Goal: Task Accomplishment & Management: Manage account settings

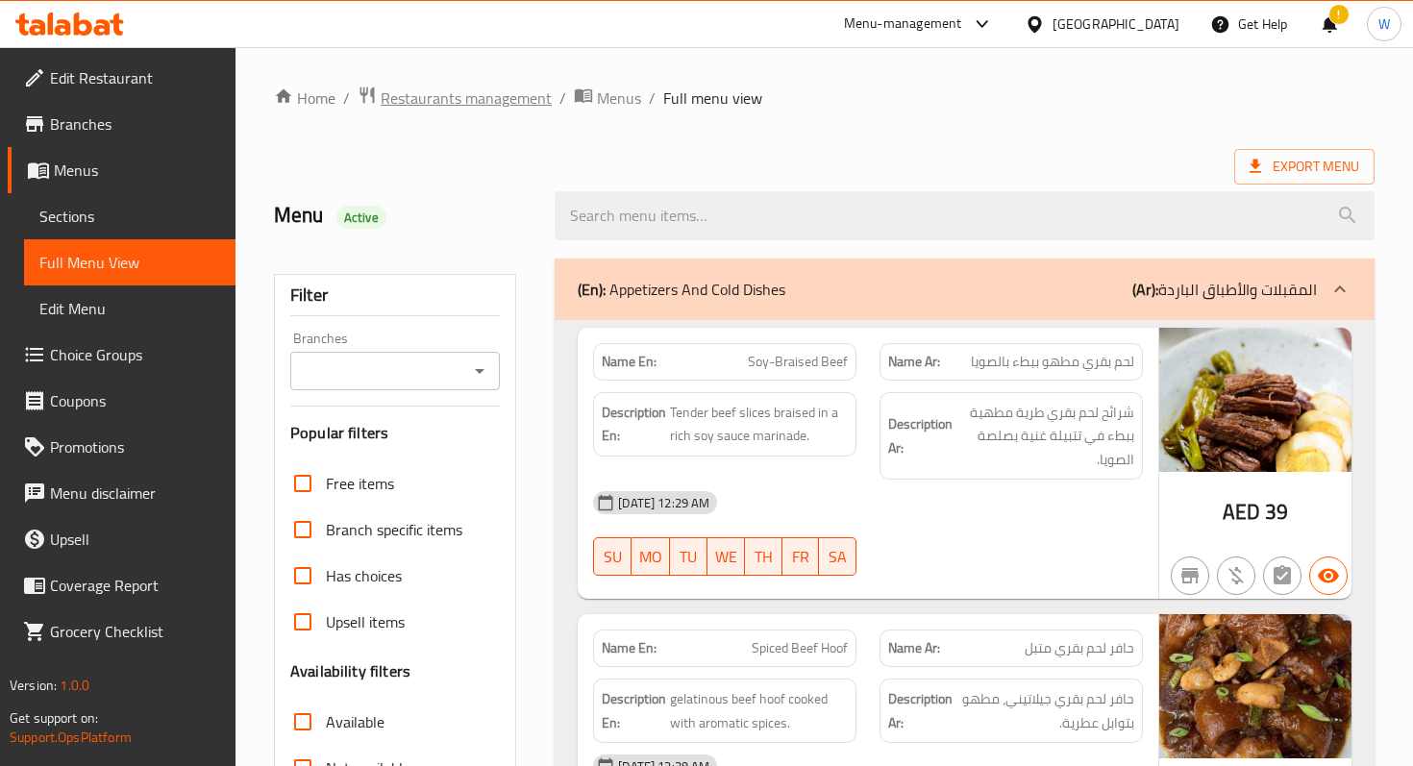
click at [454, 106] on span "Restaurants management" at bounding box center [466, 98] width 171 height 23
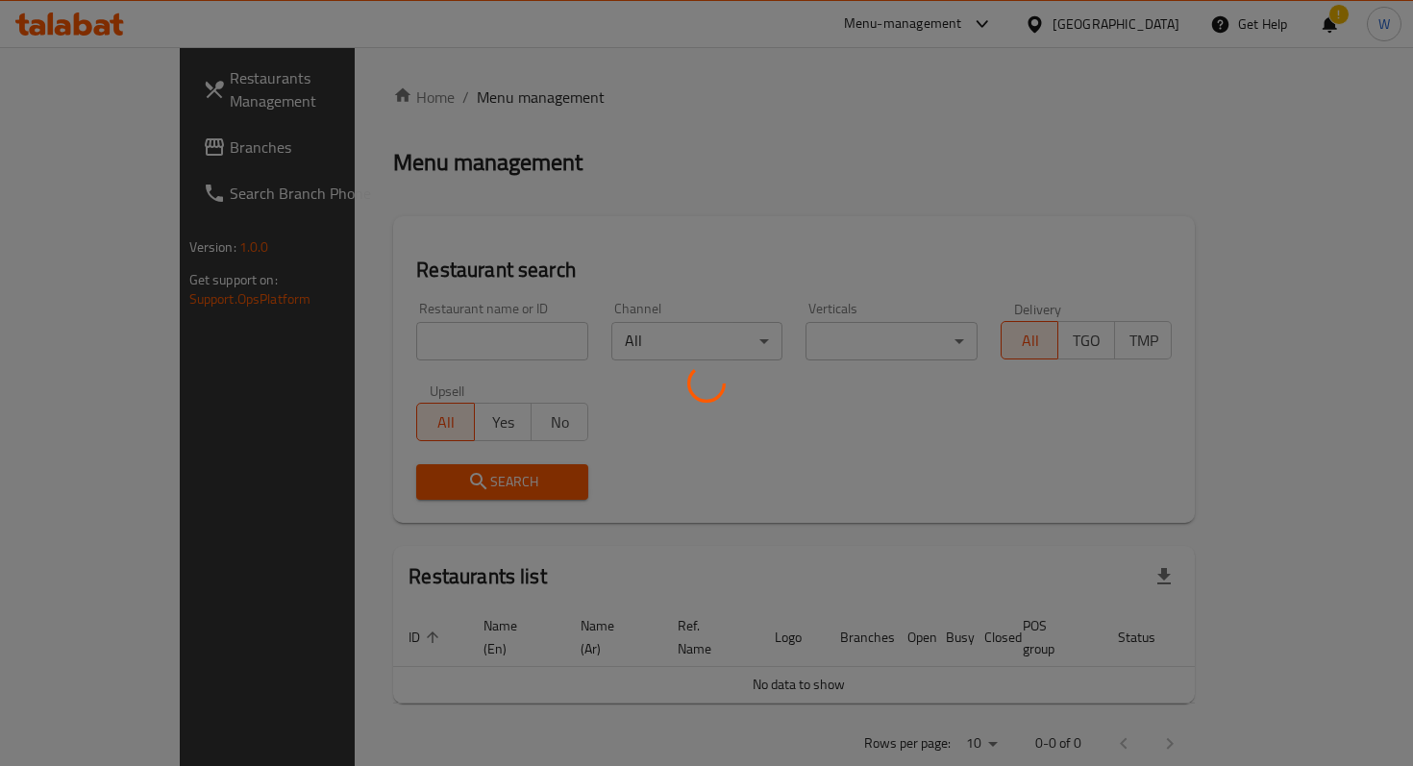
click at [438, 334] on div at bounding box center [706, 383] width 1413 height 766
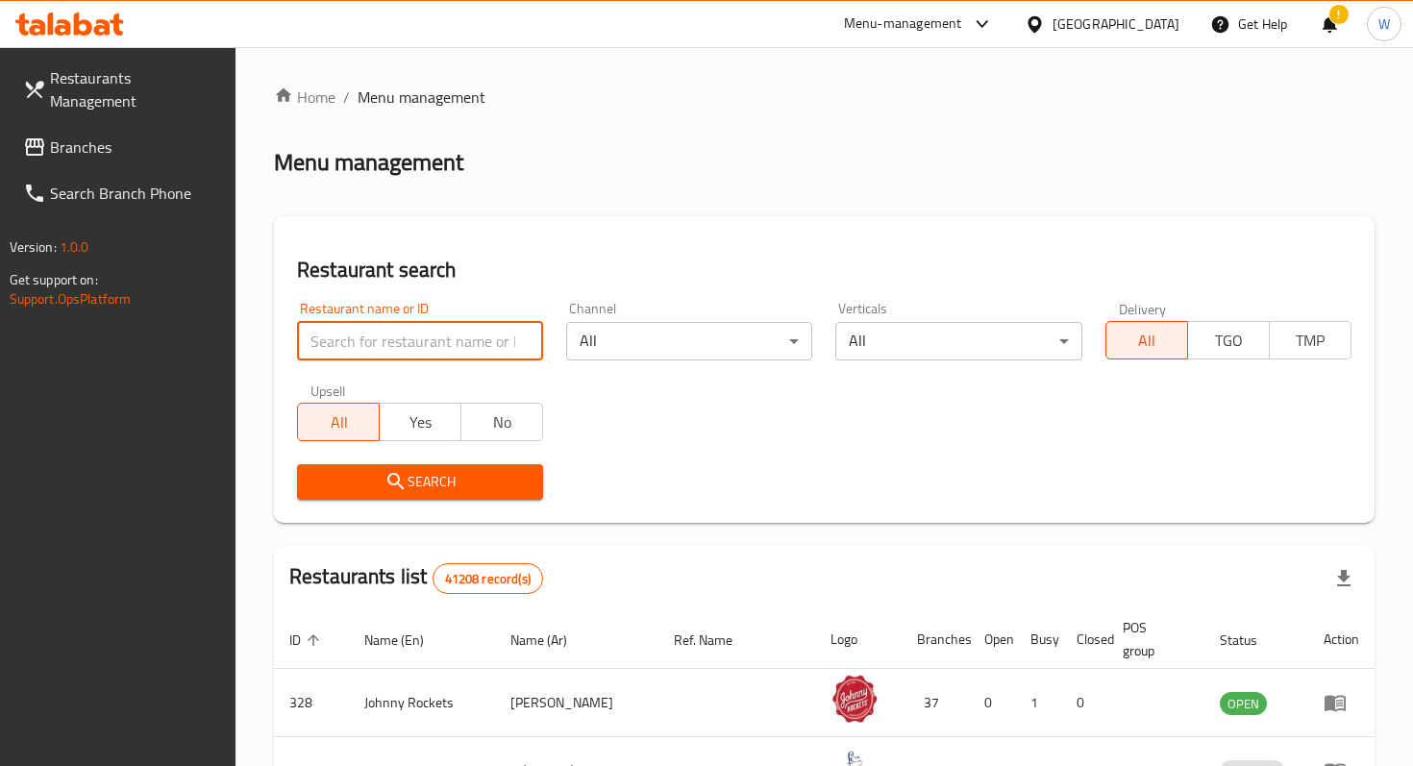
click at [438, 336] on input "search" at bounding box center [420, 341] width 246 height 38
type input "we"
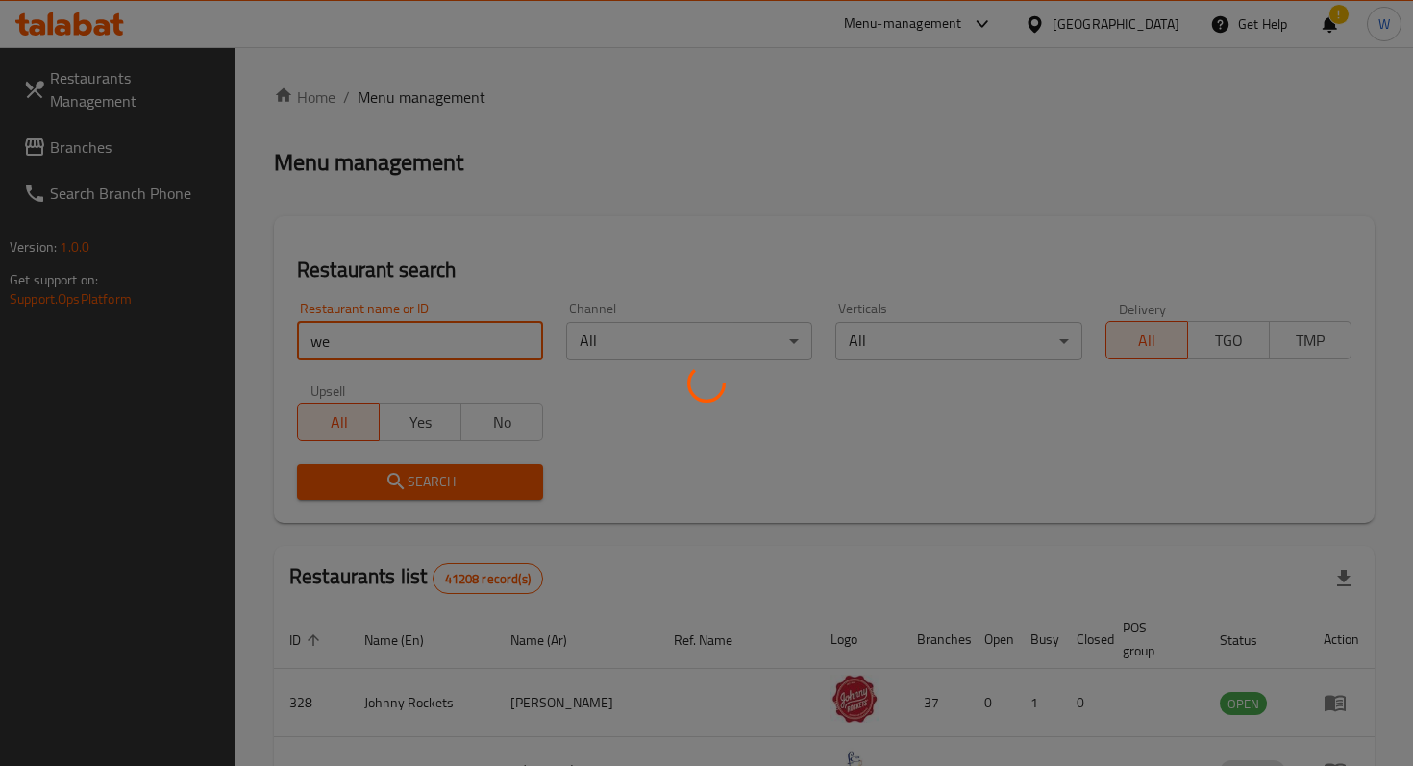
click button "Search" at bounding box center [420, 482] width 246 height 36
click at [657, 411] on div at bounding box center [706, 383] width 1413 height 766
click at [519, 338] on div at bounding box center [706, 383] width 1413 height 766
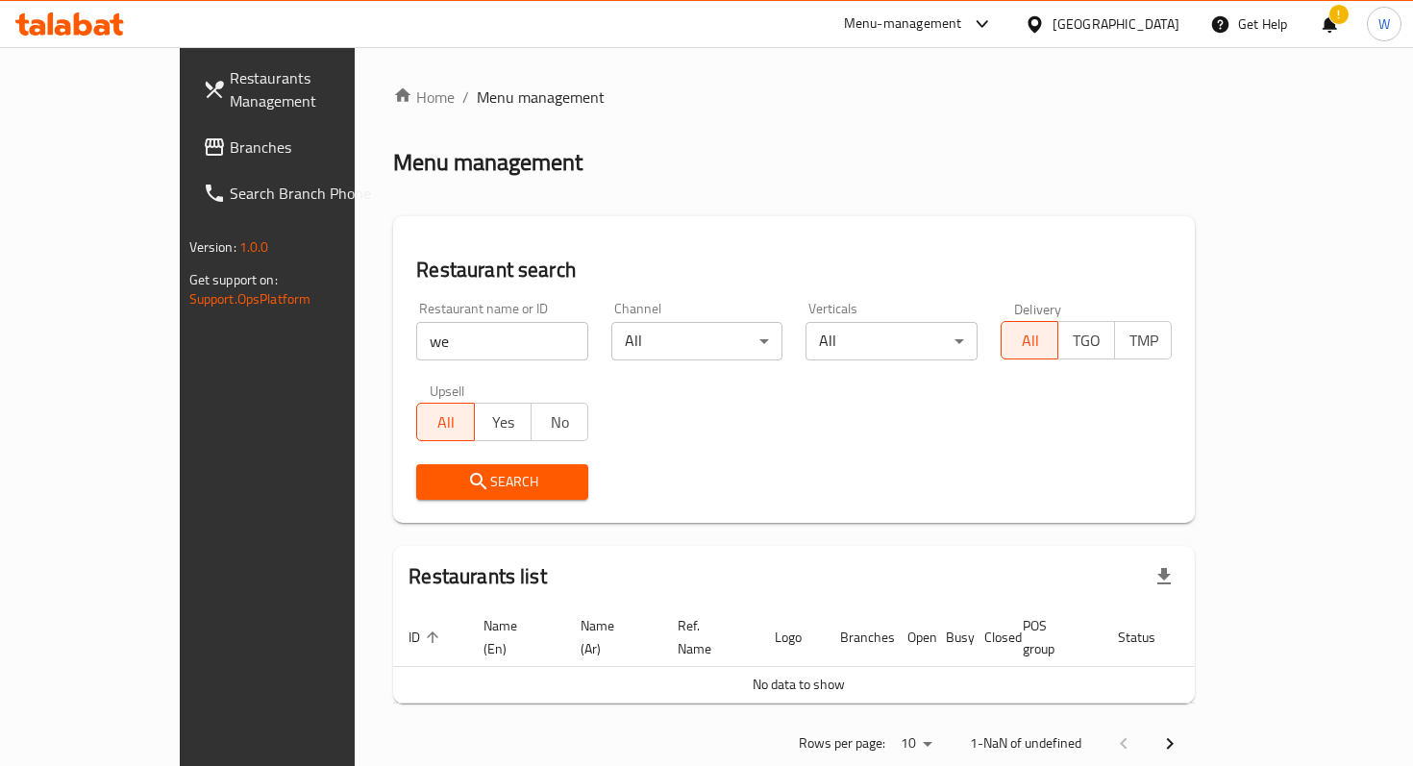
click at [523, 341] on input "we" at bounding box center [502, 341] width 172 height 38
type input "l"
type input "little lamb"
click at [499, 489] on span "Search" at bounding box center [502, 482] width 141 height 24
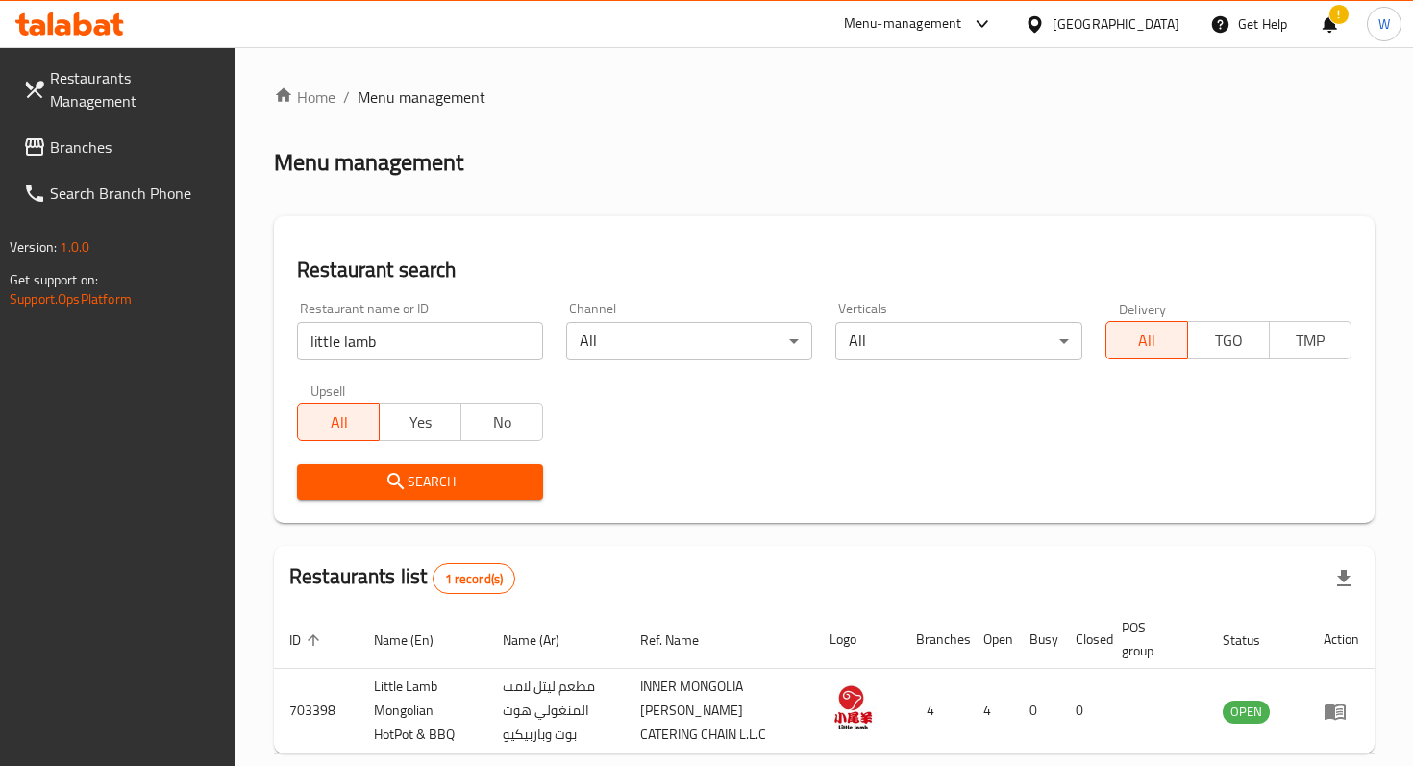
scroll to position [92, 0]
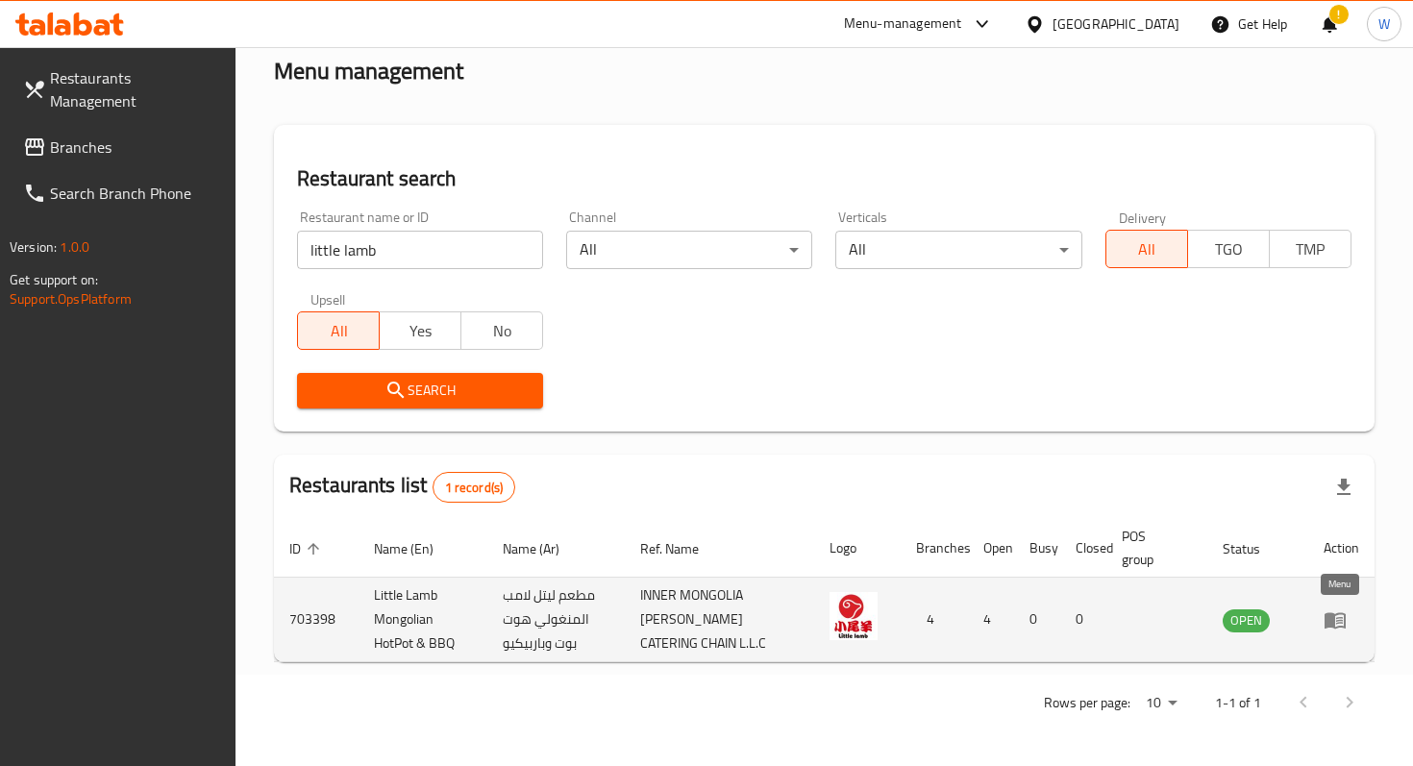
click at [1338, 620] on icon "enhanced table" at bounding box center [1339, 621] width 7 height 8
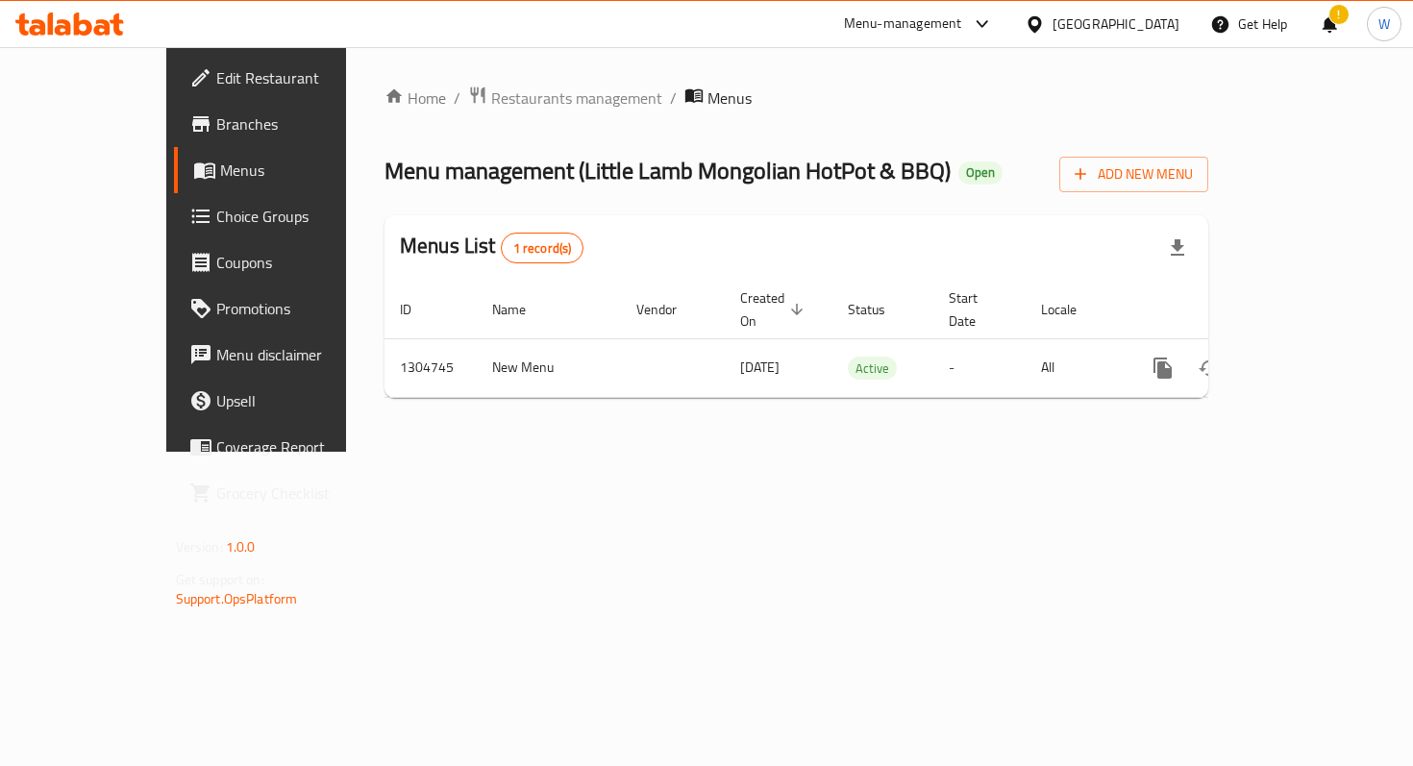
click at [216, 209] on span "Choice Groups" at bounding box center [301, 216] width 170 height 23
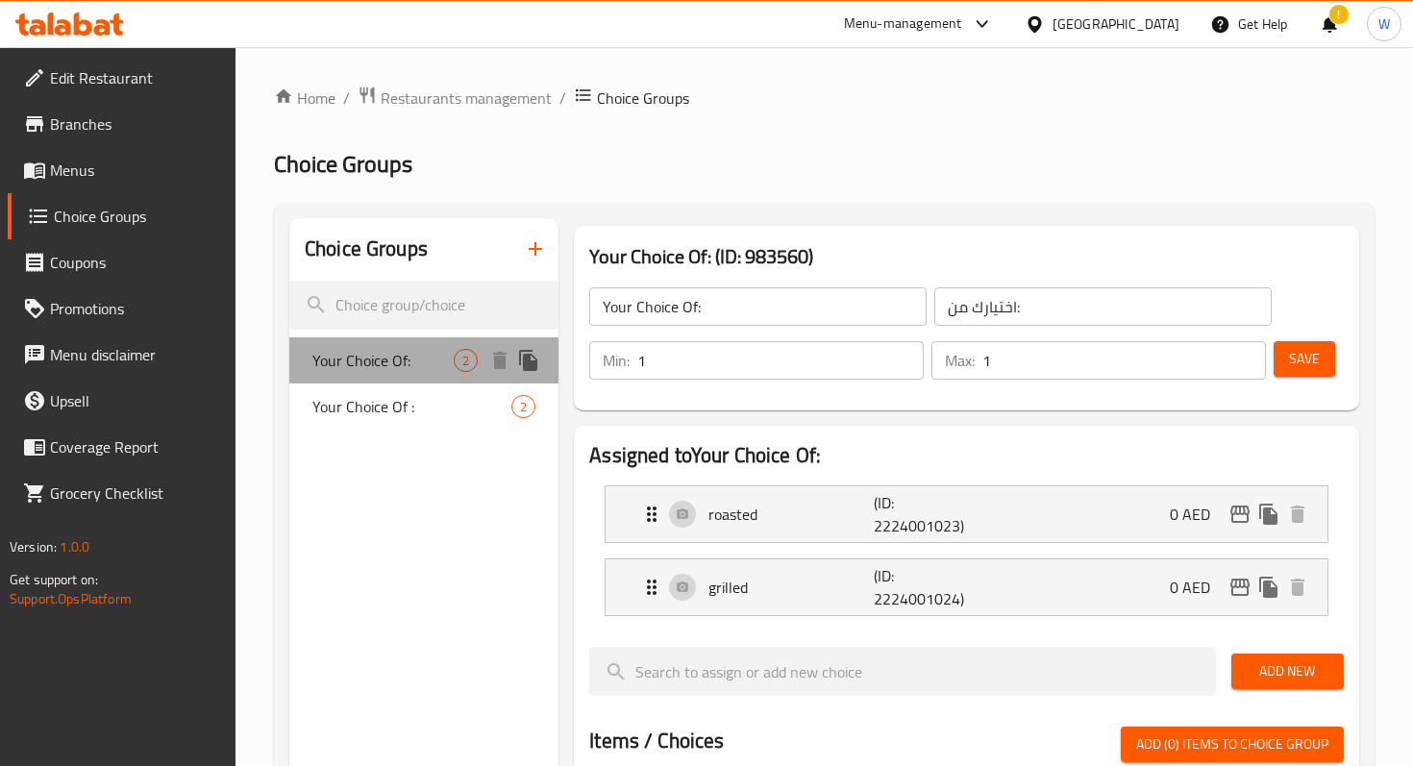
click at [448, 369] on span "Your Choice Of:" at bounding box center [382, 360] width 141 height 23
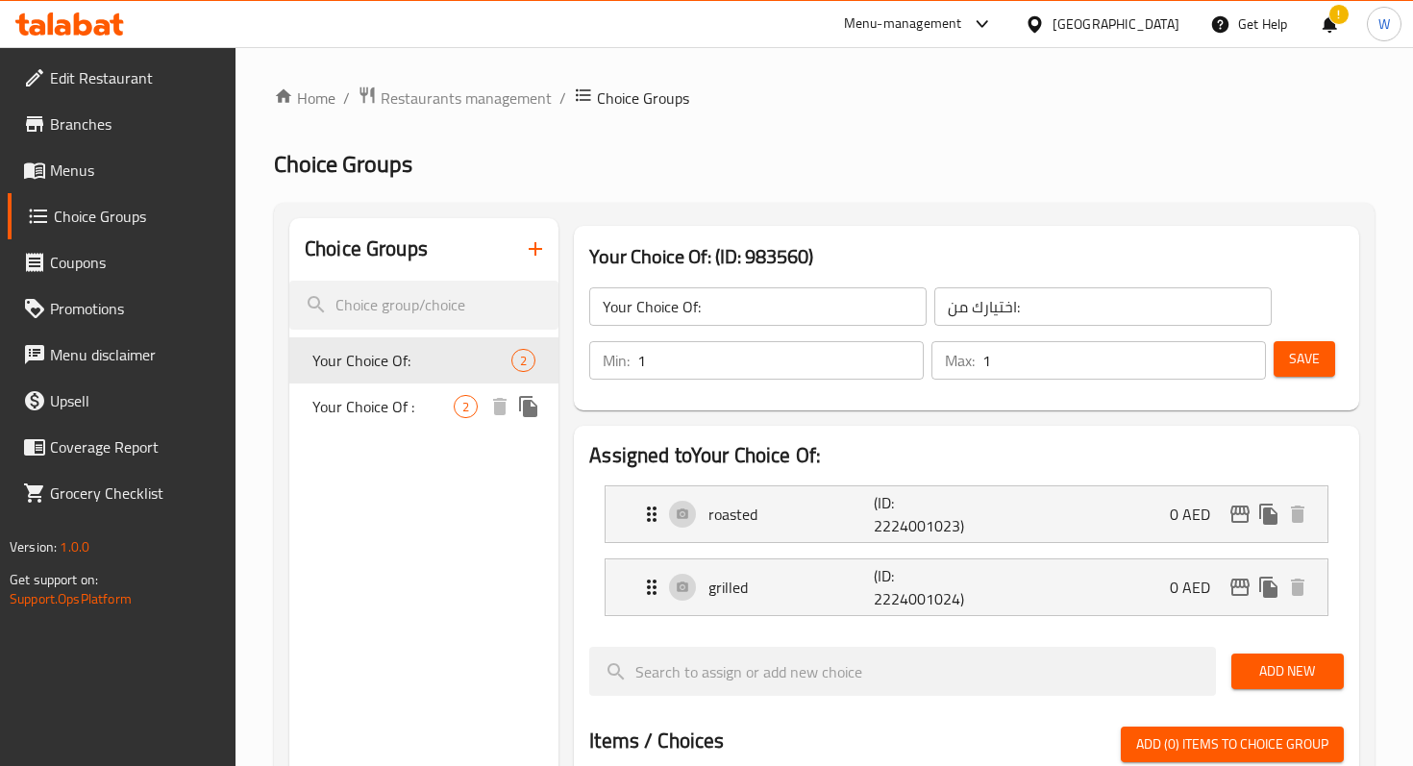
click at [421, 398] on span "Your Choice Of :" at bounding box center [382, 406] width 141 height 23
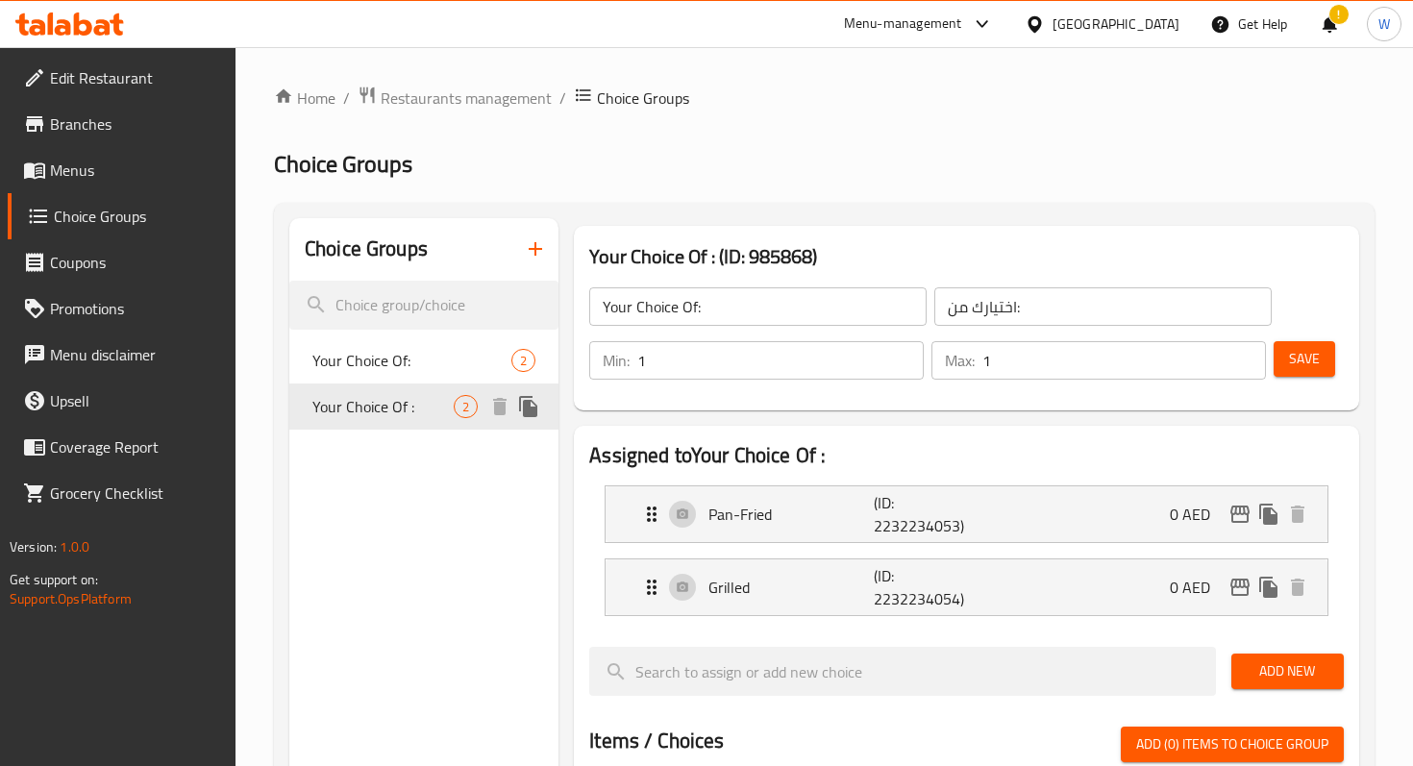
type input "Your Choice Of :"
type input "إختيارك من:"
click at [541, 244] on icon "button" at bounding box center [535, 248] width 23 height 23
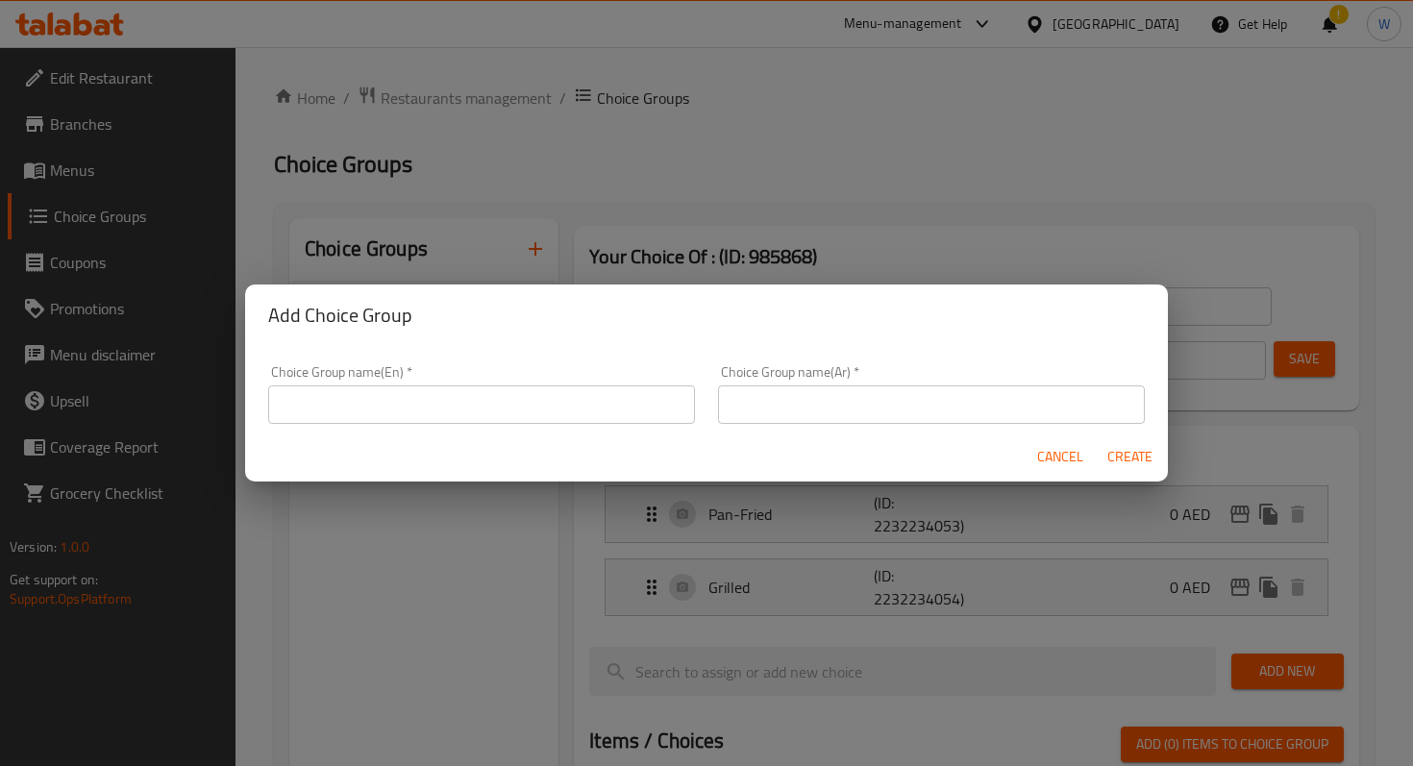
click at [454, 412] on input "text" at bounding box center [481, 405] width 427 height 38
type input "y"
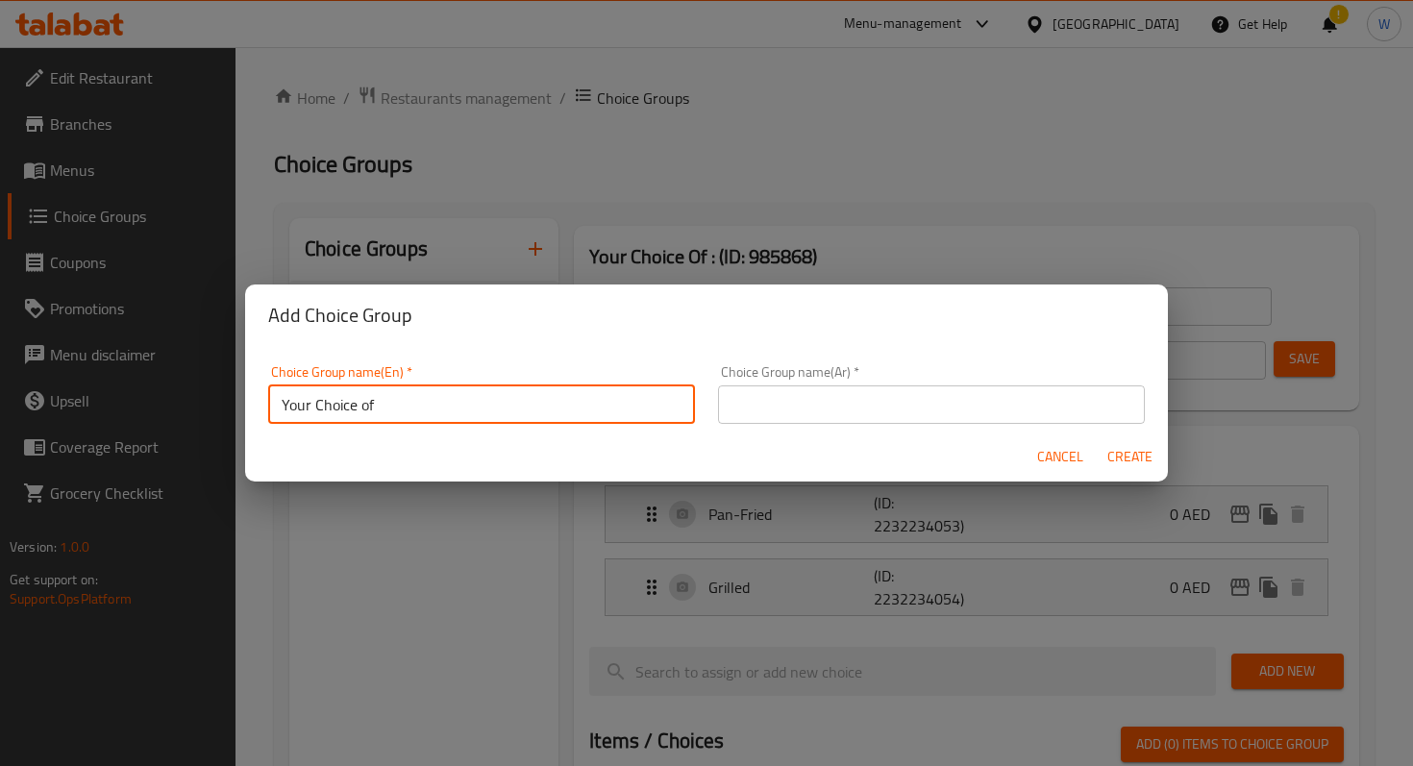
click at [602, 403] on input "Your Choice of" at bounding box center [481, 405] width 427 height 38
type input "Y"
drag, startPoint x: 406, startPoint y: 401, endPoint x: 247, endPoint y: 403, distance: 158.7
click at [247, 403] on div "Choice Group name(En)   * Malatang Soup Choice Group name(En) * Choice Group na…" at bounding box center [706, 389] width 923 height 86
type input "Malatang Soup"
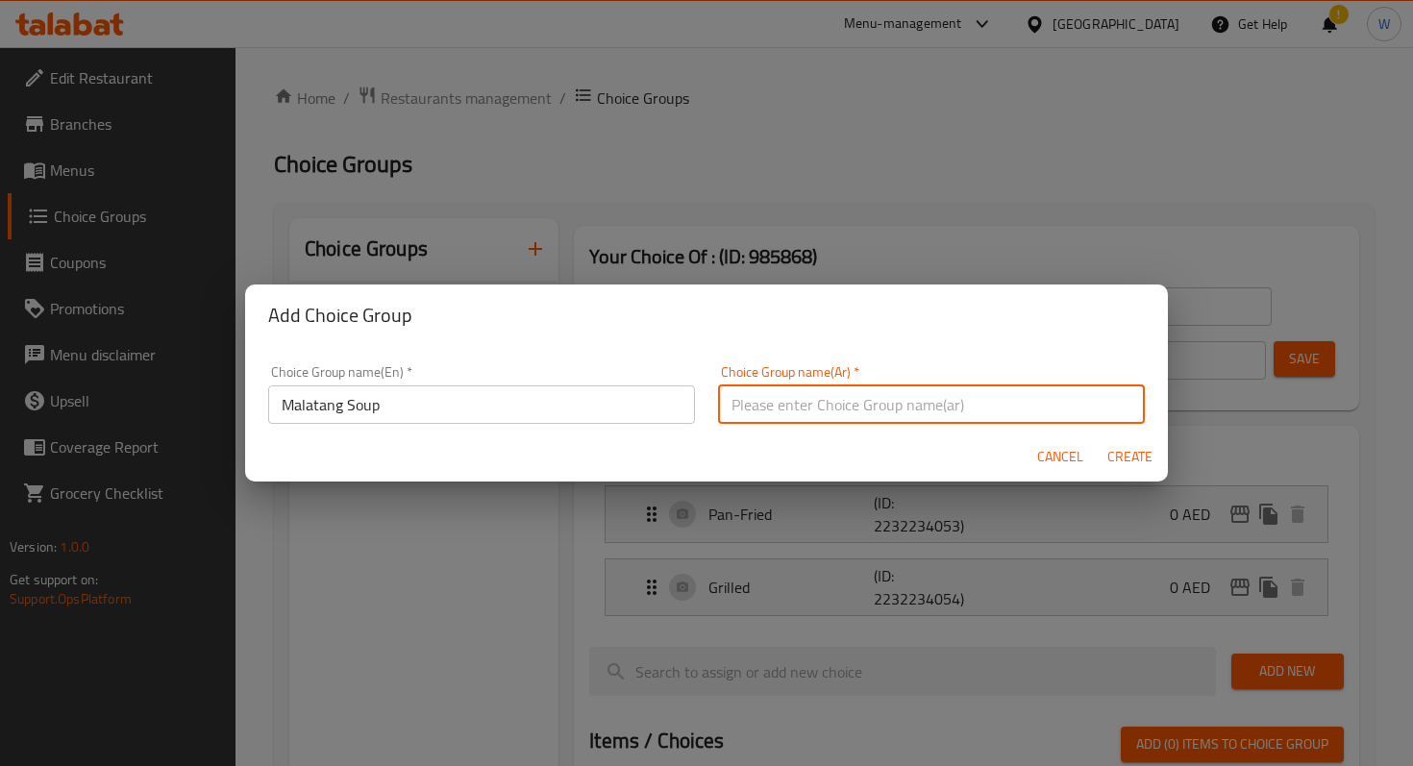
click at [811, 401] on input "text" at bounding box center [931, 405] width 427 height 38
paste input "[PERSON_NAME]"
type input "[PERSON_NAME]"
click at [955, 457] on div "Cancel Create" at bounding box center [706, 457] width 923 height 51
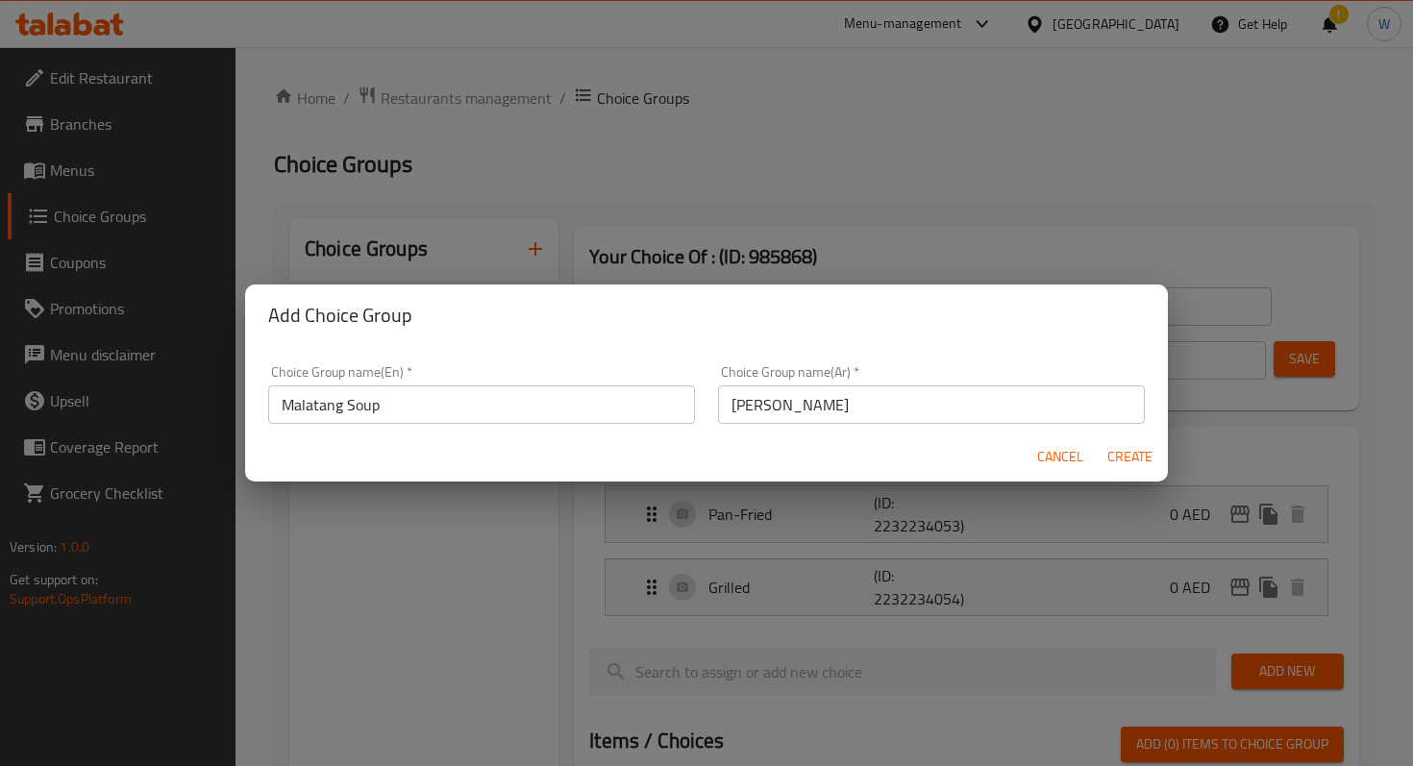
click at [1132, 456] on span "Create" at bounding box center [1130, 457] width 46 height 24
type input "Malatang Soup"
type input "[PERSON_NAME]"
type input "0"
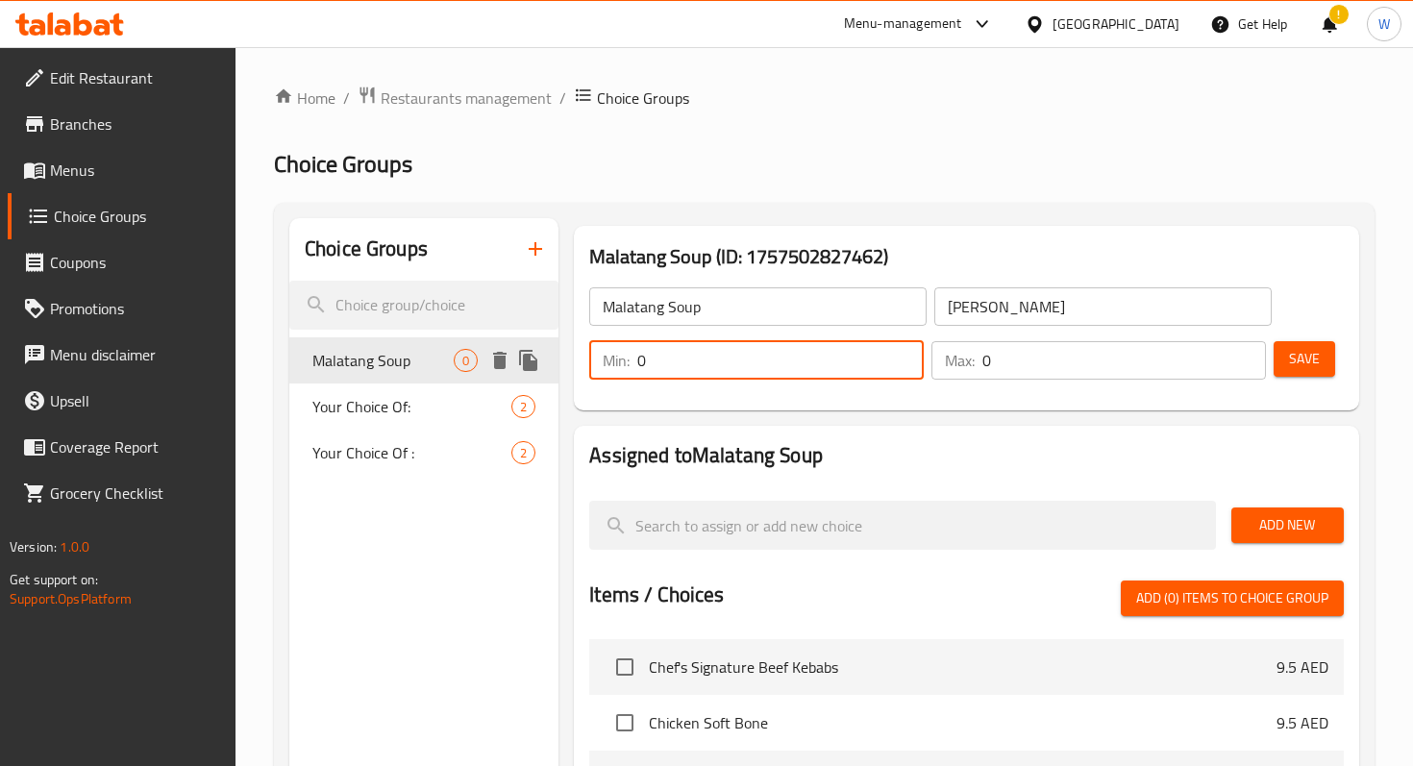
drag, startPoint x: 811, startPoint y: 364, endPoint x: 499, endPoint y: 358, distance: 311.6
click at [499, 358] on div "Choice Groups Malatang Soup 0 Your Choice Of: 2 Your Choice Of : 2 Malatang Sou…" at bounding box center [828, 733] width 1078 height 1031
type input "1"
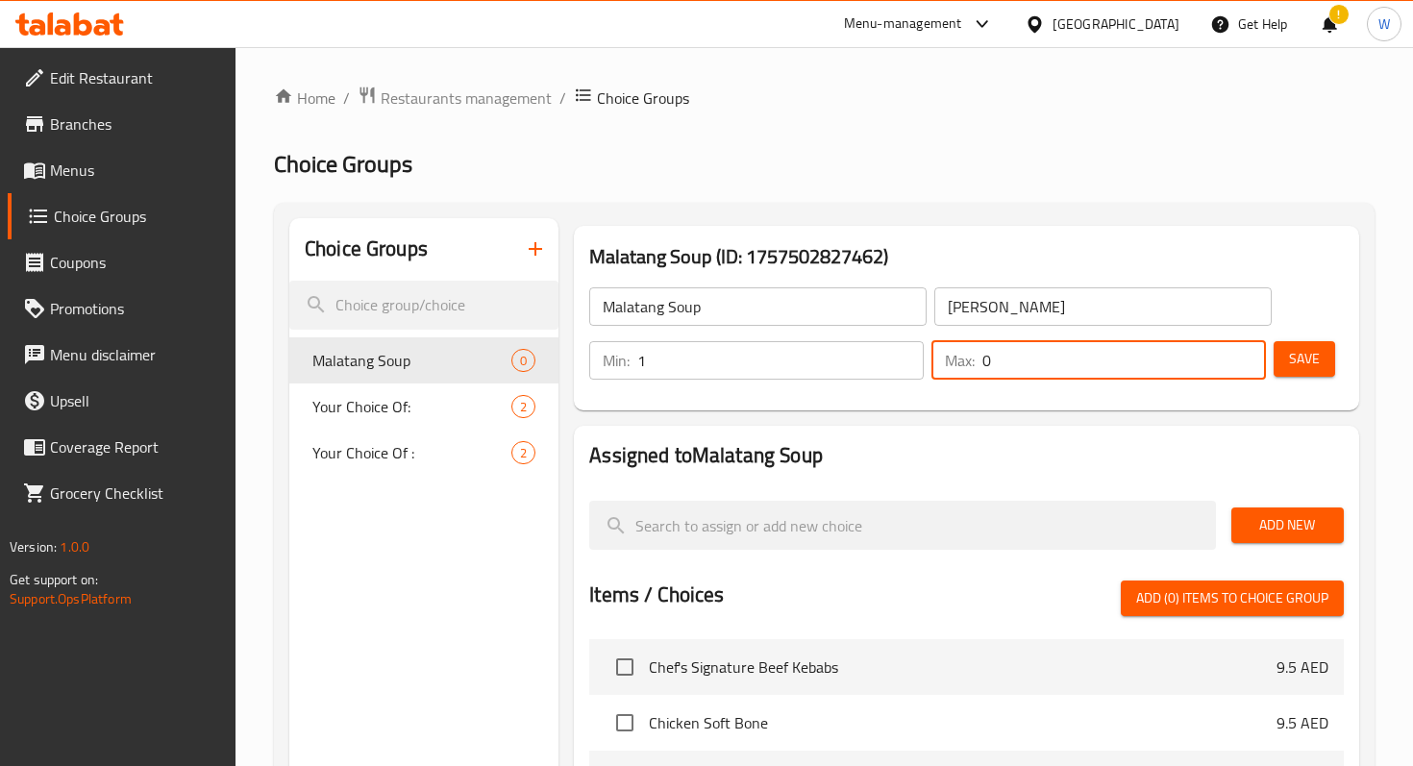
drag, startPoint x: 1102, startPoint y: 363, endPoint x: 924, endPoint y: 362, distance: 177.9
click at [924, 362] on div "Min: 1 ​ Max: 0 ​" at bounding box center [927, 361] width 691 height 54
type input "1"
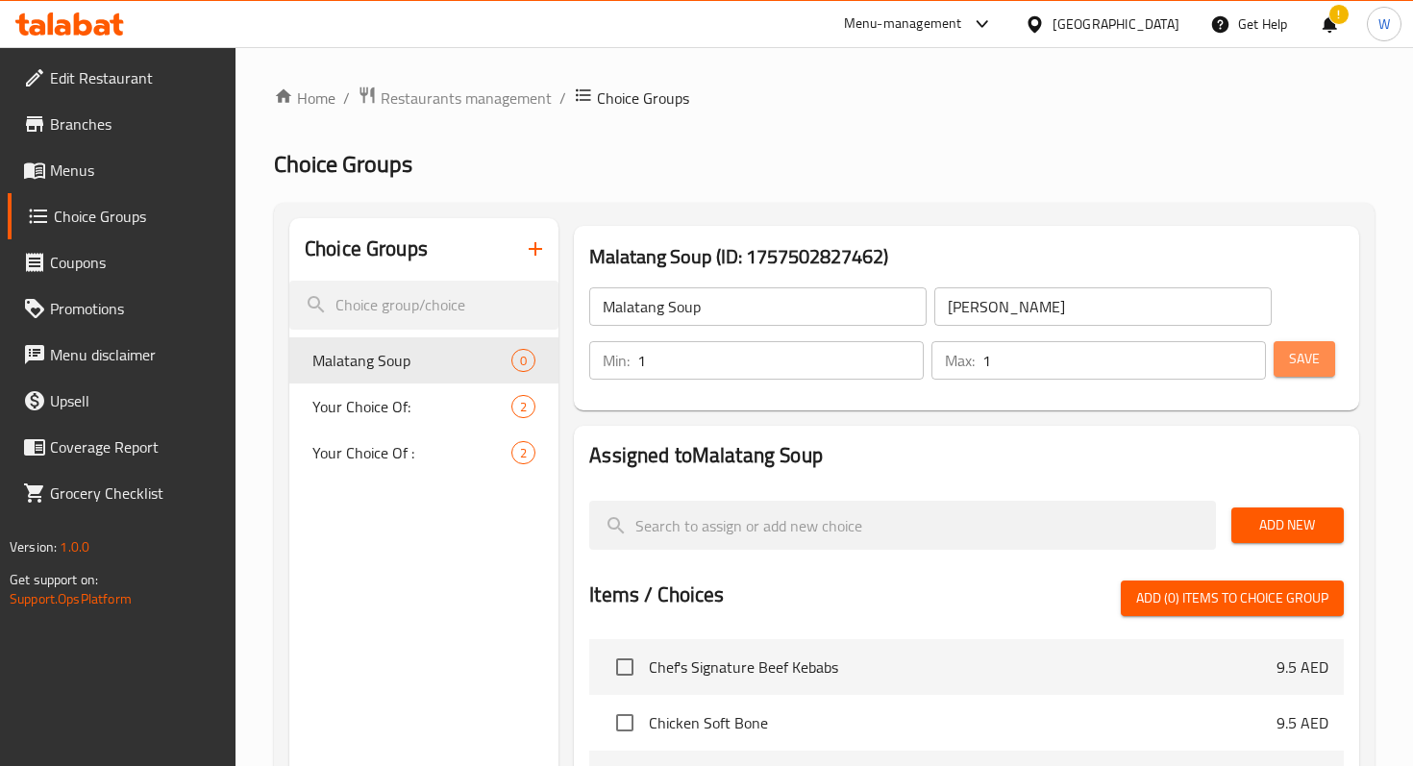
click at [1311, 363] on span "Save" at bounding box center [1304, 359] width 31 height 24
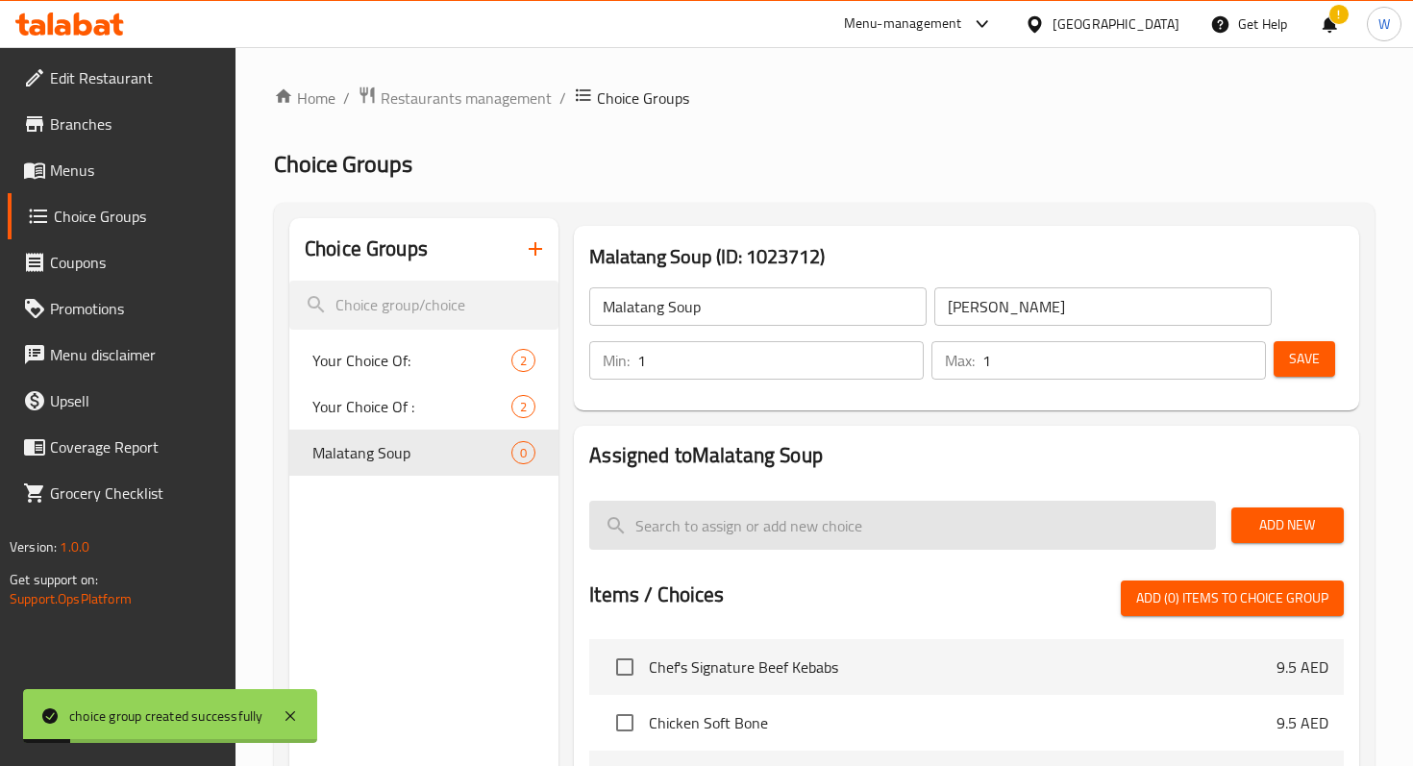
click at [884, 519] on input "search" at bounding box center [902, 525] width 626 height 49
paste input "[PERSON_NAME]"
type input "[PERSON_NAME]"
click at [720, 521] on input "search" at bounding box center [902, 525] width 626 height 49
paste input "[PERSON_NAME]"
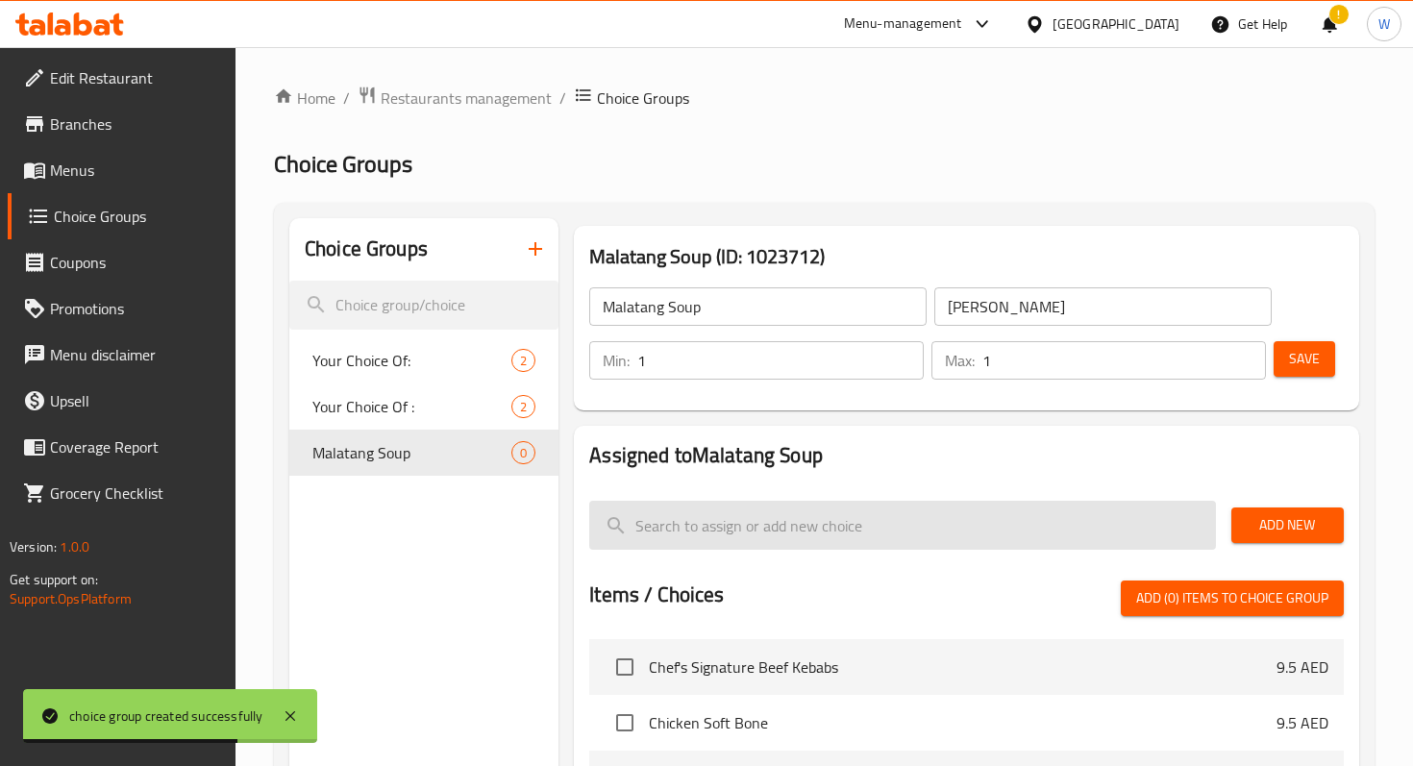
type input "[PERSON_NAME]"
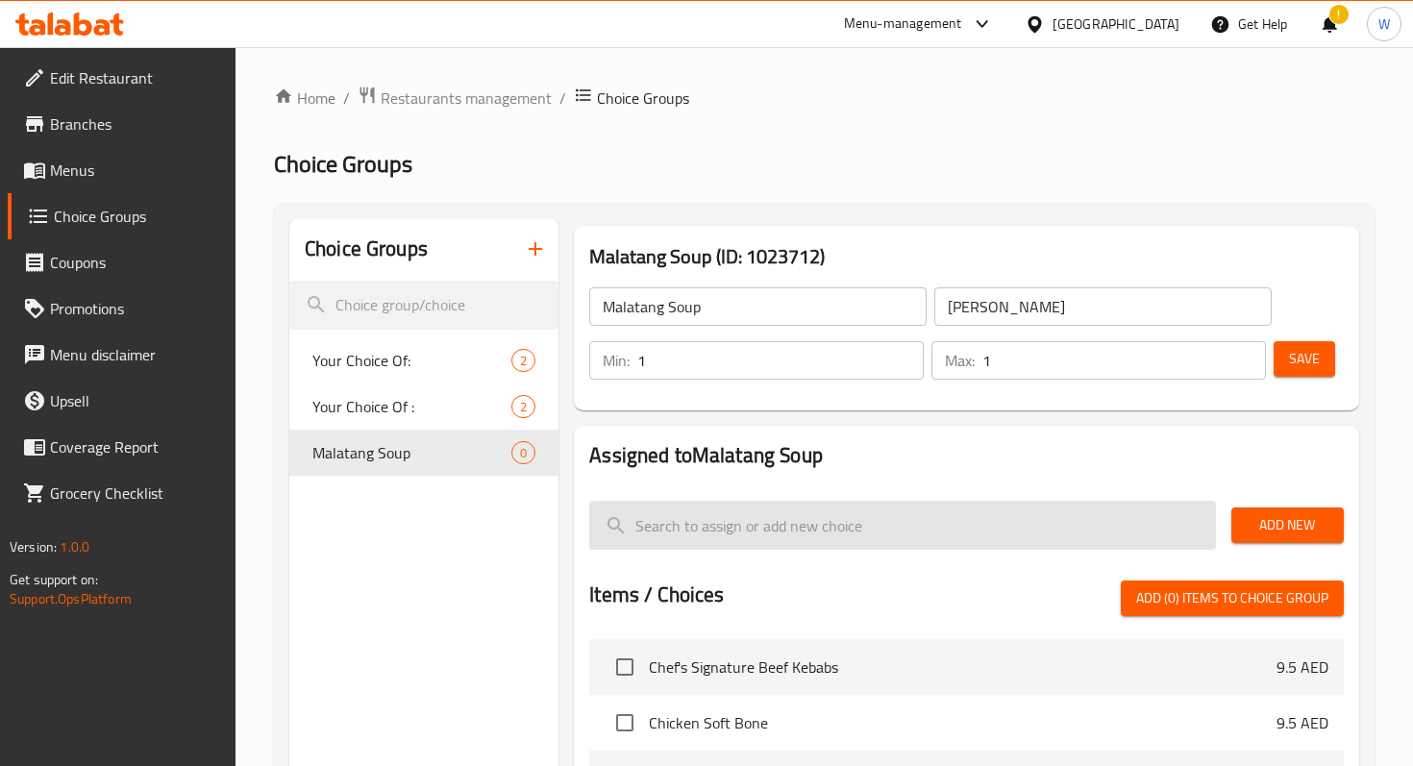
click at [686, 529] on input "search" at bounding box center [902, 525] width 626 height 49
type input "c"
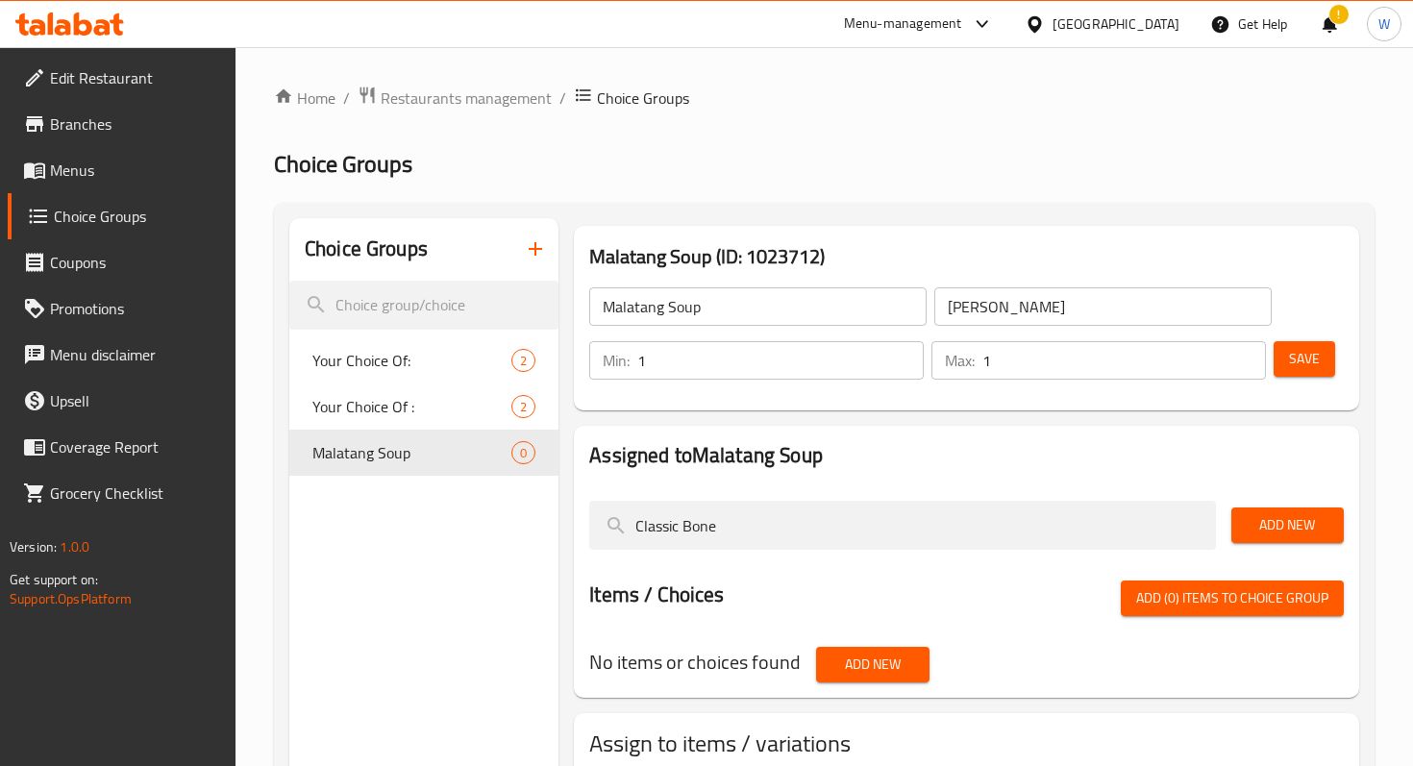
type input "Classic Bone"
click at [1309, 528] on span "Add New" at bounding box center [1288, 525] width 82 height 24
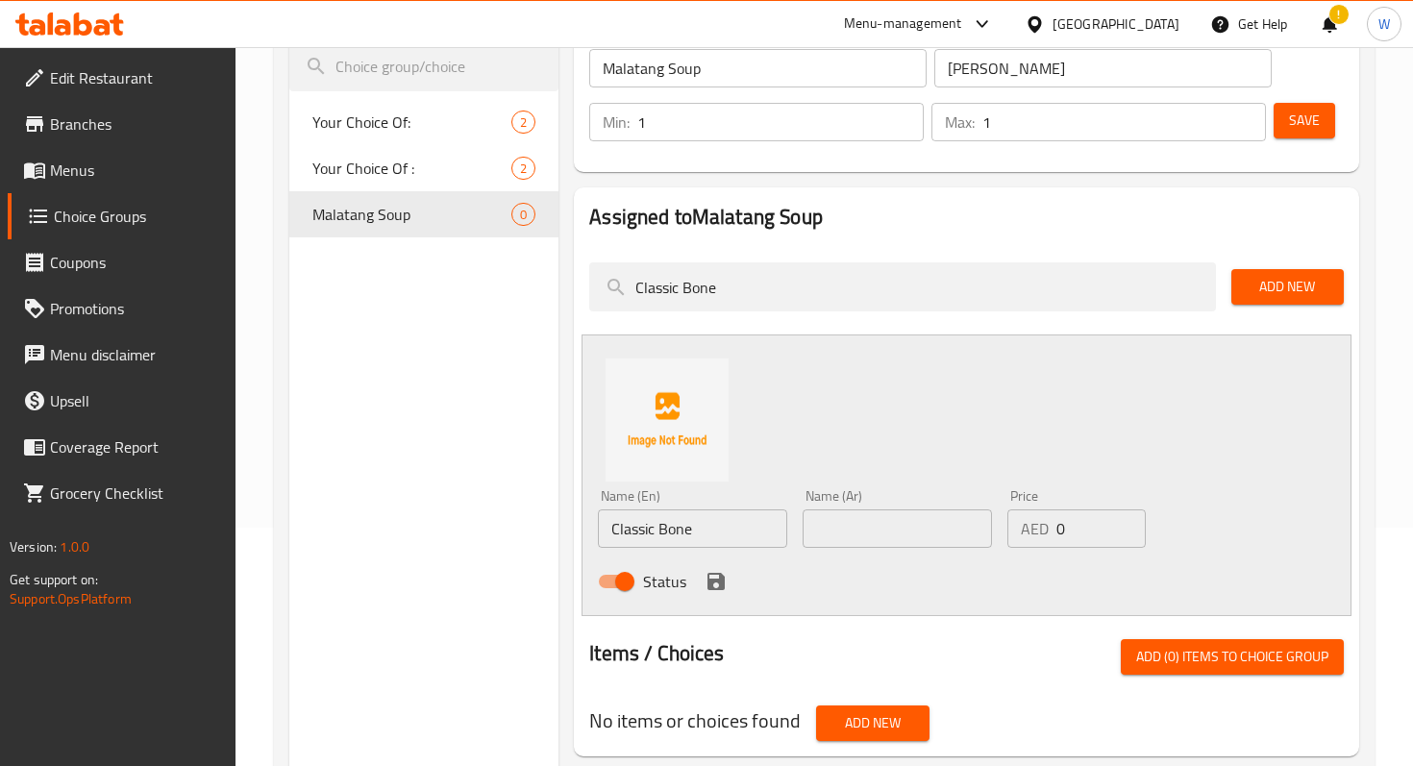
scroll to position [242, 0]
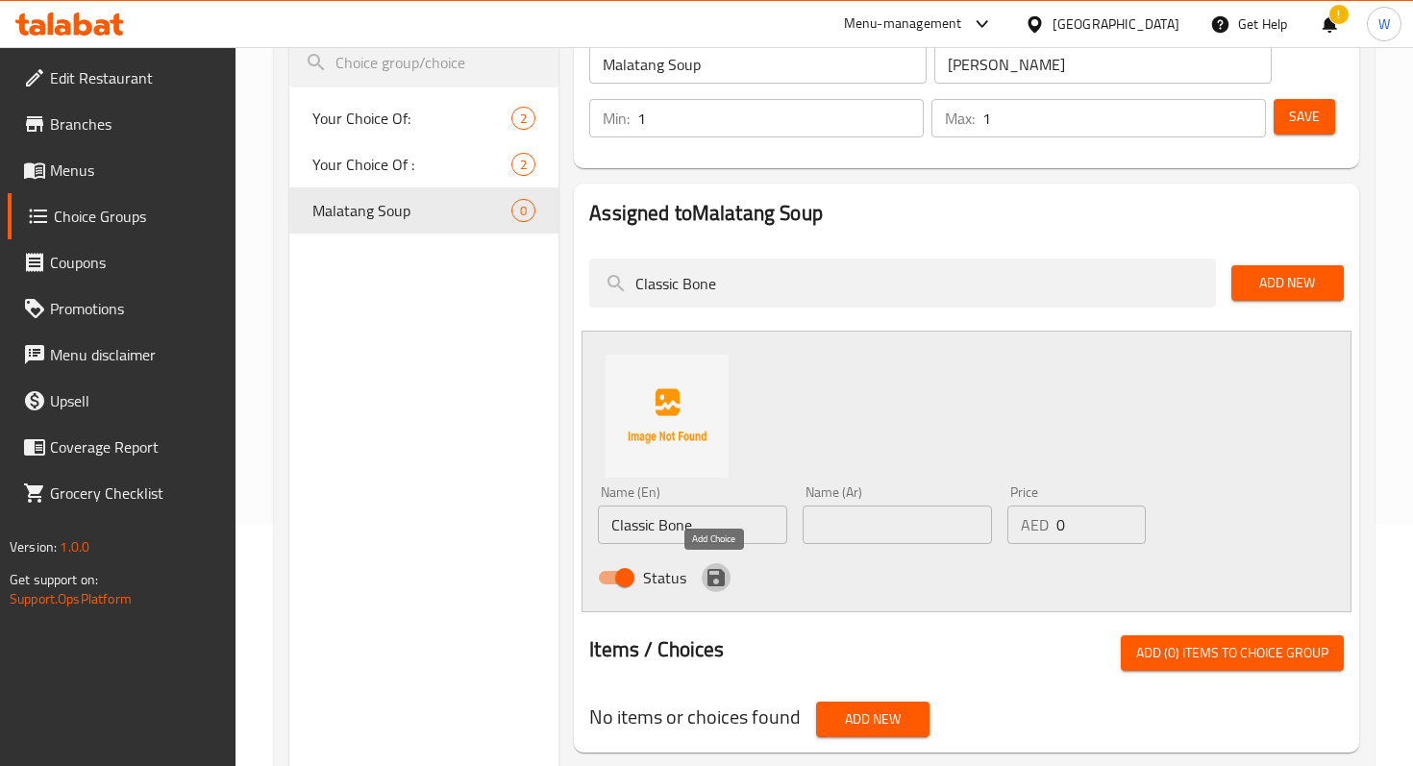
click at [719, 577] on icon "save" at bounding box center [716, 577] width 17 height 17
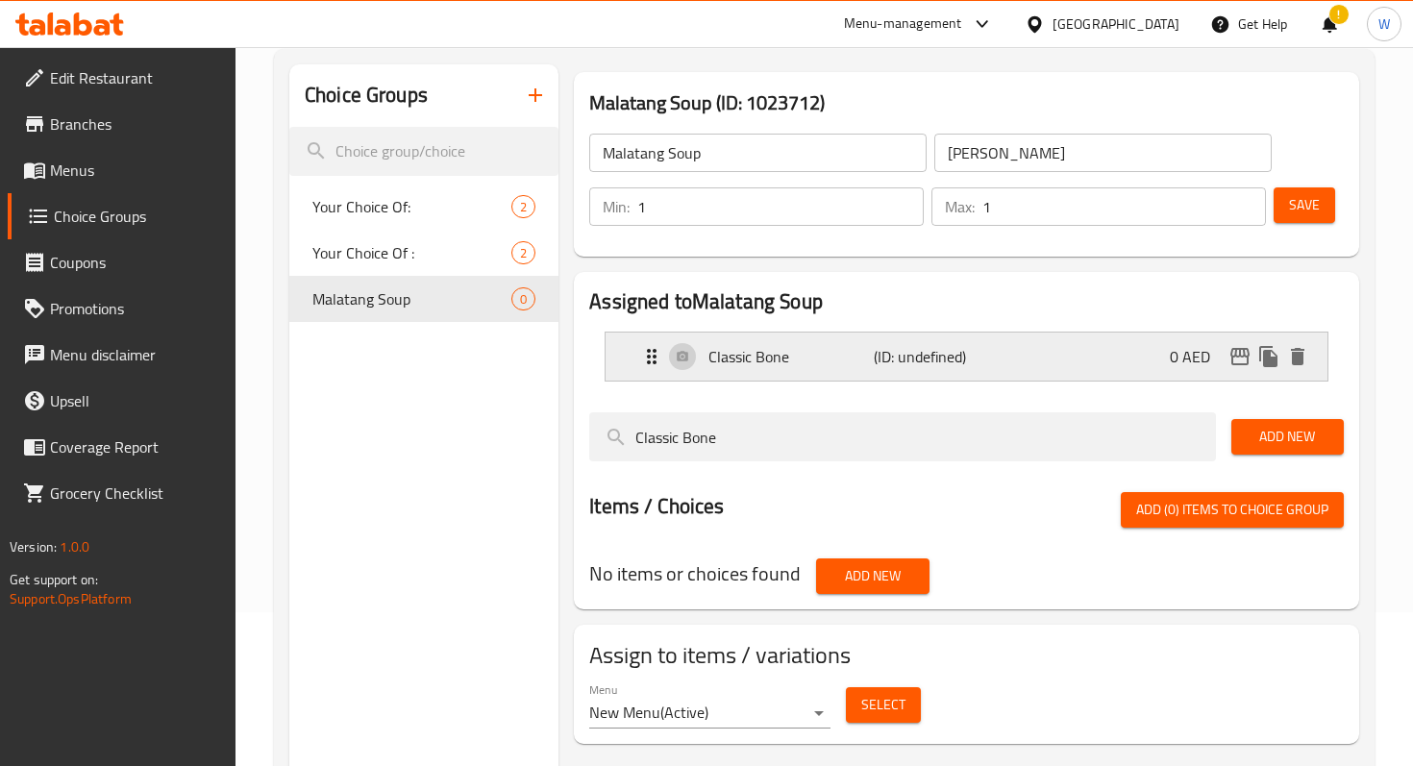
scroll to position [119, 0]
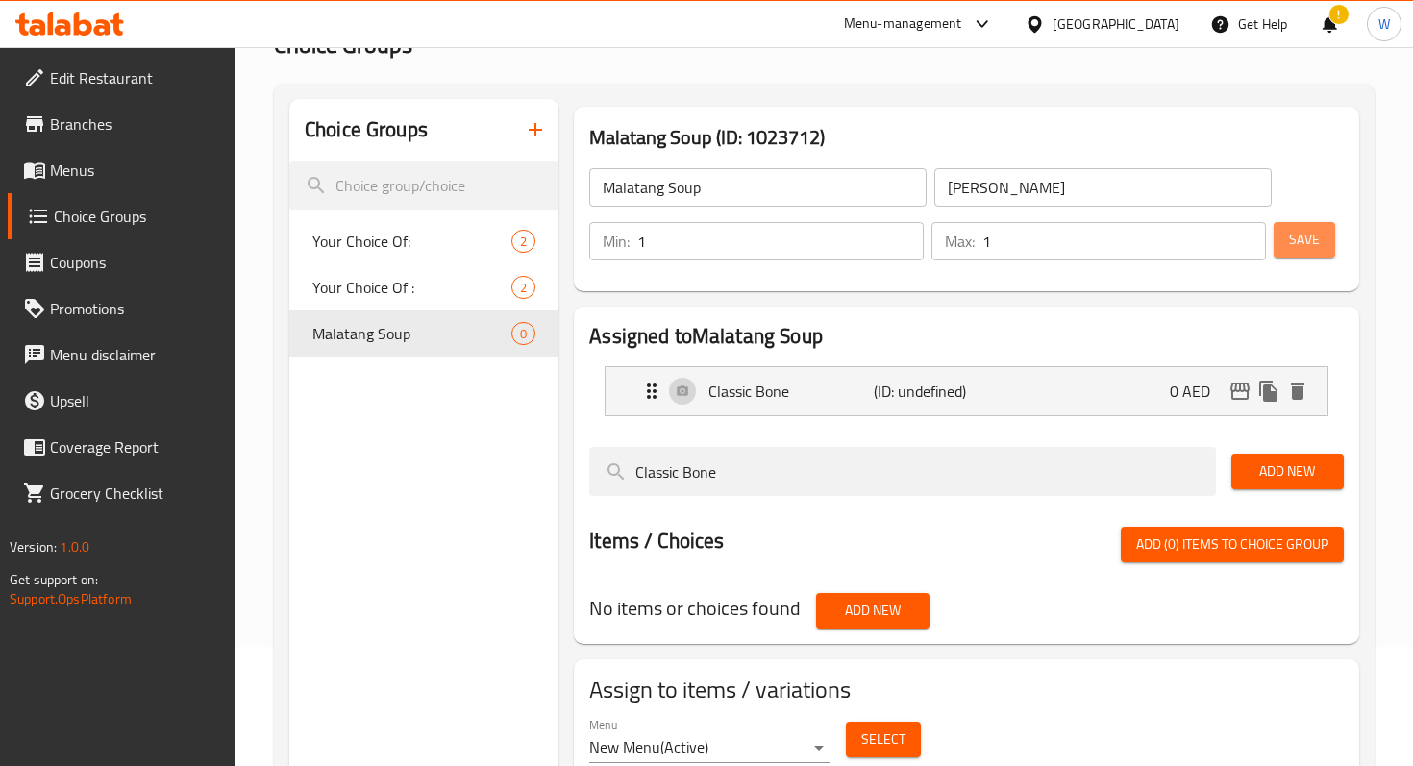
click at [1315, 238] on span "Save" at bounding box center [1304, 240] width 31 height 24
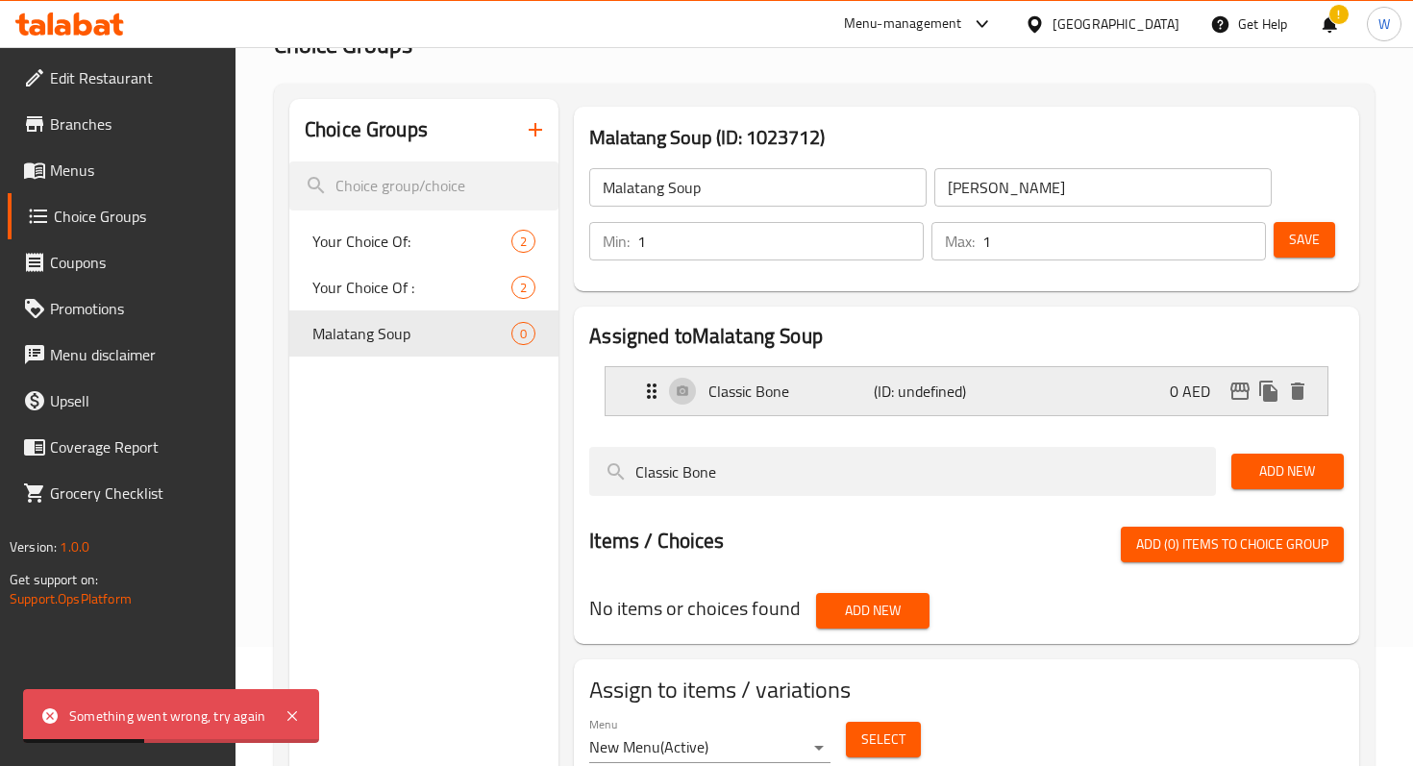
click at [839, 405] on div "Classic Bone (ID: undefined) 0 AED" at bounding box center [972, 391] width 664 height 48
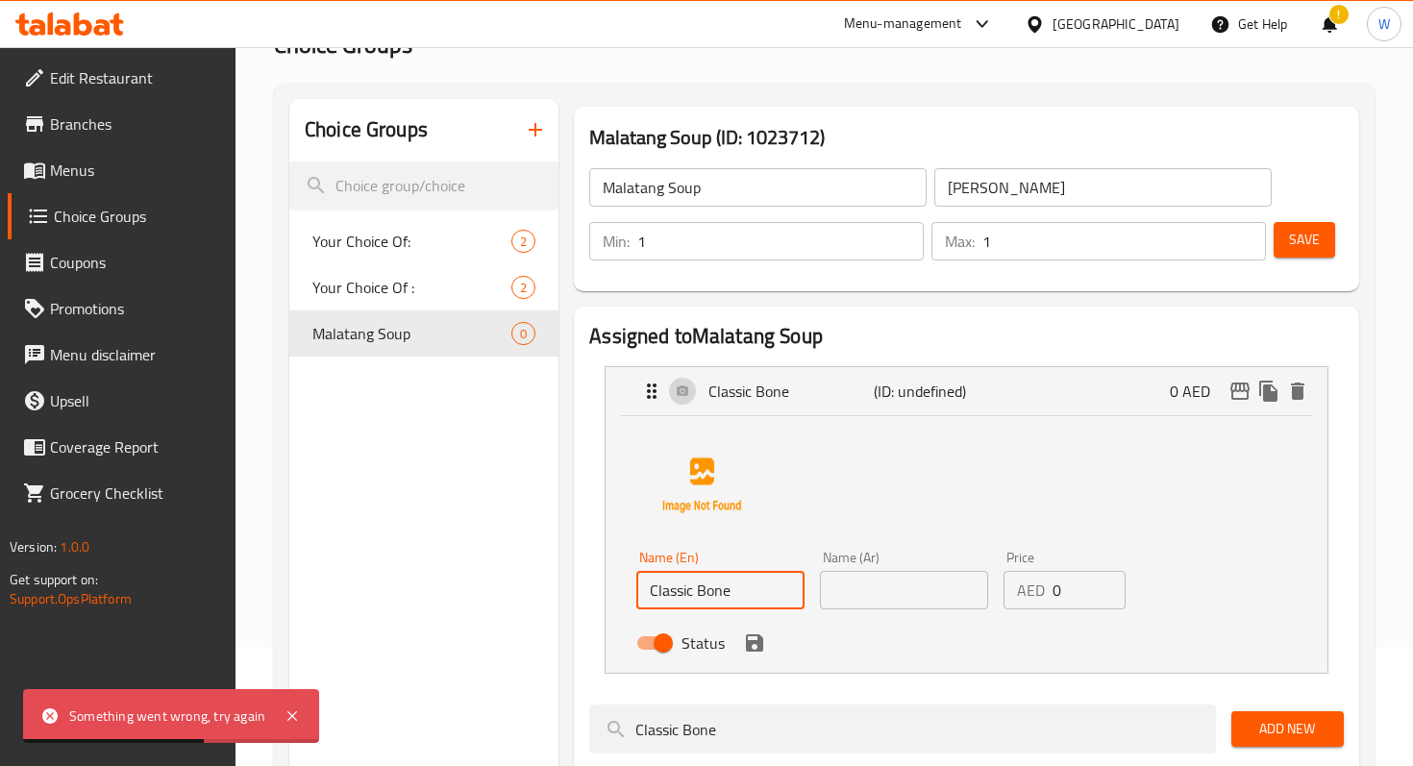
drag, startPoint x: 752, startPoint y: 588, endPoint x: 613, endPoint y: 572, distance: 139.4
click at [613, 572] on div "Name (En) Classic Bone Name (En) Name (Ar) Name (Ar) Price AED 0 Price Status" at bounding box center [967, 544] width 722 height 257
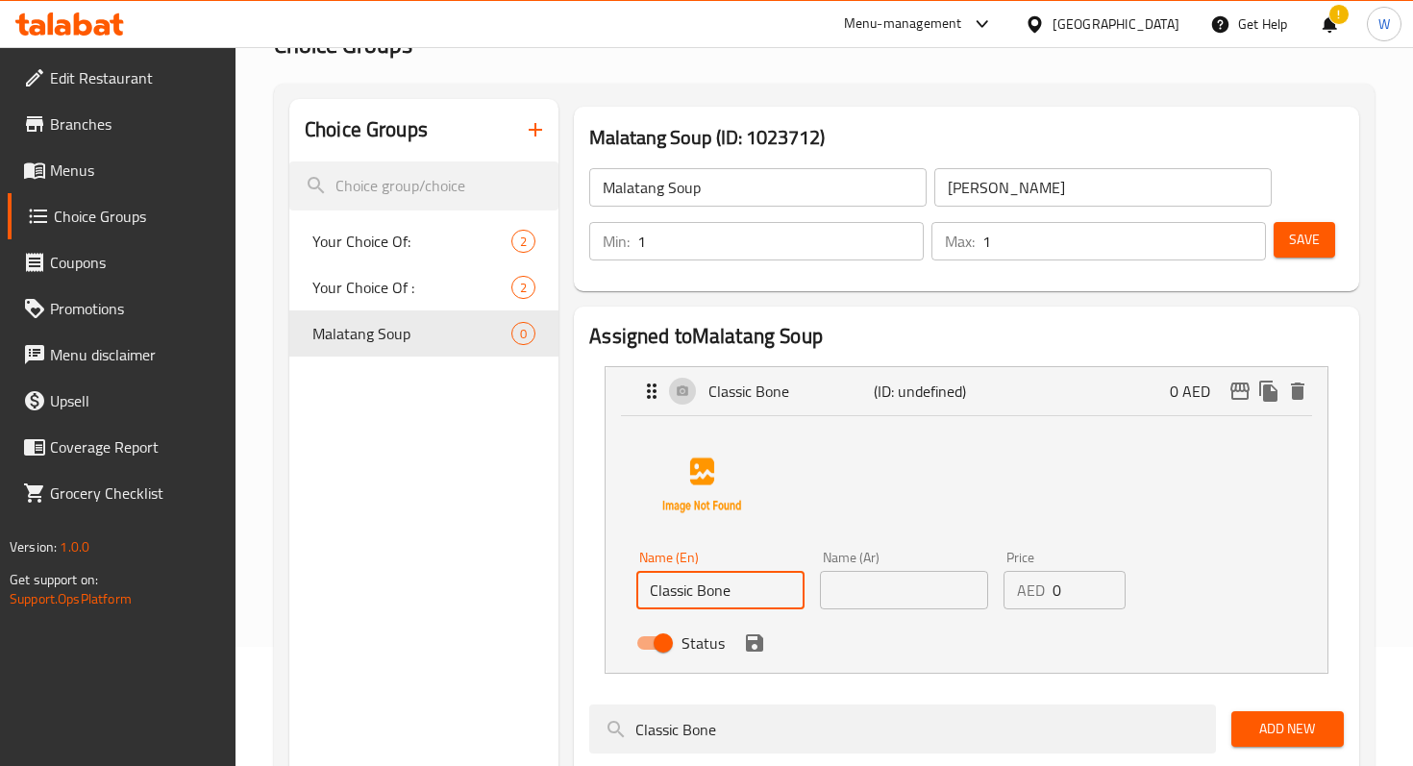
click at [927, 599] on input "text" at bounding box center [904, 590] width 168 height 38
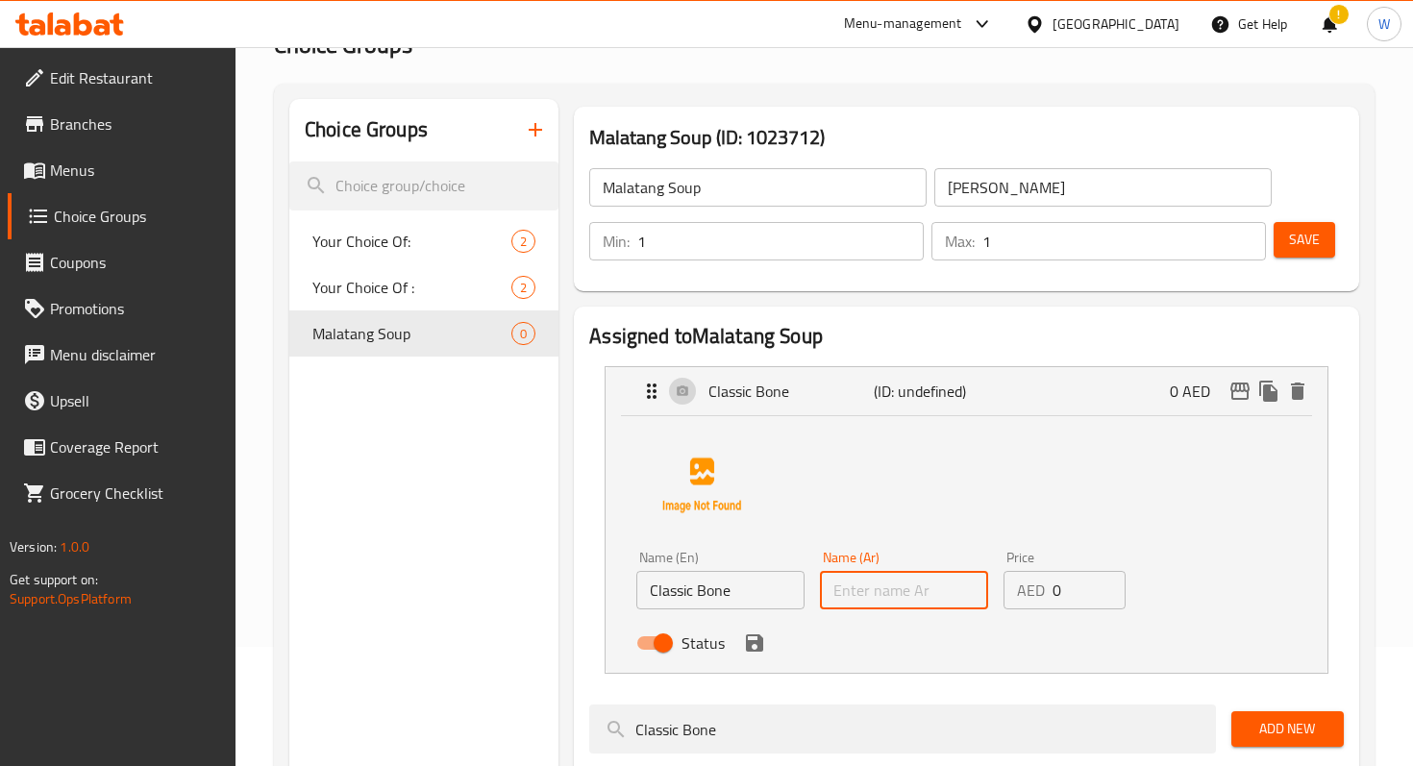
paste input "[PERSON_NAME]"
type input "[PERSON_NAME]"
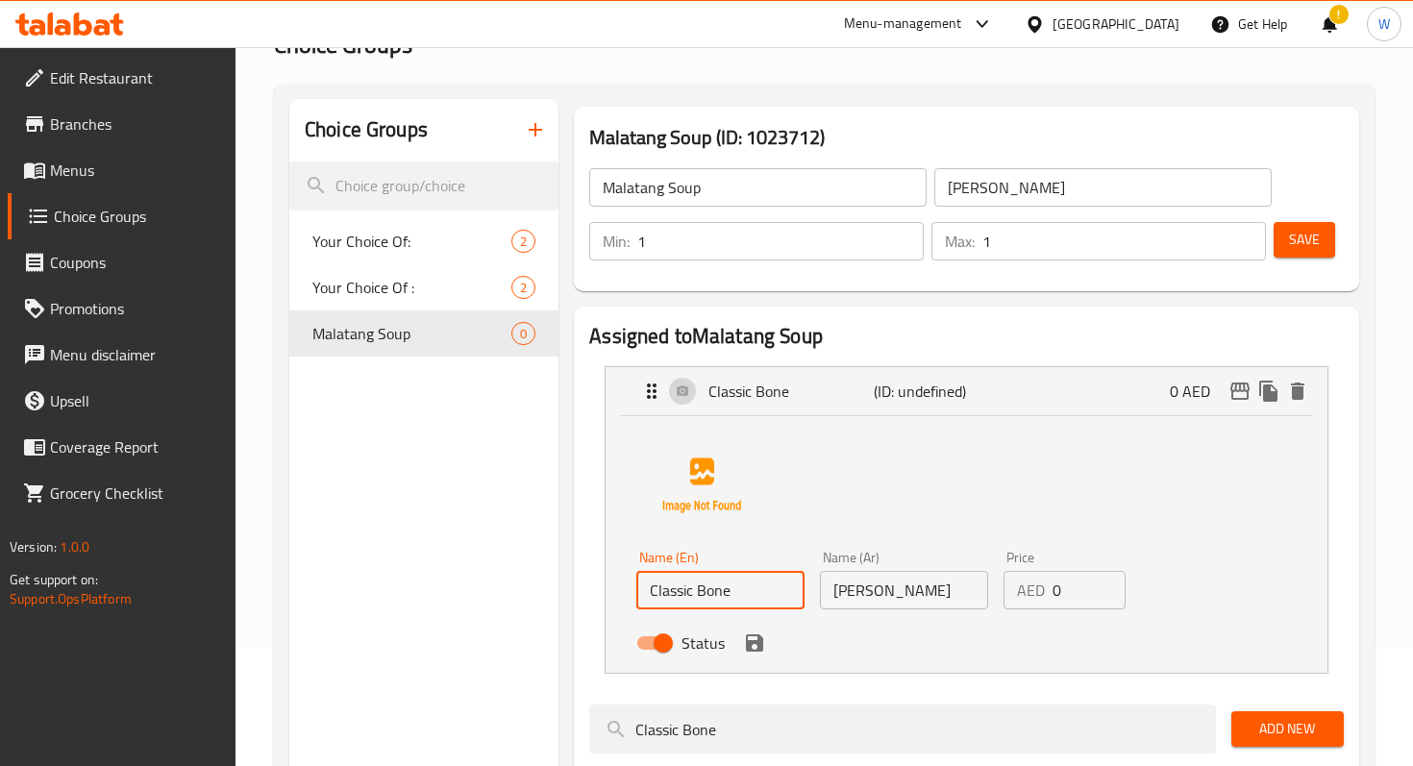
scroll to position [0, 0]
click at [761, 584] on input "Classic Bone" at bounding box center [721, 590] width 168 height 38
click at [759, 639] on icon "save" at bounding box center [754, 643] width 17 height 17
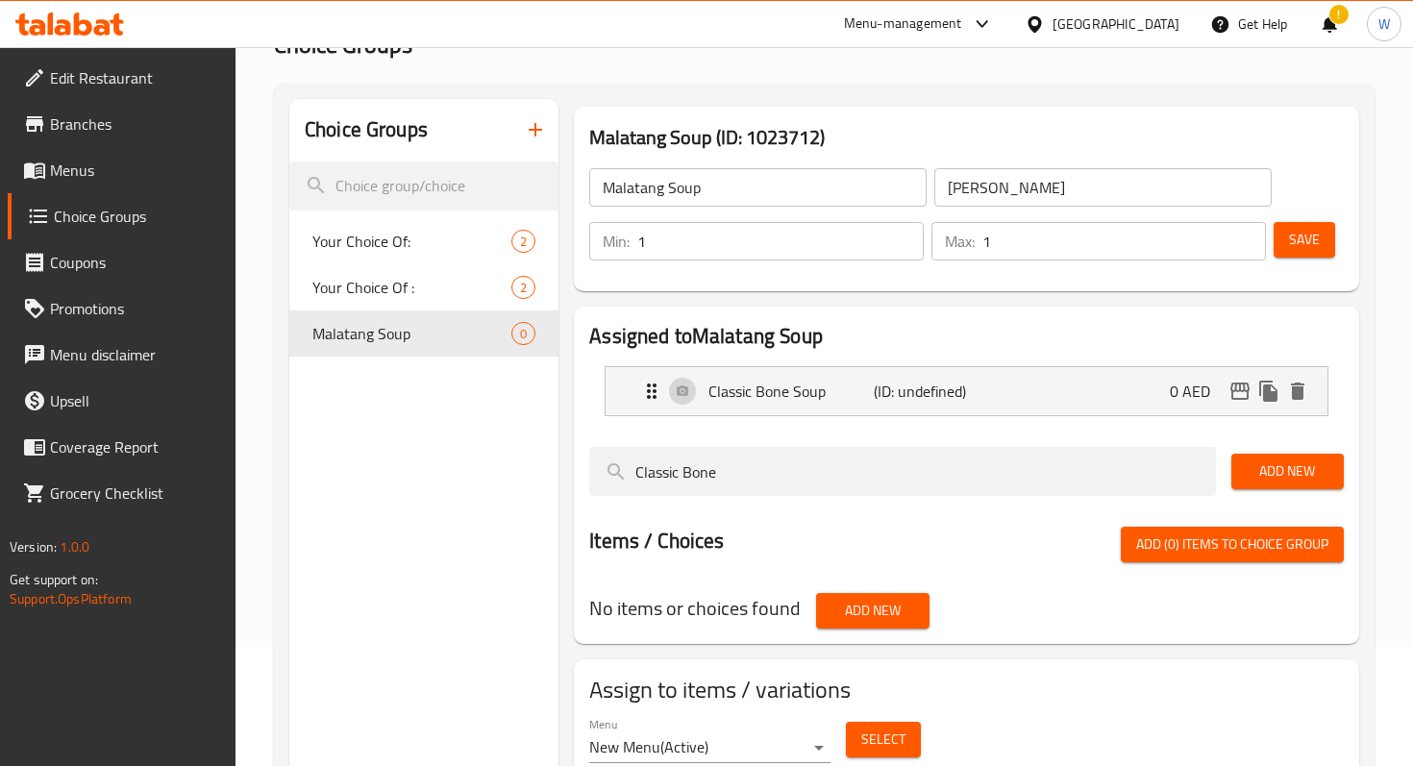
type input "Classic Bone Soup"
click at [978, 388] on p "(ID: undefined)" at bounding box center [929, 391] width 110 height 23
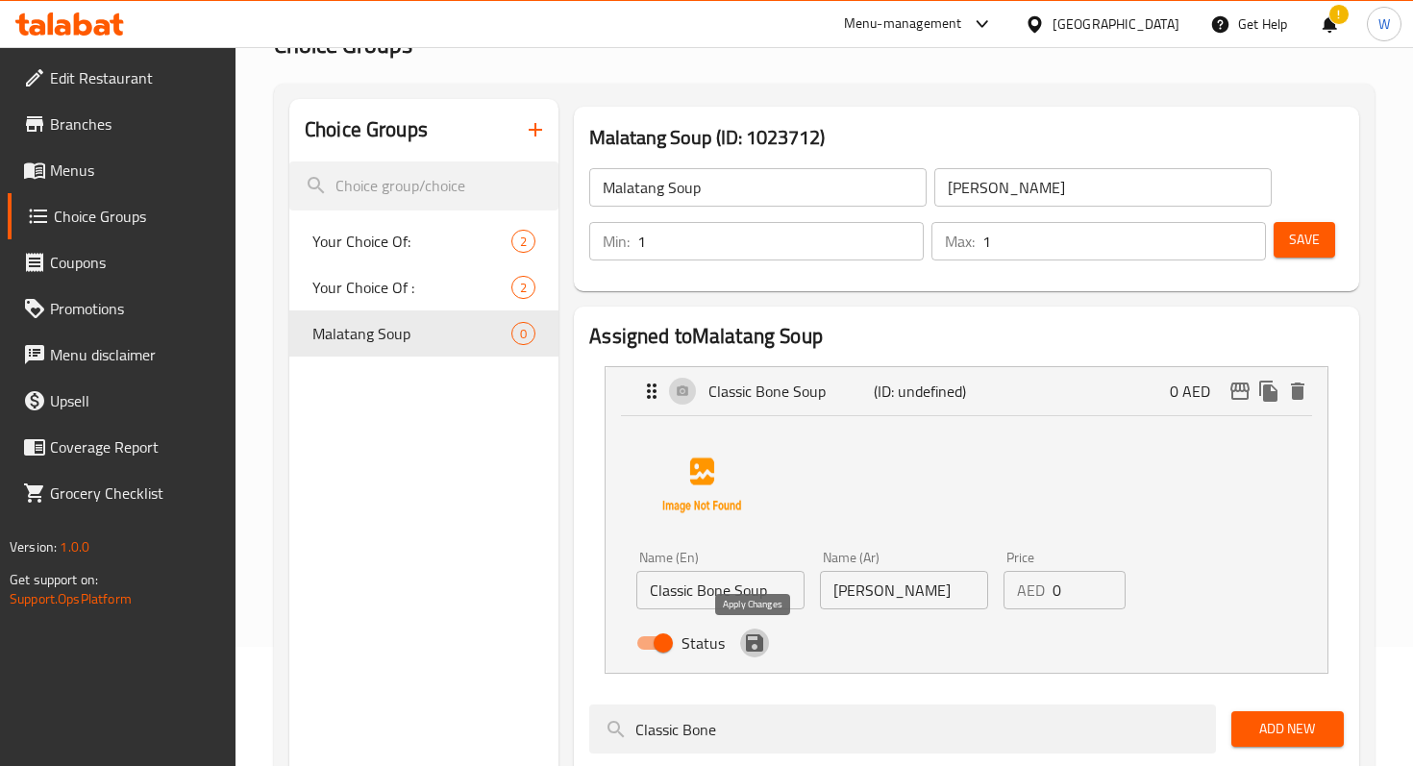
click at [758, 649] on icon "save" at bounding box center [754, 643] width 17 height 17
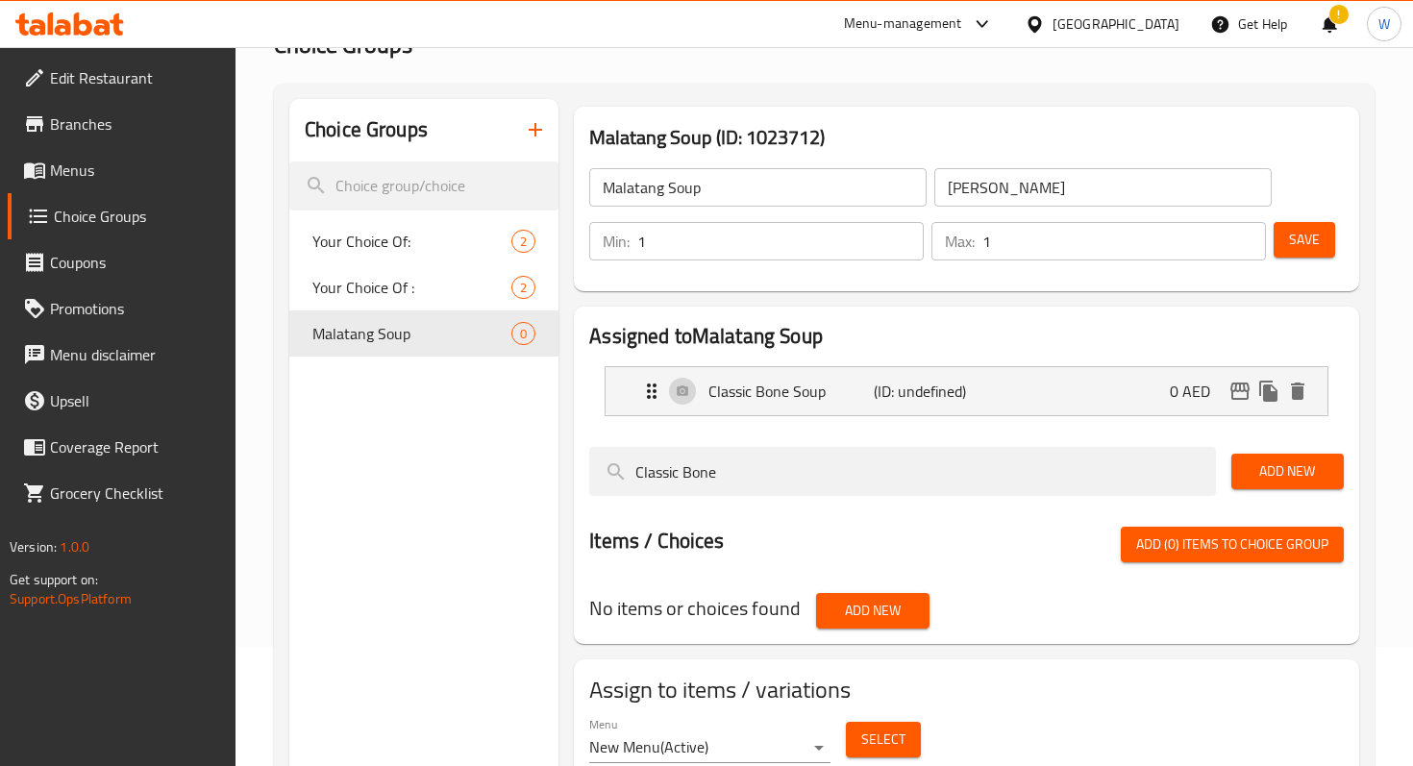
click at [1312, 242] on span "Save" at bounding box center [1304, 240] width 31 height 24
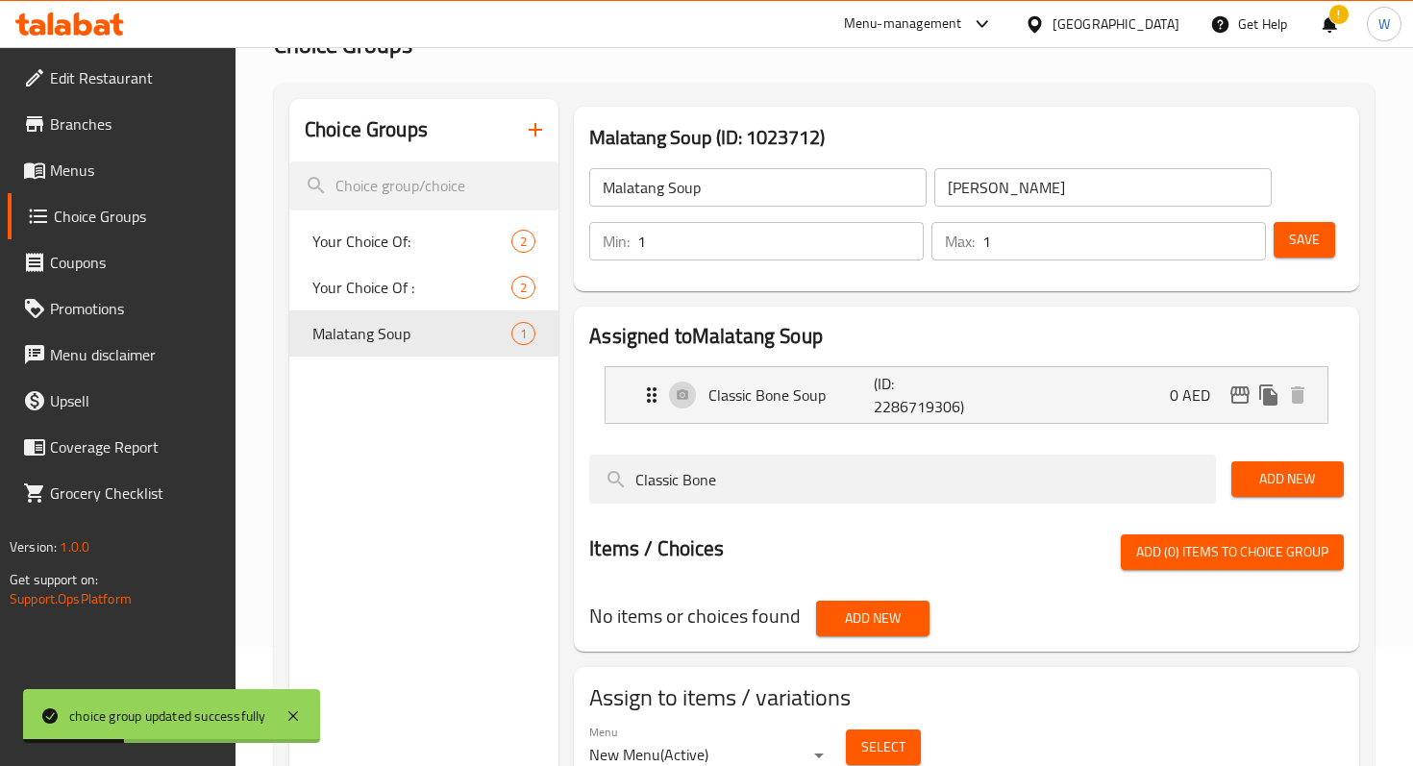
click at [539, 127] on icon "button" at bounding box center [535, 129] width 23 height 23
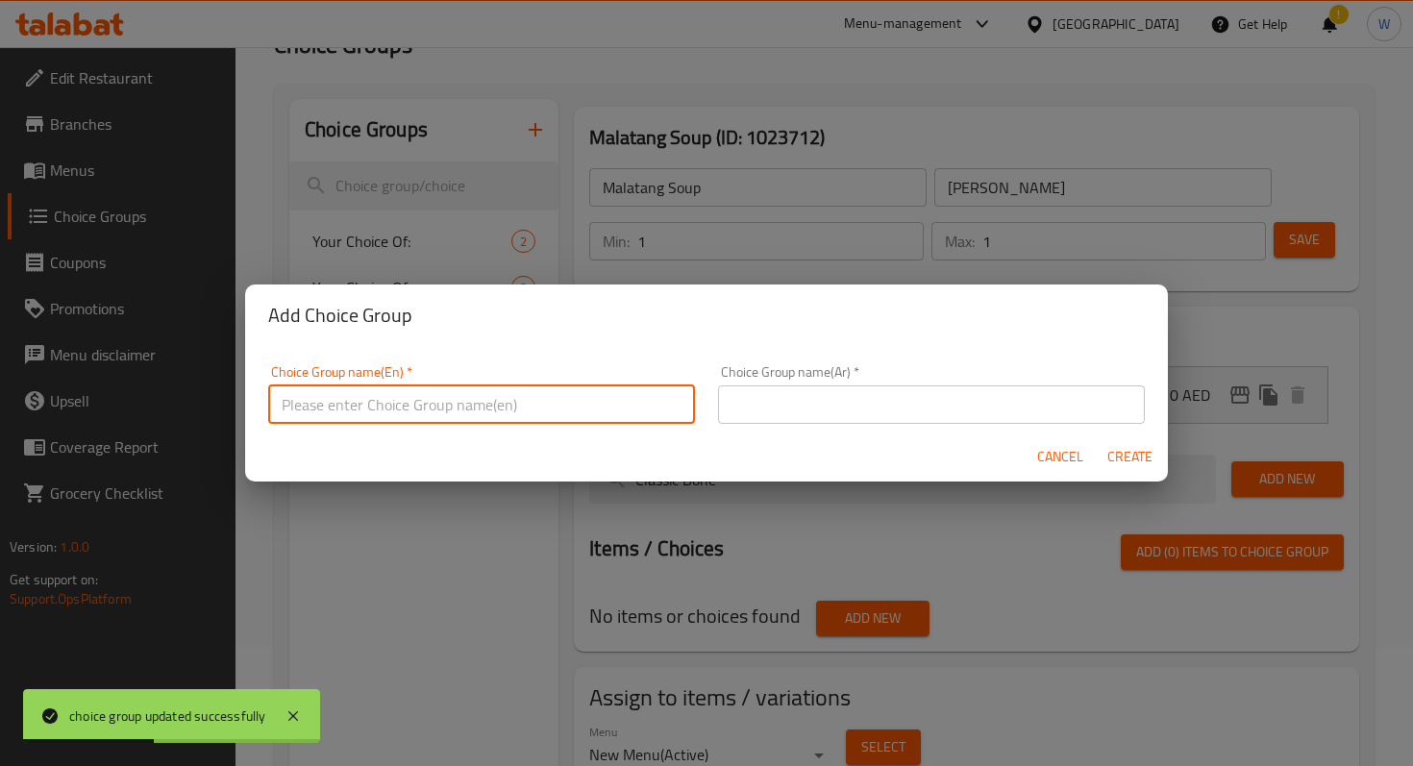
click at [411, 411] on input "text" at bounding box center [481, 405] width 427 height 38
click at [362, 413] on input "text" at bounding box center [481, 405] width 427 height 38
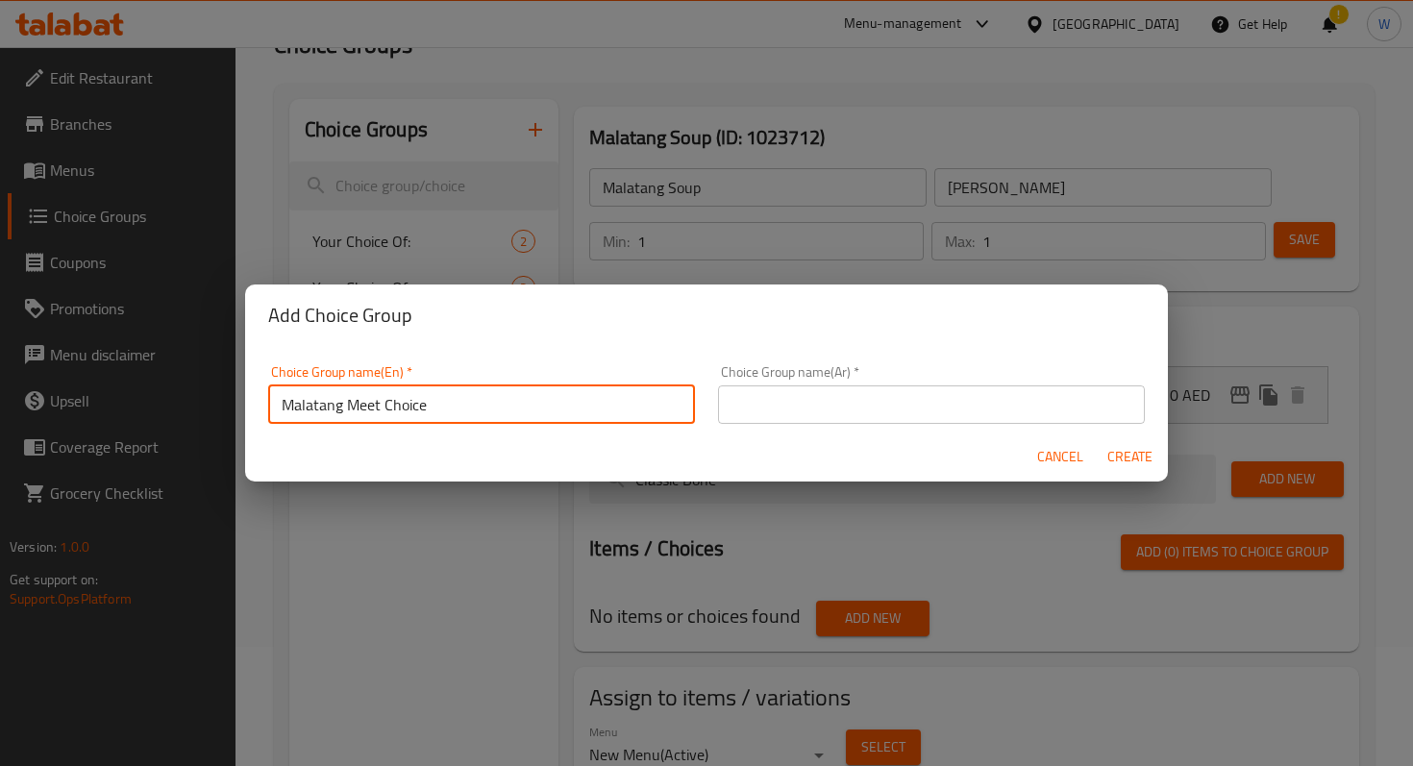
drag, startPoint x: 442, startPoint y: 402, endPoint x: 189, endPoint y: 400, distance: 252.9
click at [189, 400] on div "Add Choice Group Choice Group name(En)   * Malatang Meet Choice Choice Group na…" at bounding box center [706, 383] width 1413 height 766
type input "Malatang Meet Choice"
click at [855, 393] on input "text" at bounding box center [931, 405] width 427 height 38
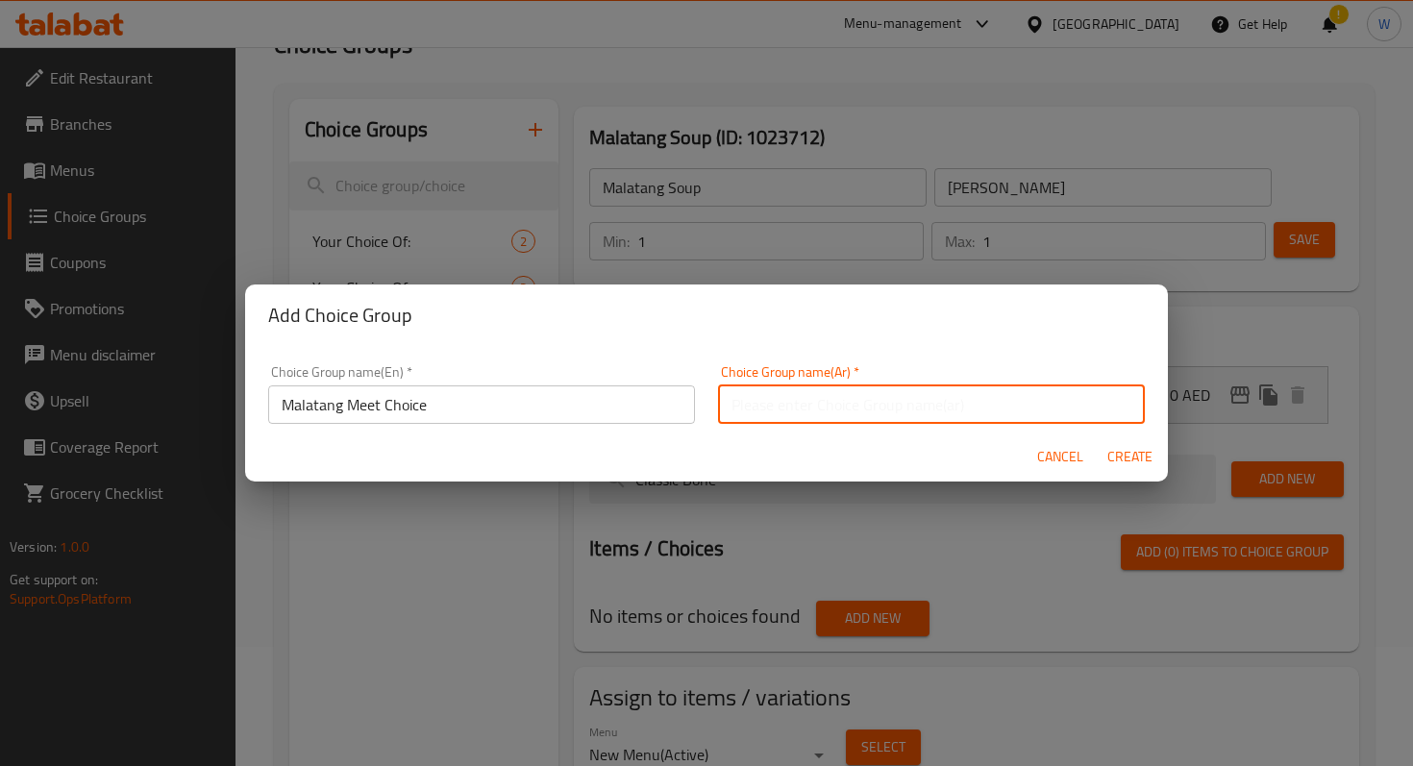
paste input "اختيار ملتانغ ميت"
type input "اختيار ملتانغ ميت"
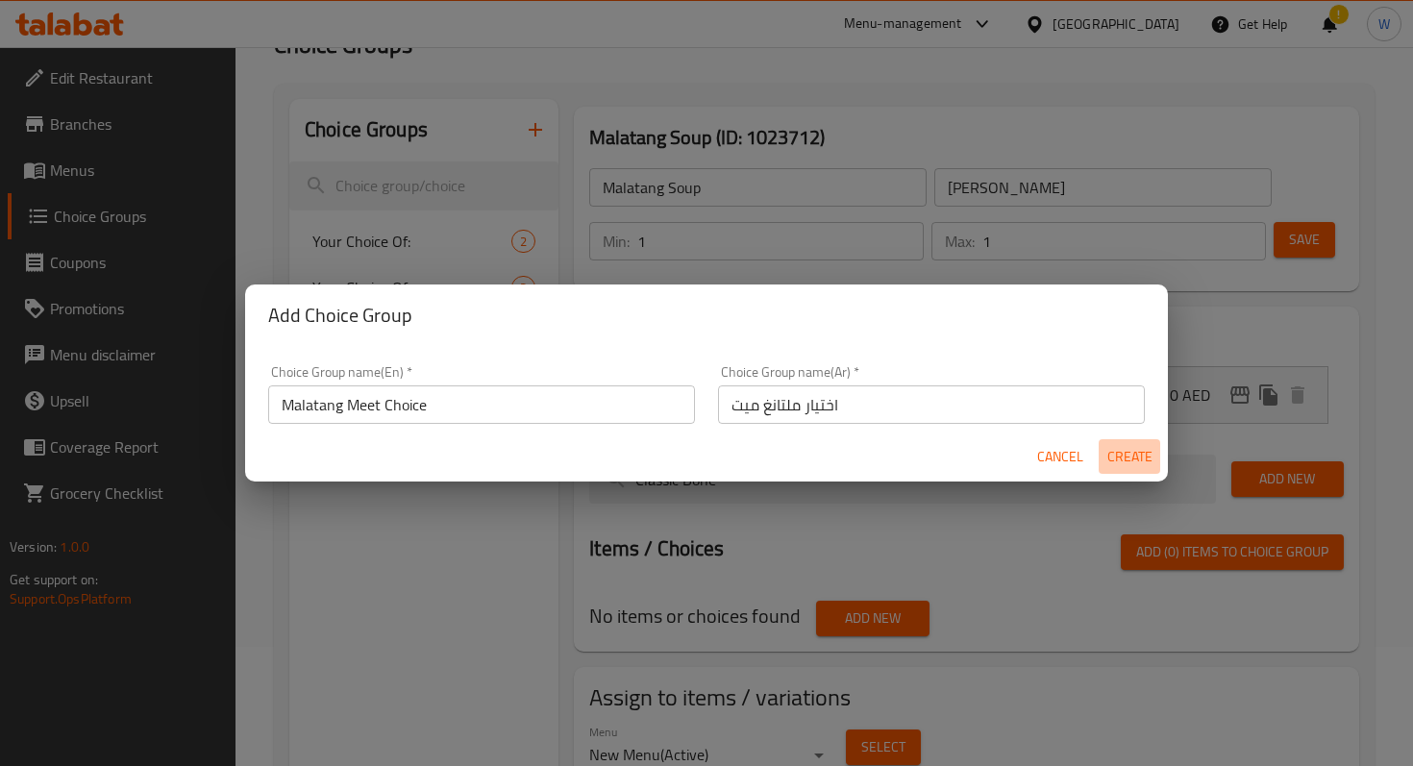
click at [1133, 458] on span "Create" at bounding box center [1130, 457] width 46 height 24
type input "Malatang Meet Choice"
type input "اختيار ملتانغ ميت"
type input "0"
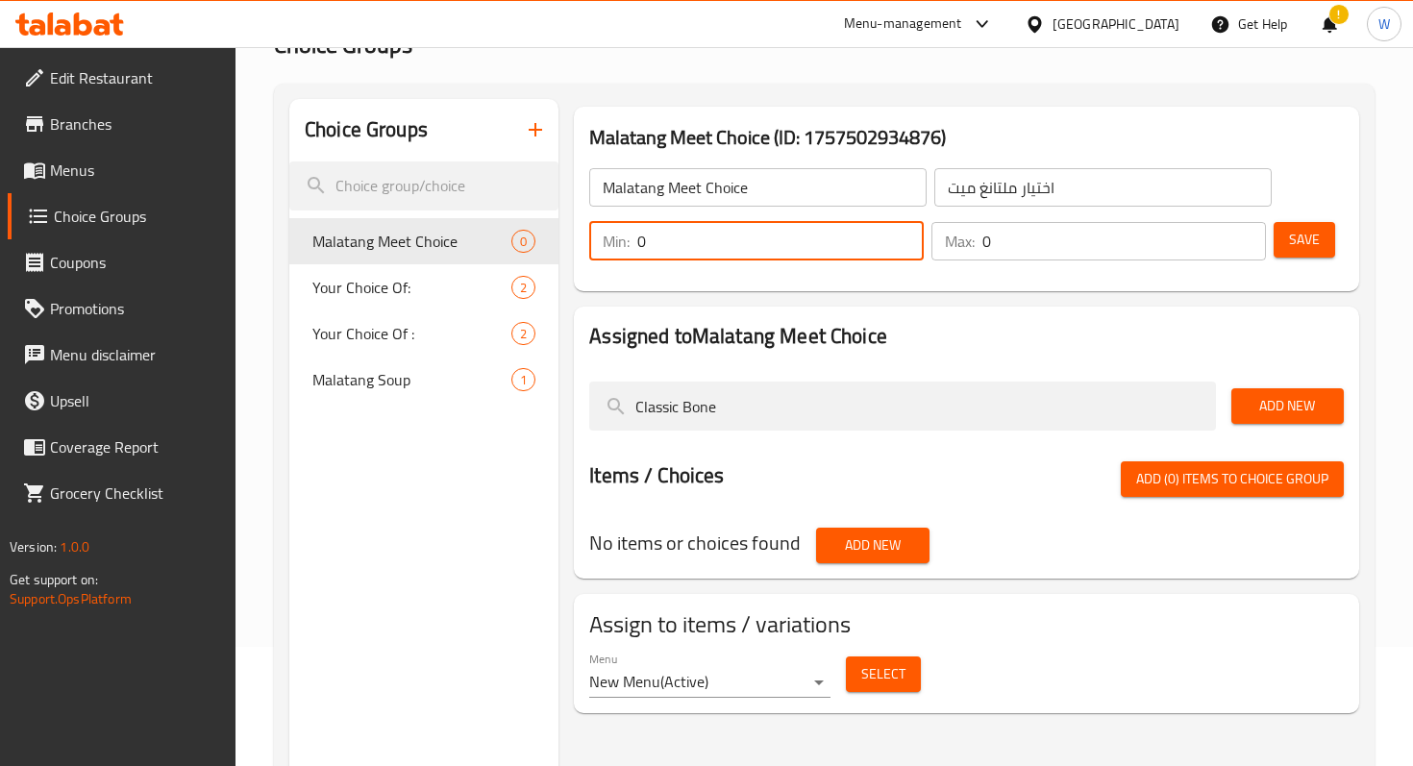
drag, startPoint x: 802, startPoint y: 248, endPoint x: 577, endPoint y: 245, distance: 225.0
click at [577, 245] on div "Malatang Meet Choice (ID: 1757502934876) Malatang Meet Choice ​ اختيار ملتانغ م…" at bounding box center [967, 199] width 786 height 185
type input "1"
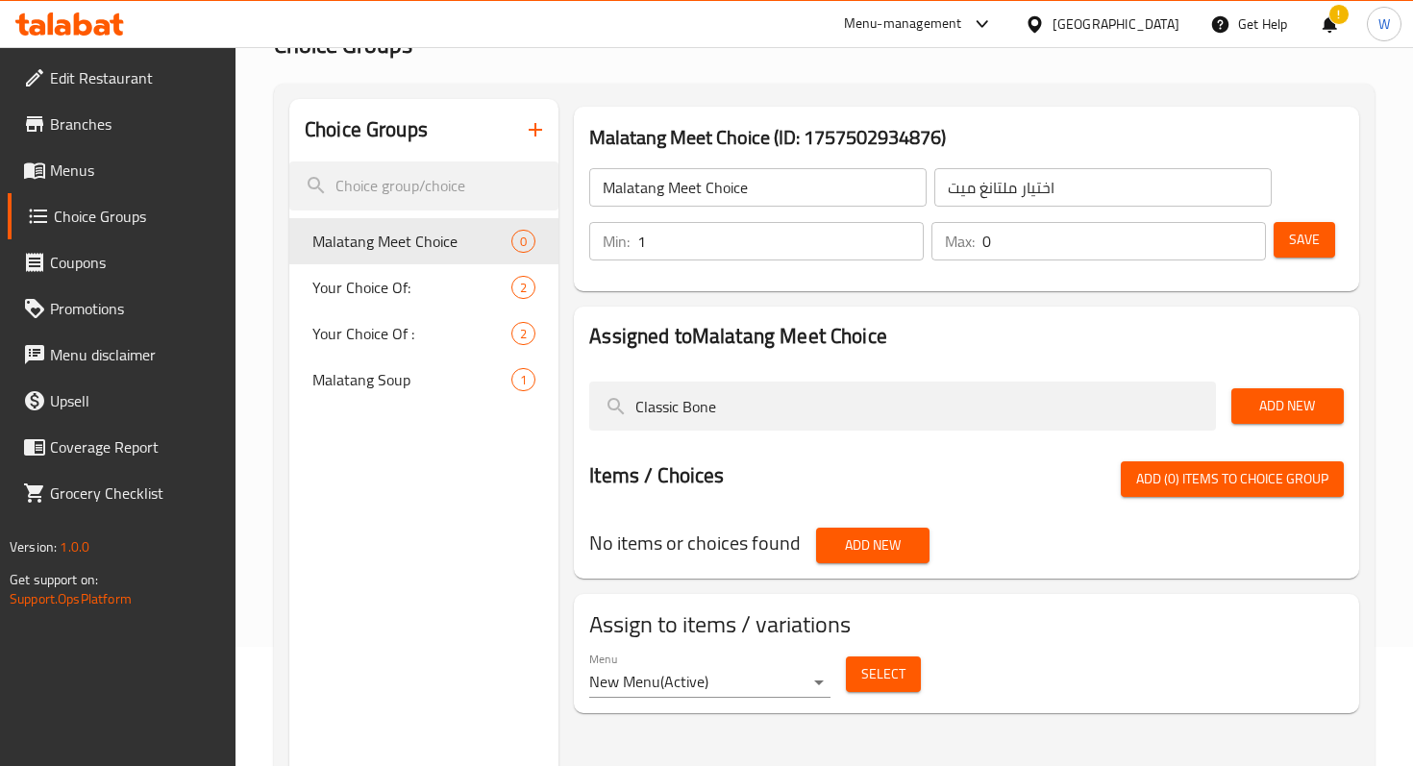
click at [1038, 333] on h2 "Assigned to Malatang Meet Choice" at bounding box center [966, 336] width 755 height 29
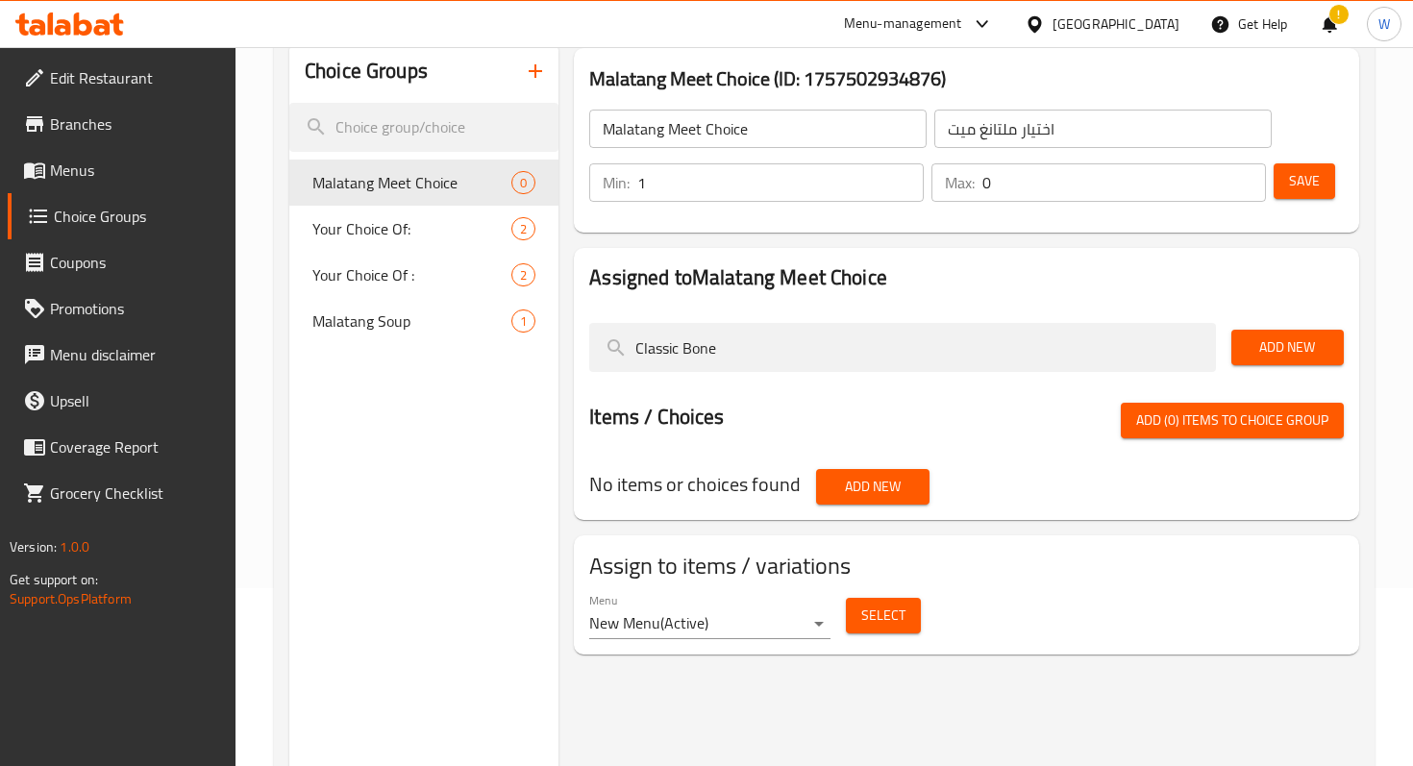
scroll to position [197, 0]
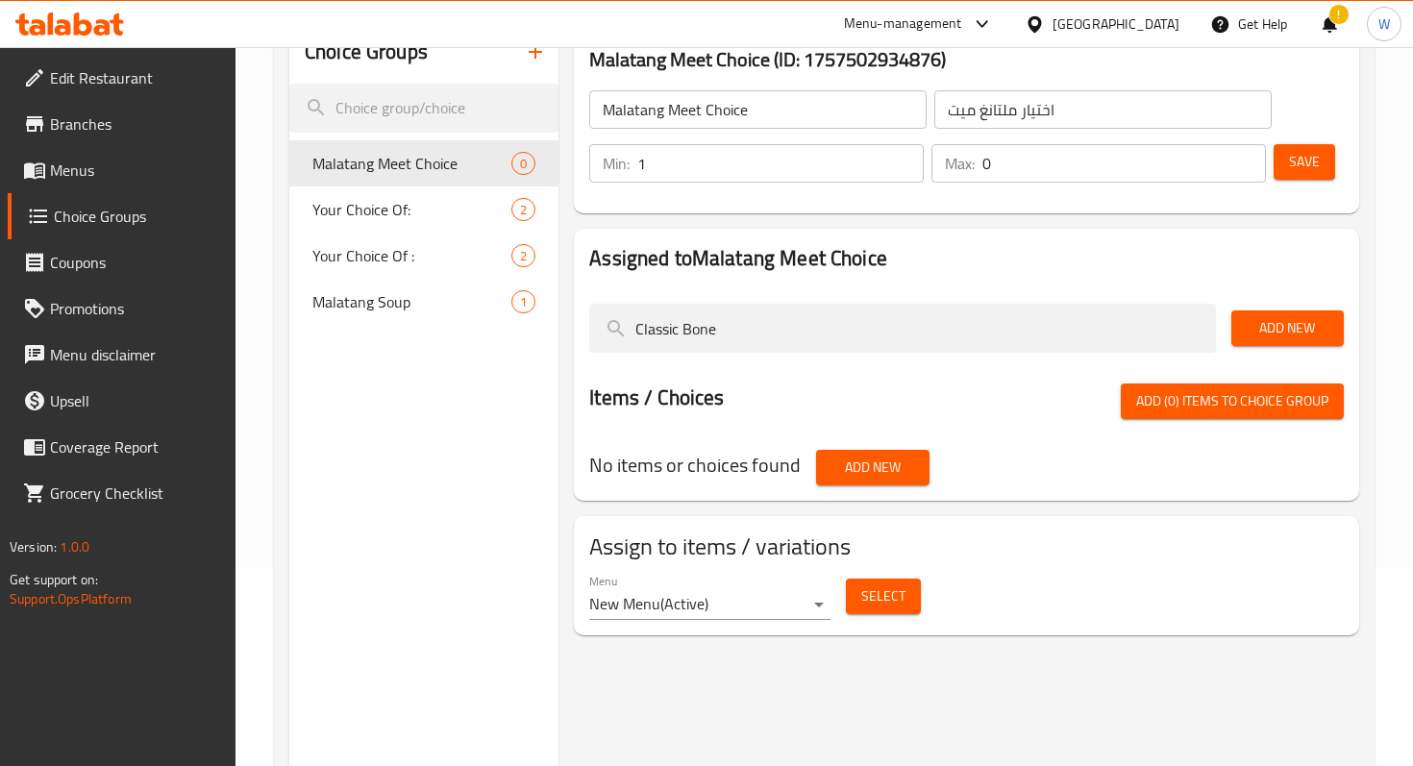
drag, startPoint x: 726, startPoint y: 327, endPoint x: 518, endPoint y: 317, distance: 207.9
click at [518, 319] on div "Choice Groups Malatang Meet Choice 0 Your Choice Of: 2 Your Choice Of : 2 Malat…" at bounding box center [828, 404] width 1078 height 766
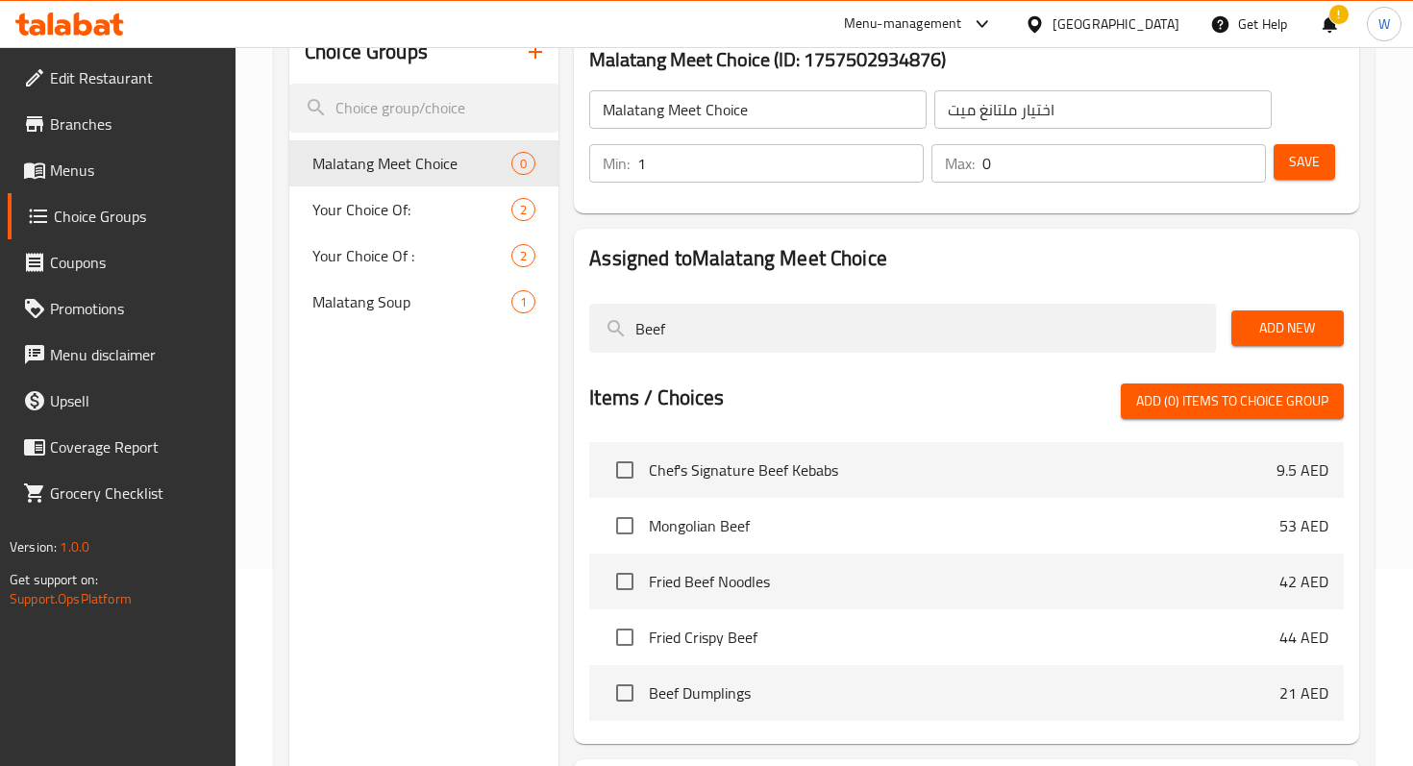
type input "Beef"
click at [1256, 325] on span "Add New" at bounding box center [1288, 328] width 82 height 24
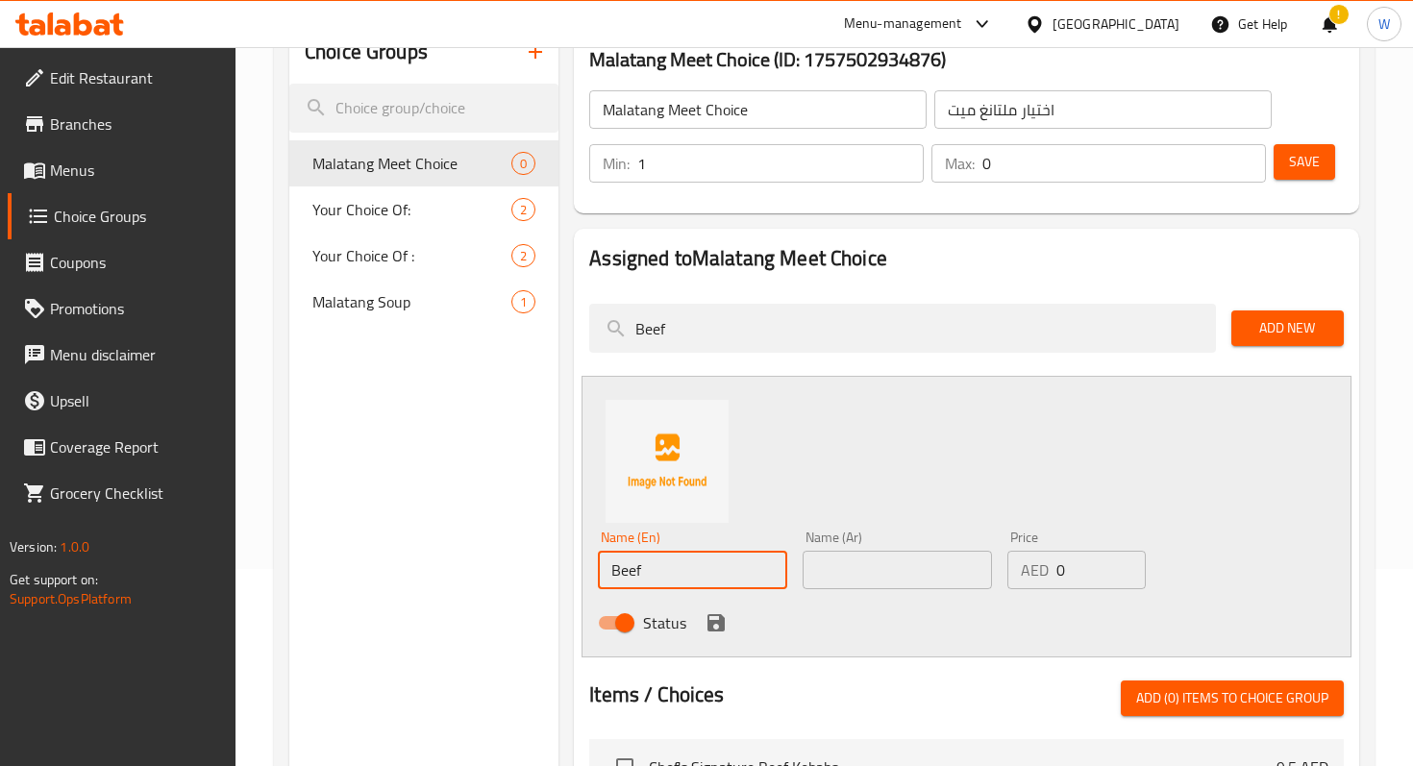
drag, startPoint x: 709, startPoint y: 570, endPoint x: 473, endPoint y: 561, distance: 235.8
click at [472, 560] on div "Choice Groups Malatang Meet Choice 0 Your Choice Of: 2 Your Choice Of : 2 Malat…" at bounding box center [828, 602] width 1078 height 1162
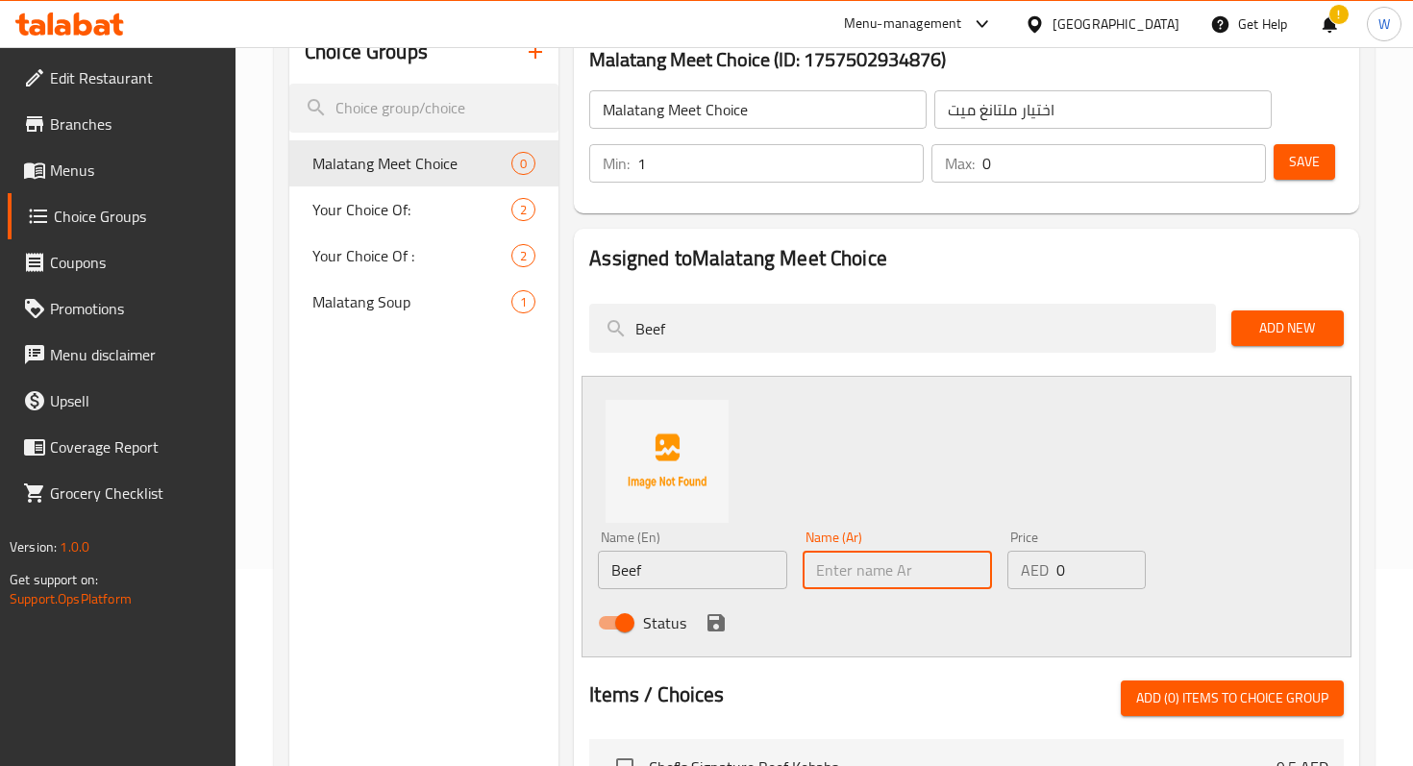
click at [883, 570] on input "text" at bounding box center [897, 570] width 189 height 38
paste input "لحم"
type input "لحم"
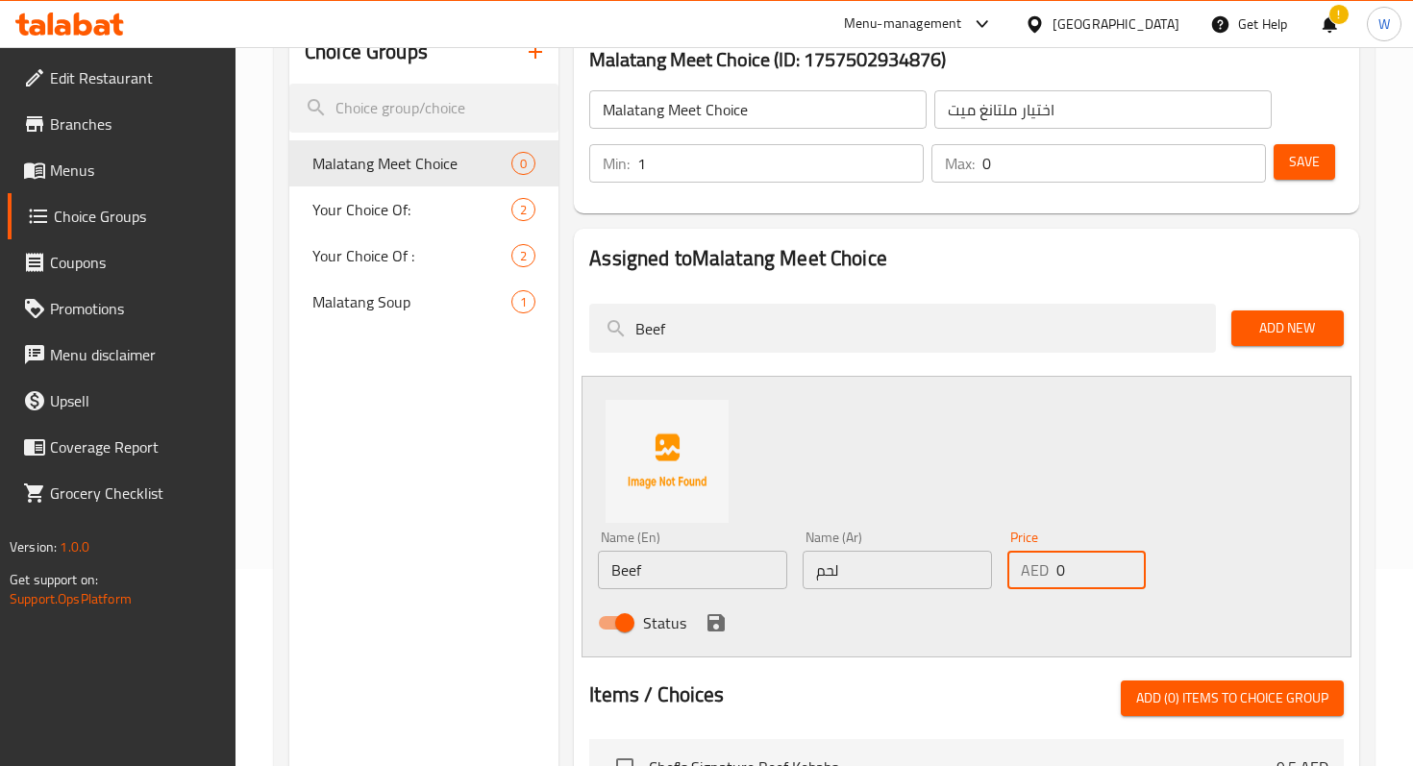
drag, startPoint x: 1098, startPoint y: 567, endPoint x: 1015, endPoint y: 565, distance: 82.7
click at [1015, 565] on div "AED 0 Price" at bounding box center [1077, 570] width 138 height 38
type input "10"
click at [1201, 483] on div "Name (En) Beef Name (En) Name (Ar) لحم Name (Ar) Price AED 10 Price Status" at bounding box center [967, 517] width 770 height 282
click at [711, 633] on icon "save" at bounding box center [716, 623] width 23 height 23
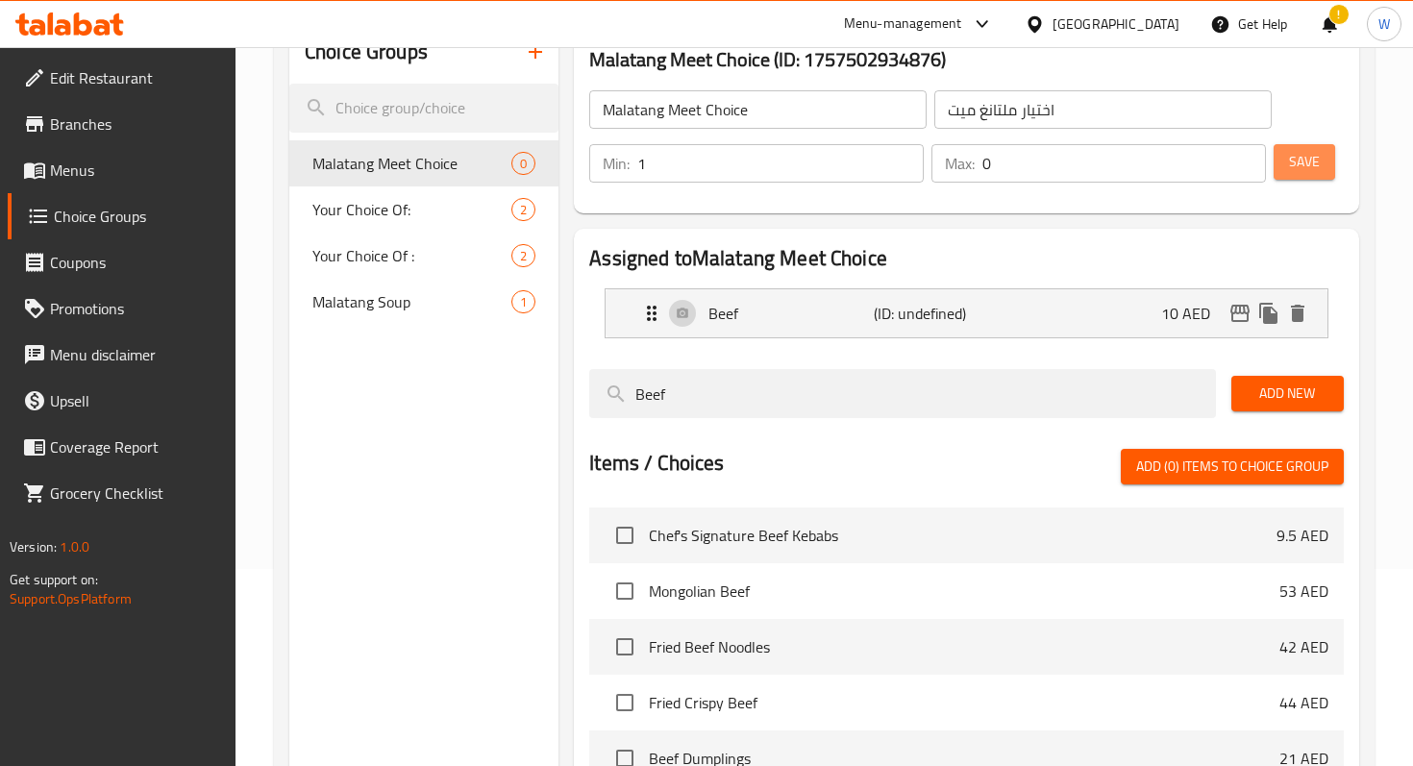
click at [1308, 162] on span "Save" at bounding box center [1304, 162] width 31 height 24
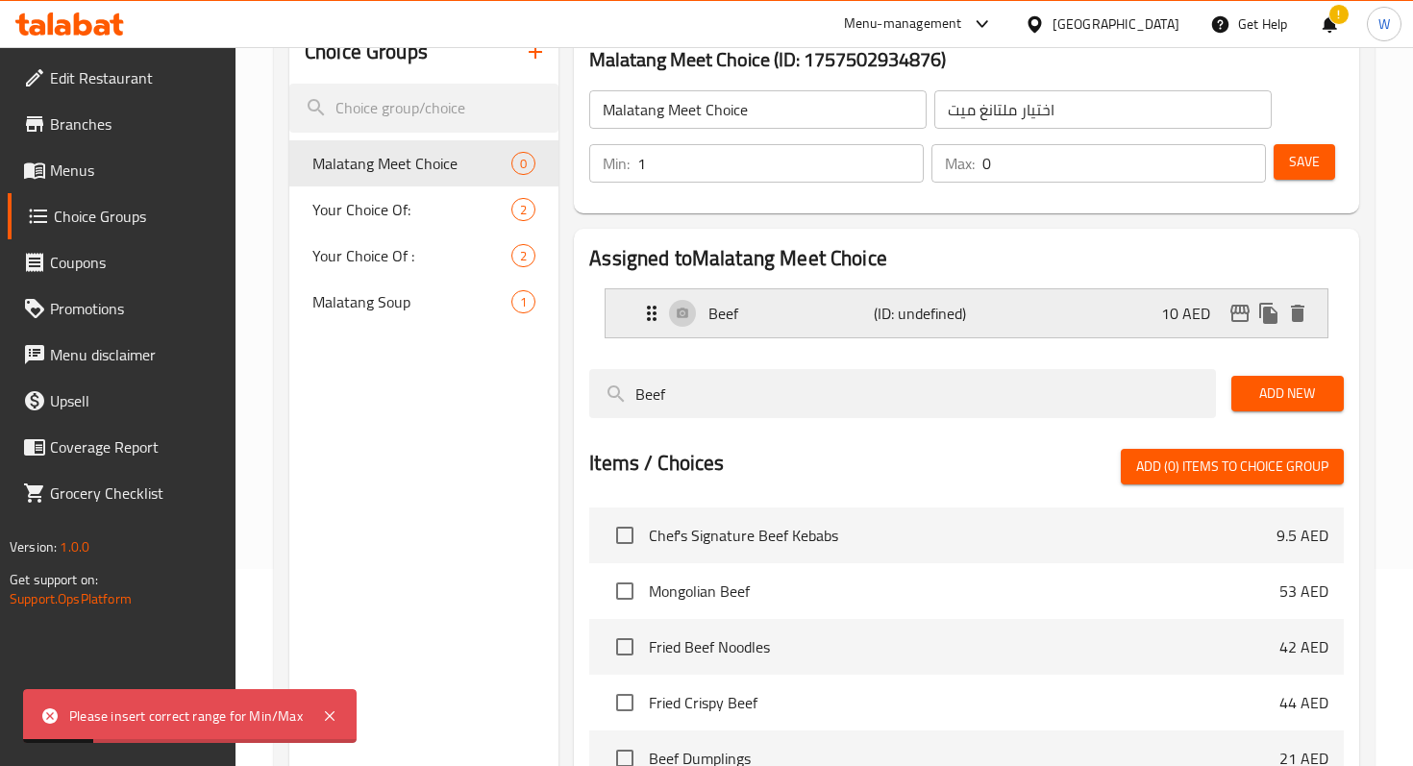
click at [1054, 309] on div "Beef (ID: undefined) 10 AED" at bounding box center [972, 313] width 664 height 48
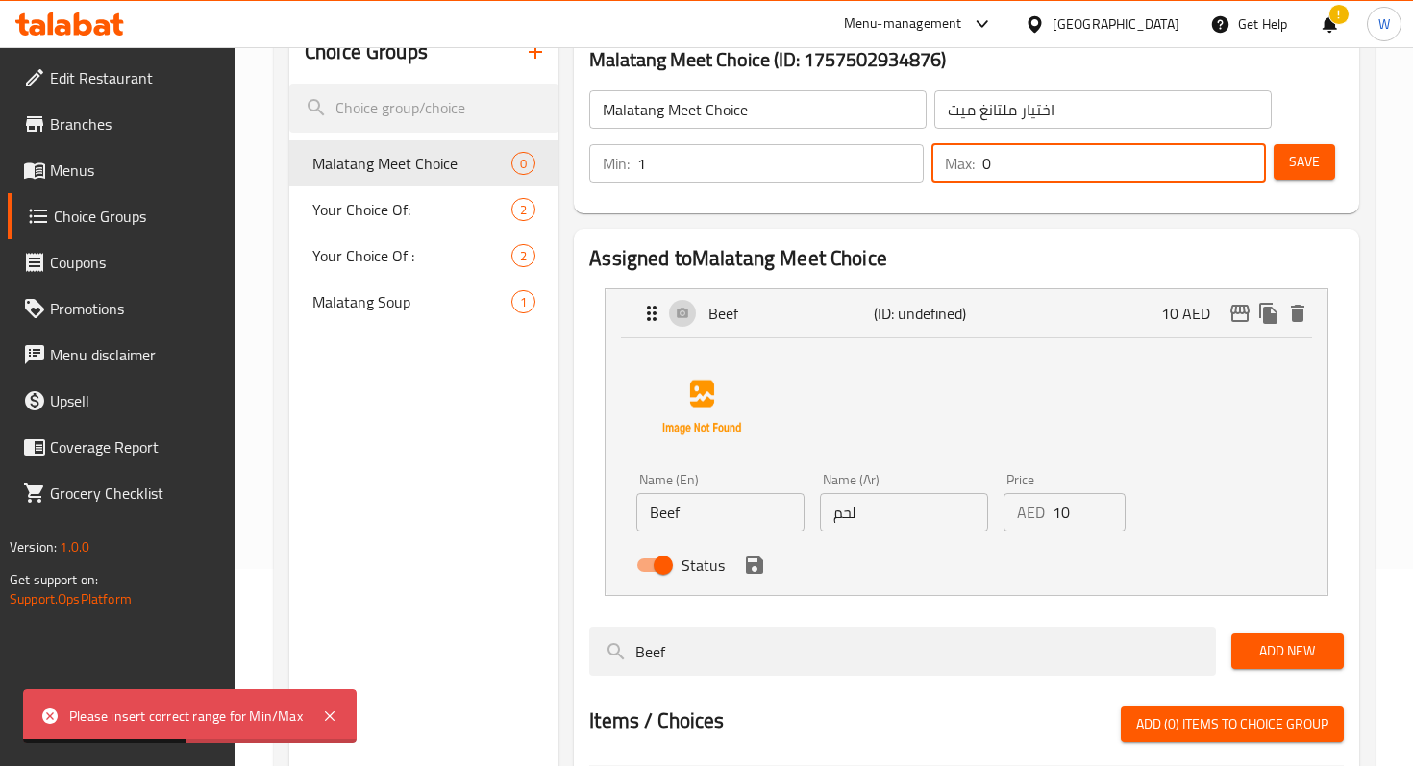
drag, startPoint x: 1033, startPoint y: 149, endPoint x: 930, endPoint y: 148, distance: 102.9
click at [930, 148] on div "Max: 0 ​" at bounding box center [1099, 163] width 342 height 46
type input "10"
click at [1313, 150] on span "Save" at bounding box center [1304, 162] width 31 height 24
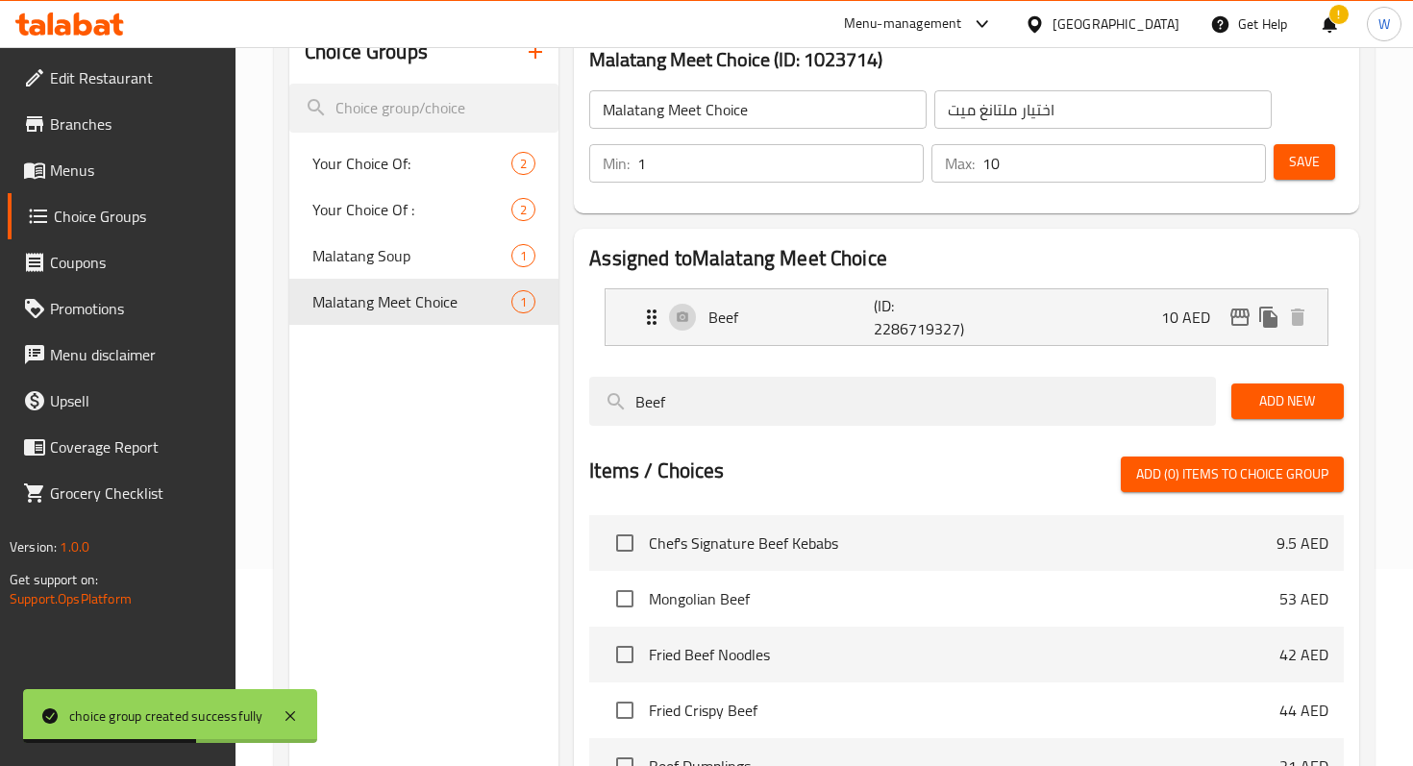
click at [536, 66] on button "button" at bounding box center [535, 52] width 46 height 46
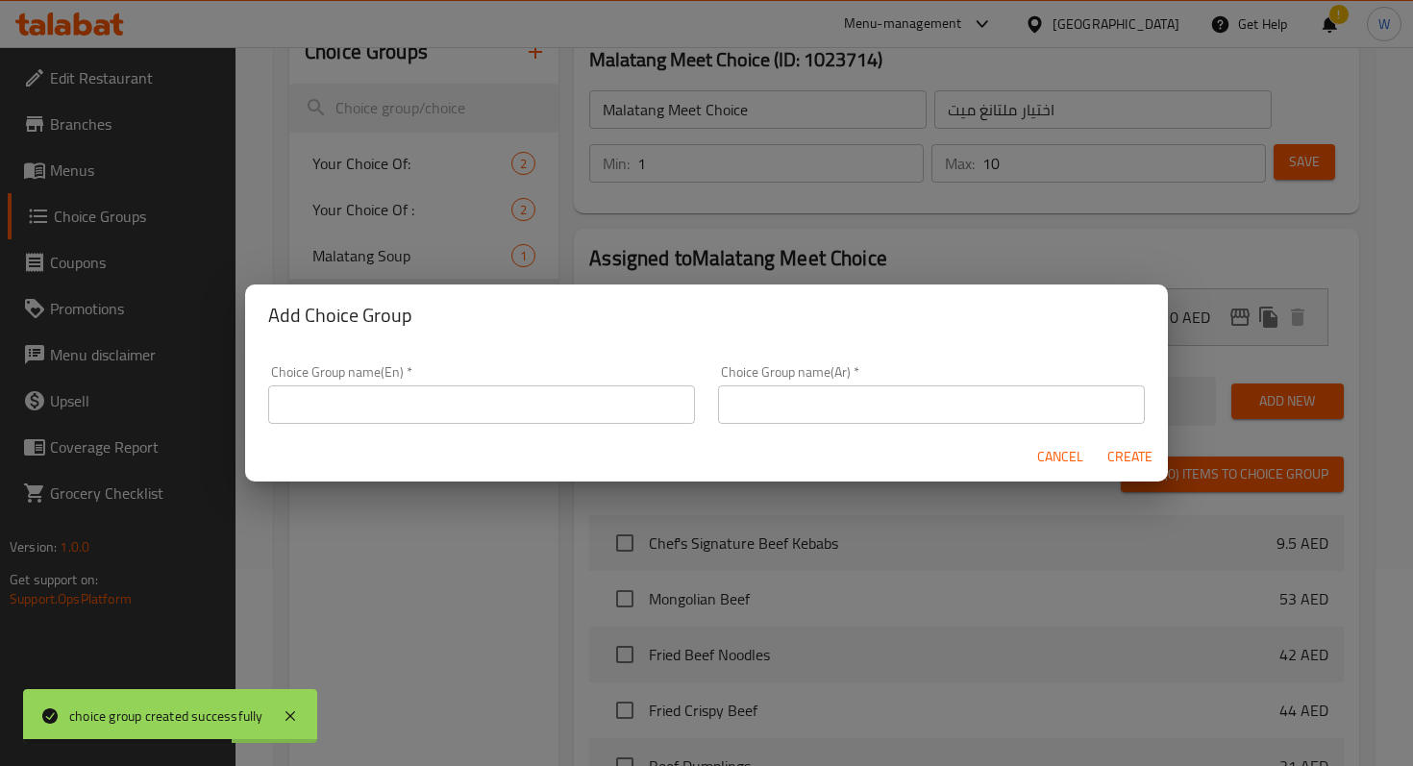
click at [539, 390] on input "text" at bounding box center [481, 405] width 427 height 38
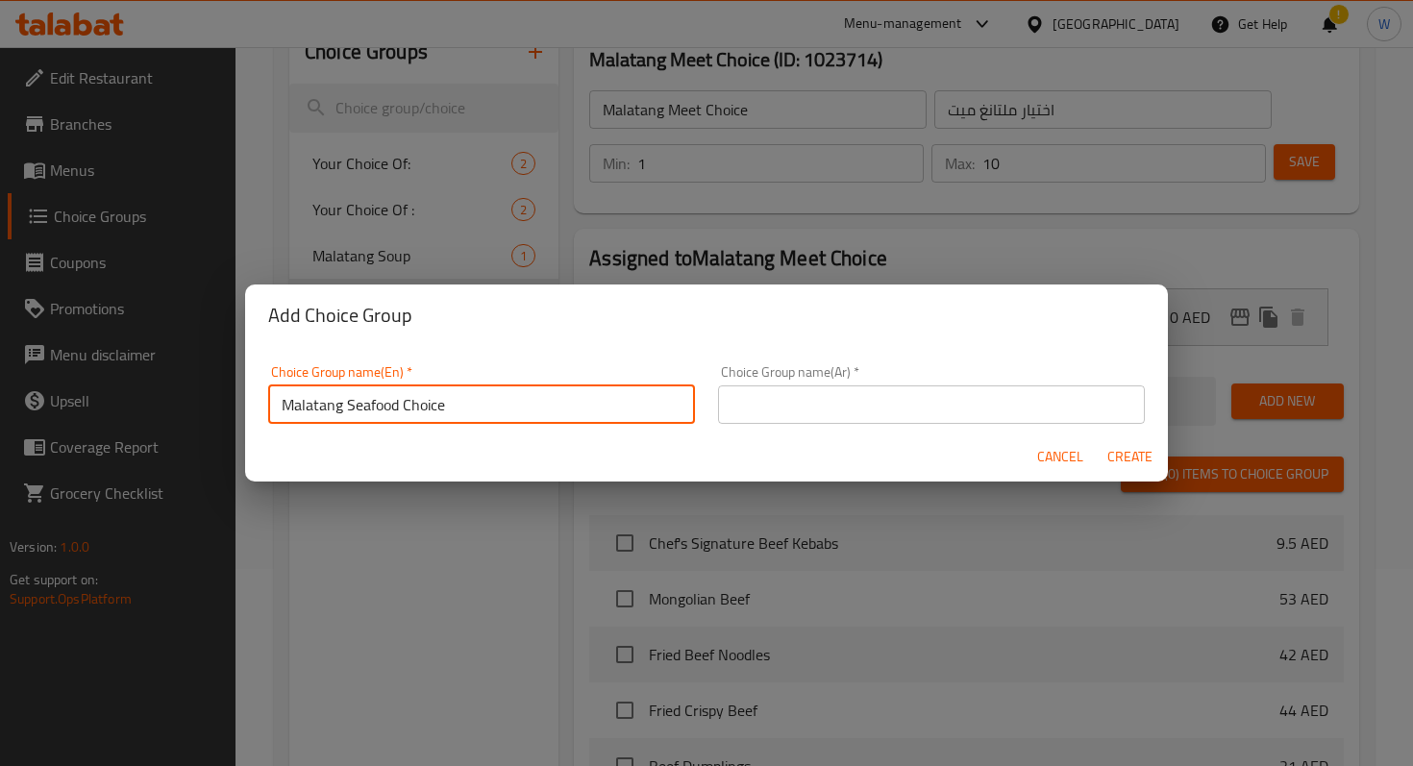
drag, startPoint x: 507, startPoint y: 406, endPoint x: 142, endPoint y: 392, distance: 364.7
click at [142, 392] on div "Add Choice Group Choice Group name(En)   * Malatang Seafood Choice Choice Group…" at bounding box center [706, 383] width 1413 height 766
type input "Malatang Seafood Choice"
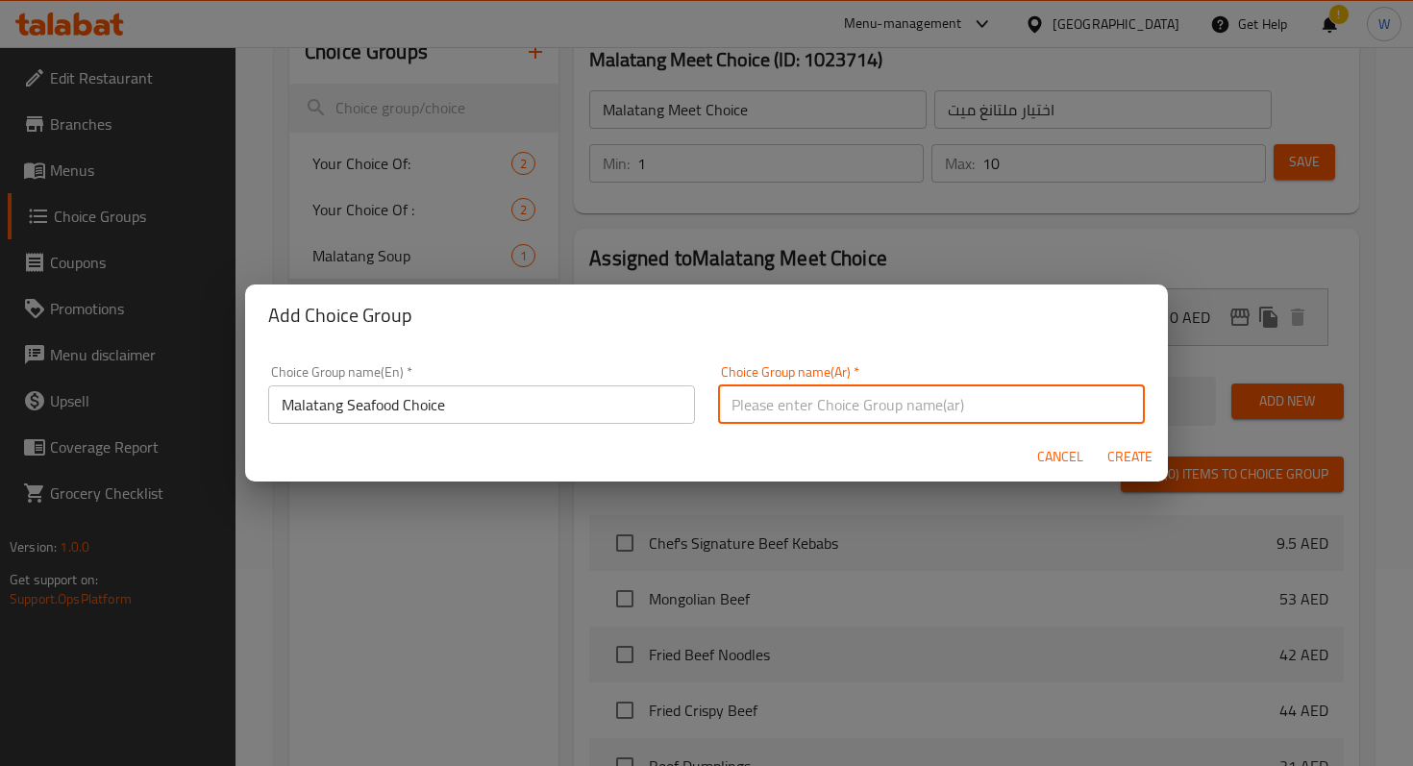
click at [955, 402] on input "text" at bounding box center [931, 405] width 427 height 38
paste input "اختيار المأكولات البحرية في [GEOGRAPHIC_DATA]"
type input "اختيار المأكولات البحرية في [GEOGRAPHIC_DATA]"
click at [1135, 460] on span "Create" at bounding box center [1130, 457] width 46 height 24
type input "Malatang Seafood Choice"
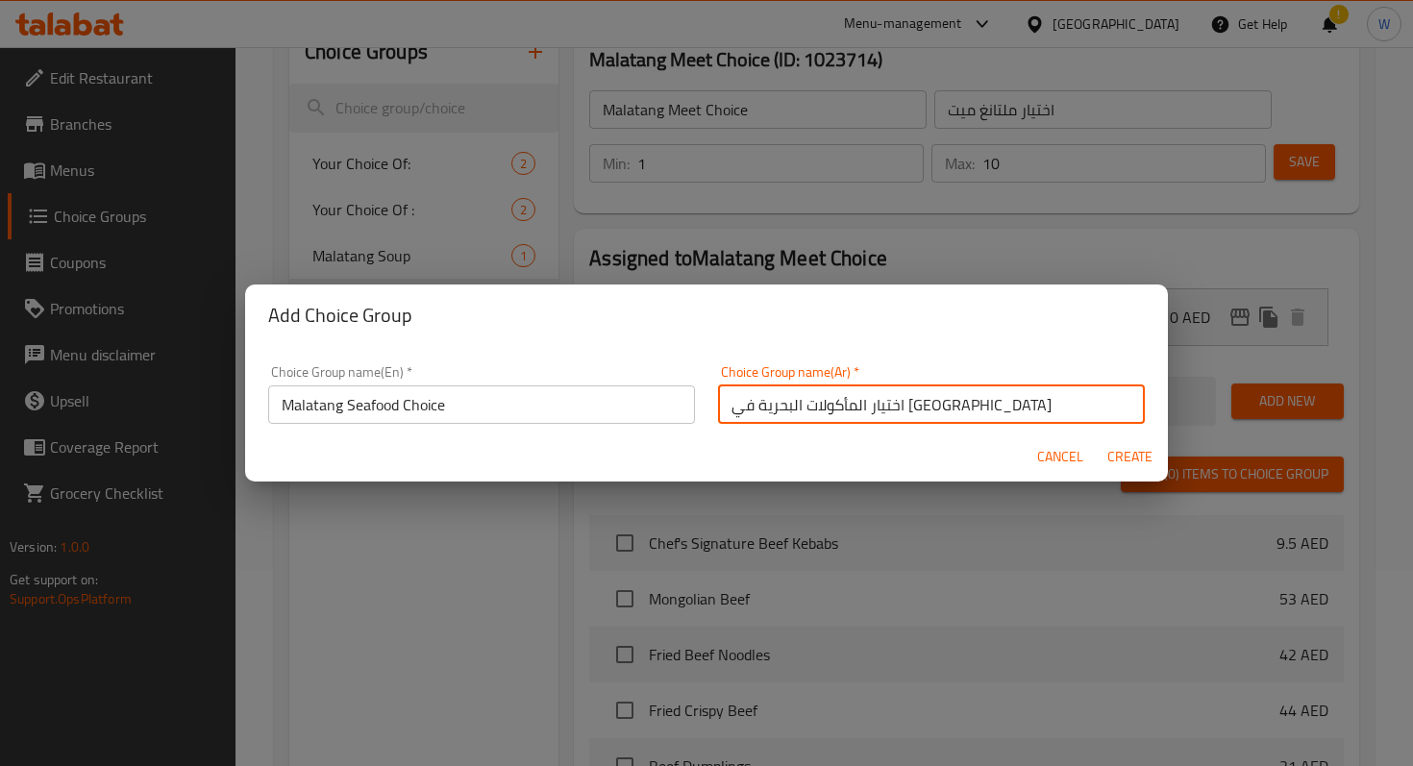
type input "اختيار المأكولات البحرية في [GEOGRAPHIC_DATA]"
type input "0"
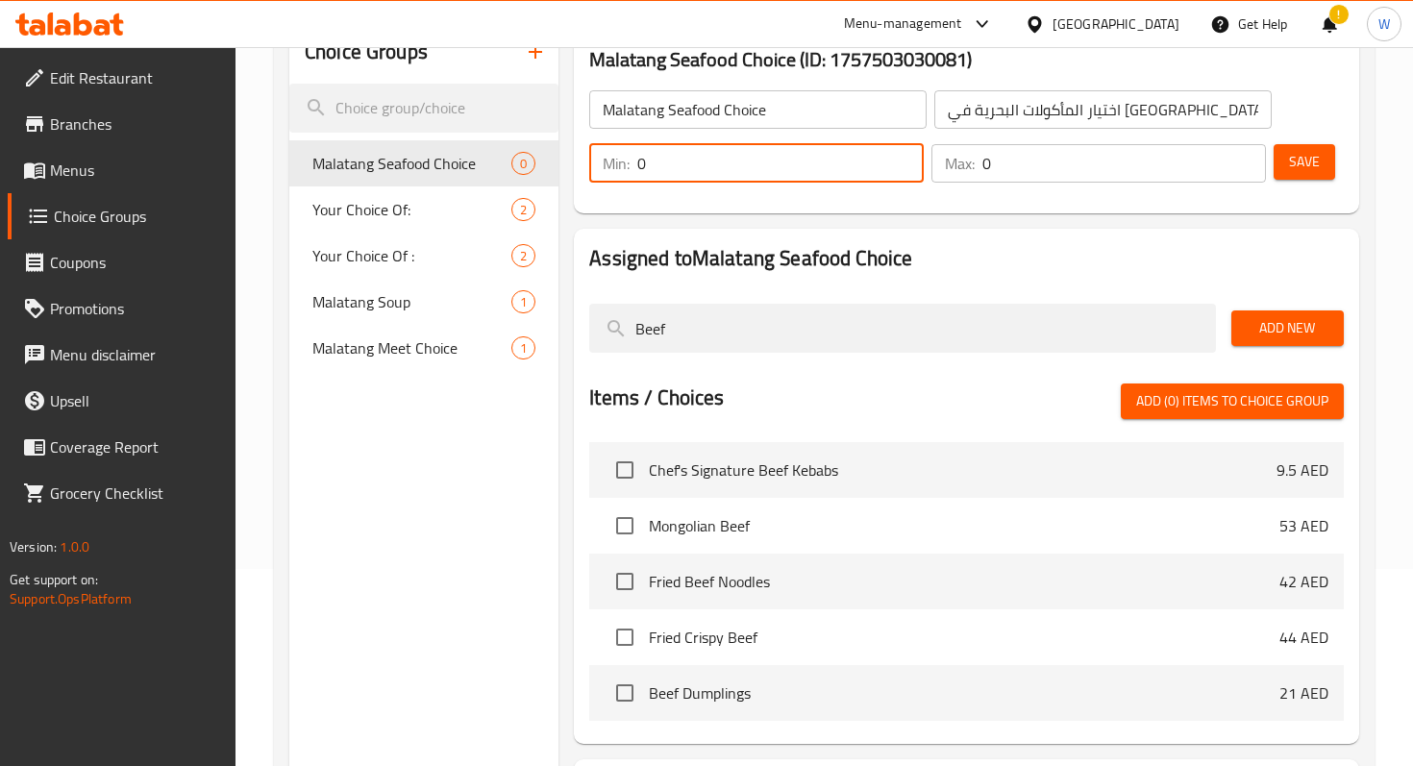
drag, startPoint x: 766, startPoint y: 151, endPoint x: 628, endPoint y: 151, distance: 138.5
click at [628, 151] on div "Min: 0 ​" at bounding box center [756, 163] width 335 height 38
type input "1"
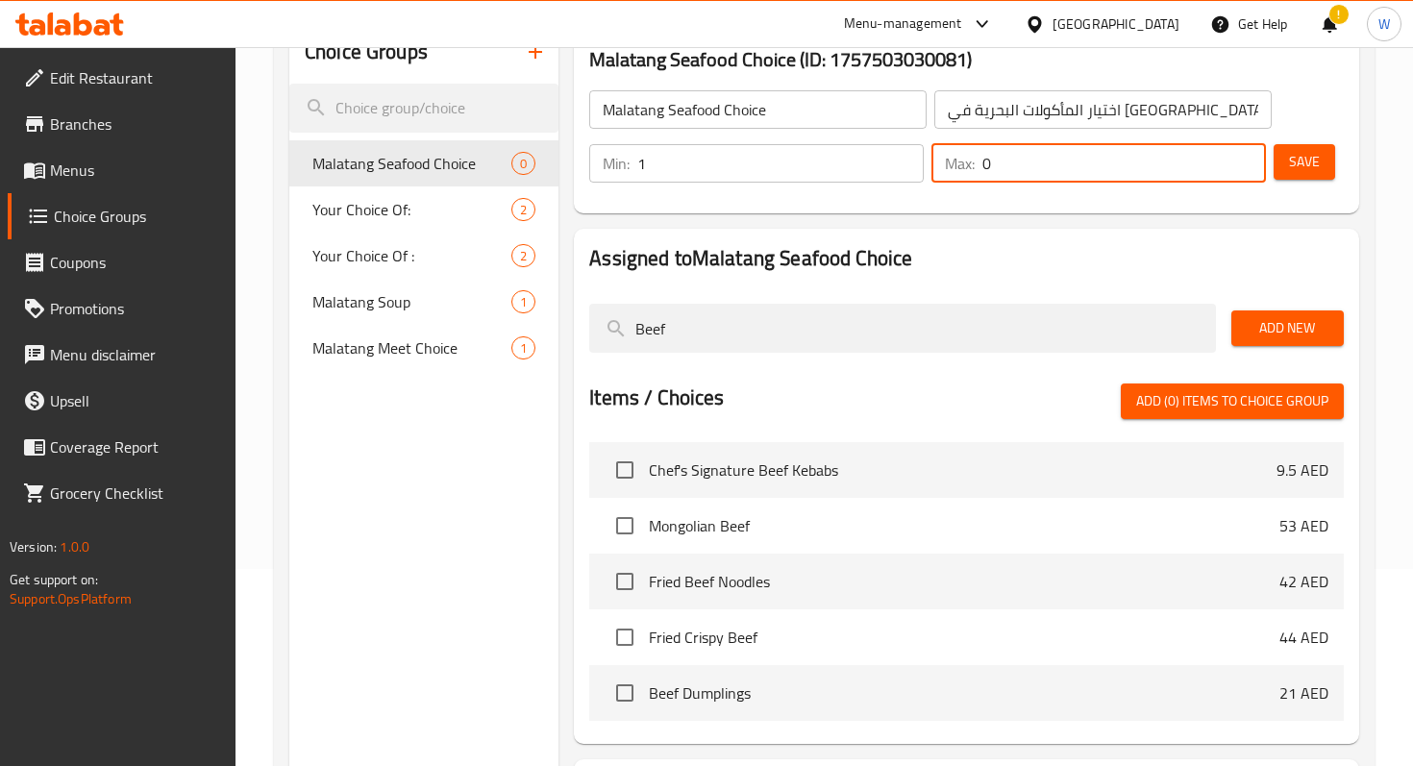
drag, startPoint x: 1031, startPoint y: 159, endPoint x: 937, endPoint y: 159, distance: 93.3
click at [937, 159] on div "Max: 0 ​" at bounding box center [1099, 163] width 335 height 38
type input "10"
click at [1309, 164] on span "Save" at bounding box center [1304, 162] width 31 height 24
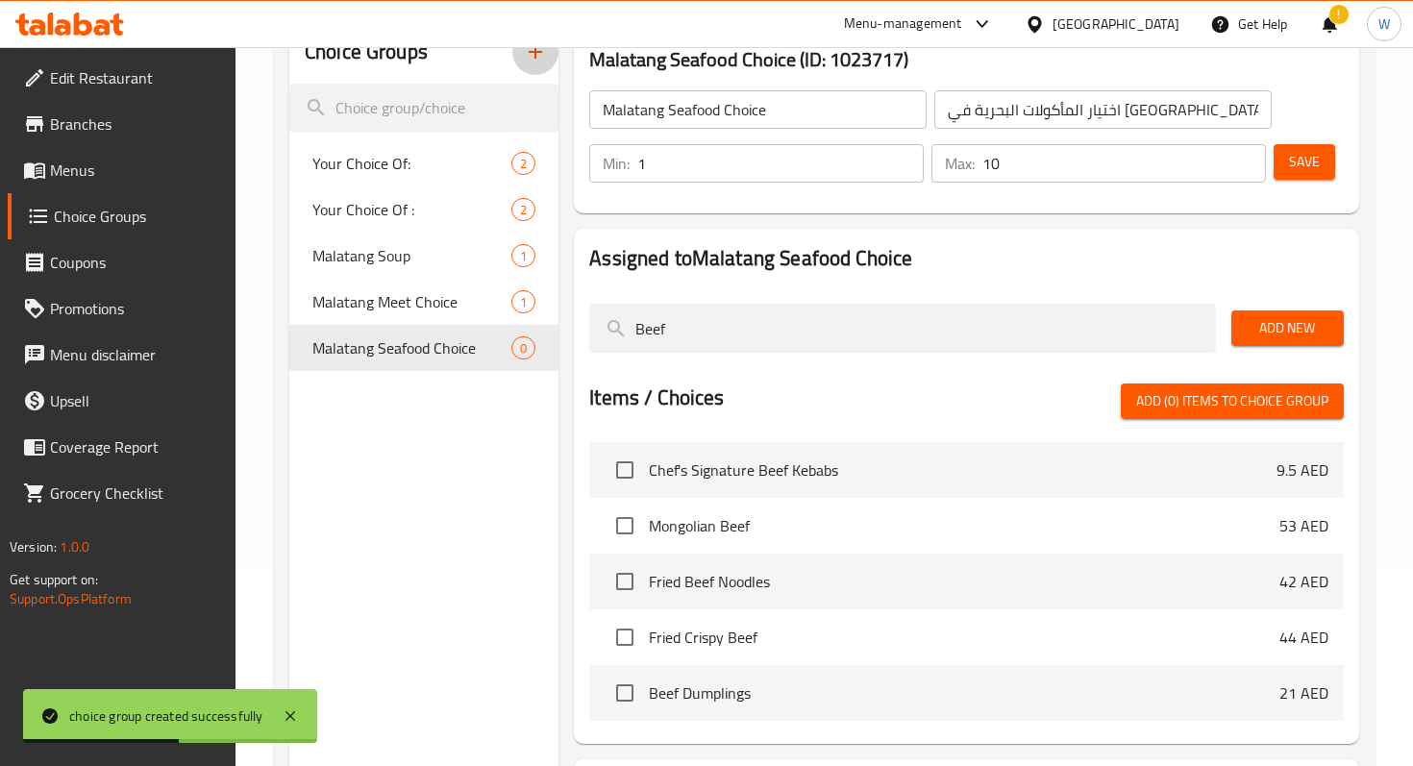
click at [538, 64] on button "button" at bounding box center [535, 52] width 46 height 46
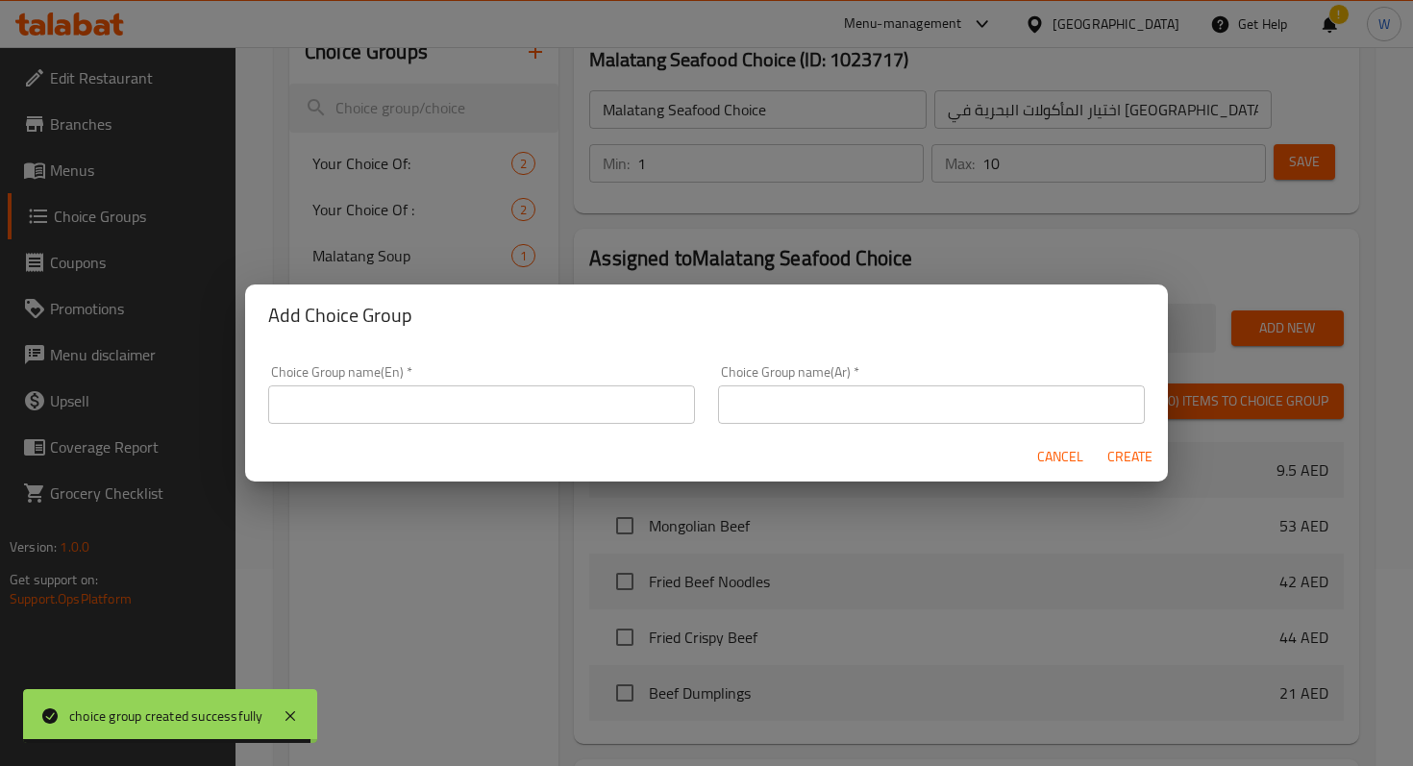
click at [454, 405] on input "text" at bounding box center [481, 405] width 427 height 38
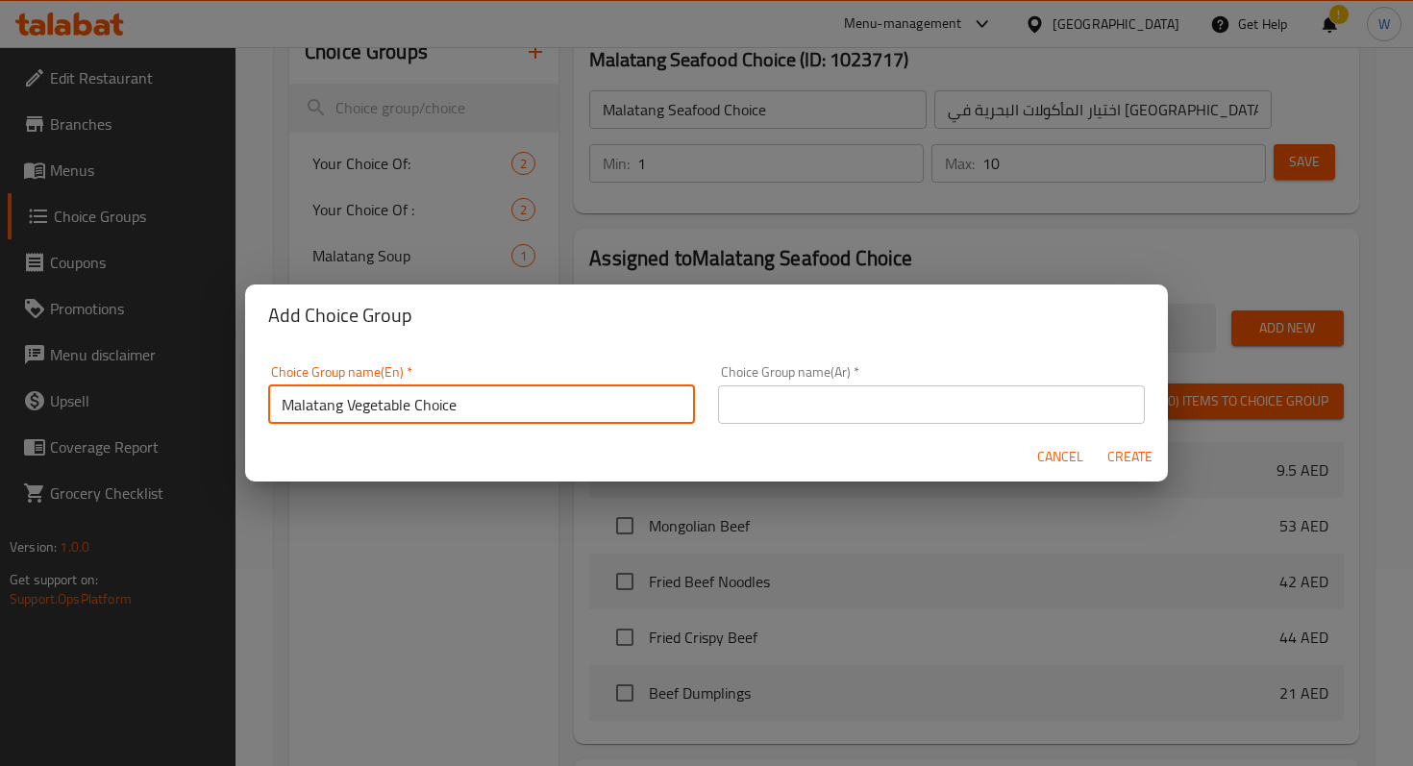
drag, startPoint x: 531, startPoint y: 411, endPoint x: 133, endPoint y: 401, distance: 398.2
click at [133, 401] on div "Add Choice Group Choice Group name(En)   * Malatang Vegetable Choice Choice Gro…" at bounding box center [706, 383] width 1413 height 766
type input "Malatang Vegetable Choice"
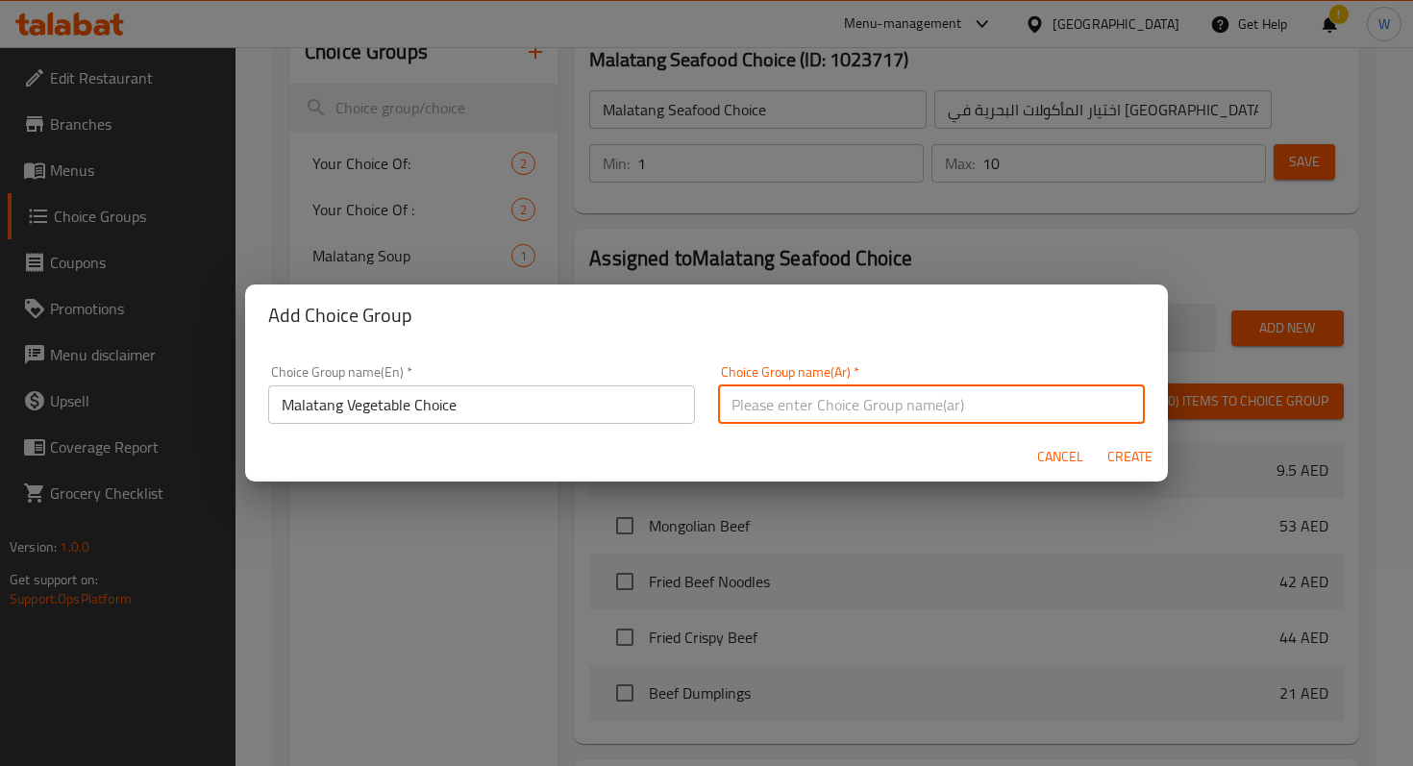
click at [782, 400] on input "text" at bounding box center [931, 405] width 427 height 38
paste input "خيار خضروات مالاتانج"
type input "خيار خضروات مالاتانج"
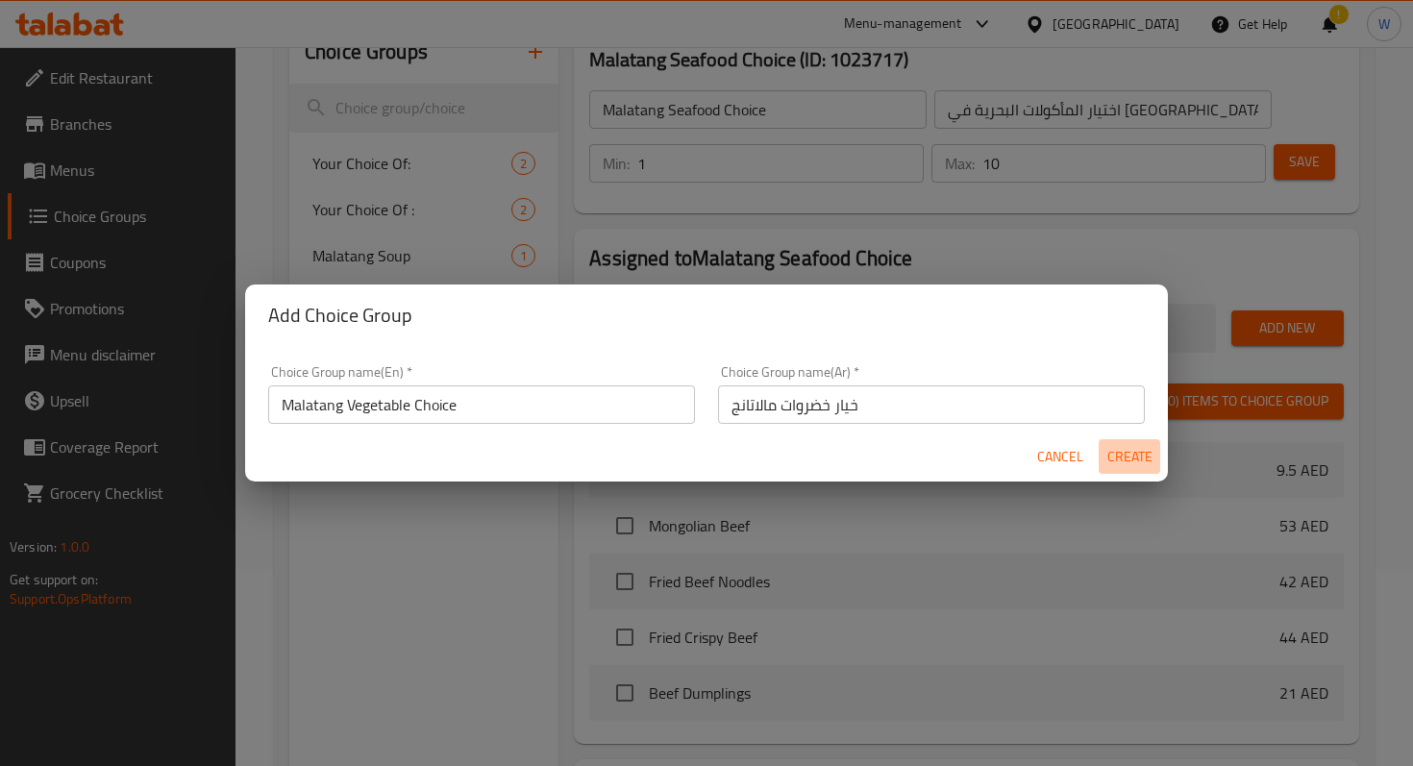
click at [1128, 465] on span "Create" at bounding box center [1130, 457] width 46 height 24
type input "Malatang Vegetable Choice"
type input "خيار خضروات مالاتانج"
type input "0"
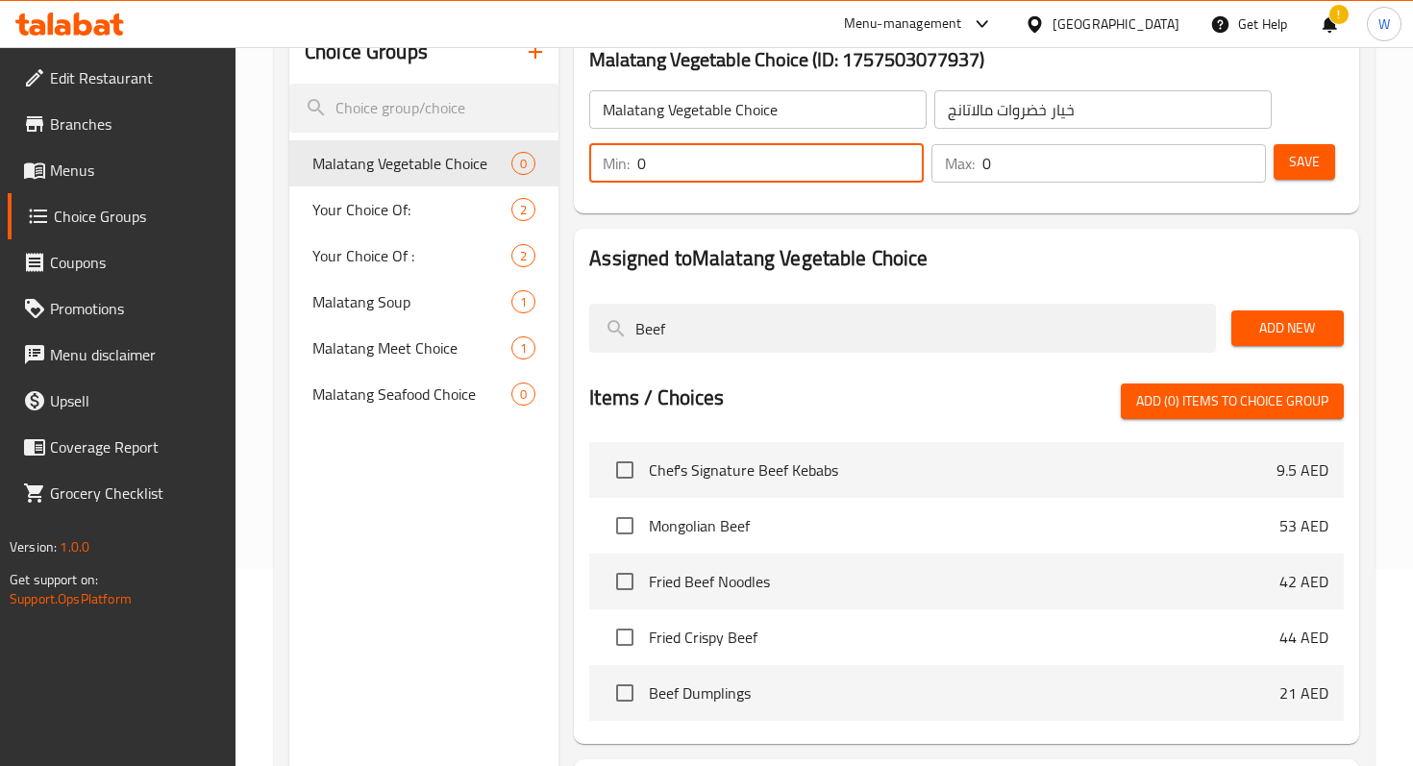
drag, startPoint x: 781, startPoint y: 162, endPoint x: 597, endPoint y: 161, distance: 183.7
click at [597, 161] on div "Min: 0 ​" at bounding box center [756, 163] width 335 height 38
type input "1"
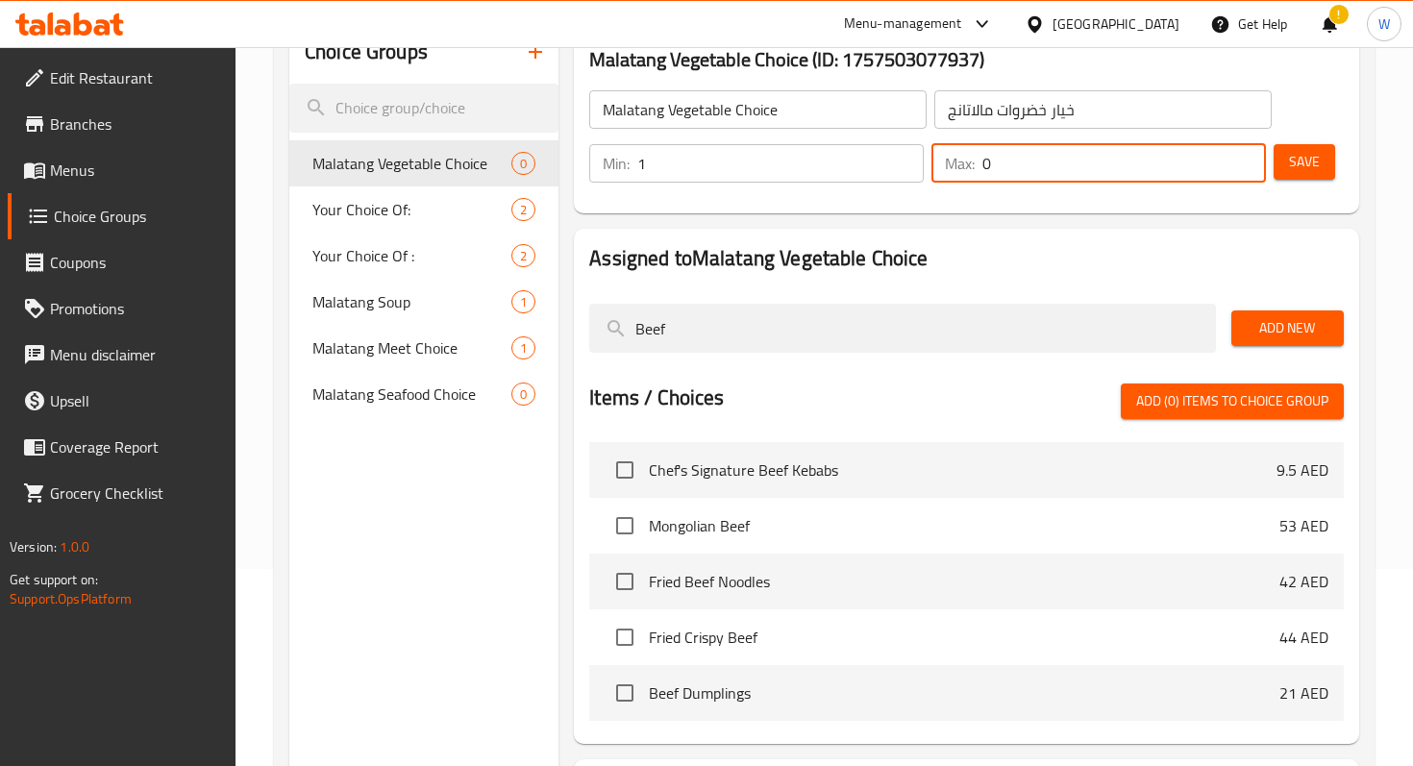
drag, startPoint x: 1022, startPoint y: 170, endPoint x: 948, endPoint y: 170, distance: 74.0
click at [948, 170] on div "Max: 0 ​" at bounding box center [1099, 163] width 335 height 38
type input "10"
click at [1316, 163] on span "Save" at bounding box center [1304, 162] width 31 height 24
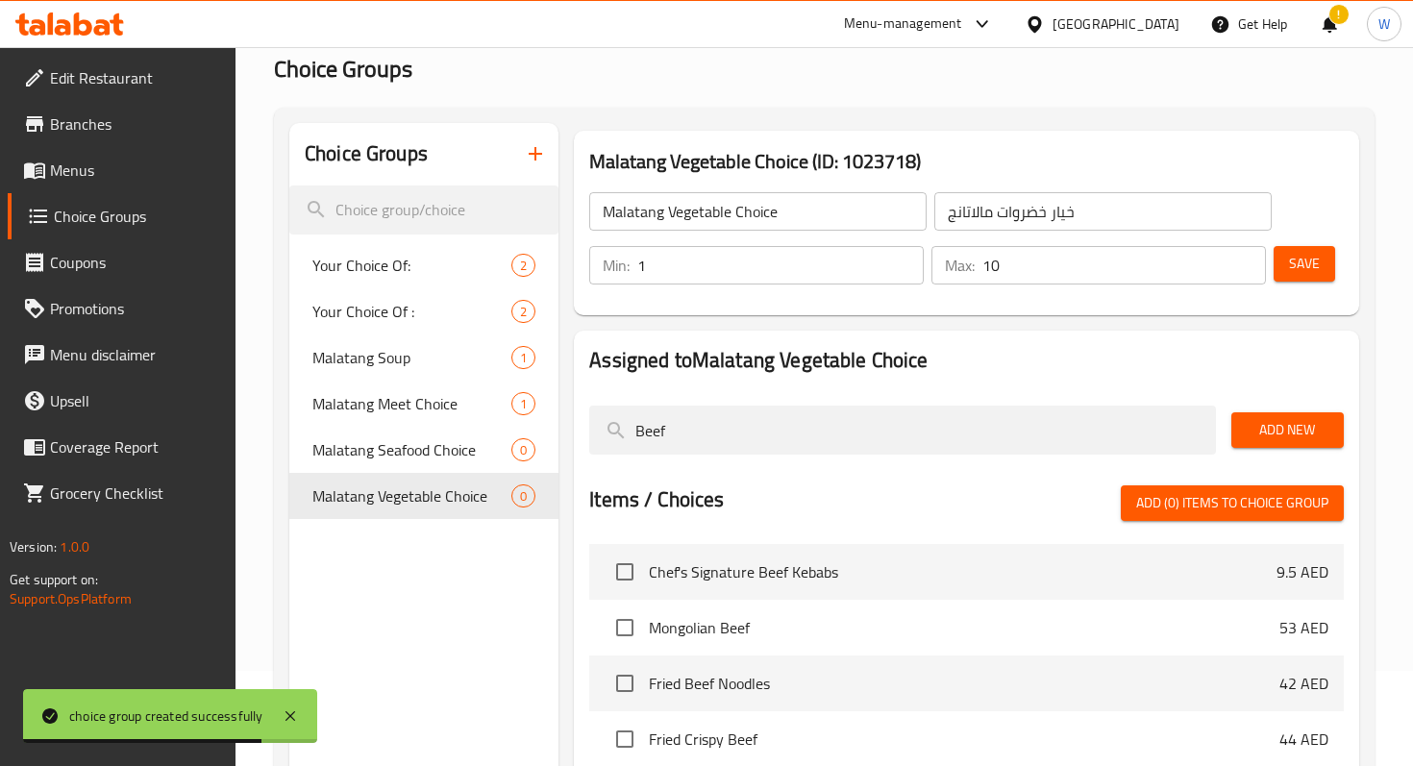
scroll to position [82, 0]
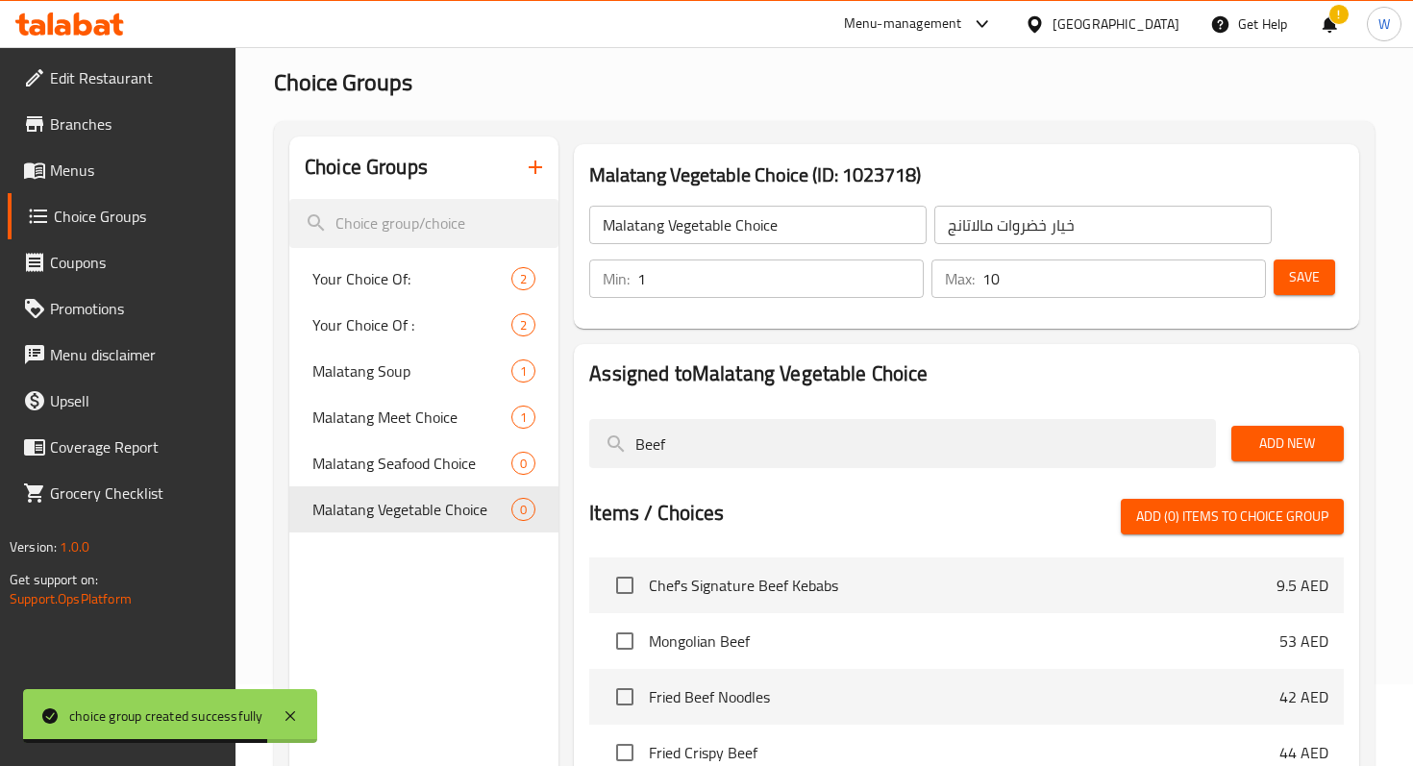
click at [538, 165] on icon "button" at bounding box center [535, 167] width 23 height 23
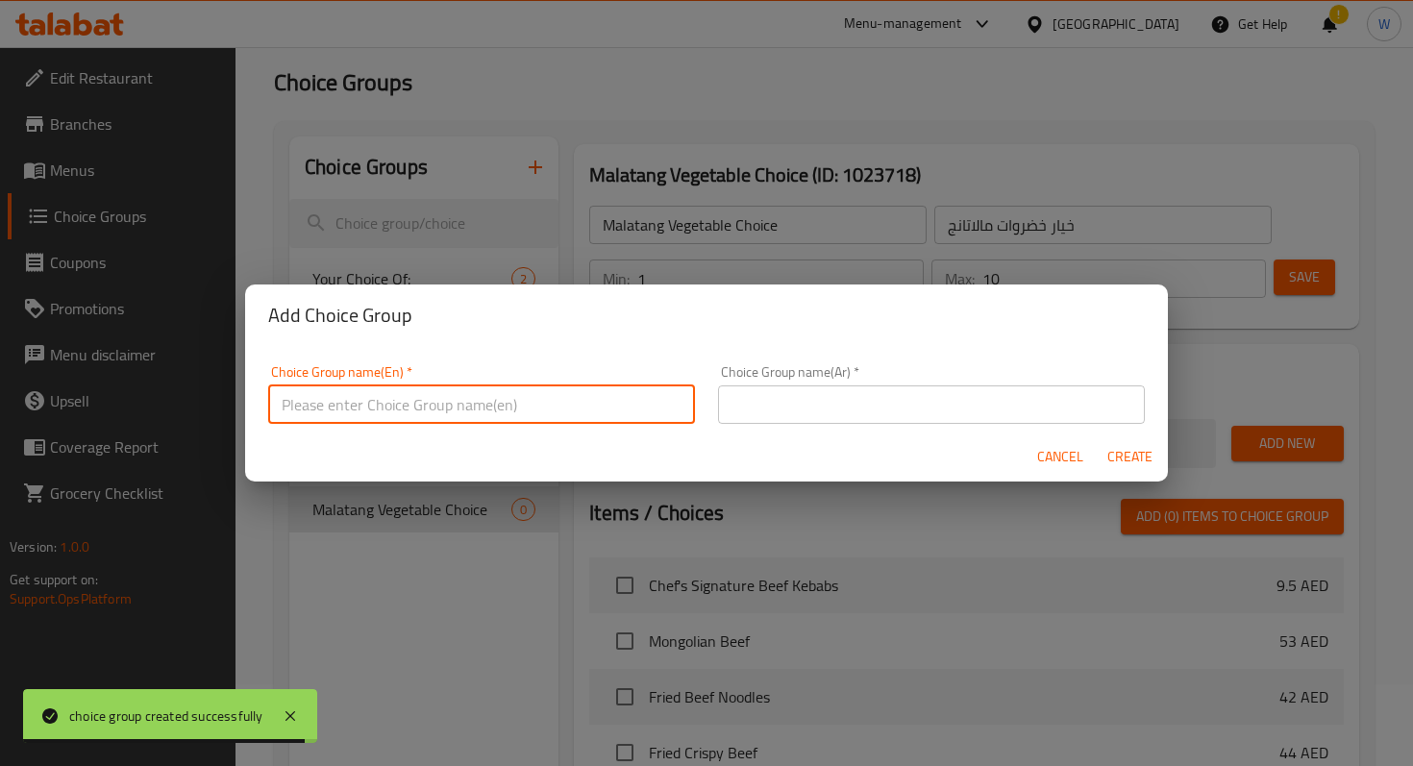
click at [554, 397] on input "text" at bounding box center [481, 405] width 427 height 38
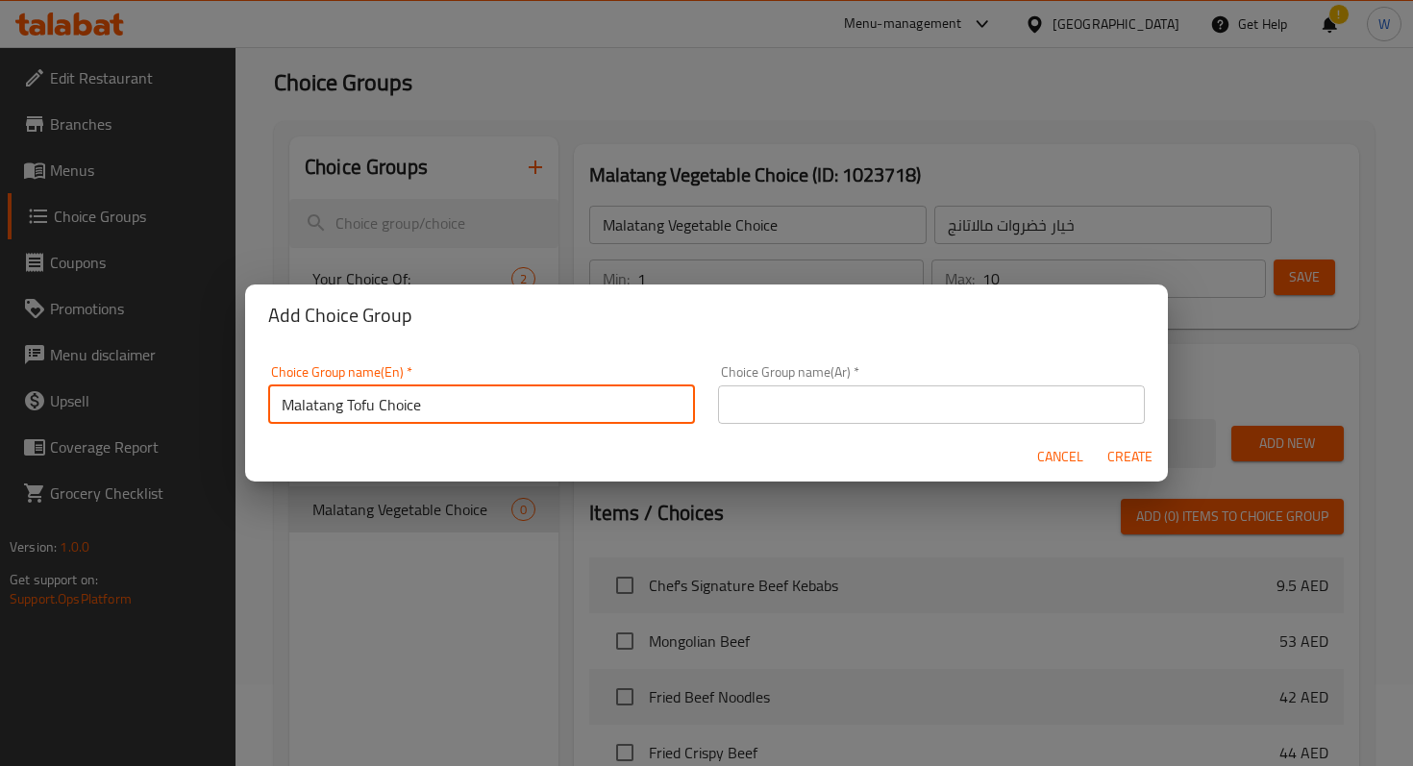
drag, startPoint x: 566, startPoint y: 421, endPoint x: 192, endPoint y: 401, distance: 374.6
click at [192, 401] on div "Add Choice Group Choice Group name(En)   * Malatang Tofu Choice Choice Group na…" at bounding box center [706, 383] width 1413 height 766
type input "Malatang Tofu Choice"
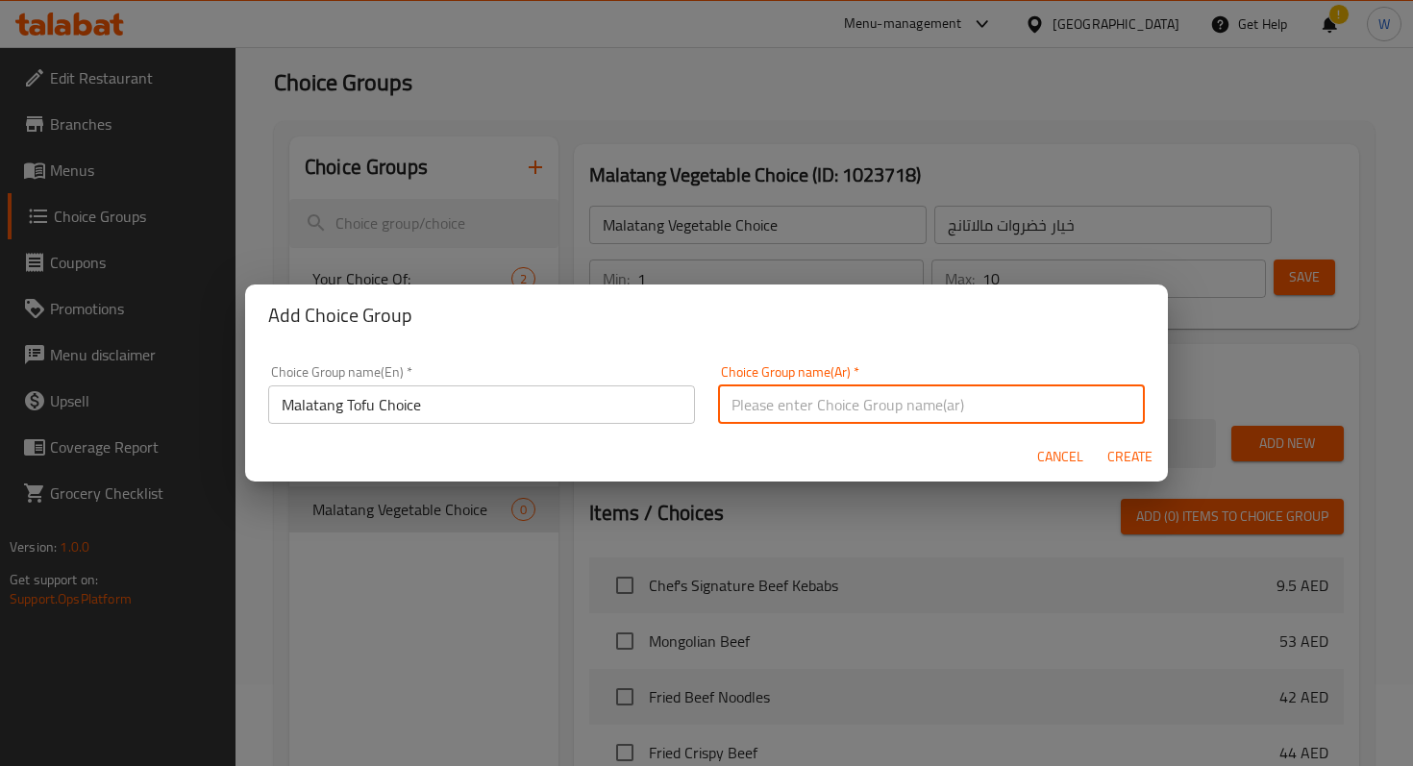
click at [800, 402] on input "text" at bounding box center [931, 405] width 427 height 38
paste input "خيار توفو مالاتانج"
type input "خيار توفو مالاتانج"
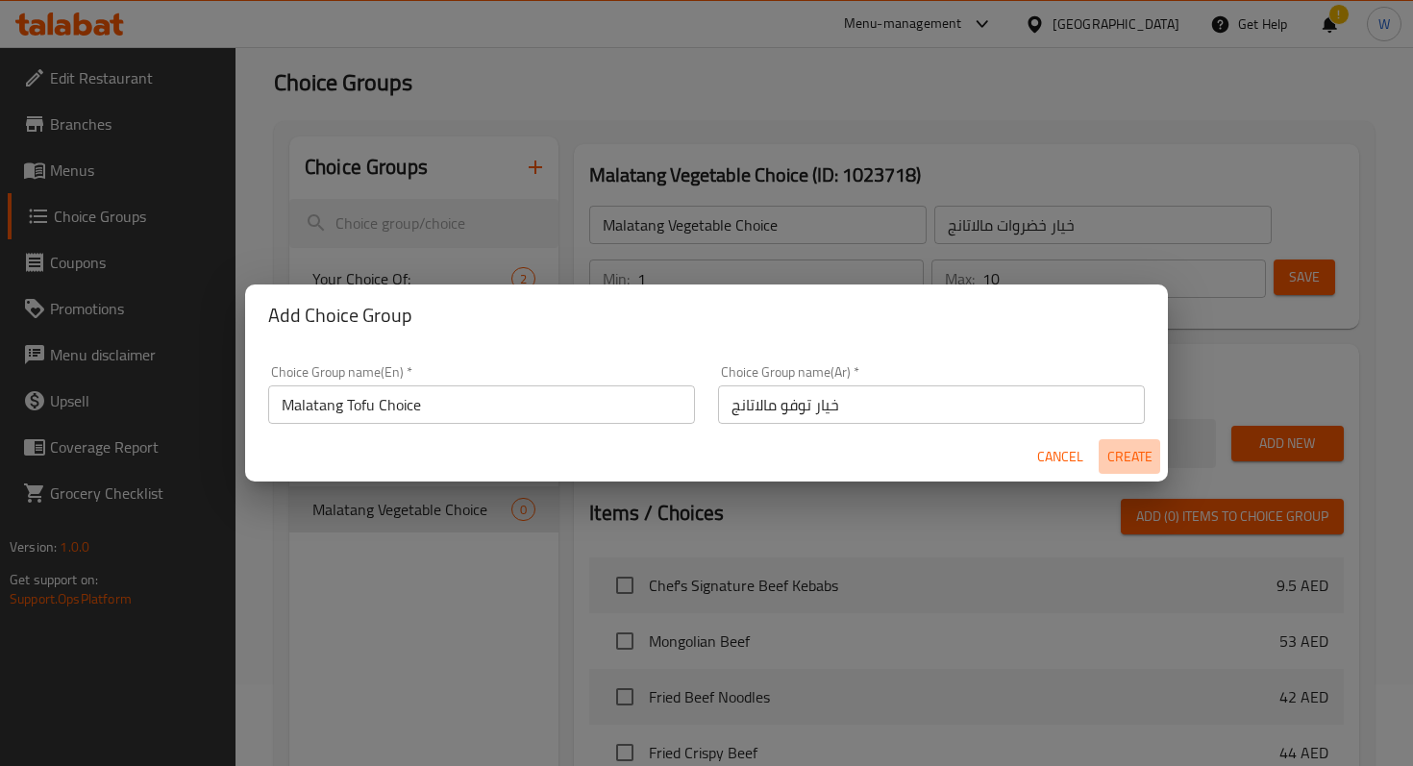
click at [1120, 453] on span "Create" at bounding box center [1130, 457] width 46 height 24
type input "Malatang Tofu Choice"
type input "خيار توفو مالاتانج"
type input "0"
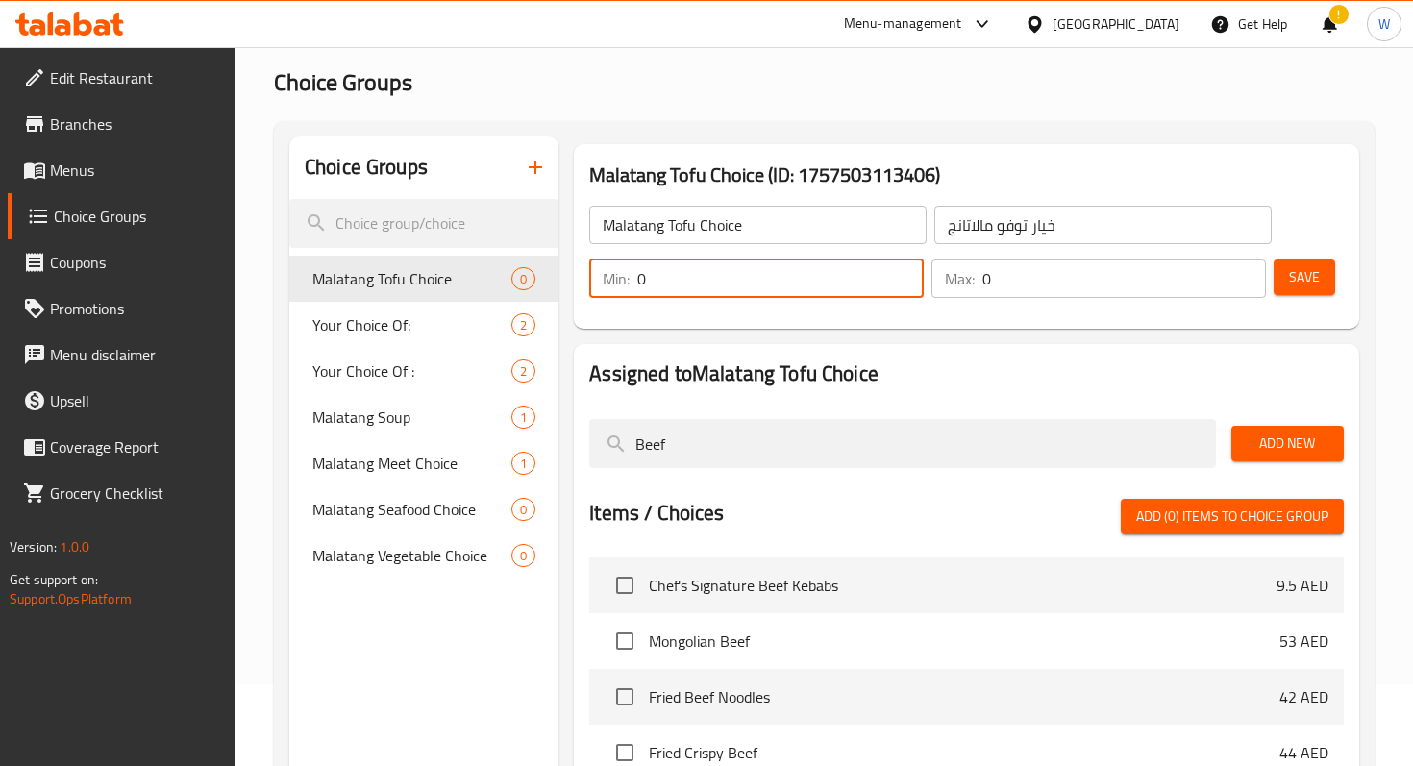
drag, startPoint x: 761, startPoint y: 292, endPoint x: 623, endPoint y: 290, distance: 137.5
click at [623, 290] on div "Min: 0 ​" at bounding box center [756, 279] width 335 height 38
type input "1"
click at [1015, 275] on input "0" at bounding box center [1125, 279] width 284 height 38
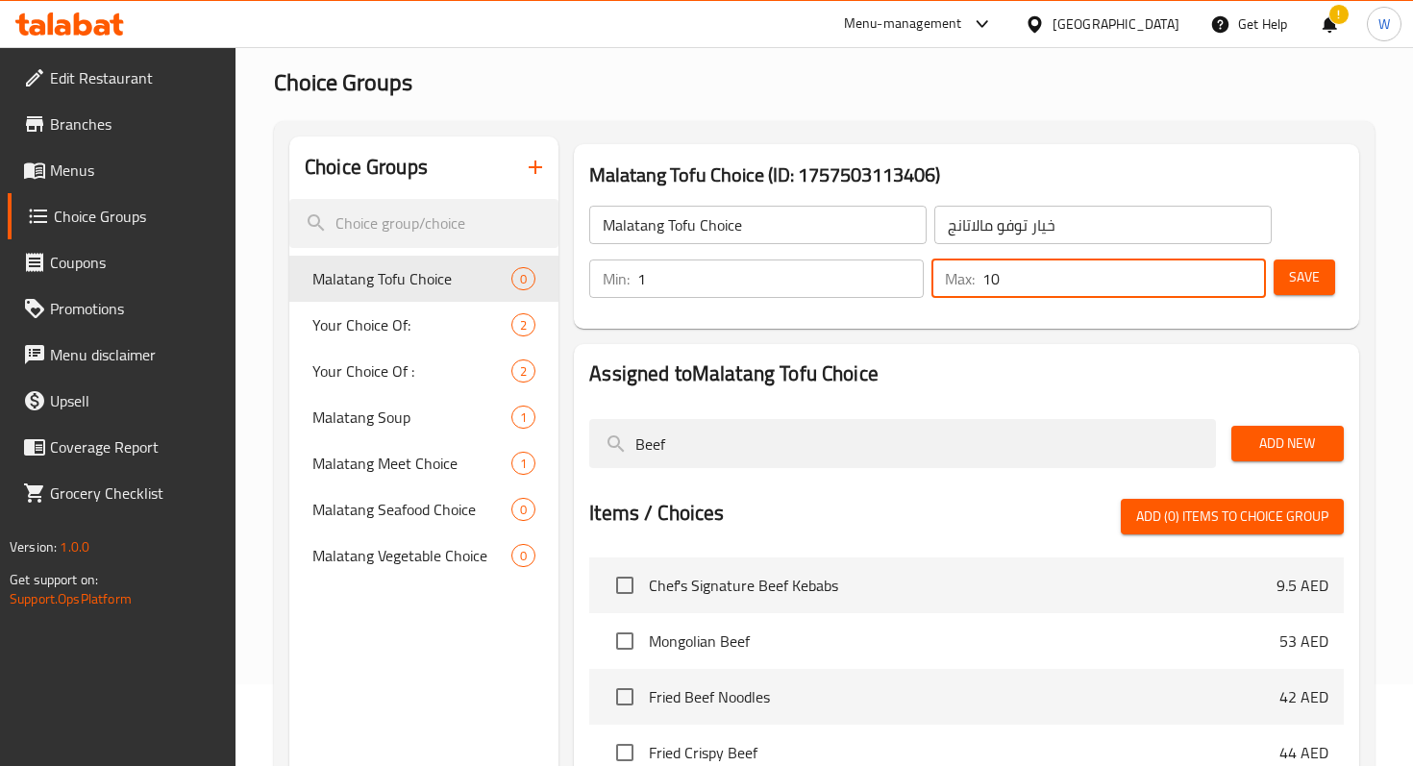
type input "10"
click at [1302, 273] on span "Save" at bounding box center [1304, 277] width 31 height 24
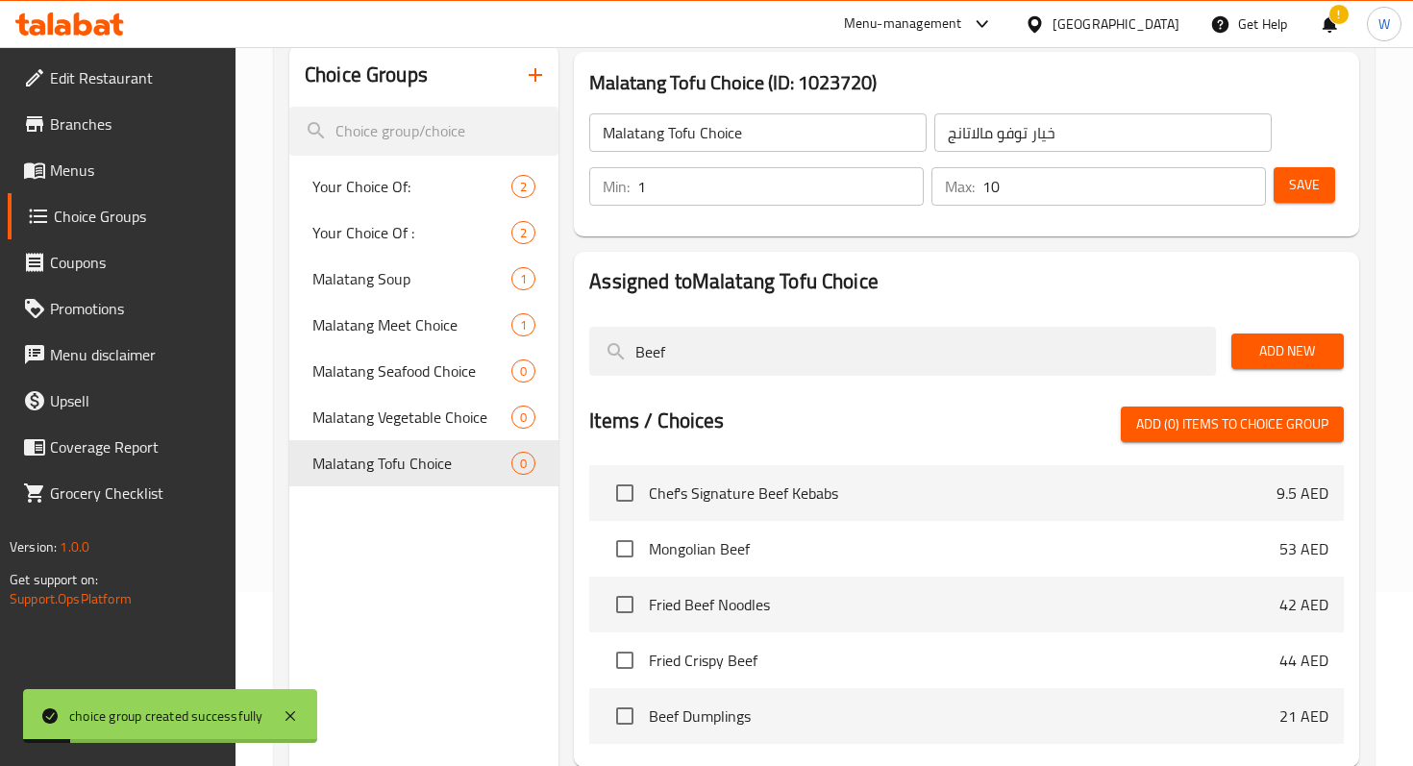
scroll to position [176, 0]
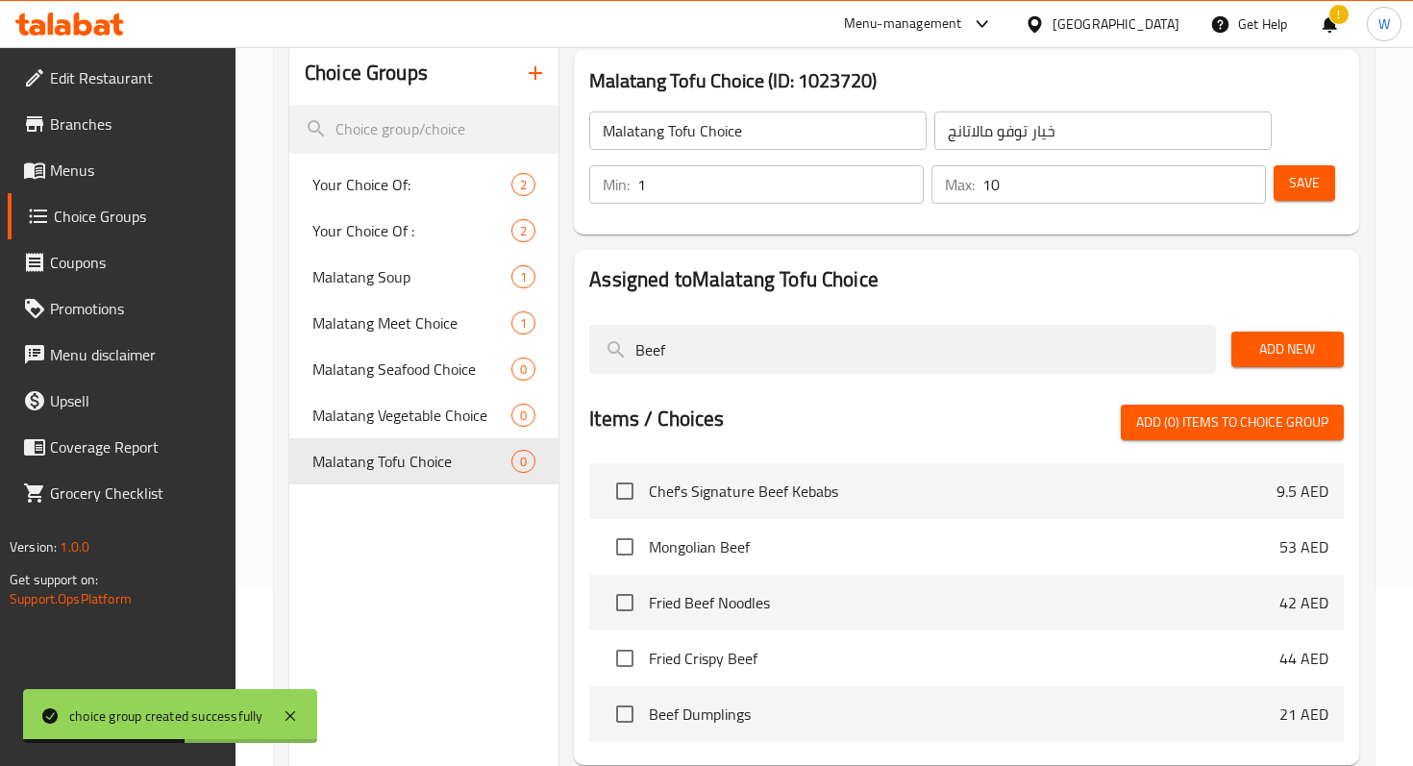
click at [539, 75] on icon "button" at bounding box center [535, 73] width 23 height 23
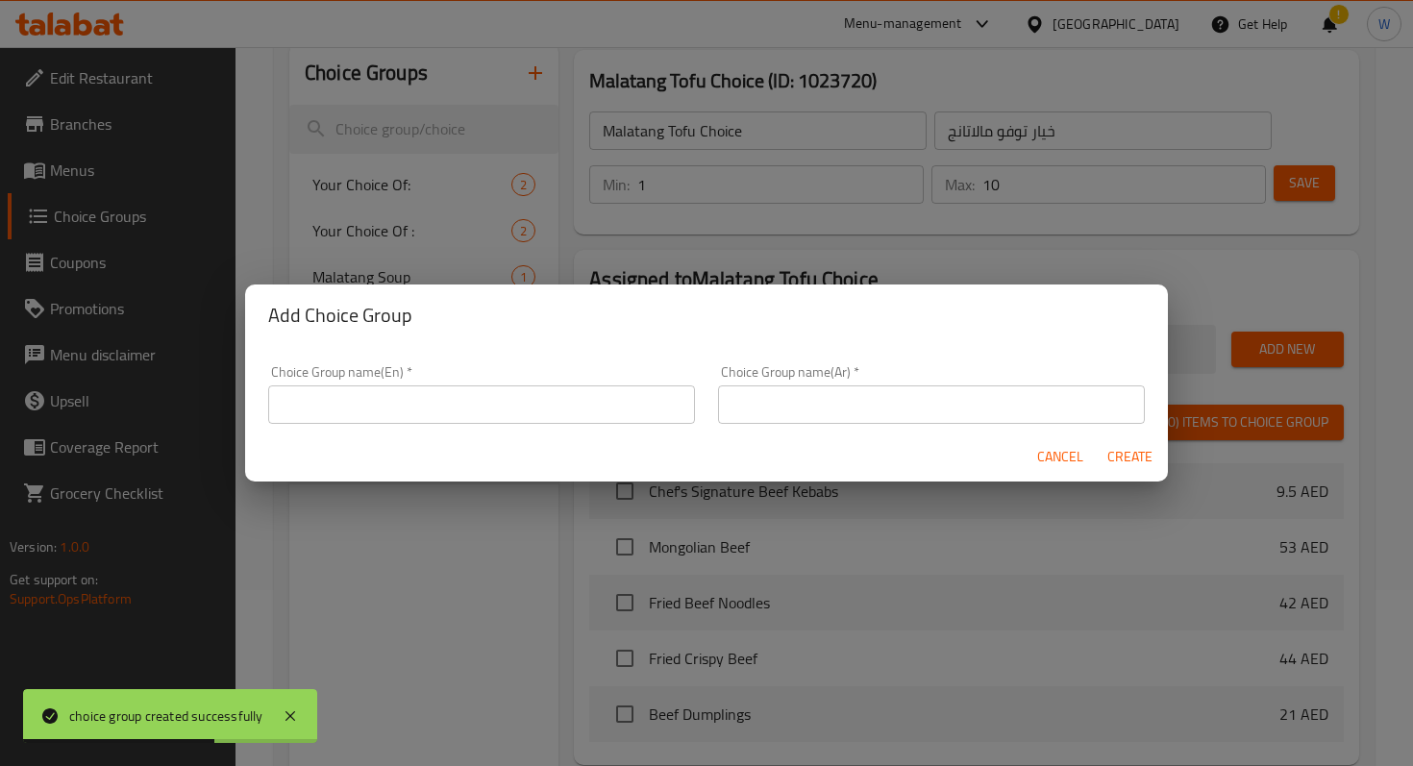
click at [534, 403] on input "text" at bounding box center [481, 405] width 427 height 38
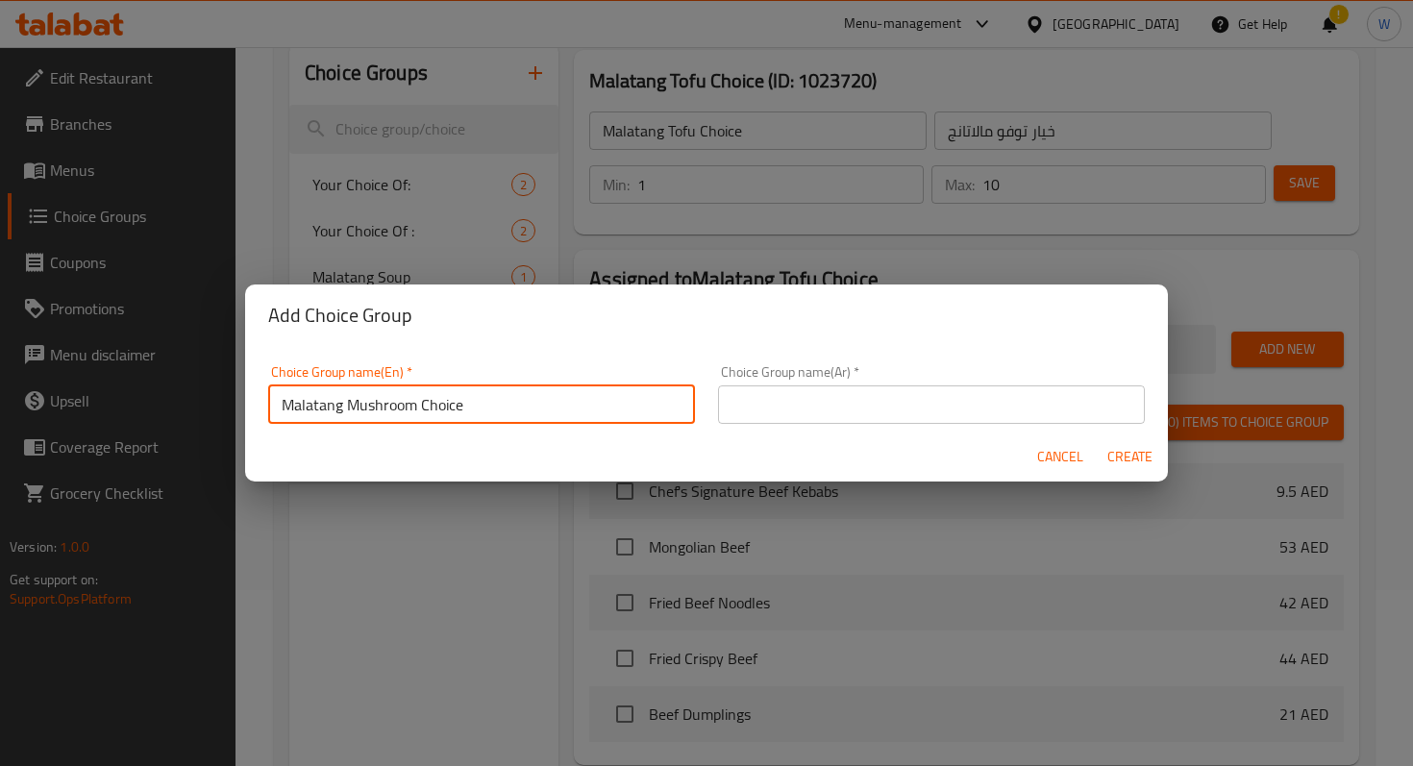
click at [465, 399] on input "Malatang Mushroom Choice" at bounding box center [481, 405] width 427 height 38
drag, startPoint x: 465, startPoint y: 399, endPoint x: 272, endPoint y: 392, distance: 193.4
click at [272, 392] on input "Malatang Mushroom Choice" at bounding box center [481, 405] width 427 height 38
type input "Malatang Mushroom Choice"
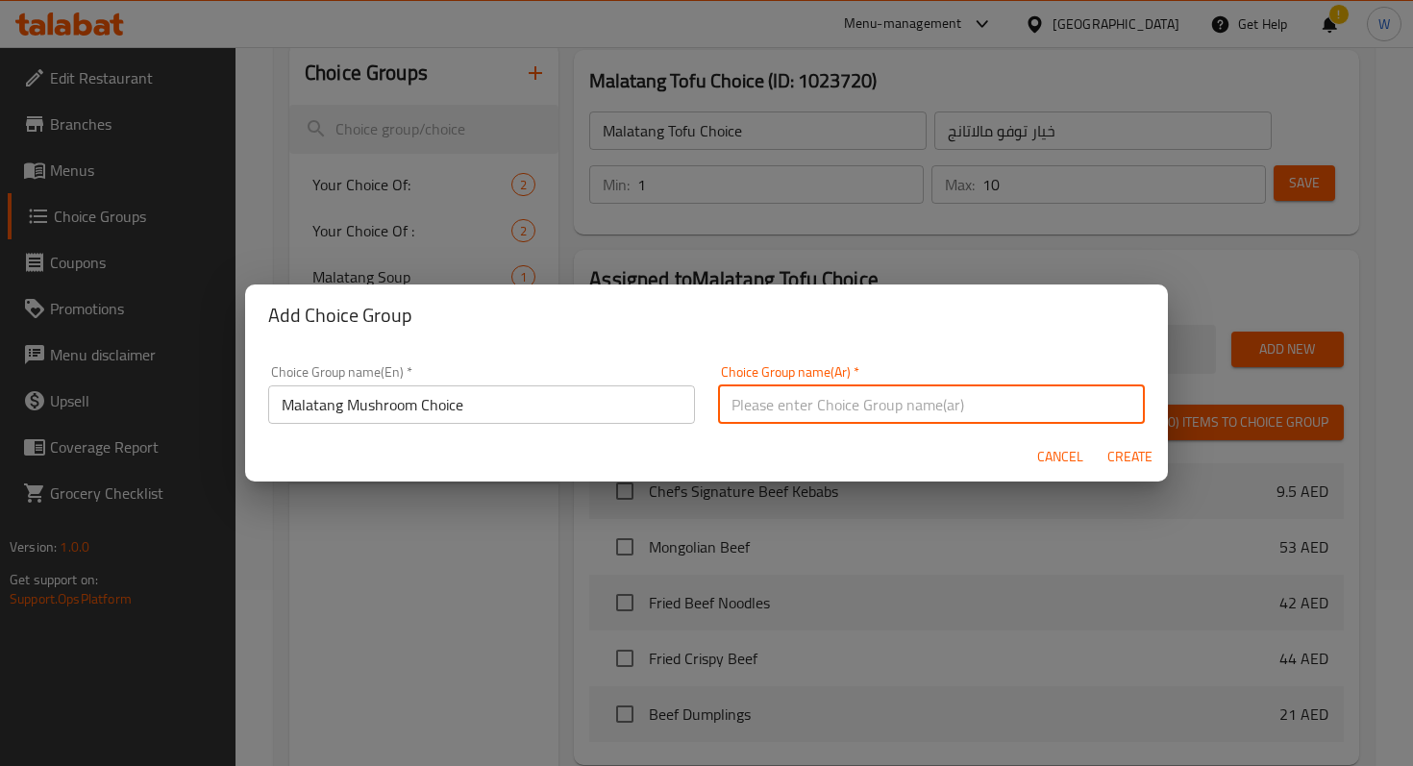
click at [863, 421] on input "text" at bounding box center [931, 405] width 427 height 38
paste input "اختيار فطر مالاتانج"
type input "اختيار فطر مالاتانج"
click at [1116, 455] on span "Create" at bounding box center [1130, 457] width 46 height 24
type input "Malatang Mushroom Choice"
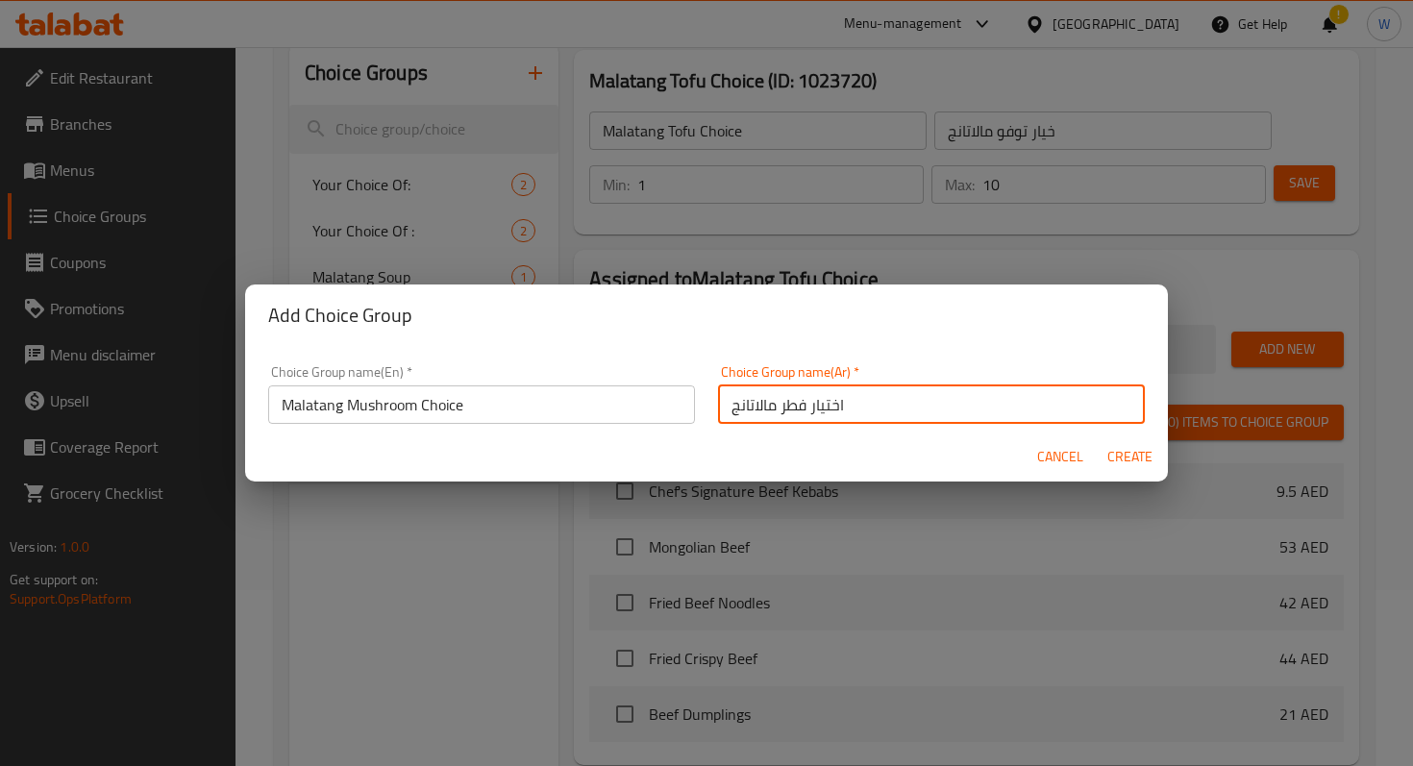
type input "اختيار فطر مالاتانج"
type input "0"
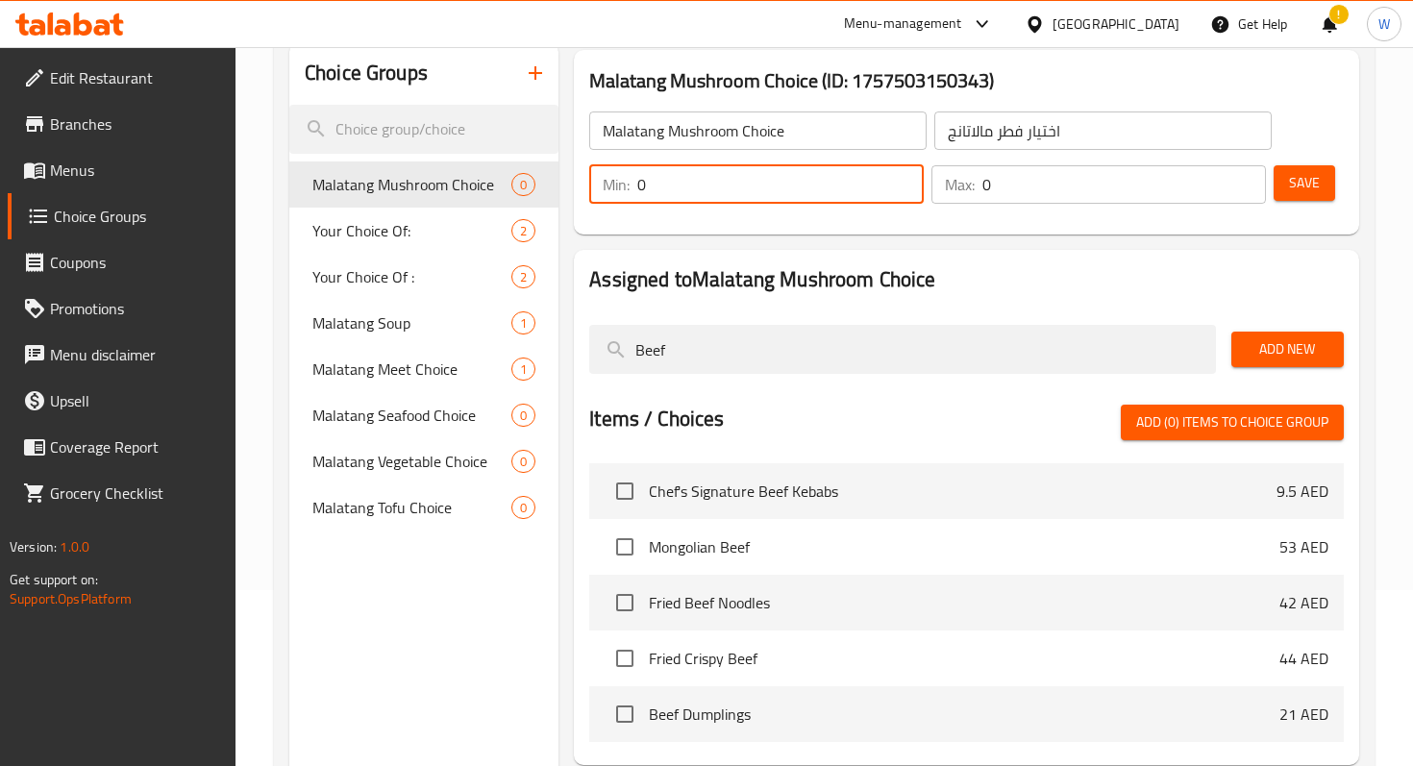
drag, startPoint x: 758, startPoint y: 173, endPoint x: 578, endPoint y: 178, distance: 179.9
click at [578, 178] on div "Min: 0 ​ Max: 0 ​ Save" at bounding box center [963, 185] width 770 height 62
type input "1"
type input "0"
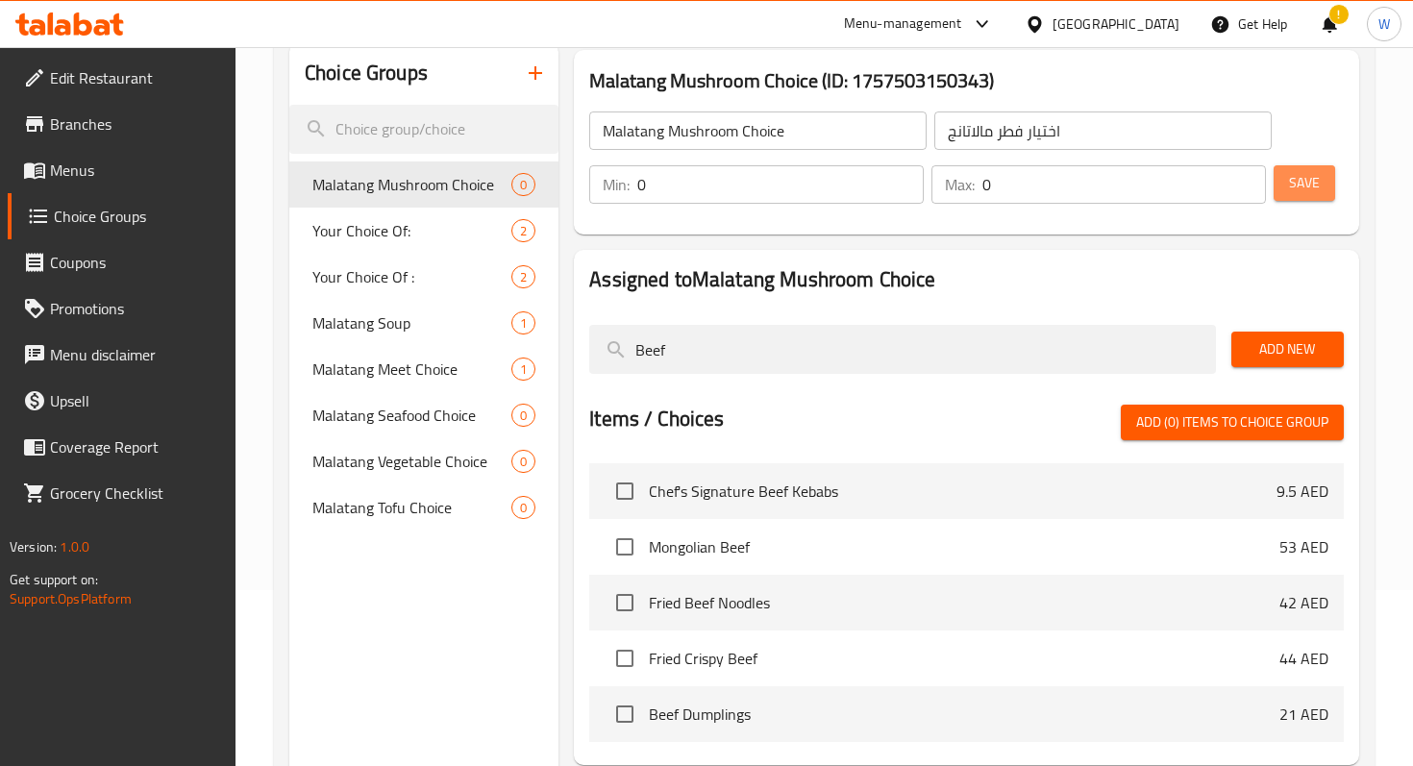
click at [1310, 184] on span "Save" at bounding box center [1304, 183] width 31 height 24
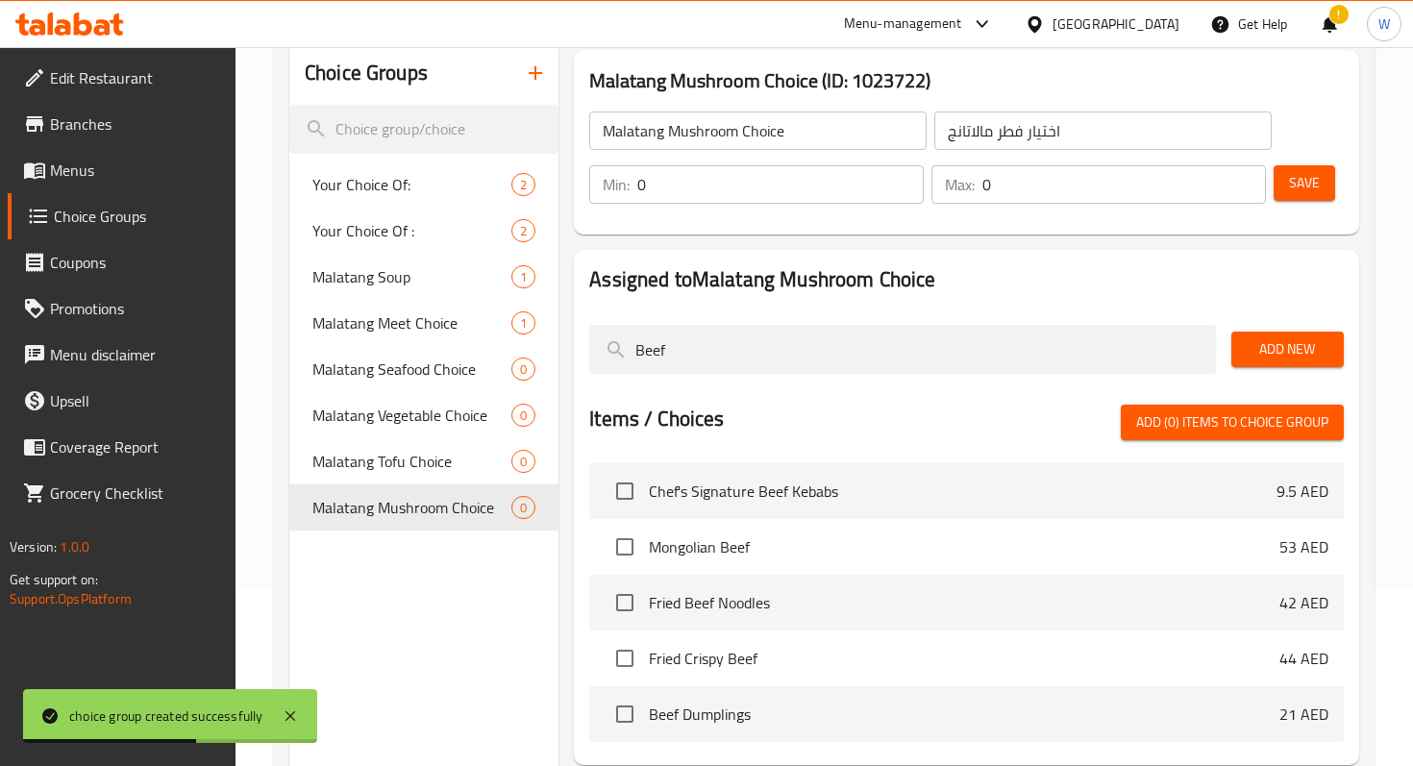
click at [540, 76] on icon "button" at bounding box center [535, 73] width 23 height 23
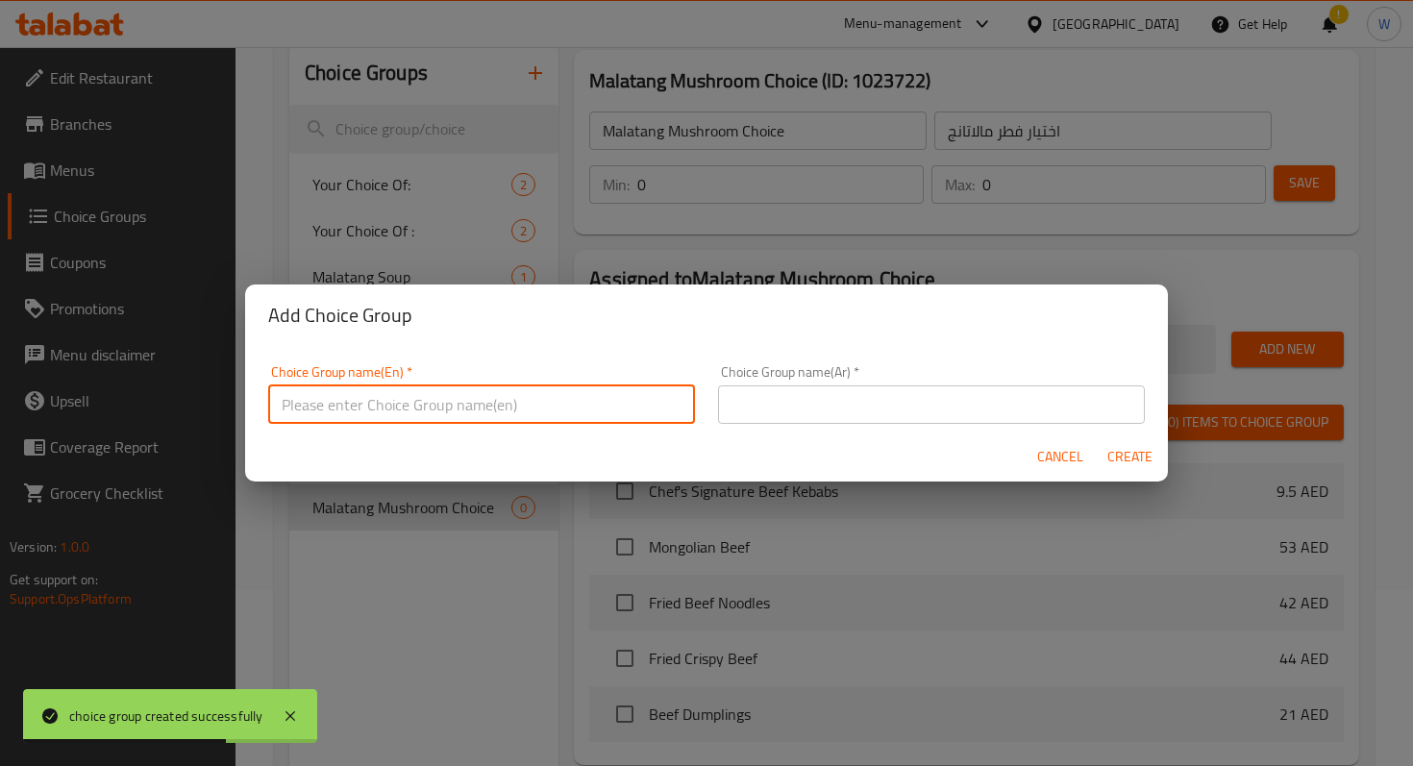
click at [505, 414] on input "text" at bounding box center [481, 405] width 427 height 38
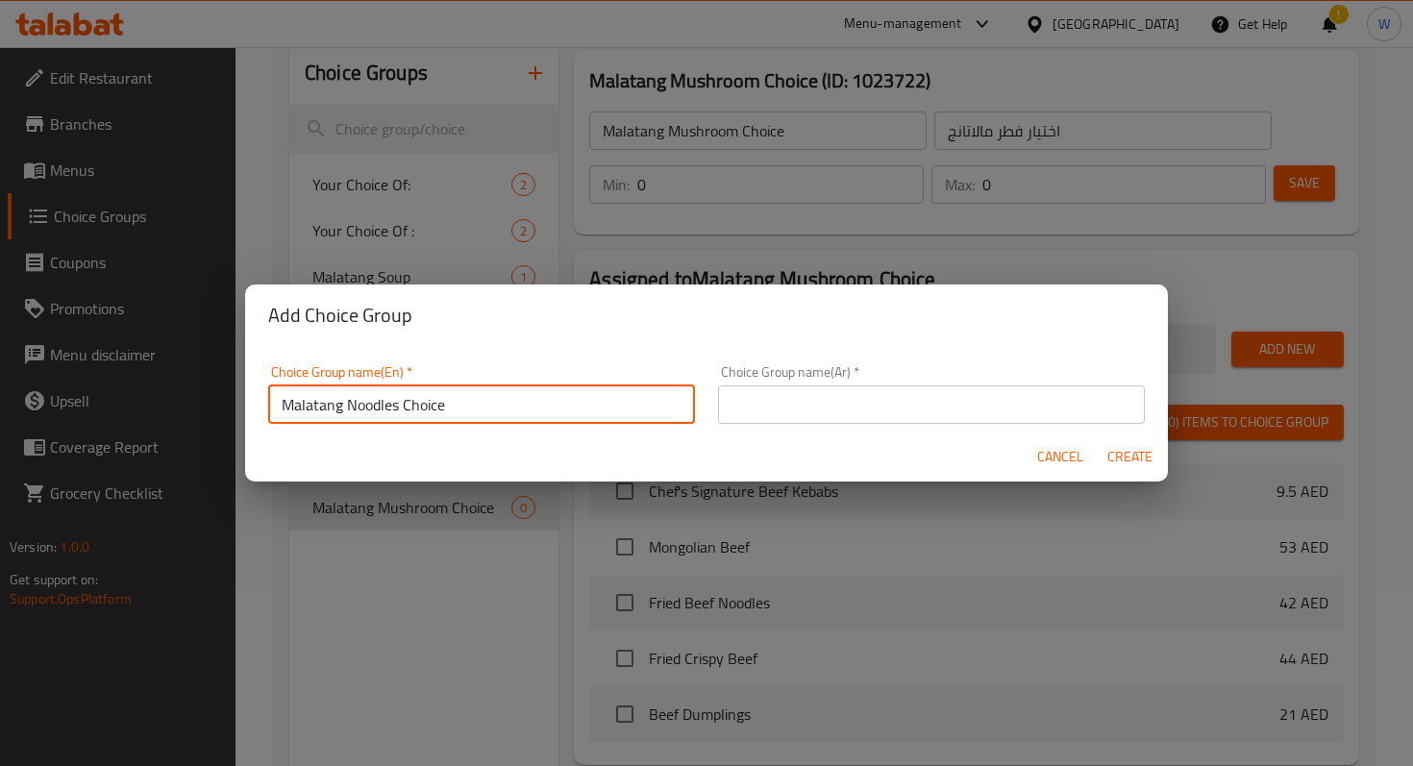
drag, startPoint x: 496, startPoint y: 395, endPoint x: 218, endPoint y: 393, distance: 277.9
click at [218, 393] on div "Add Choice Group Choice Group name(En)   * Malatang Noodles Choice Choice Group…" at bounding box center [706, 383] width 1413 height 766
type input "Malatang Noodles Choice"
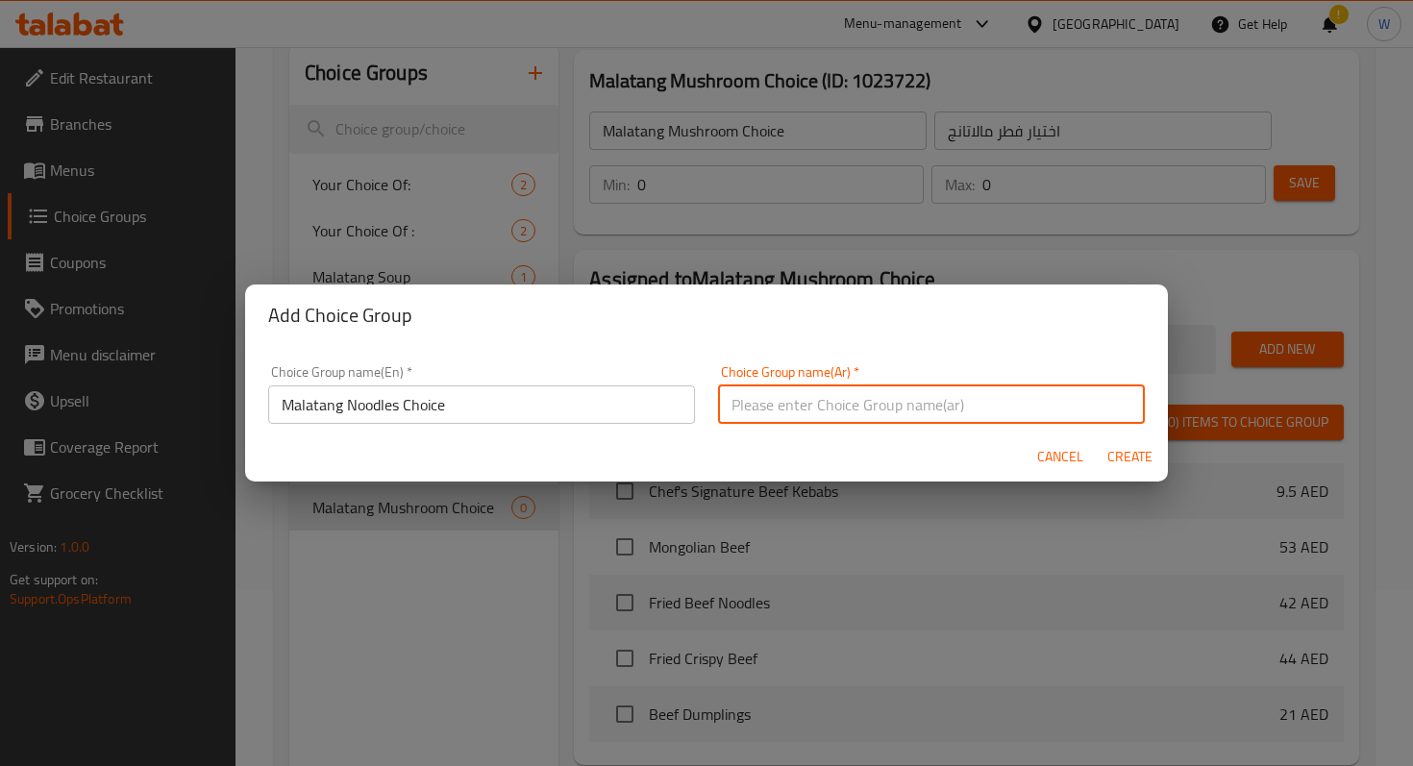
click at [812, 421] on input "text" at bounding box center [931, 405] width 427 height 38
paste input "اختيار نودلز مالاتانج"
type input "اختيار نودلز مالاتانج"
click at [1127, 459] on span "Create" at bounding box center [1130, 457] width 46 height 24
type input "Malatang Noodles Choice"
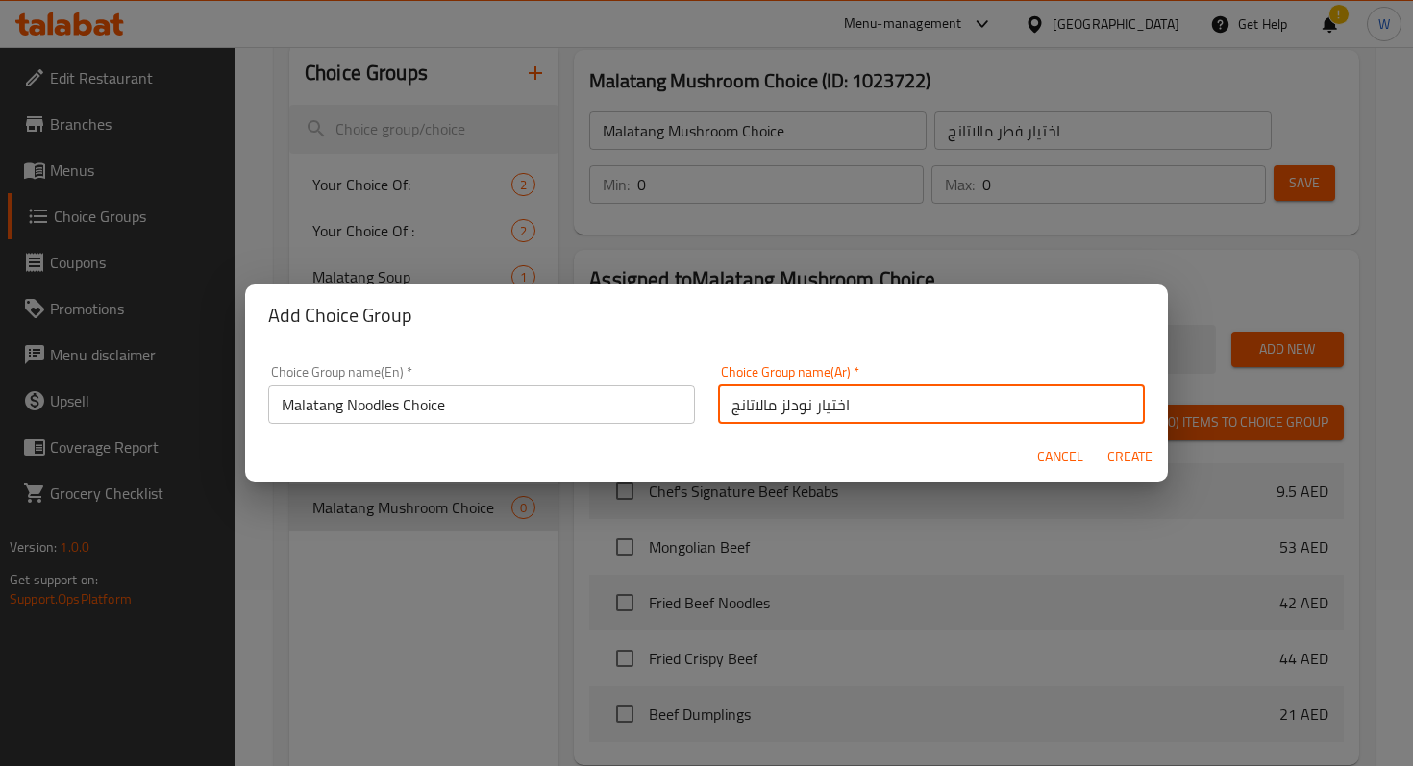
type input "اختيار نودلز مالاتانج"
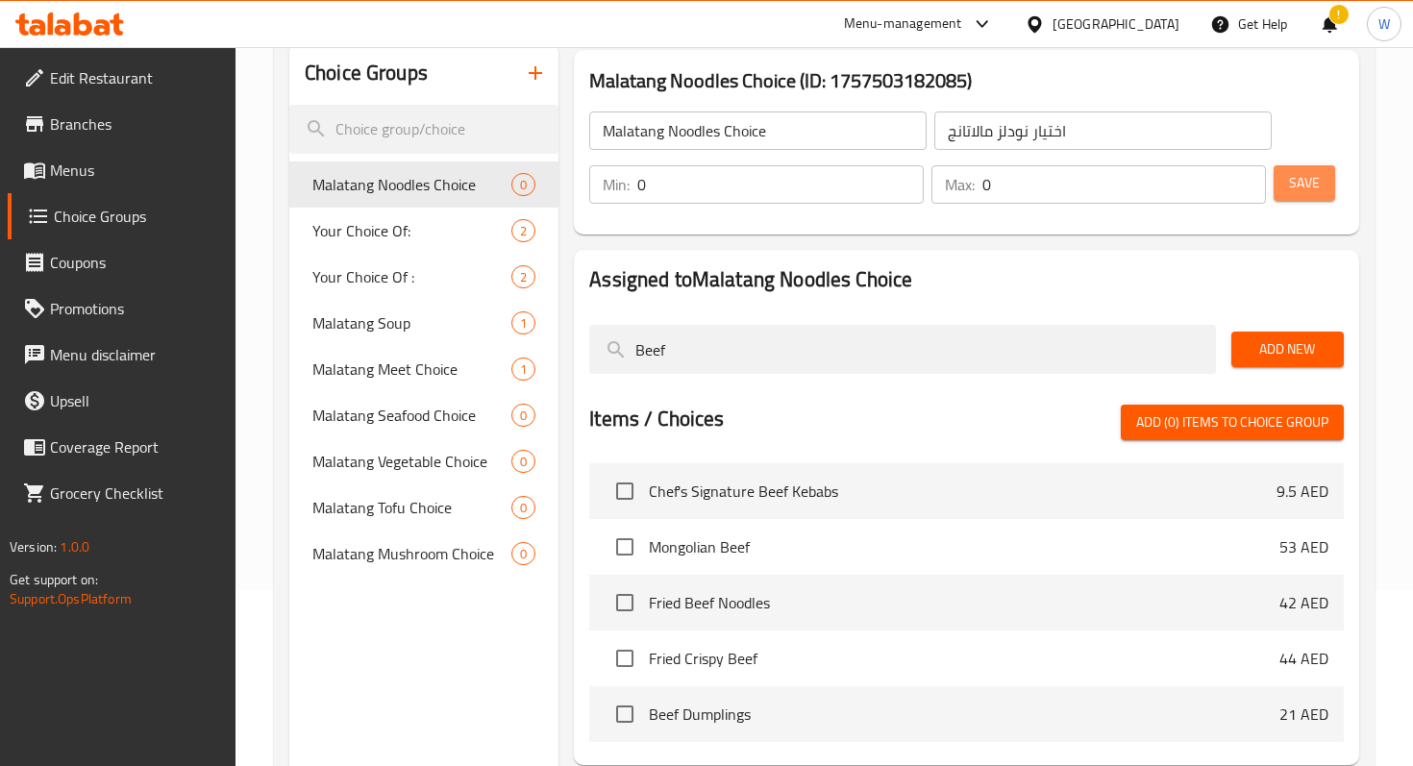
click at [1317, 193] on span "Save" at bounding box center [1304, 183] width 31 height 24
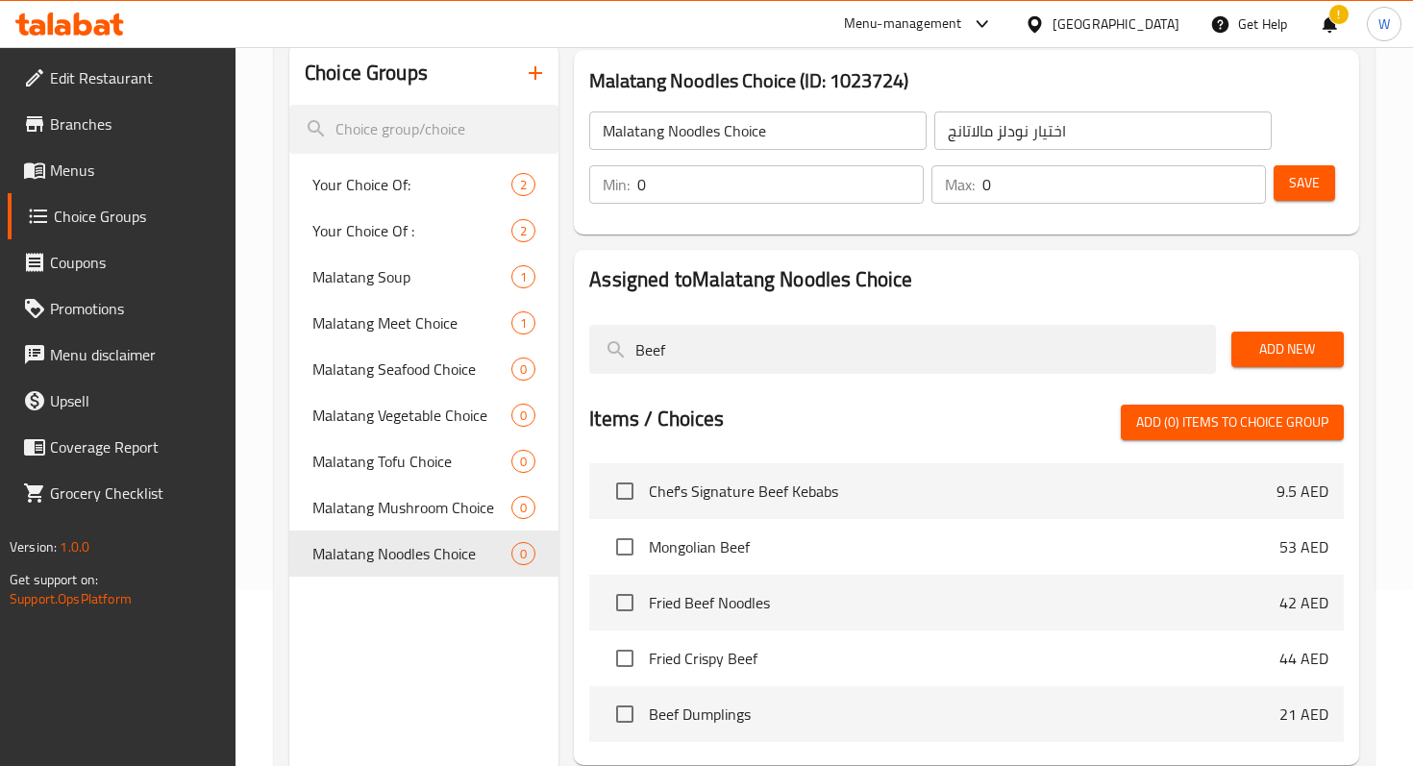
click at [540, 86] on button "button" at bounding box center [535, 73] width 46 height 46
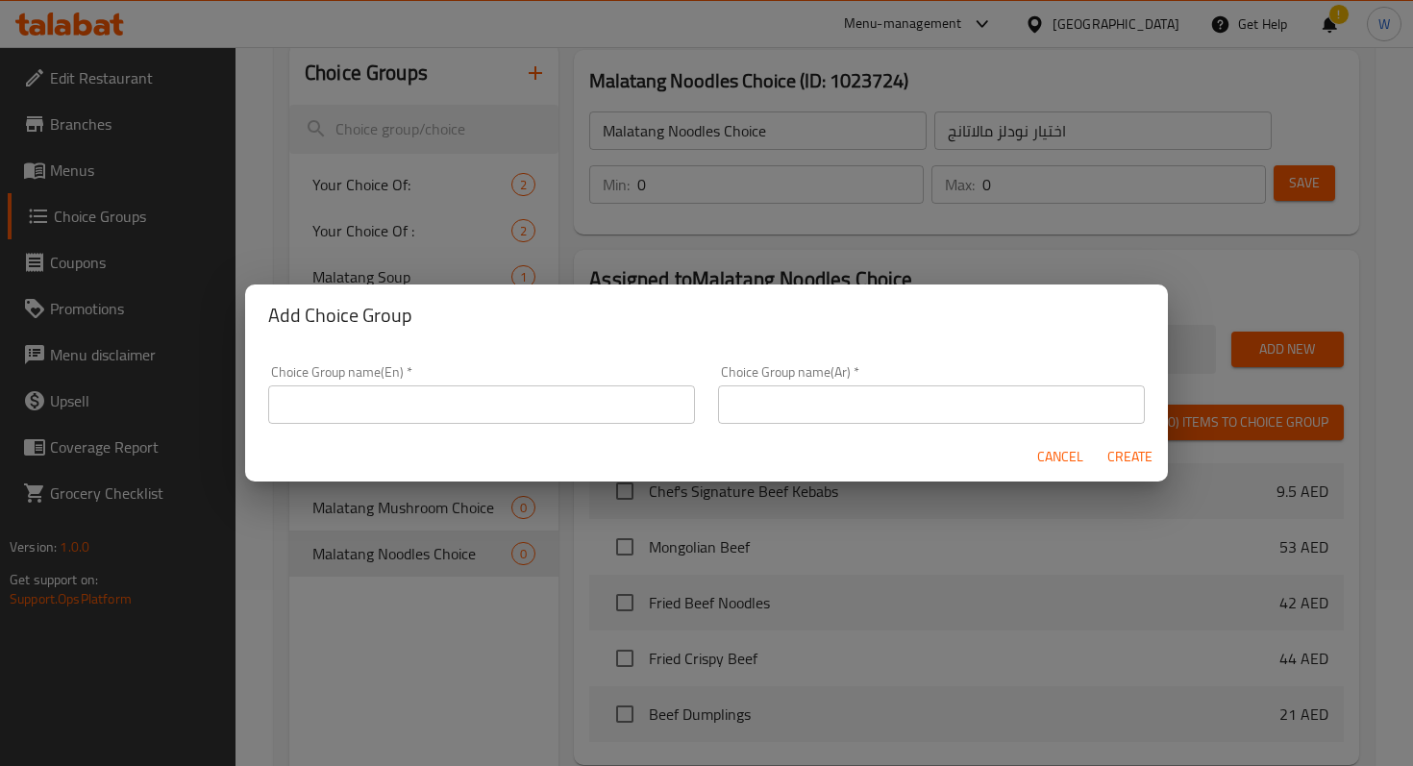
click at [560, 401] on input "text" at bounding box center [481, 405] width 427 height 38
paste input "dipping sauce"
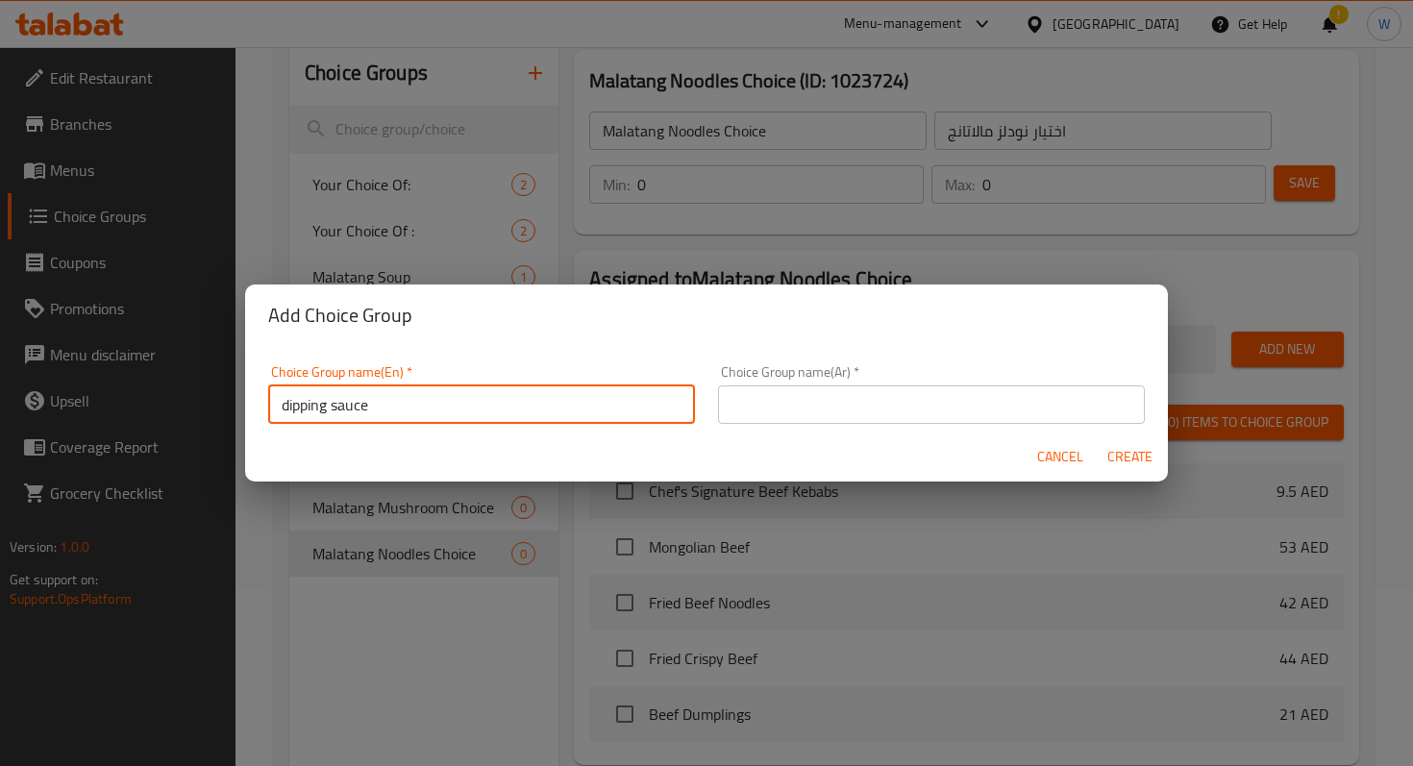
click at [286, 408] on input "dipping sauce" at bounding box center [481, 405] width 427 height 38
click at [418, 411] on input "Dipping sauce" at bounding box center [481, 405] width 427 height 38
drag, startPoint x: 418, startPoint y: 411, endPoint x: 333, endPoint y: 410, distance: 85.6
click at [334, 410] on input "Dipping sauce" at bounding box center [481, 405] width 427 height 38
click at [440, 407] on input "Dipping sauce" at bounding box center [481, 405] width 427 height 38
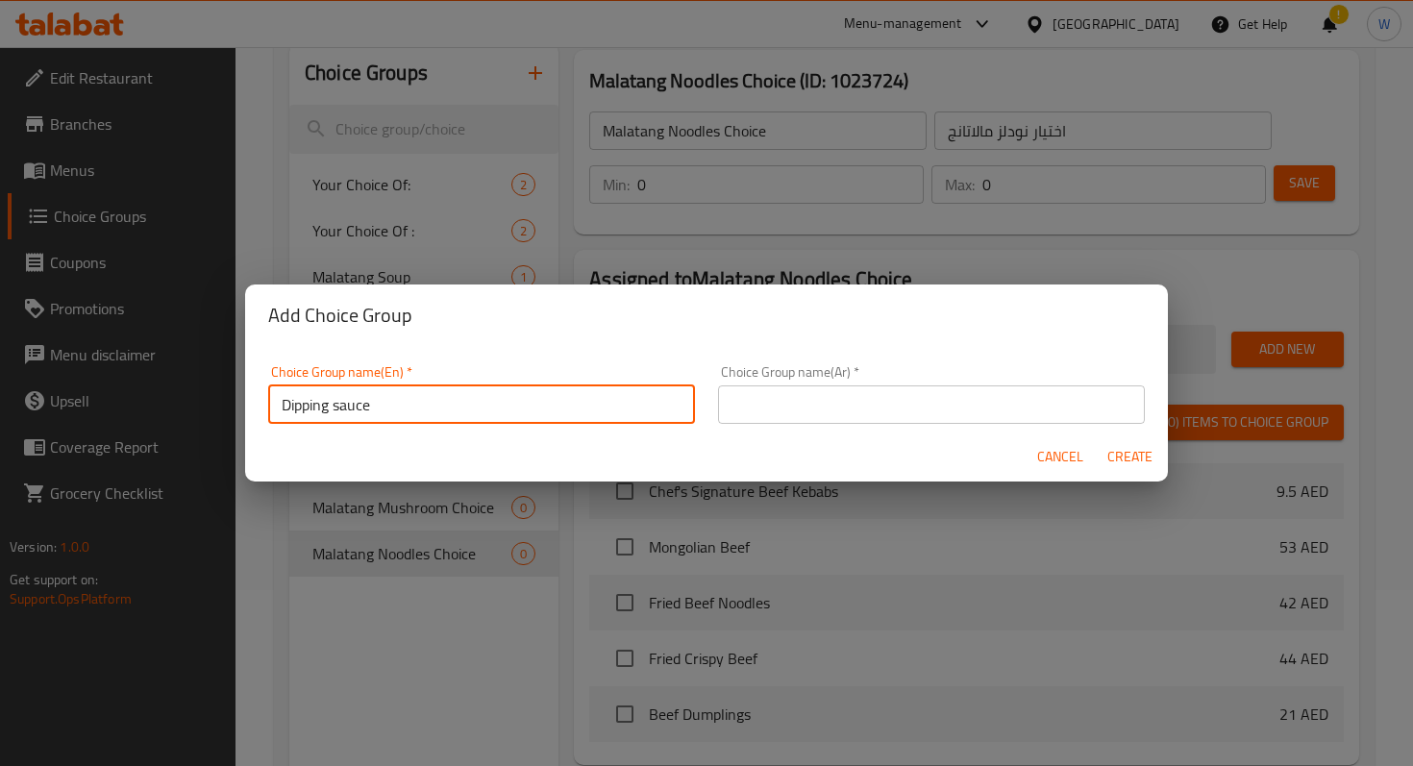
click at [340, 405] on input "Dipping sauce" at bounding box center [481, 405] width 427 height 38
click at [406, 402] on input "Dipping Sauce" at bounding box center [481, 405] width 427 height 38
drag, startPoint x: 468, startPoint y: 405, endPoint x: 240, endPoint y: 396, distance: 228.0
click at [240, 396] on div "Add Choice Group Choice Group name(En)   * Dipping Sauce Choice Choice Group na…" at bounding box center [706, 383] width 1413 height 766
type input "Dipping Sauce Choice"
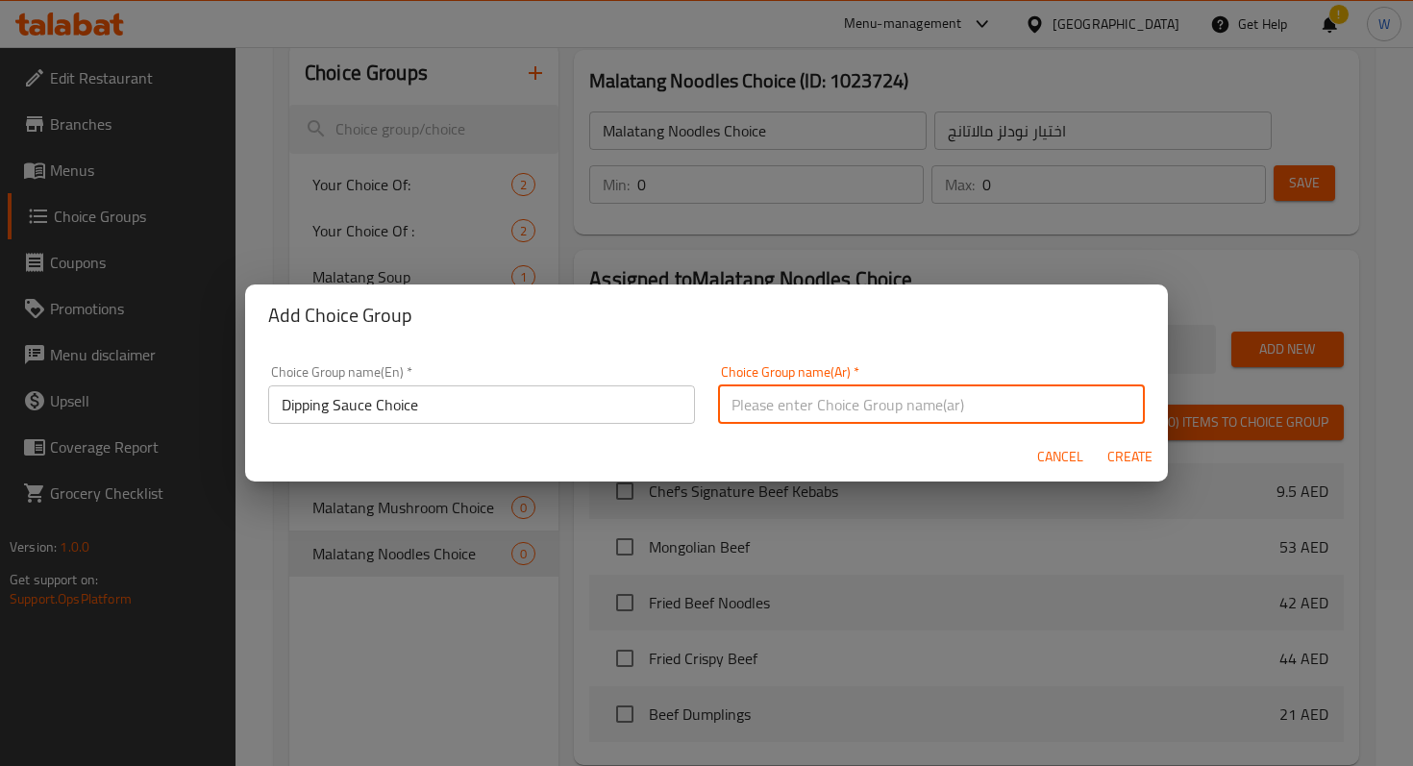
click at [791, 405] on input "text" at bounding box center [931, 405] width 427 height 38
paste input "اختيار صلصة الغمس"
type input "اختيار صلصة الغمس"
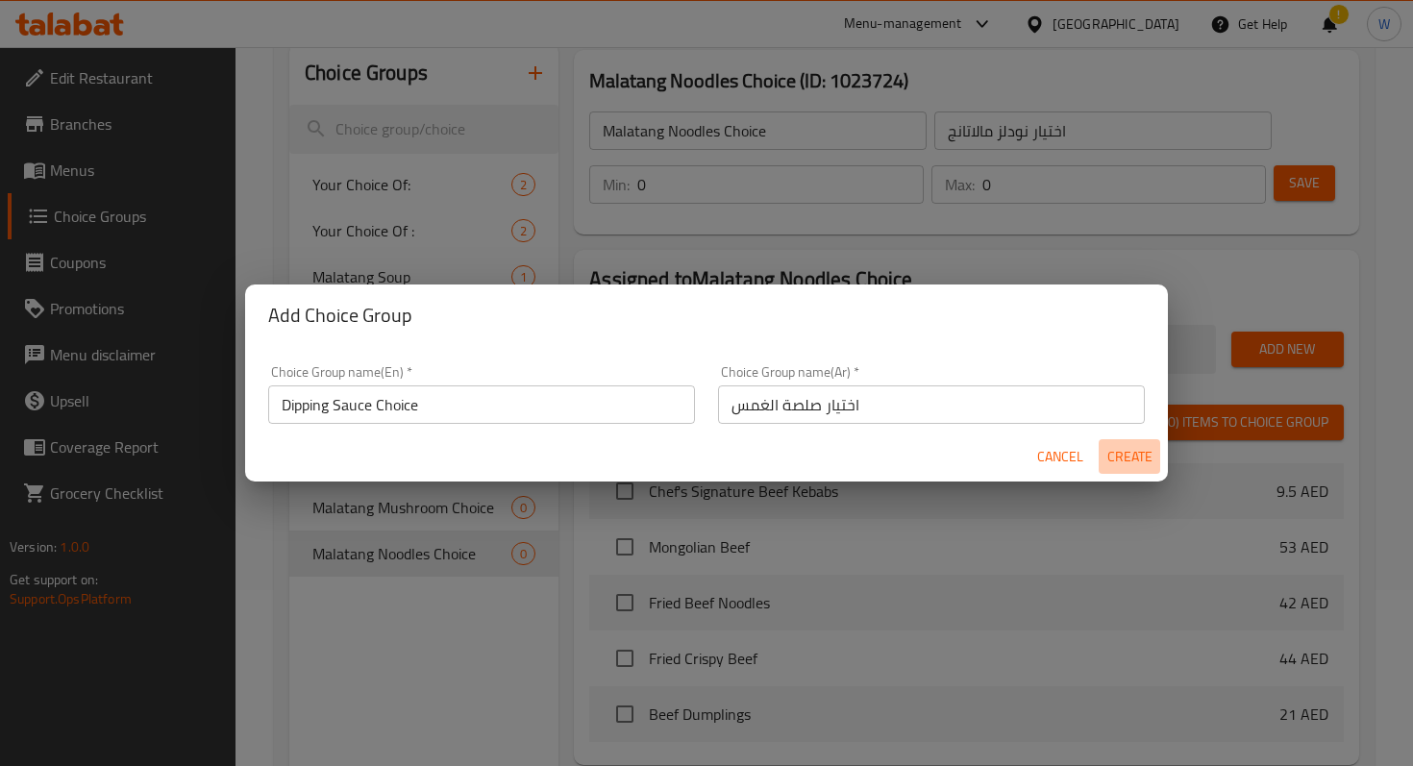
click at [1129, 455] on span "Create" at bounding box center [1130, 457] width 46 height 24
type input "Dipping Sauce Choice"
type input "اختيار صلصة الغمس"
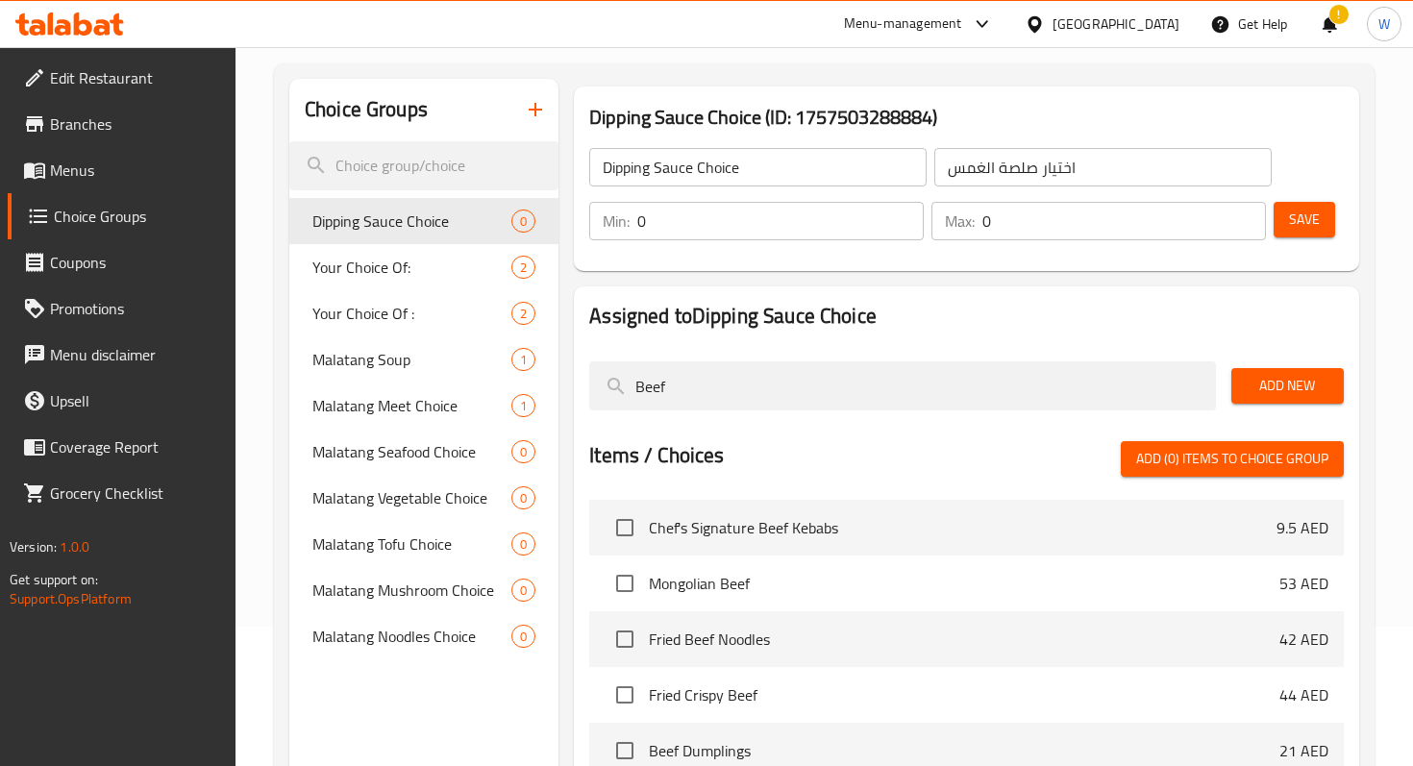
scroll to position [141, 0]
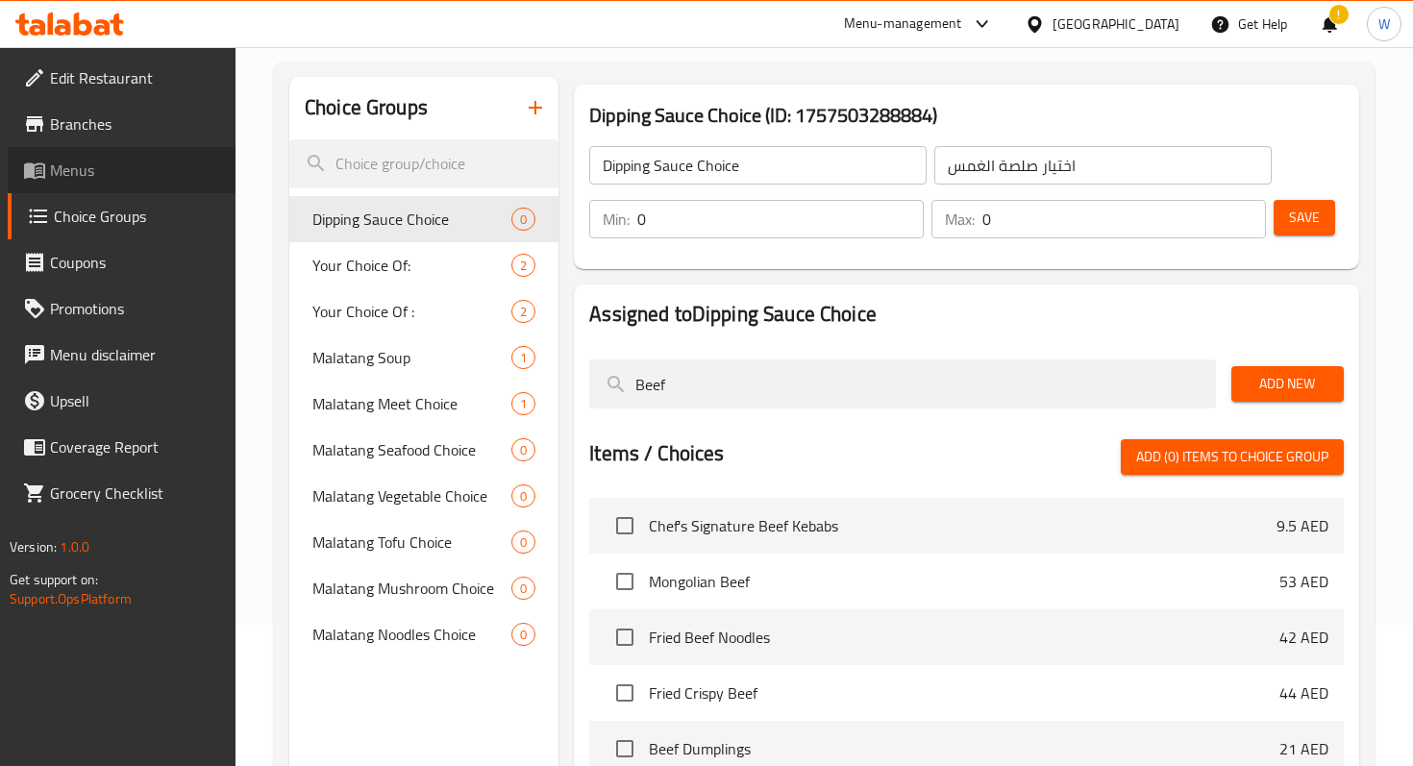
click at [104, 171] on span "Menus" at bounding box center [135, 170] width 170 height 23
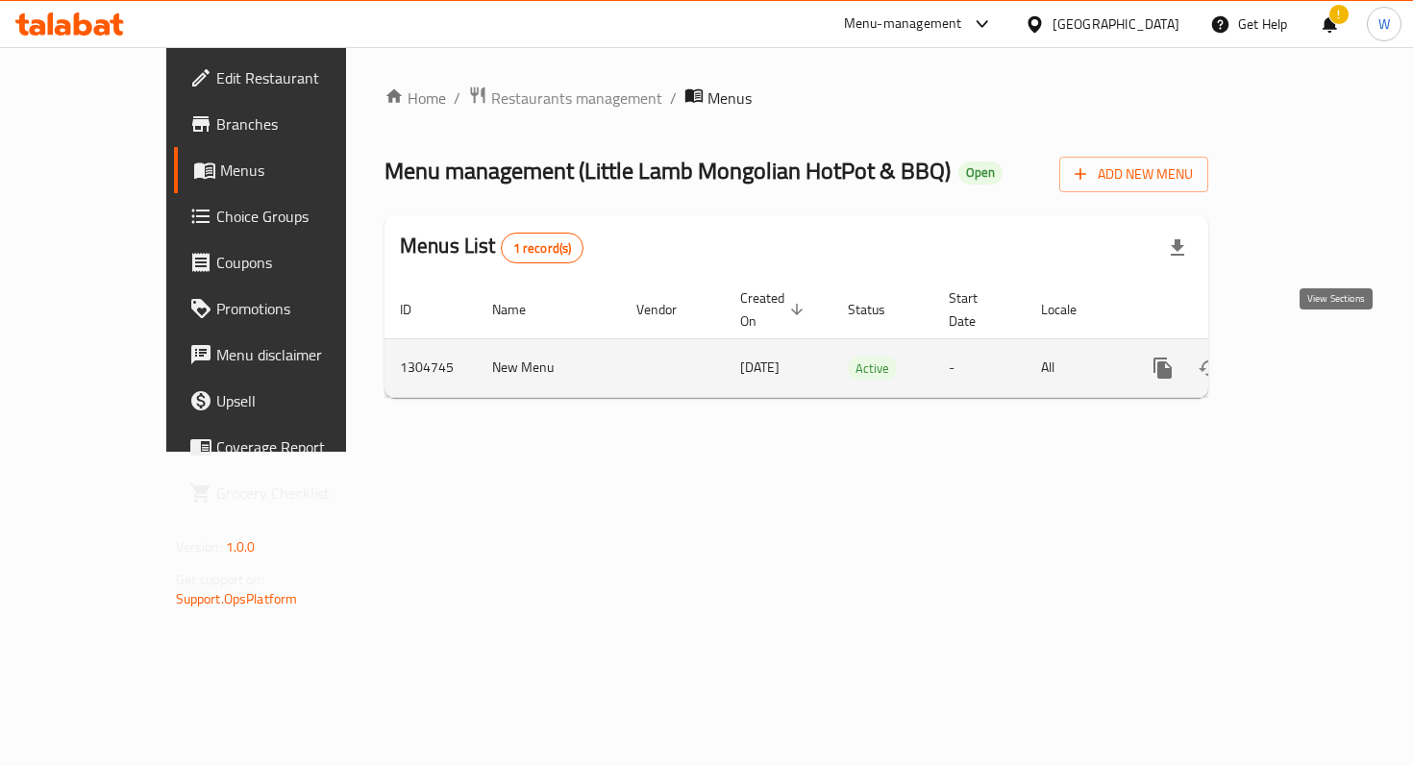
click at [1313, 357] on icon "enhanced table" at bounding box center [1301, 368] width 23 height 23
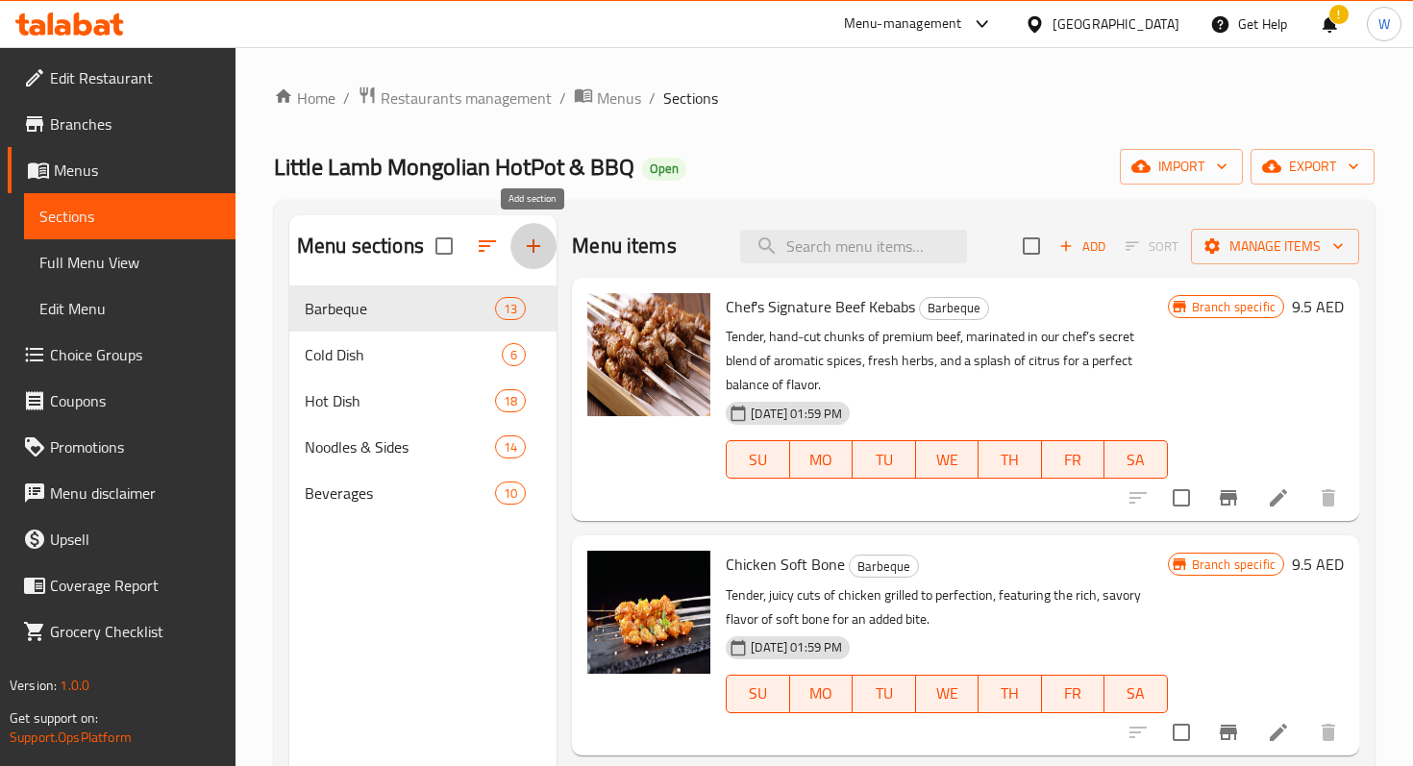
click at [536, 250] on icon "button" at bounding box center [533, 246] width 23 height 23
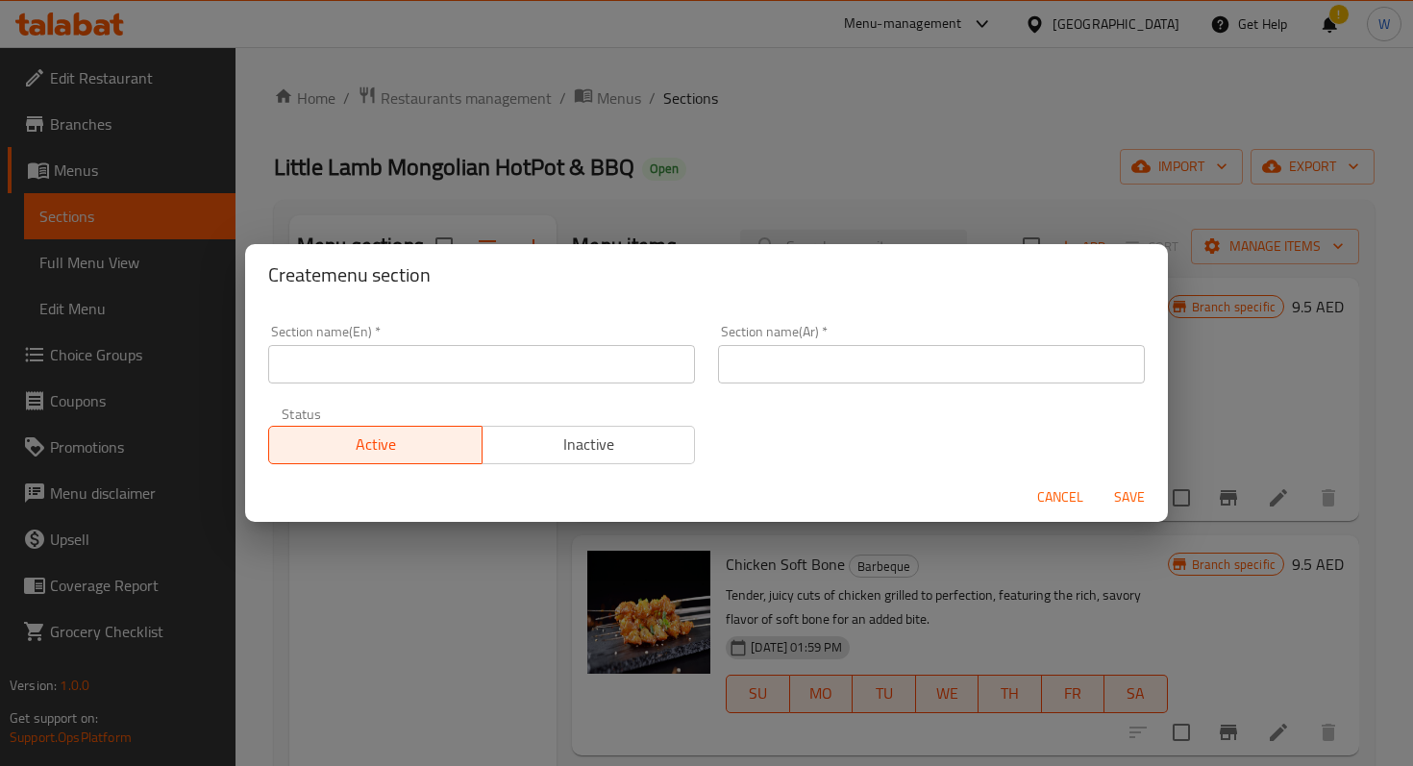
click at [494, 357] on input "text" at bounding box center [481, 364] width 427 height 38
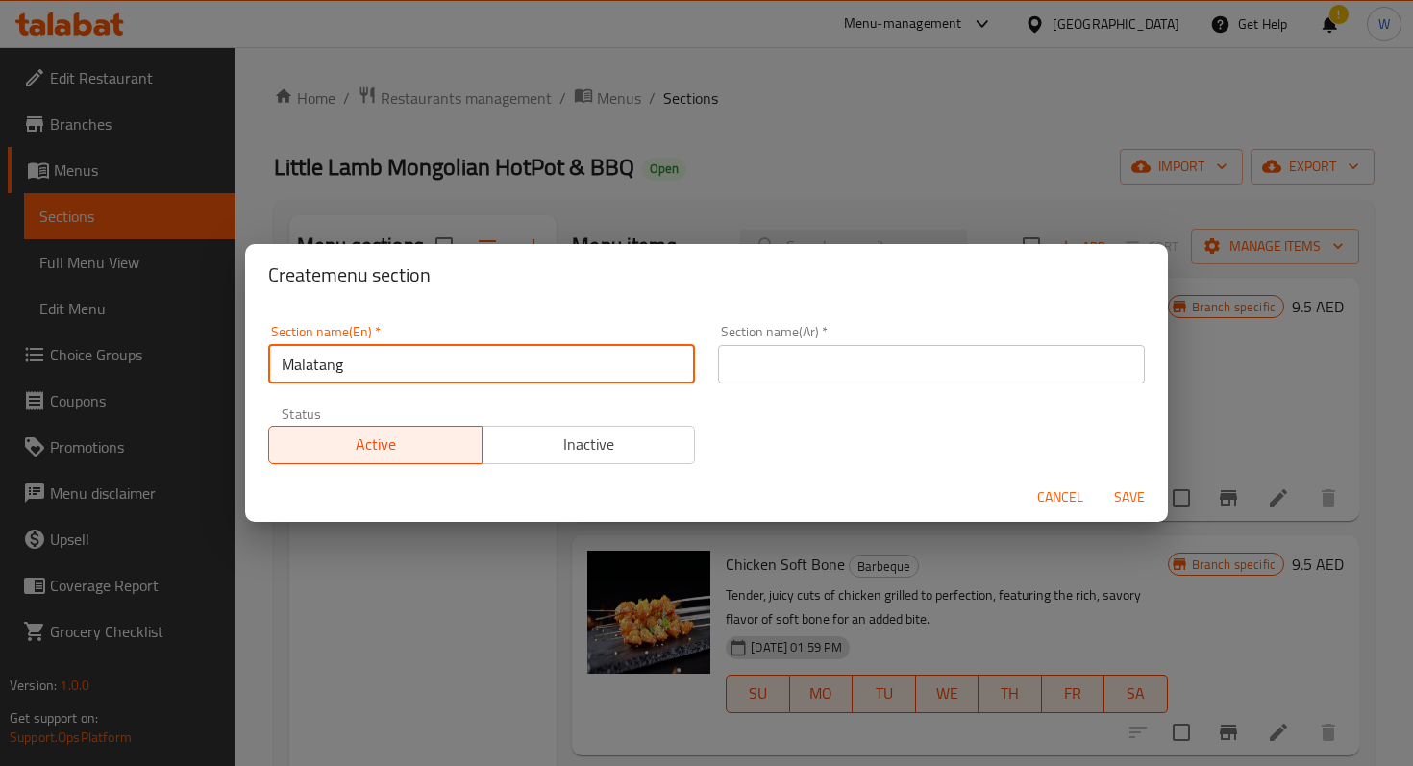
type input "Malatang"
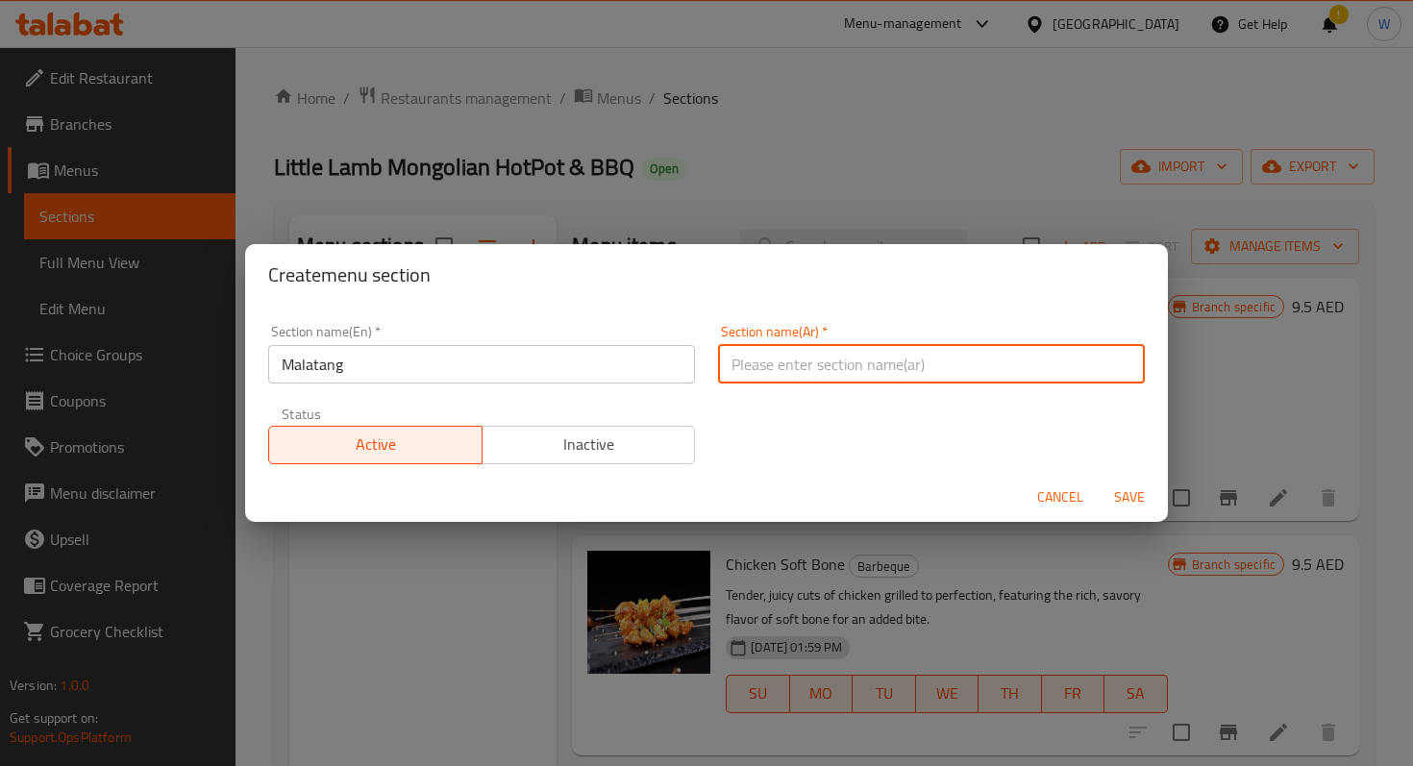
click at [741, 373] on input "text" at bounding box center [931, 364] width 427 height 38
type input "Malatang"
click at [1141, 491] on button "Save" at bounding box center [1130, 498] width 62 height 36
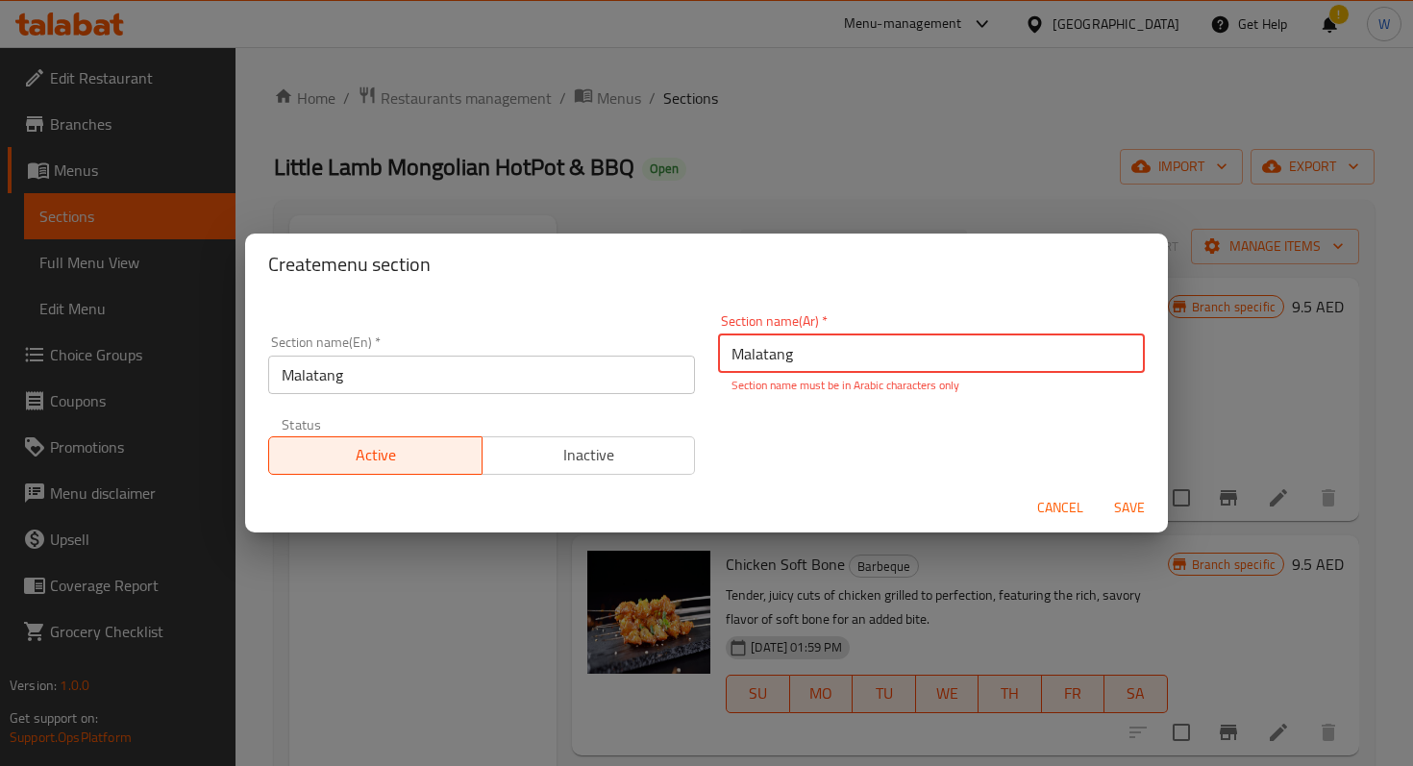
drag, startPoint x: 819, startPoint y: 360, endPoint x: 657, endPoint y: 357, distance: 162.5
click at [657, 357] on div "Section name(En)   * Malatang Section name(En) * Section name(Ar)   * Malatang …" at bounding box center [707, 395] width 900 height 184
paste input "مالاتانغ"
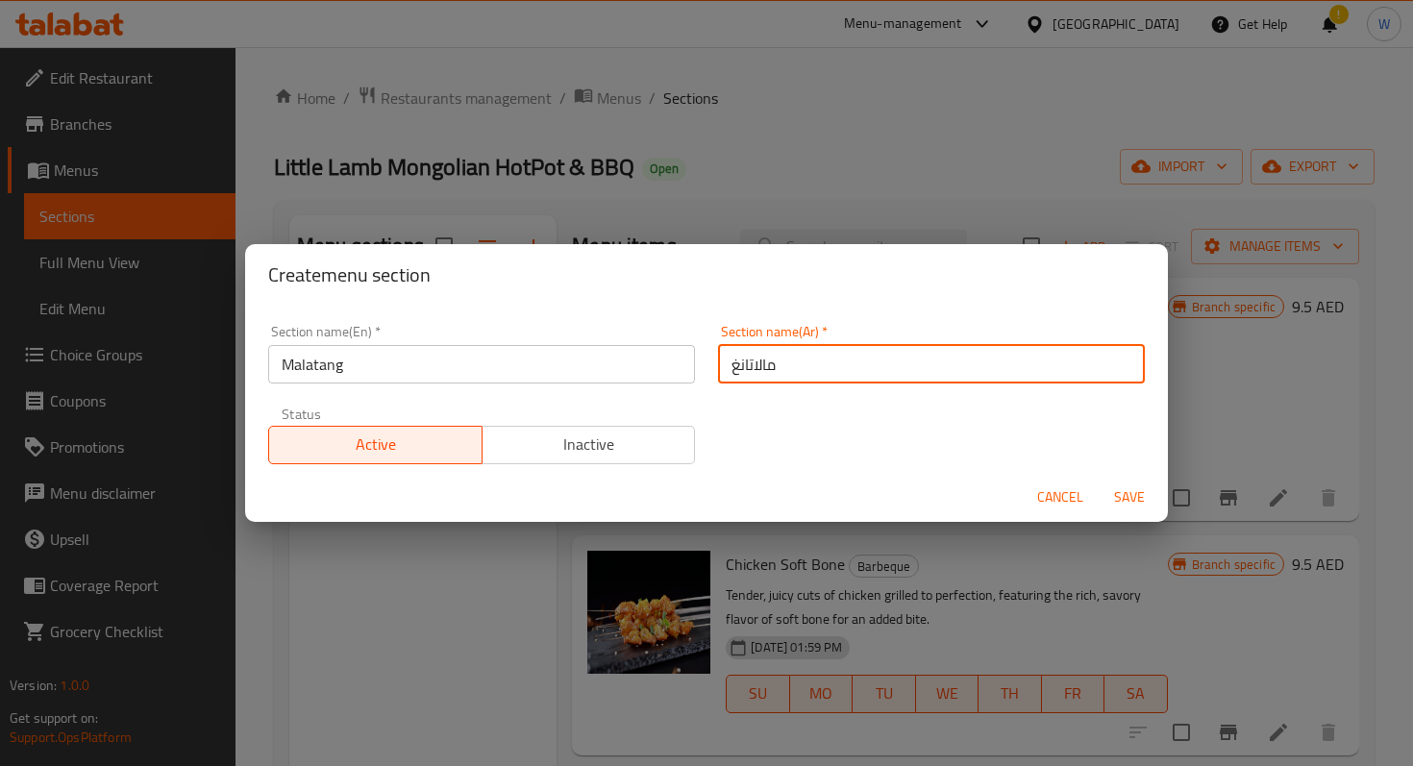
type input "مالاتانغ"
click at [1130, 493] on span "Save" at bounding box center [1130, 498] width 46 height 24
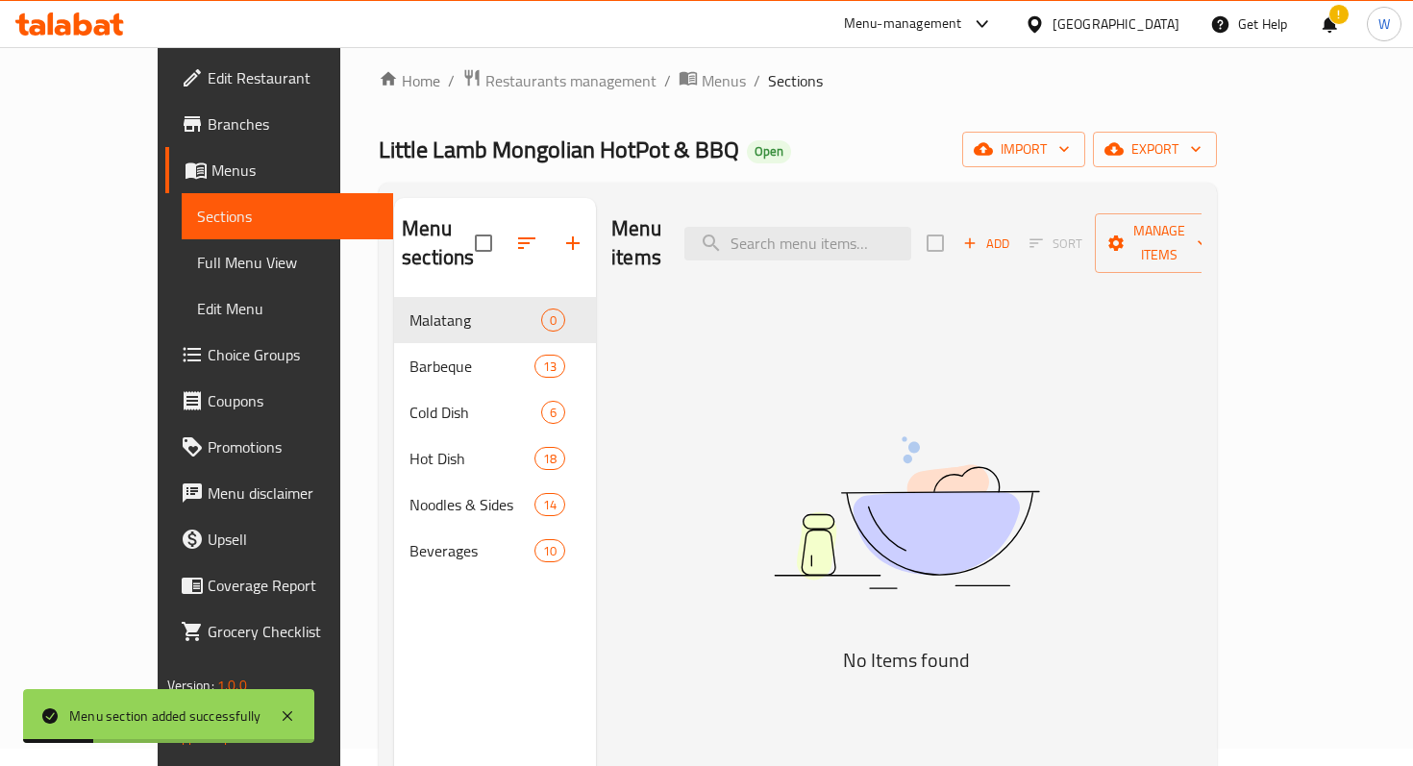
scroll to position [30, 0]
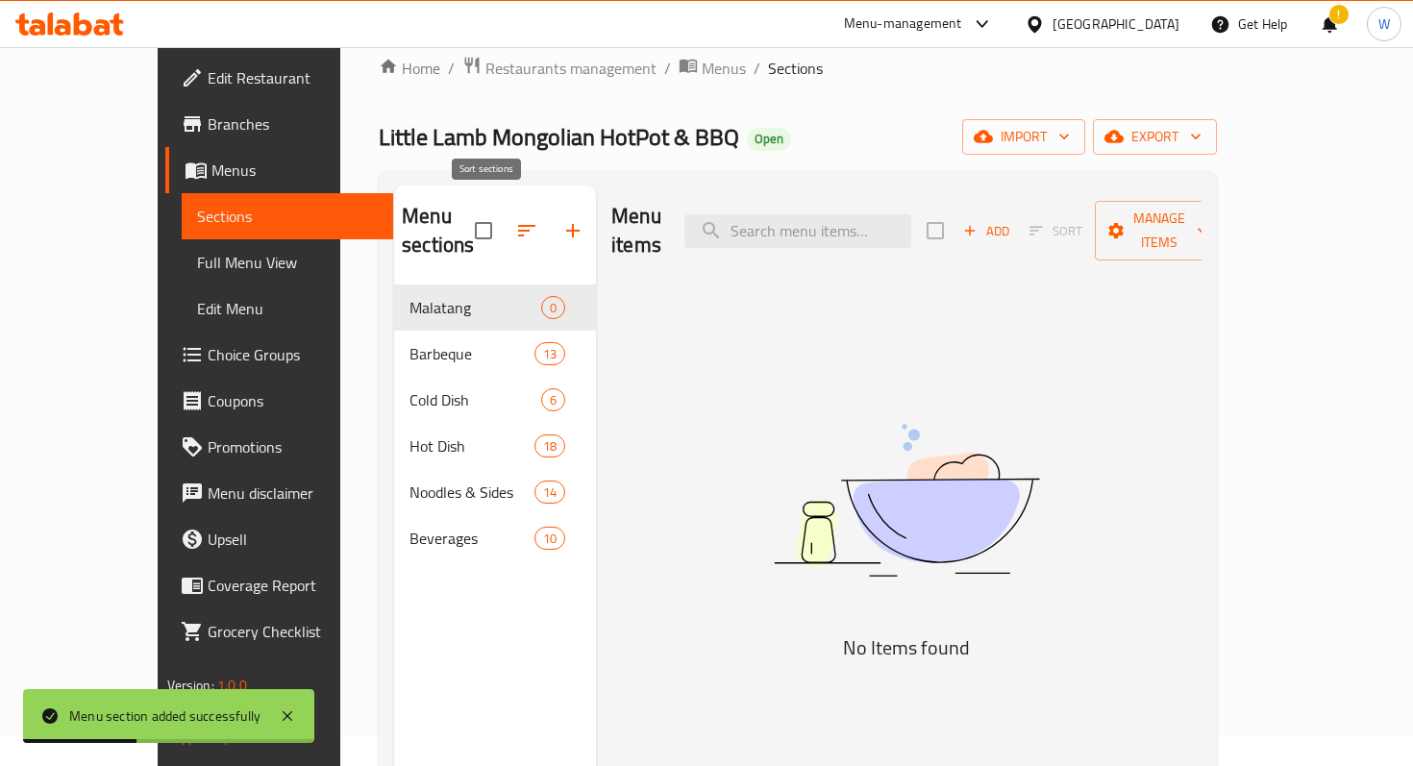
click at [518, 225] on icon "button" at bounding box center [526, 231] width 17 height 12
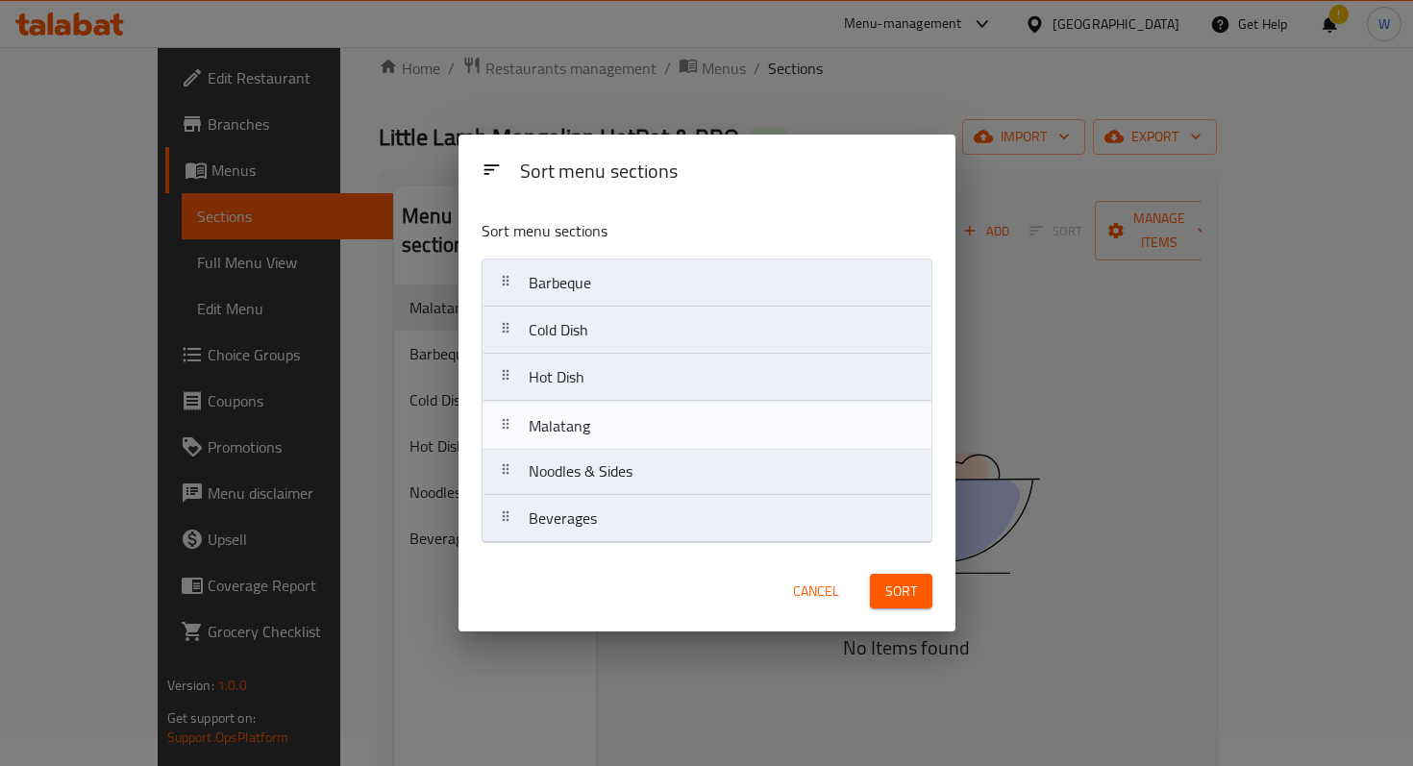
drag, startPoint x: 509, startPoint y: 287, endPoint x: 507, endPoint y: 443, distance: 155.8
click at [507, 443] on nav "Malatang Barbeque Cold Dish Hot Dish Noodles & Sides Beverages" at bounding box center [707, 401] width 451 height 285
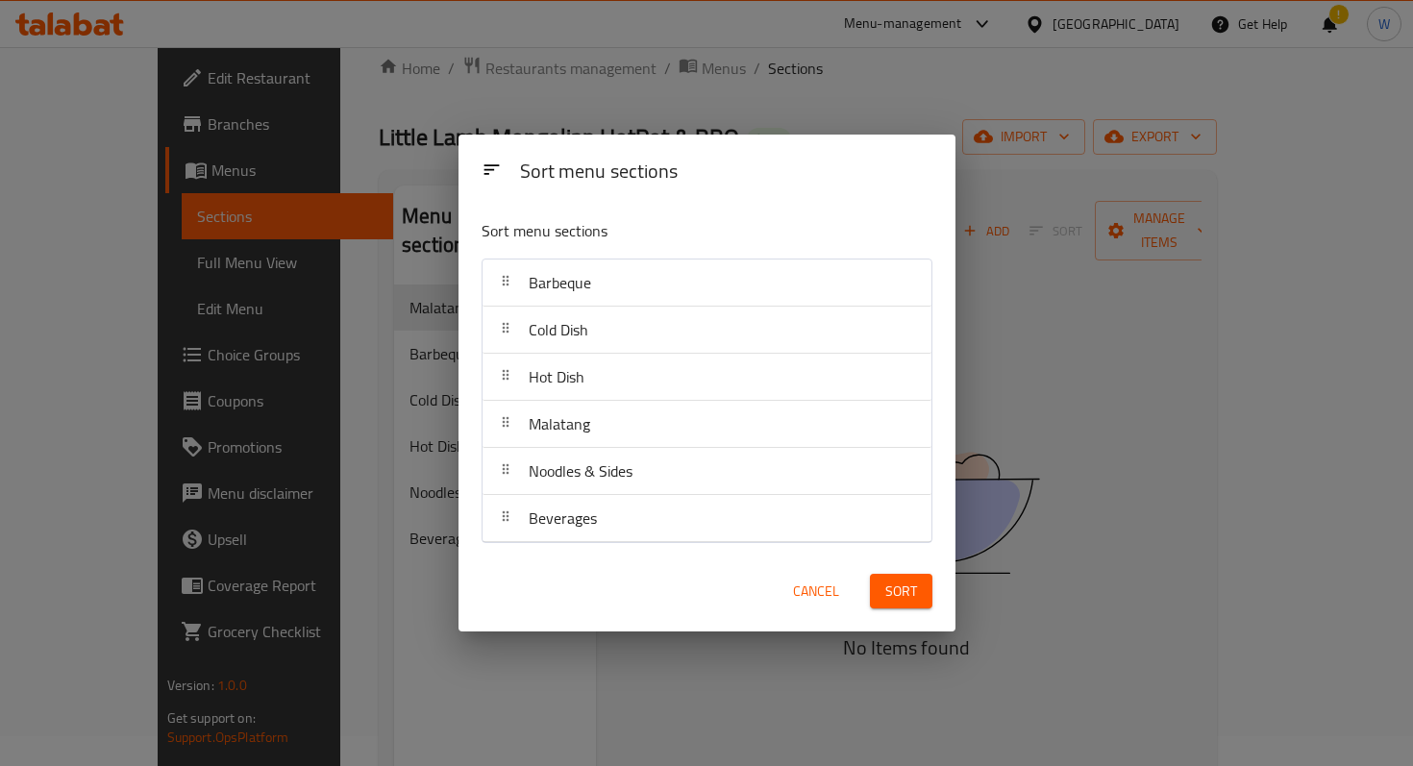
click at [902, 599] on span "Sort" at bounding box center [902, 592] width 32 height 24
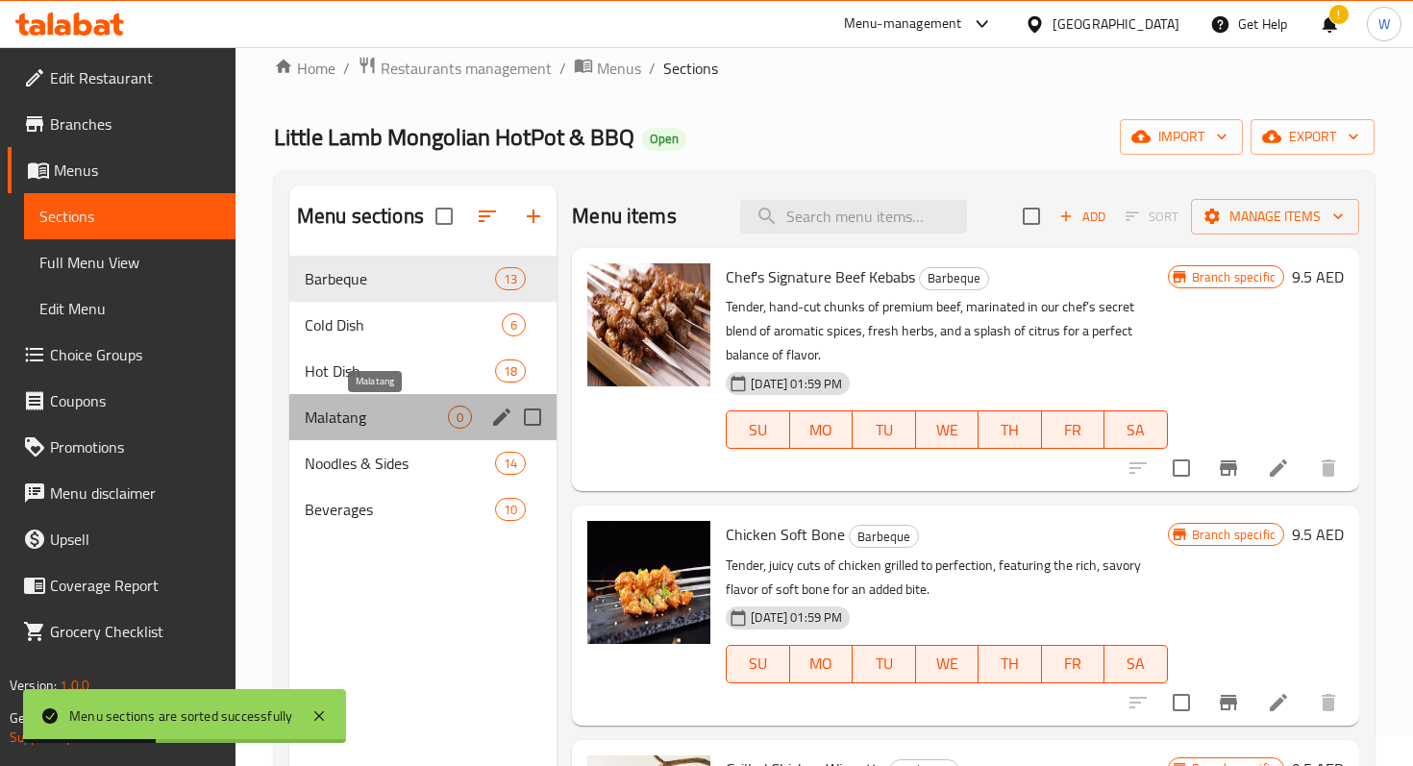
click at [371, 418] on span "Malatang" at bounding box center [376, 417] width 143 height 23
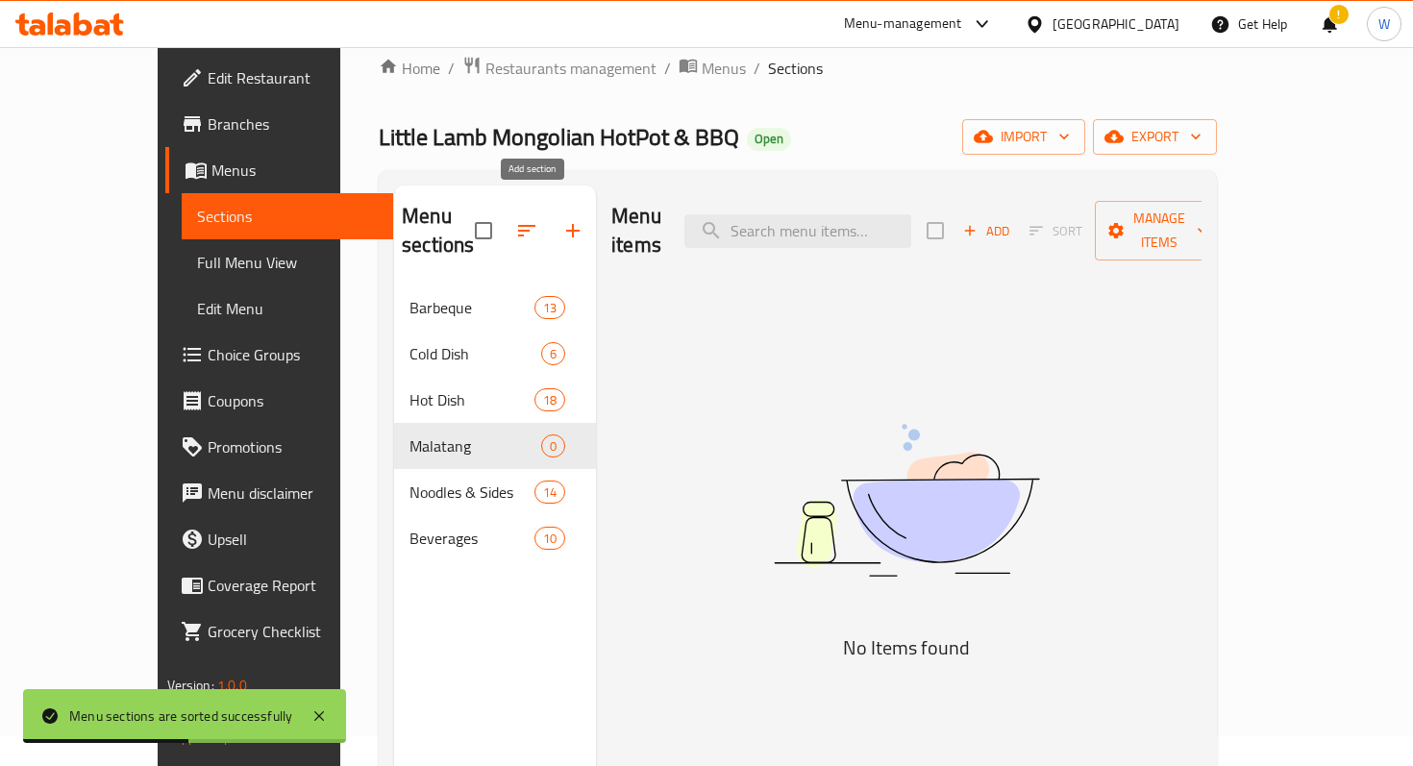
click at [562, 219] on icon "button" at bounding box center [573, 230] width 23 height 23
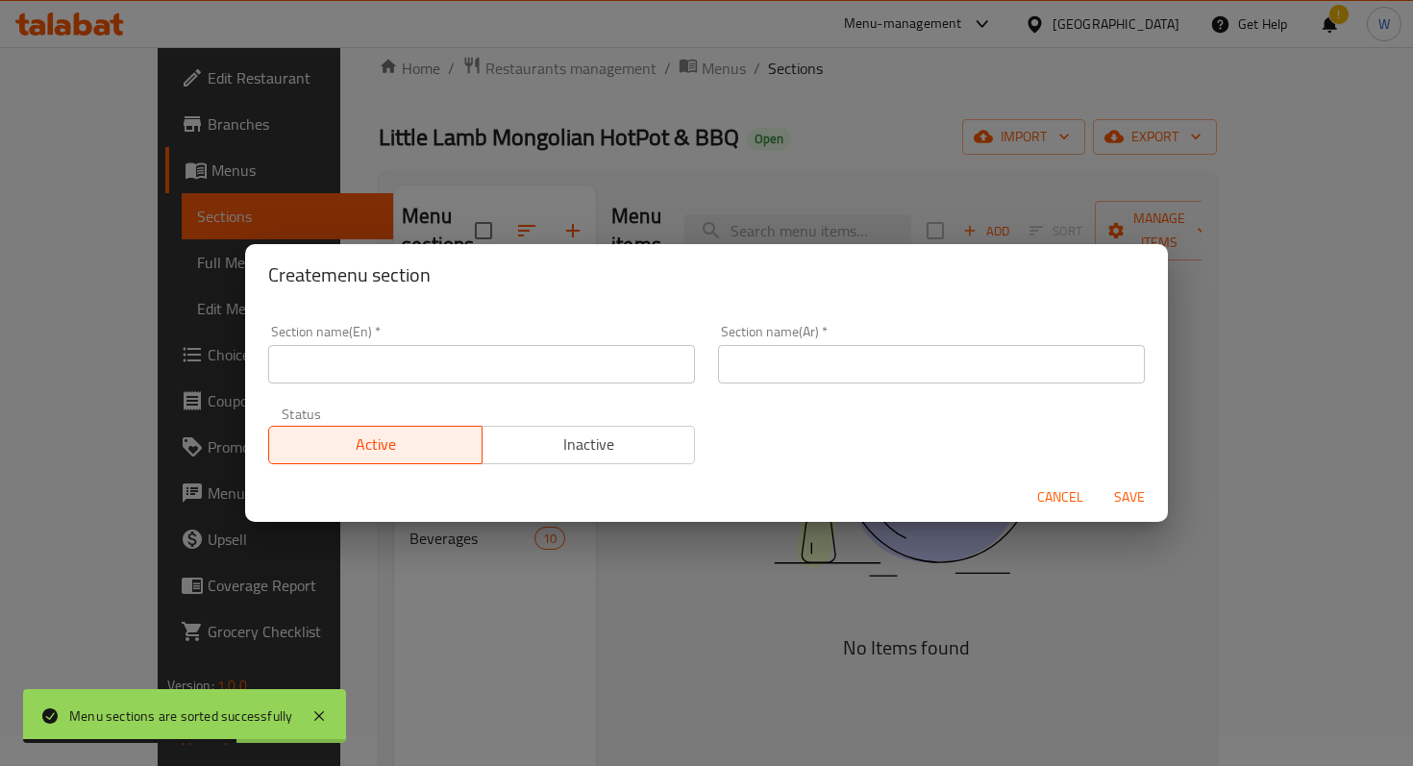
click at [1063, 489] on span "Cancel" at bounding box center [1060, 498] width 46 height 24
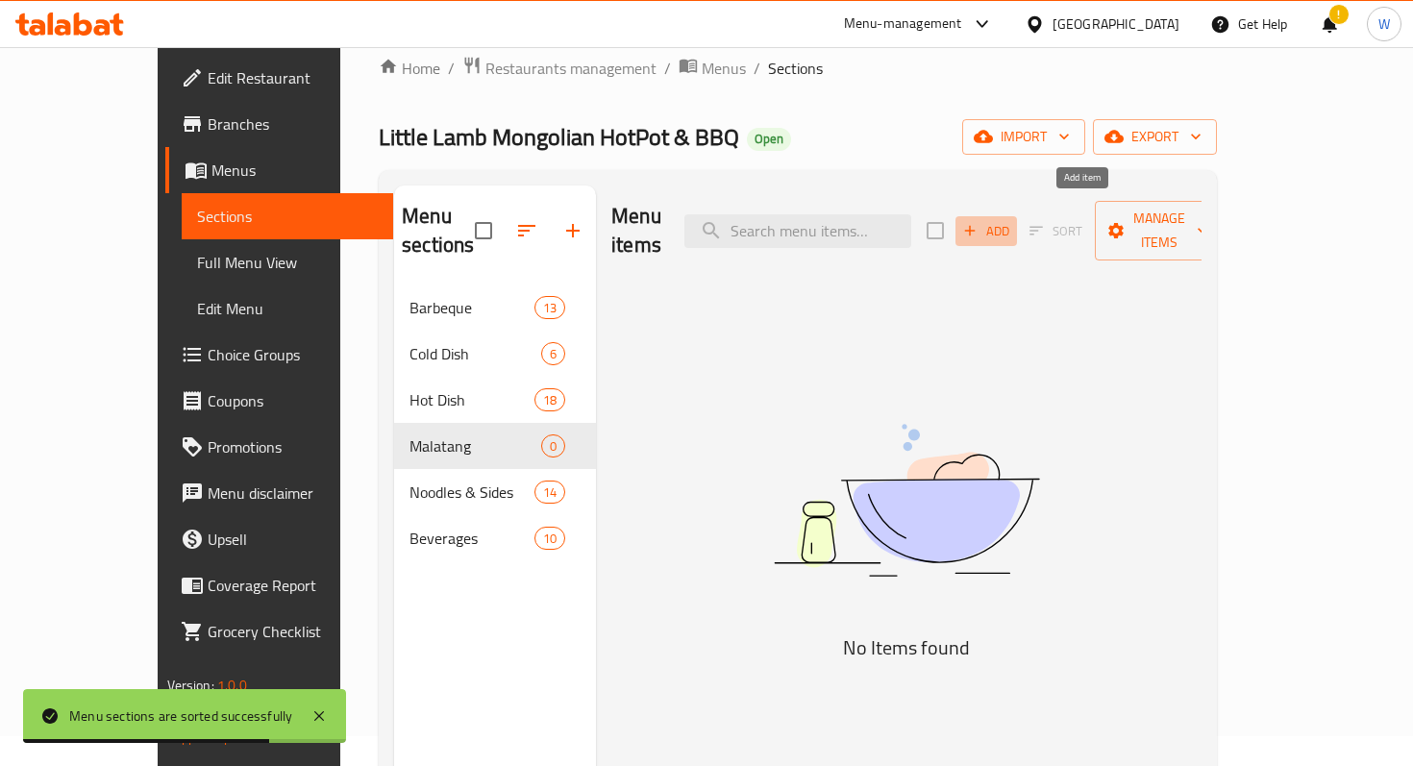
click at [1012, 220] on span "Add" at bounding box center [987, 231] width 52 height 22
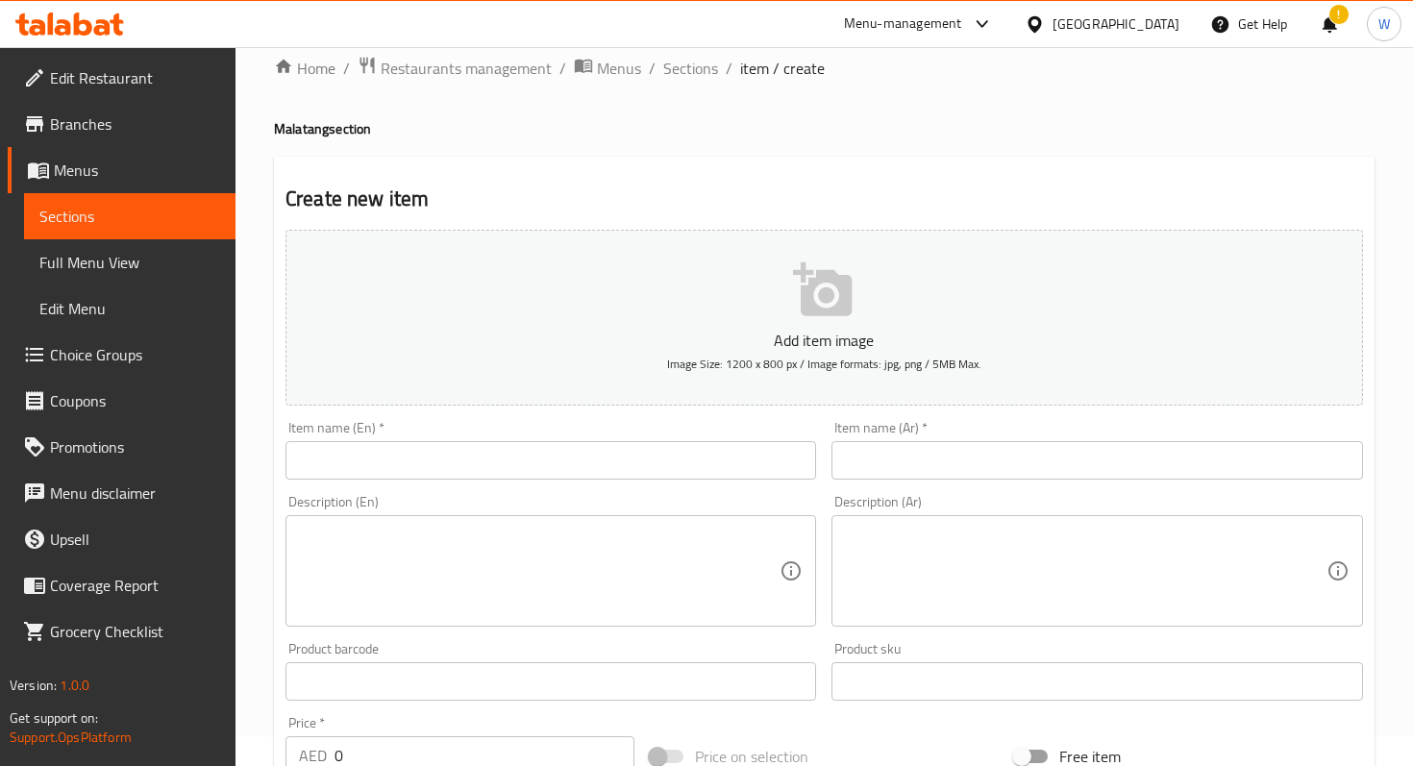
click at [394, 480] on div "Item name (En)   * Item name (En) *" at bounding box center [551, 450] width 546 height 74
click at [403, 468] on input "text" at bounding box center [551, 460] width 531 height 38
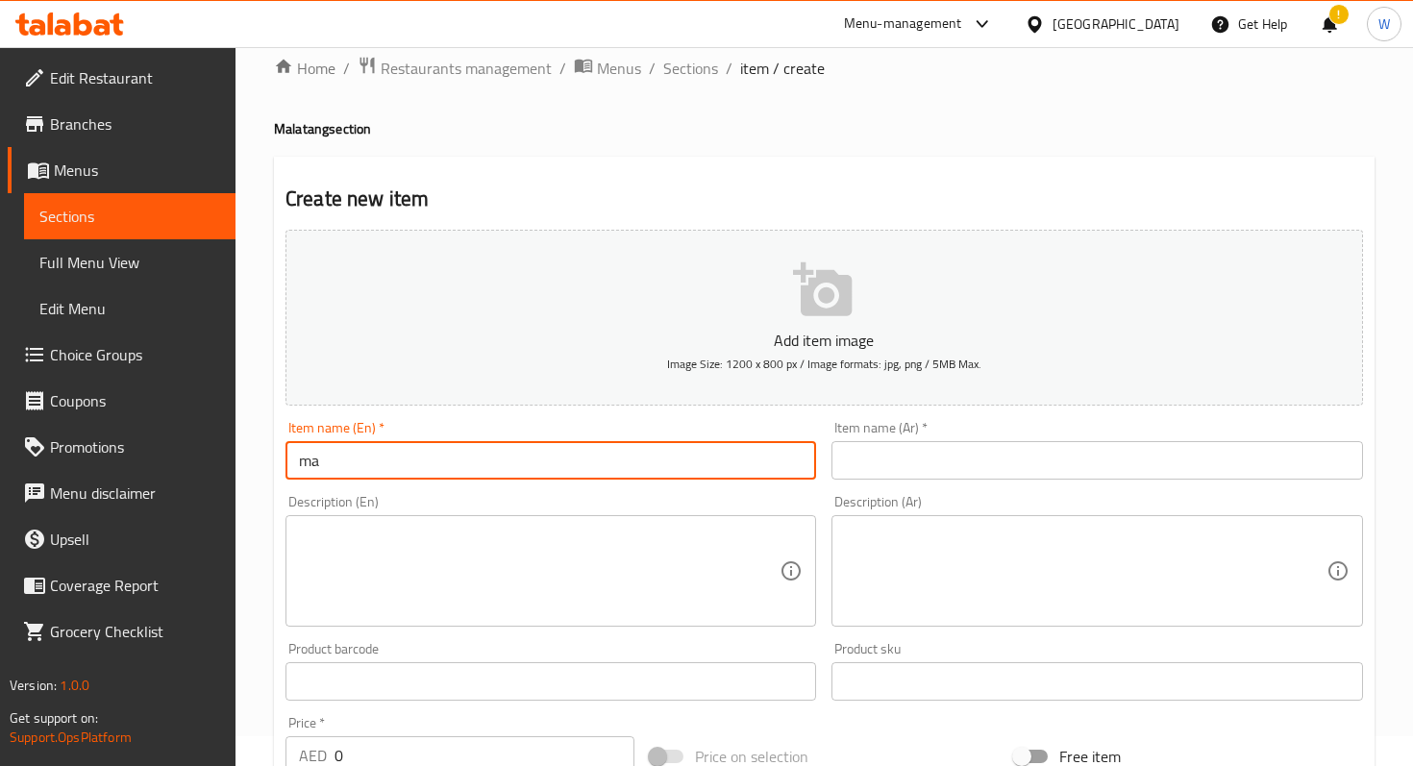
type input "m"
drag, startPoint x: 438, startPoint y: 469, endPoint x: 212, endPoint y: 458, distance: 227.2
click at [212, 458] on div "Edit Restaurant Branches Menus Sections Full Menu View Edit Menu Choice Groups …" at bounding box center [706, 672] width 1413 height 1311
type input "Malatang"
click at [878, 456] on input "text" at bounding box center [1097, 460] width 531 height 38
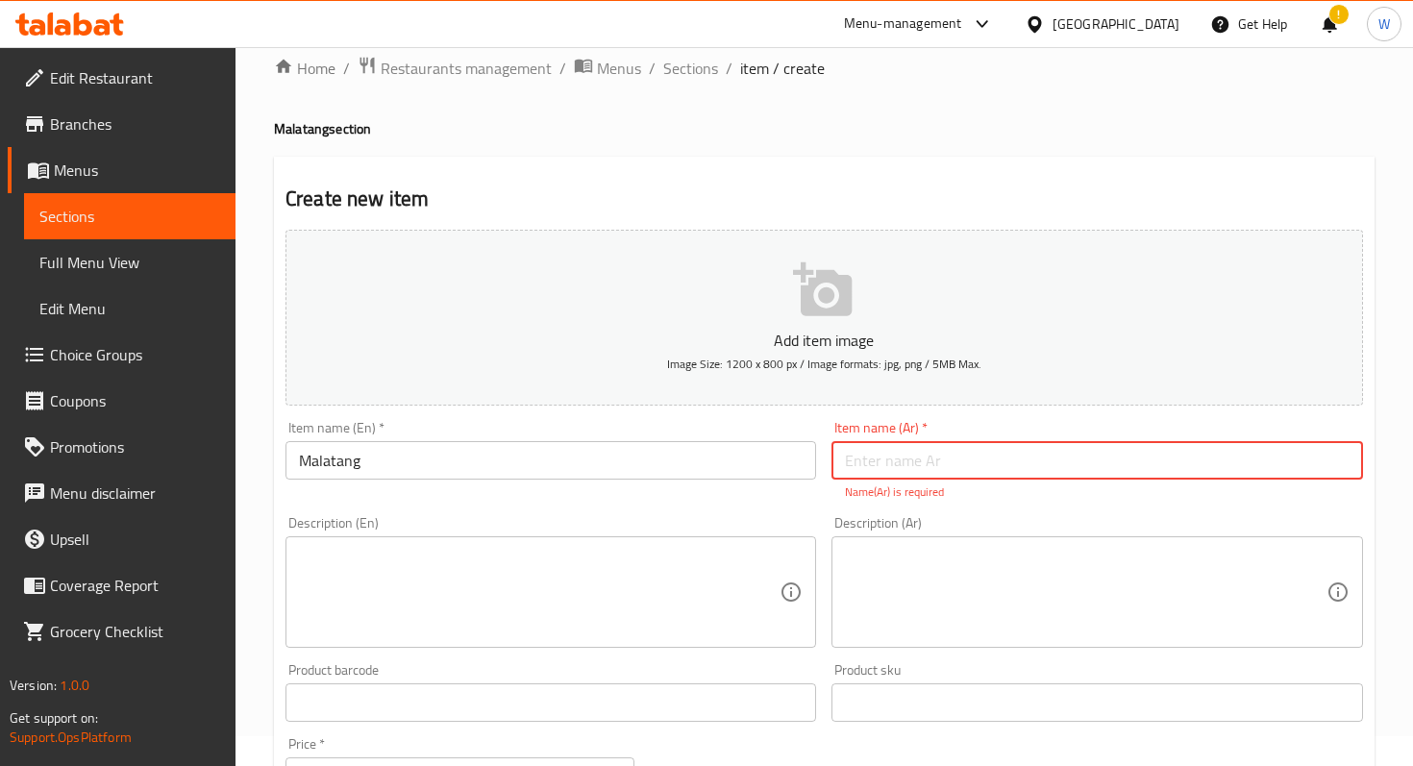
paste input "مالاتانغ"
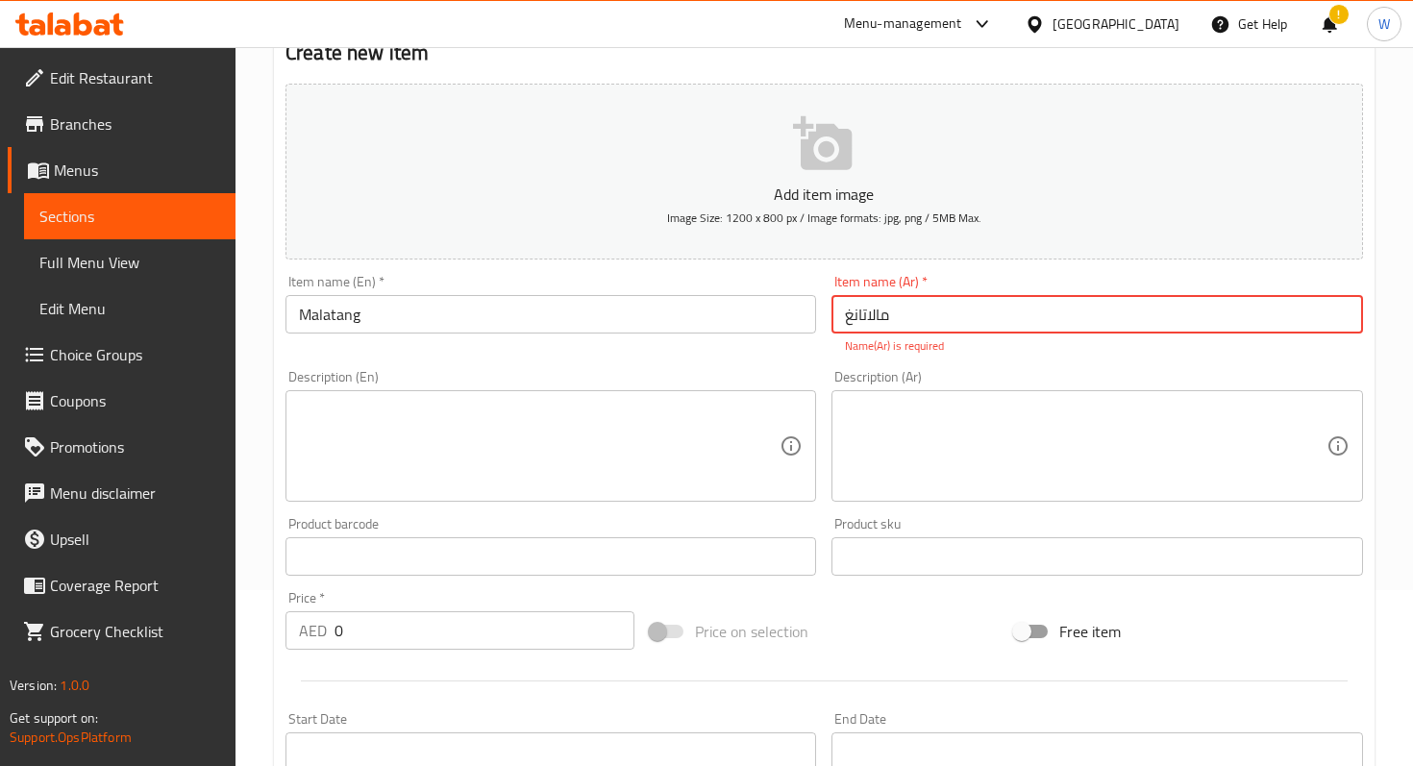
scroll to position [613, 0]
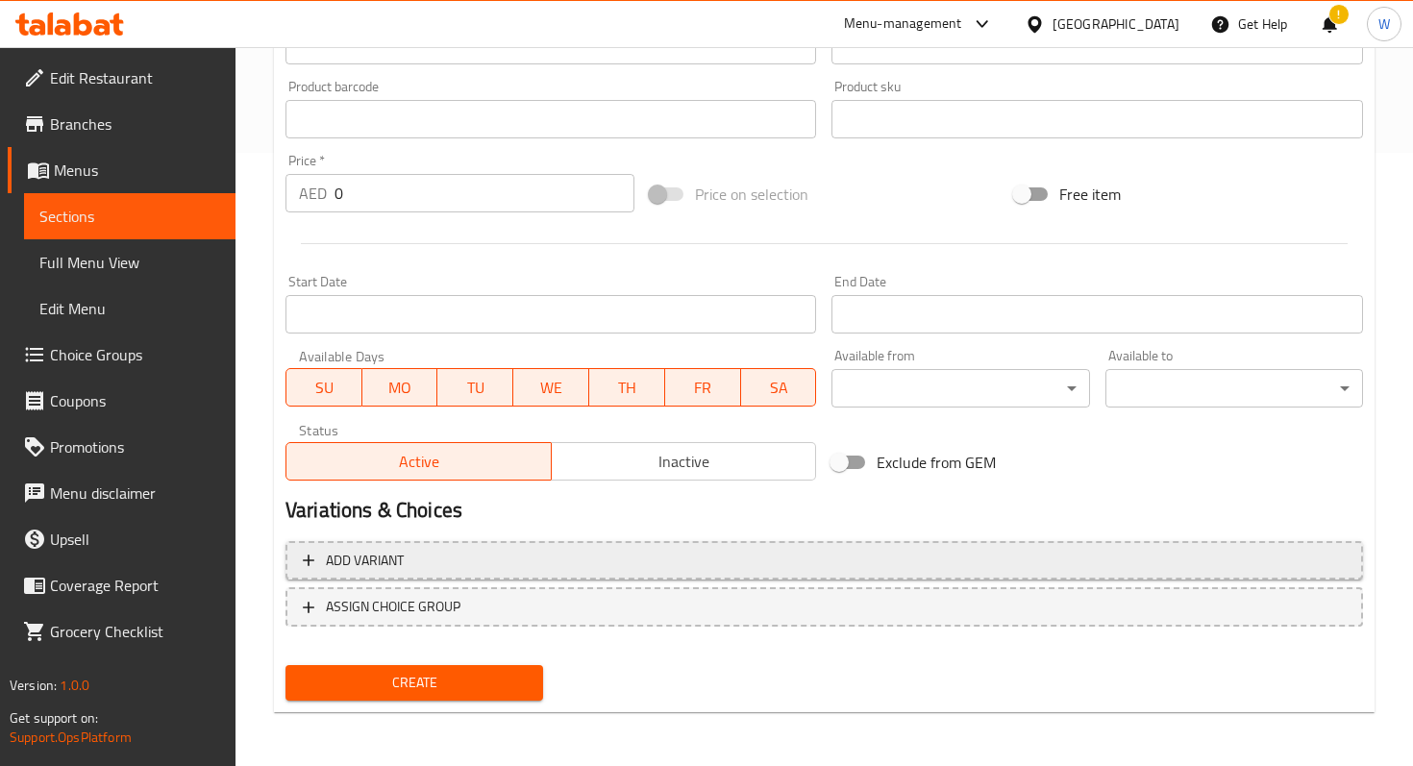
type input "مالاتانغ"
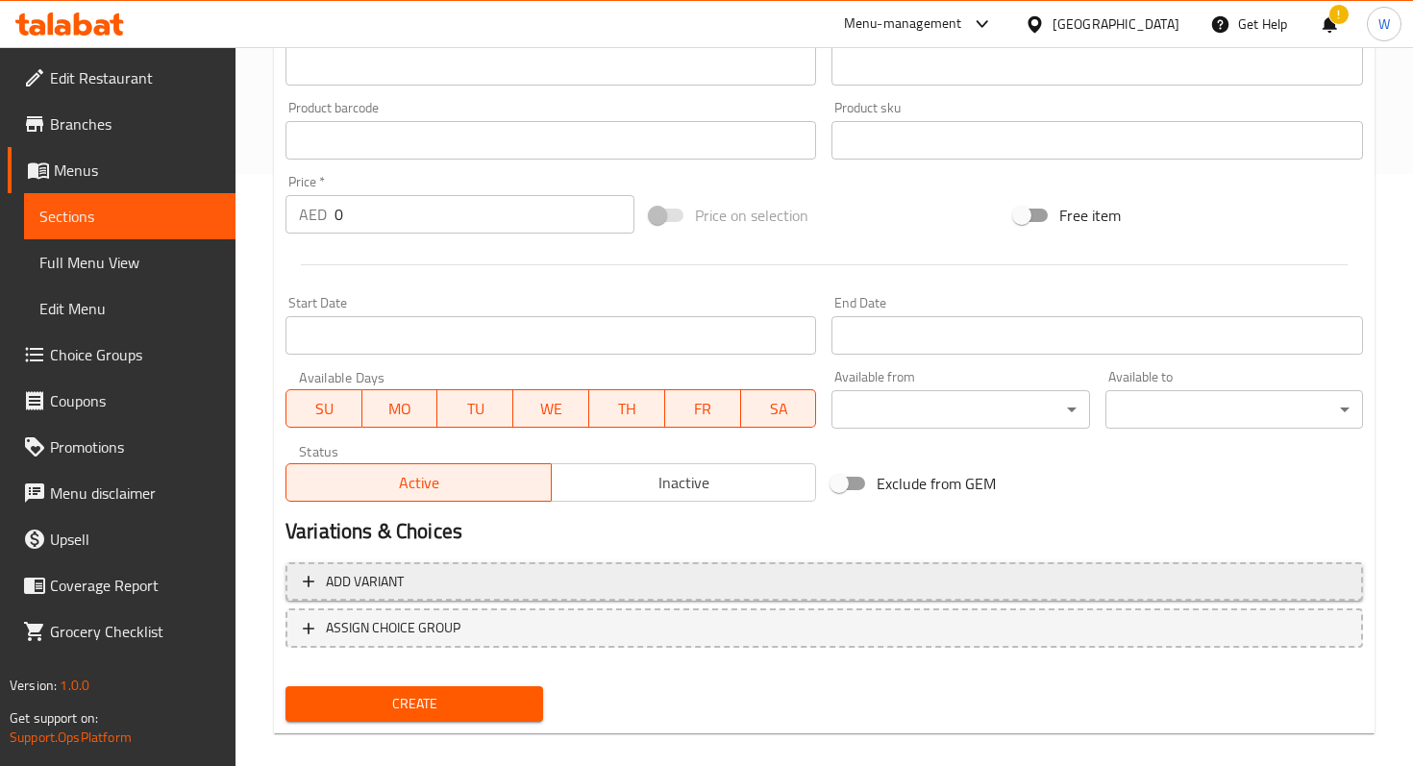
click at [615, 570] on span "Add variant" at bounding box center [824, 582] width 1043 height 24
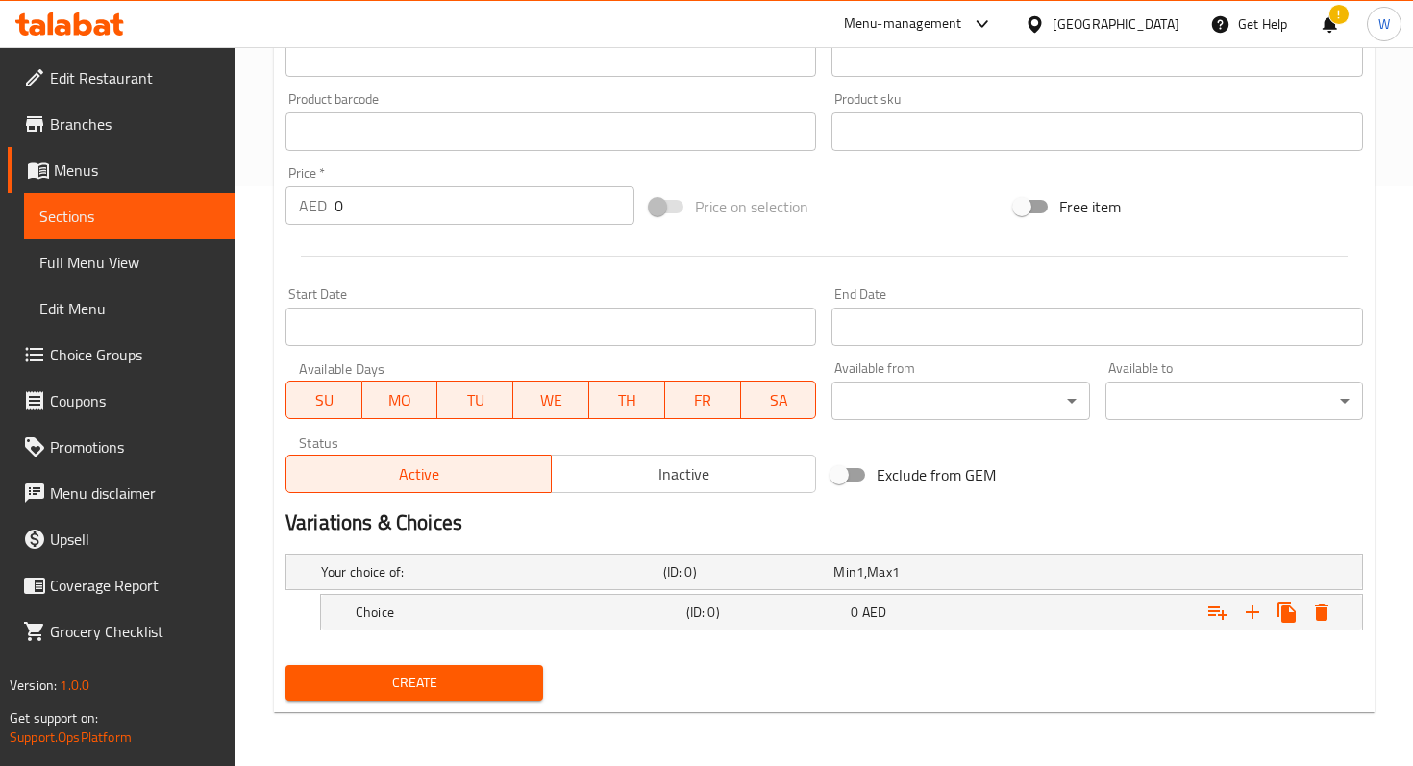
scroll to position [579, 0]
click at [638, 604] on h5 "Choice" at bounding box center [517, 613] width 323 height 19
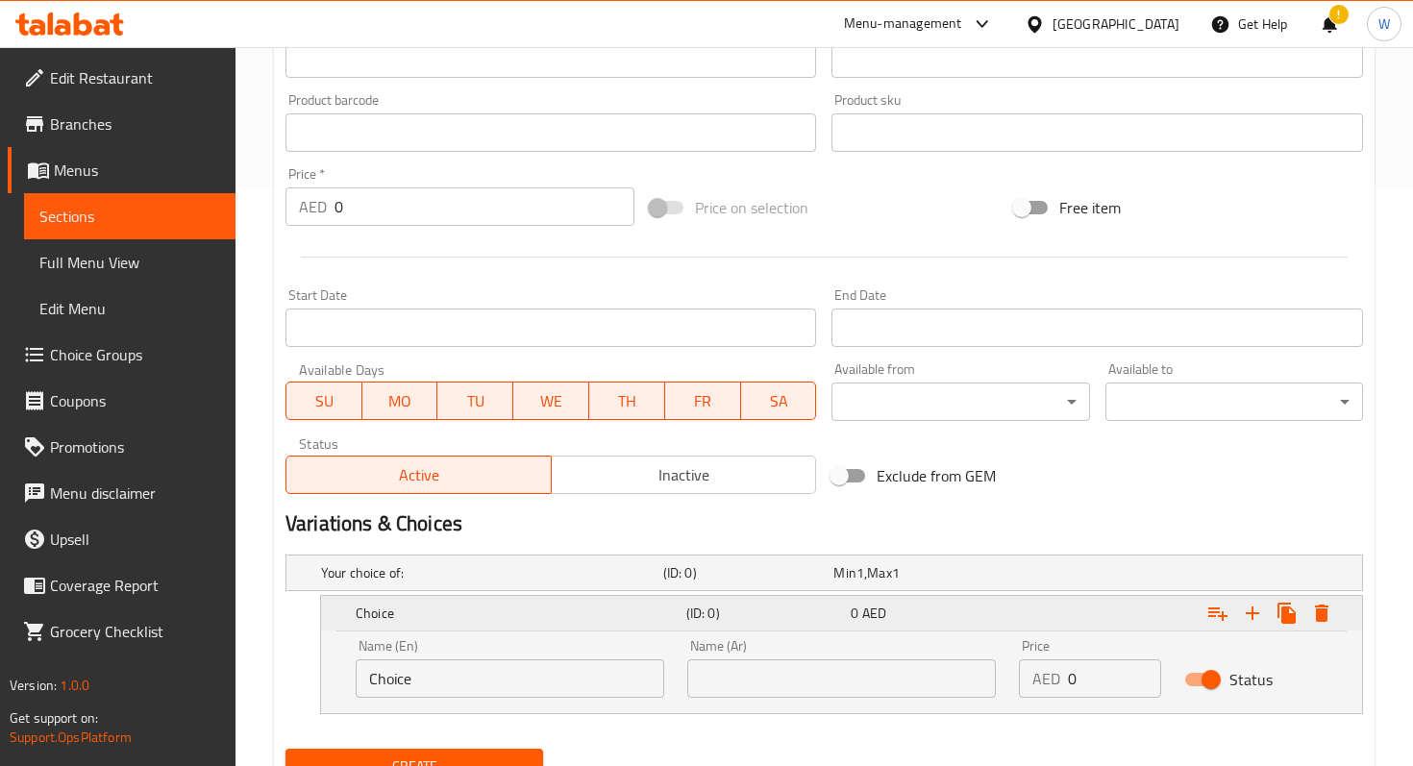
scroll to position [662, 0]
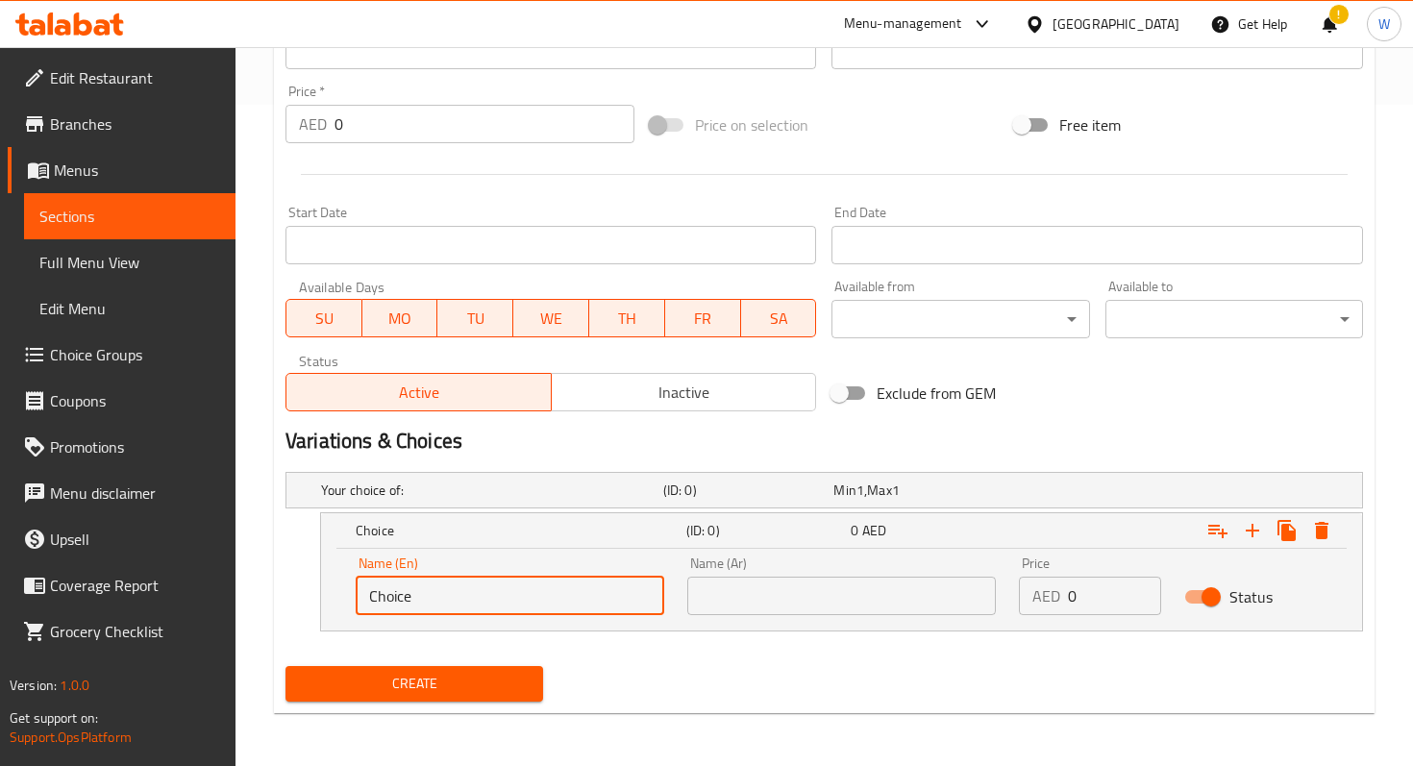
drag, startPoint x: 573, startPoint y: 595, endPoint x: 273, endPoint y: 560, distance: 302.1
click at [273, 560] on div "Home / Restaurants management / Menus / Sections / item / create Malatang secti…" at bounding box center [825, 77] width 1178 height 1382
type input "Small"
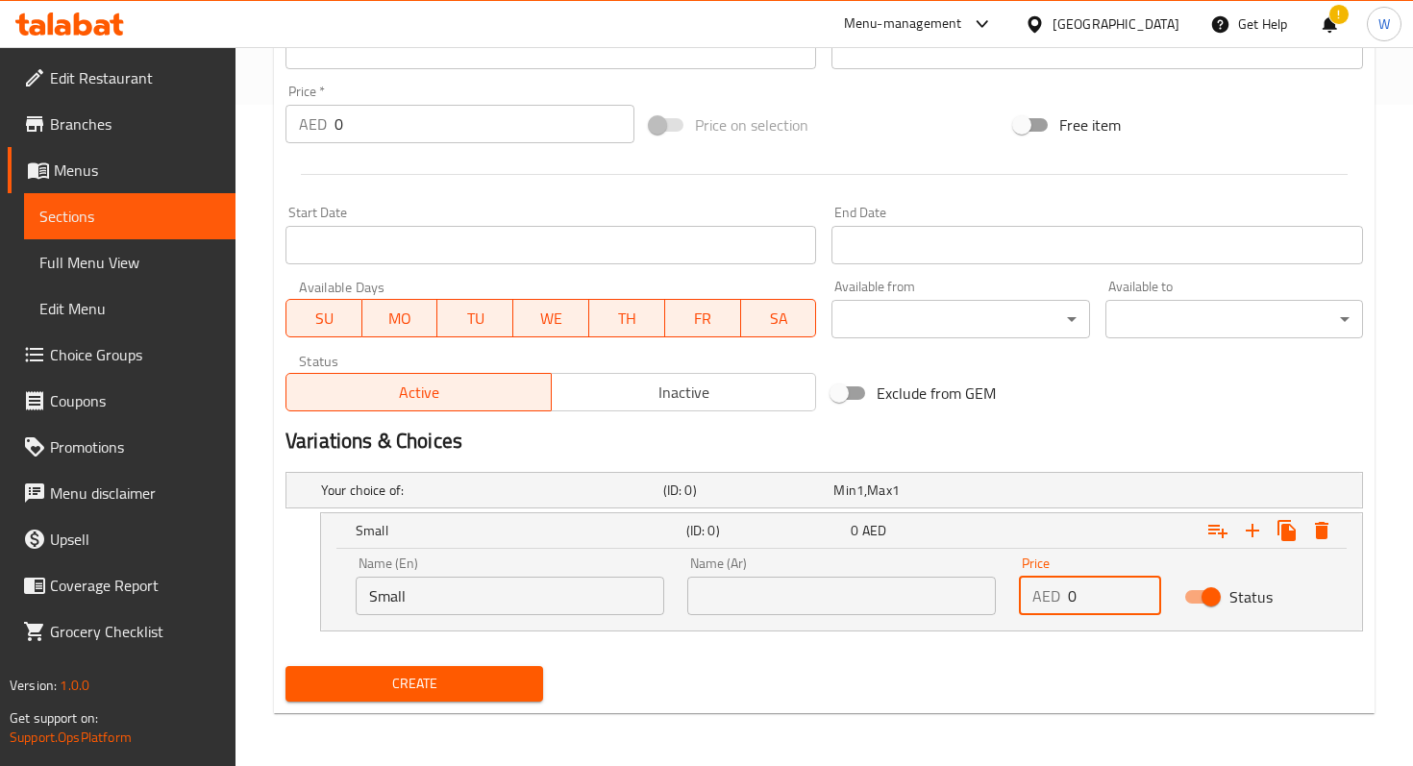
drag, startPoint x: 1111, startPoint y: 595, endPoint x: 1025, endPoint y: 593, distance: 86.6
click at [1025, 593] on div "AED 0 Price" at bounding box center [1090, 596] width 142 height 38
type input "38"
click at [1186, 662] on div "Create" at bounding box center [824, 684] width 1093 height 51
click at [1224, 529] on icon "Expand" at bounding box center [1218, 530] width 23 height 23
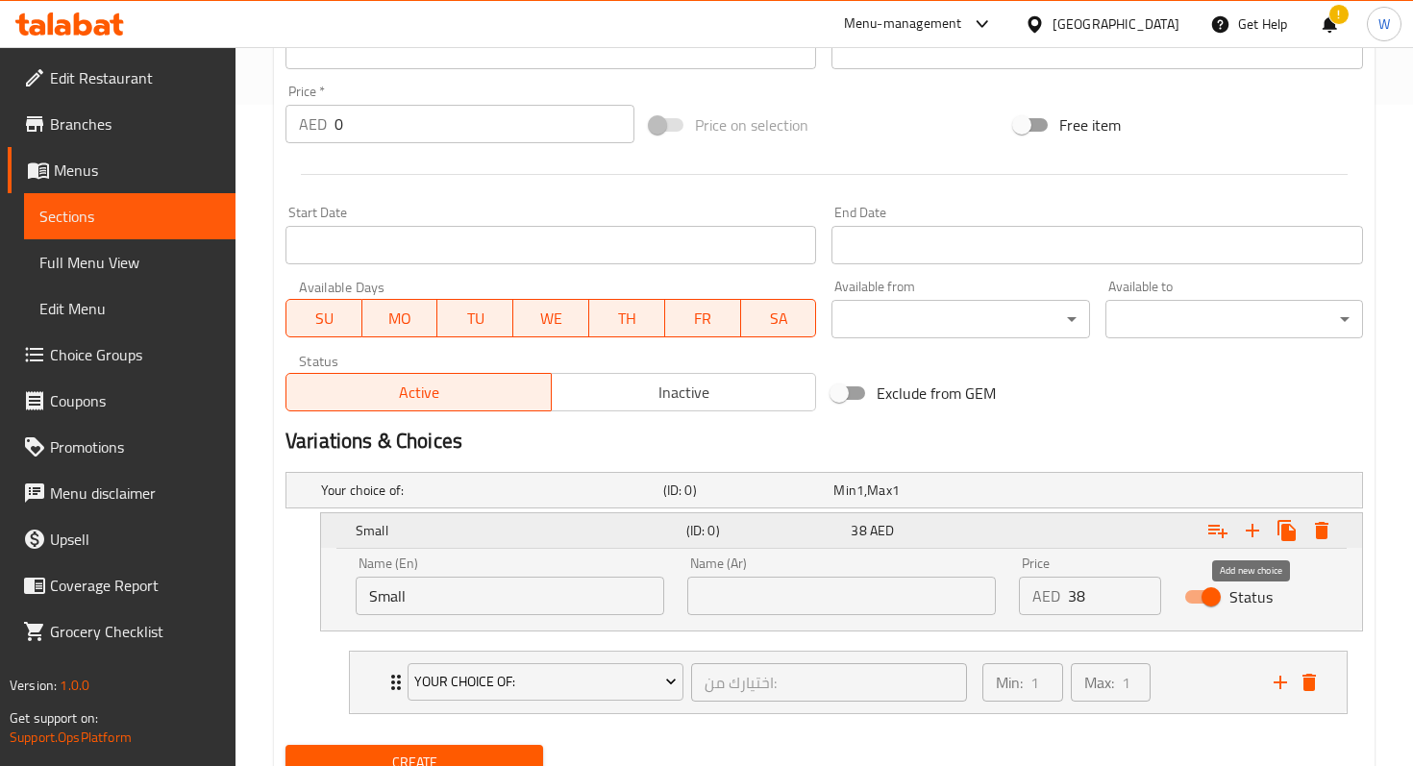
click at [1257, 534] on icon "Expand" at bounding box center [1252, 530] width 23 height 23
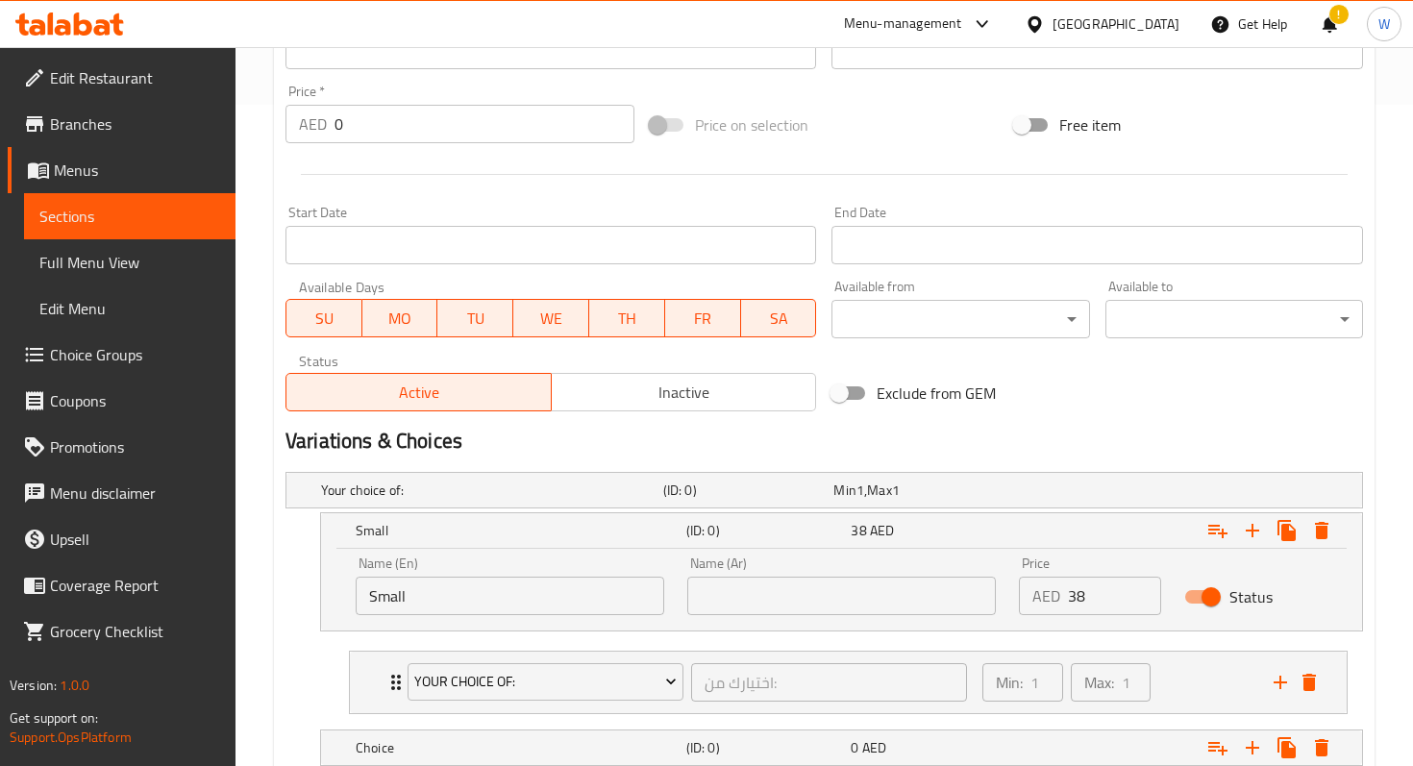
scroll to position [749, 0]
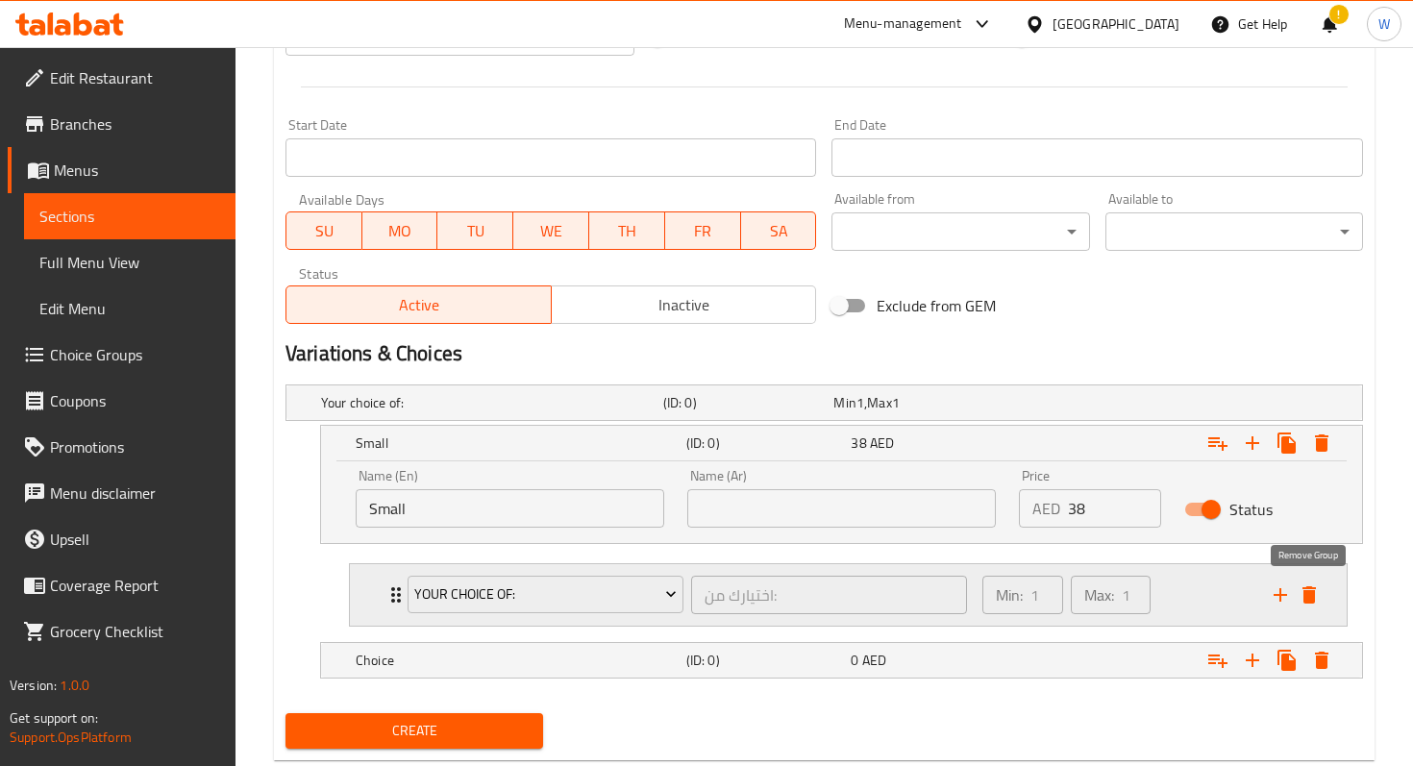
click at [1311, 593] on icon "delete" at bounding box center [1309, 595] width 13 height 17
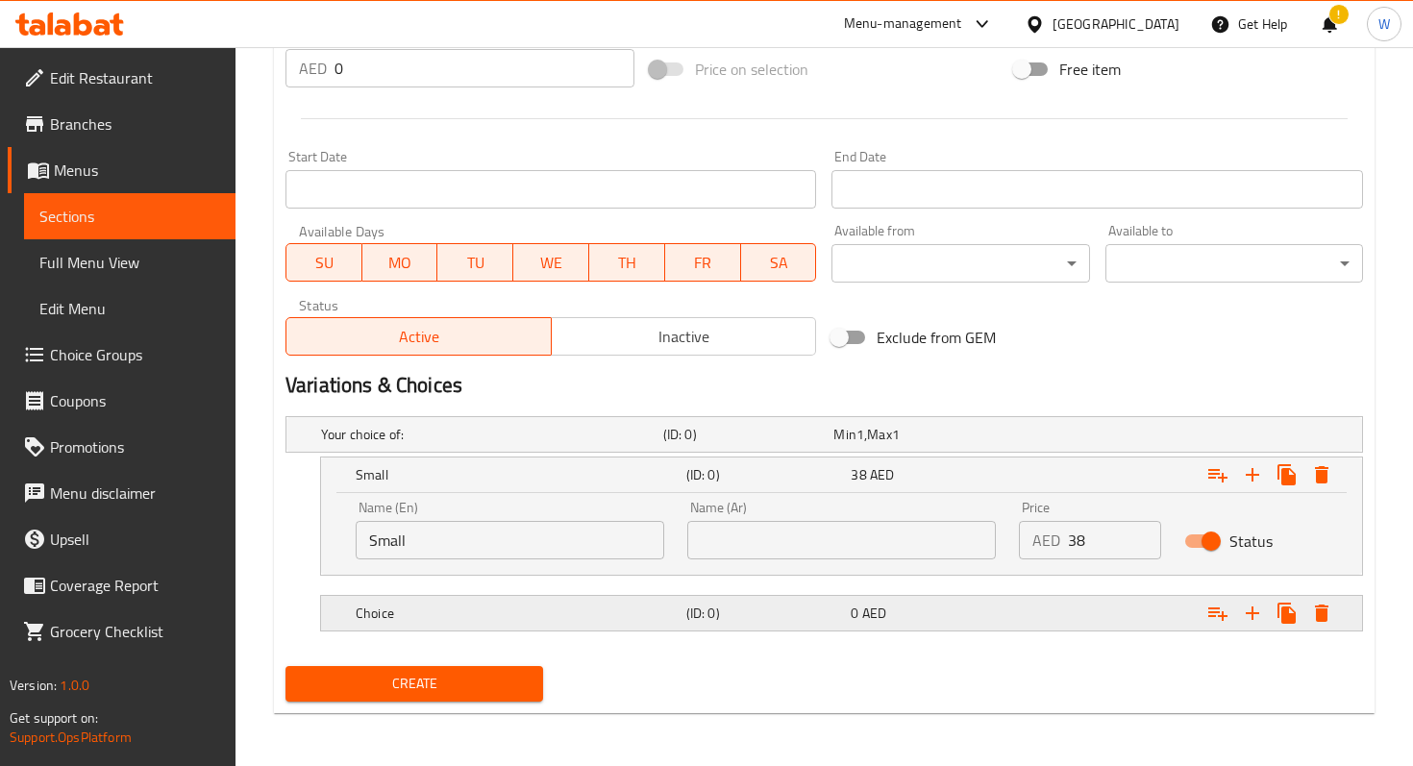
click at [1038, 612] on div "Expand" at bounding box center [1177, 613] width 331 height 42
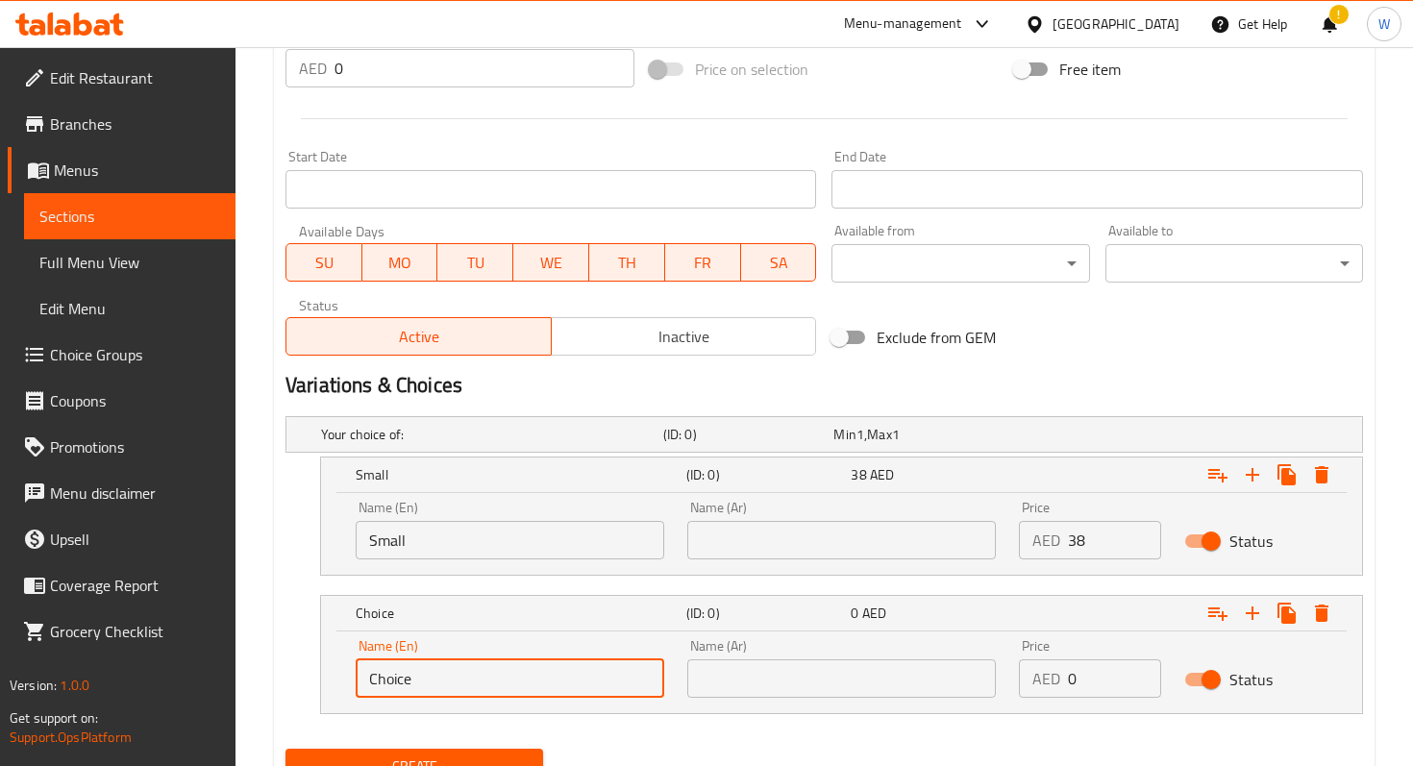
drag, startPoint x: 581, startPoint y: 671, endPoint x: 271, endPoint y: 637, distance: 311.5
click at [271, 637] on div "Home / Restaurants management / Menus / Sections / item / create Malatang secti…" at bounding box center [825, 90] width 1178 height 1520
type input "Medium"
click at [482, 533] on input "Small" at bounding box center [510, 540] width 309 height 38
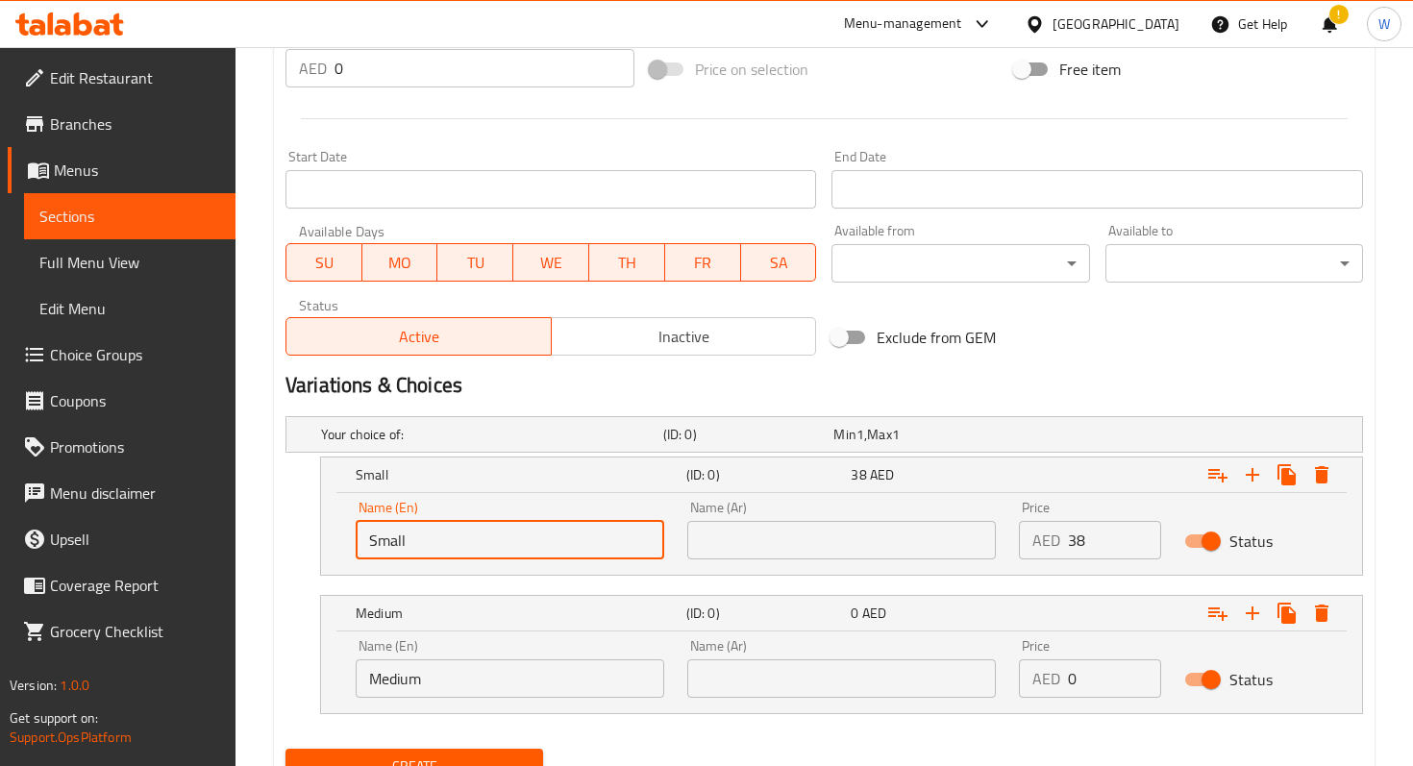
scroll to position [800, 0]
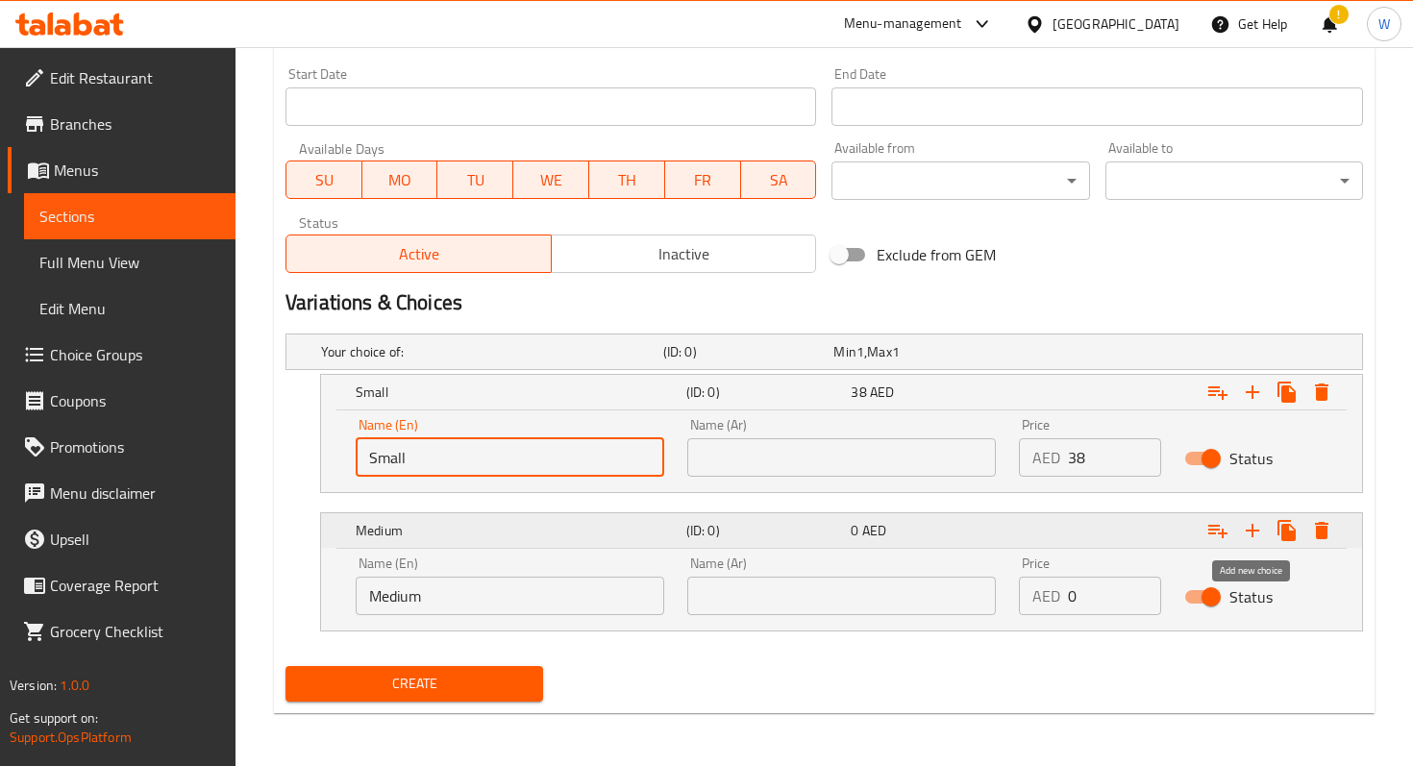
click at [1250, 531] on icon "Expand" at bounding box center [1252, 530] width 13 height 13
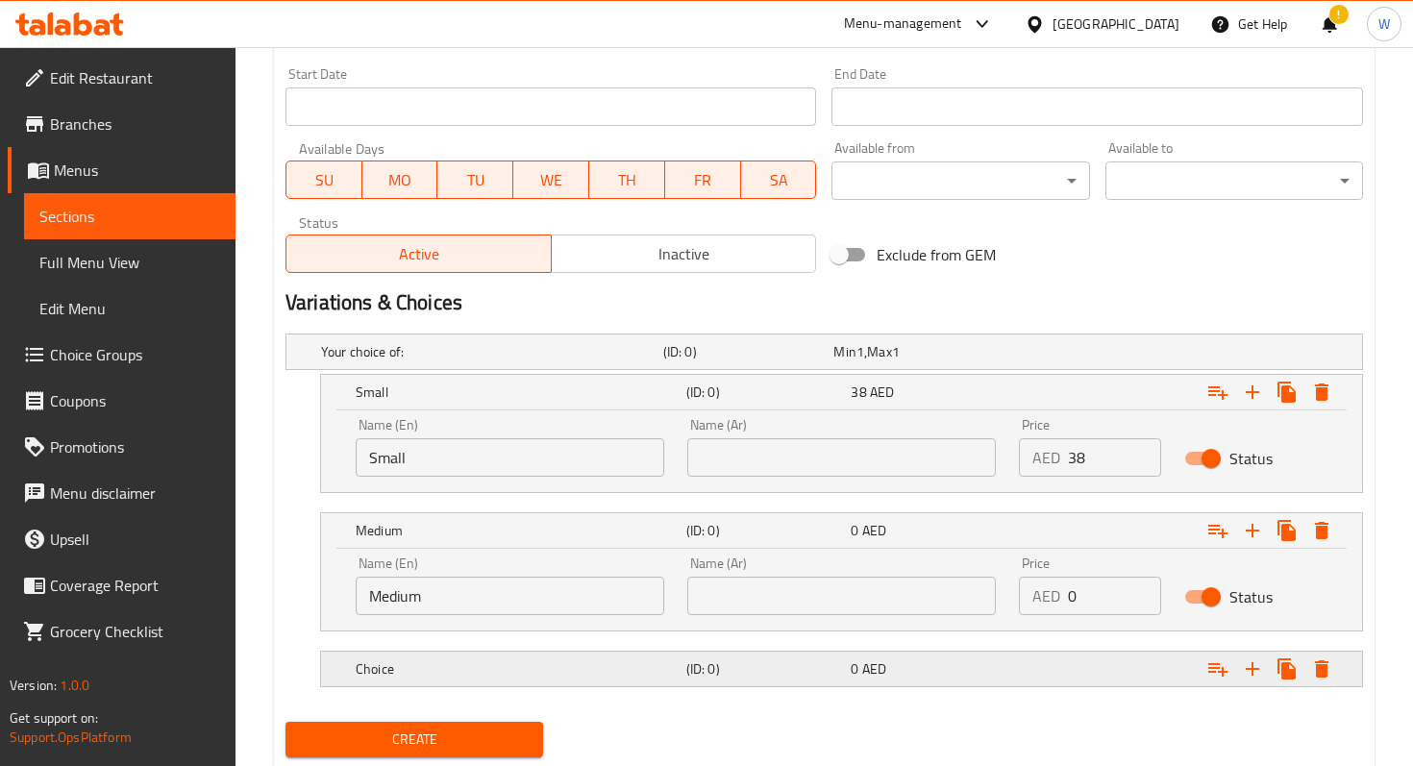
click at [676, 663] on h5 "Choice" at bounding box center [517, 669] width 323 height 19
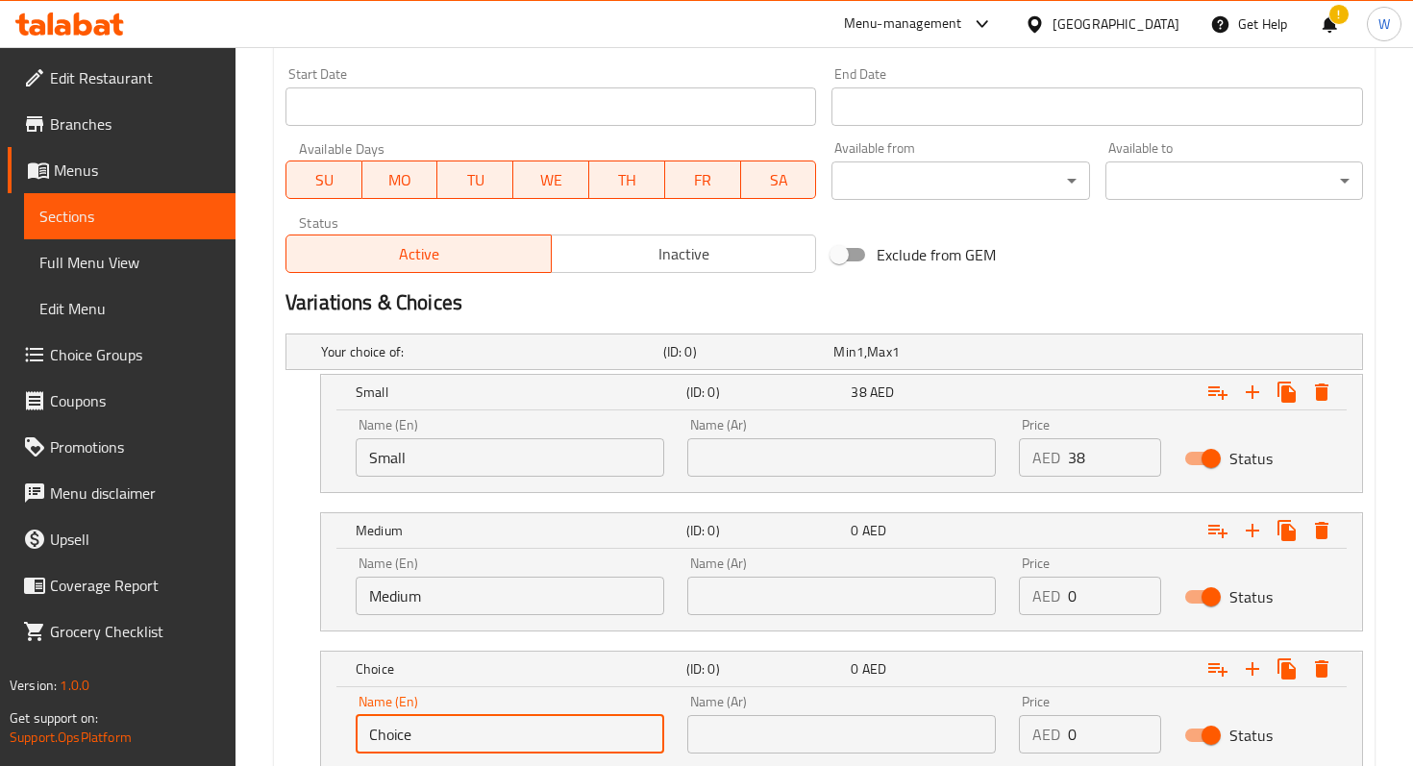
drag, startPoint x: 486, startPoint y: 723, endPoint x: 305, endPoint y: 721, distance: 180.8
click at [305, 721] on div "Choice (ID: 0) 0 AED Name (En) Choice Name (En) Name (Ar) Name (Ar) Price AED 0…" at bounding box center [825, 710] width 1078 height 119
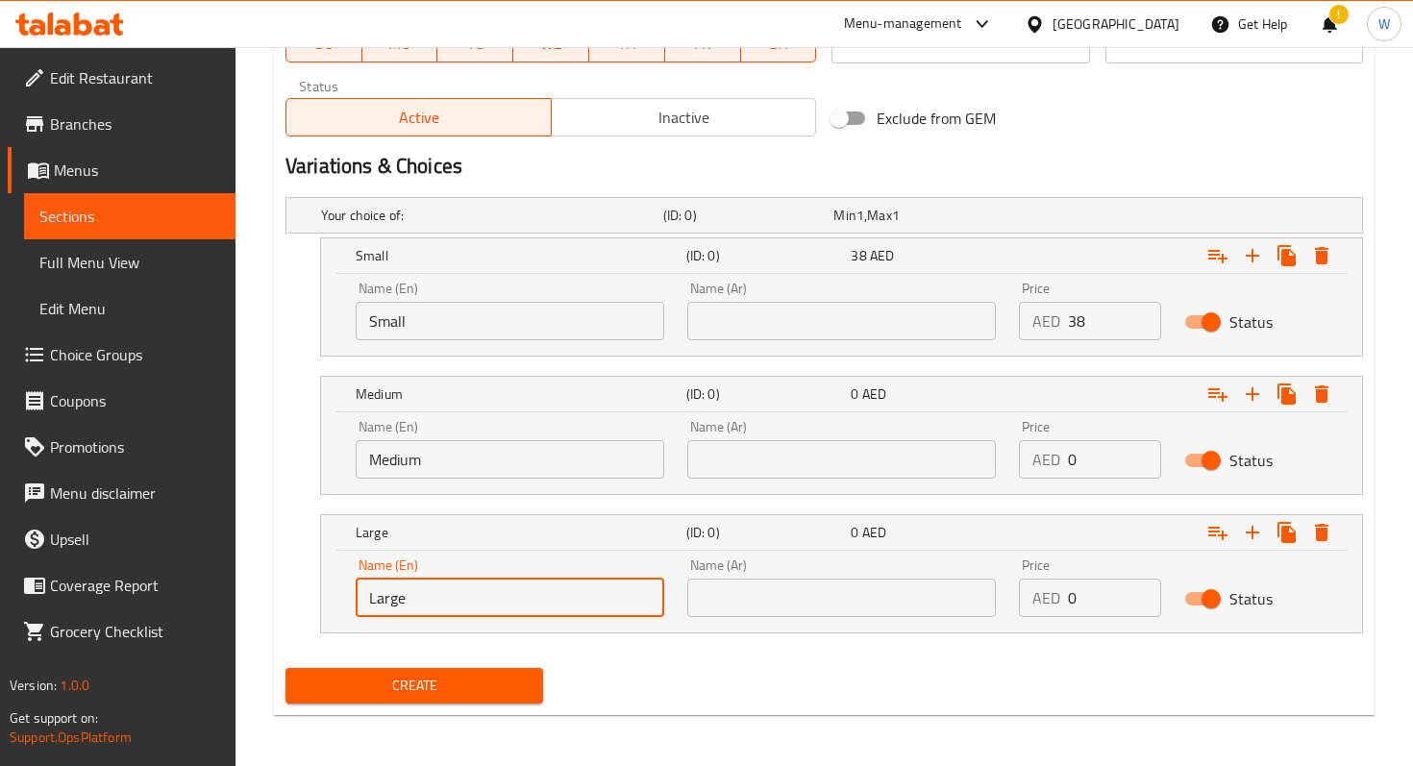
scroll to position [938, 0]
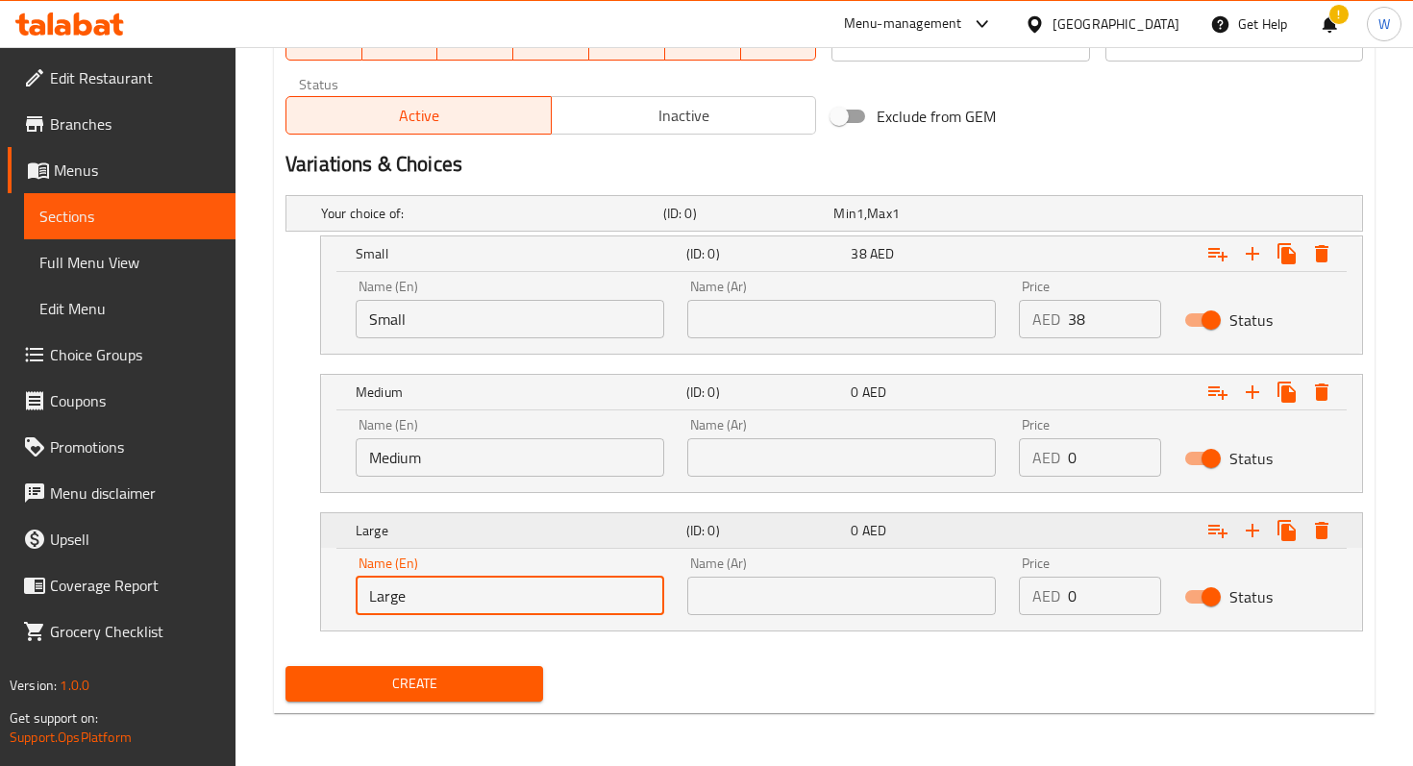
type input "Large"
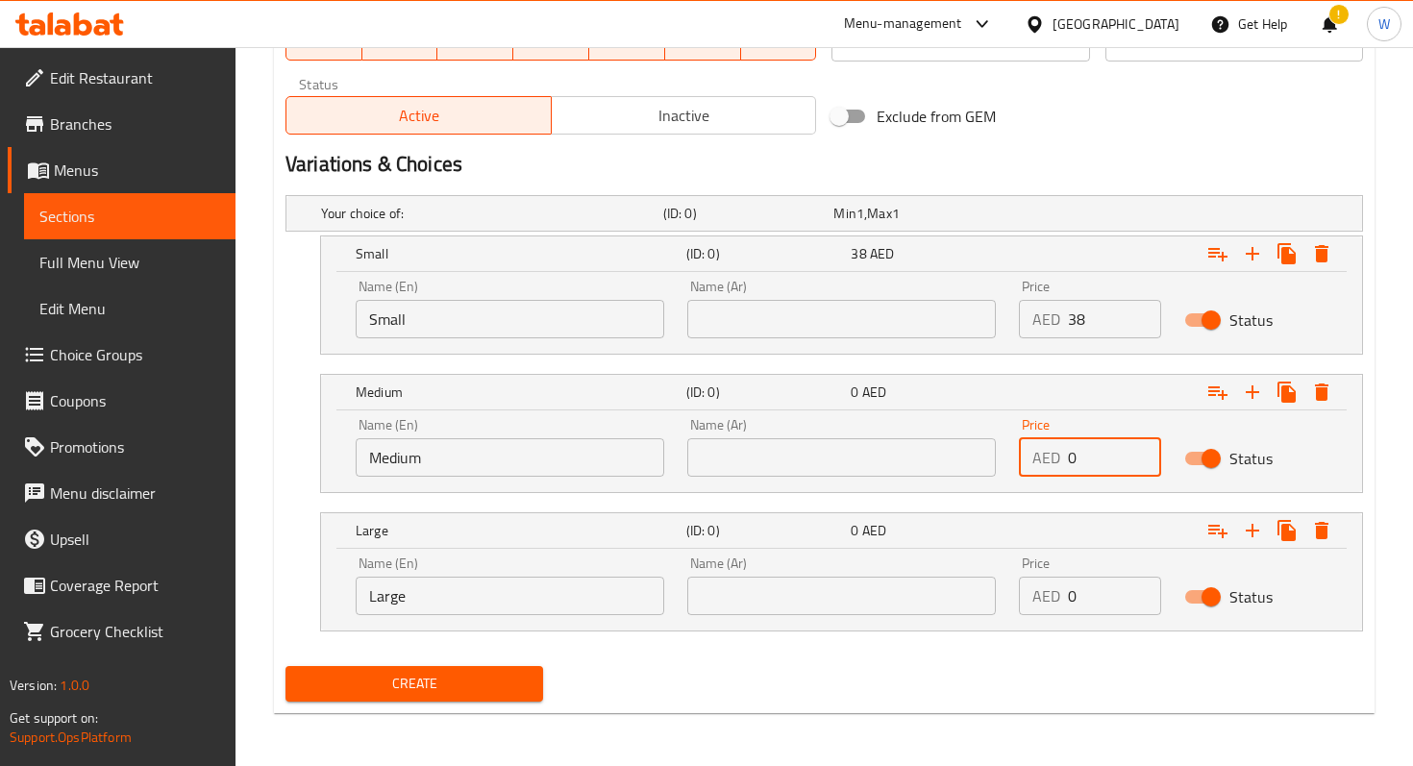
drag, startPoint x: 1114, startPoint y: 452, endPoint x: 961, endPoint y: 450, distance: 152.9
click at [961, 450] on div "Name (En) Medium Name (En) Name (Ar) Name (Ar) Price AED 0 Price Status" at bounding box center [841, 448] width 995 height 82
type input "66"
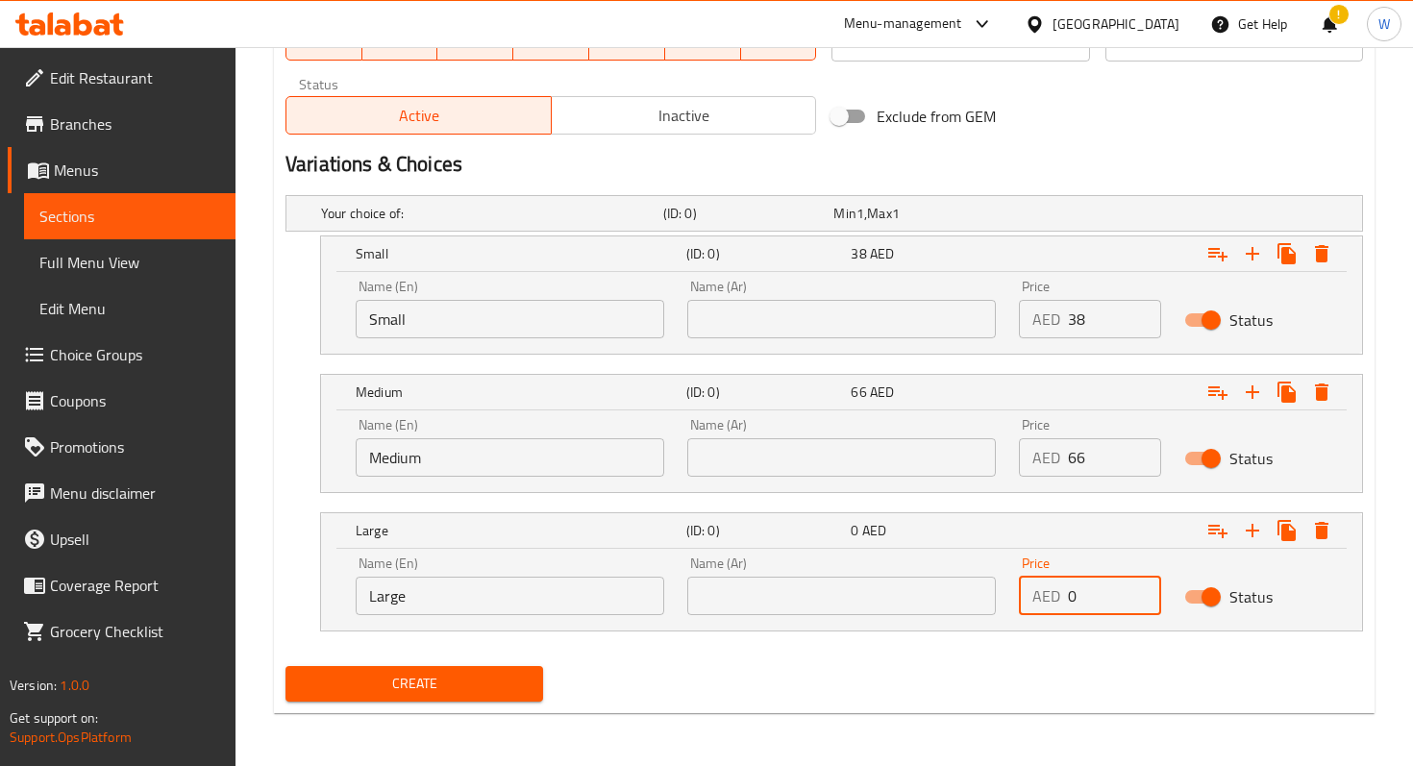
drag, startPoint x: 1098, startPoint y: 589, endPoint x: 1034, endPoint y: 588, distance: 64.4
click at [1034, 589] on div "AED 0 Price" at bounding box center [1090, 596] width 142 height 38
type input "98"
click at [1093, 640] on nav at bounding box center [825, 643] width 1078 height 15
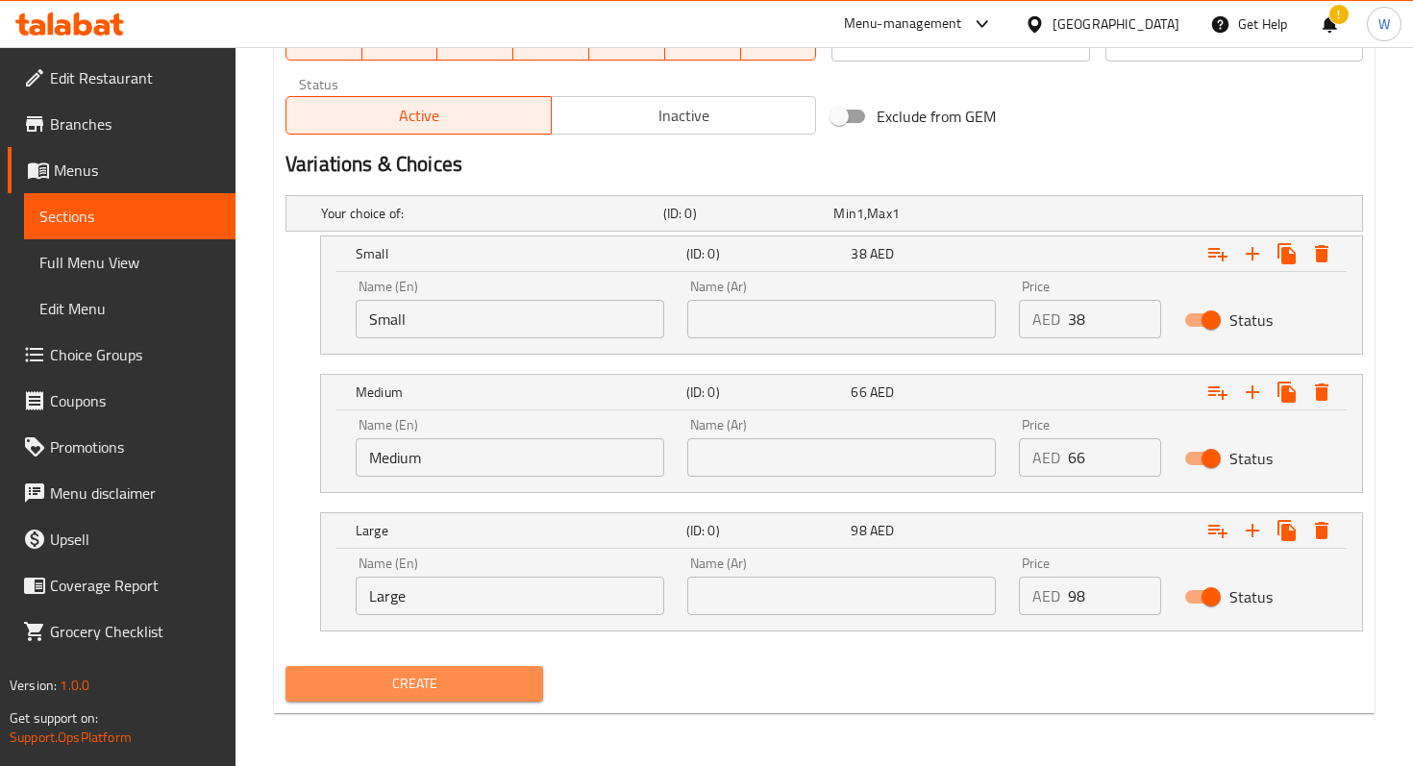
click at [380, 681] on span "Create" at bounding box center [414, 684] width 227 height 24
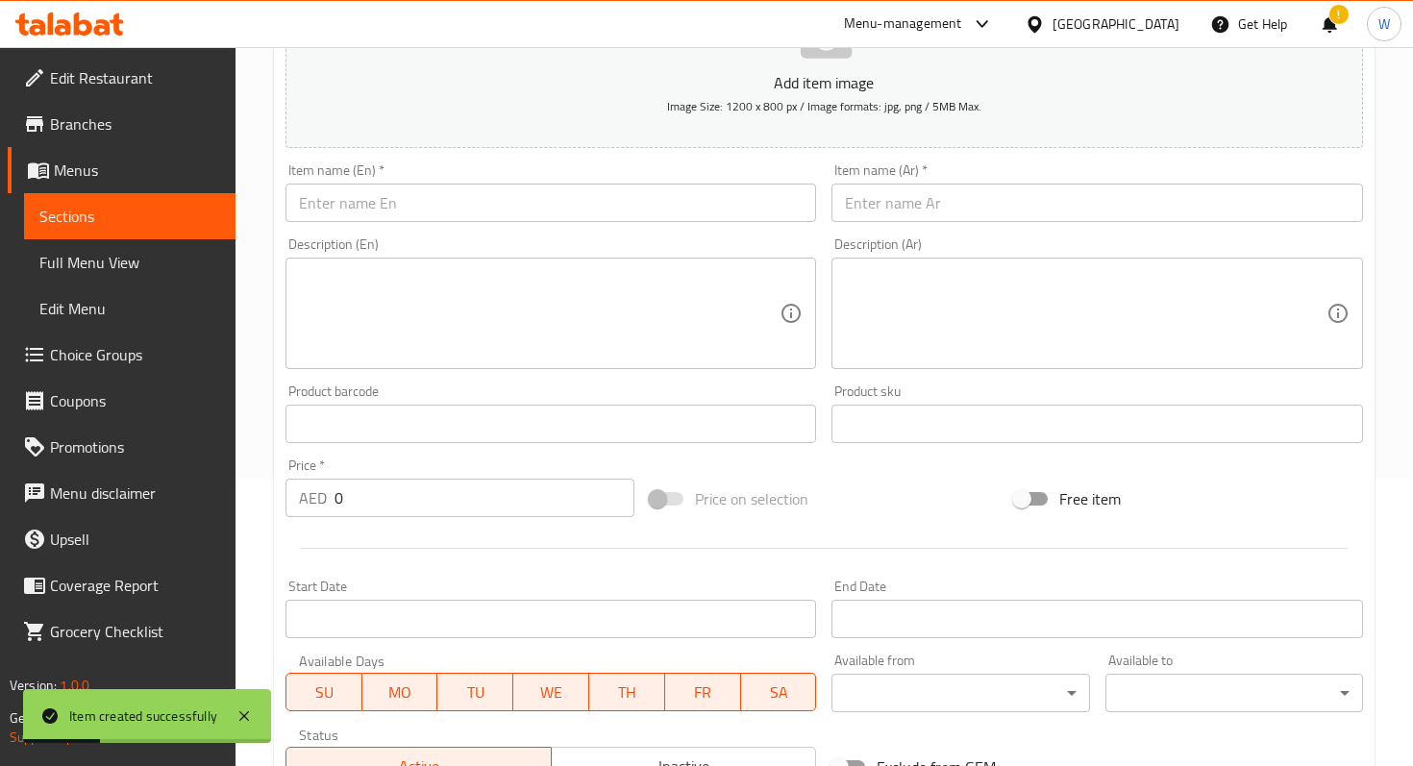
scroll to position [0, 0]
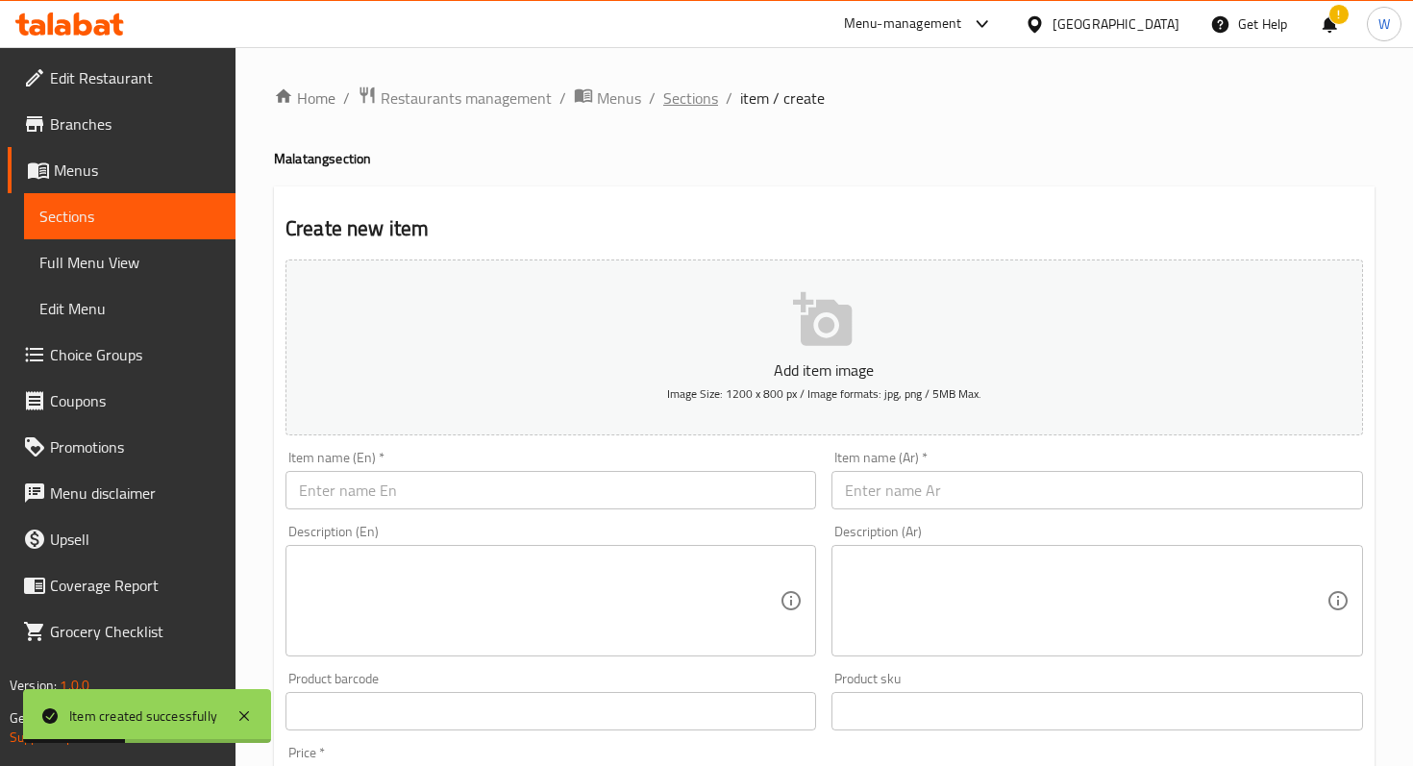
click at [701, 98] on span "Sections" at bounding box center [690, 98] width 55 height 23
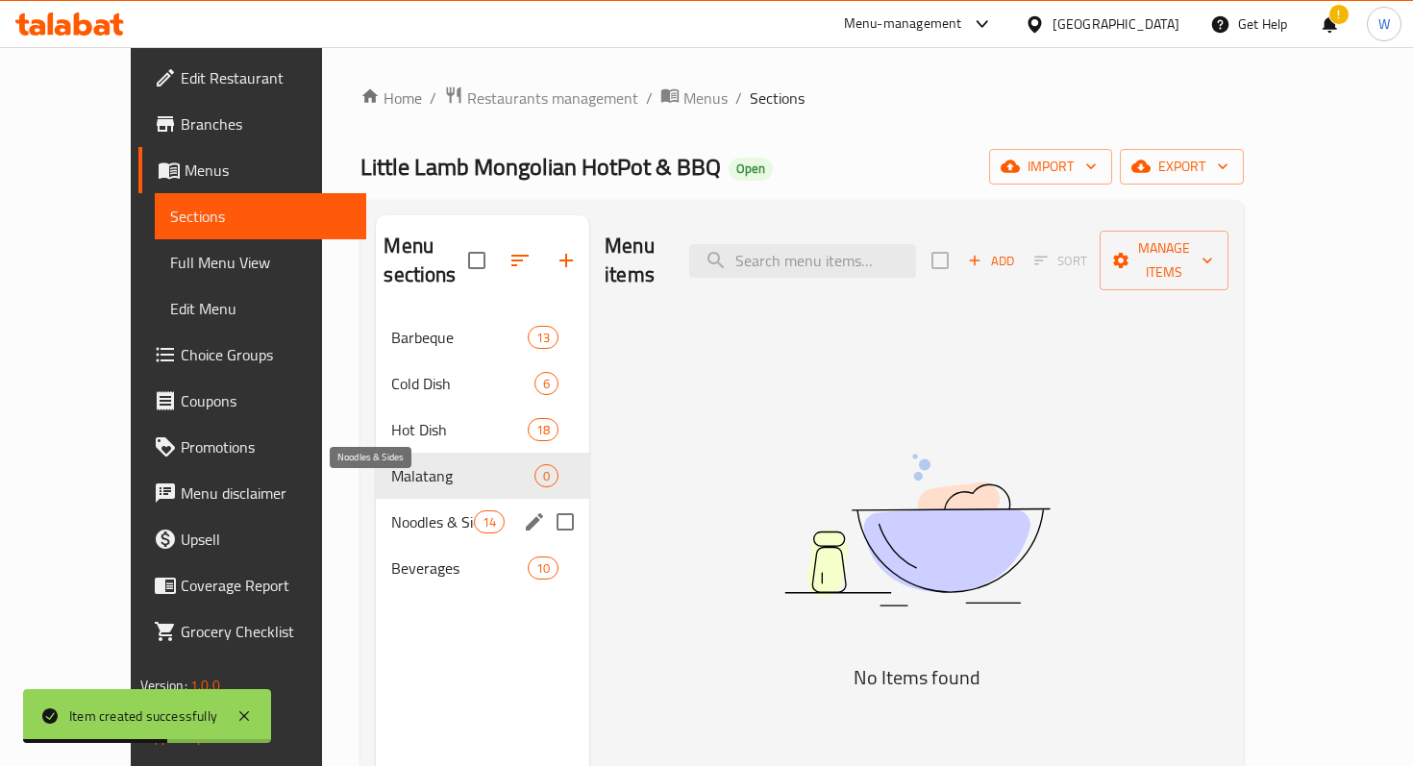
click at [407, 511] on span "Noodles & Sides" at bounding box center [432, 522] width 82 height 23
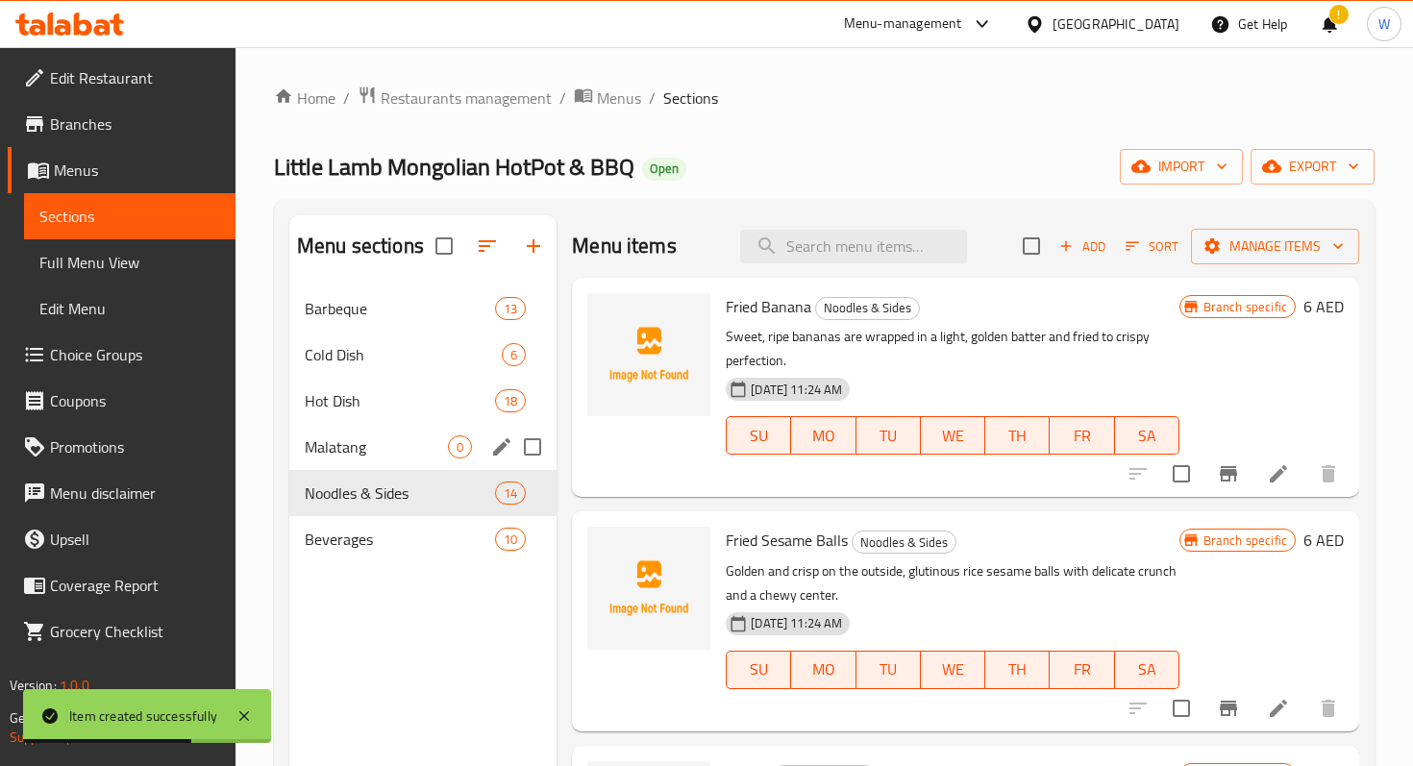
click at [418, 436] on span "Malatang" at bounding box center [376, 447] width 143 height 23
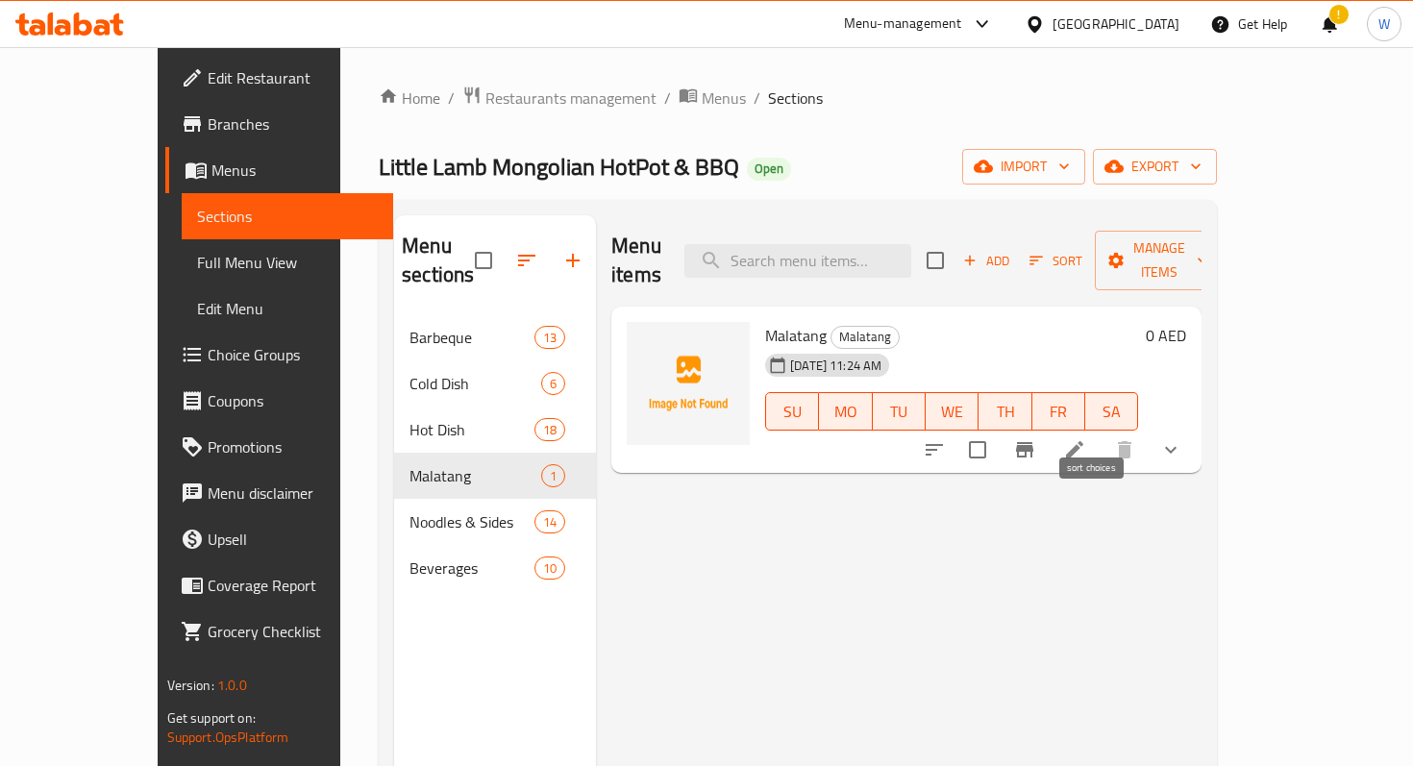
click at [943, 444] on icon "sort-choices" at bounding box center [934, 450] width 17 height 12
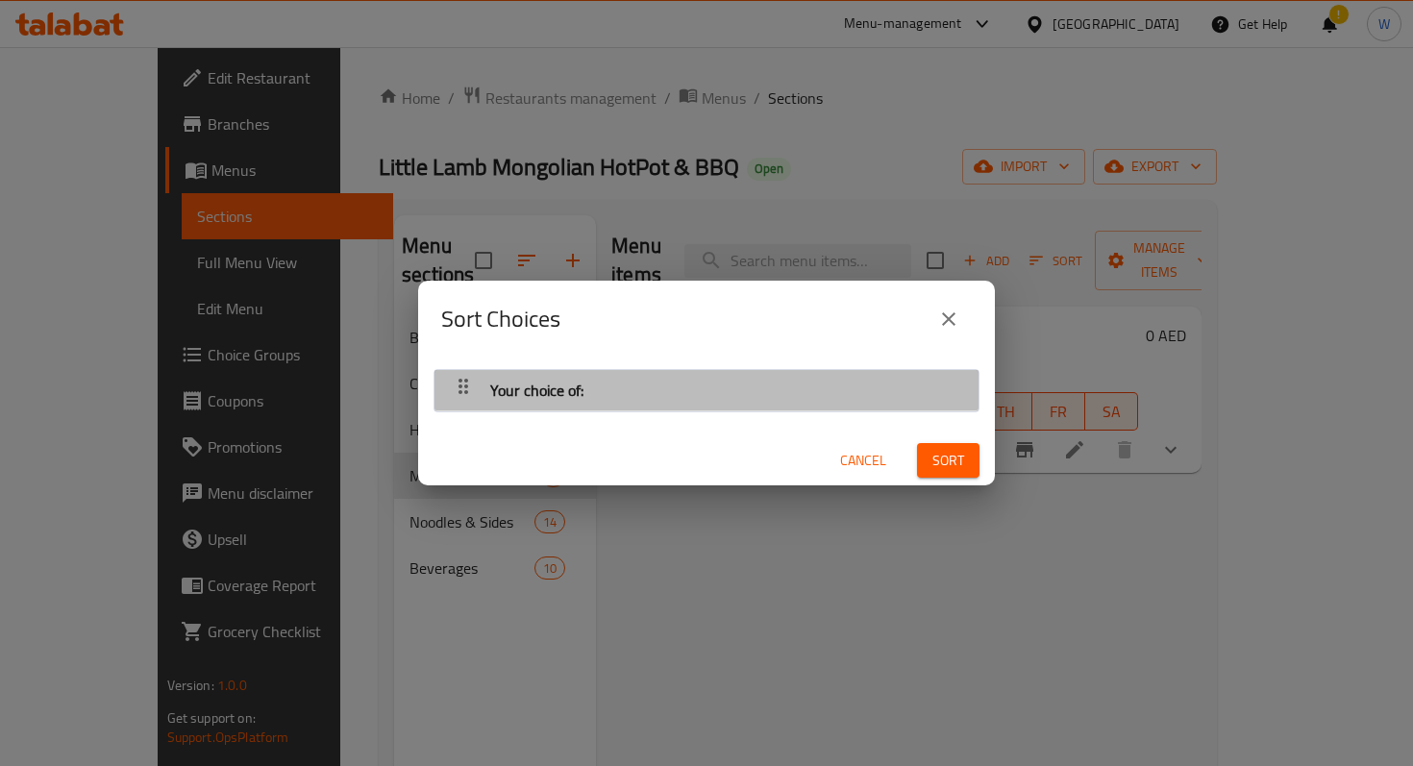
click at [779, 390] on div "Your choice of:" at bounding box center [706, 390] width 525 height 46
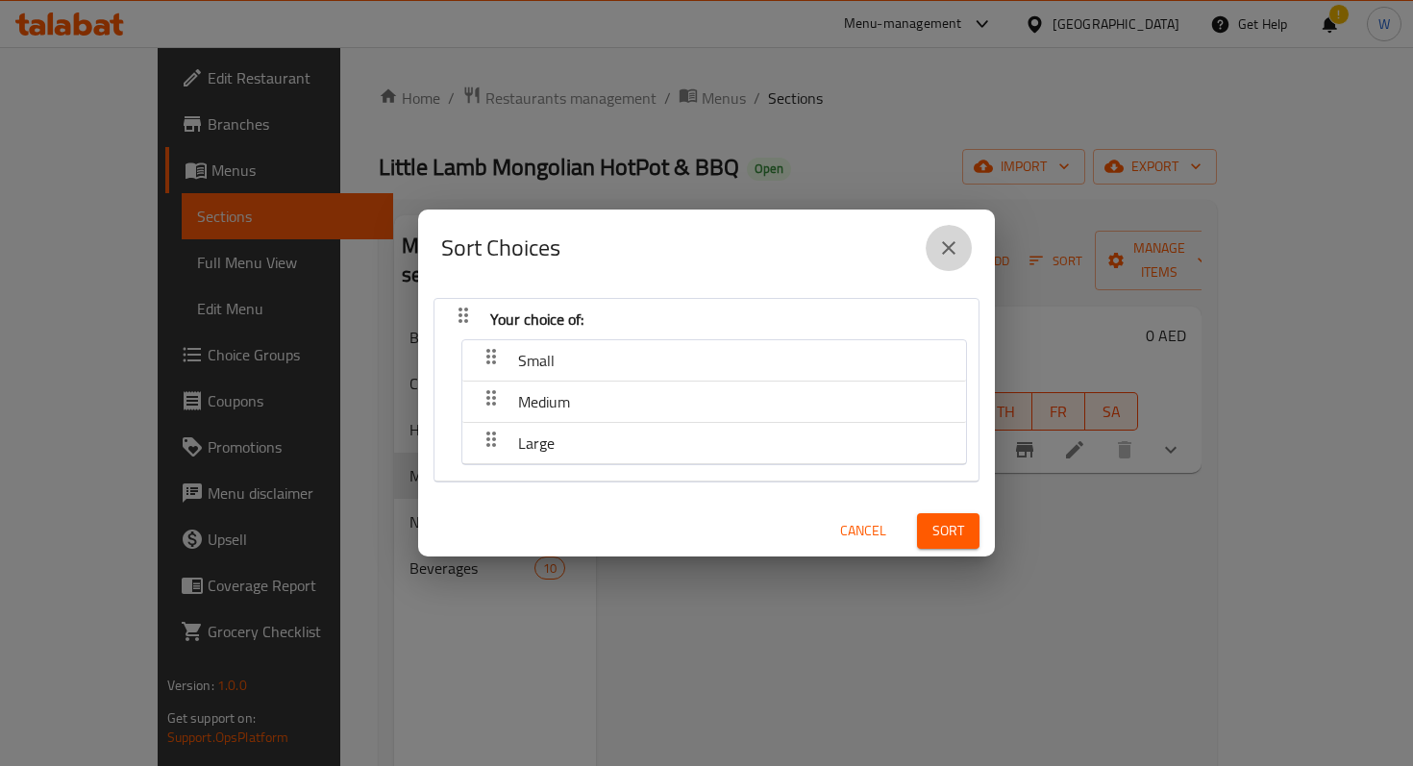
click at [957, 249] on icon "close" at bounding box center [948, 248] width 23 height 23
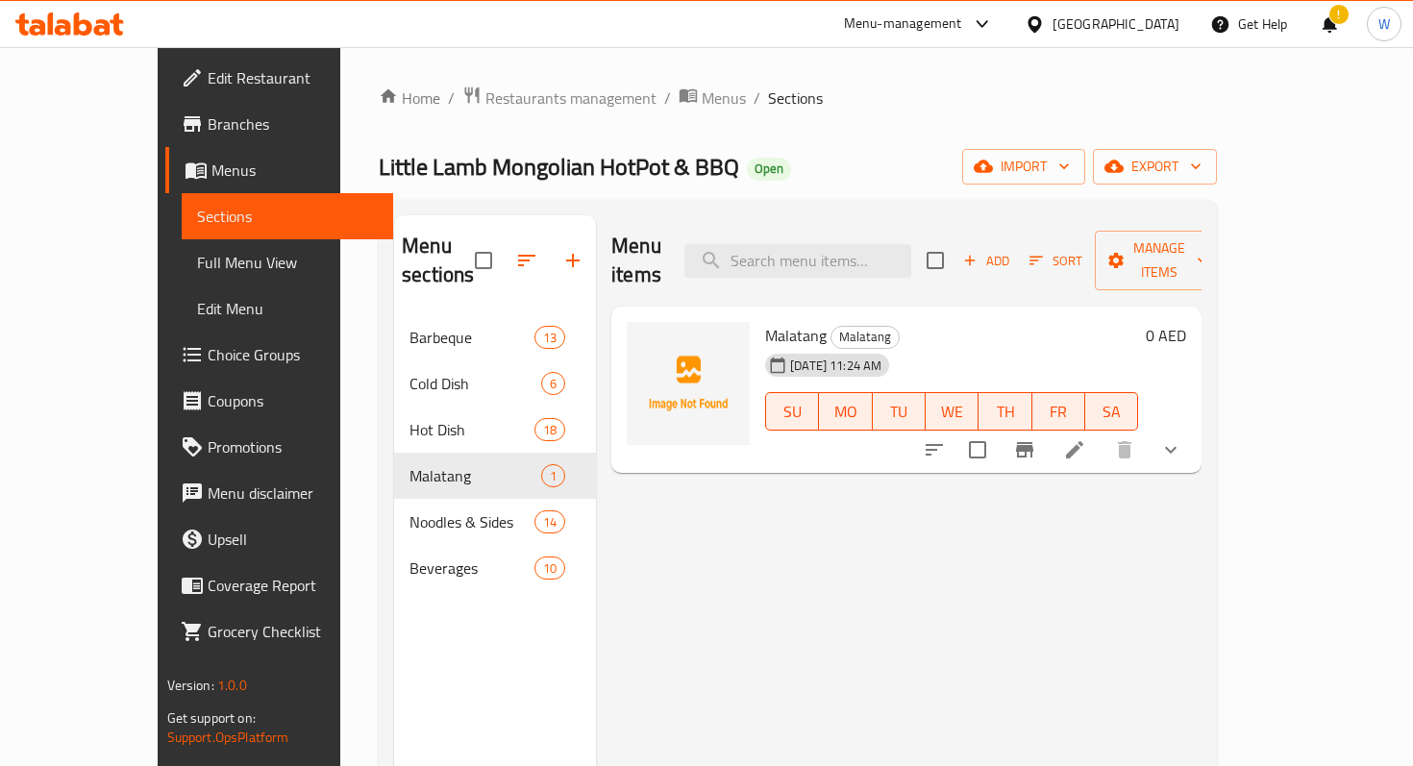
click at [1194, 427] on button "show more" at bounding box center [1171, 450] width 46 height 46
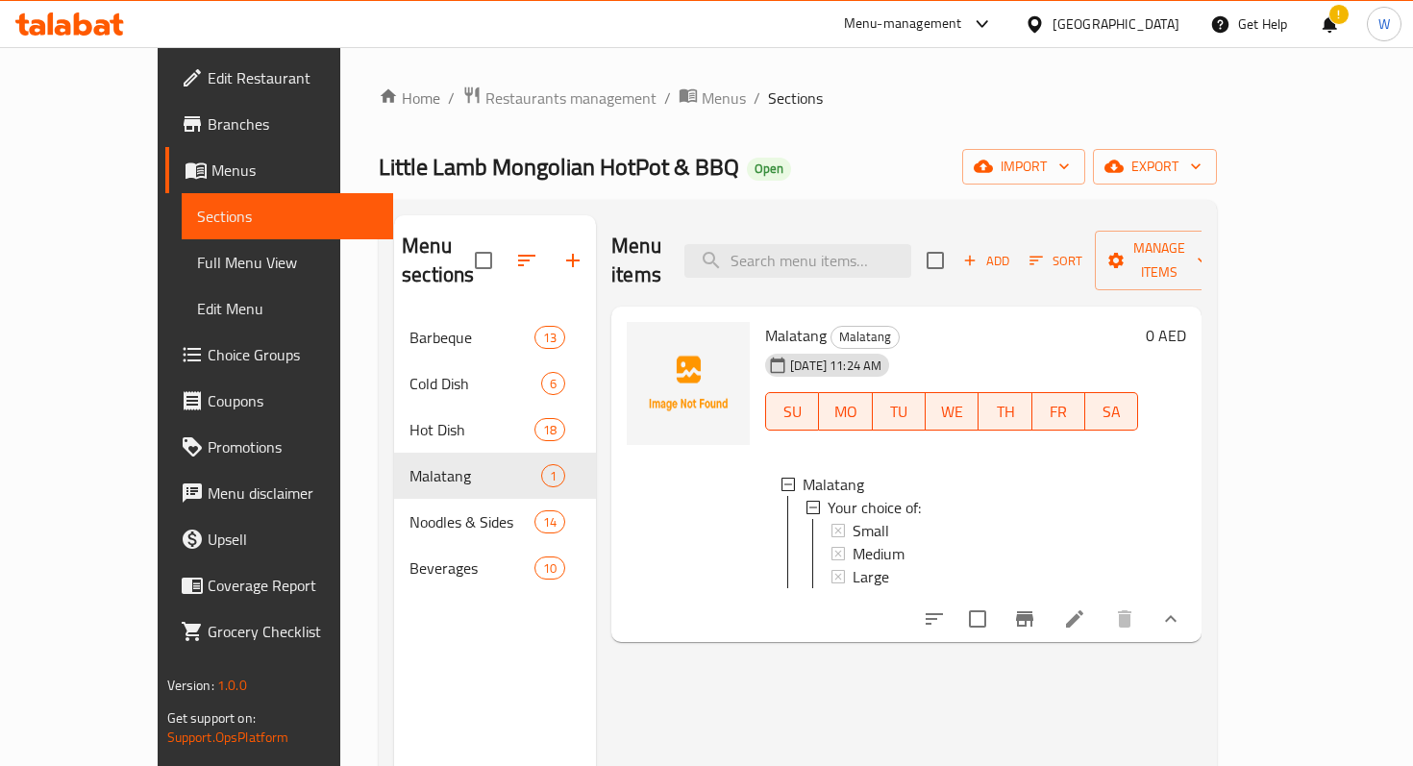
click at [1202, 669] on div "Menu items Add Sort Manage items Malatang Malatang 10-09-2025 11:24 AM SU MO TU…" at bounding box center [899, 598] width 606 height 766
click at [1086, 608] on icon at bounding box center [1074, 619] width 23 height 23
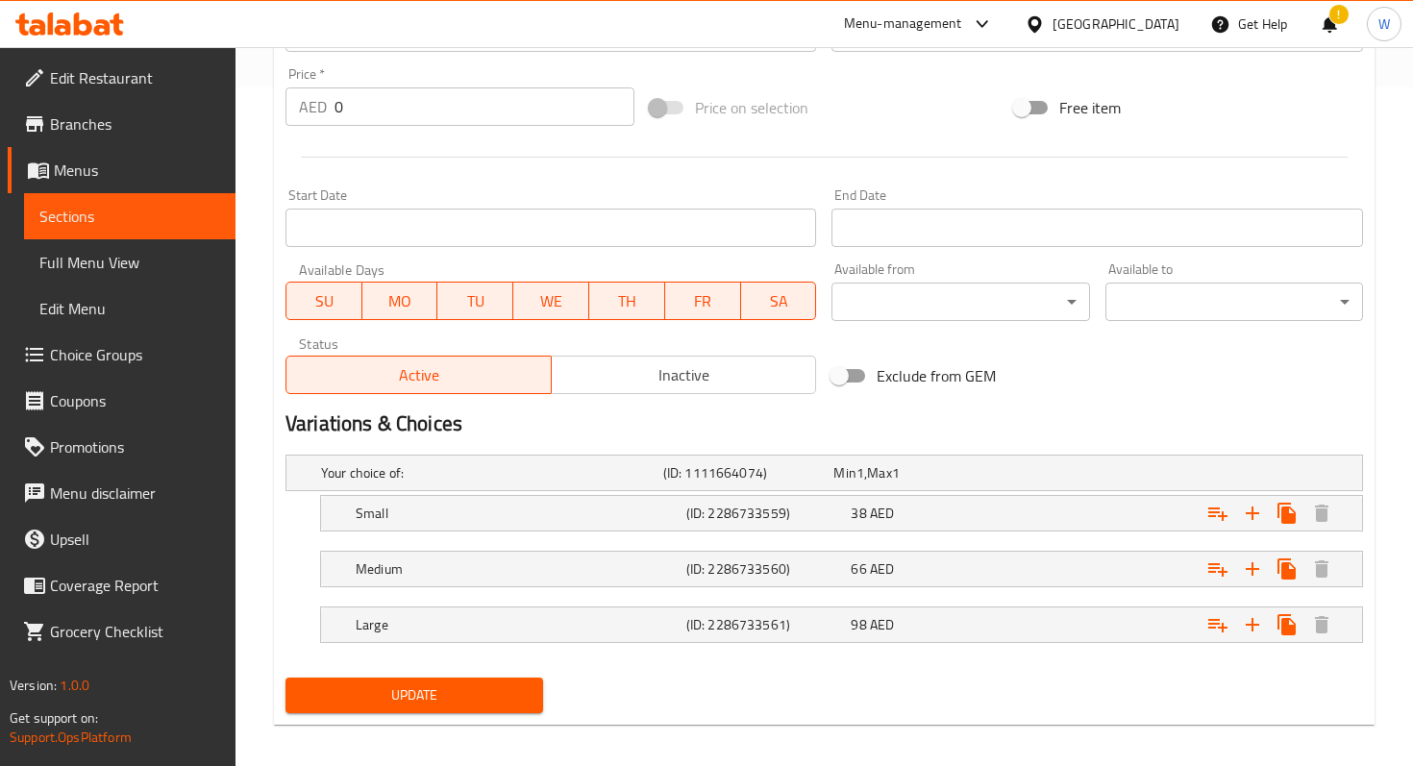
scroll to position [690, 0]
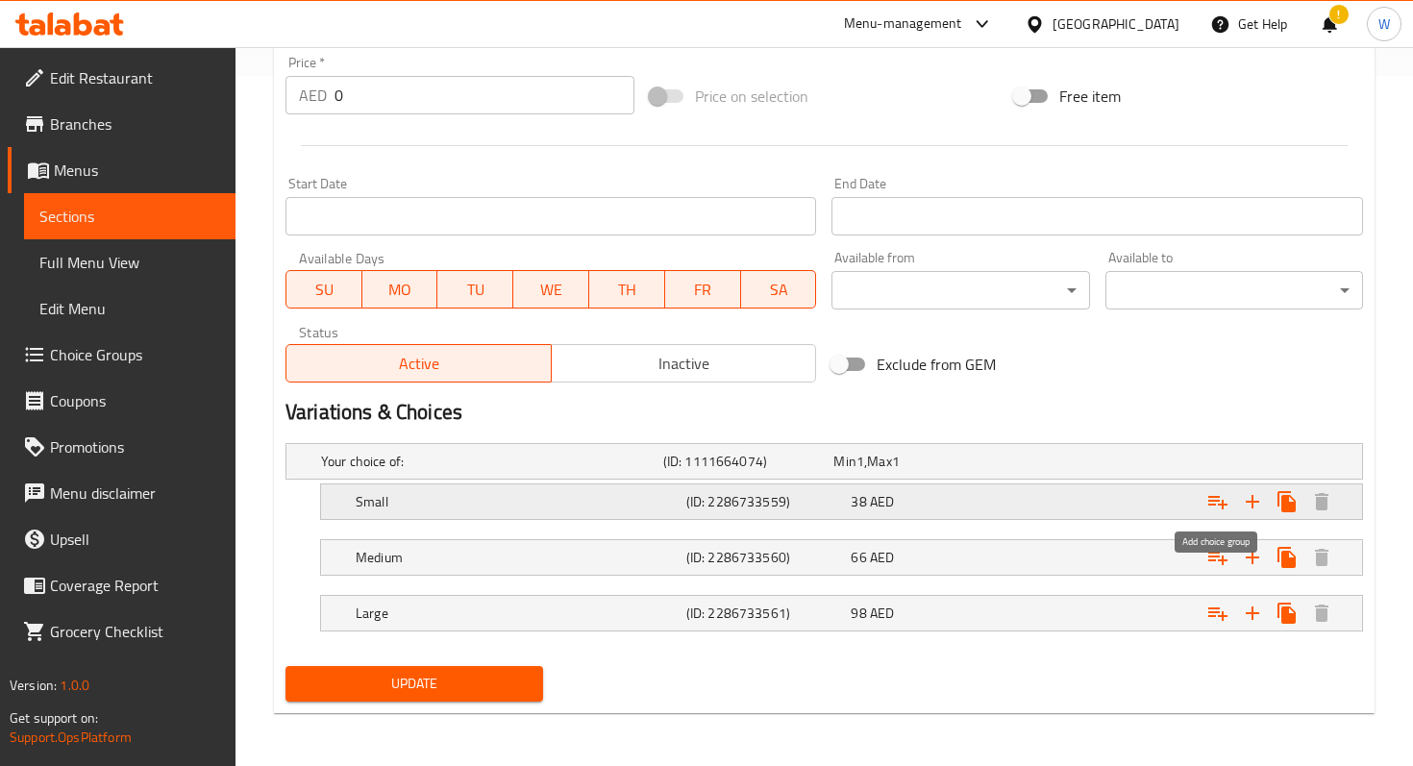
click at [1225, 502] on icon "Expand" at bounding box center [1218, 501] width 23 height 23
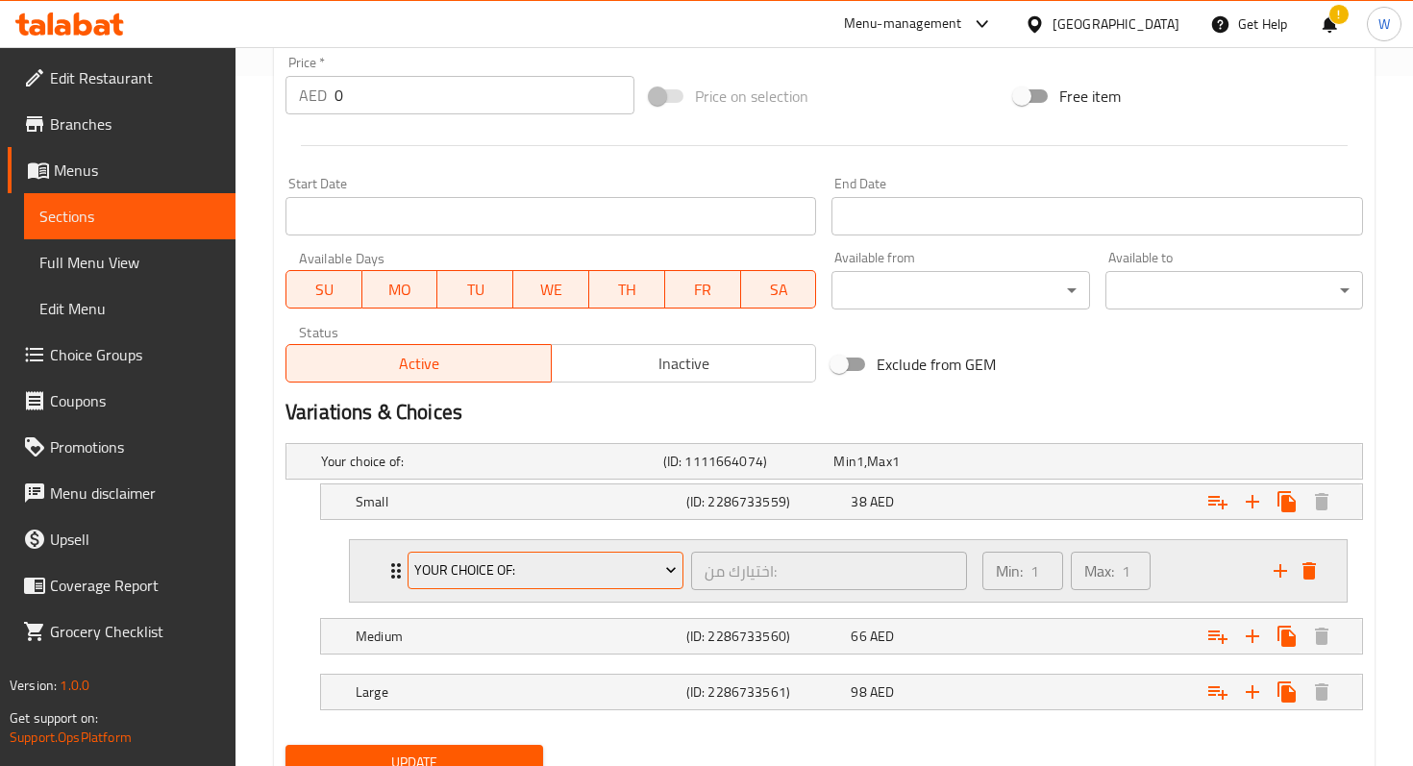
click at [622, 562] on span "Your Choice Of:" at bounding box center [545, 571] width 262 height 24
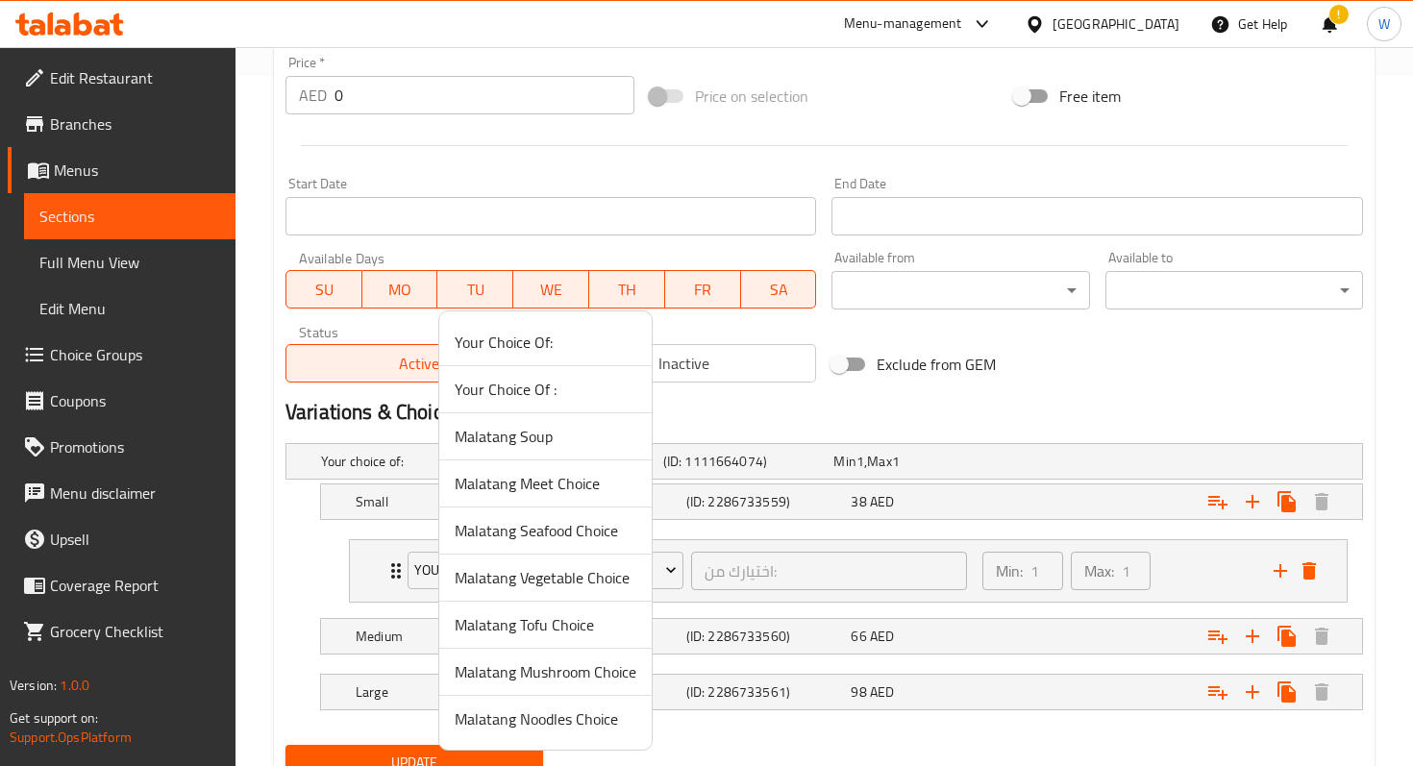
click at [550, 434] on span "Malatang Soup" at bounding box center [546, 436] width 182 height 23
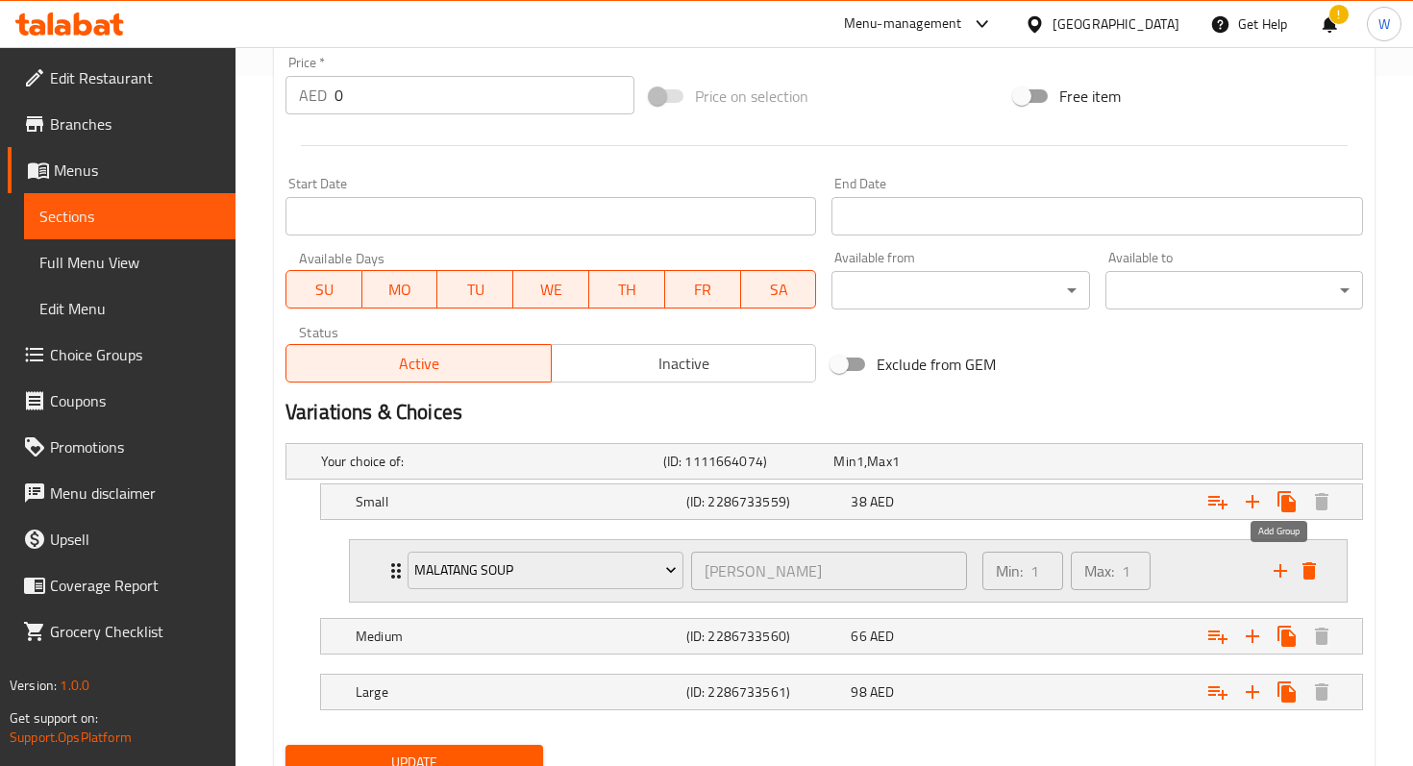
click at [1286, 571] on icon "add" at bounding box center [1280, 571] width 23 height 23
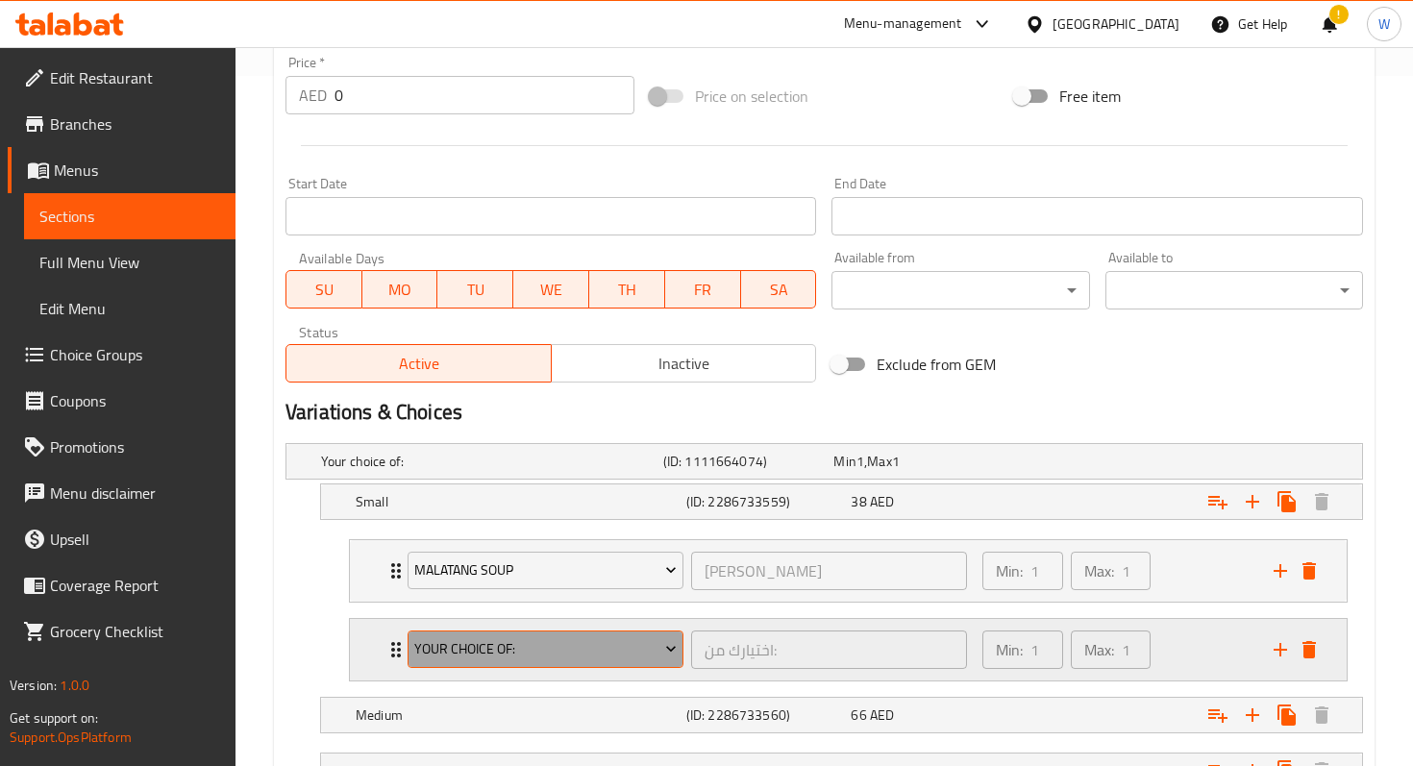
click at [618, 640] on span "Your Choice Of:" at bounding box center [545, 649] width 262 height 24
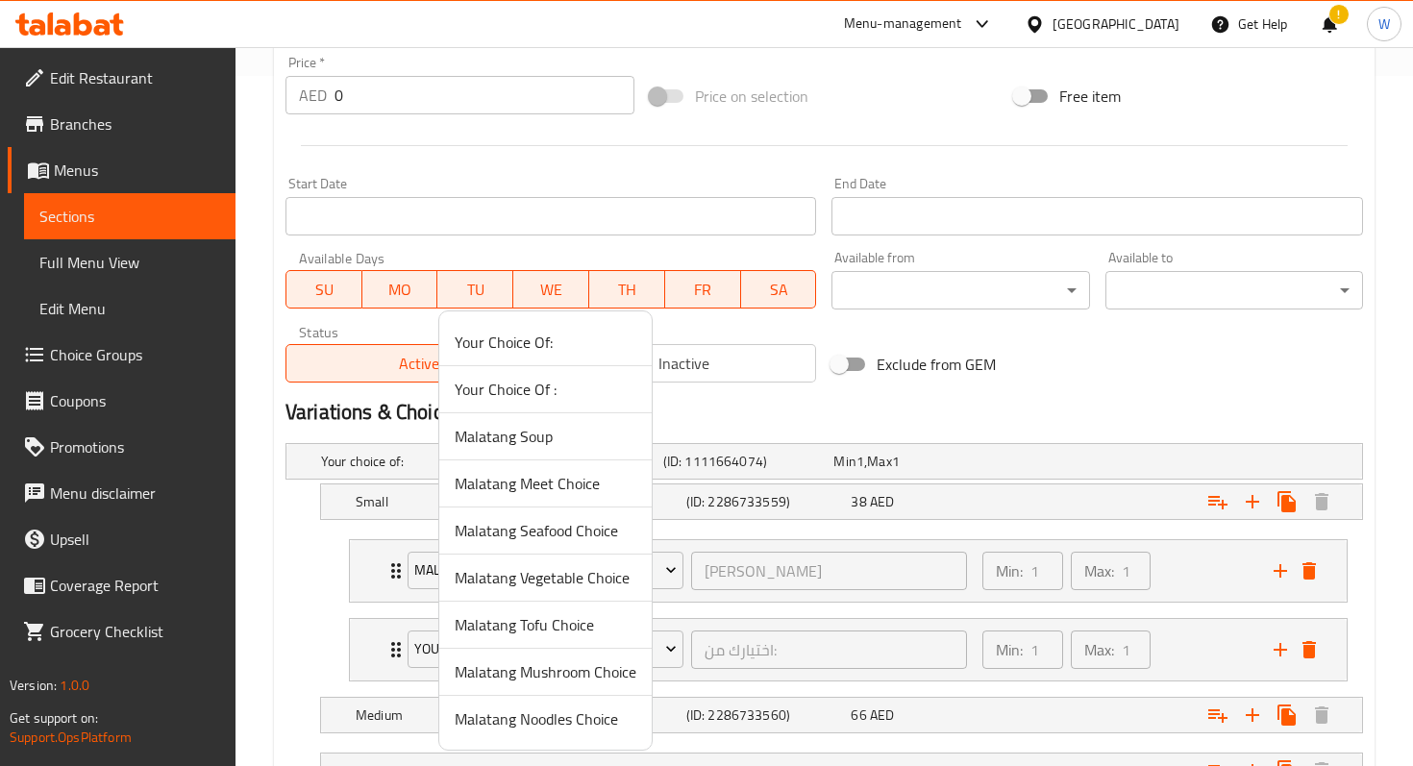
click at [578, 487] on span "Malatang Meet Choice" at bounding box center [546, 483] width 182 height 23
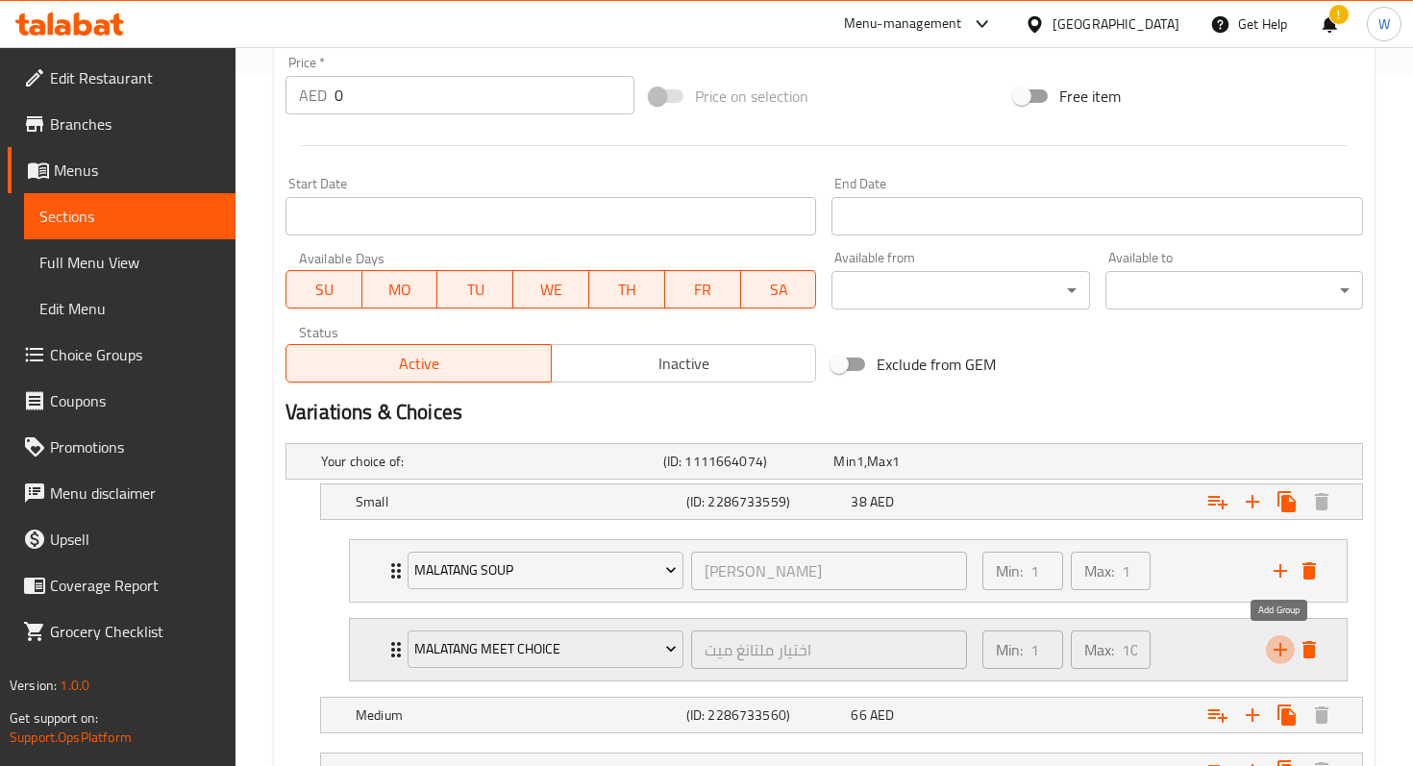
click at [1279, 640] on icon "add" at bounding box center [1280, 649] width 23 height 23
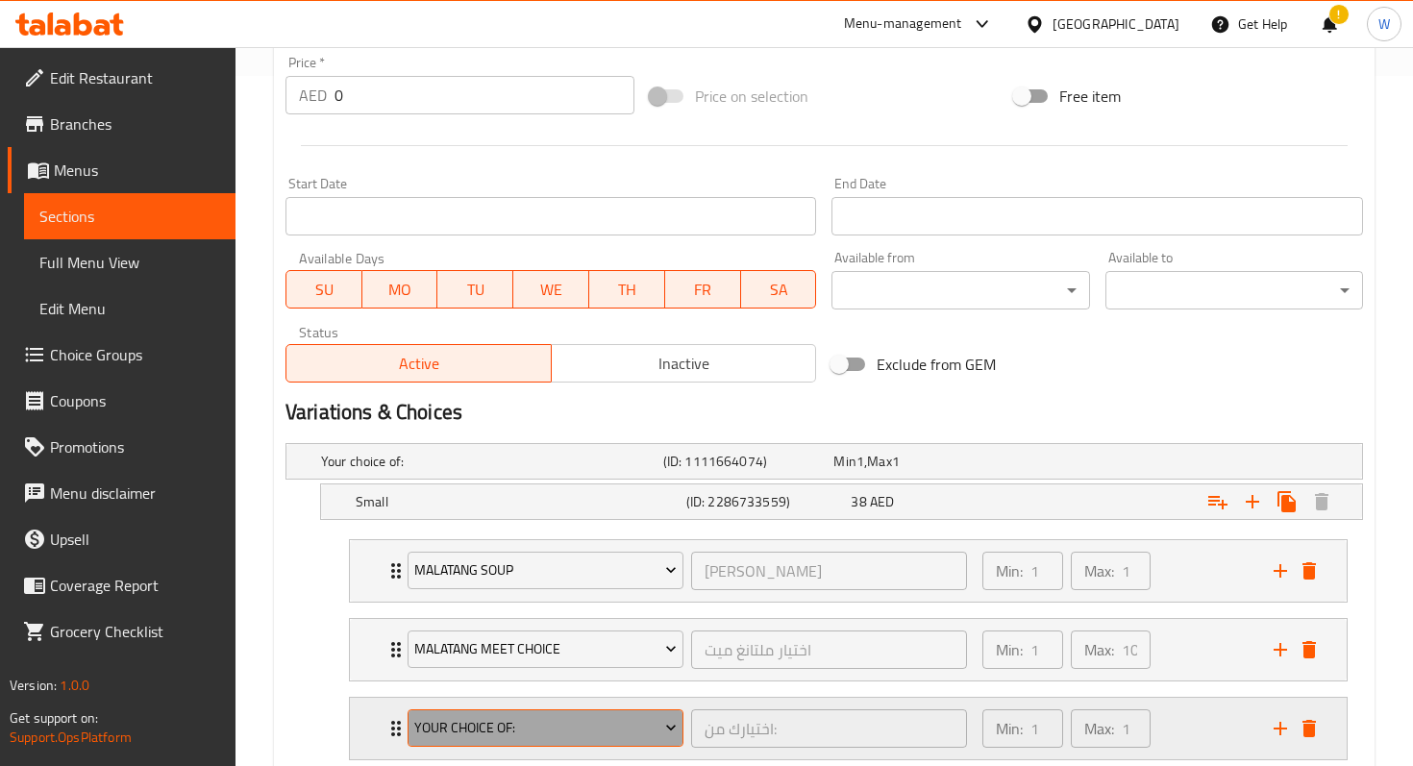
click at [611, 725] on span "Your Choice Of:" at bounding box center [545, 728] width 262 height 24
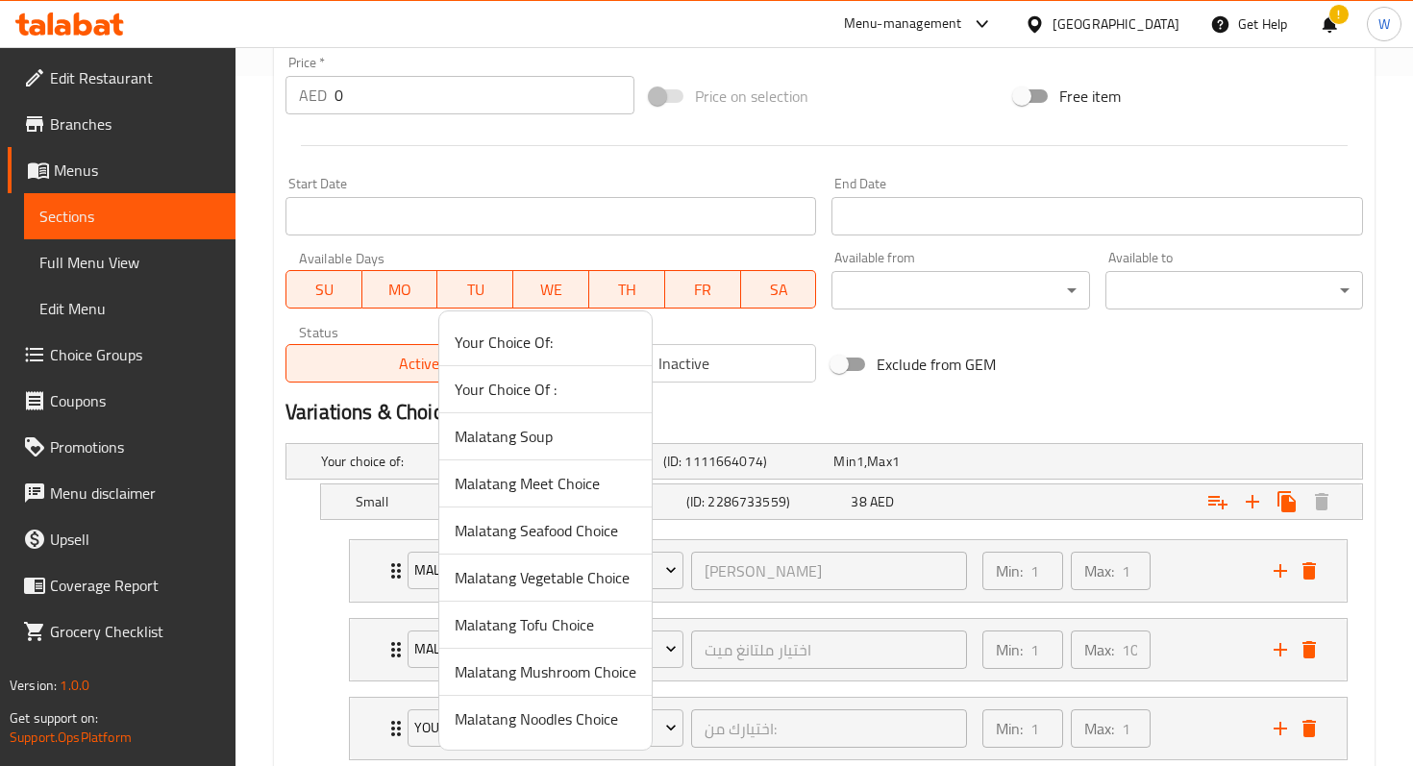
click at [573, 575] on span "Malatang Vegetable Choice" at bounding box center [546, 577] width 182 height 23
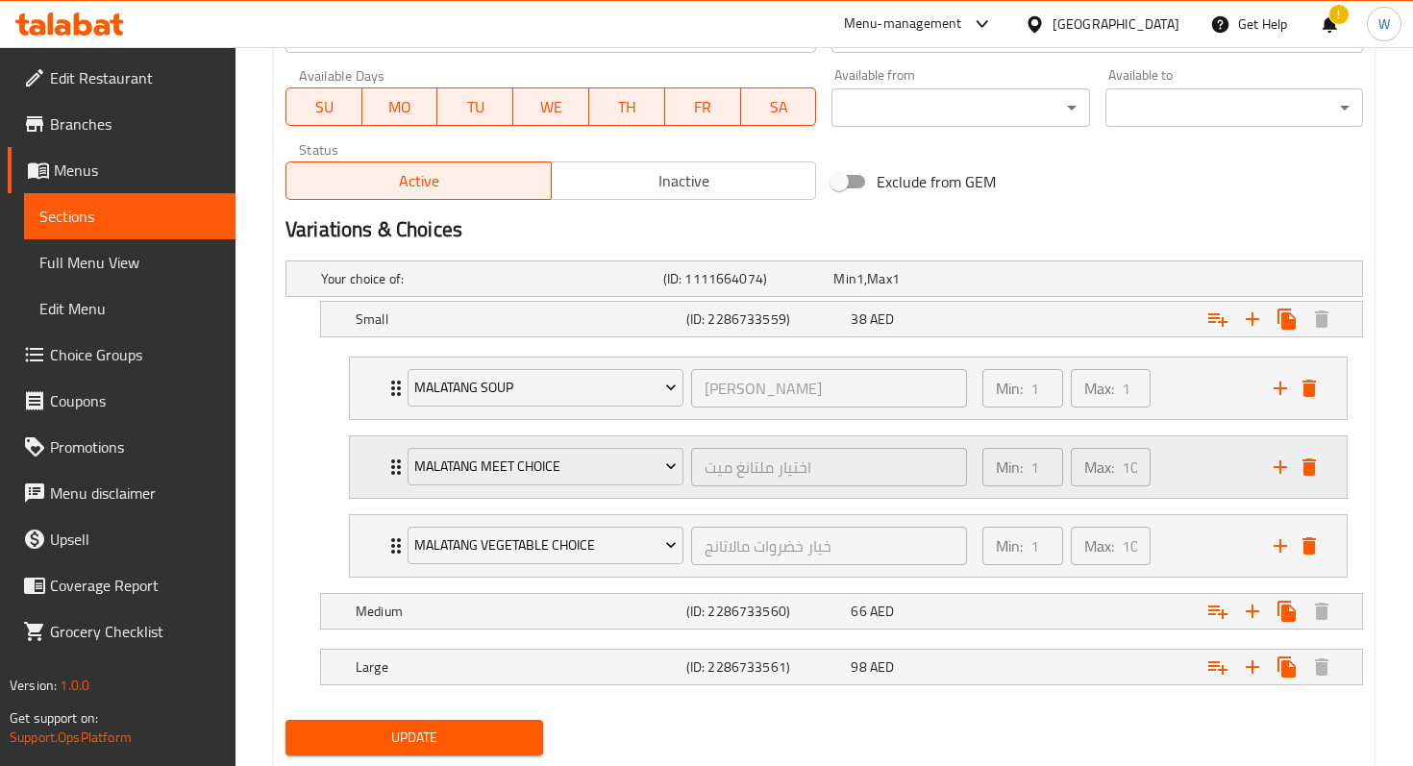
scroll to position [876, 0]
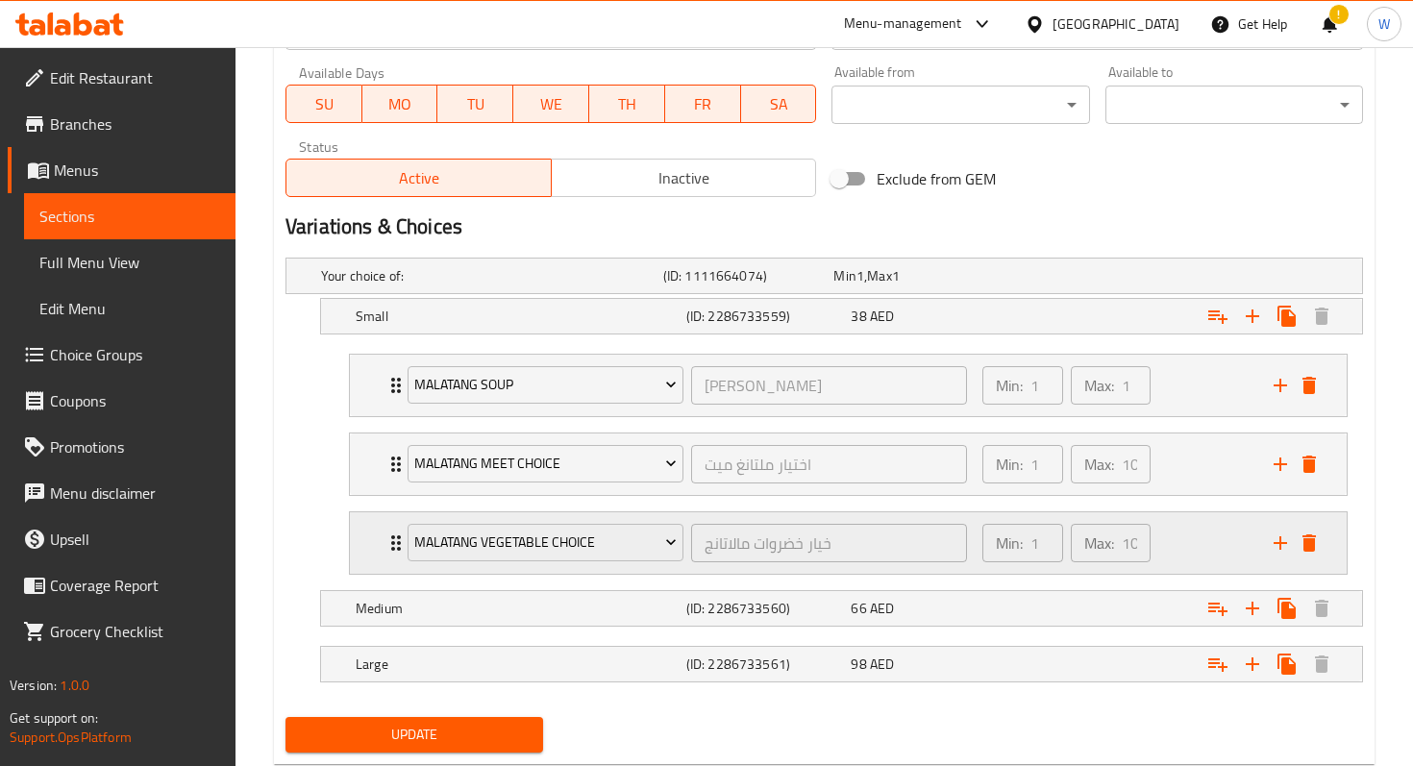
click at [1275, 544] on icon "add" at bounding box center [1280, 543] width 23 height 23
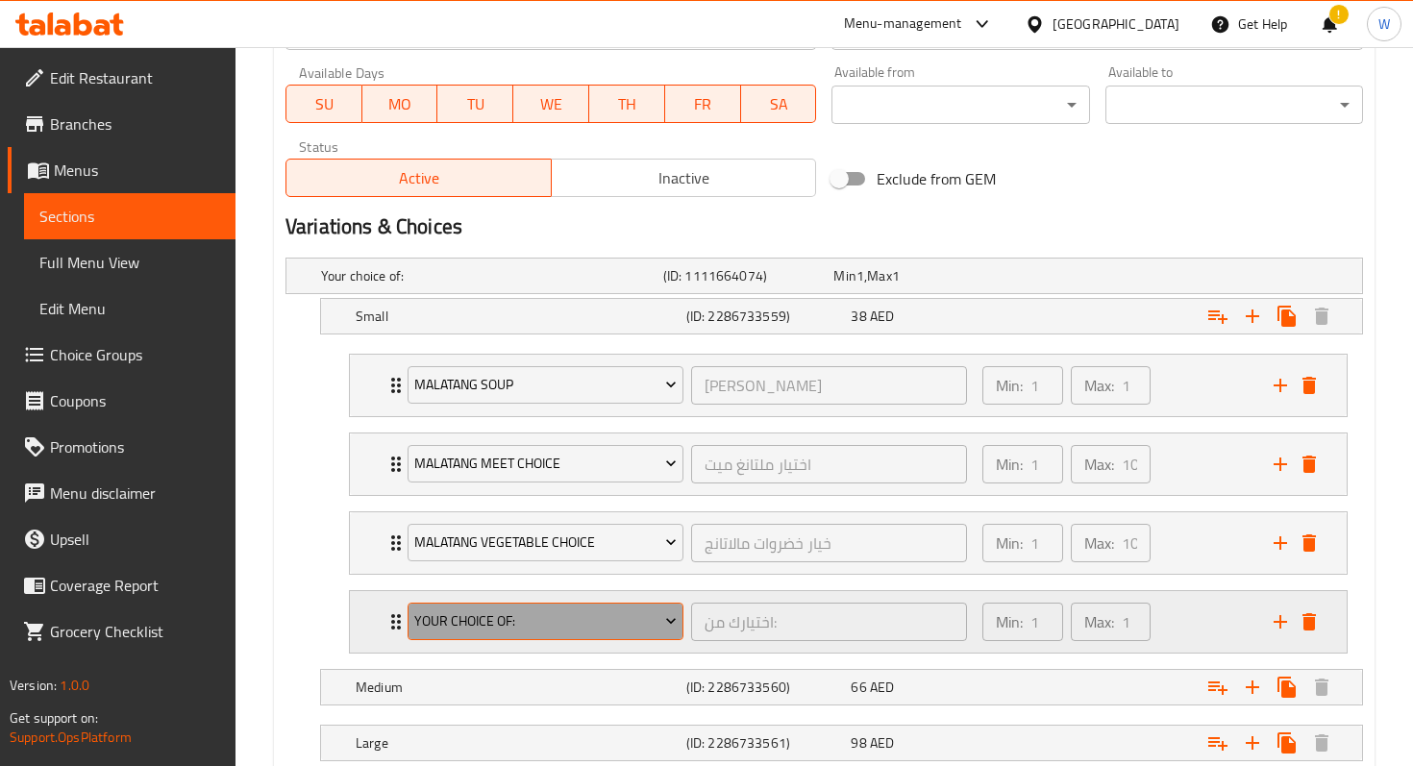
click at [578, 617] on span "Your Choice Of:" at bounding box center [545, 622] width 262 height 24
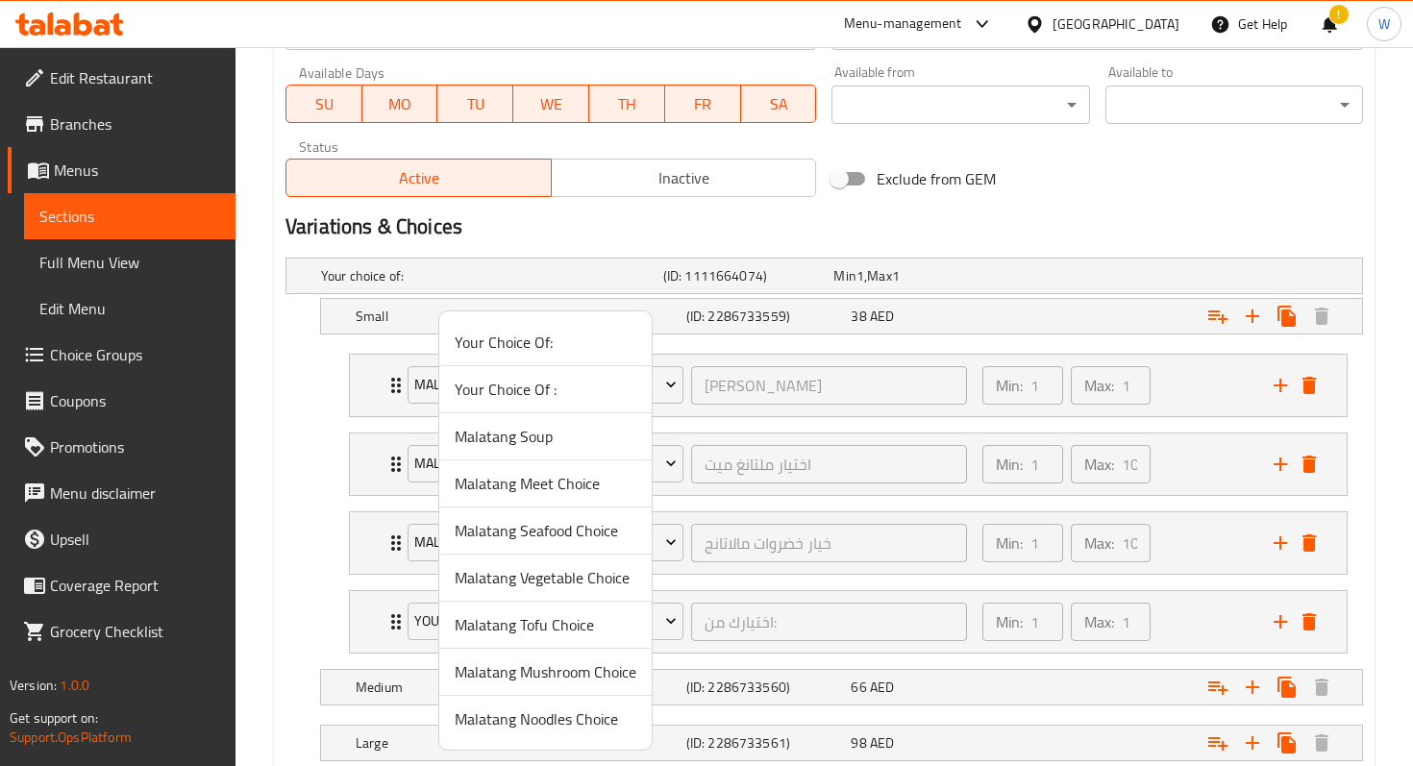
click at [569, 624] on span "Malatang Tofu Choice" at bounding box center [546, 624] width 182 height 23
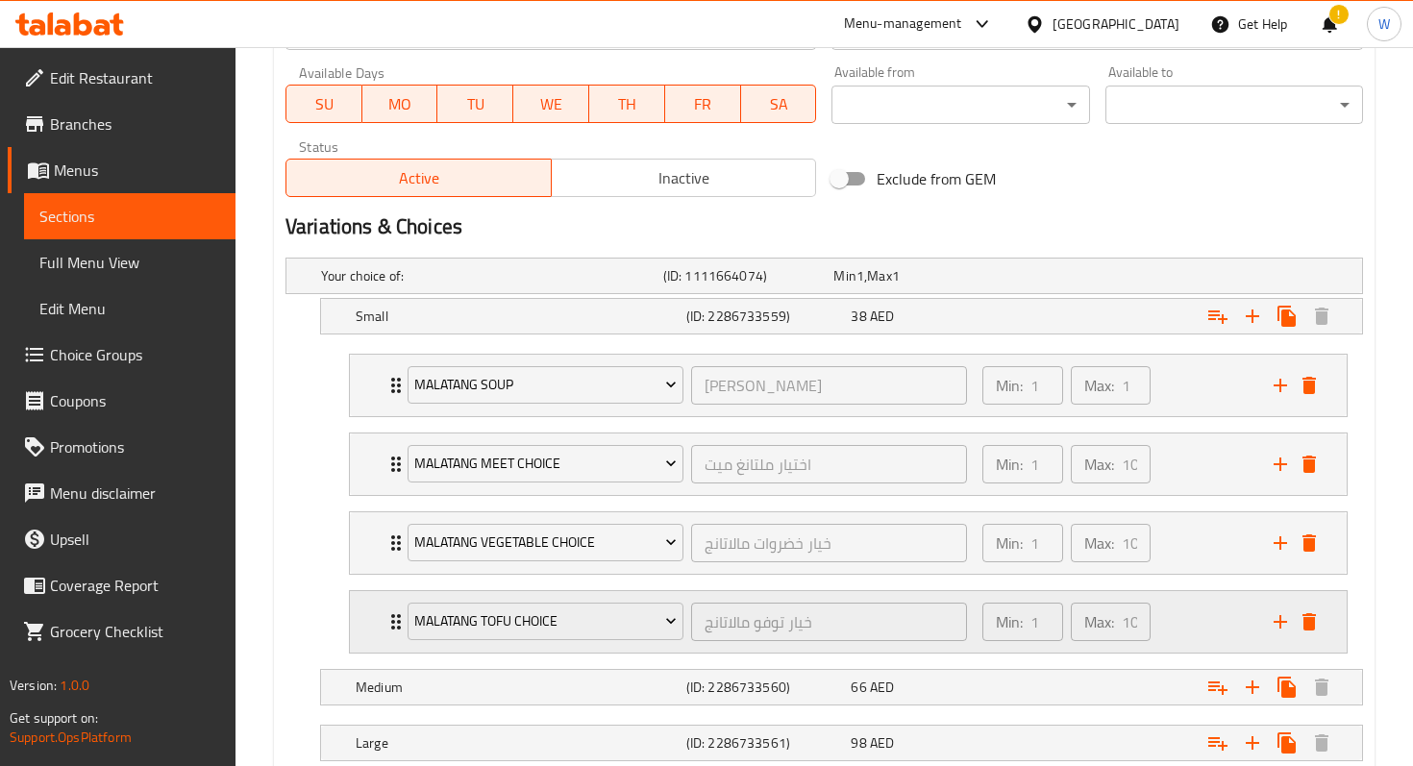
click at [1288, 619] on icon "add" at bounding box center [1280, 622] width 23 height 23
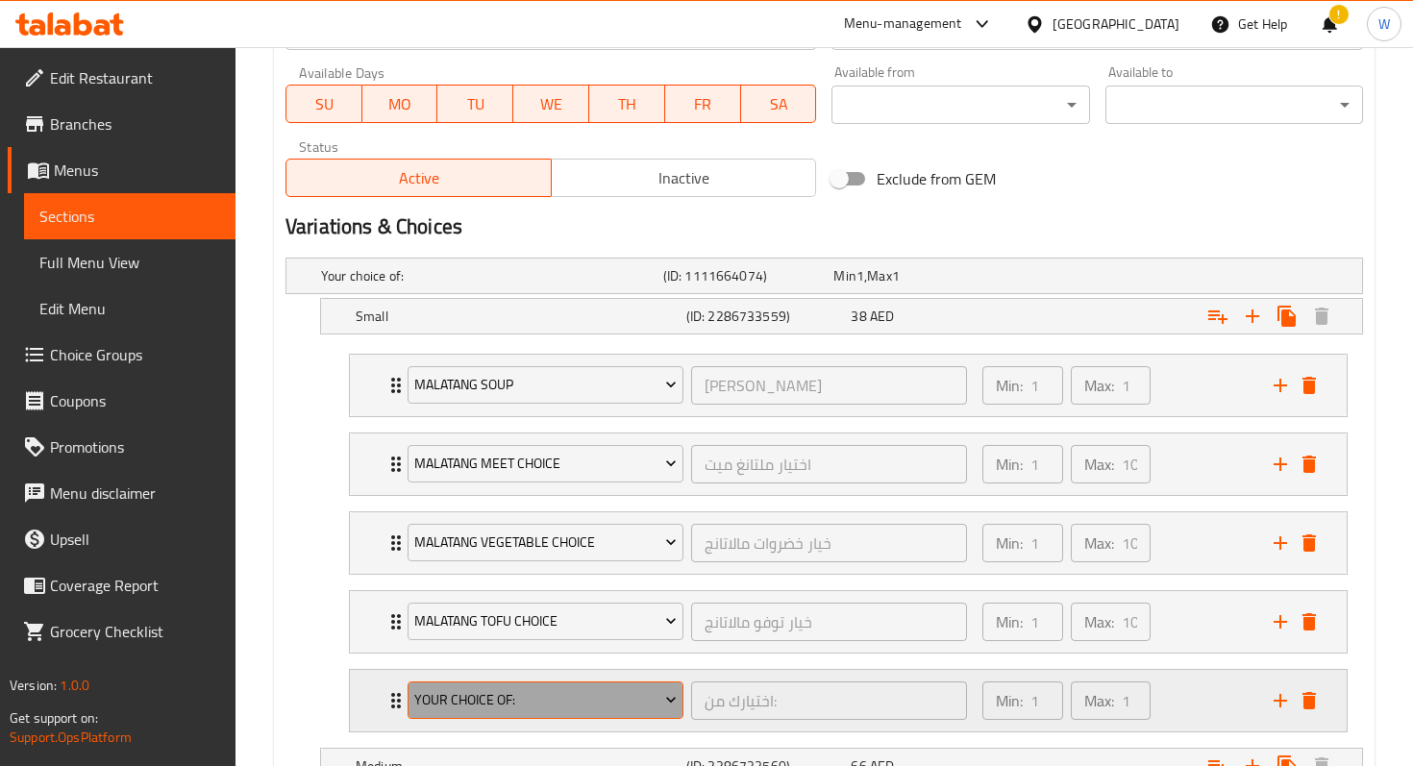
click at [550, 688] on span "Your Choice Of:" at bounding box center [545, 700] width 262 height 24
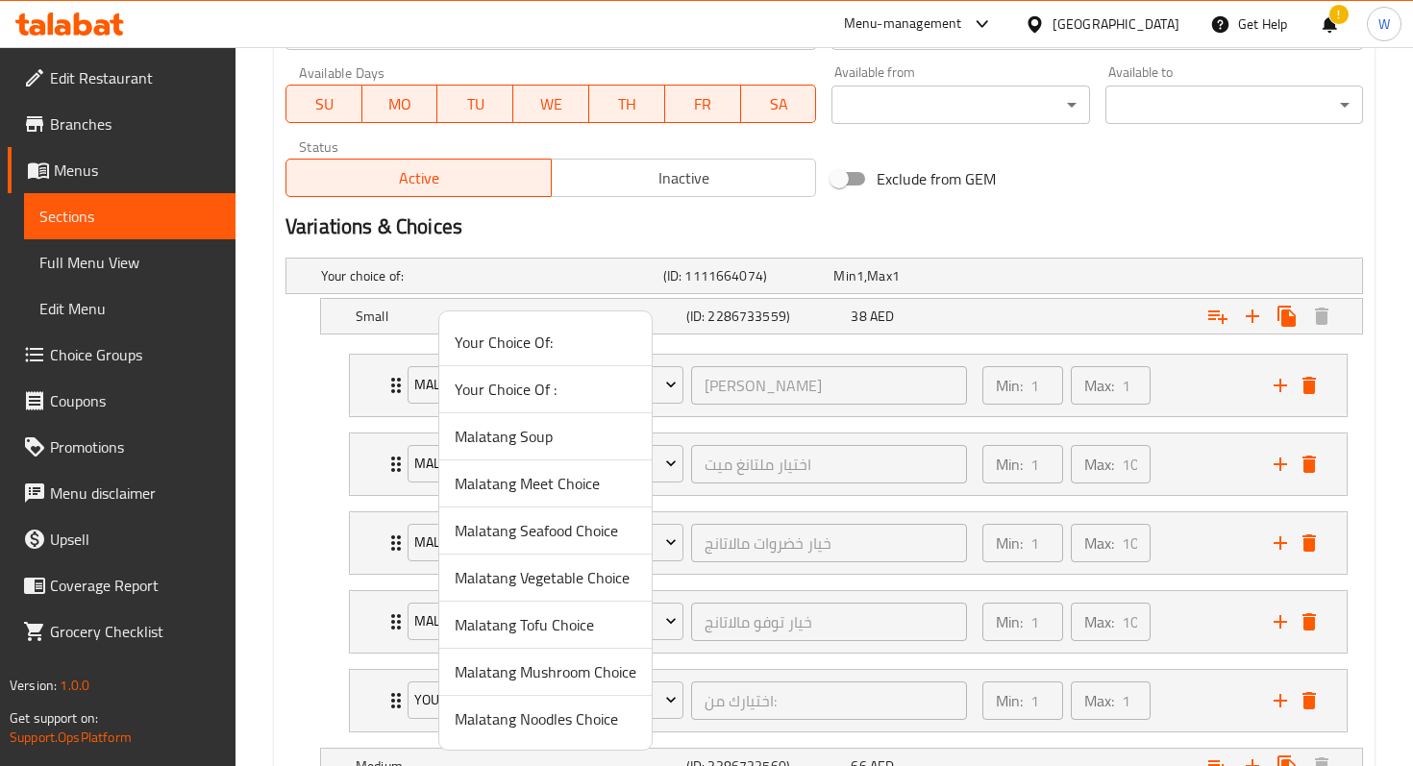
click at [552, 719] on span "Malatang Noodles Choice" at bounding box center [546, 719] width 182 height 23
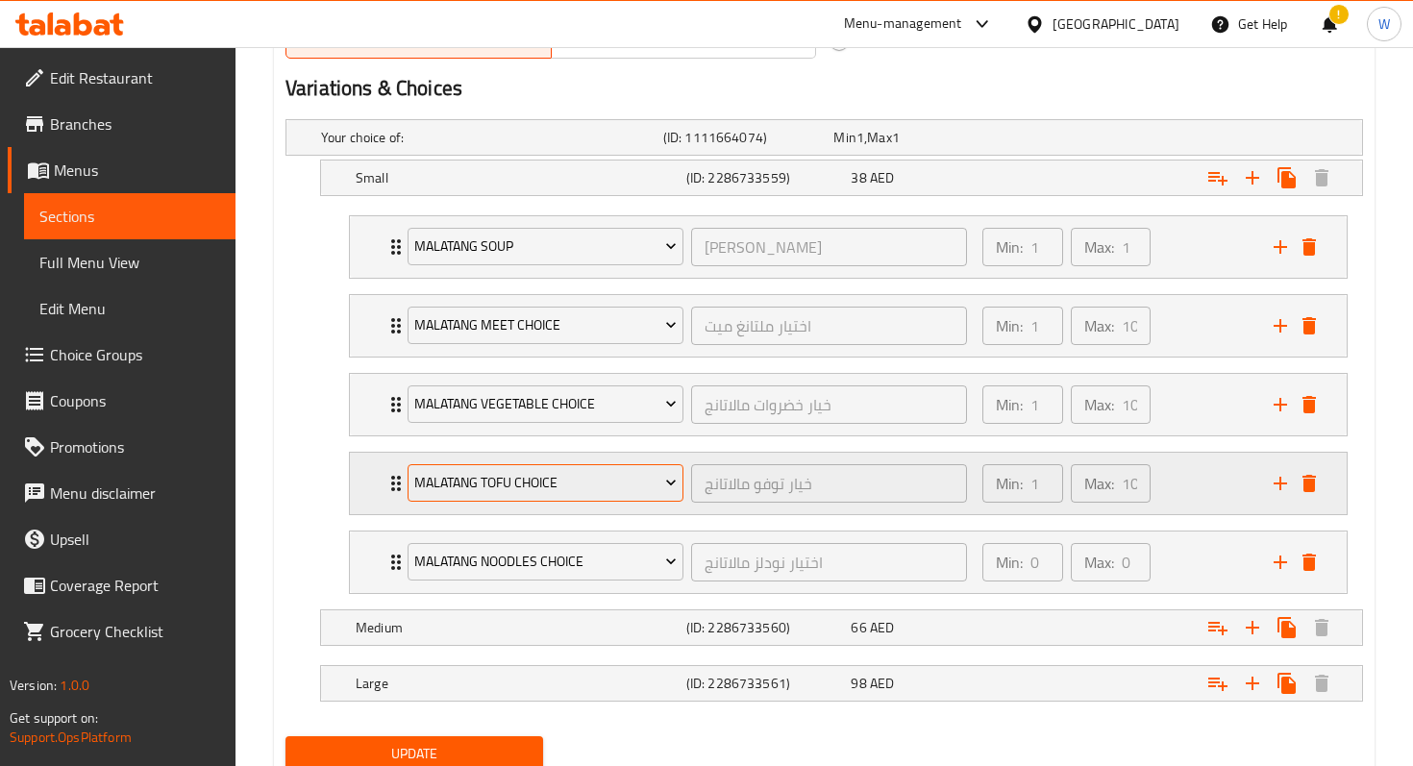
scroll to position [1031, 0]
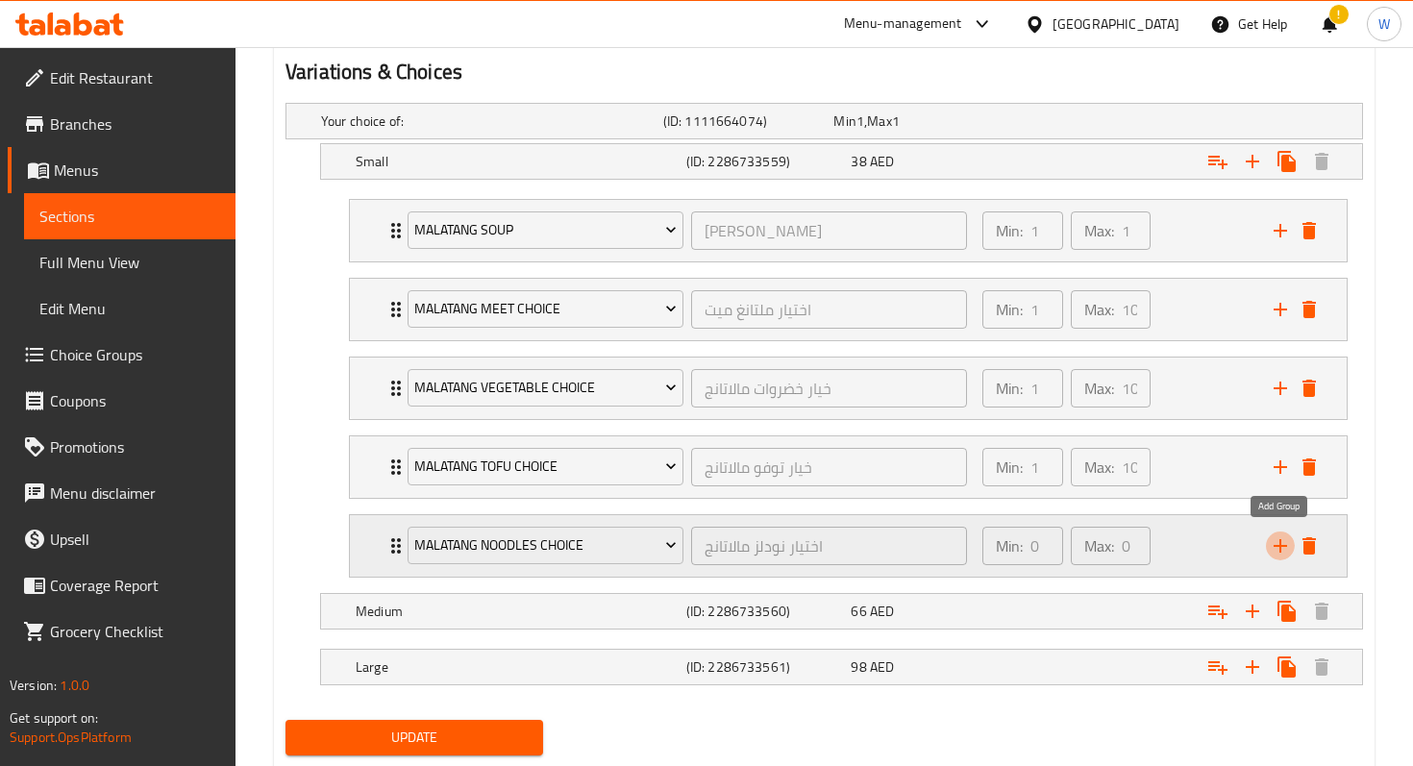
click at [1279, 535] on icon "add" at bounding box center [1280, 546] width 23 height 23
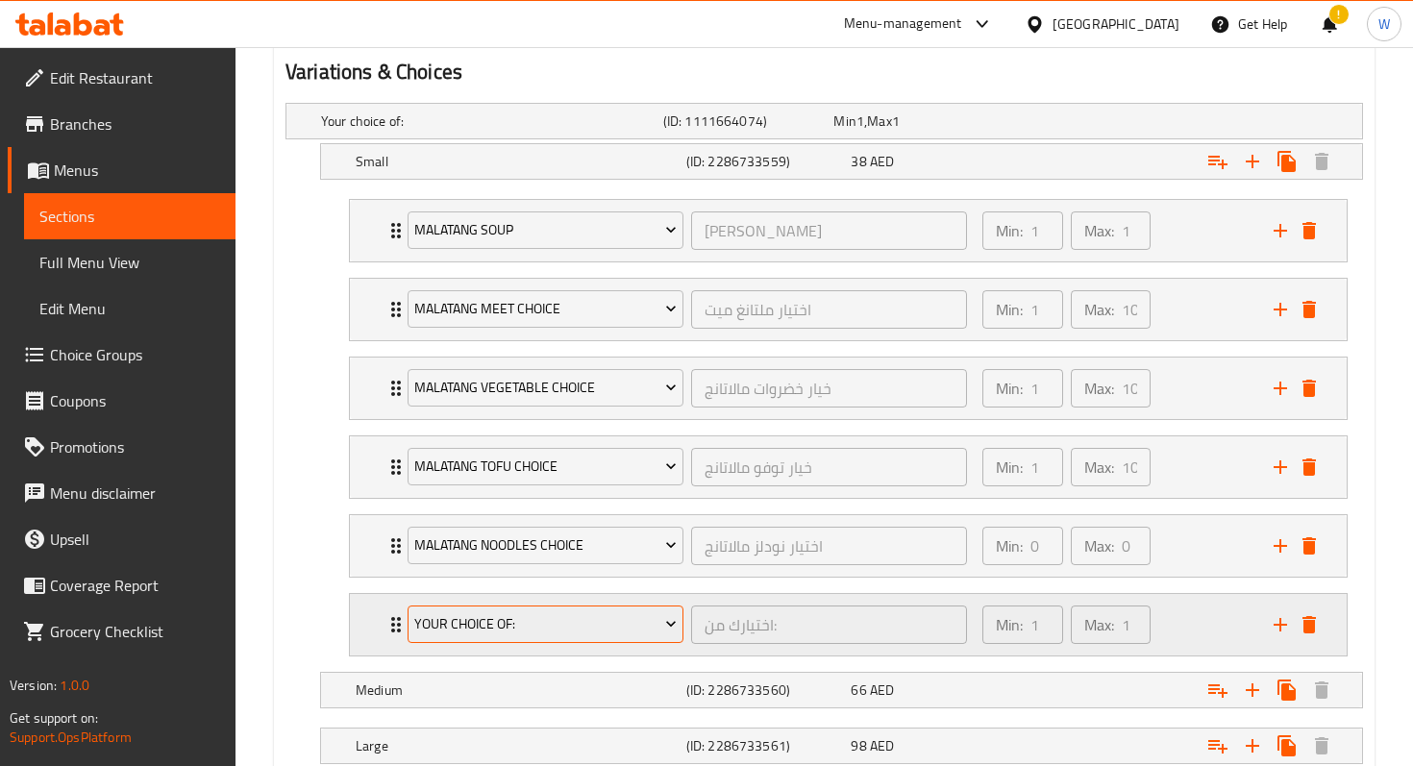
click at [600, 639] on button "Your Choice Of:" at bounding box center [546, 625] width 276 height 38
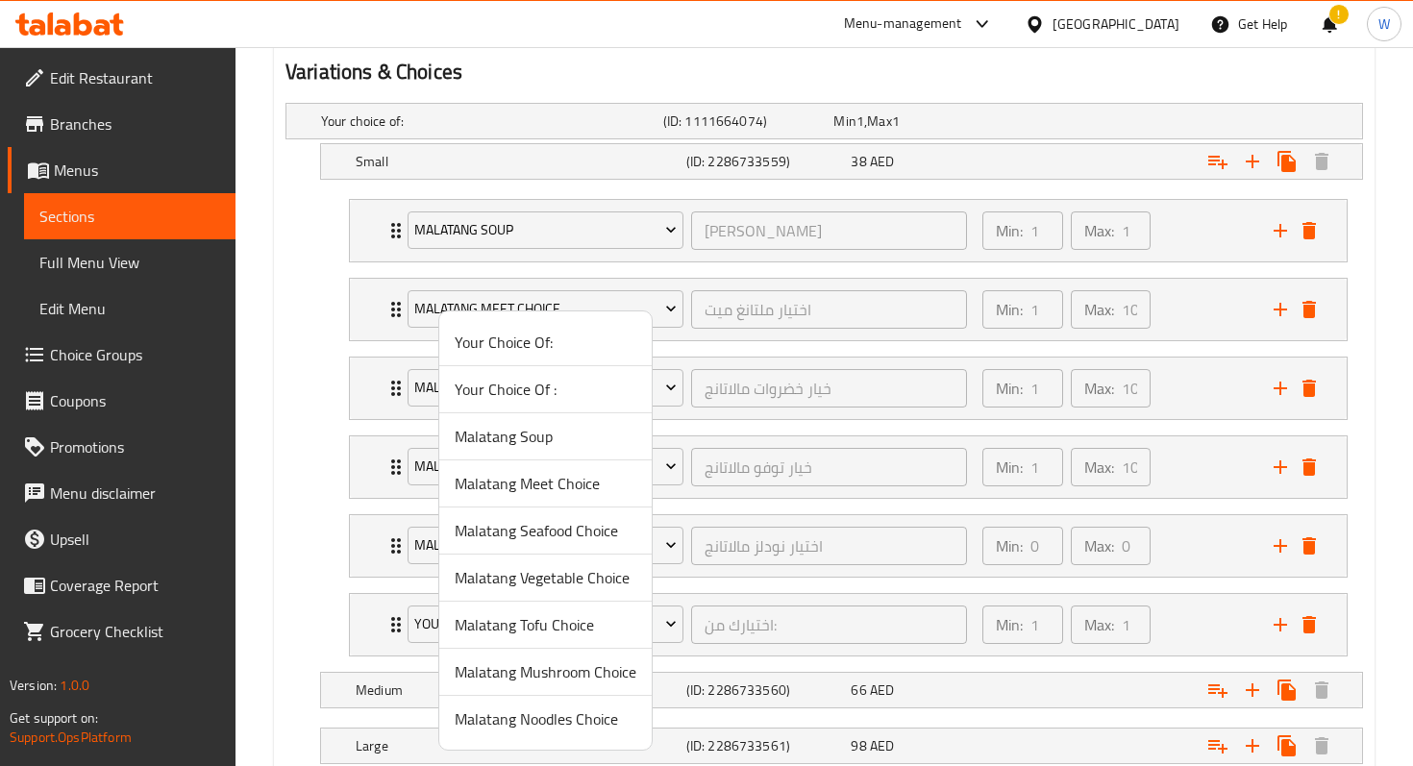
click at [575, 661] on span "Malatang Mushroom Choice" at bounding box center [546, 672] width 182 height 23
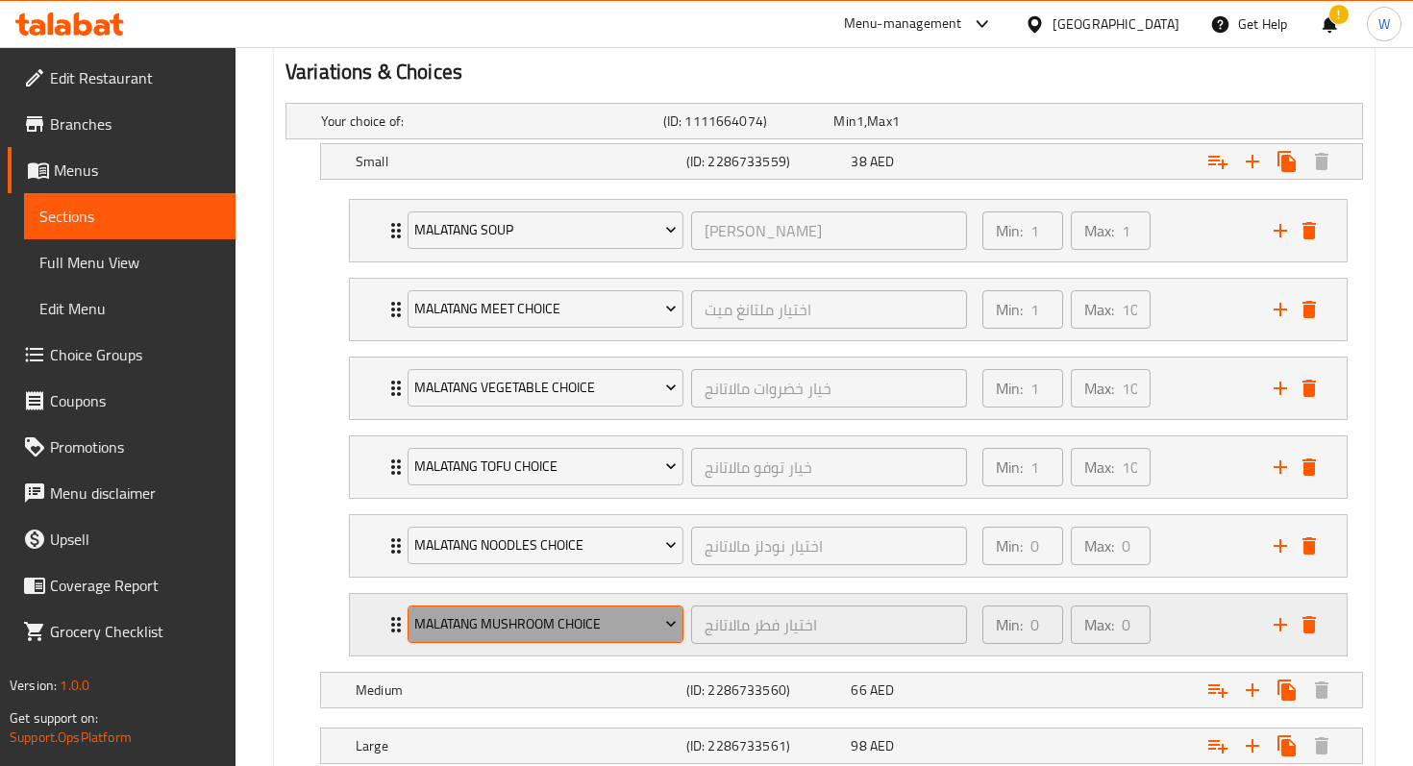
click at [598, 616] on span "Malatang Mushroom Choice" at bounding box center [545, 624] width 262 height 24
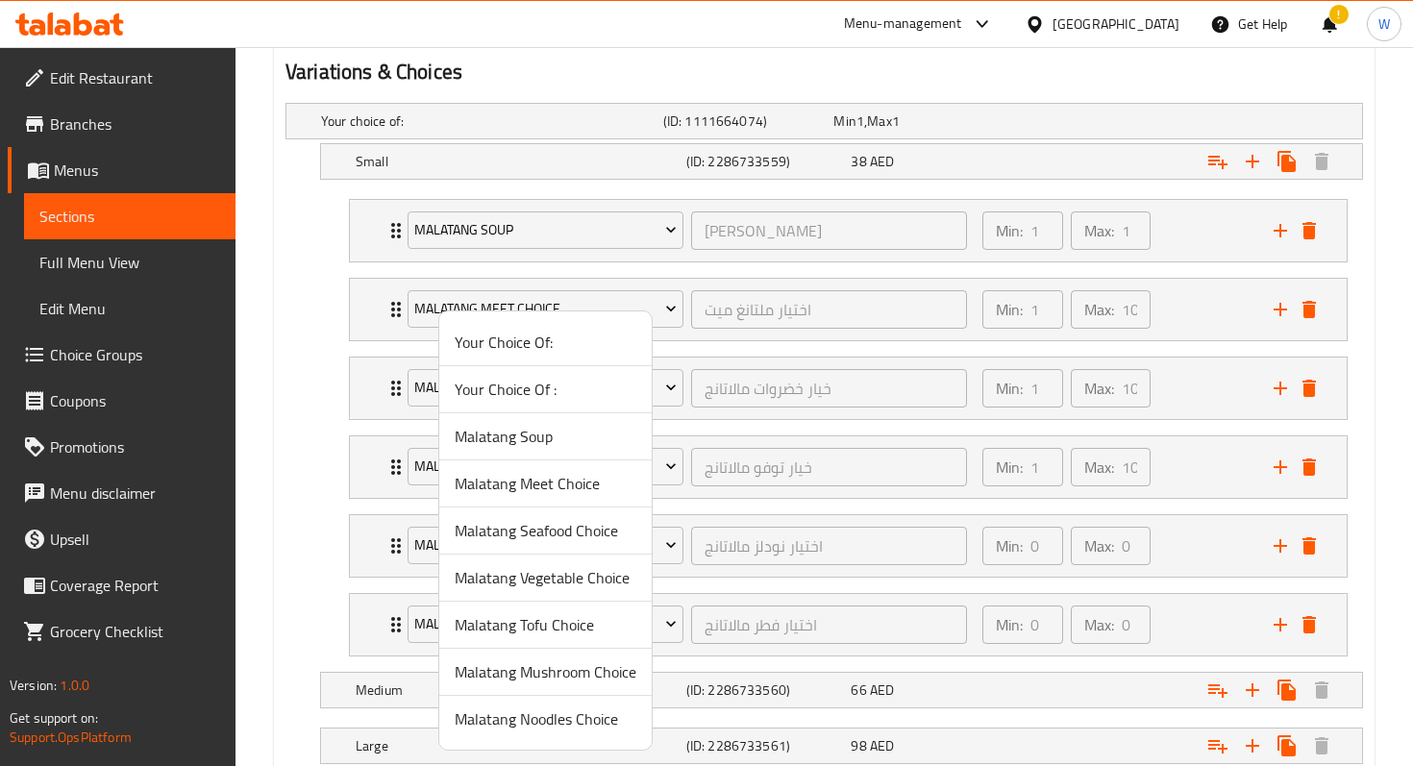
click at [574, 619] on span "Malatang Tofu Choice" at bounding box center [546, 624] width 182 height 23
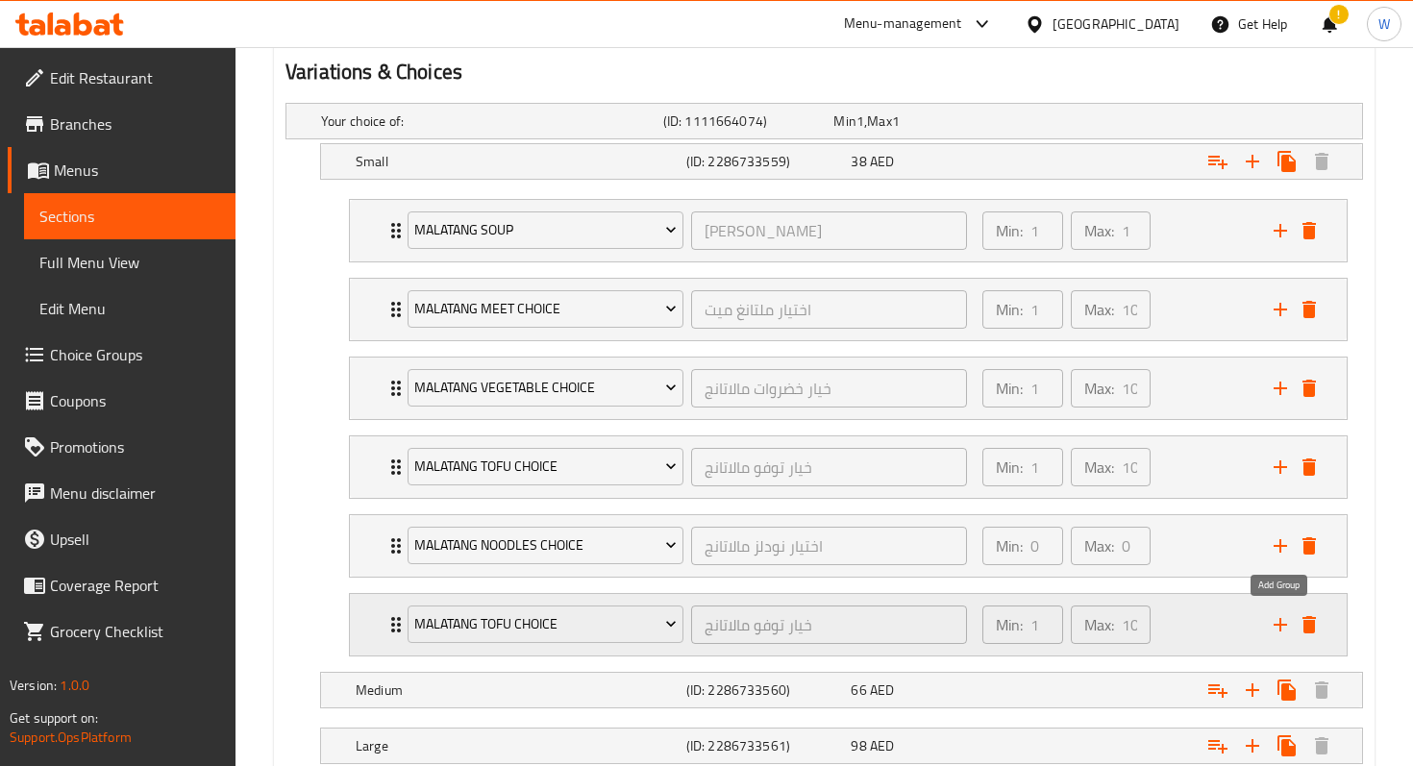
click at [1280, 628] on icon "add" at bounding box center [1280, 624] width 13 height 13
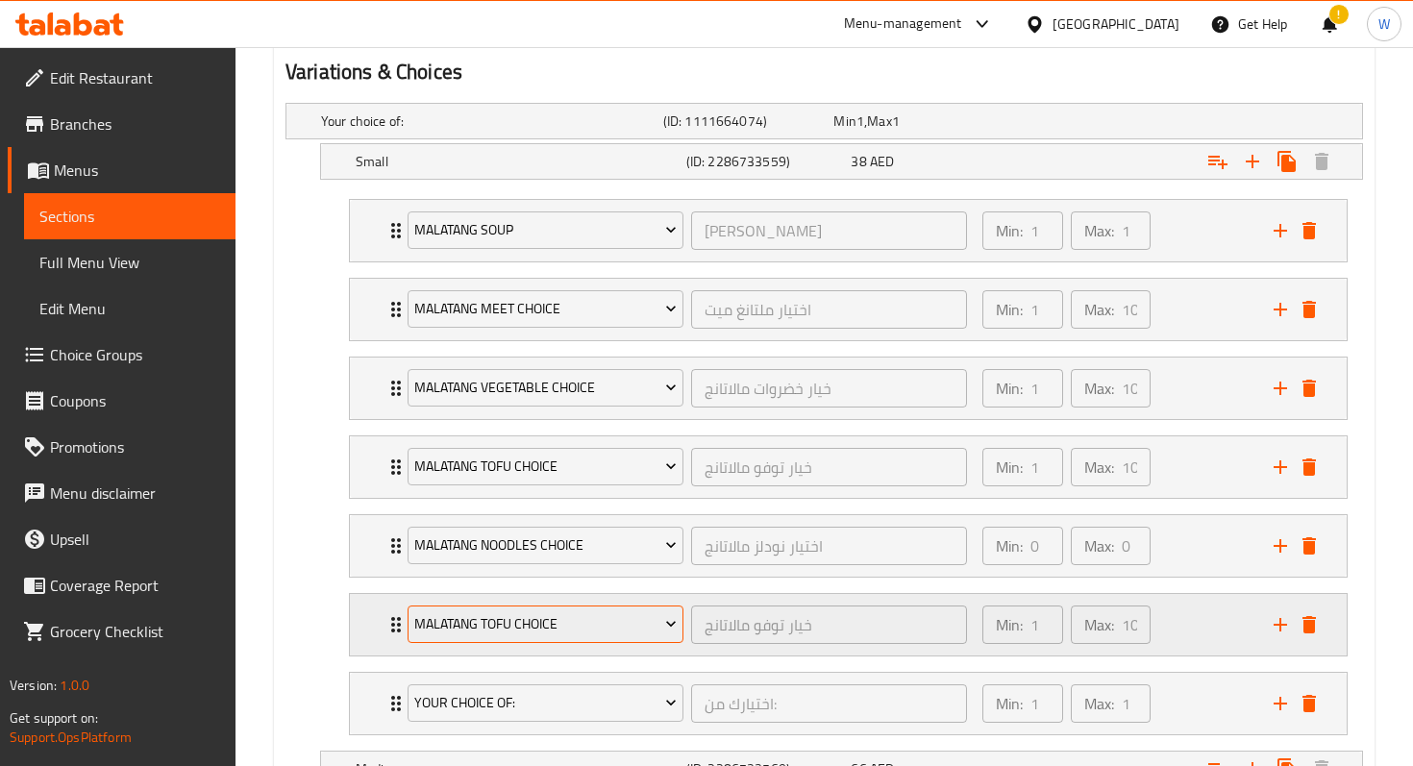
click at [651, 630] on span "Malatang Tofu Choice" at bounding box center [545, 624] width 262 height 24
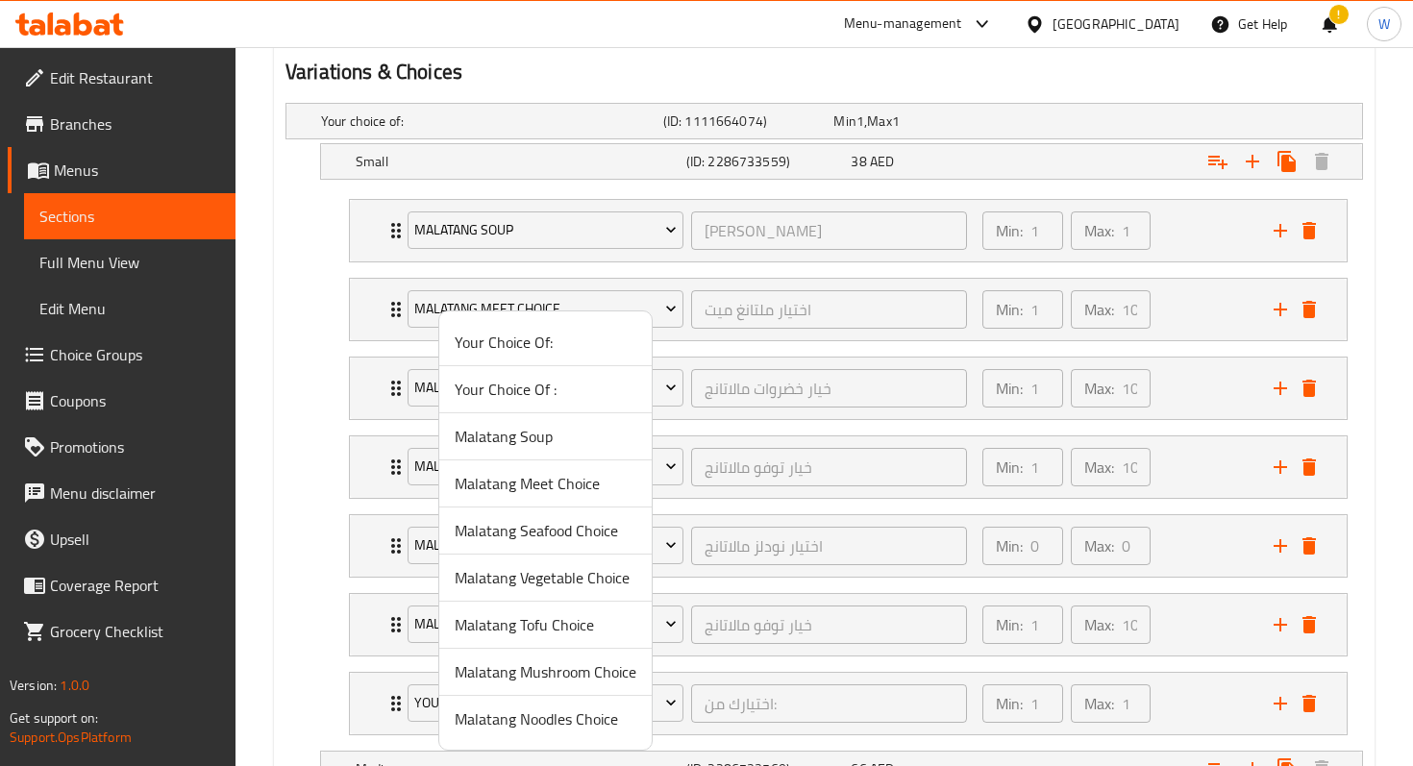
click at [563, 622] on span "Malatang Tofu Choice" at bounding box center [546, 624] width 182 height 23
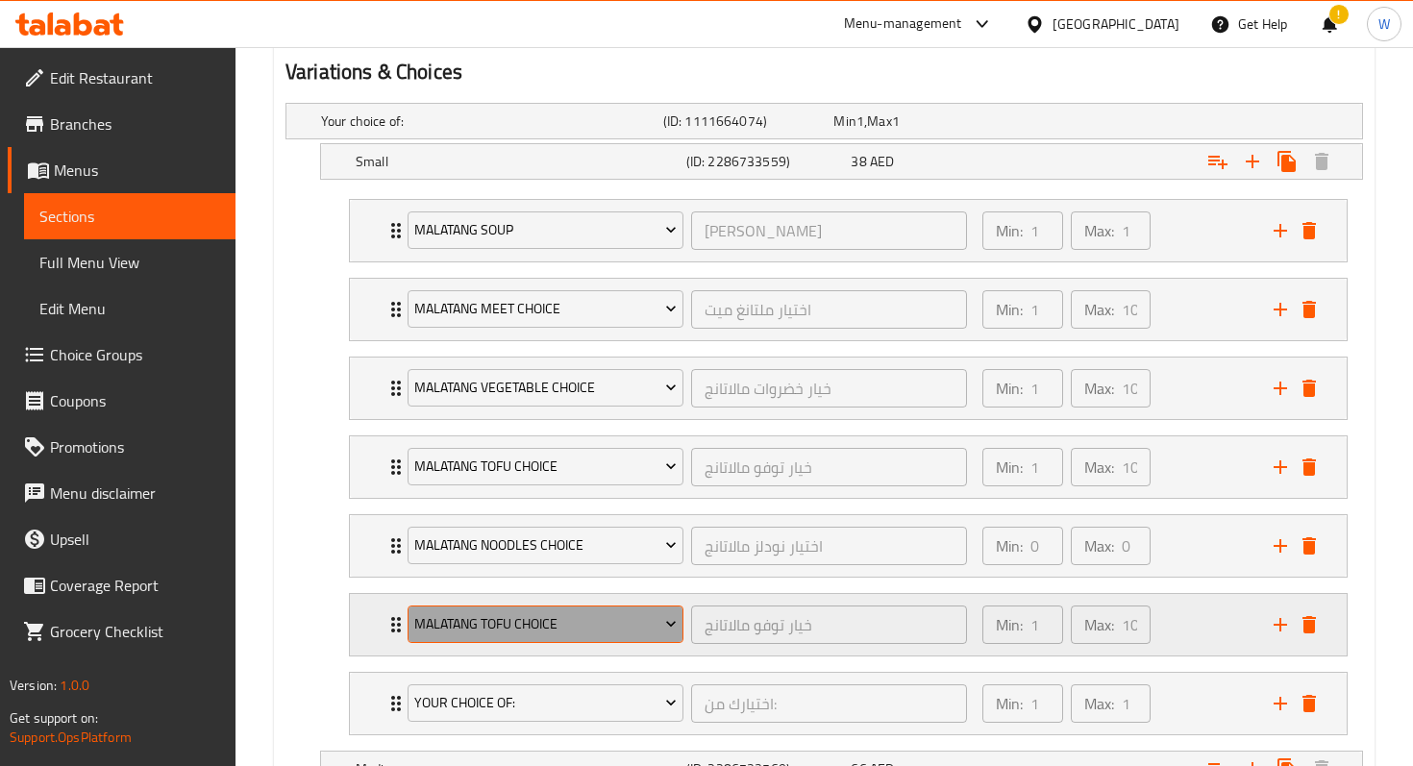
click at [555, 628] on span "Malatang Tofu Choice" at bounding box center [545, 624] width 262 height 24
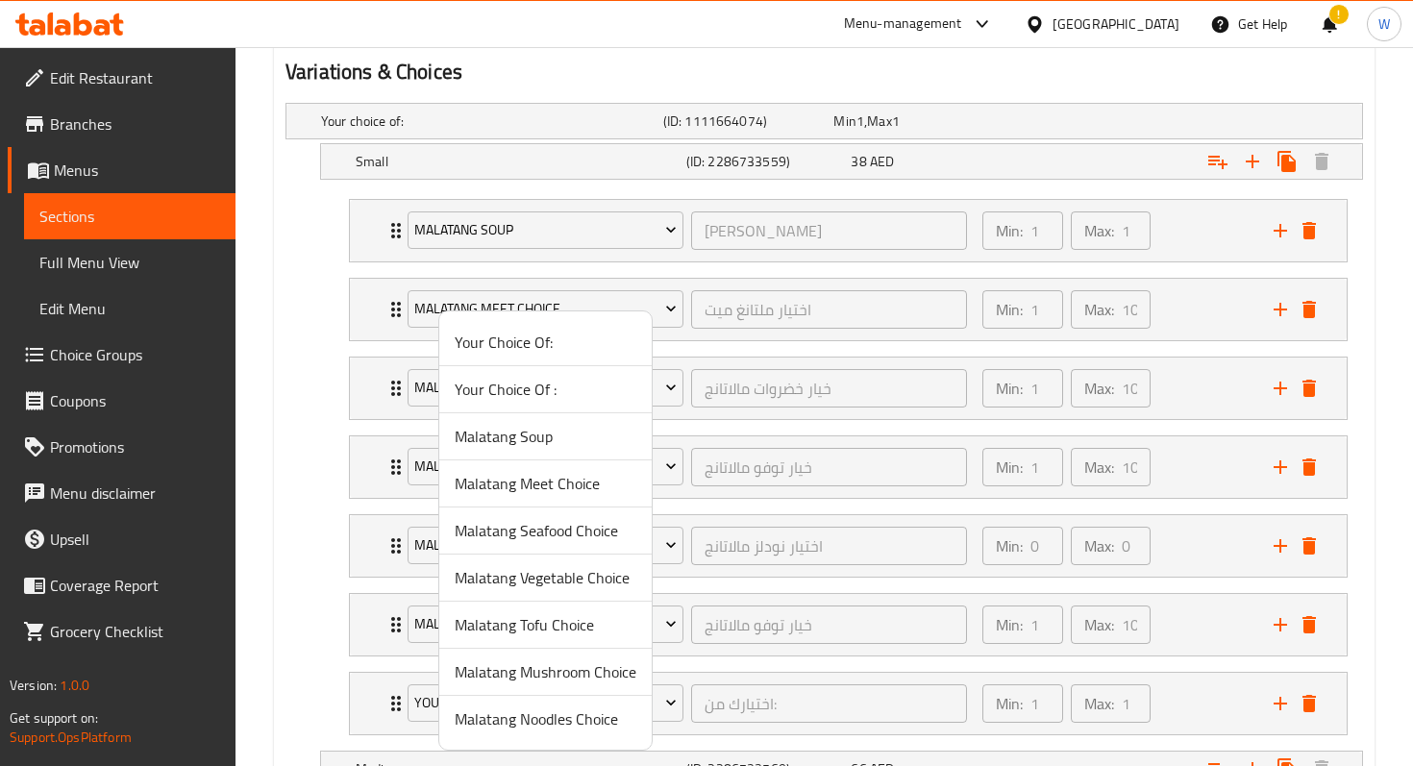
click at [562, 663] on span "Malatang Mushroom Choice" at bounding box center [546, 672] width 182 height 23
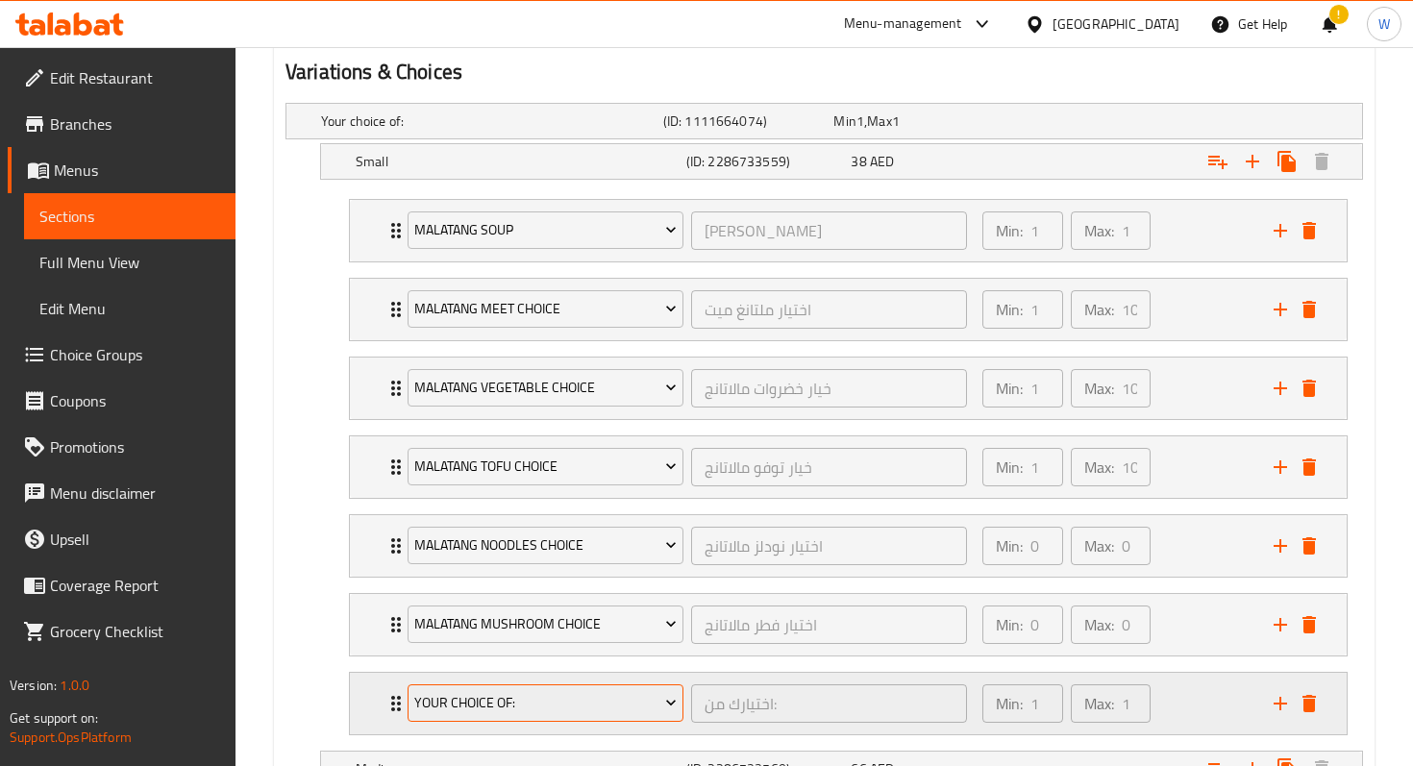
click at [491, 716] on button "Your Choice Of:" at bounding box center [546, 704] width 276 height 38
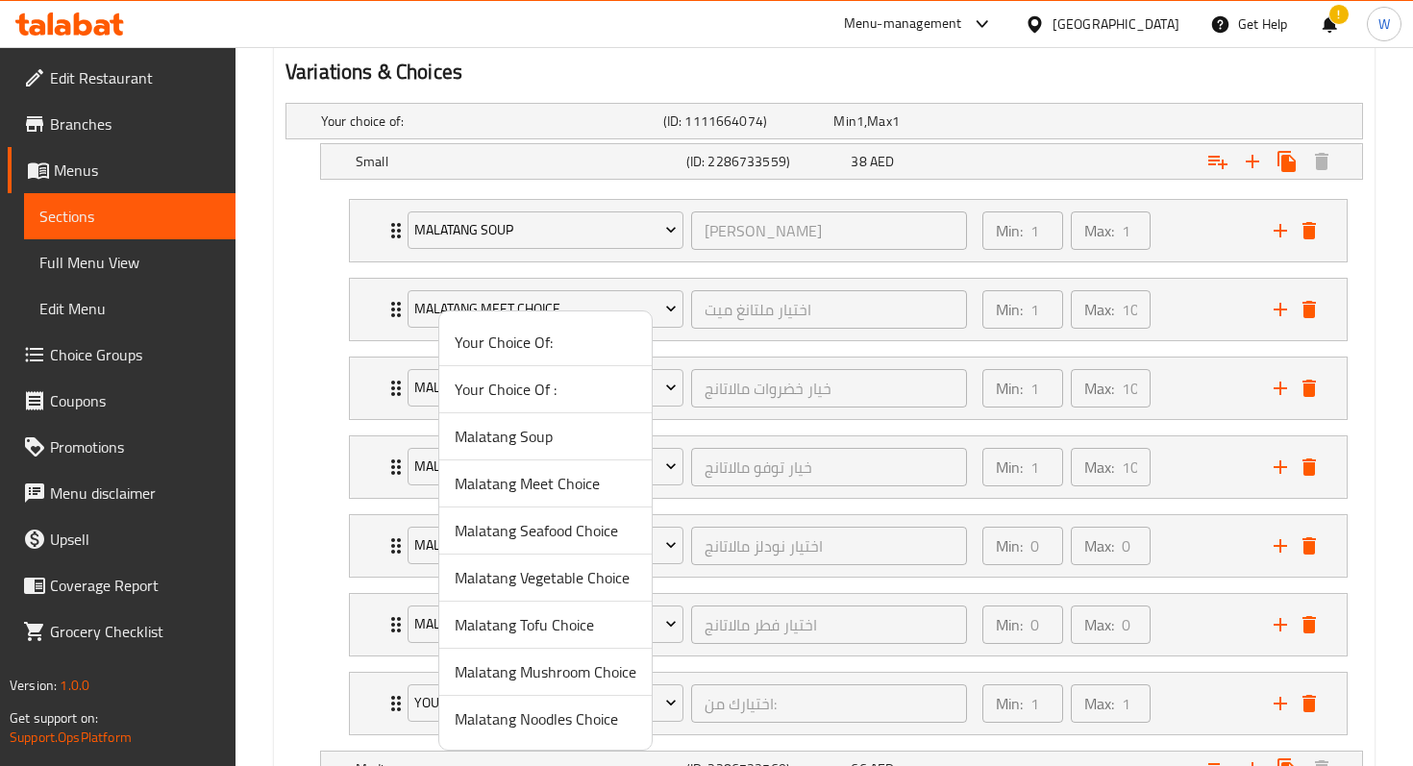
click at [551, 536] on span "Malatang Seafood Choice" at bounding box center [546, 530] width 182 height 23
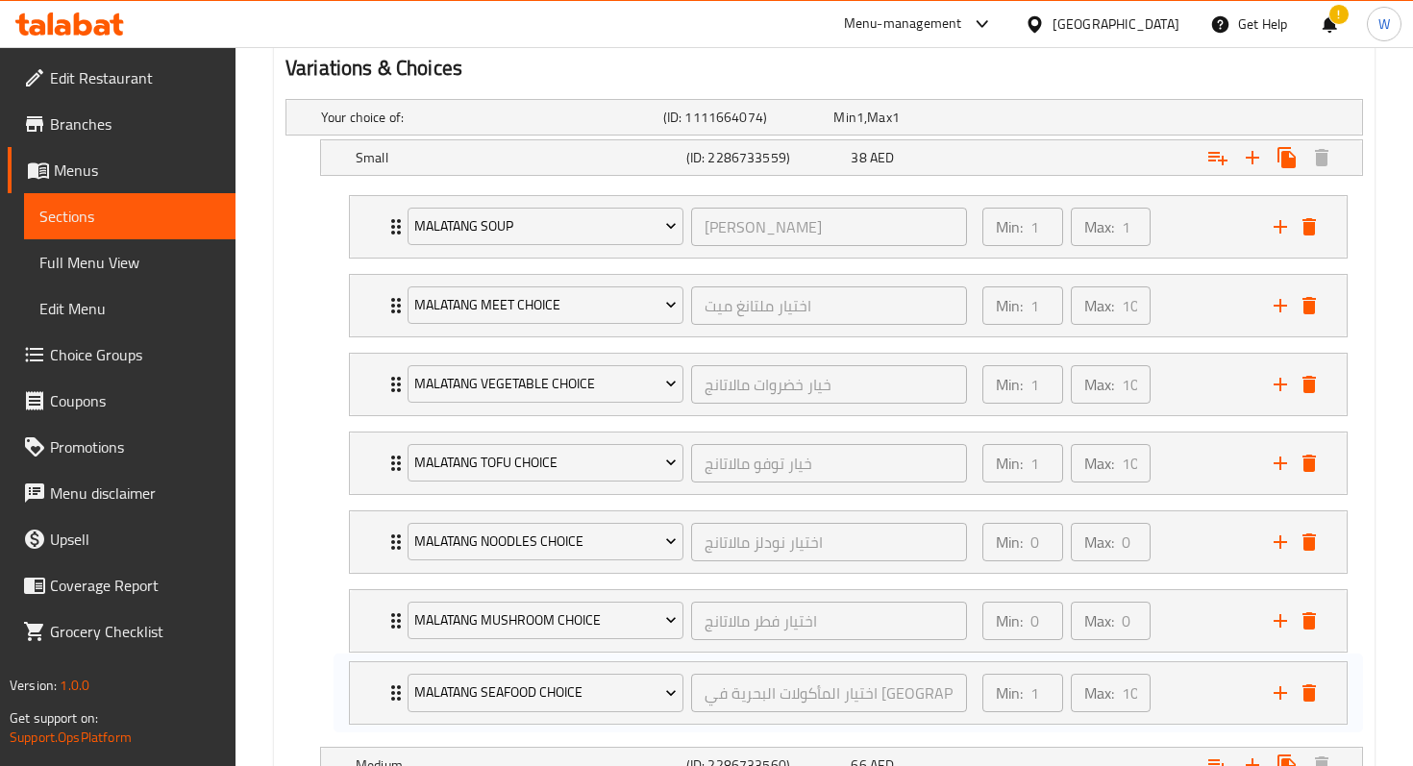
scroll to position [1039, 0]
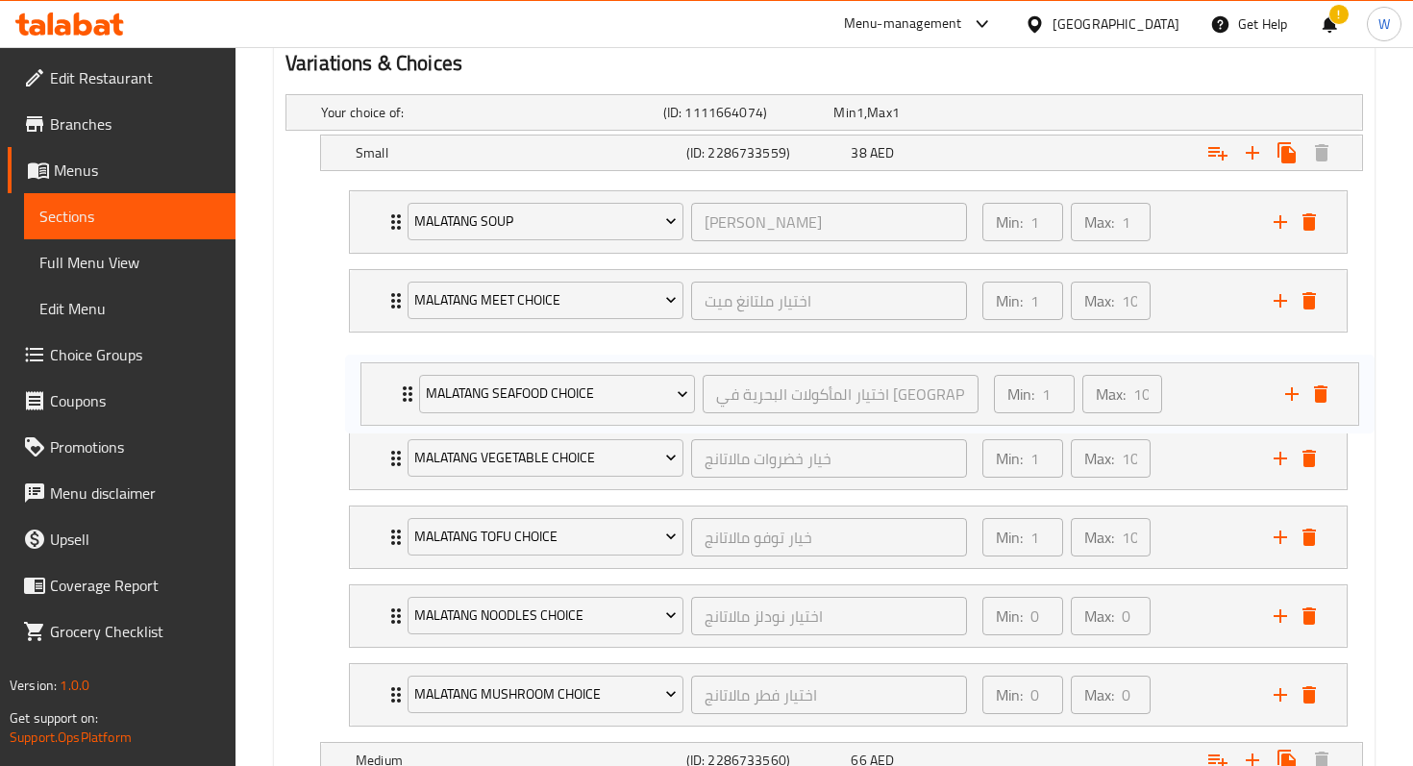
drag, startPoint x: 395, startPoint y: 700, endPoint x: 406, endPoint y: 382, distance: 318.4
click at [406, 383] on div "Malatang Soup حساء مالاتانغ ​ Min: 1 ​ Max: 1 ​ Classic Bone Soup (ID: 22867193…" at bounding box center [849, 459] width 1030 height 552
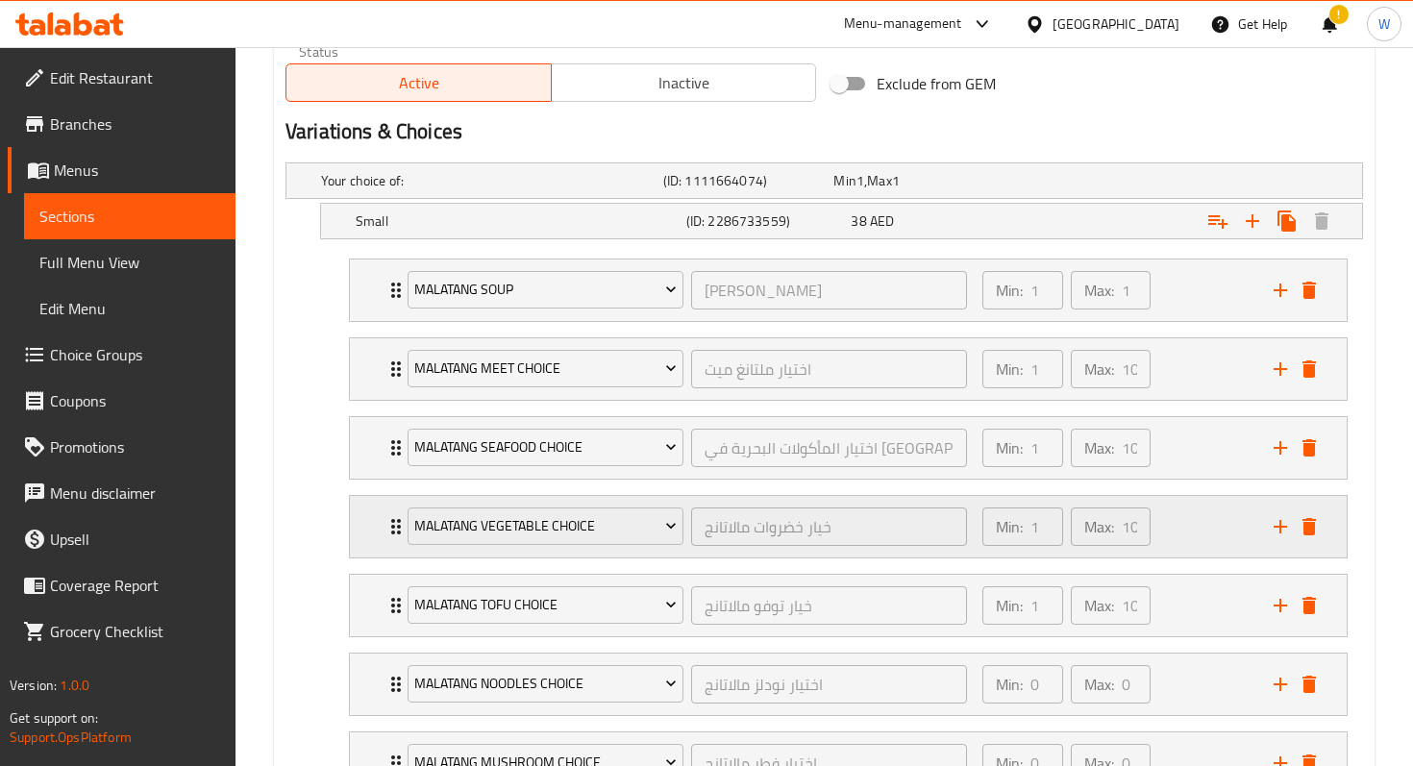
scroll to position [914, 0]
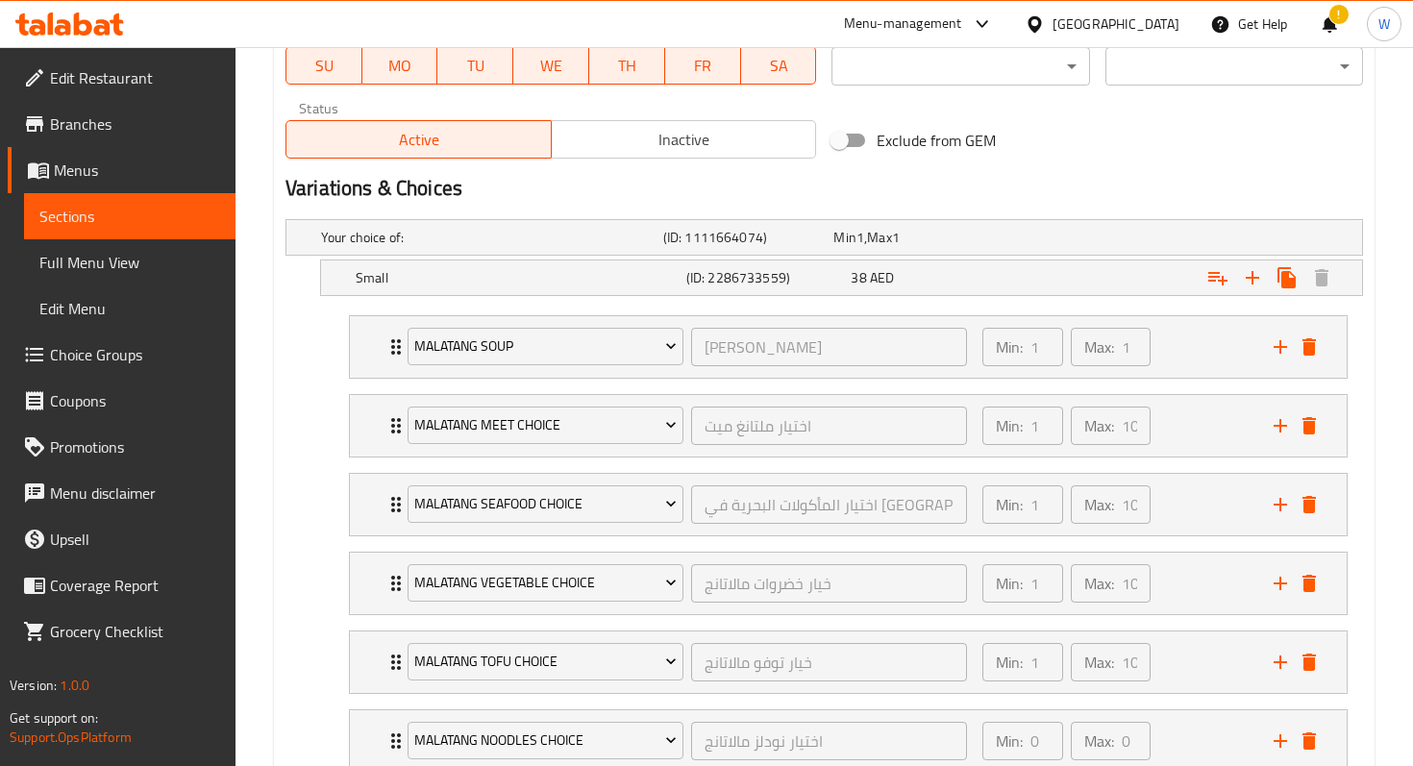
click at [286, 381] on nav "Malatang Soup حساء مالاتانغ ​ Min: 1 ​ Max: 1 ​ Classic Bone Soup (ID: 22867193…" at bounding box center [825, 583] width 1078 height 567
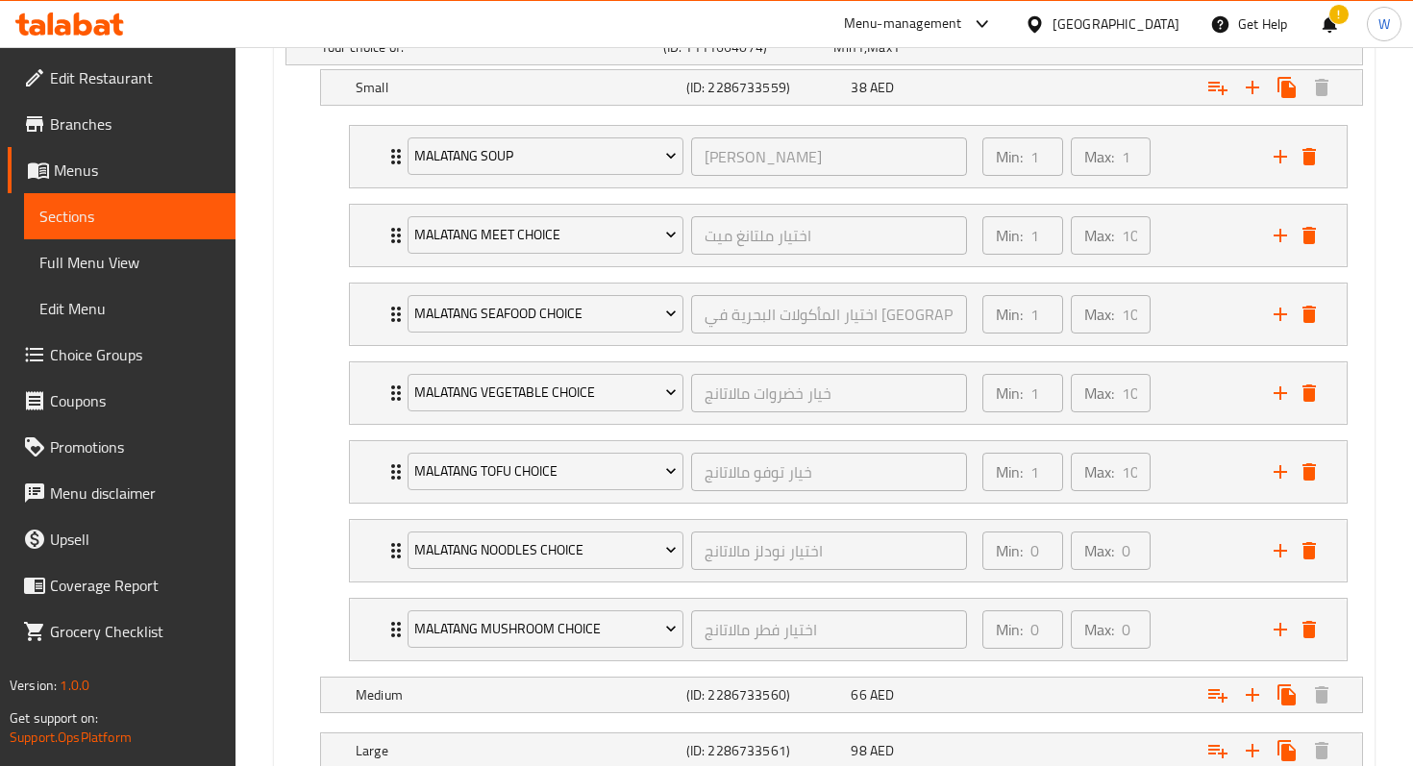
scroll to position [1059, 0]
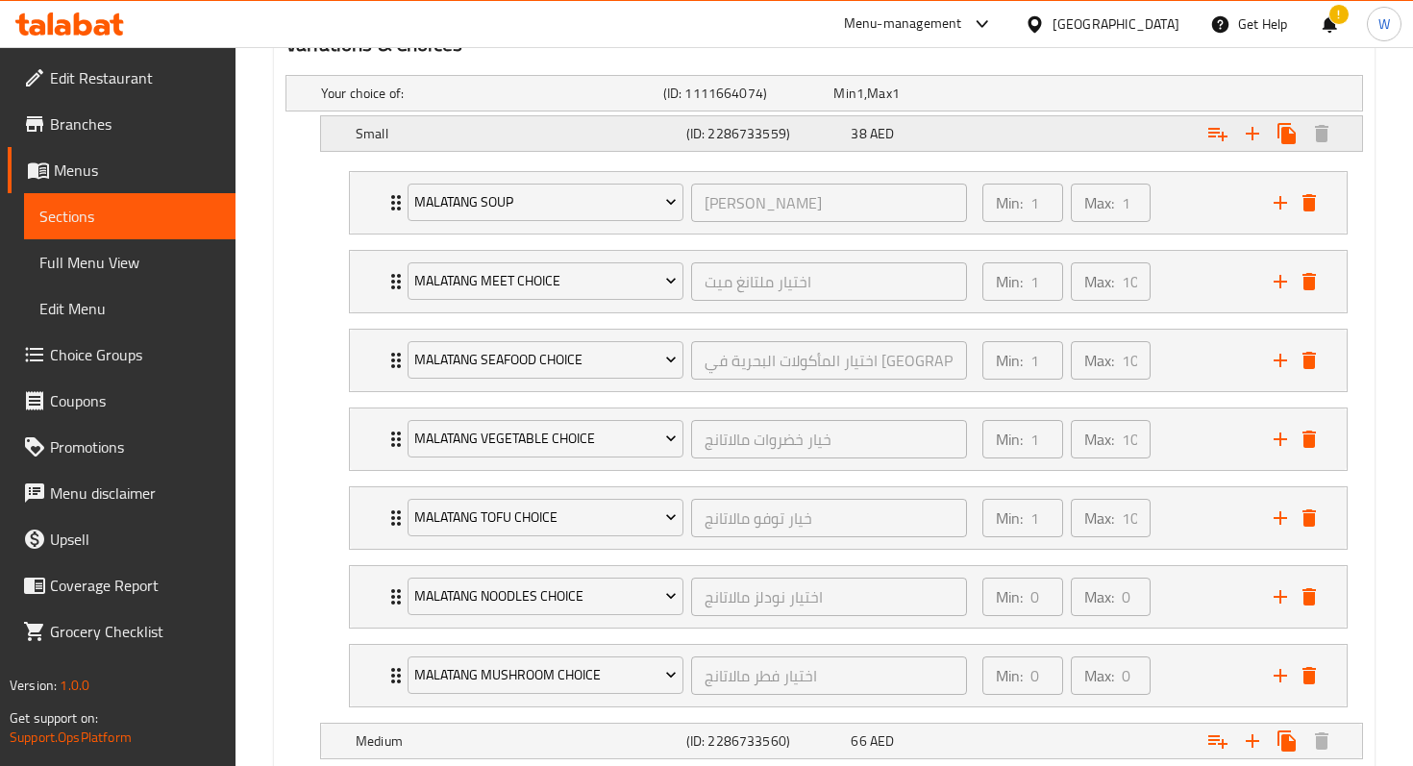
click at [354, 127] on div "Small" at bounding box center [517, 133] width 331 height 27
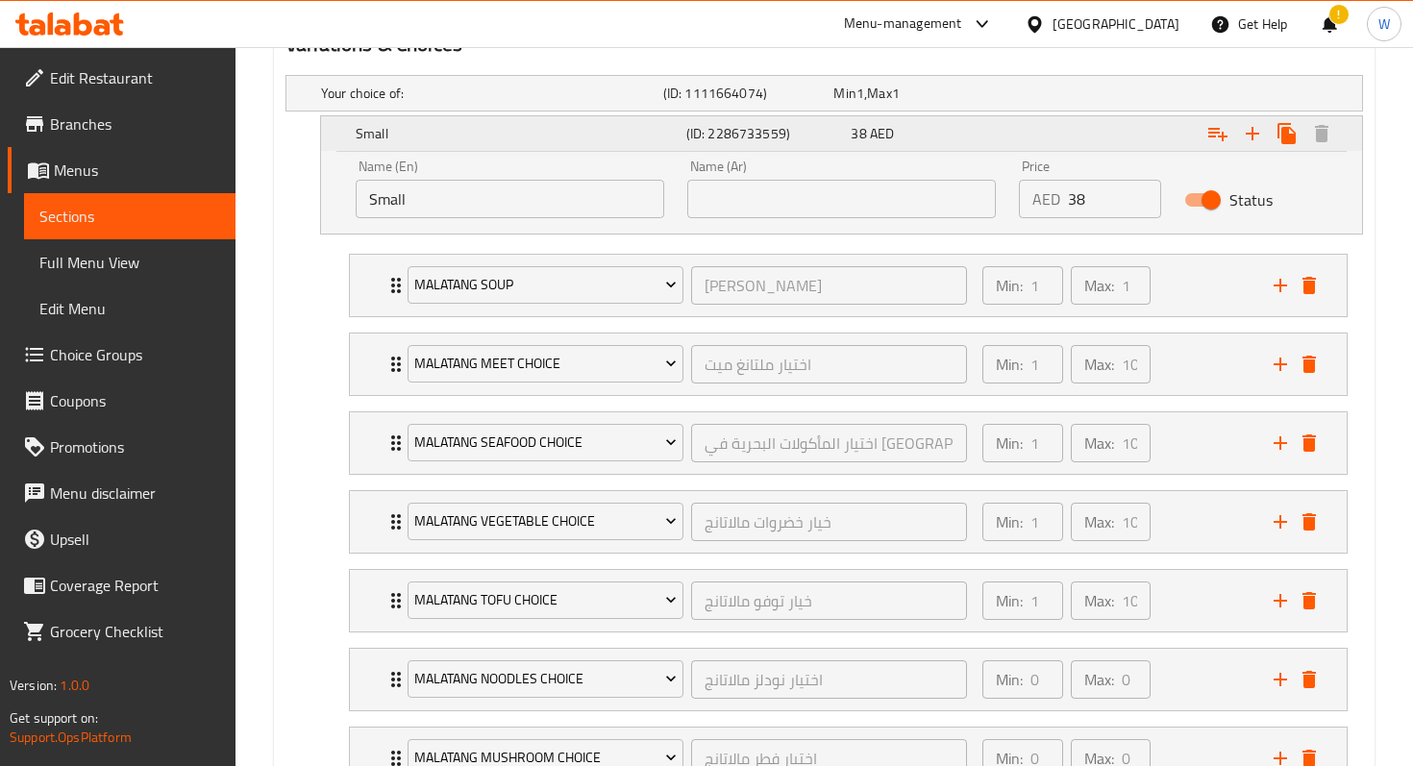
click at [354, 127] on div "Small" at bounding box center [517, 133] width 331 height 27
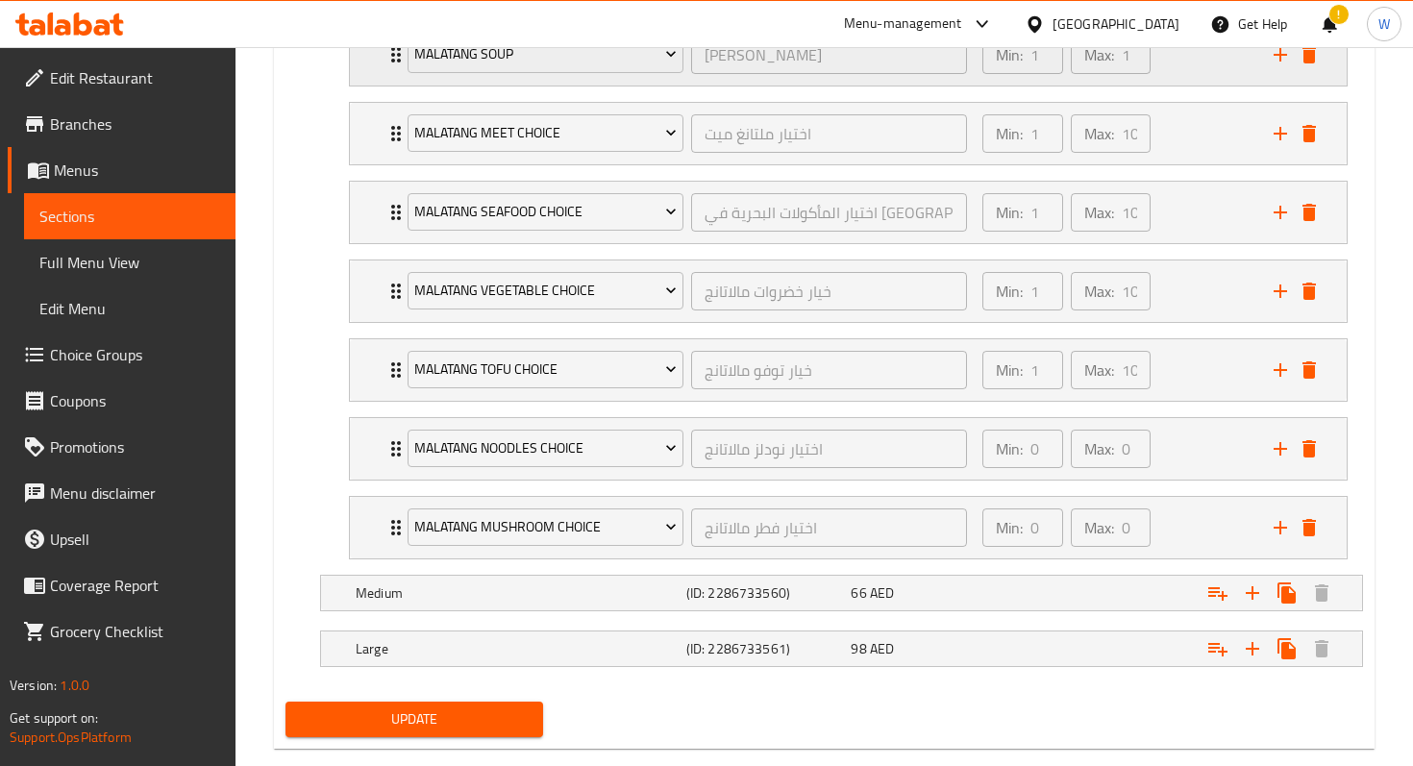
scroll to position [1242, 0]
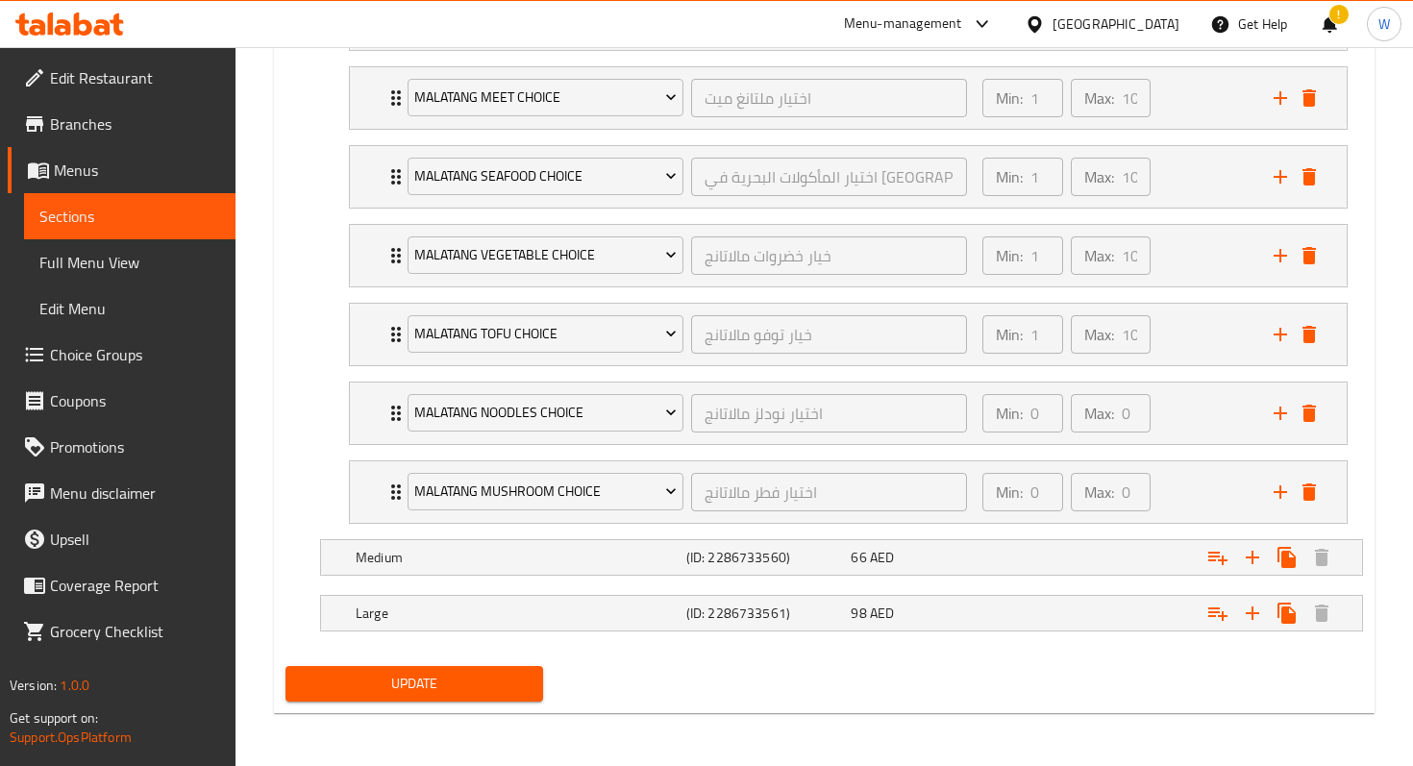
click at [494, 683] on span "Update" at bounding box center [414, 684] width 227 height 24
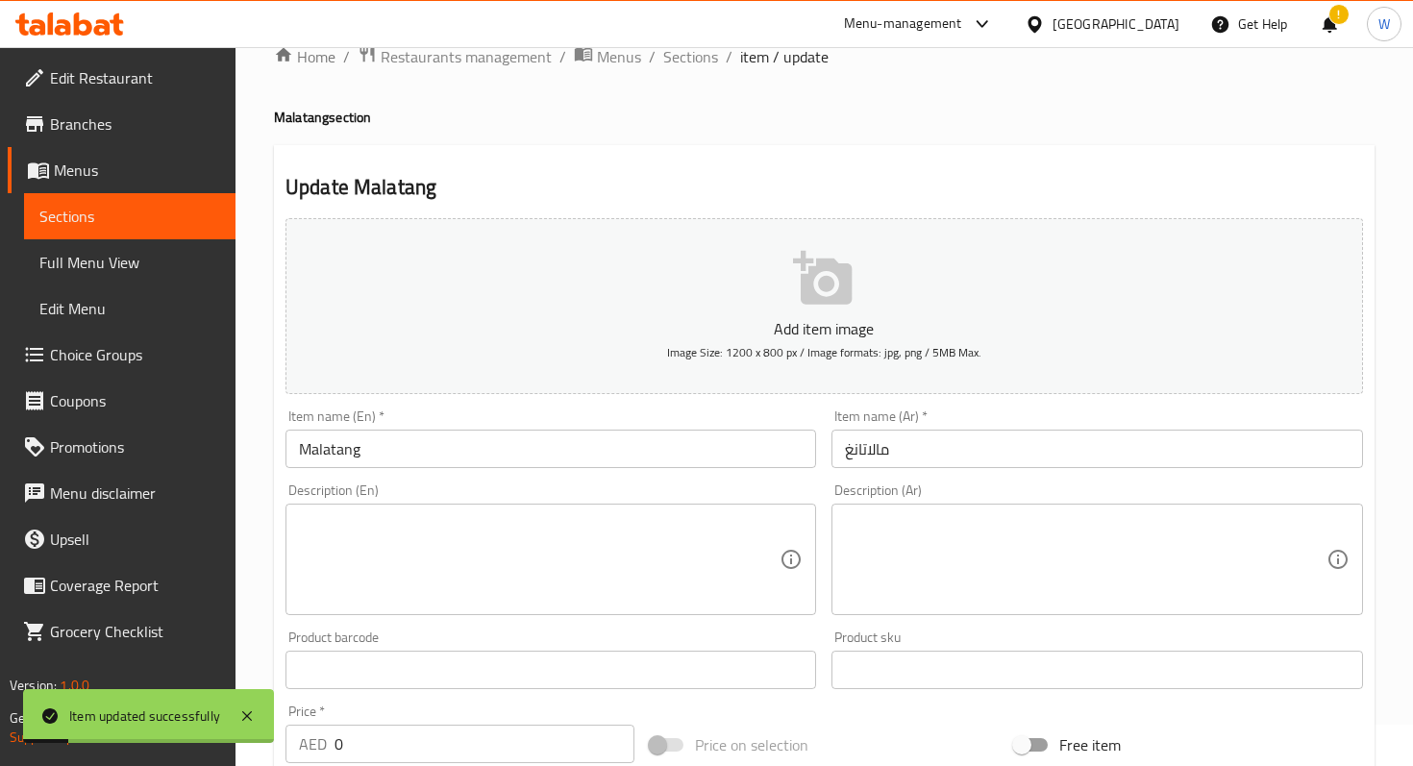
scroll to position [0, 0]
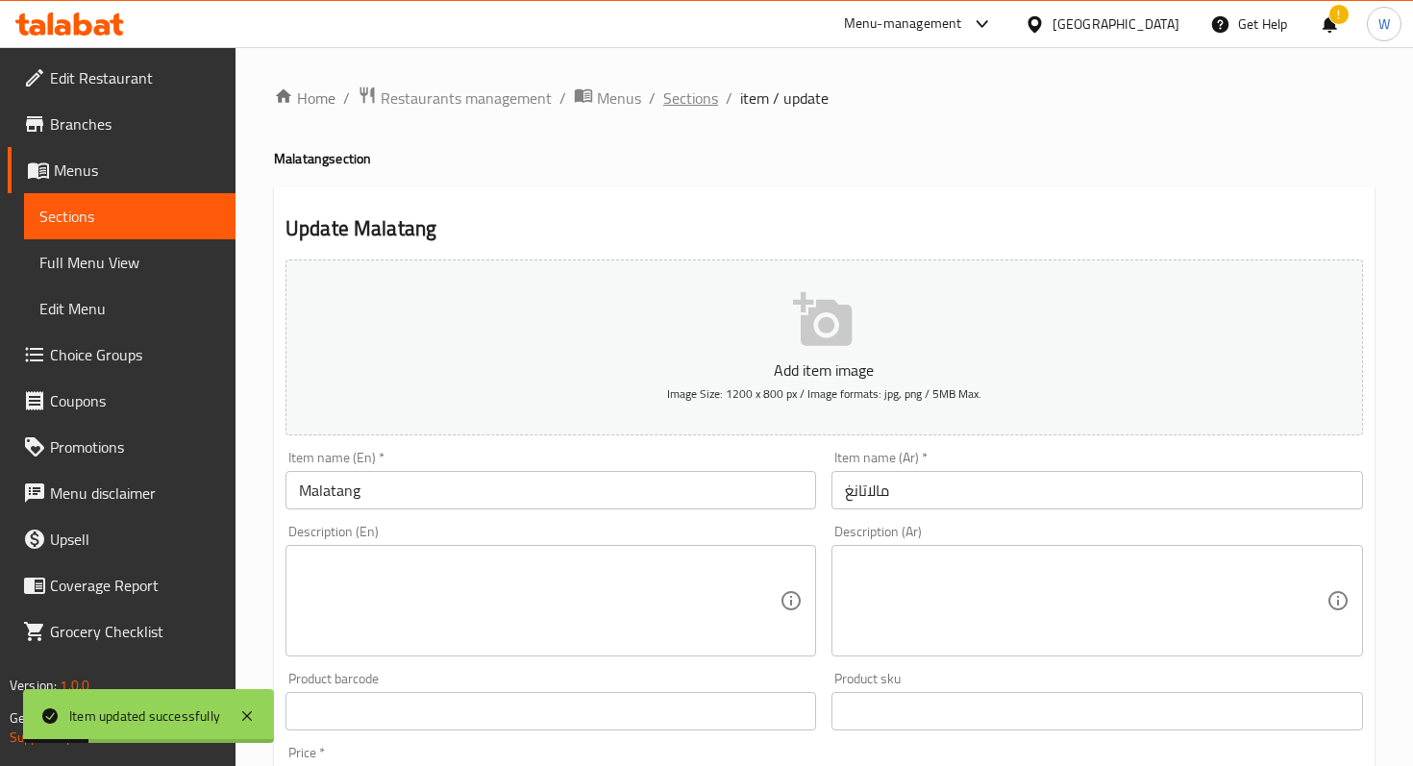
click at [676, 96] on span "Sections" at bounding box center [690, 98] width 55 height 23
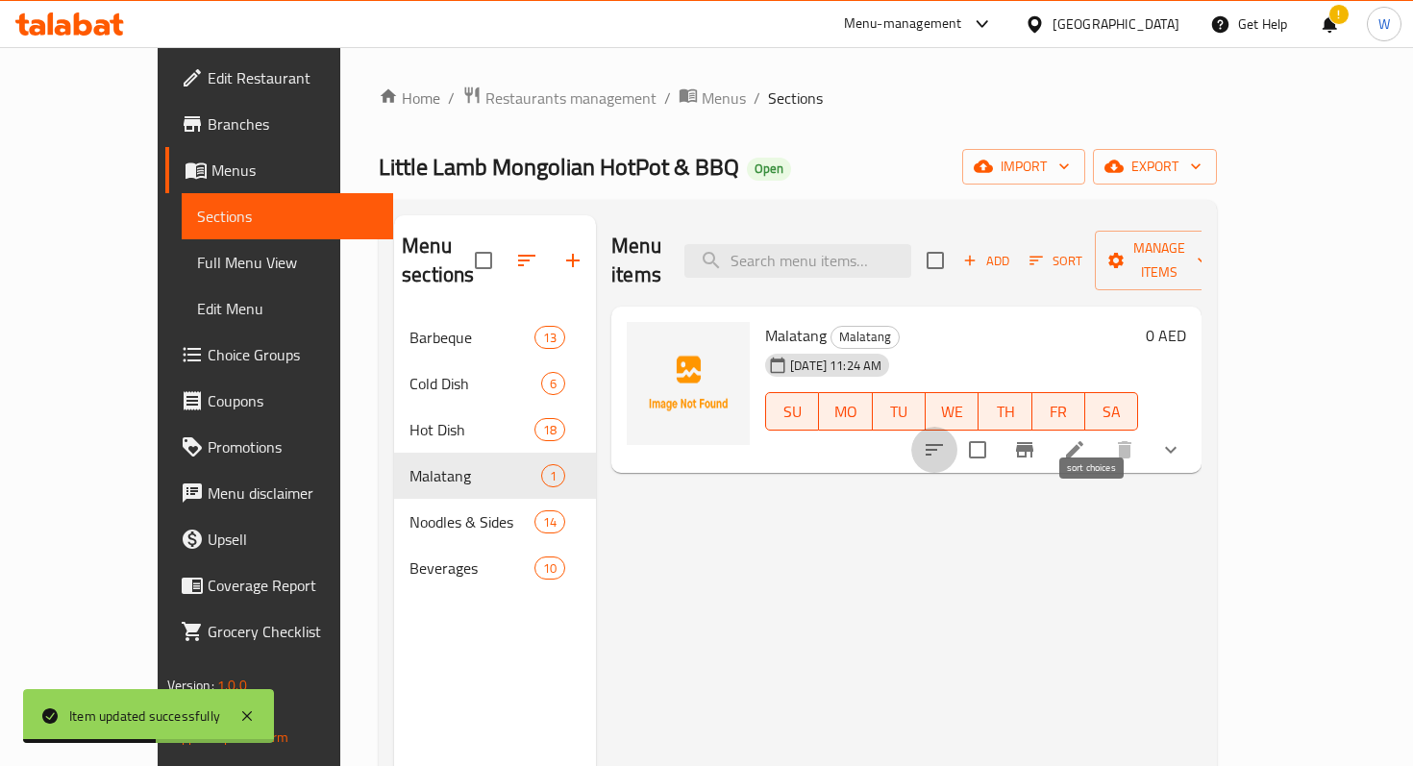
click at [946, 438] on icon "sort-choices" at bounding box center [934, 449] width 23 height 23
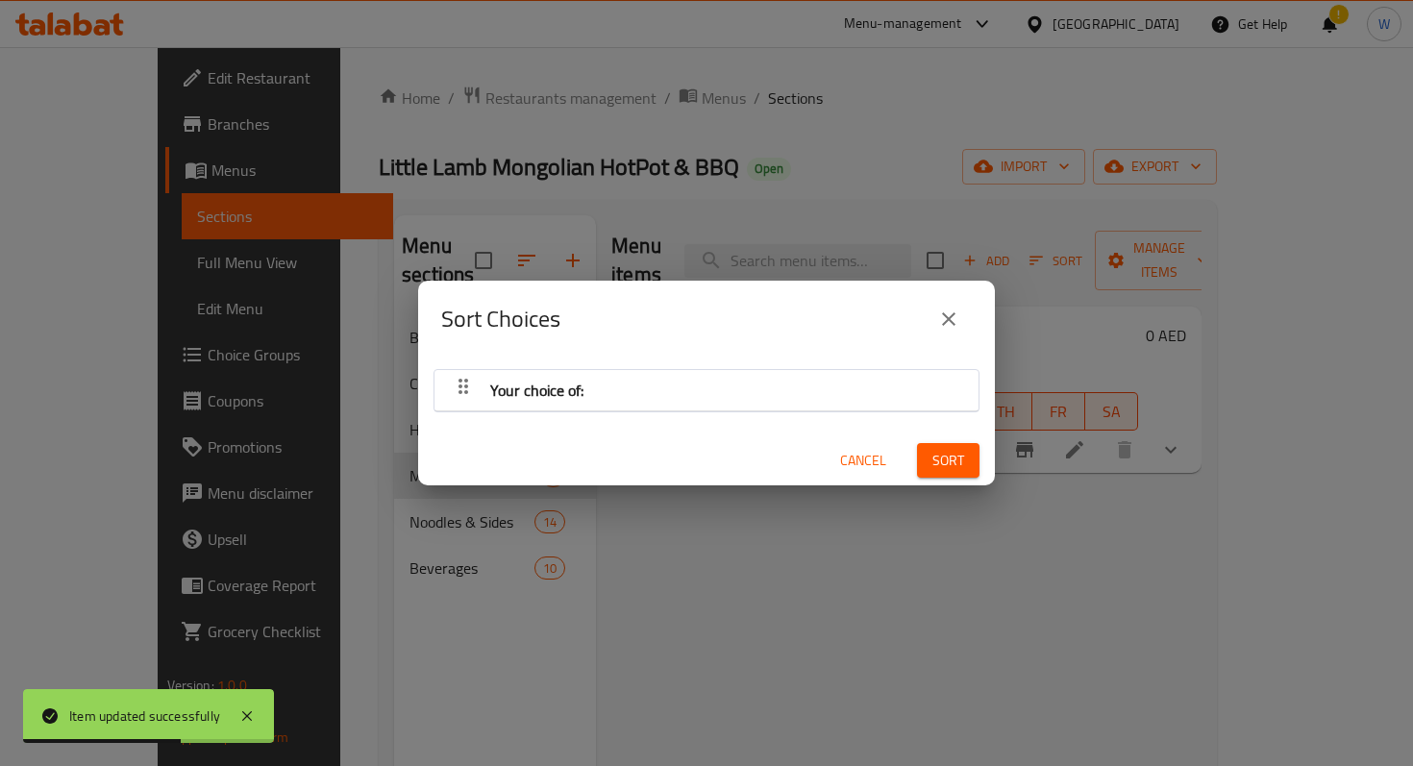
click at [483, 380] on div "Your choice of:" at bounding box center [537, 390] width 109 height 46
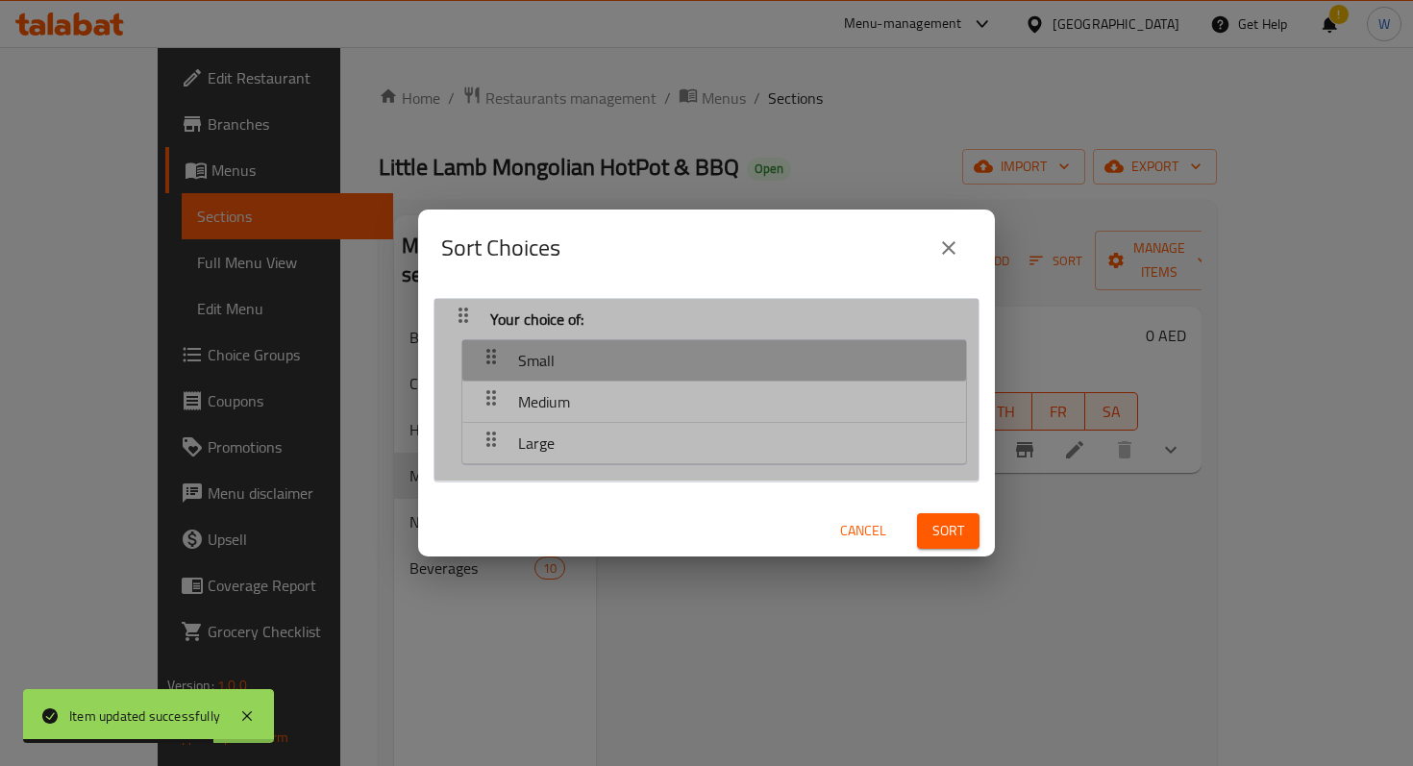
click at [492, 355] on icon "button" at bounding box center [491, 356] width 23 height 23
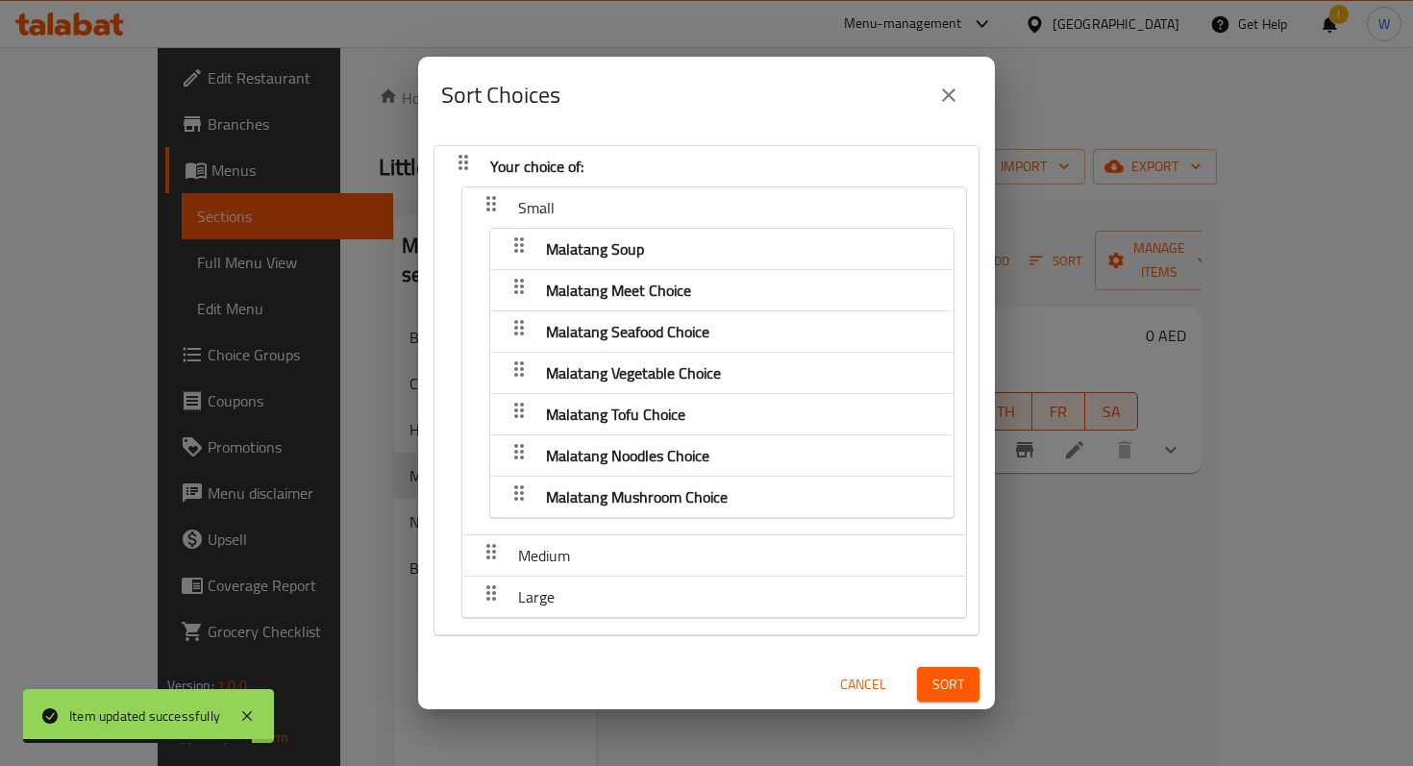
click at [493, 552] on icon "button" at bounding box center [492, 551] width 10 height 15
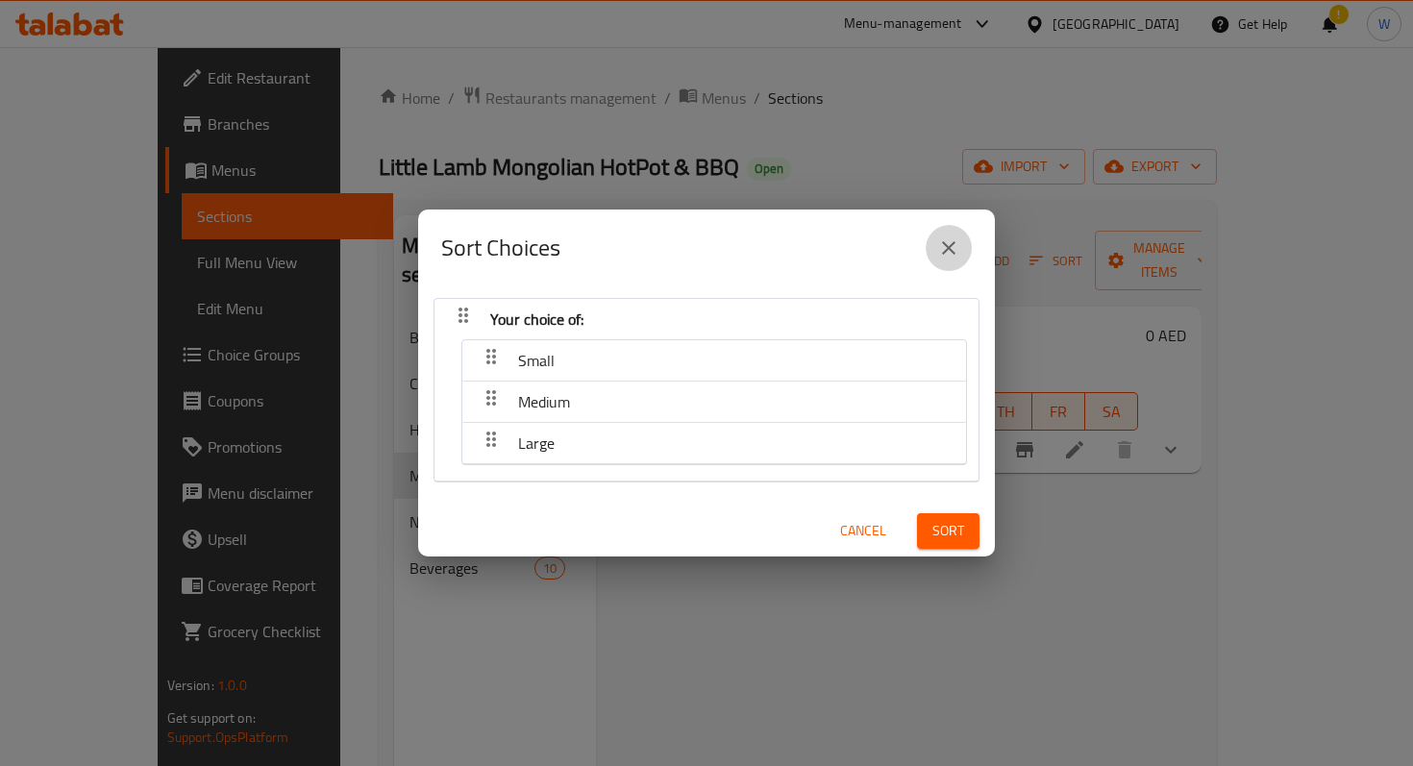
click at [961, 248] on button "close" at bounding box center [949, 248] width 46 height 46
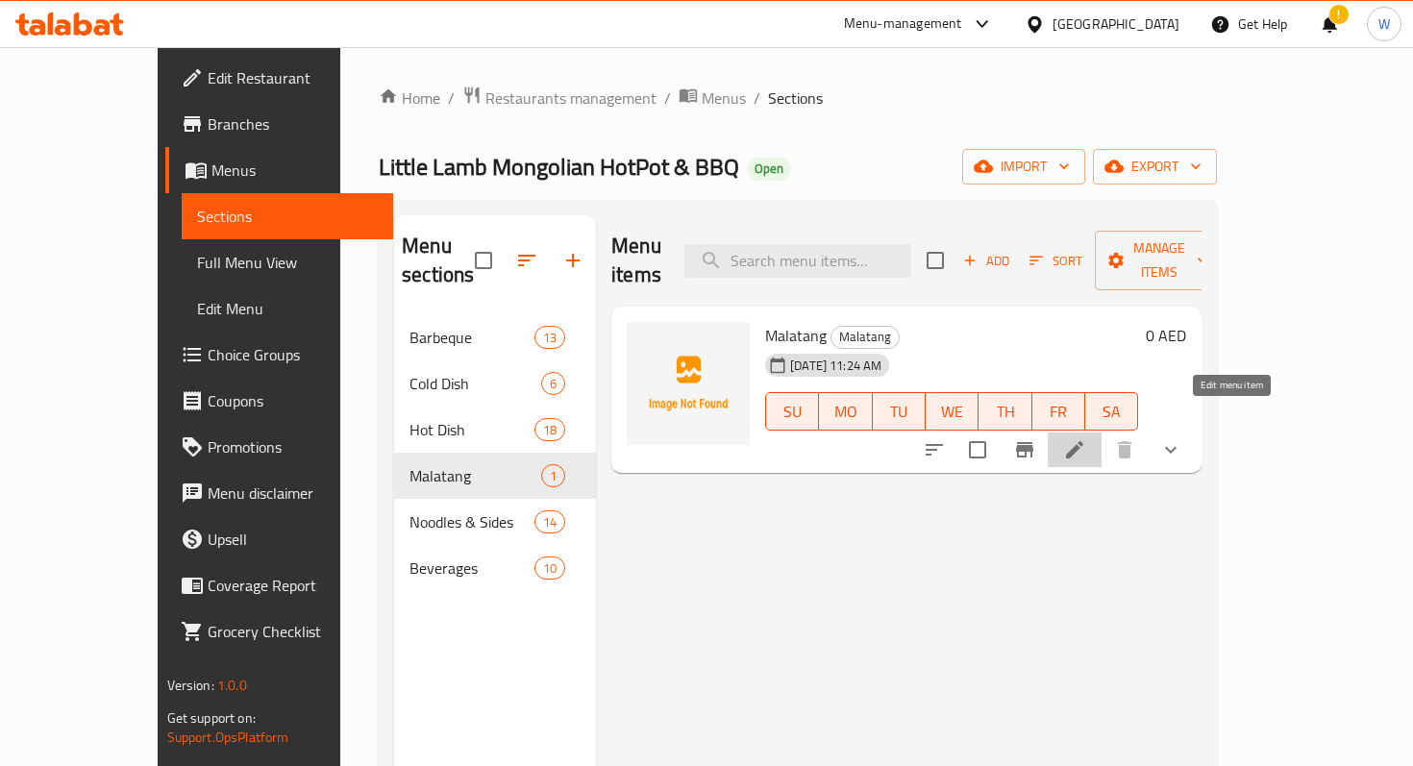
click at [1086, 438] on icon at bounding box center [1074, 449] width 23 height 23
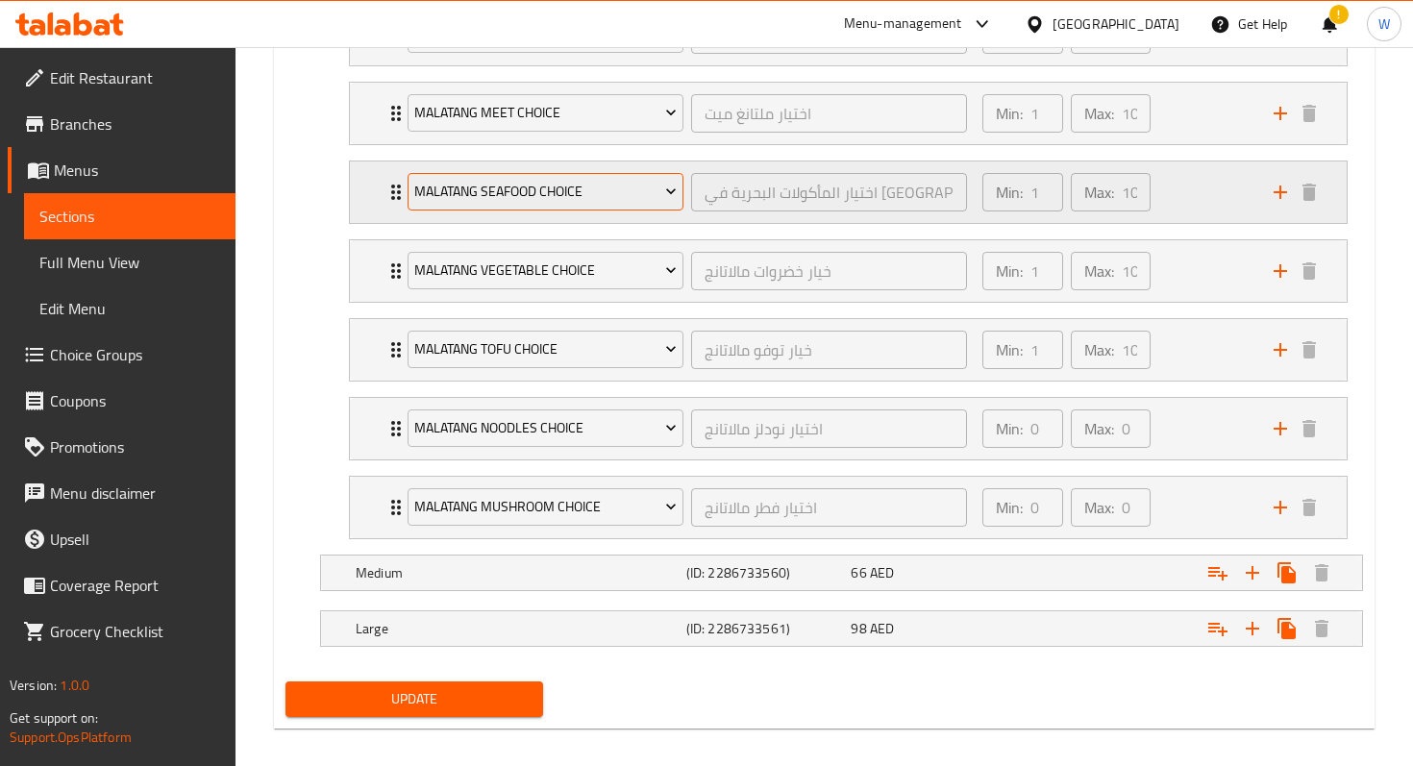
scroll to position [1242, 0]
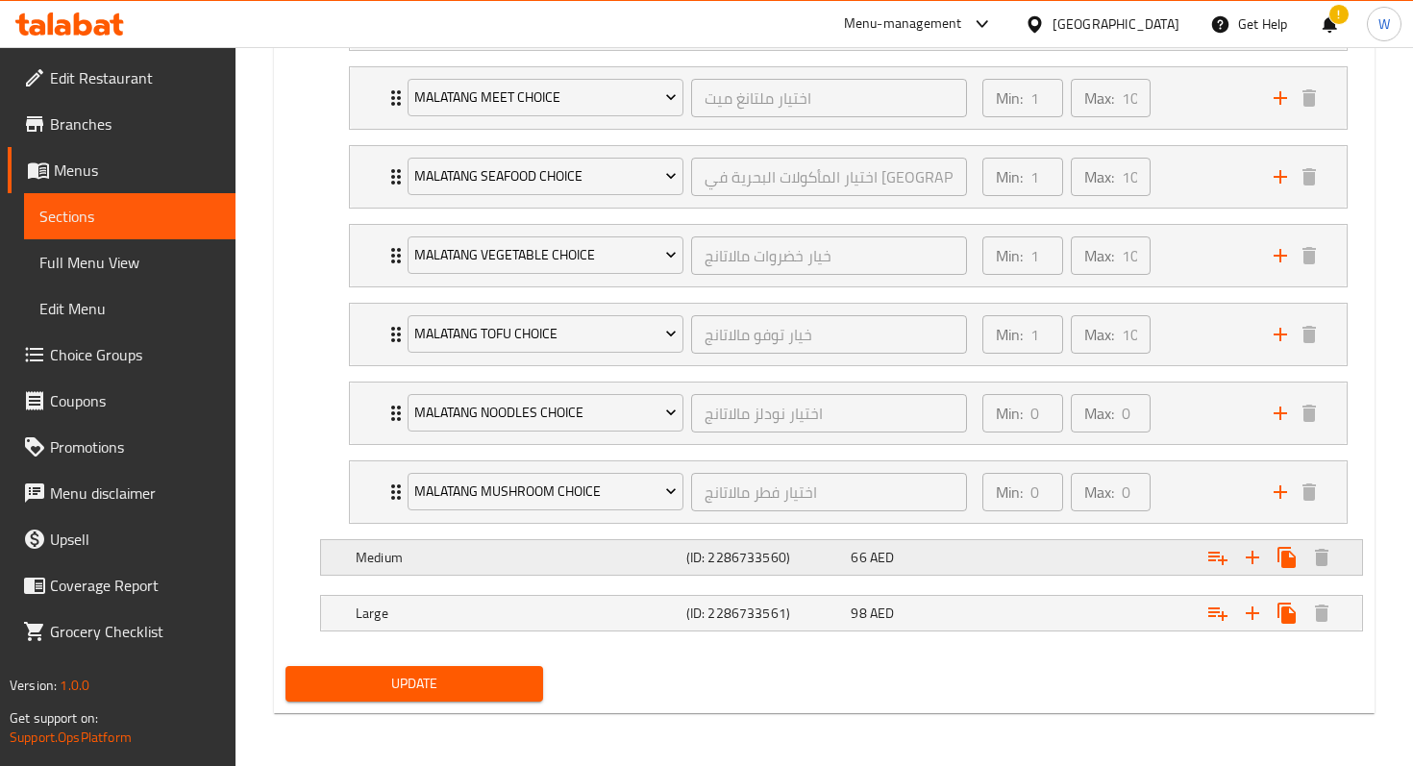
click at [705, 559] on h5 "(ID: 2286733560)" at bounding box center [765, 557] width 158 height 19
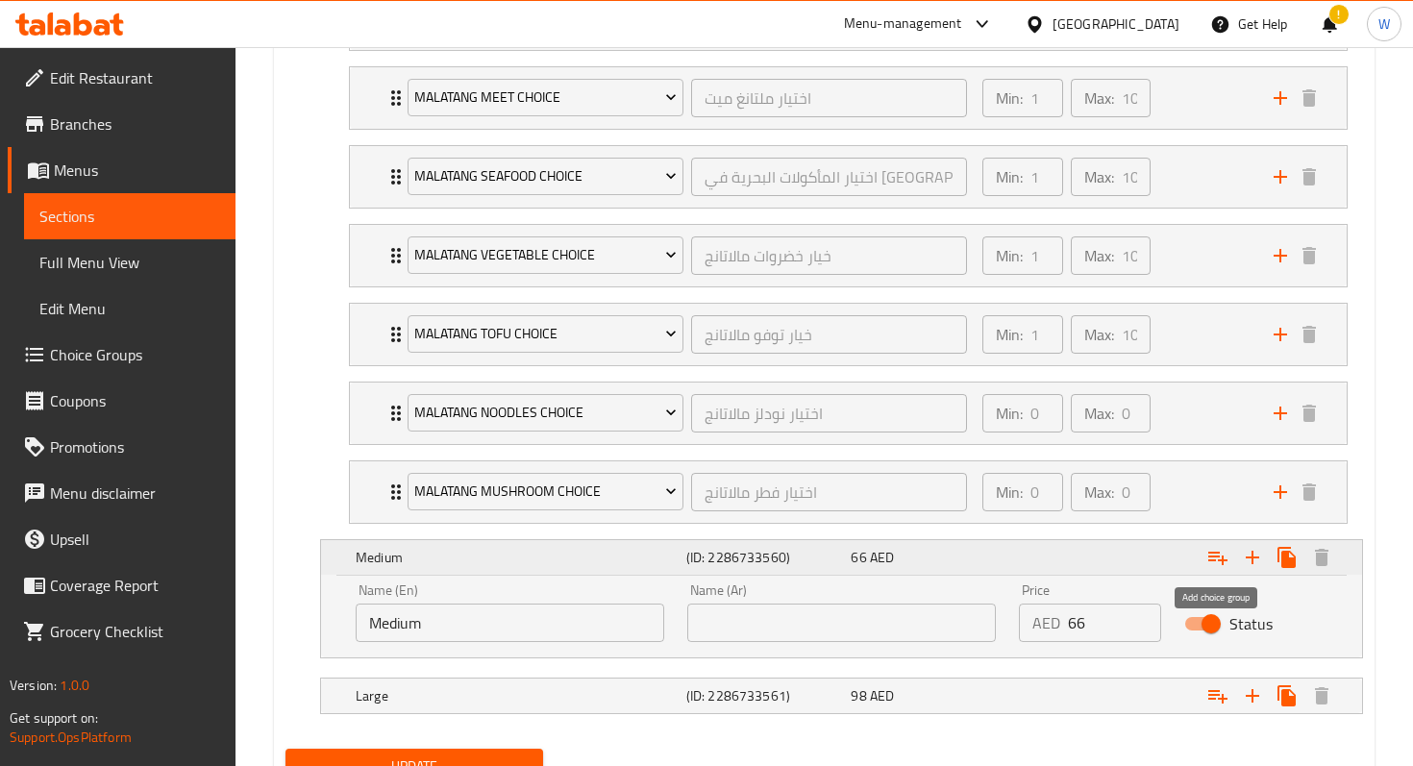
click at [1219, 562] on icon "Expand" at bounding box center [1218, 557] width 23 height 23
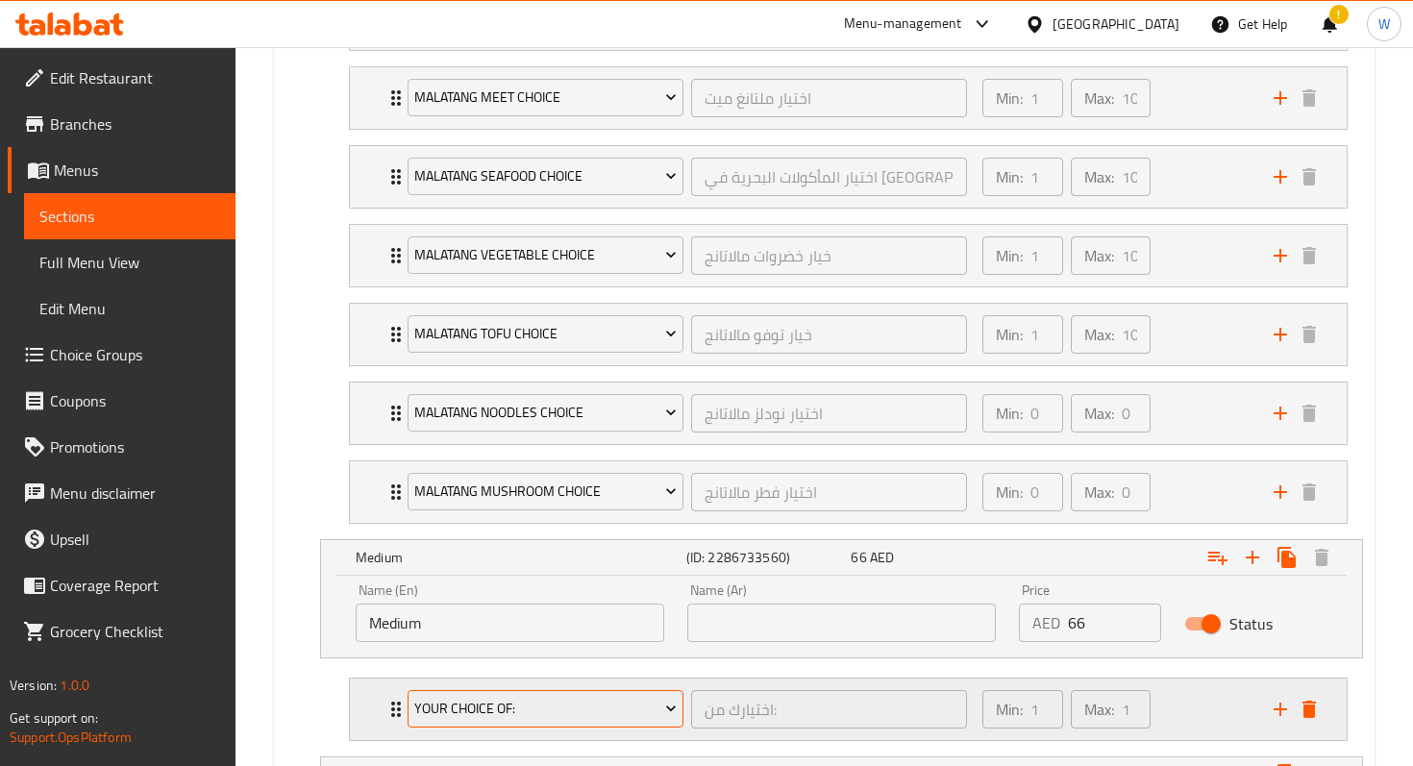
scroll to position [1360, 0]
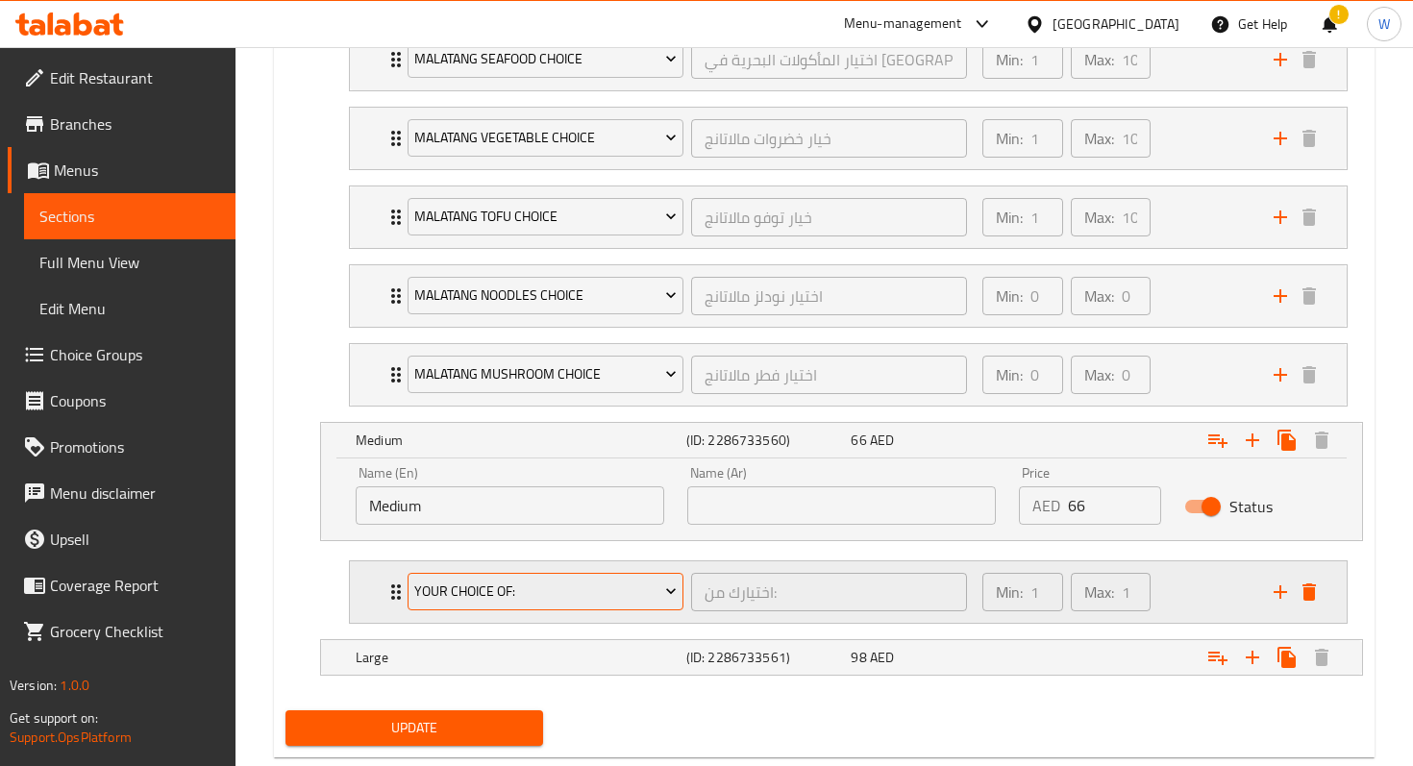
click at [613, 601] on span "Your Choice Of:" at bounding box center [545, 592] width 262 height 24
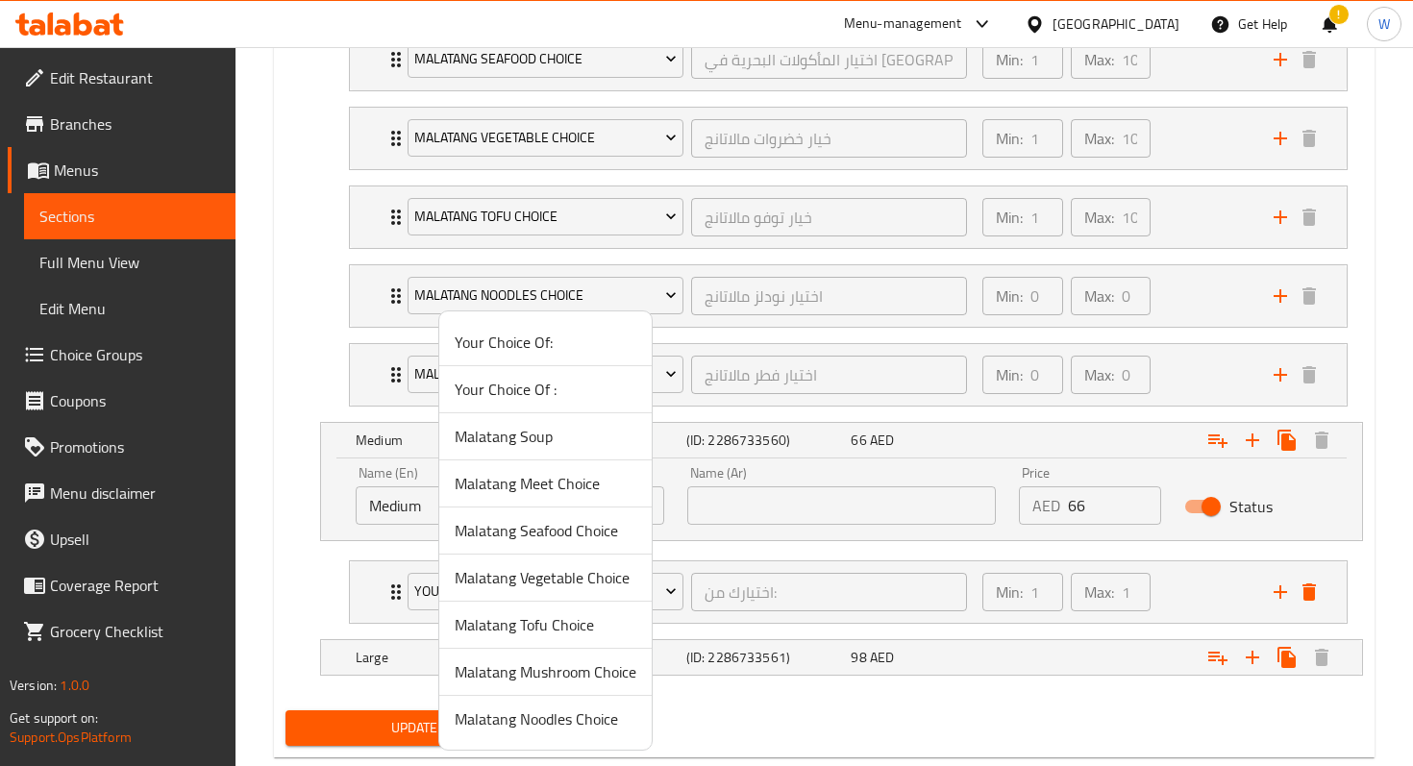
click at [565, 442] on span "Malatang Soup" at bounding box center [546, 436] width 182 height 23
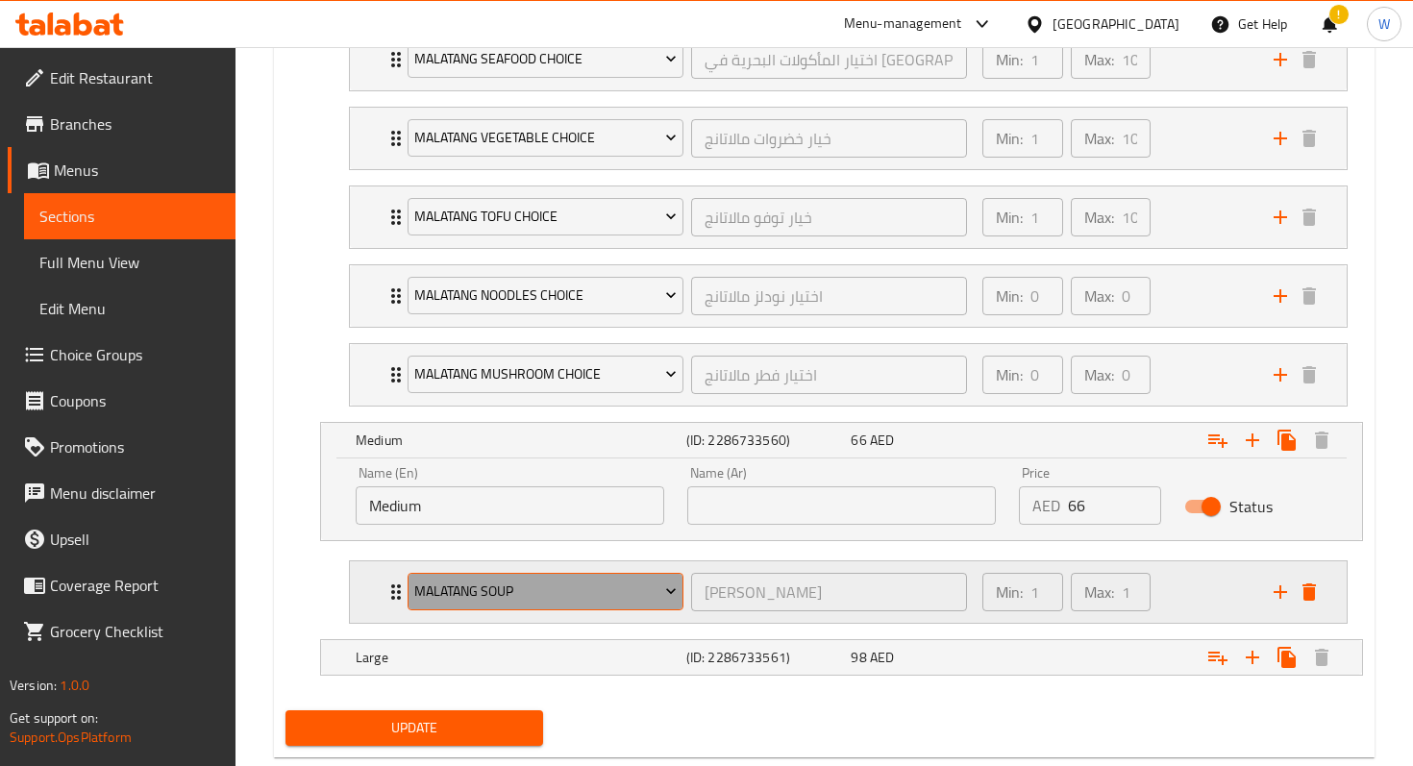
click at [626, 580] on span "Malatang Soup" at bounding box center [545, 592] width 262 height 24
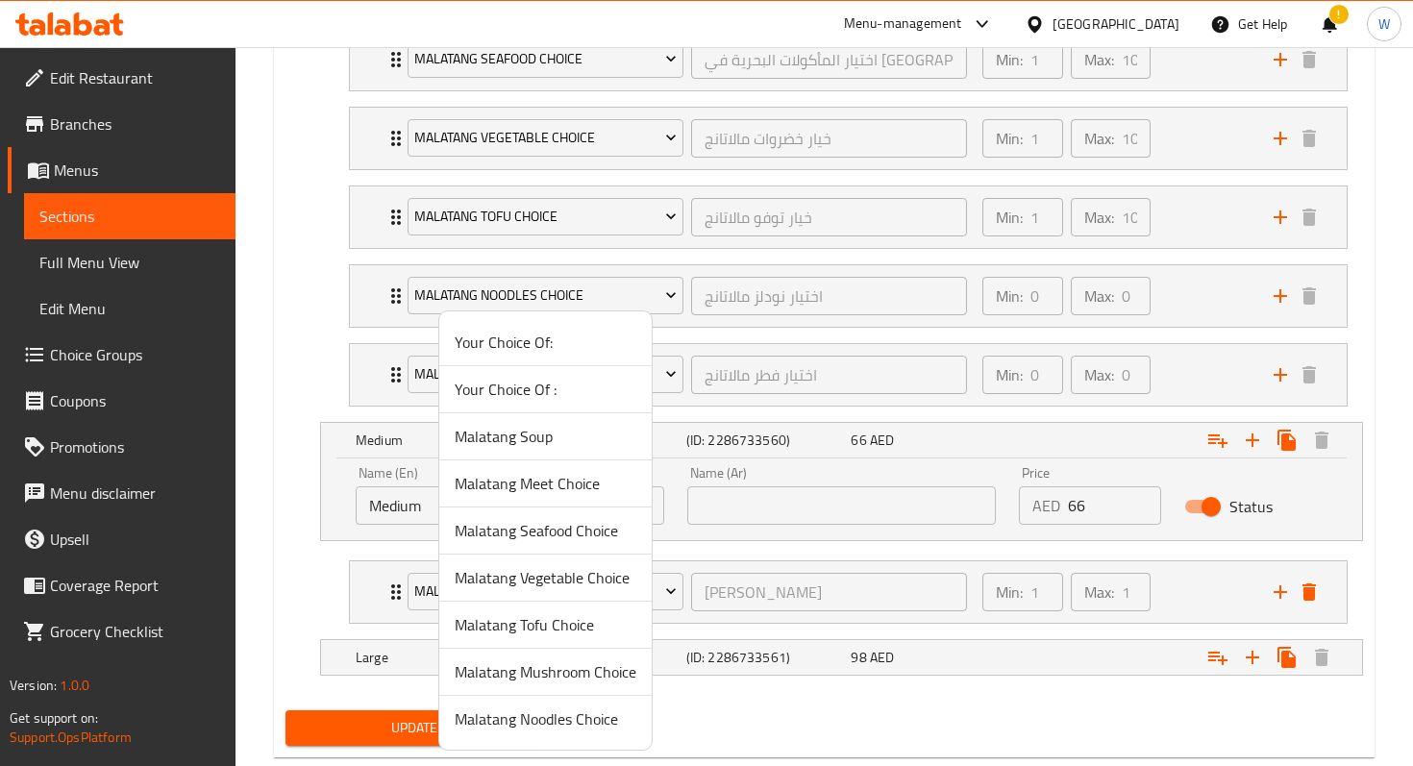
click at [778, 588] on div at bounding box center [706, 383] width 1413 height 766
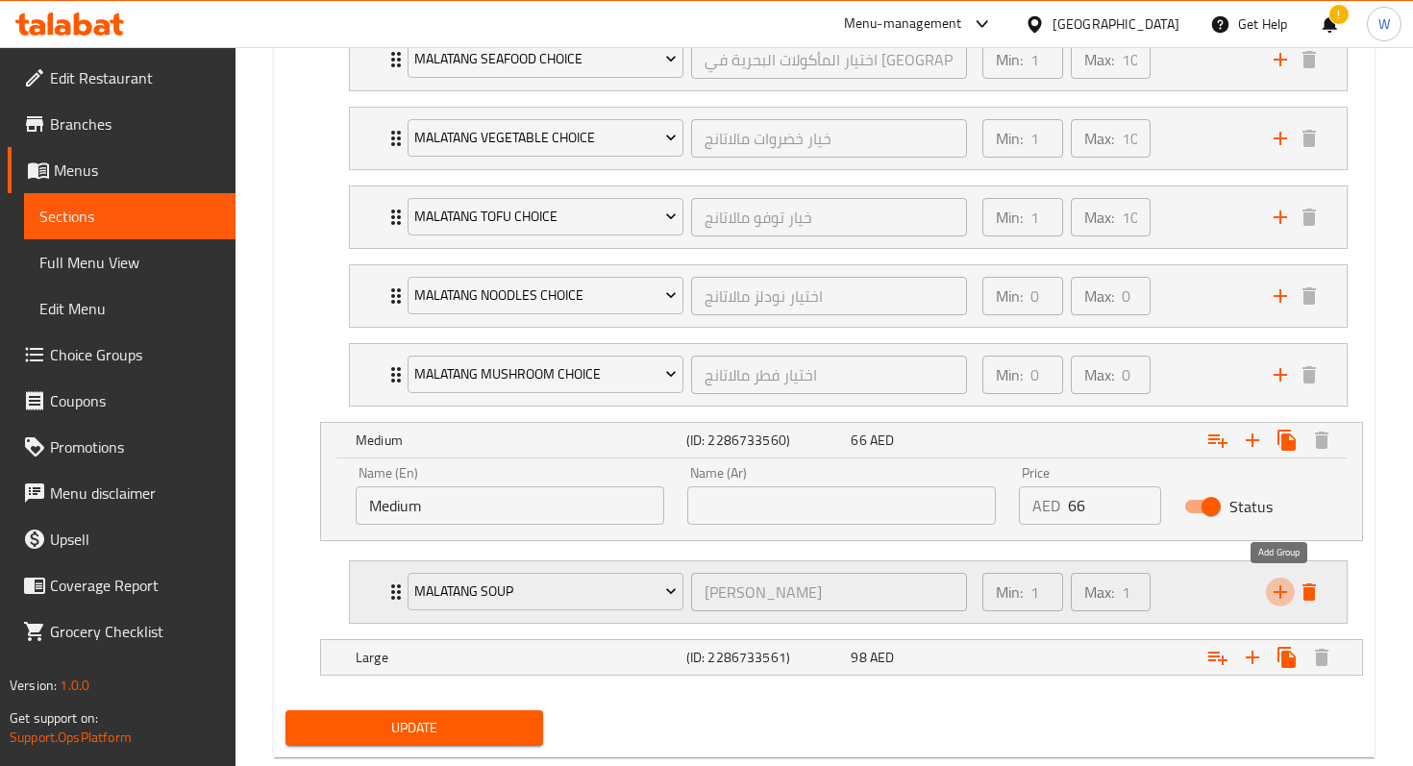
click at [1277, 590] on icon "add" at bounding box center [1280, 592] width 13 height 13
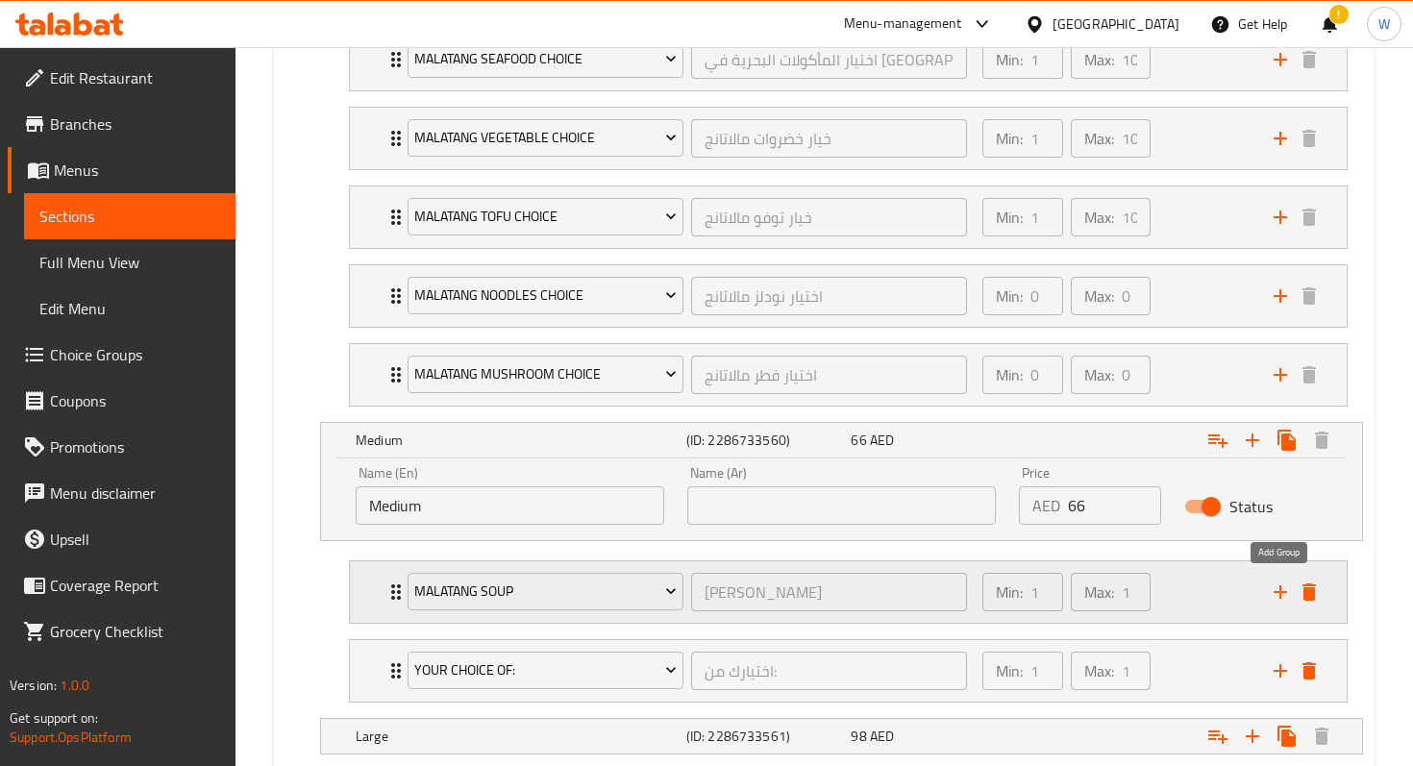
click at [1281, 594] on icon "add" at bounding box center [1280, 592] width 13 height 13
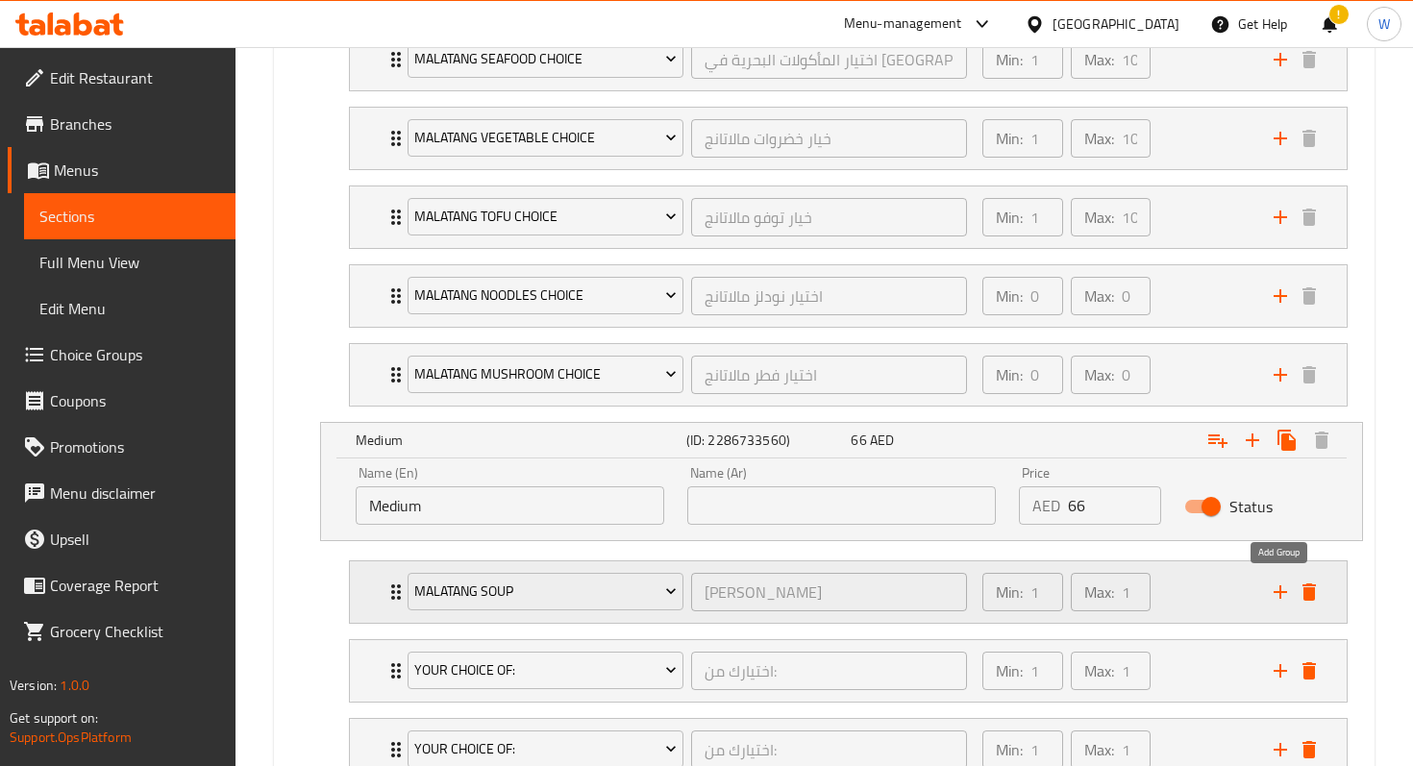
click at [1281, 594] on icon "add" at bounding box center [1280, 592] width 13 height 13
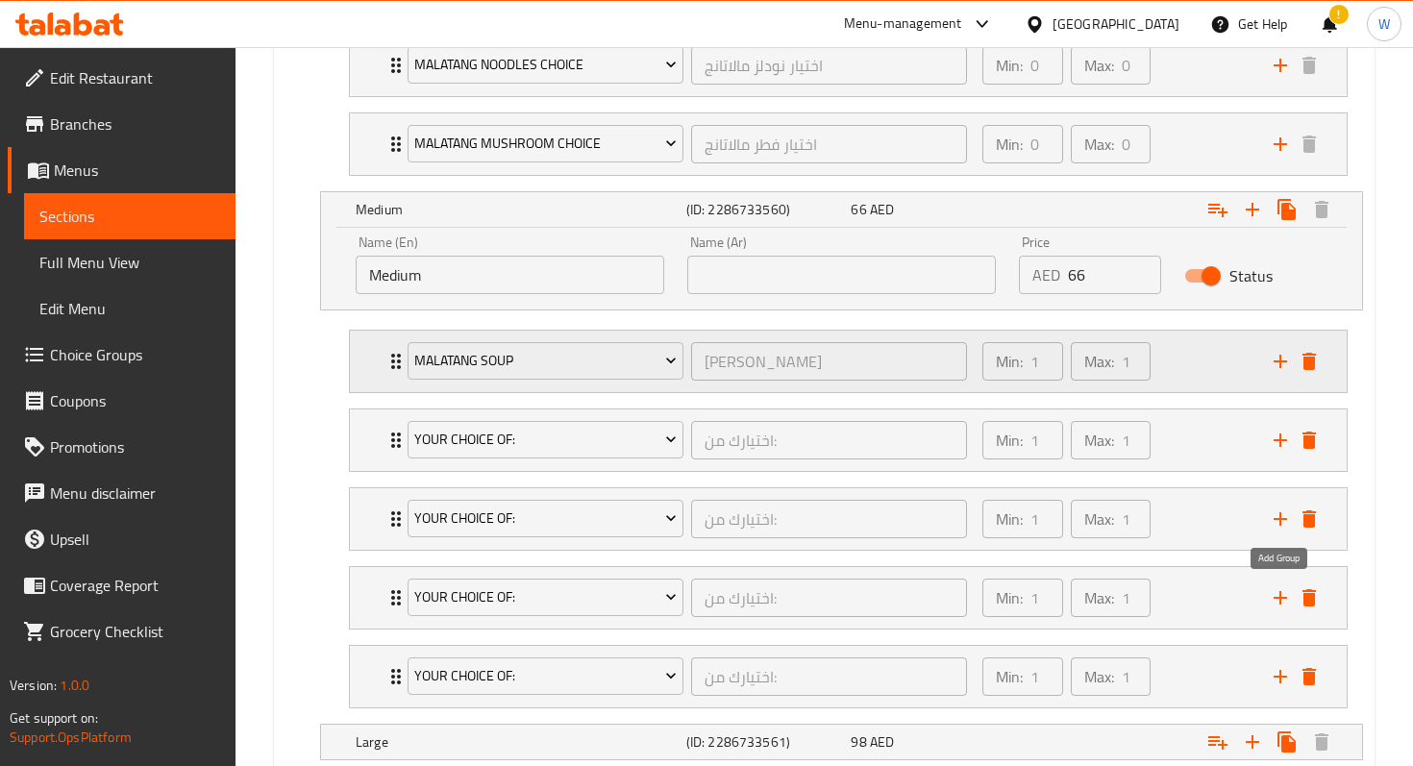
scroll to position [1597, 0]
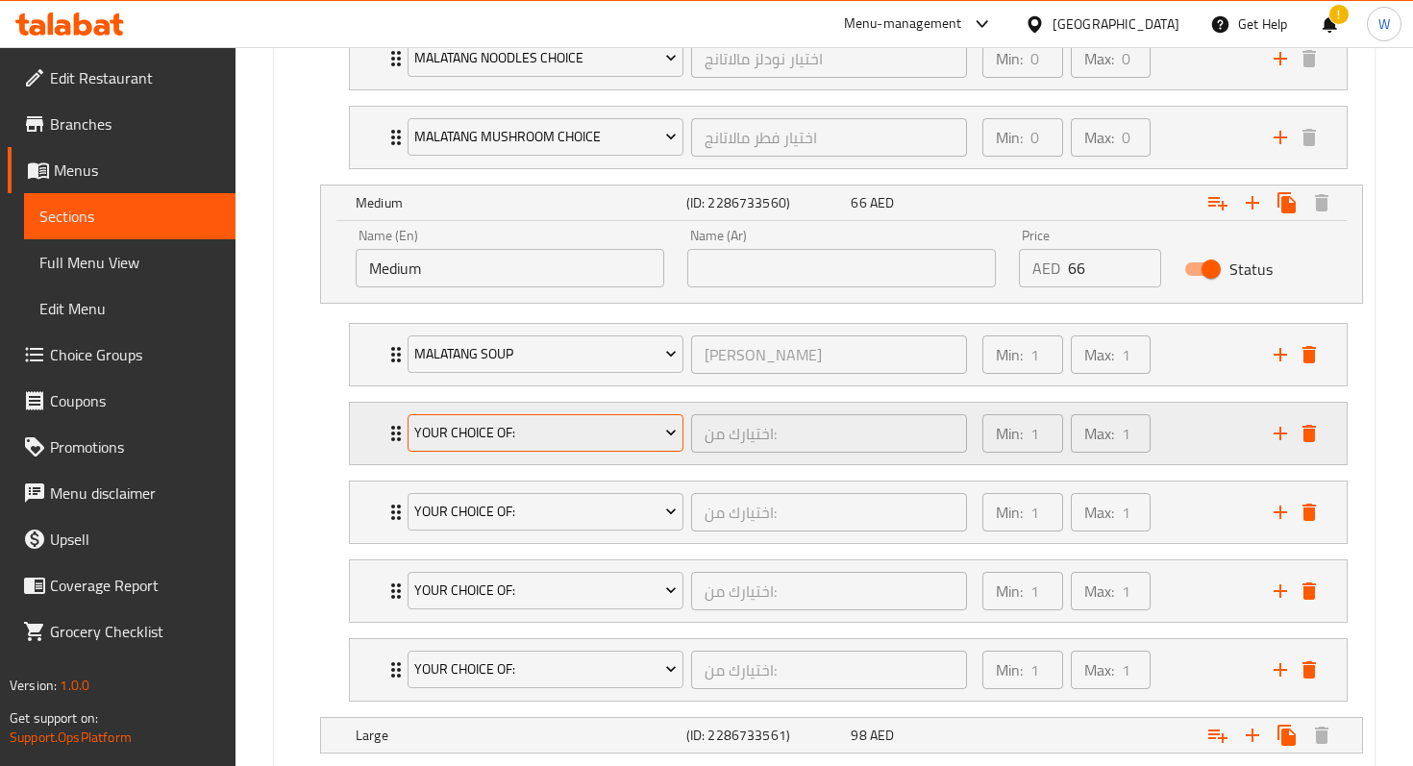
click at [608, 426] on span "Your Choice Of:" at bounding box center [545, 433] width 262 height 24
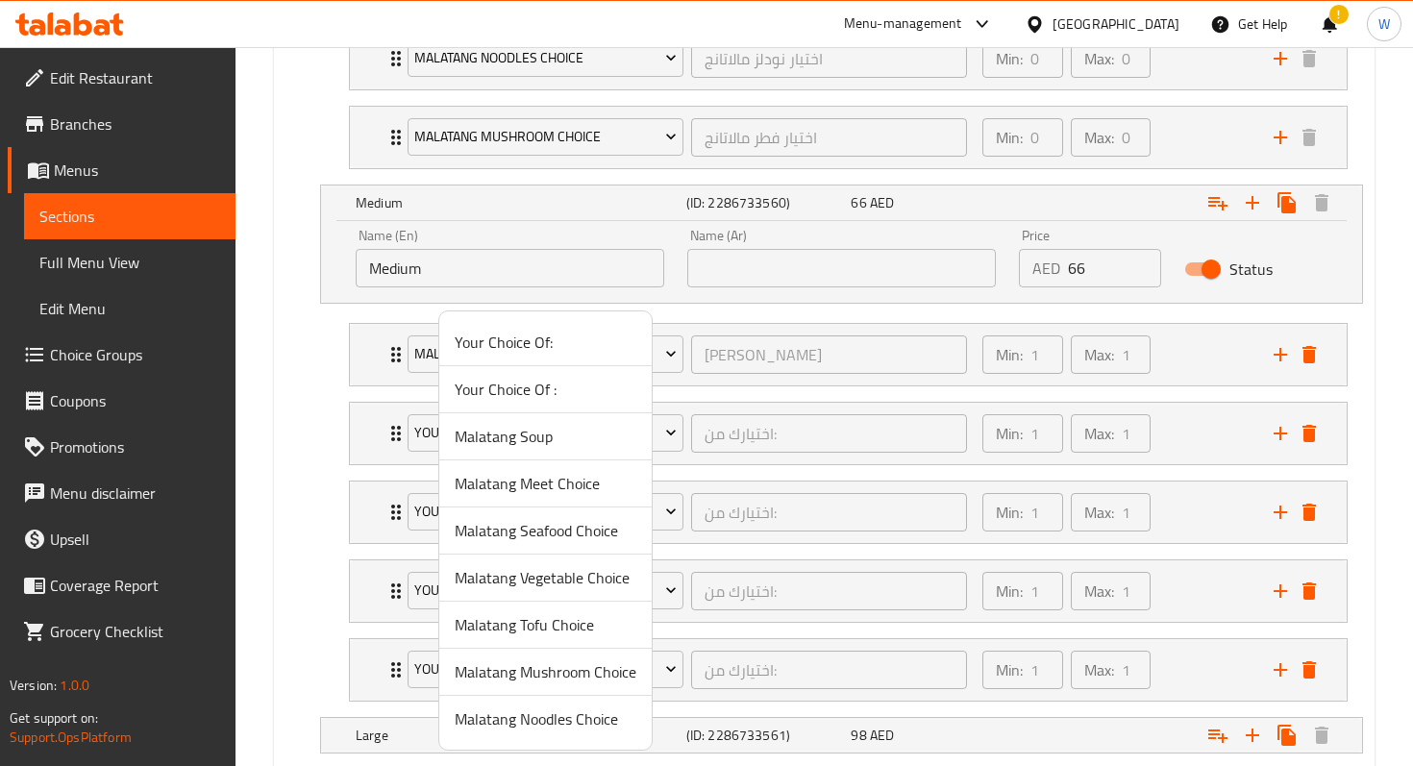
click at [571, 472] on span "Malatang Meet Choice" at bounding box center [546, 483] width 182 height 23
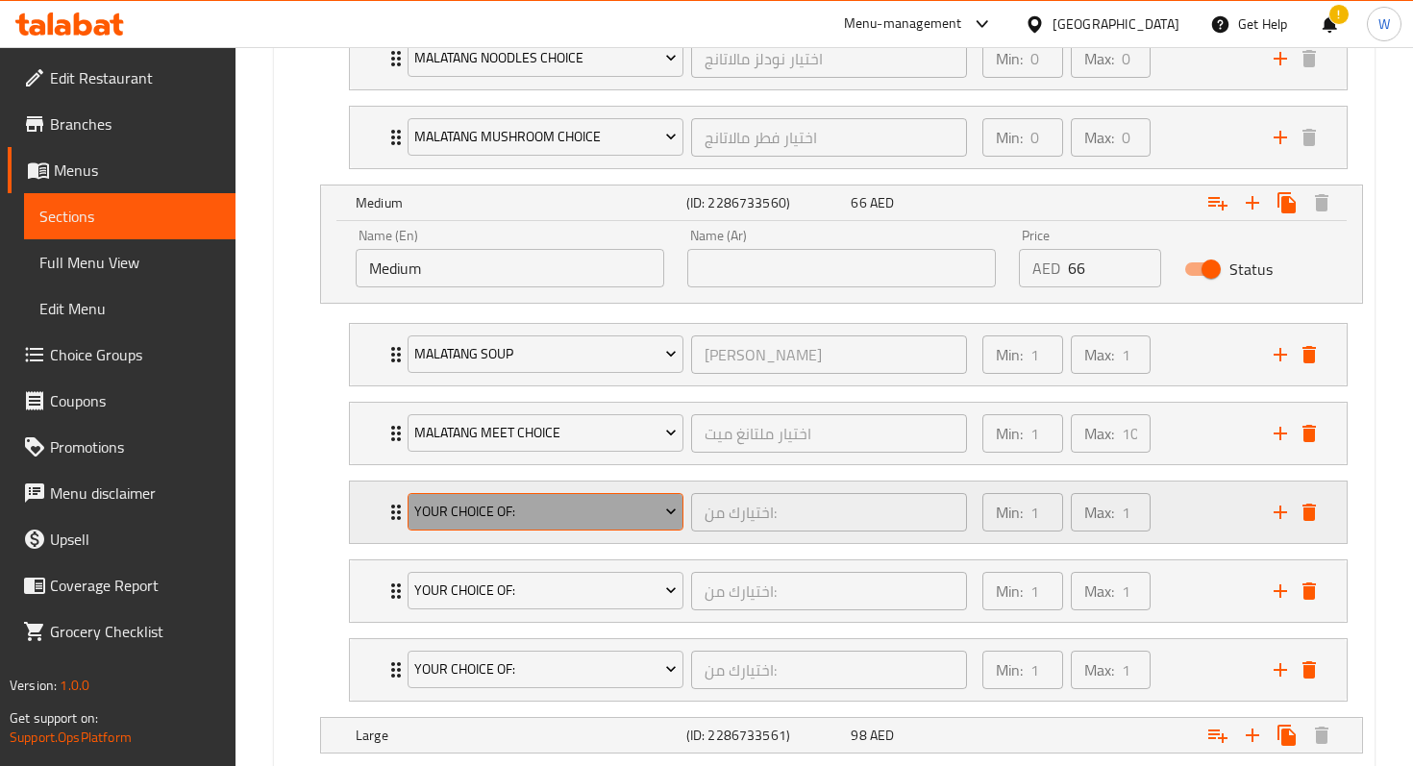
click at [568, 500] on span "Your Choice Of:" at bounding box center [545, 512] width 262 height 24
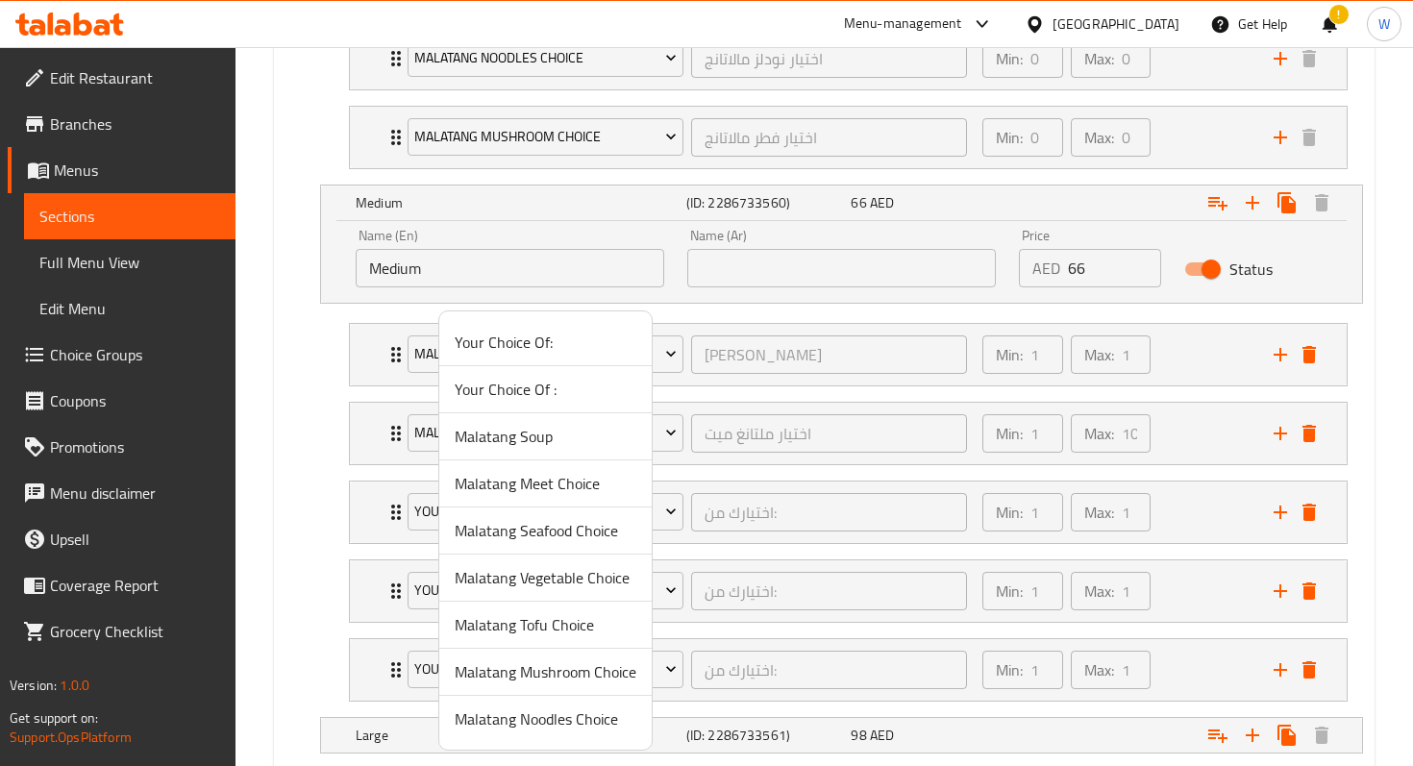
click at [569, 536] on span "Malatang Seafood Choice" at bounding box center [546, 530] width 182 height 23
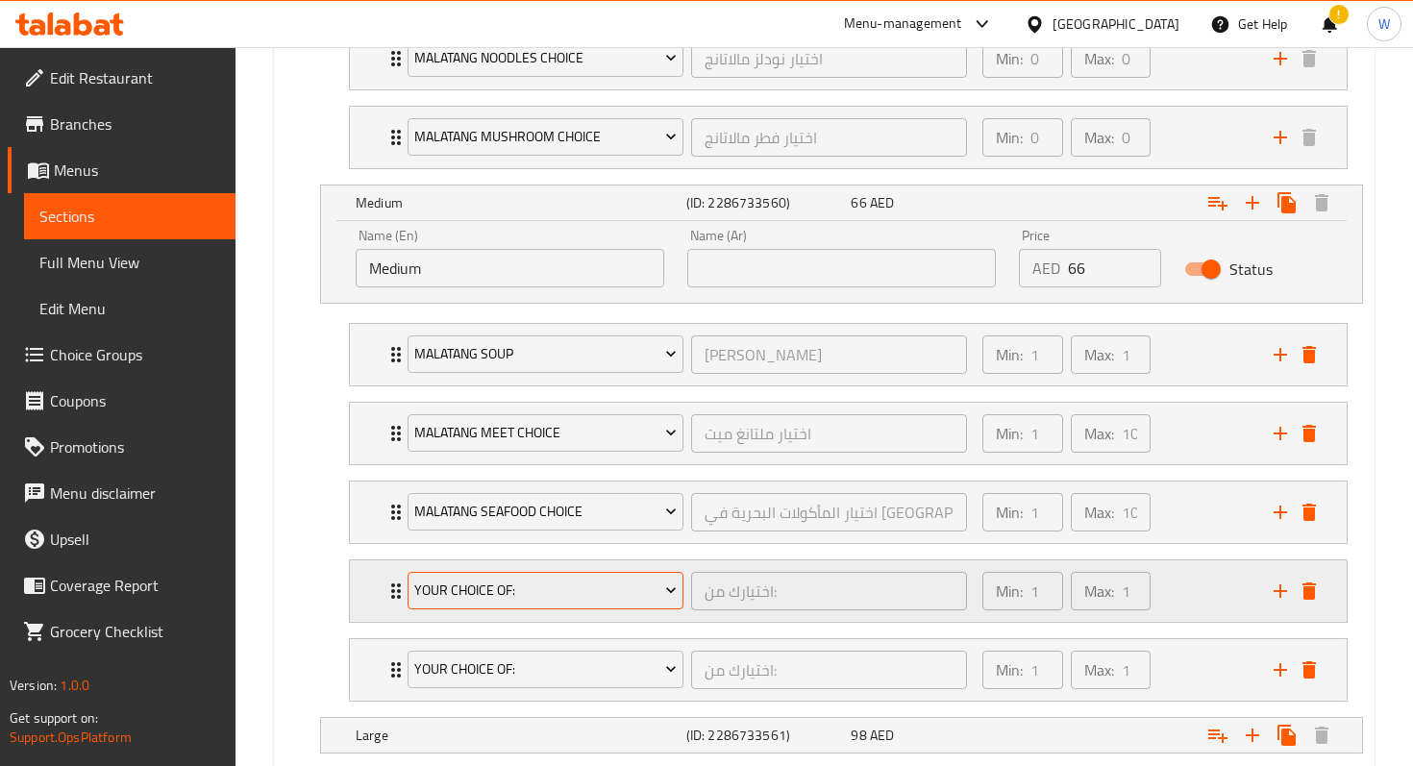
click at [564, 584] on span "Your Choice Of:" at bounding box center [545, 591] width 262 height 24
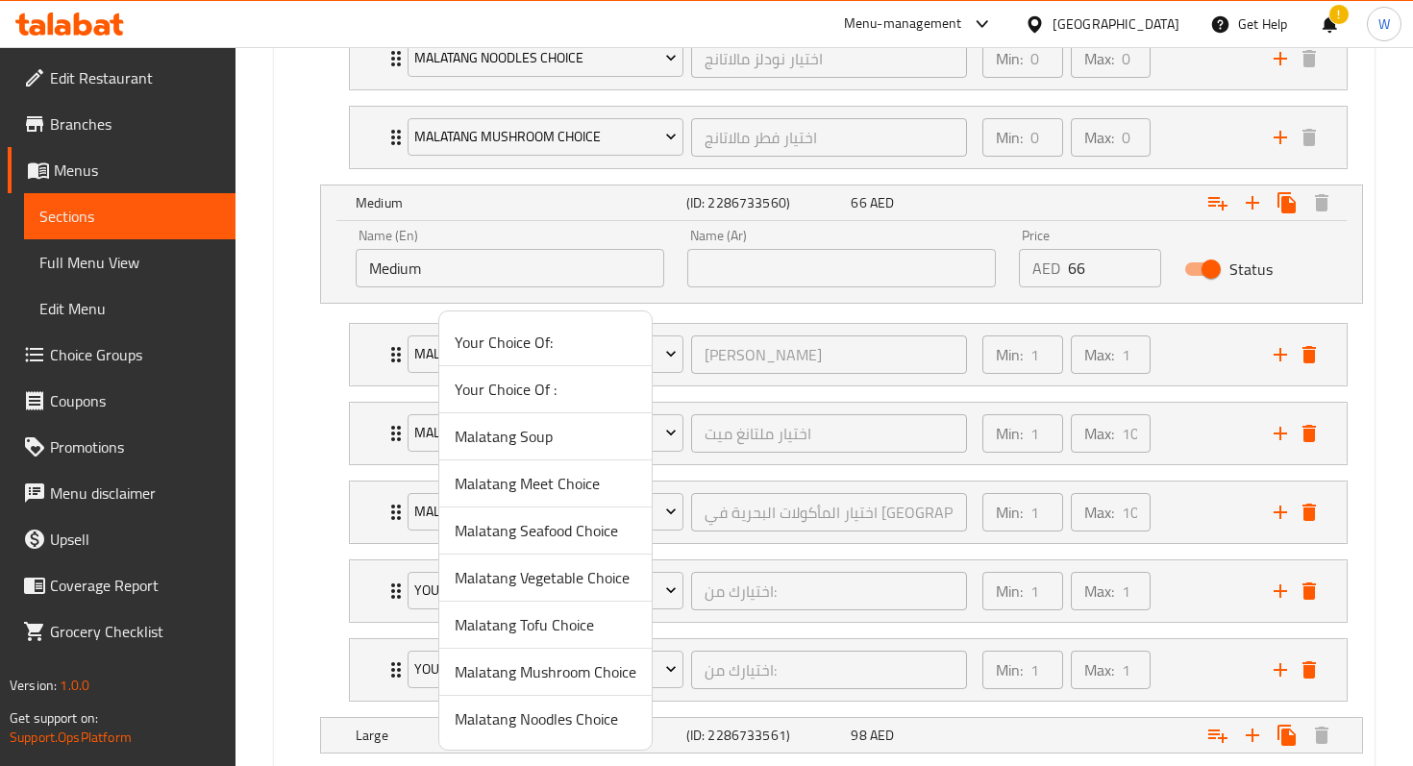
click at [580, 589] on span "Malatang Vegetable Choice" at bounding box center [546, 577] width 182 height 23
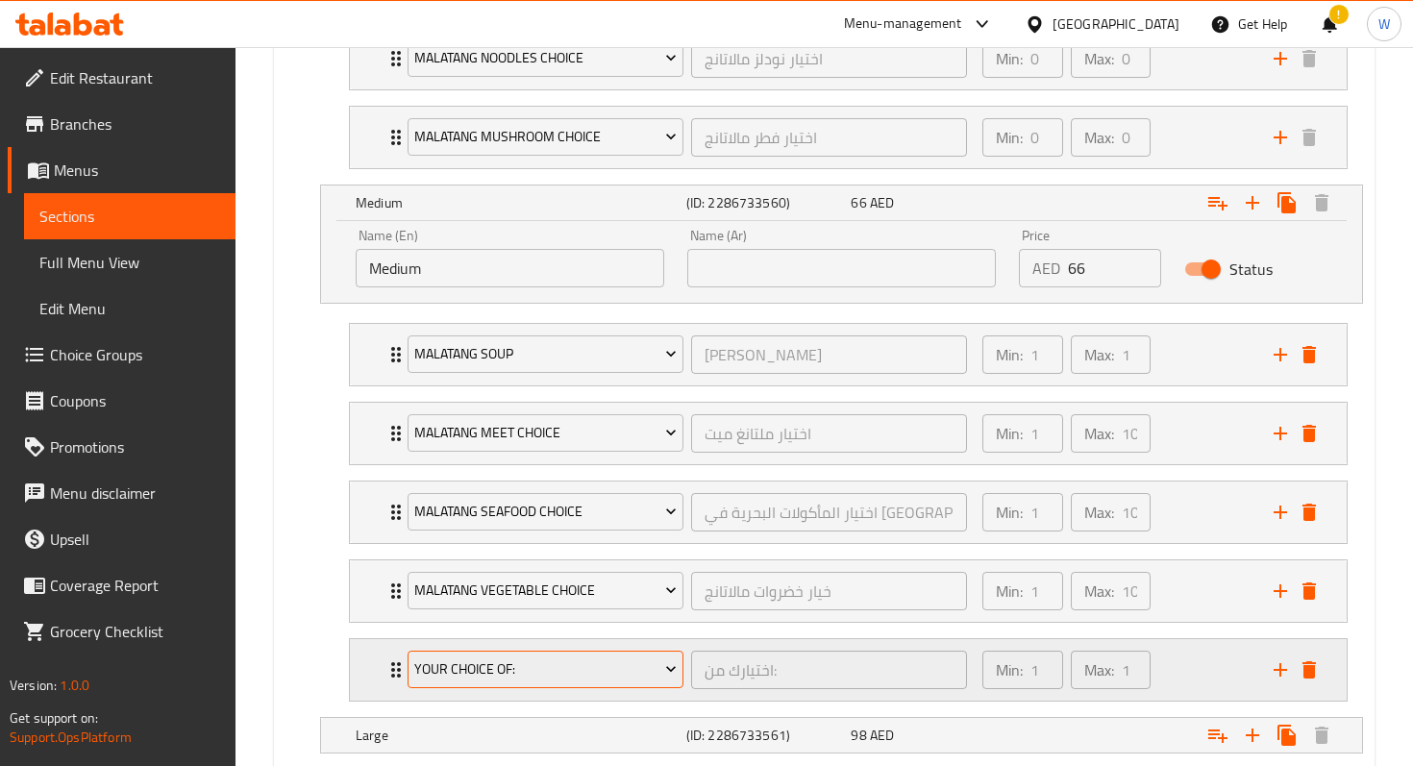
click at [562, 662] on span "Your Choice Of:" at bounding box center [545, 670] width 262 height 24
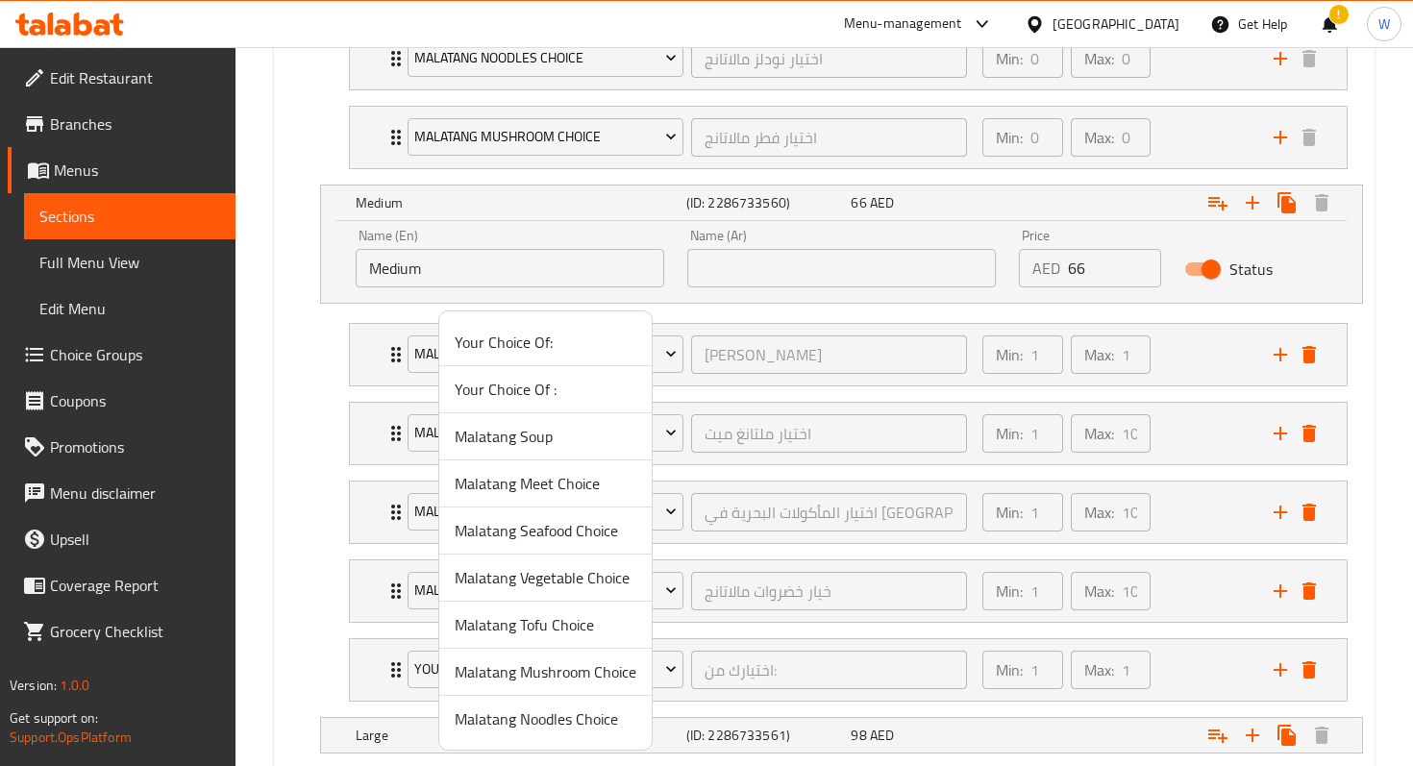
click at [571, 631] on span "Malatang Tofu Choice" at bounding box center [546, 624] width 182 height 23
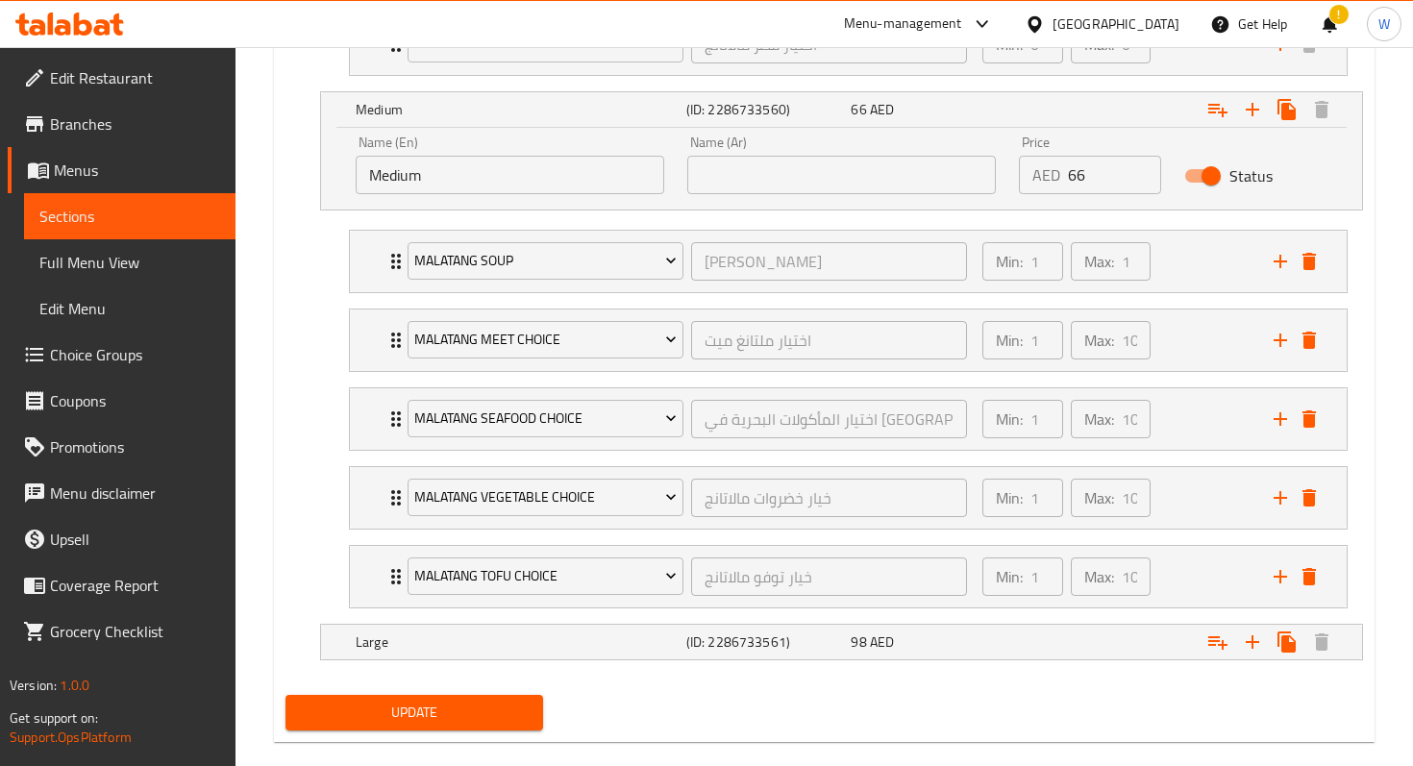
scroll to position [1719, 0]
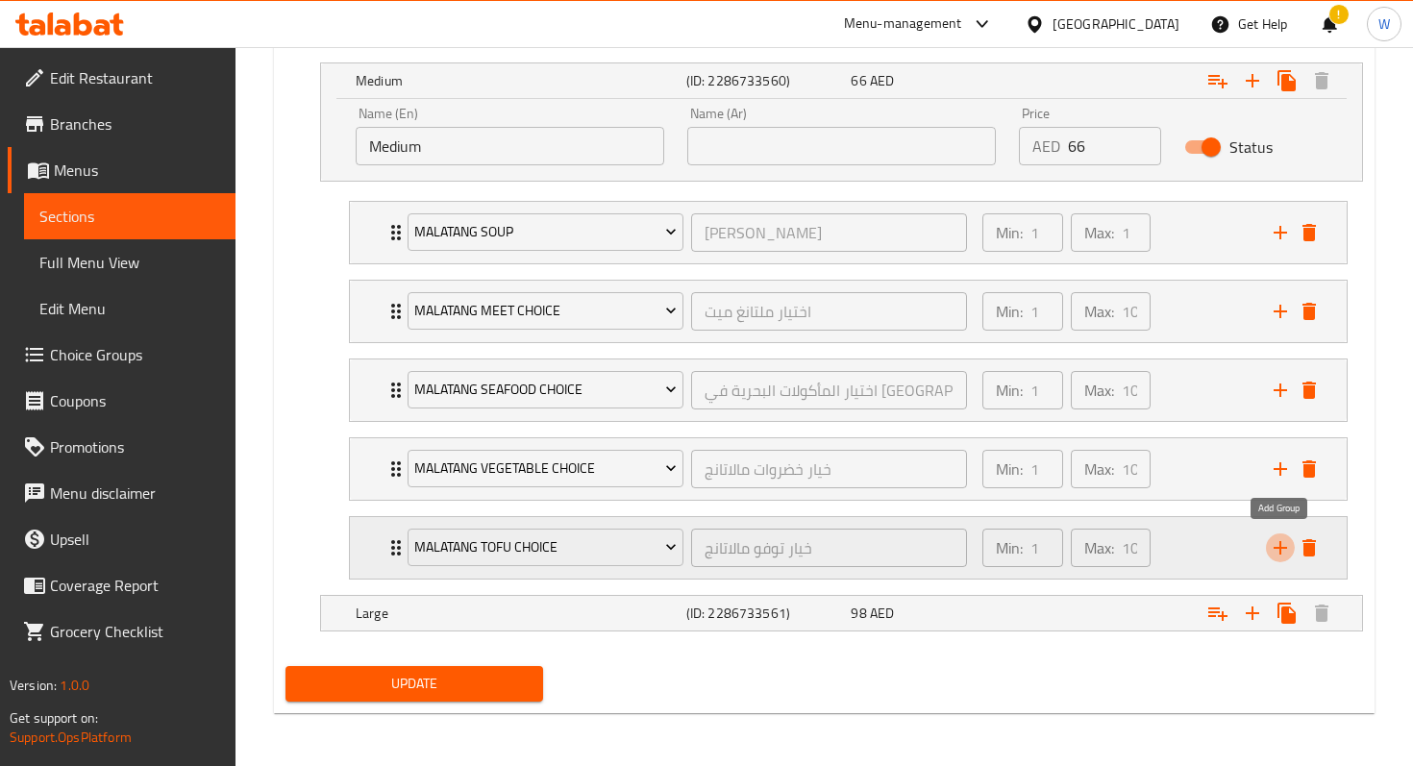
click at [1283, 542] on icon "add" at bounding box center [1280, 548] width 23 height 23
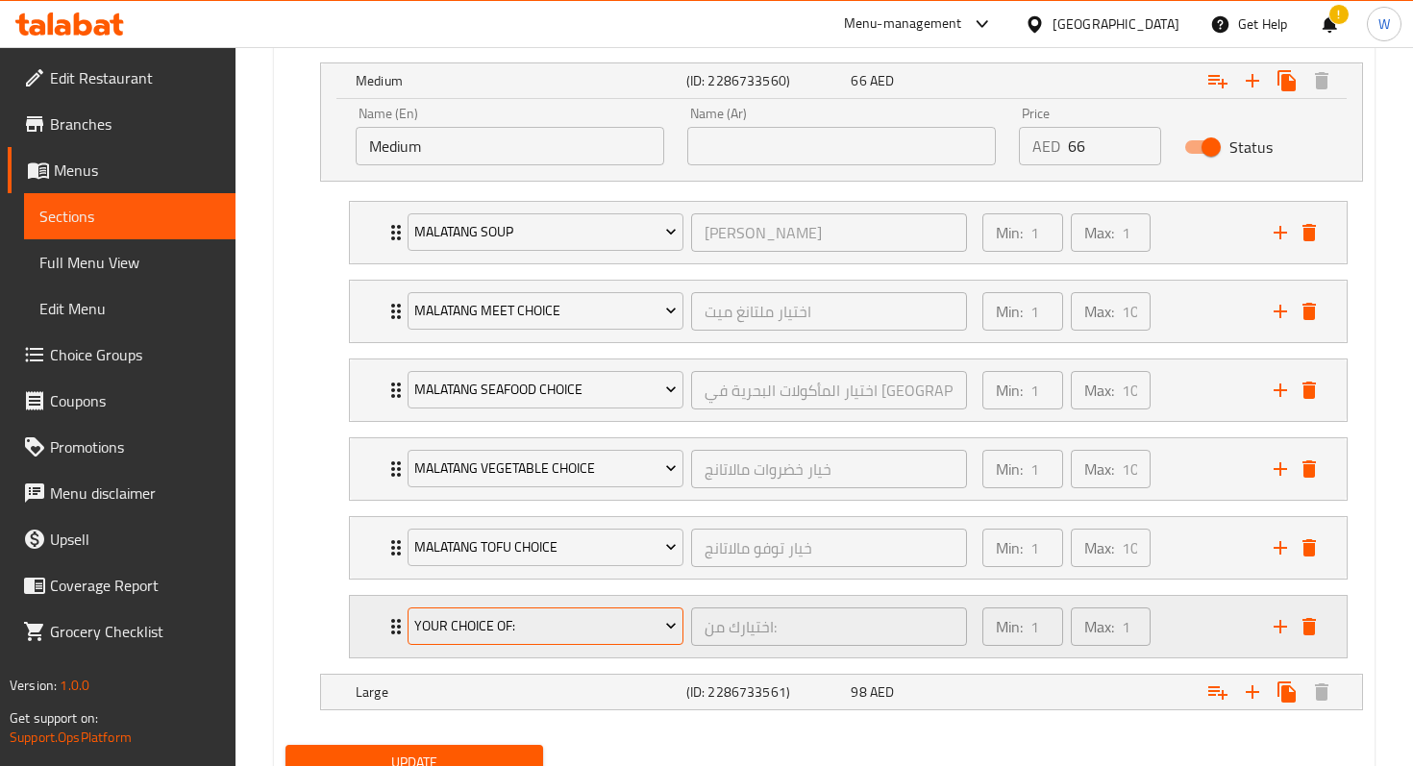
click at [469, 627] on span "Your Choice Of:" at bounding box center [545, 626] width 262 height 24
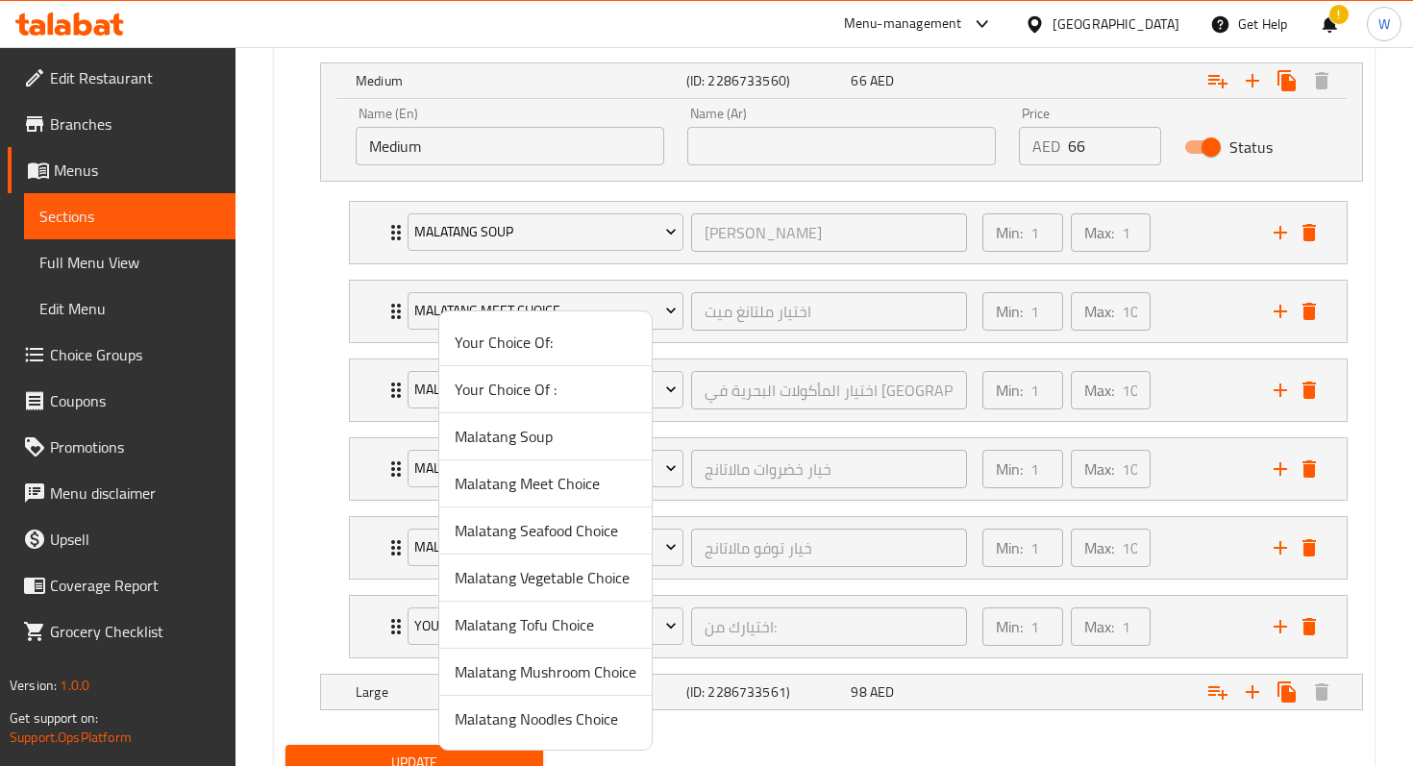
click at [549, 670] on span "Malatang Mushroom Choice" at bounding box center [546, 672] width 182 height 23
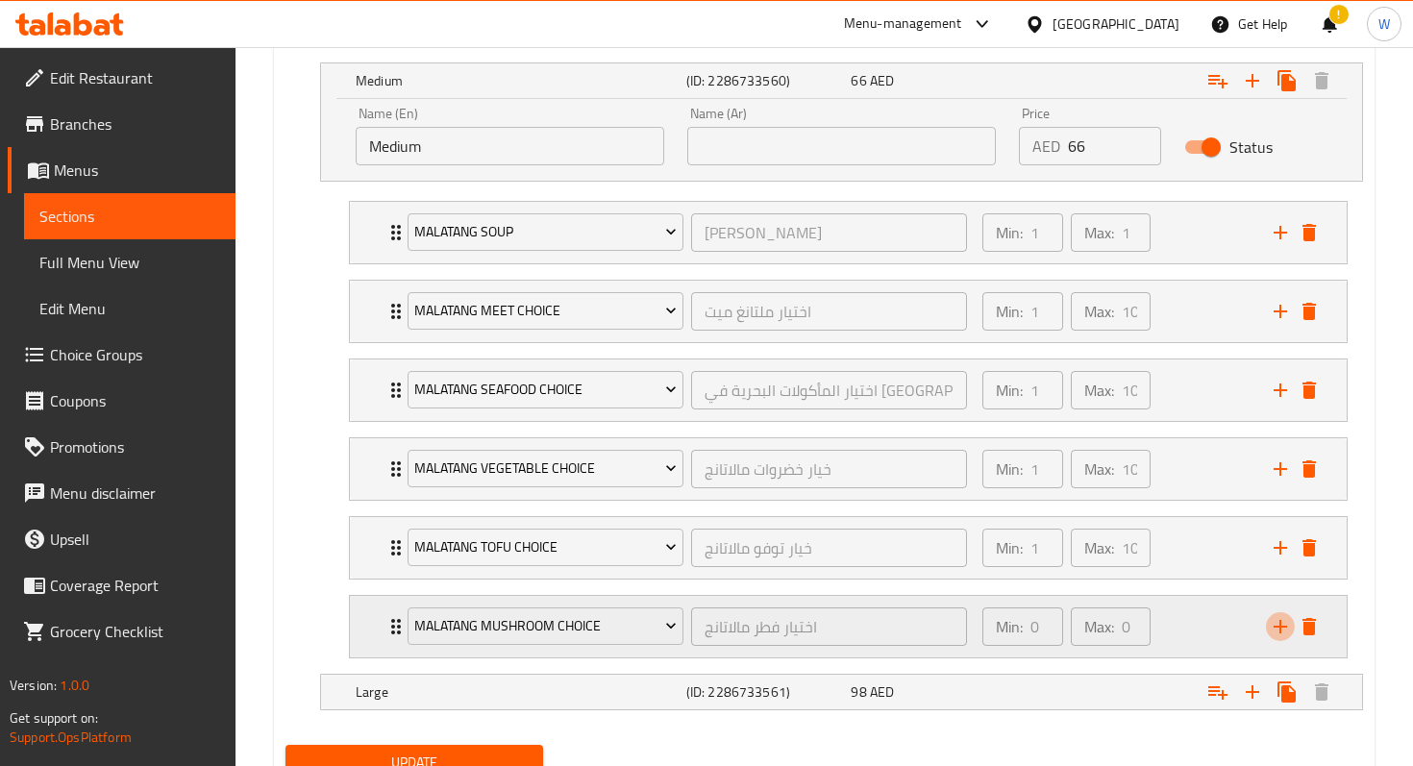
click at [1269, 628] on icon "add" at bounding box center [1280, 626] width 23 height 23
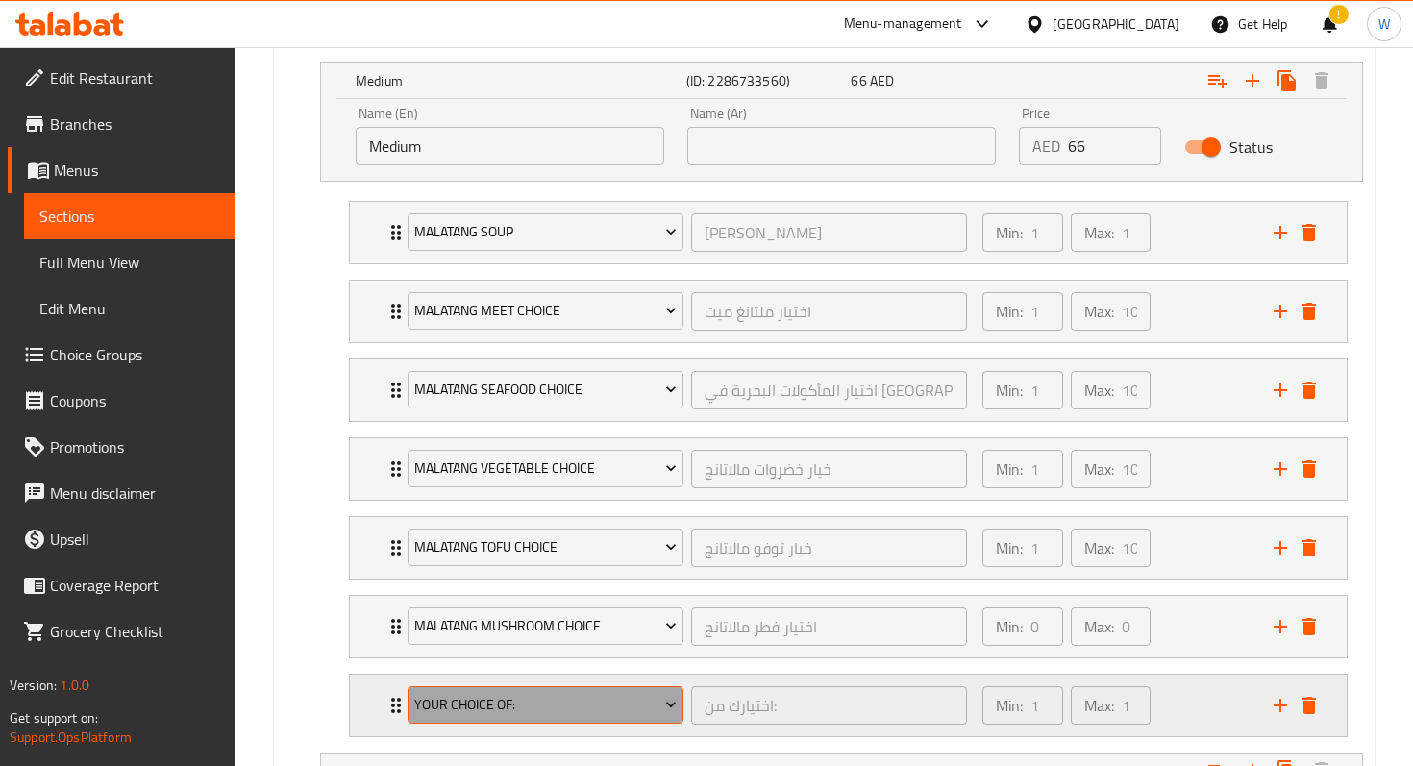
click at [594, 714] on span "Your Choice Of:" at bounding box center [545, 705] width 262 height 24
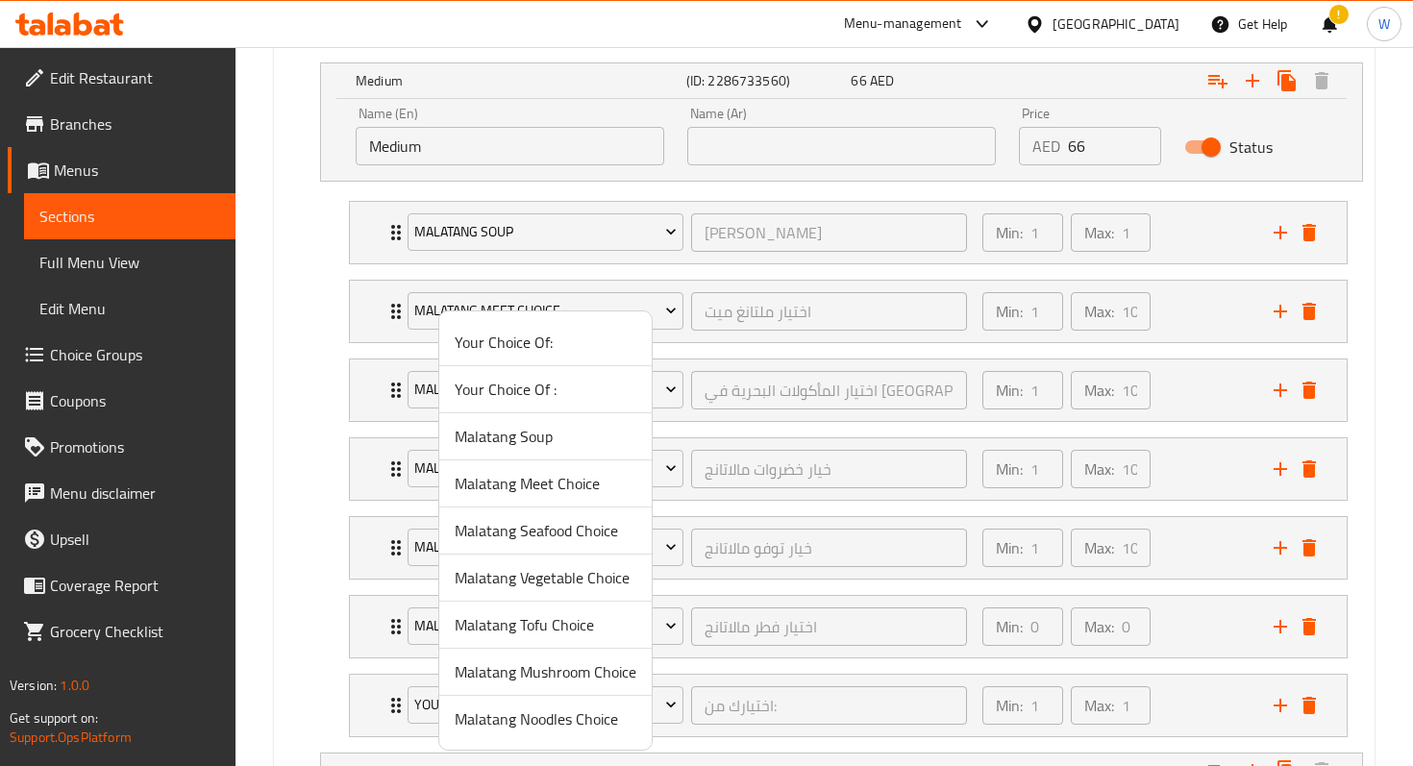
click at [582, 731] on span "Malatang Noodles Choice" at bounding box center [546, 719] width 182 height 23
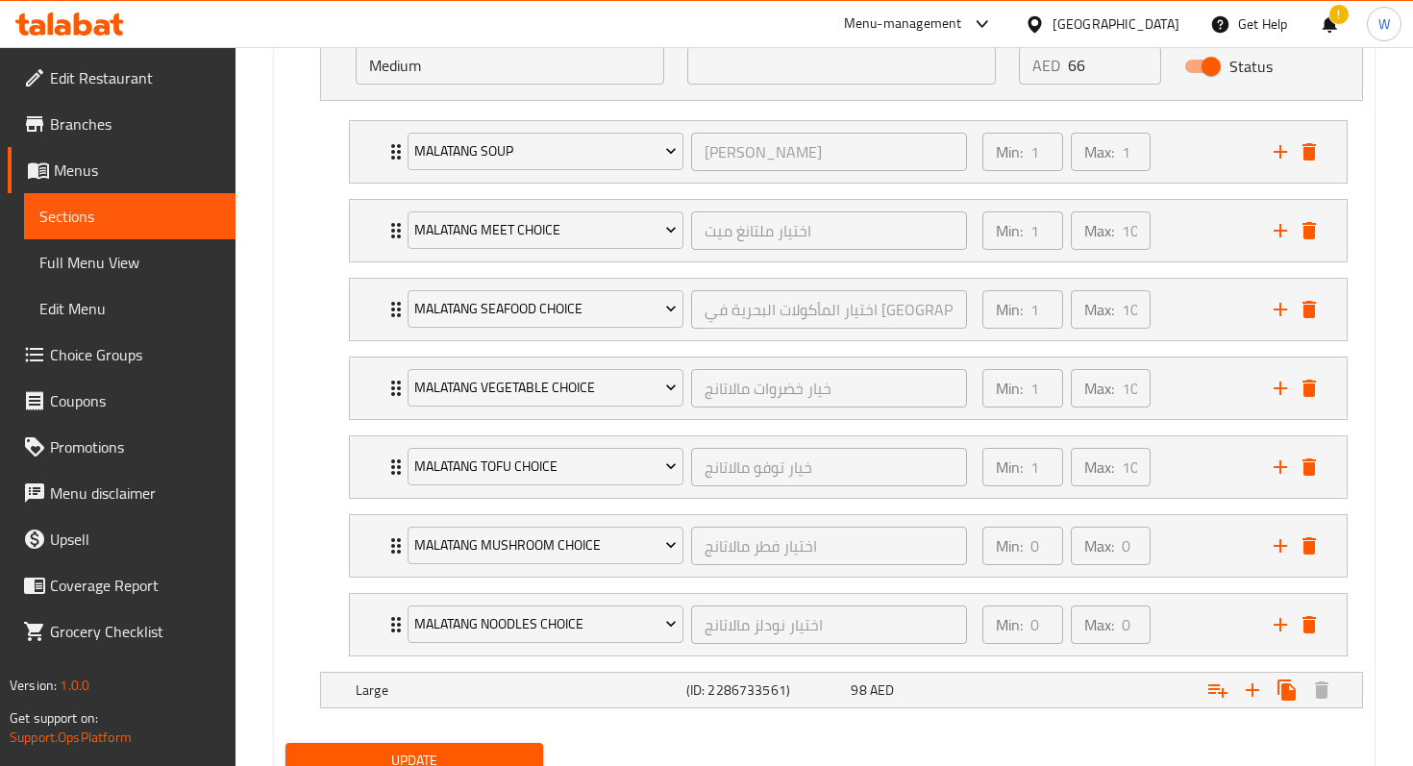
scroll to position [1810, 0]
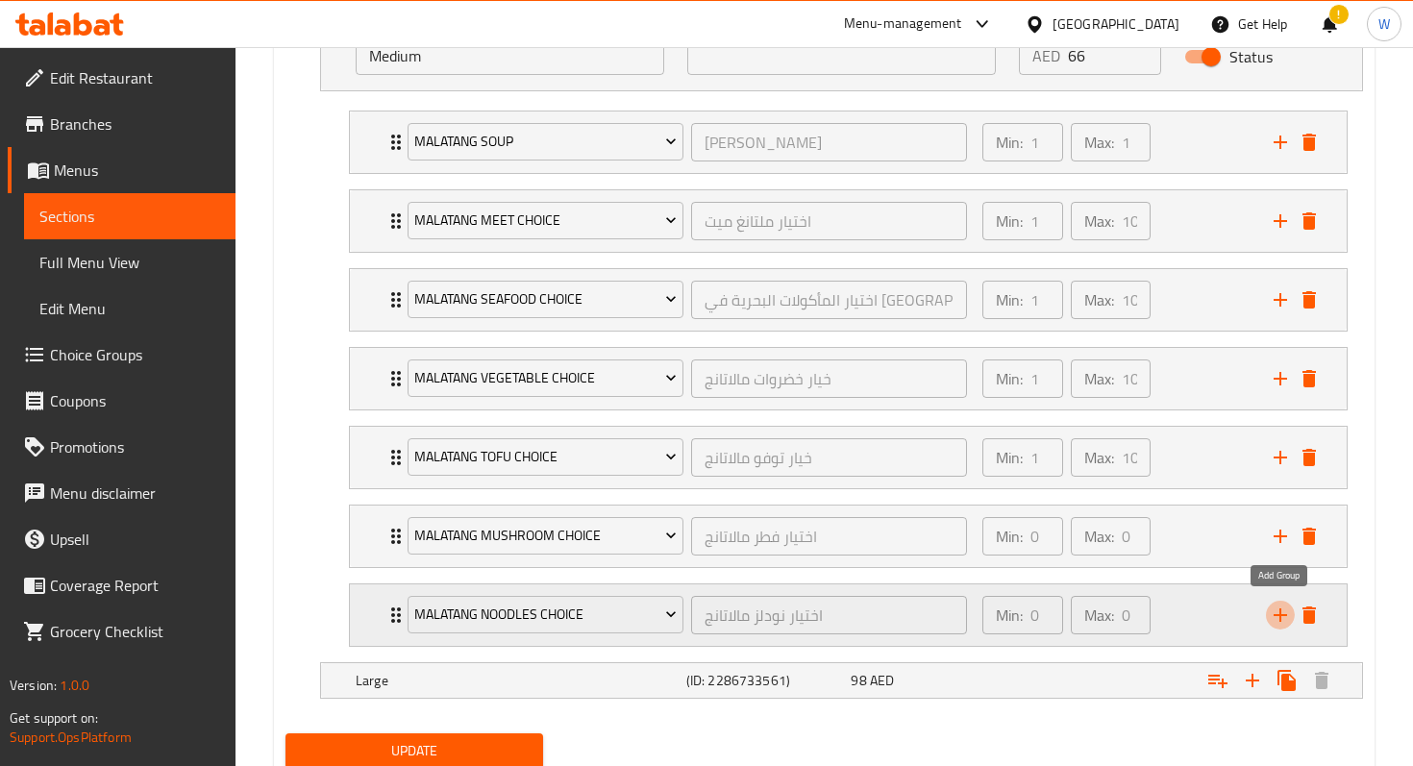
click at [1280, 606] on icon "add" at bounding box center [1280, 615] width 23 height 23
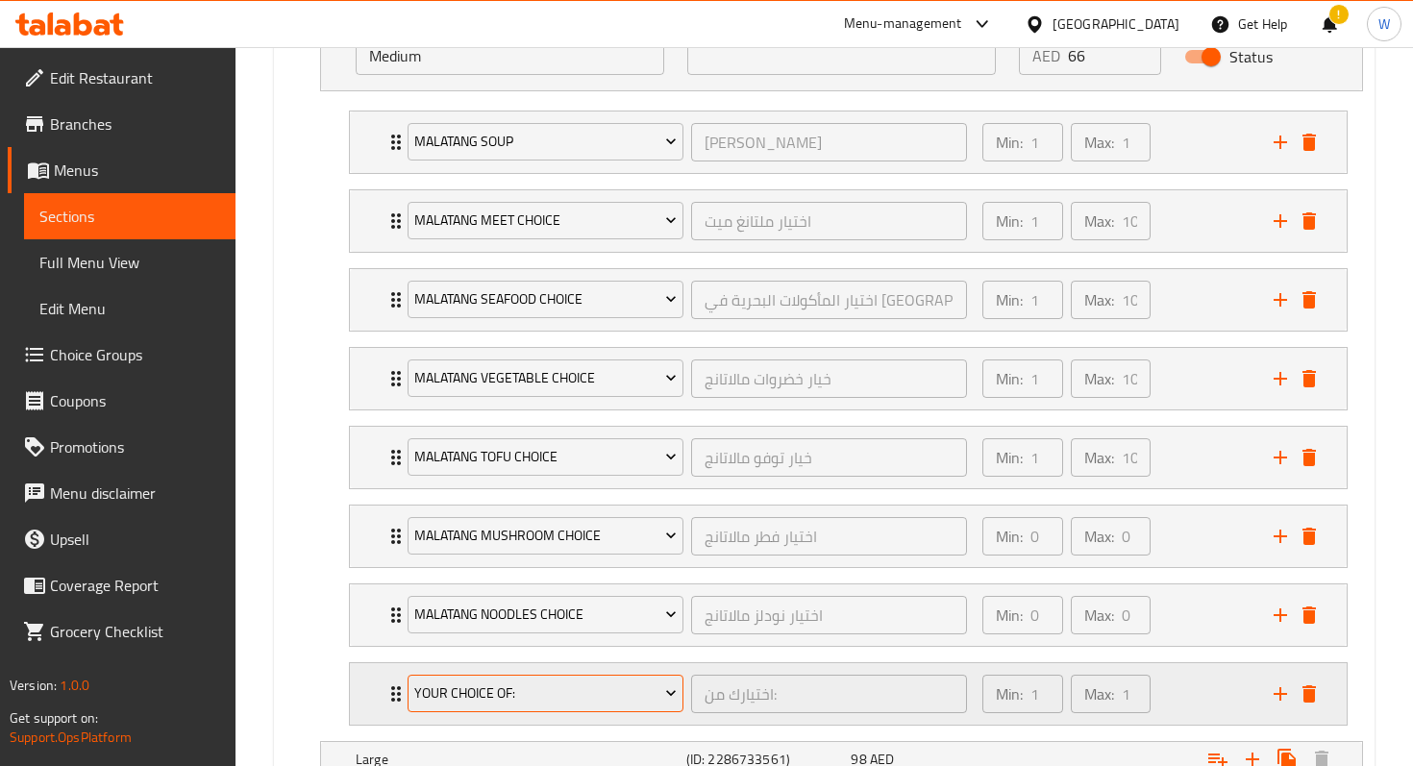
click at [622, 689] on span "Your Choice Of:" at bounding box center [545, 694] width 262 height 24
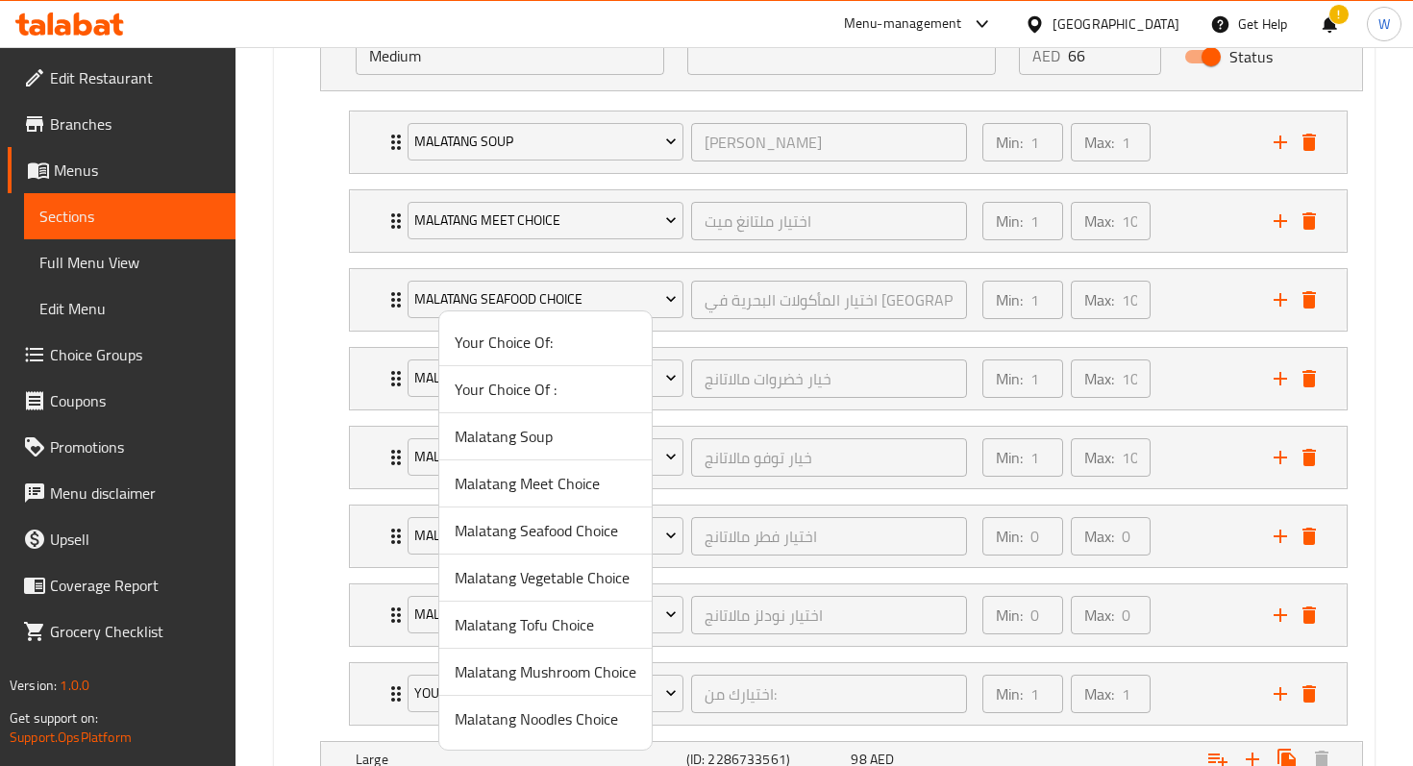
click at [279, 607] on div at bounding box center [706, 383] width 1413 height 766
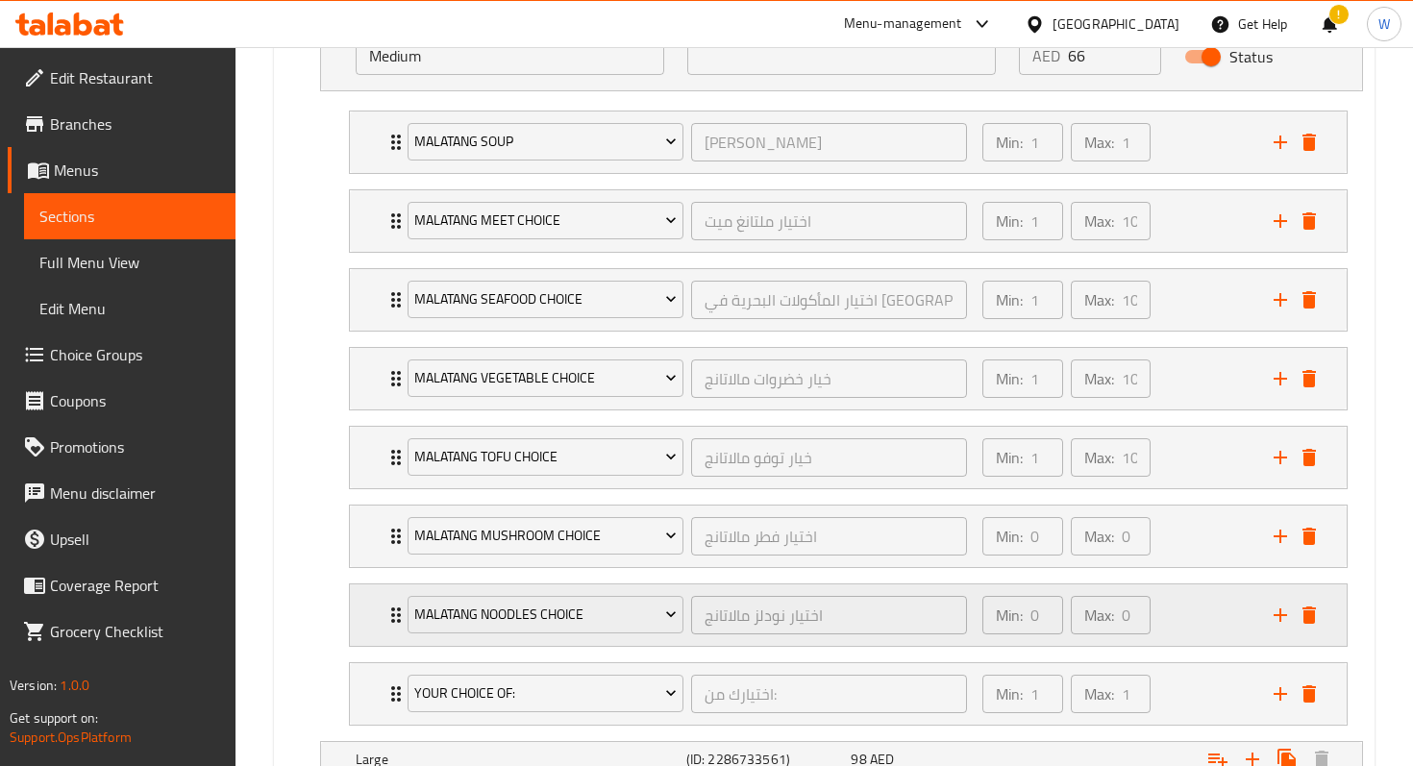
scroll to position [1956, 0]
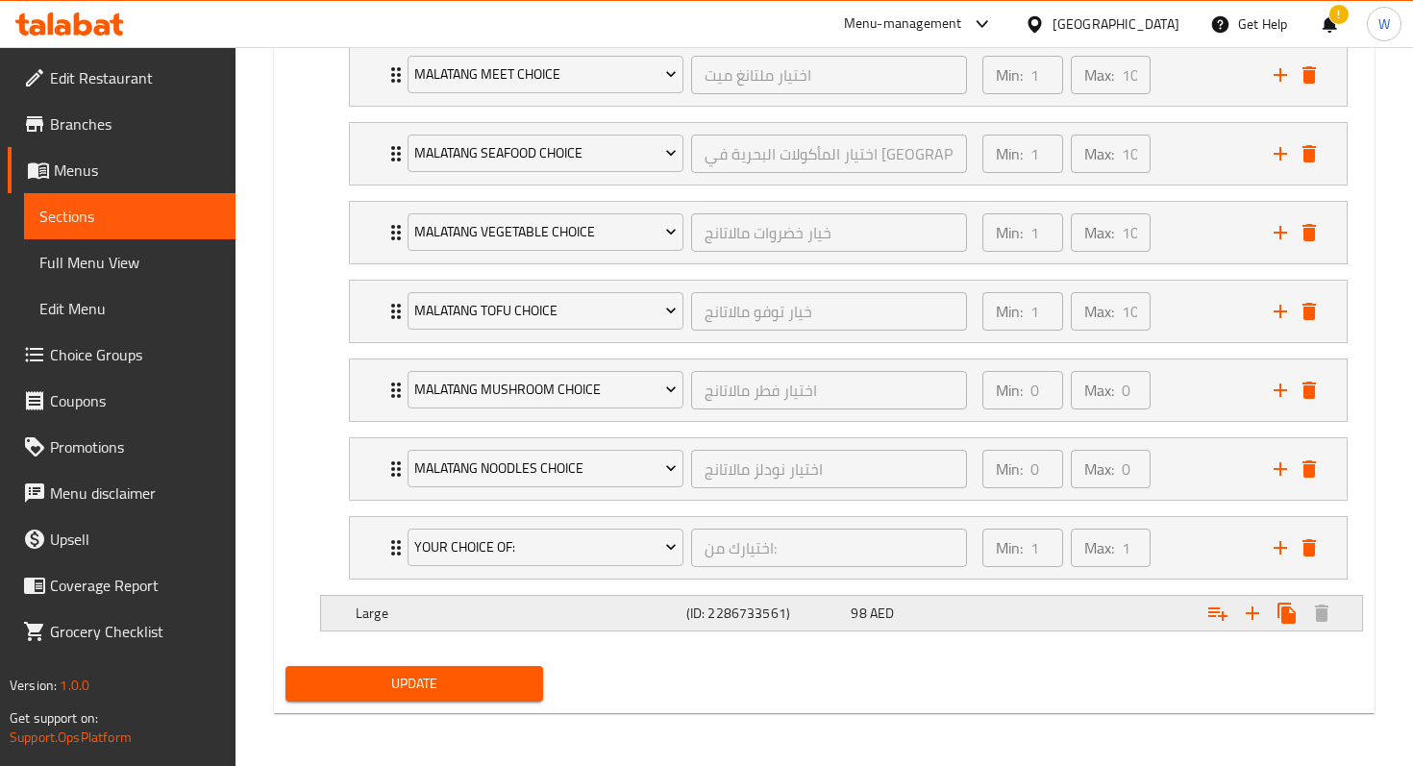
click at [591, 615] on h5 "Large" at bounding box center [517, 613] width 323 height 19
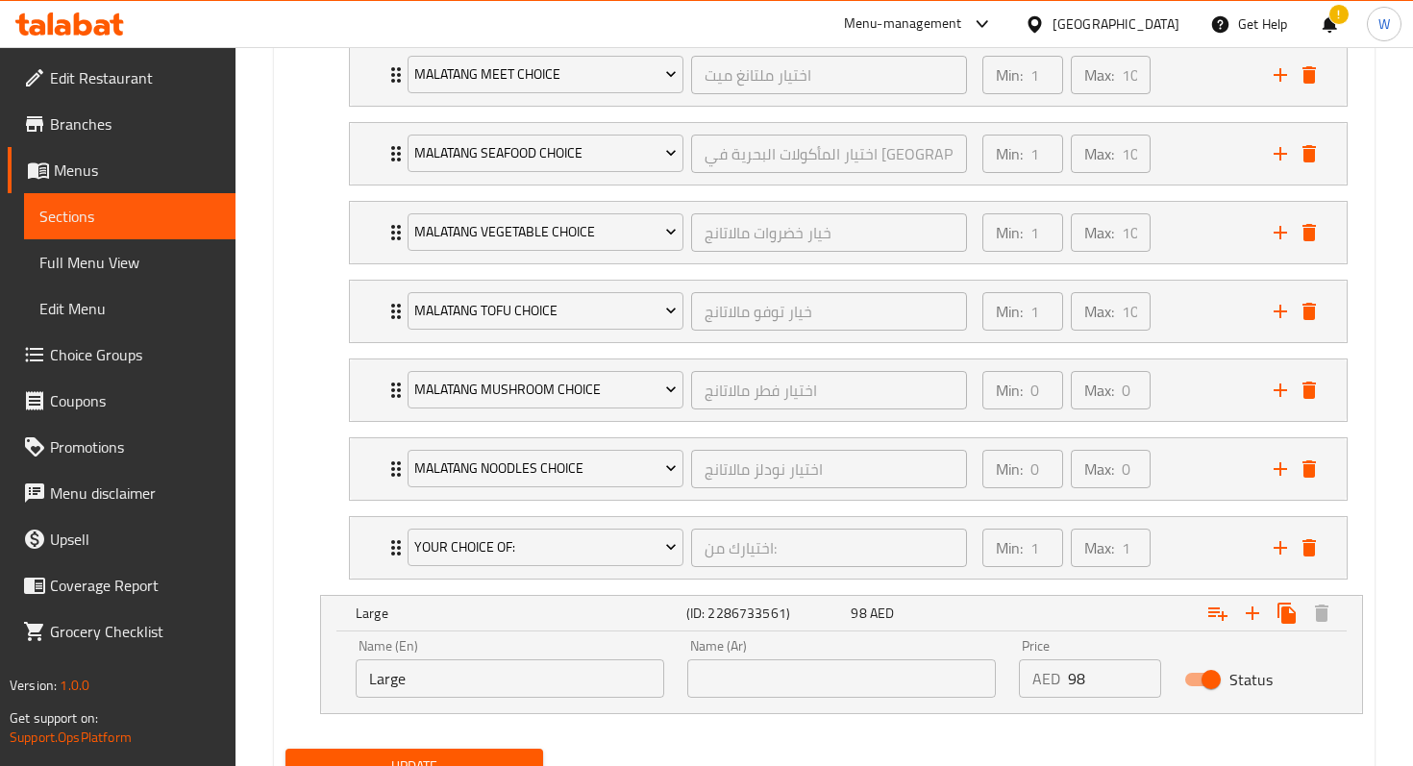
scroll to position [2038, 0]
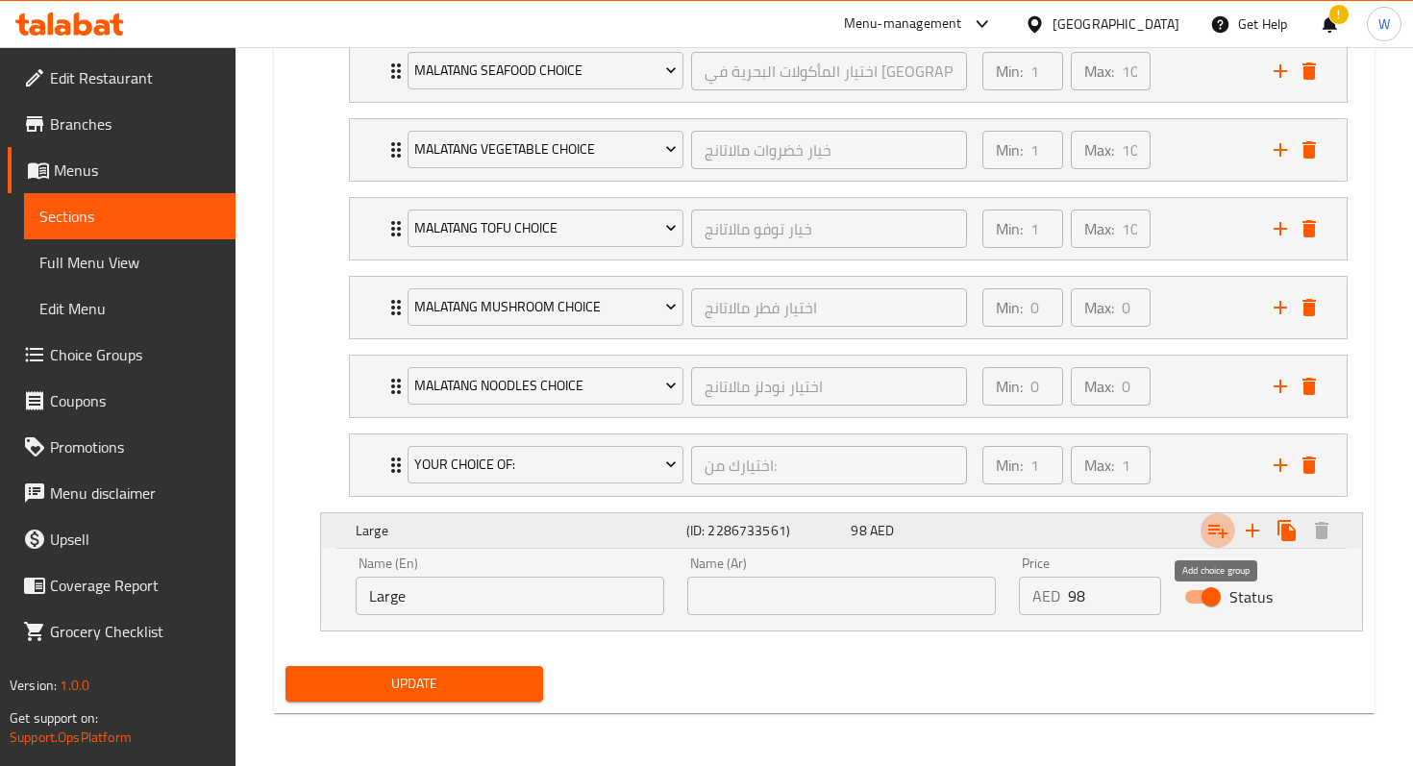
click at [1221, 534] on icon "Expand" at bounding box center [1218, 530] width 23 height 23
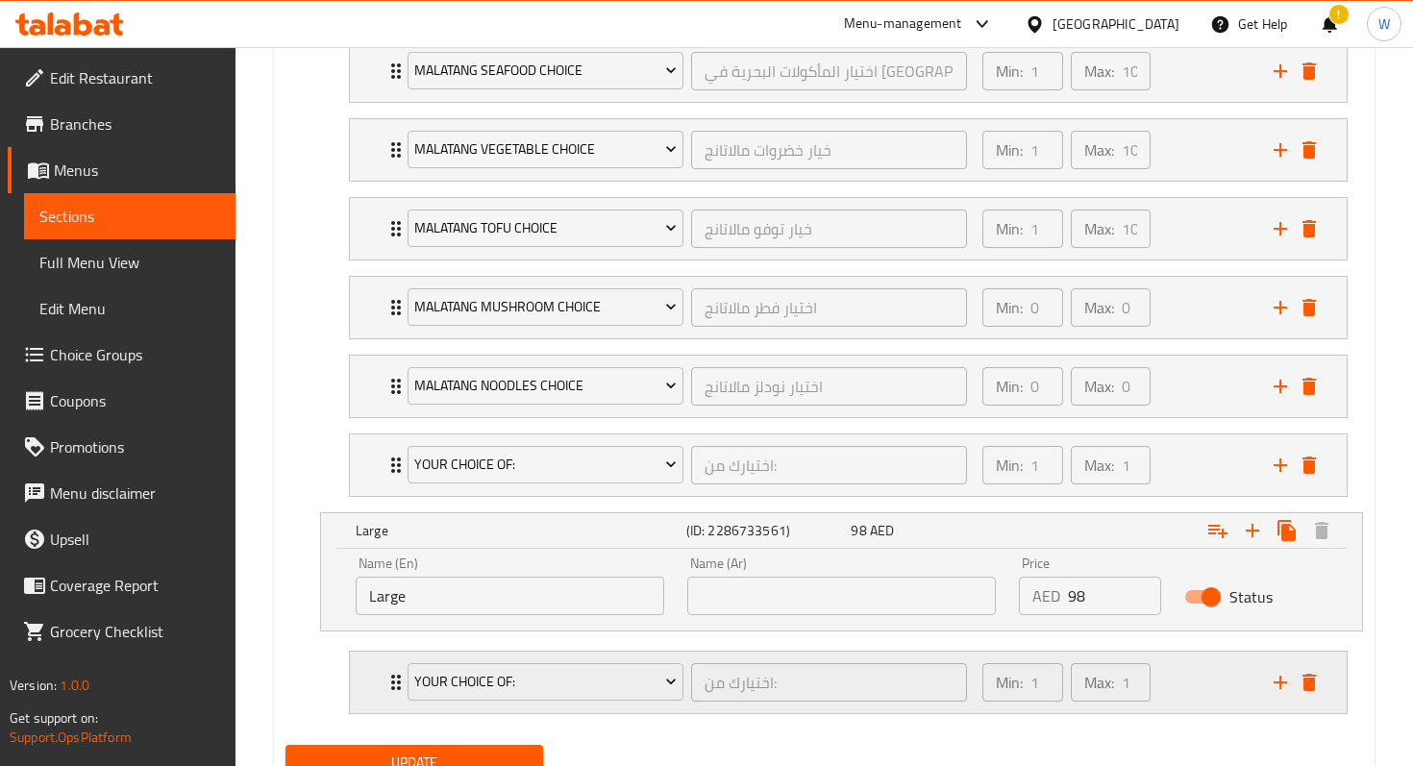
scroll to position [2117, 0]
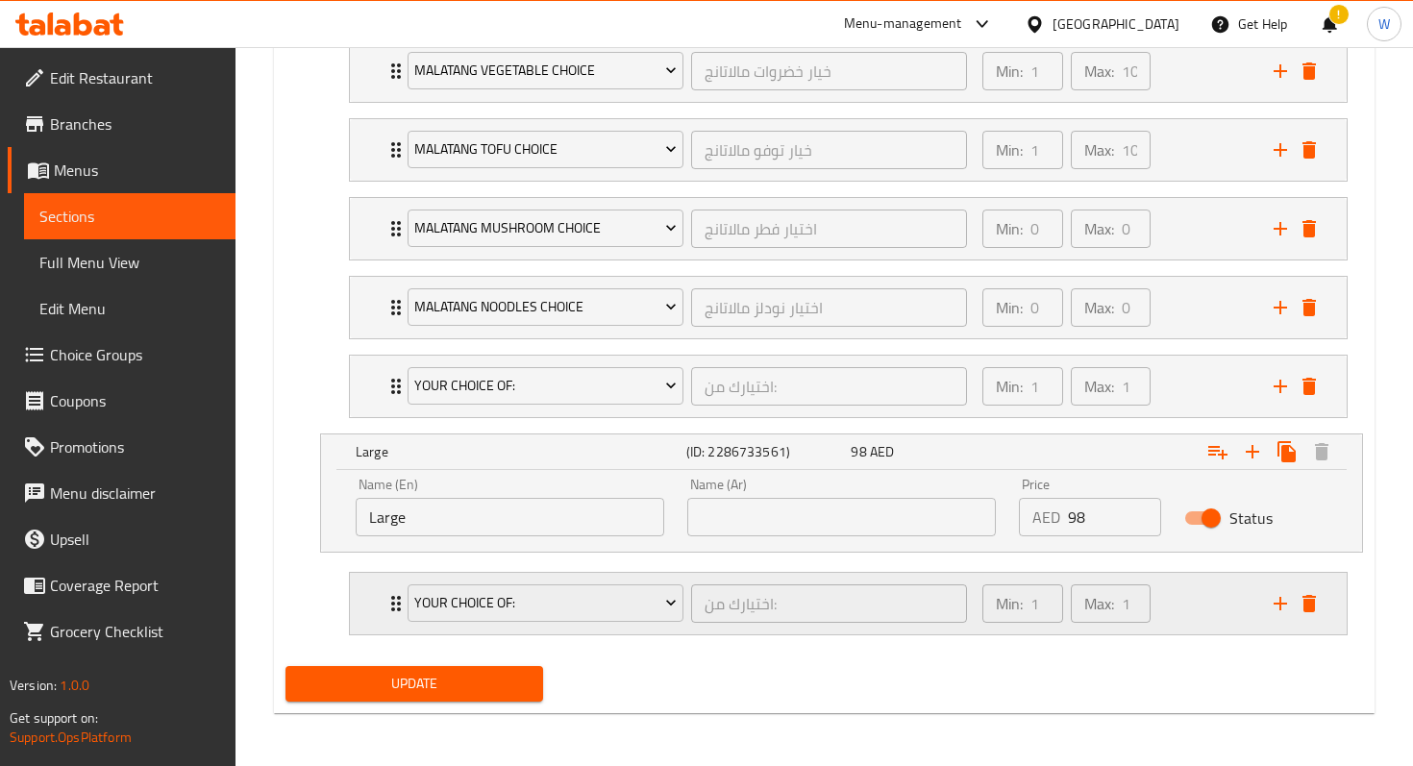
click at [1283, 598] on icon "add" at bounding box center [1280, 603] width 23 height 23
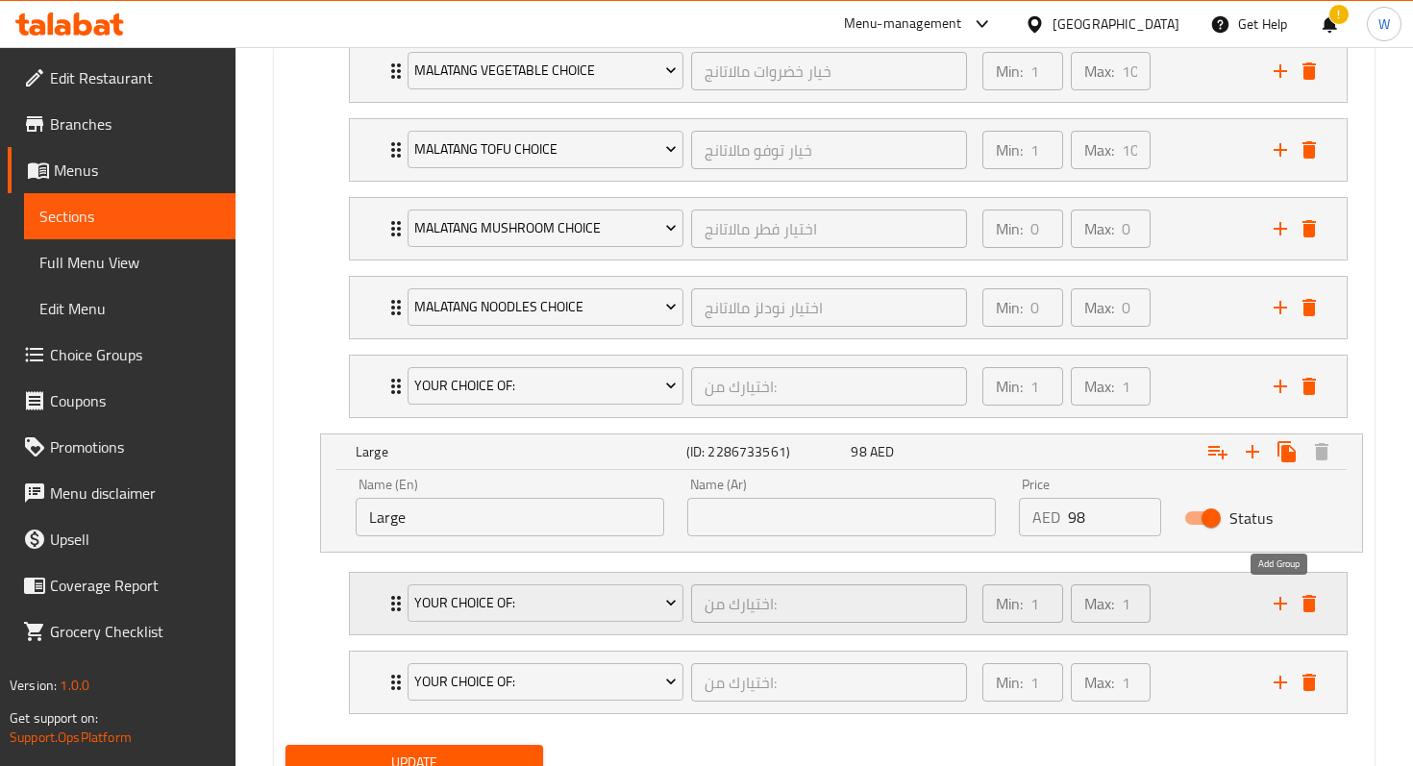
click at [1283, 598] on icon "add" at bounding box center [1280, 603] width 23 height 23
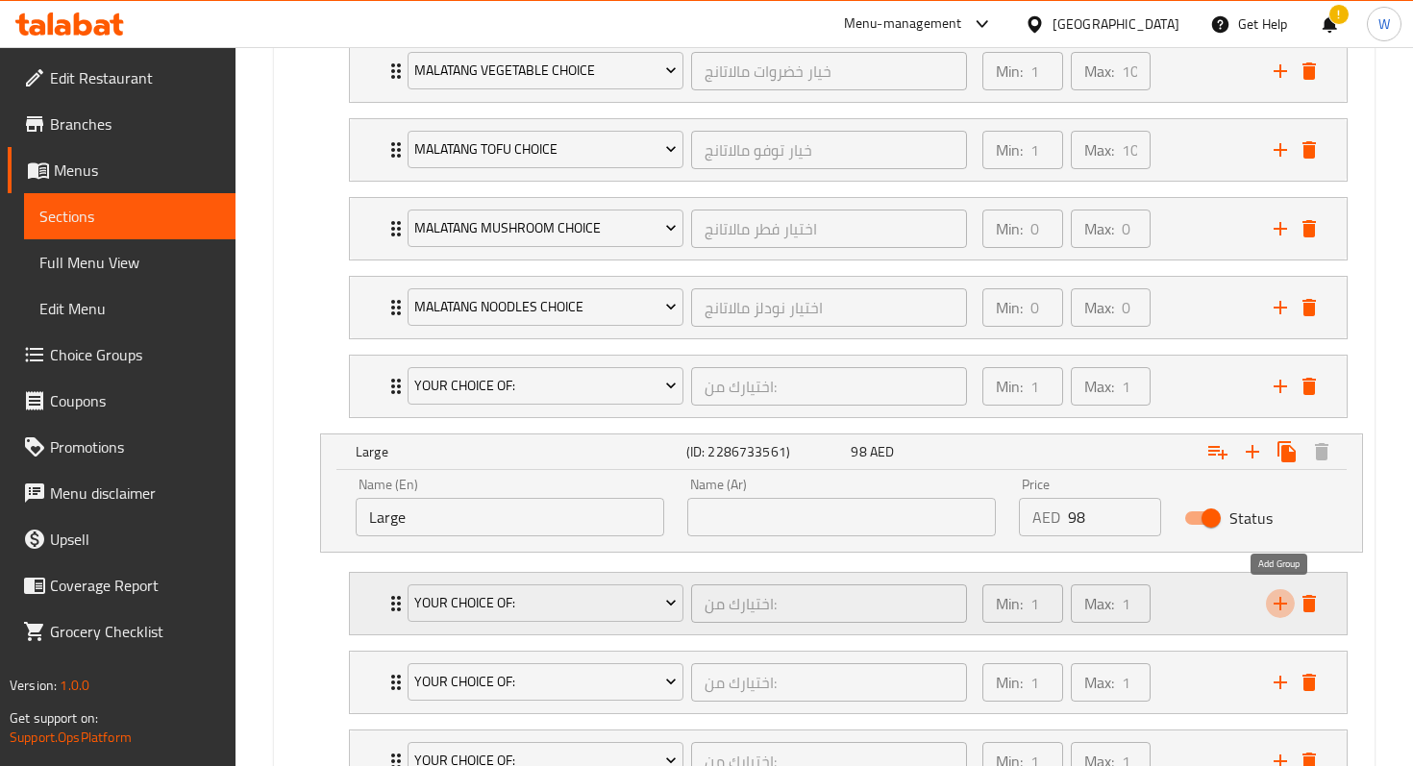
click at [1283, 598] on icon "add" at bounding box center [1280, 603] width 23 height 23
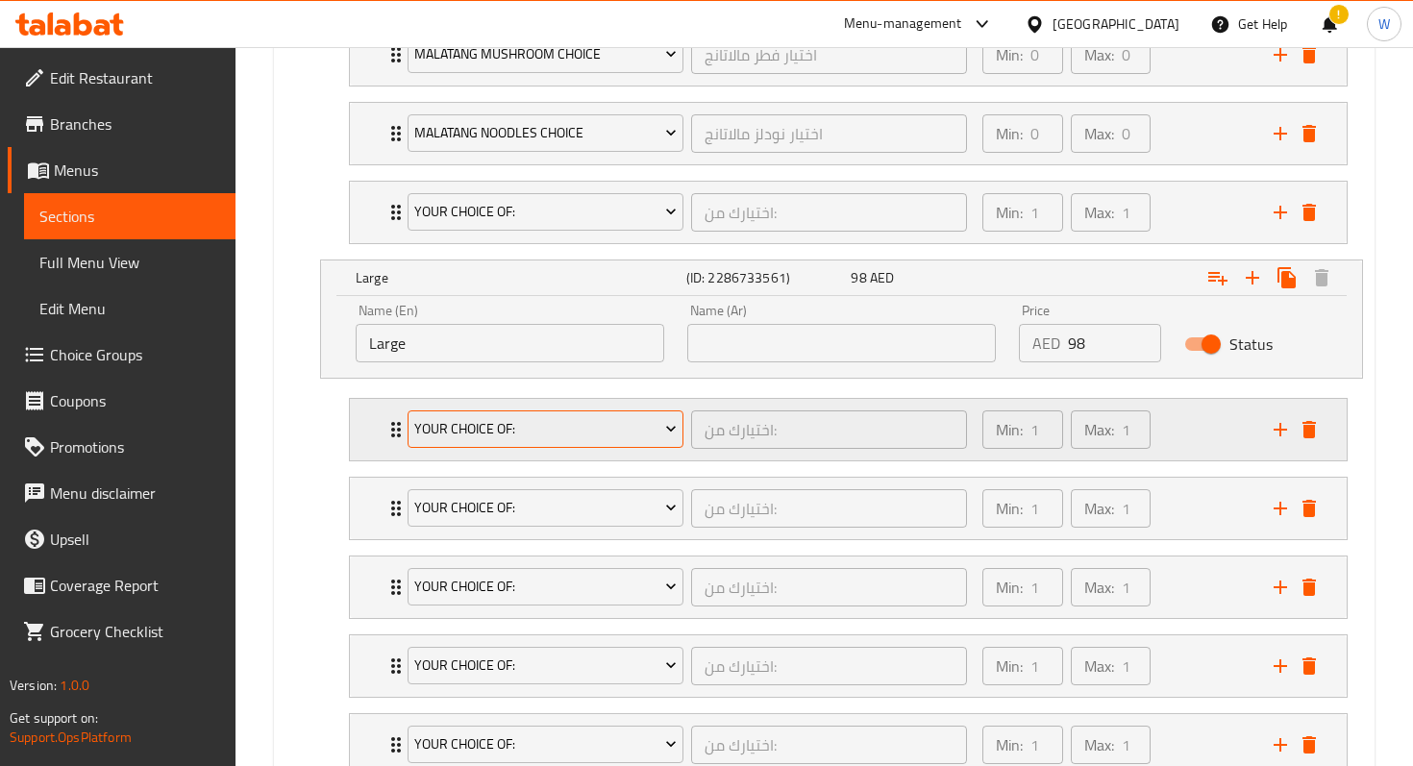
scroll to position [2338, 0]
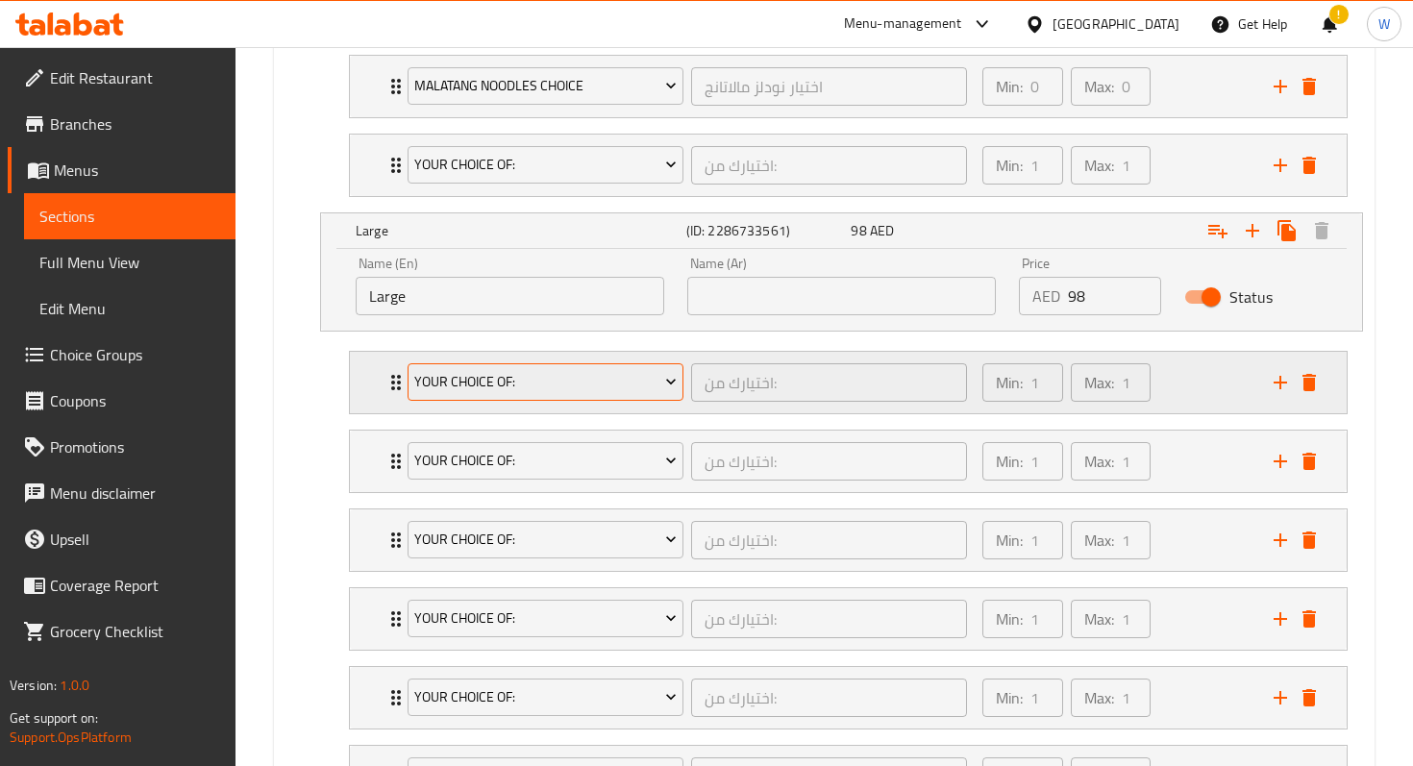
click at [542, 387] on span "Your Choice Of:" at bounding box center [545, 382] width 262 height 24
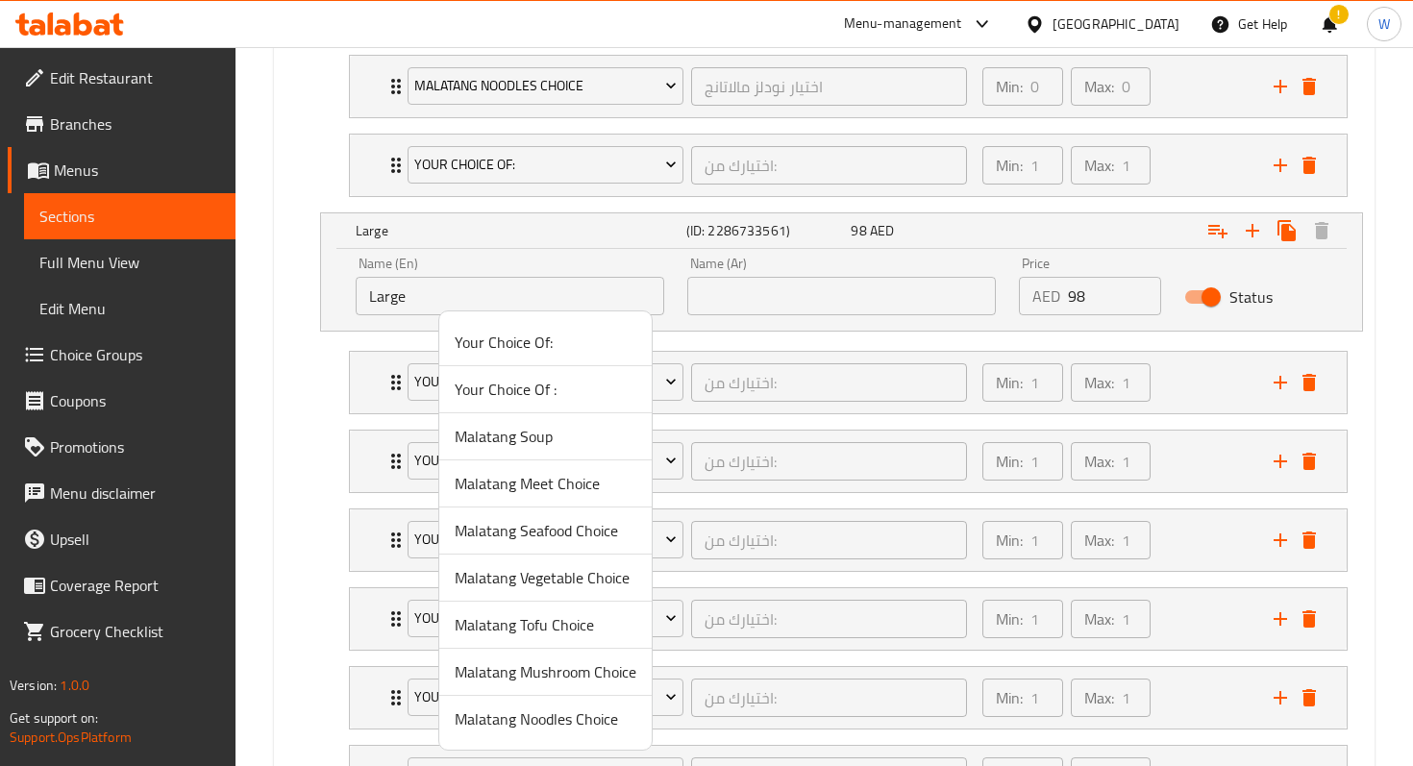
click at [539, 433] on span "Malatang Soup" at bounding box center [546, 436] width 182 height 23
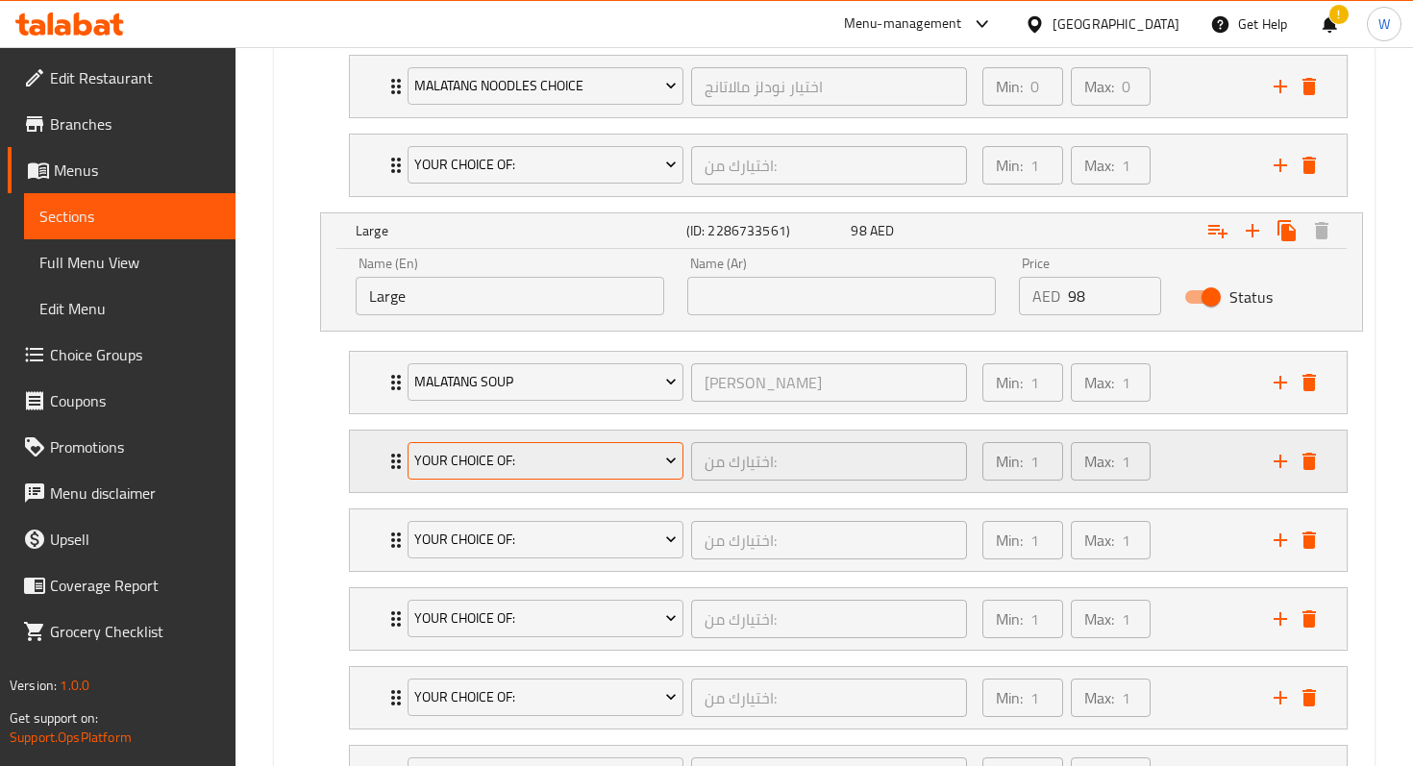
click at [542, 449] on span "Your Choice Of:" at bounding box center [545, 461] width 262 height 24
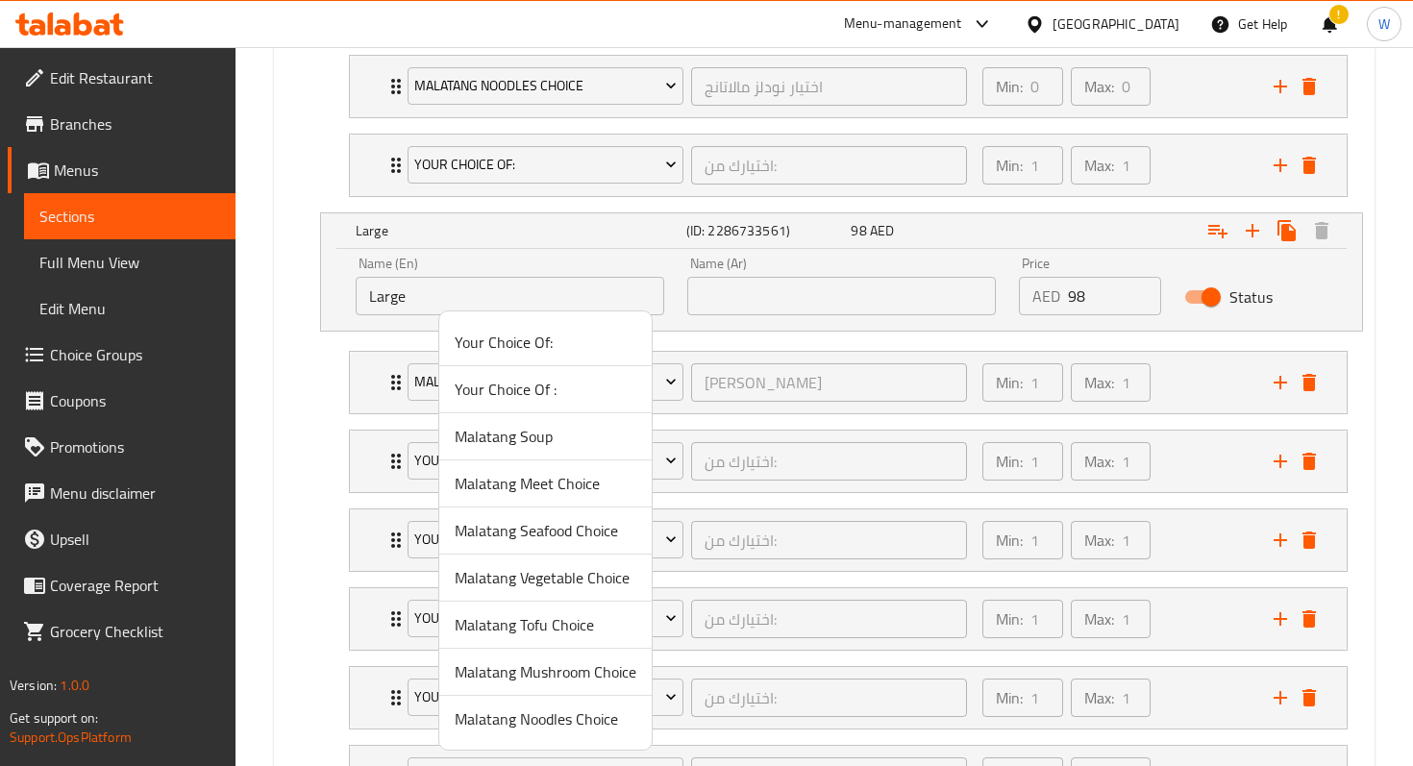
click at [556, 488] on span "Malatang Meet Choice" at bounding box center [546, 483] width 182 height 23
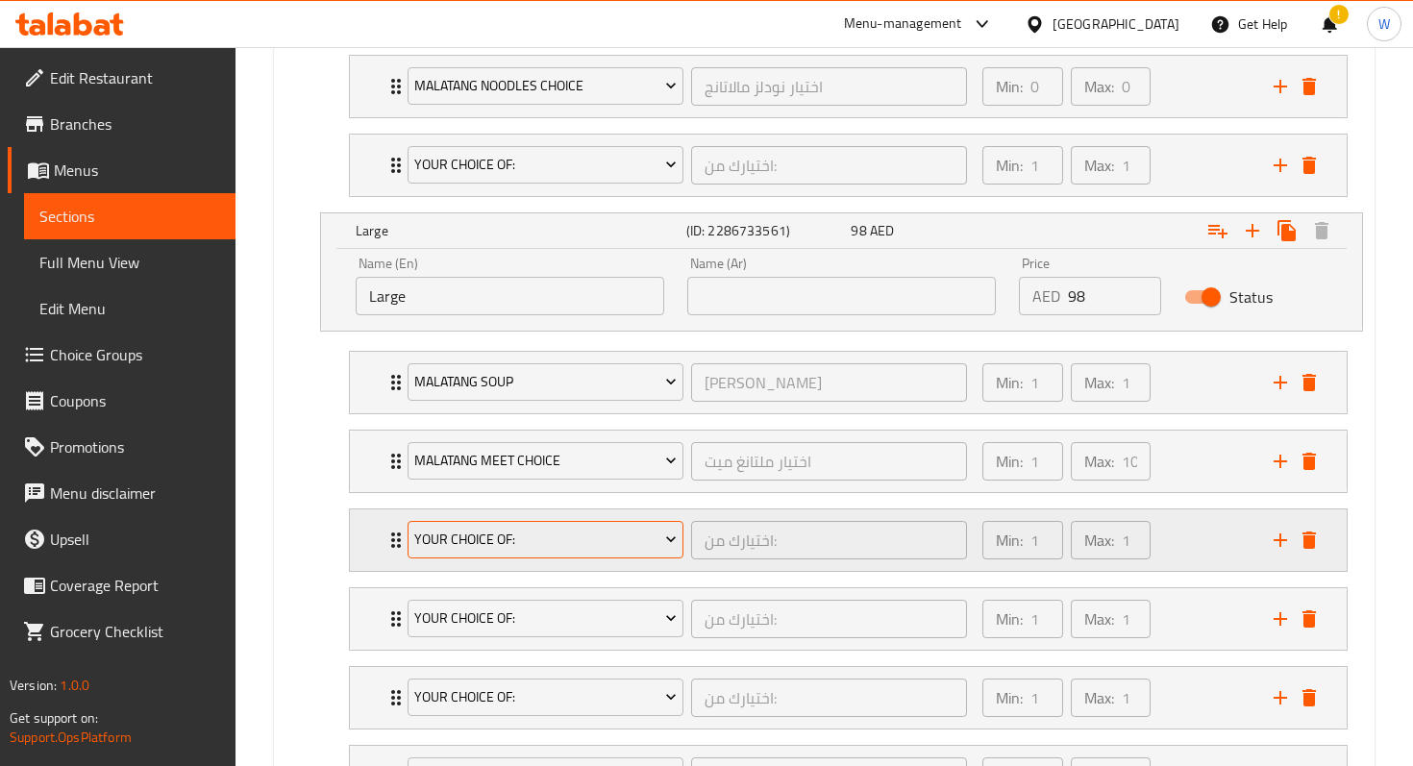
click at [565, 534] on span "Your Choice Of:" at bounding box center [545, 540] width 262 height 24
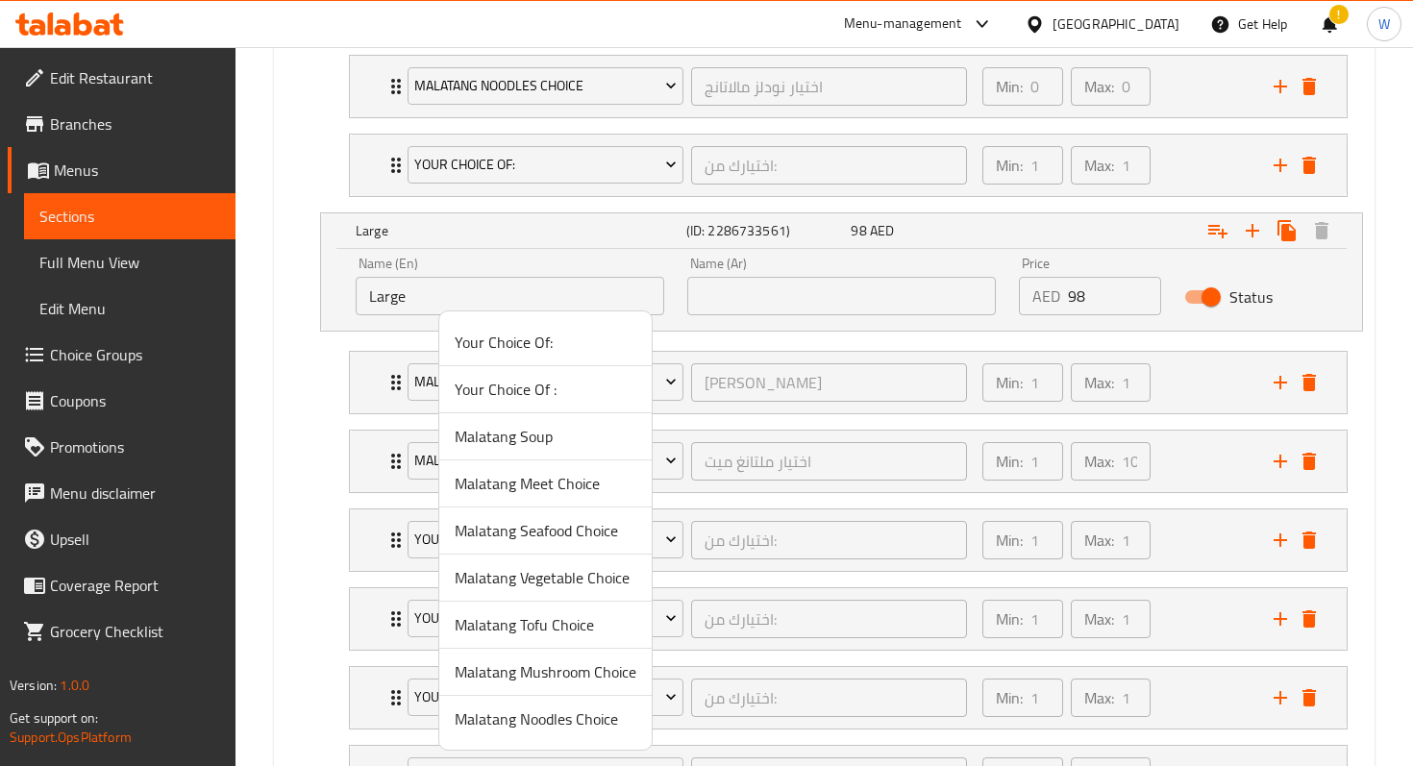
click at [550, 532] on span "Malatang Seafood Choice" at bounding box center [546, 530] width 182 height 23
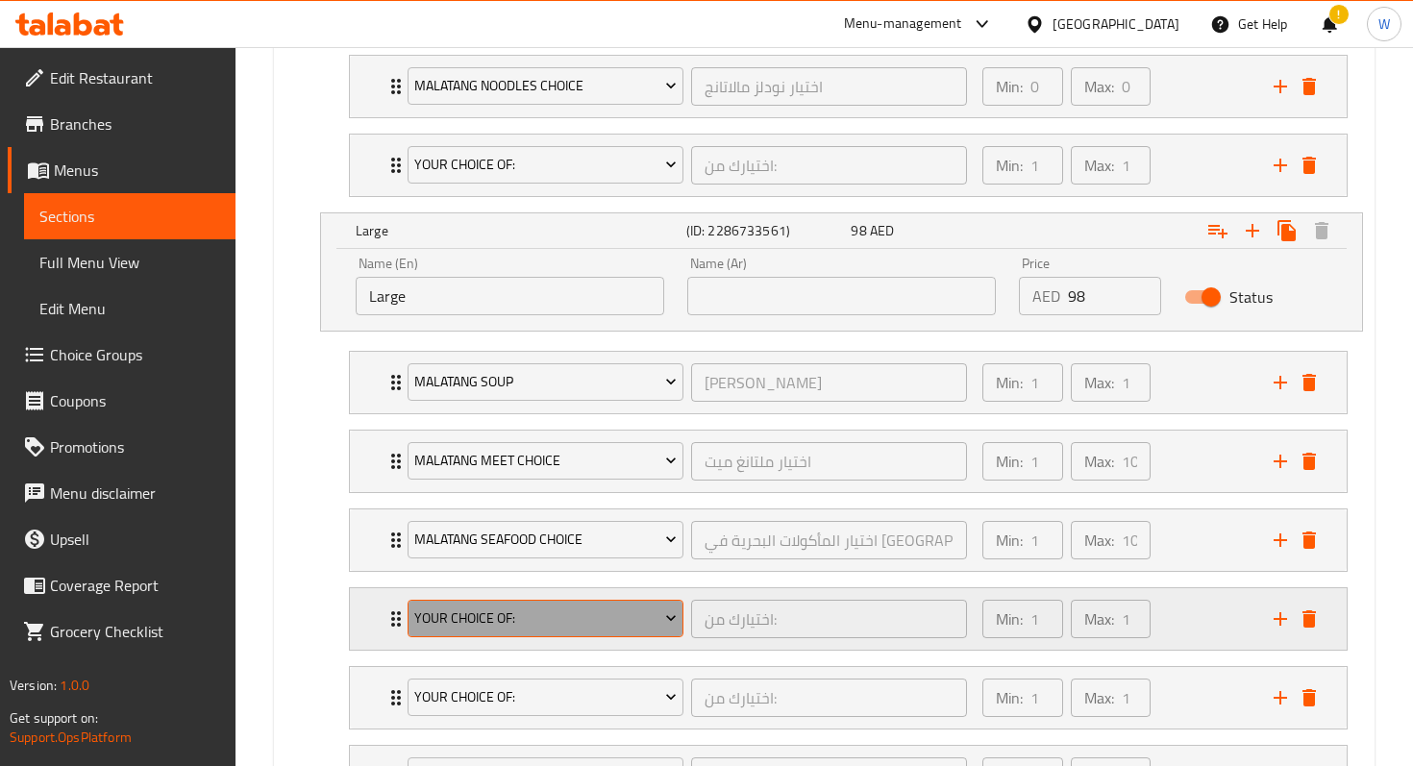
click at [558, 610] on span "Your Choice Of:" at bounding box center [545, 619] width 262 height 24
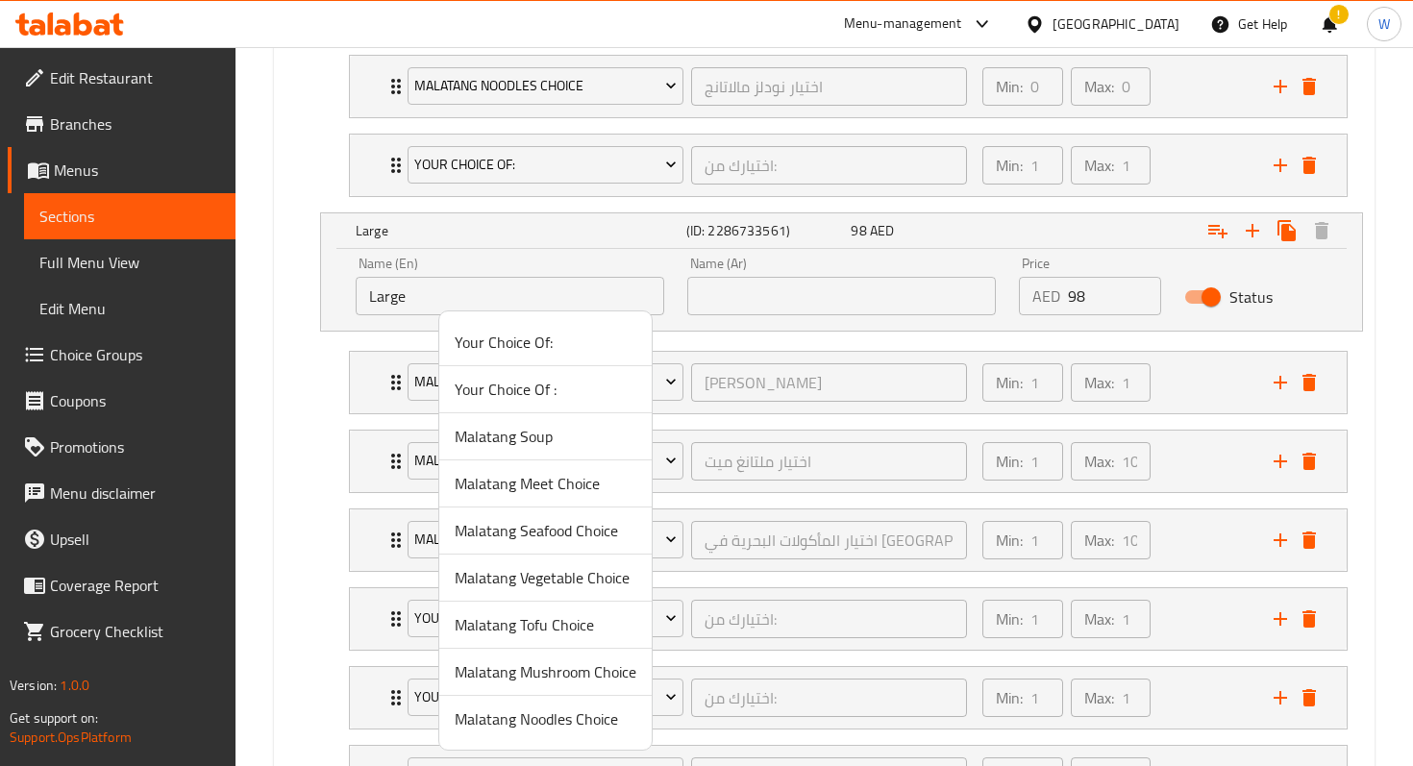
click at [564, 629] on span "Malatang Tofu Choice" at bounding box center [546, 624] width 182 height 23
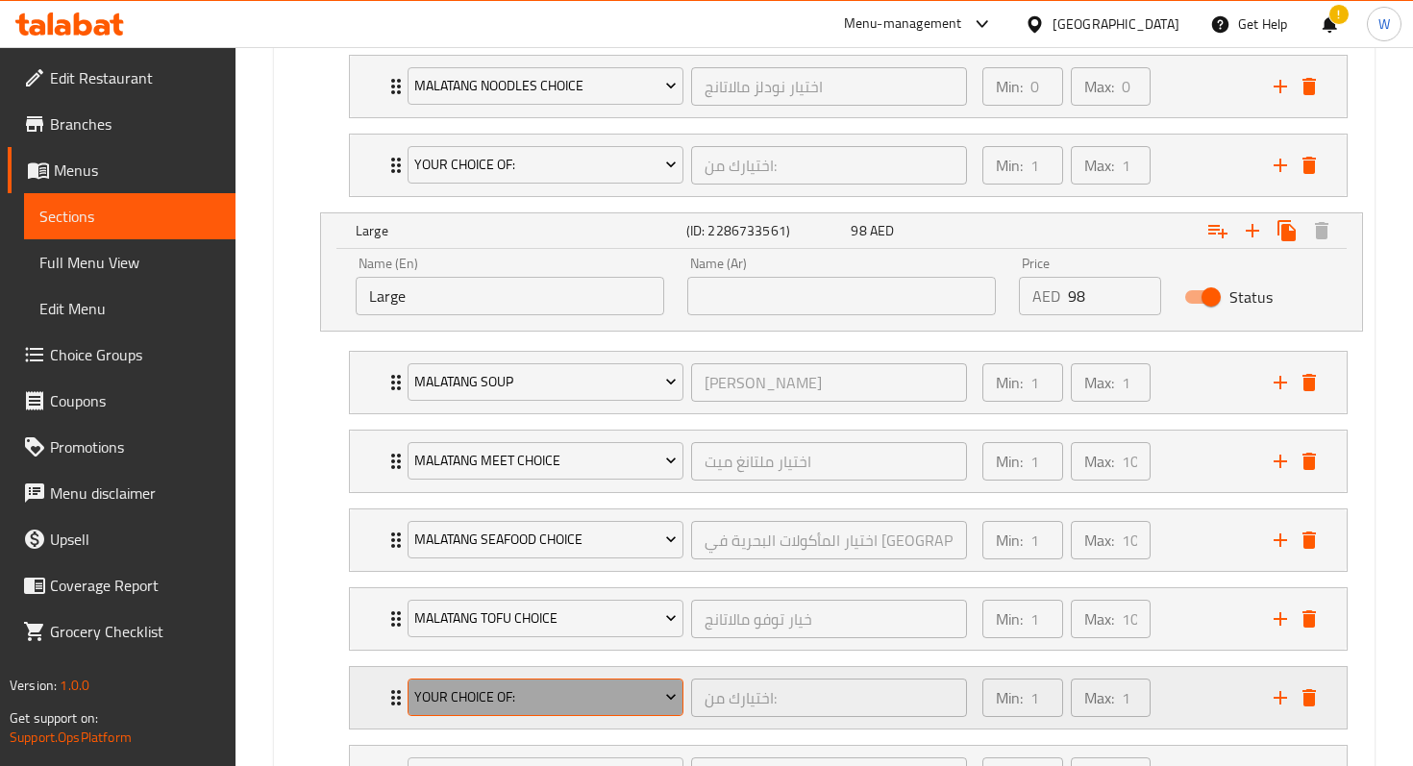
click at [575, 679] on button "Your Choice Of:" at bounding box center [546, 698] width 276 height 38
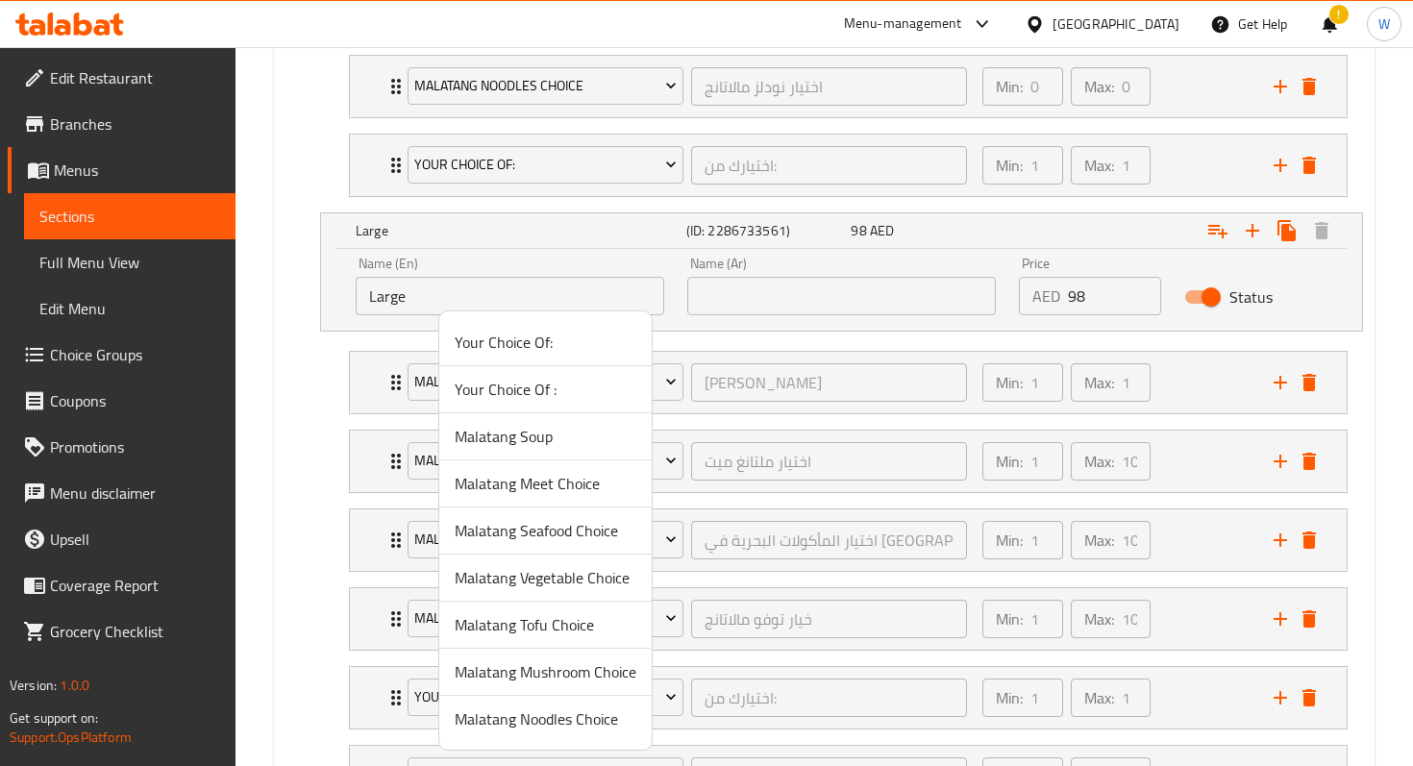
click at [553, 676] on span "Malatang Mushroom Choice" at bounding box center [546, 672] width 182 height 23
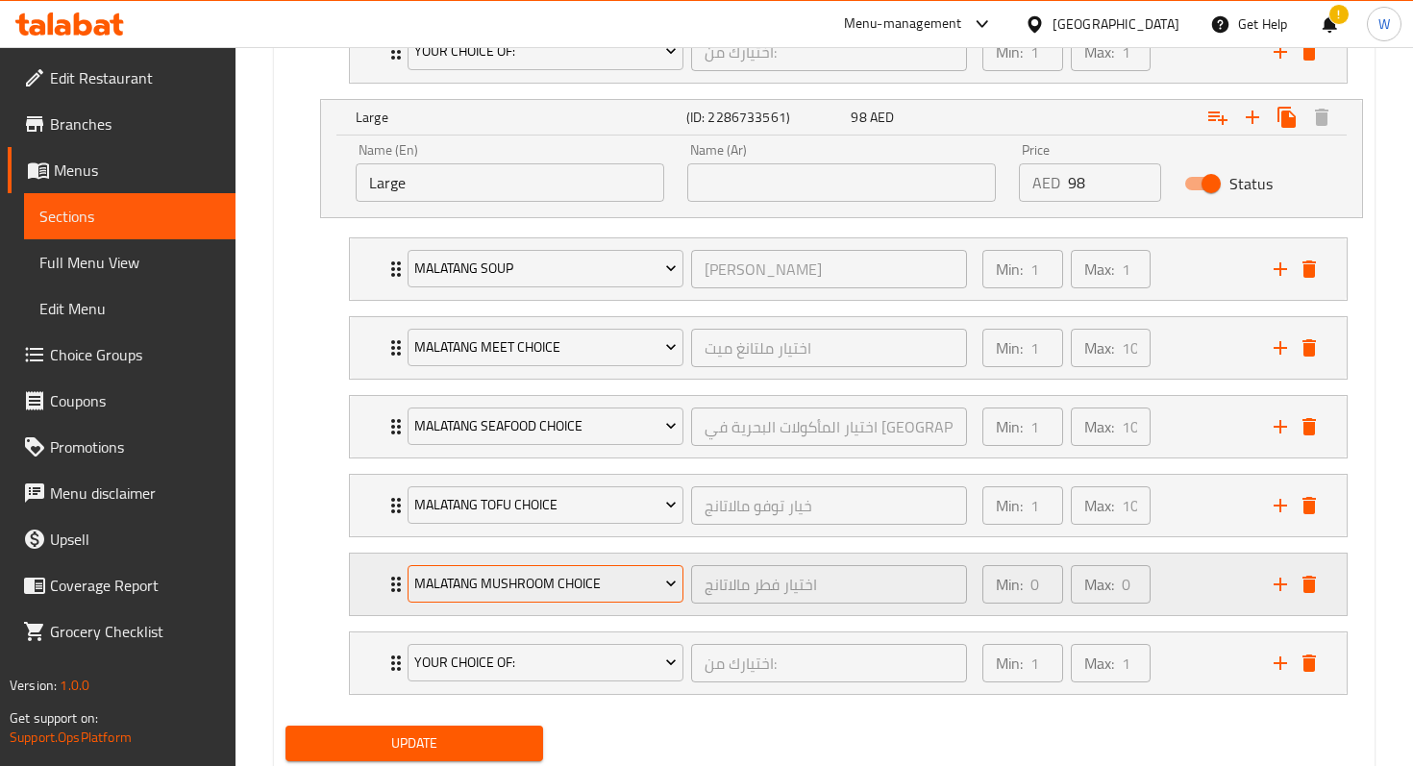
scroll to position [2454, 0]
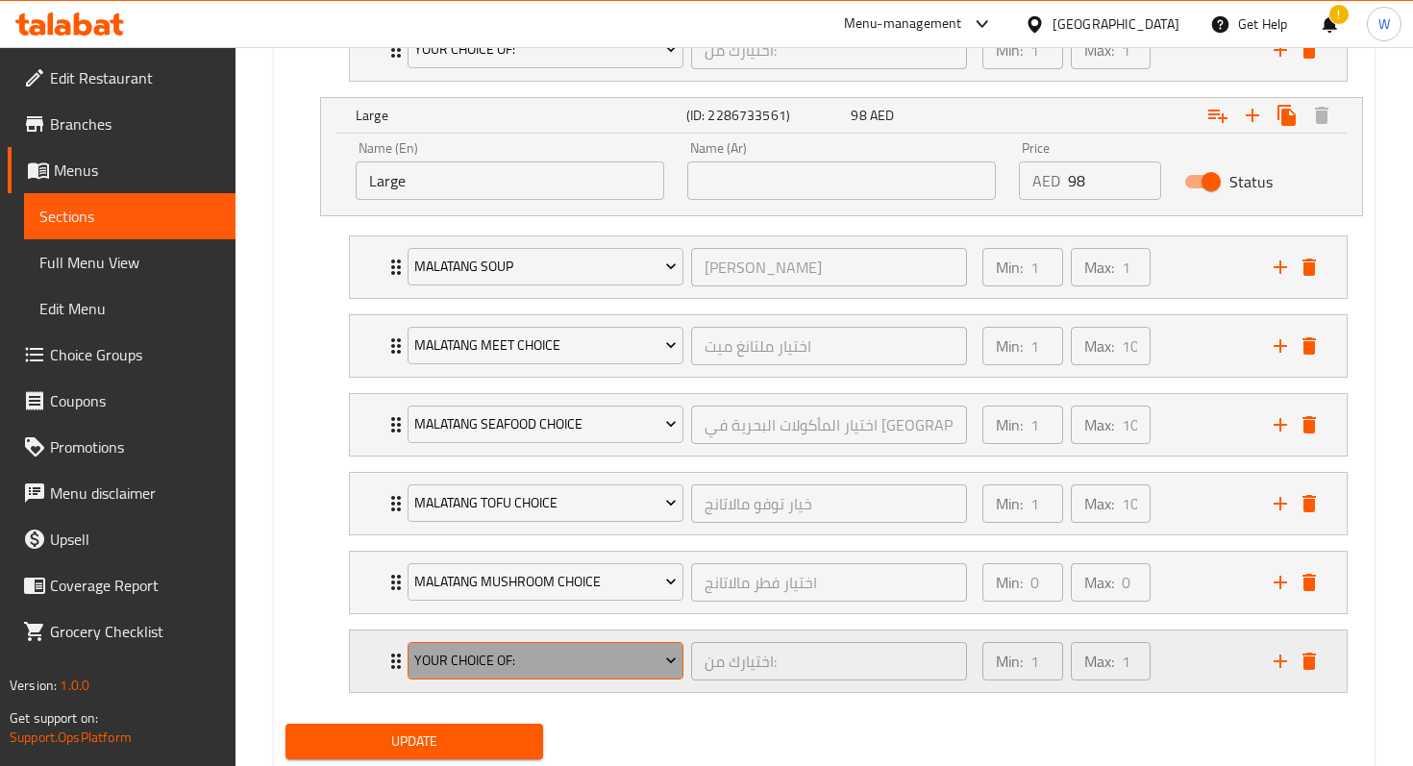
click at [602, 660] on span "Your Choice Of:" at bounding box center [545, 661] width 262 height 24
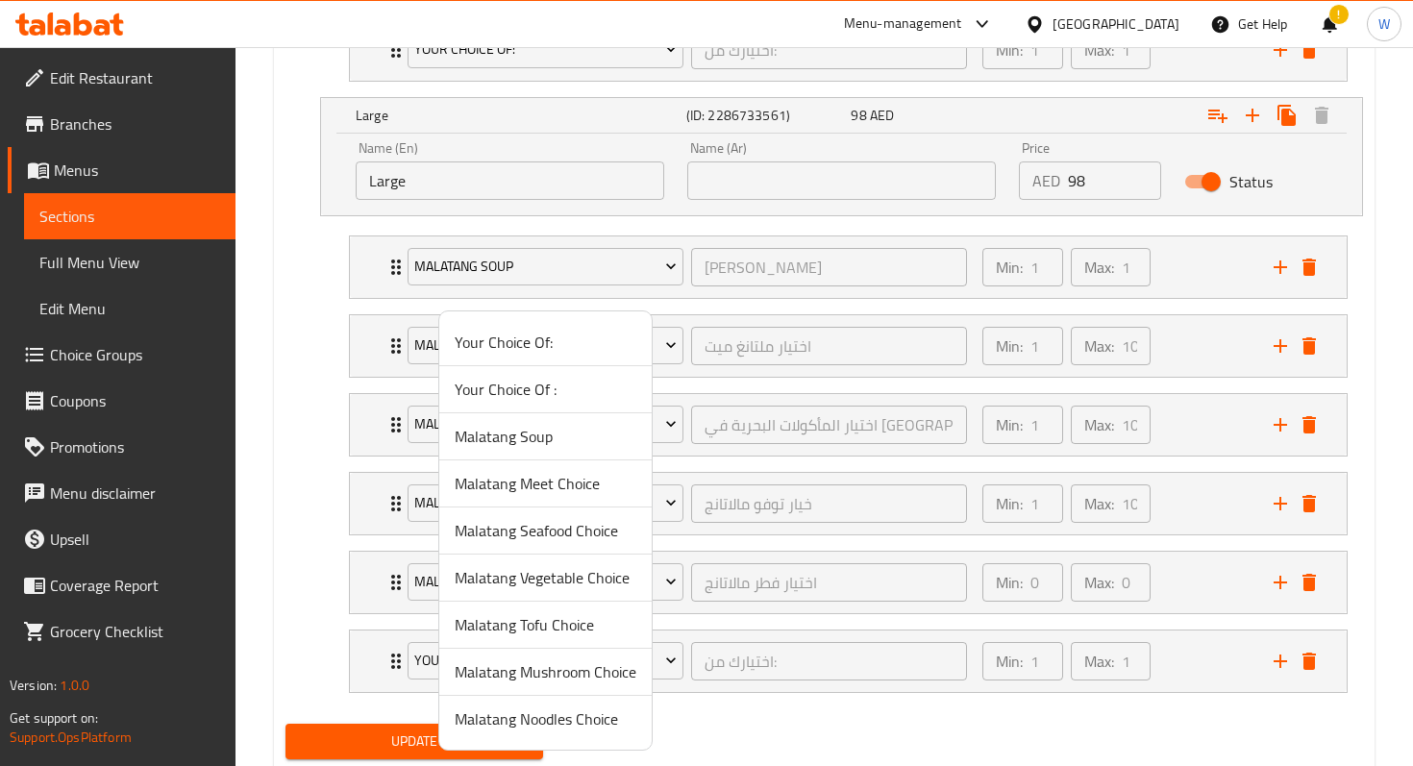
click at [572, 580] on span "Malatang Vegetable Choice" at bounding box center [546, 577] width 182 height 23
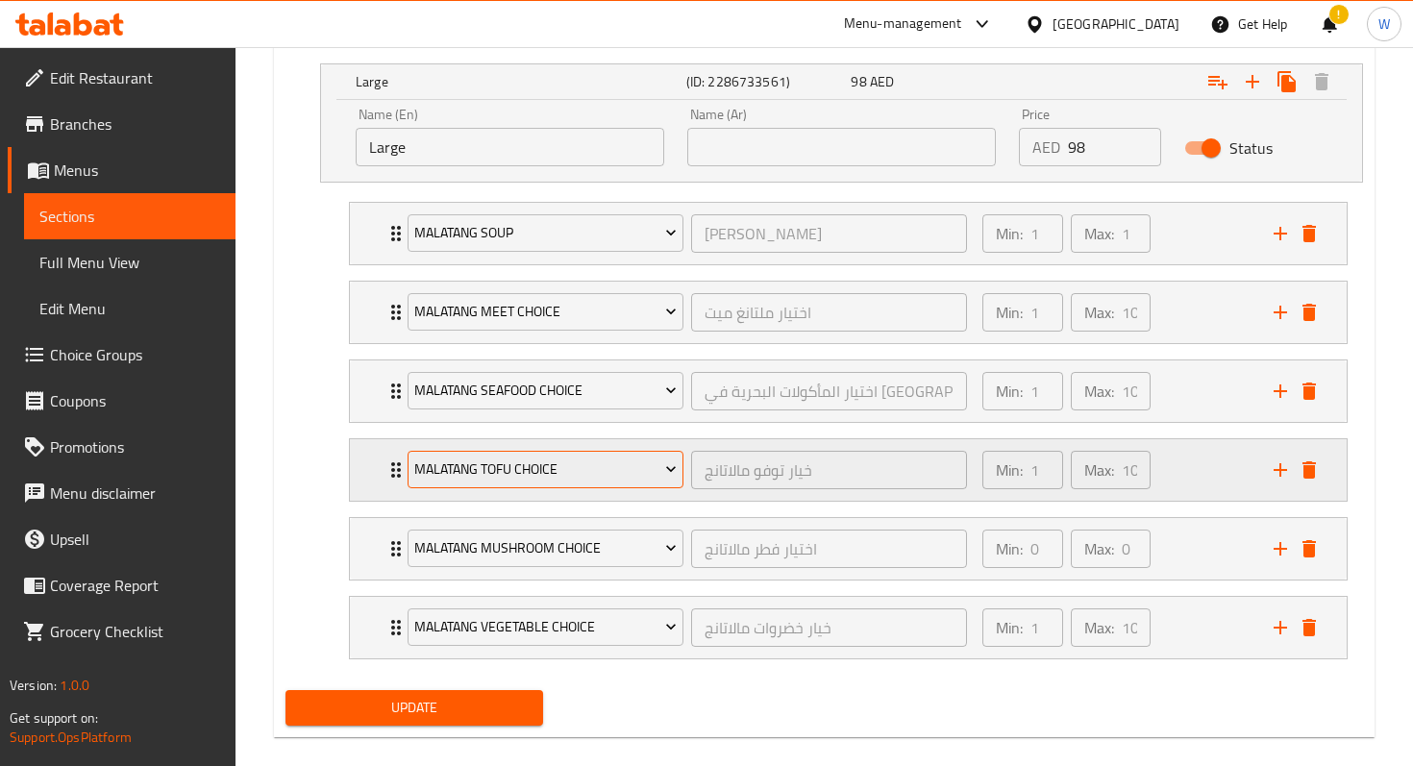
scroll to position [2511, 0]
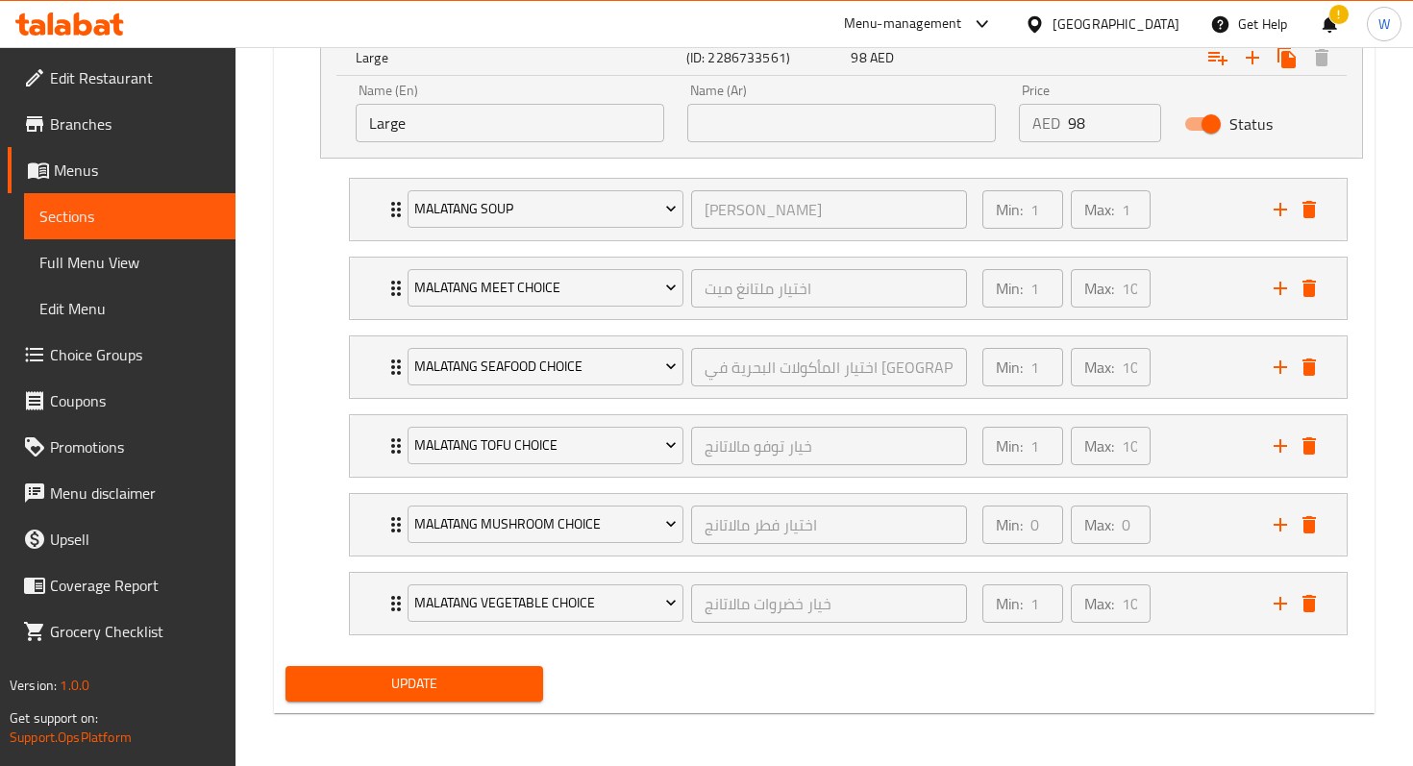
click at [423, 682] on span "Update" at bounding box center [414, 684] width 227 height 24
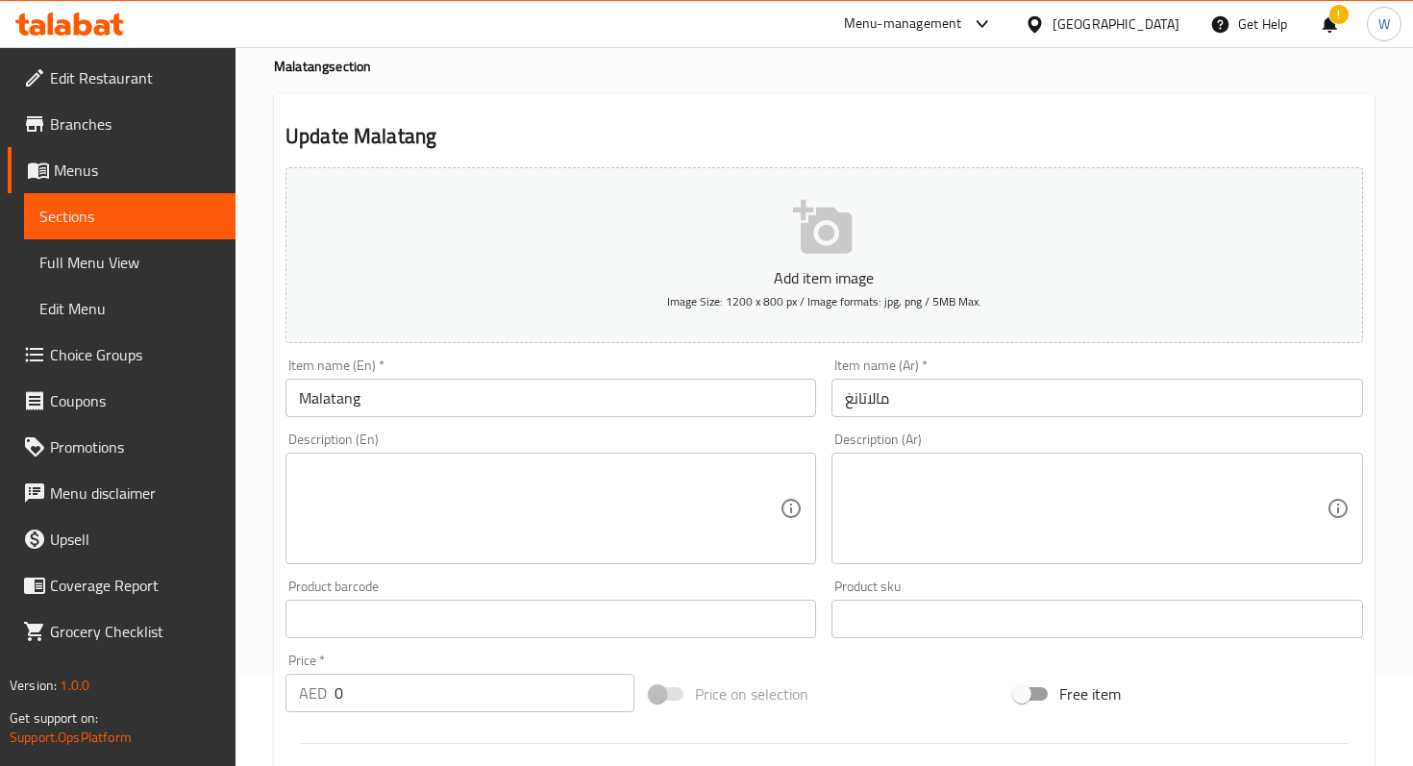
scroll to position [37, 0]
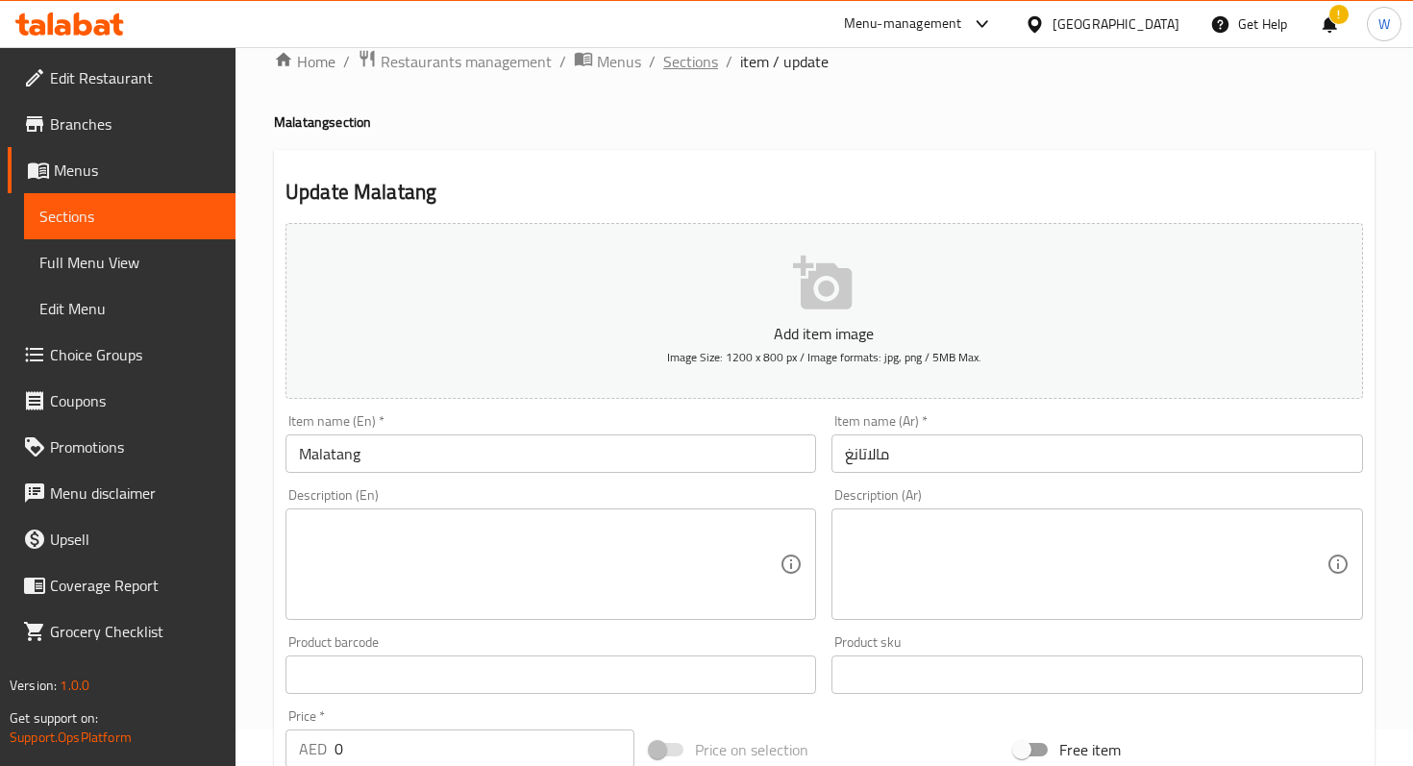
click at [677, 66] on span "Sections" at bounding box center [690, 61] width 55 height 23
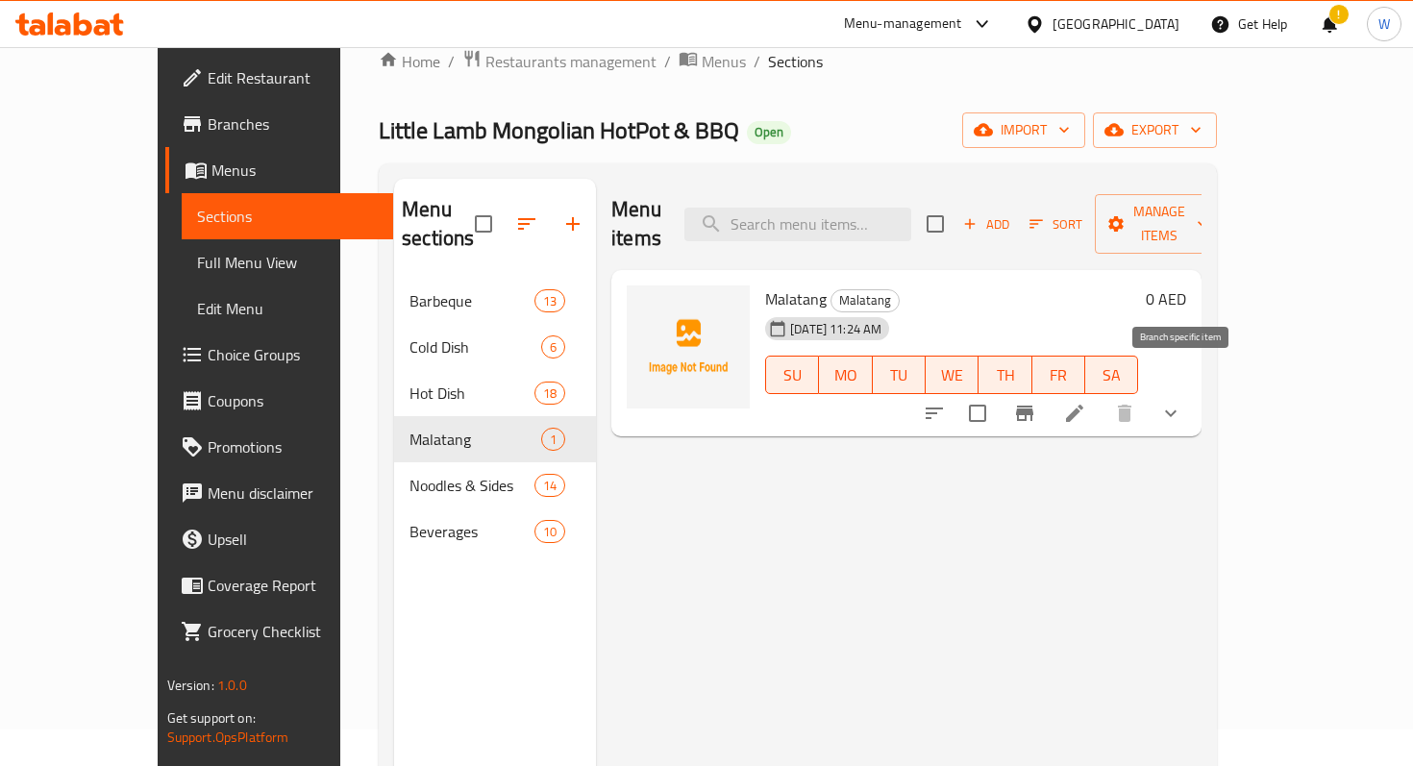
click at [1036, 402] on icon "Branch-specific-item" at bounding box center [1024, 413] width 23 height 23
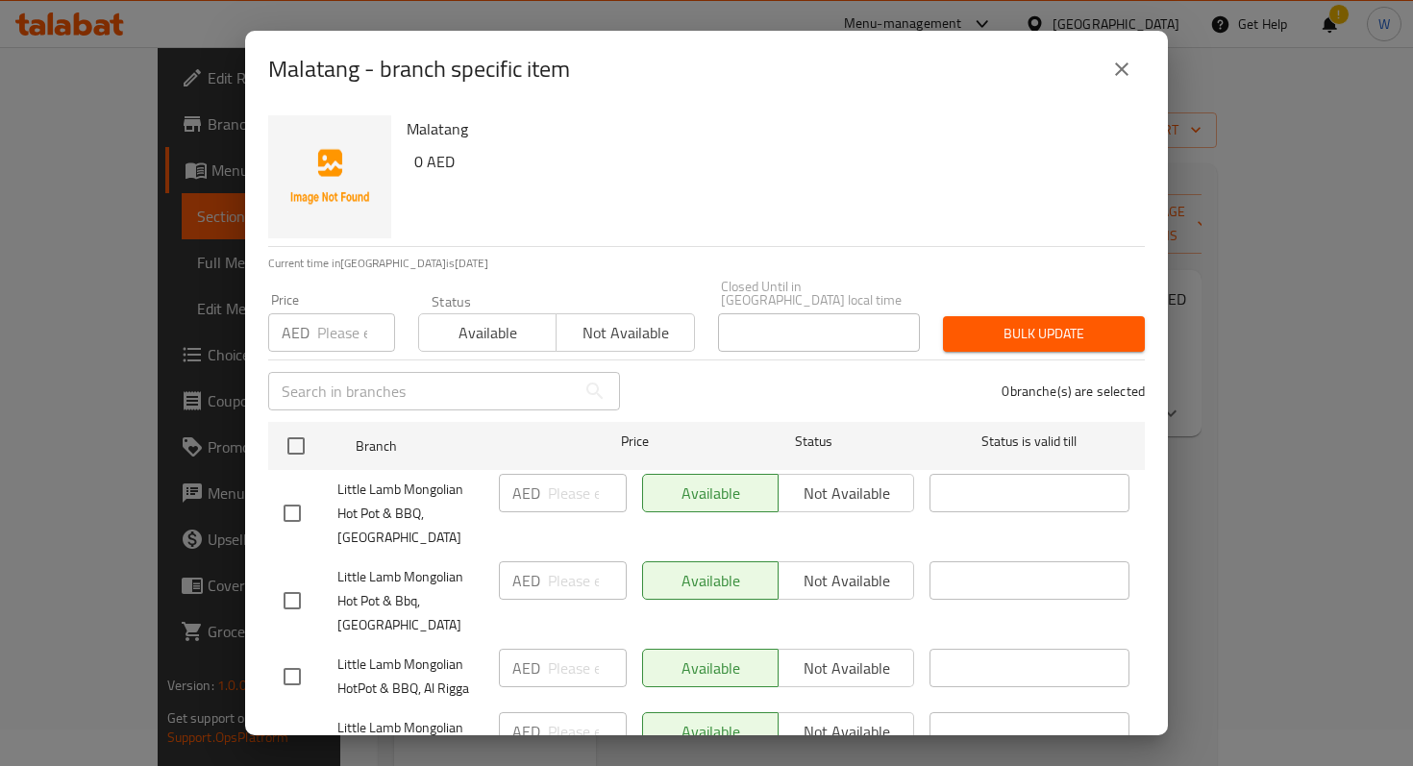
scroll to position [112, 0]
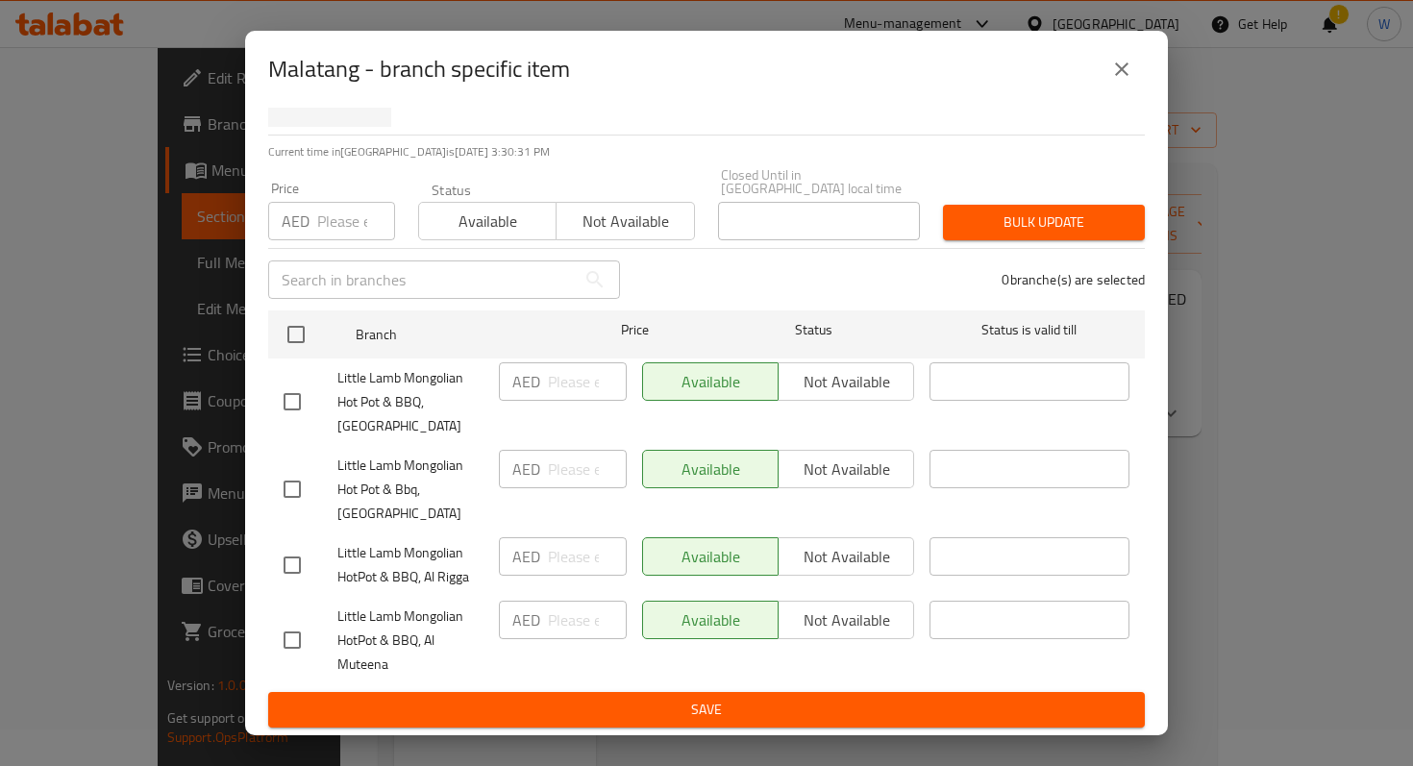
click at [838, 388] on div "Available Not available" at bounding box center [778, 381] width 272 height 38
click at [293, 489] on input "checkbox" at bounding box center [292, 489] width 40 height 40
checkbox input "true"
click at [806, 465] on span "Not available" at bounding box center [846, 470] width 120 height 28
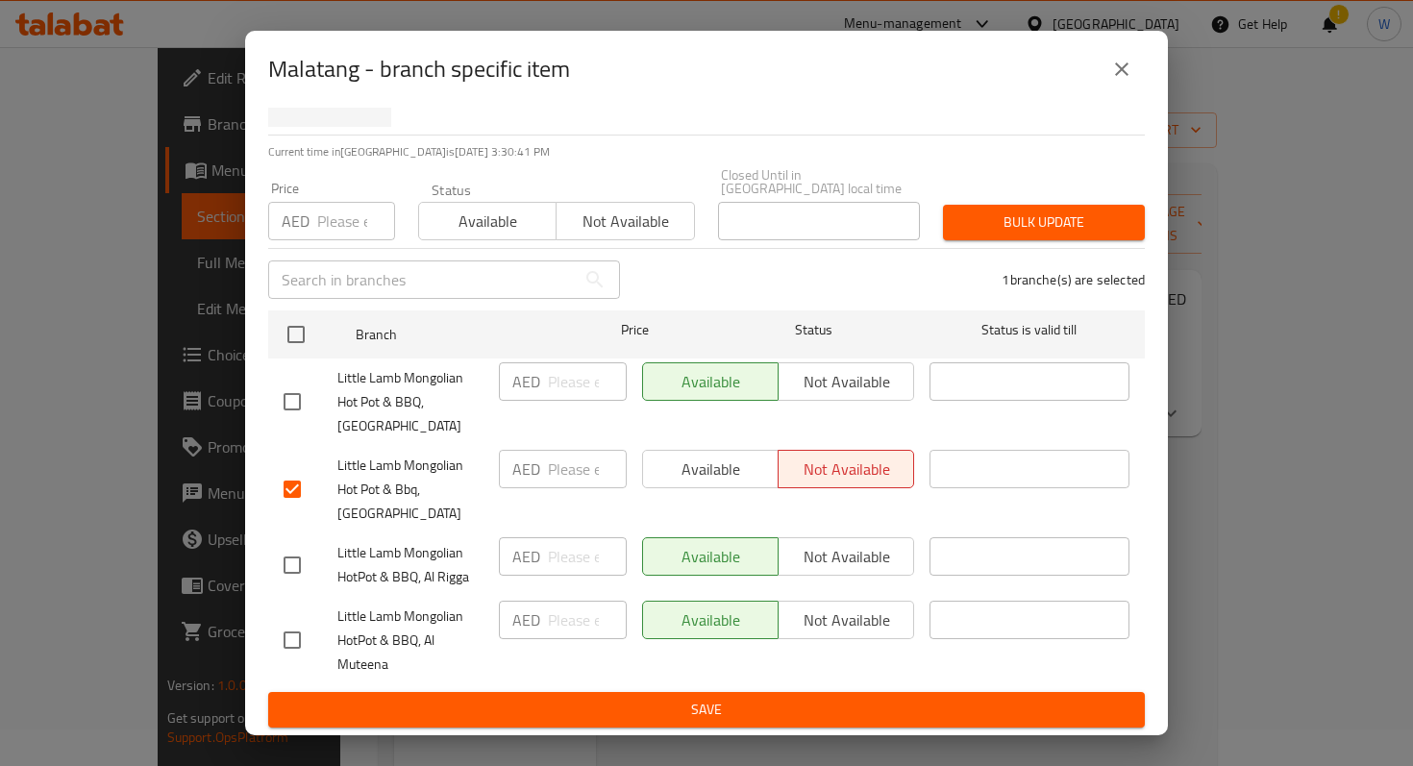
click at [291, 396] on input "checkbox" at bounding box center [292, 402] width 40 height 40
checkbox input "true"
click at [855, 394] on span "Not available" at bounding box center [846, 382] width 120 height 28
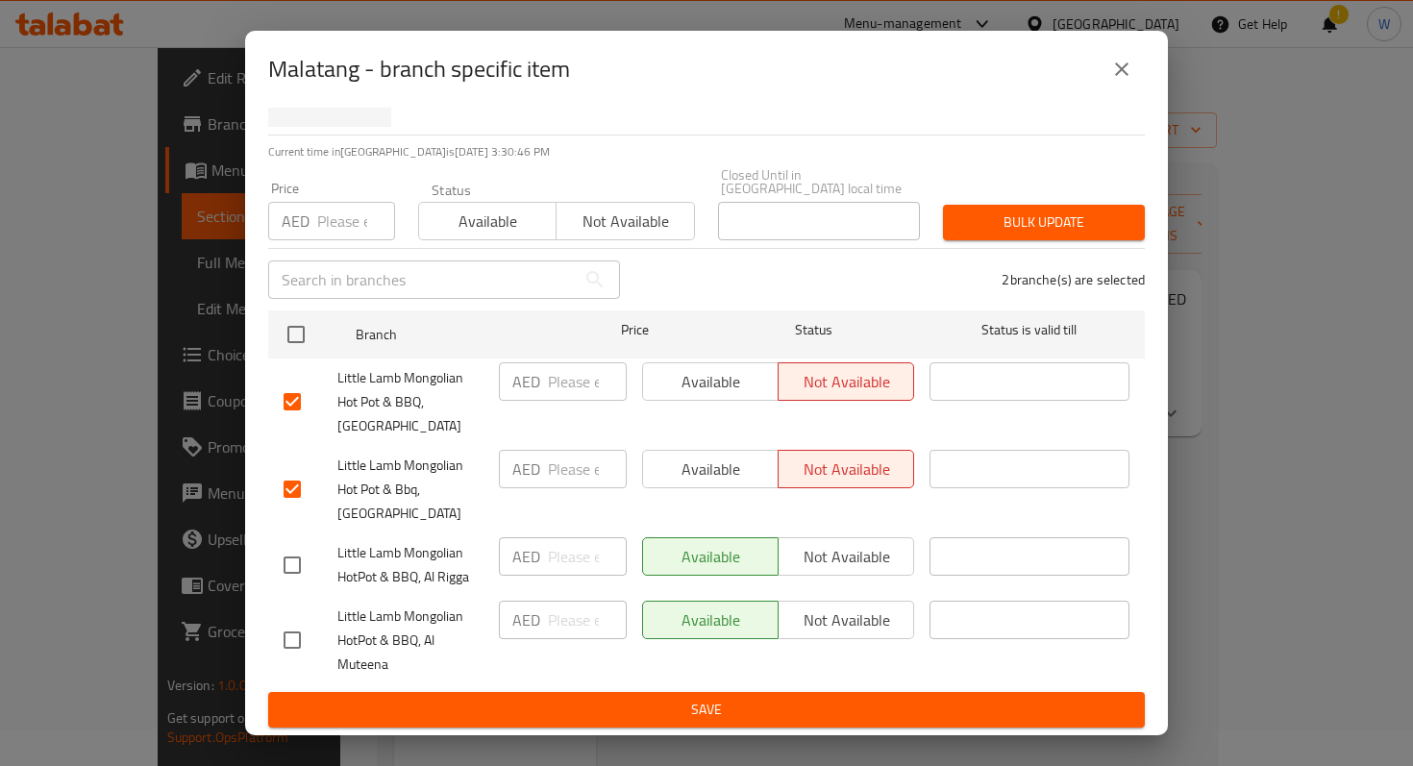
click at [287, 570] on input "checkbox" at bounding box center [292, 565] width 40 height 40
checkbox input "true"
click at [818, 562] on span "Not available" at bounding box center [846, 557] width 120 height 28
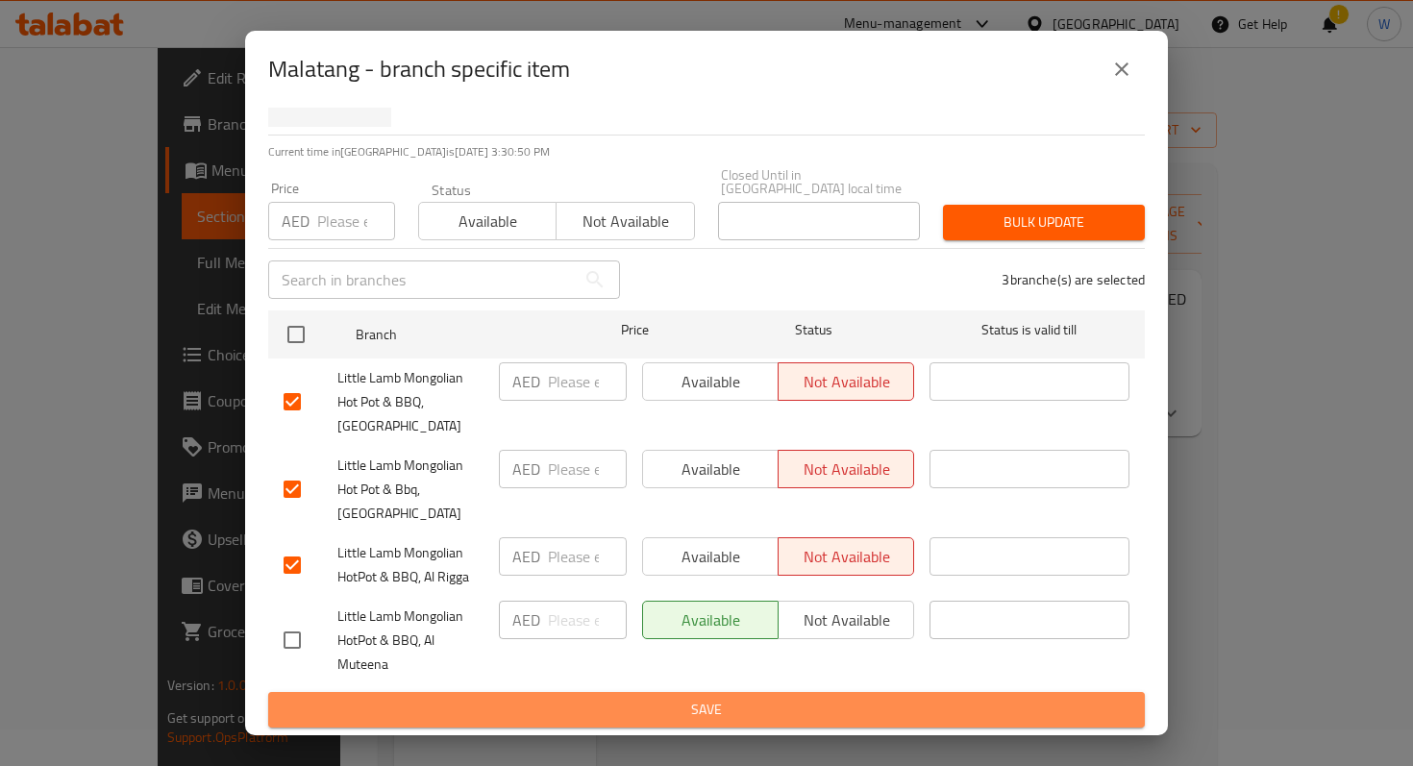
click at [611, 716] on span "Save" at bounding box center [707, 710] width 846 height 24
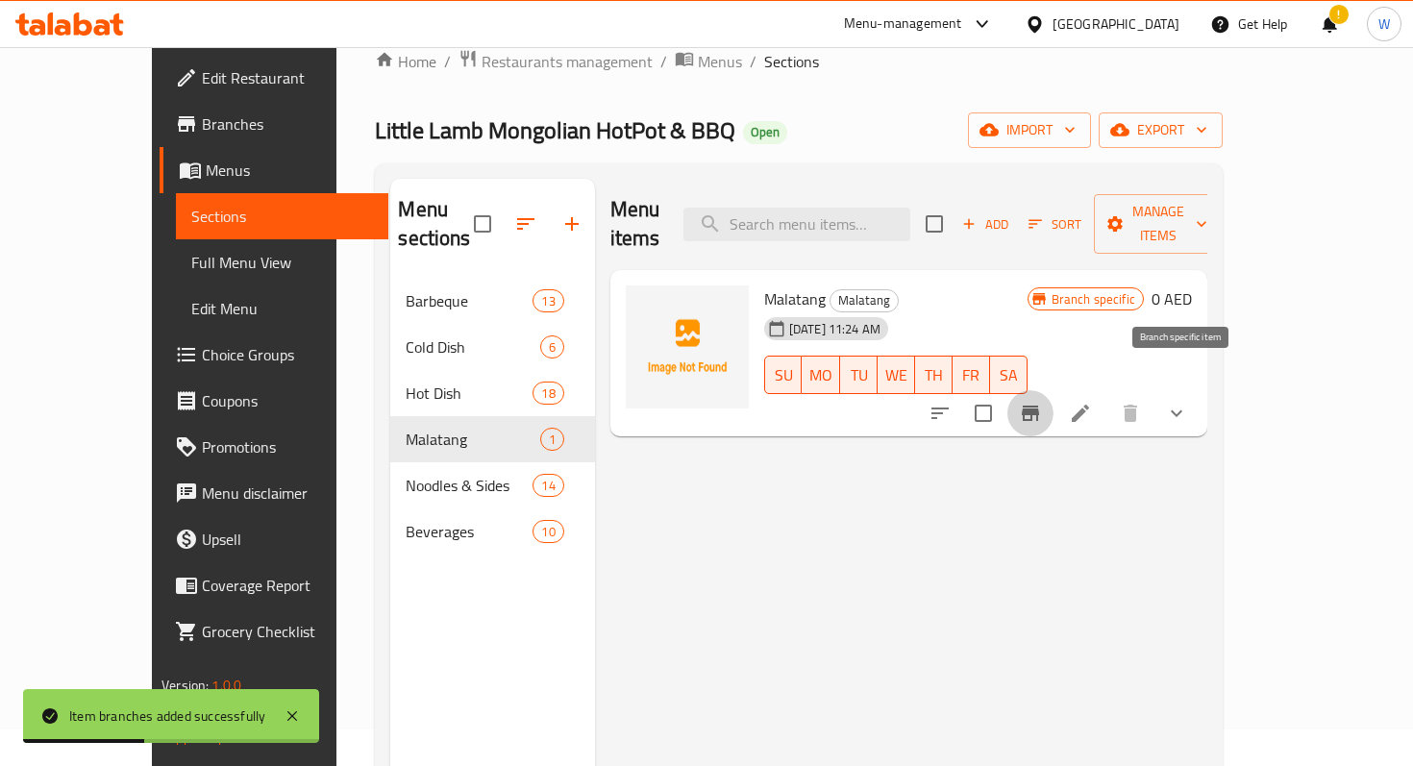
click at [1039, 406] on icon "Branch-specific-item" at bounding box center [1030, 413] width 17 height 15
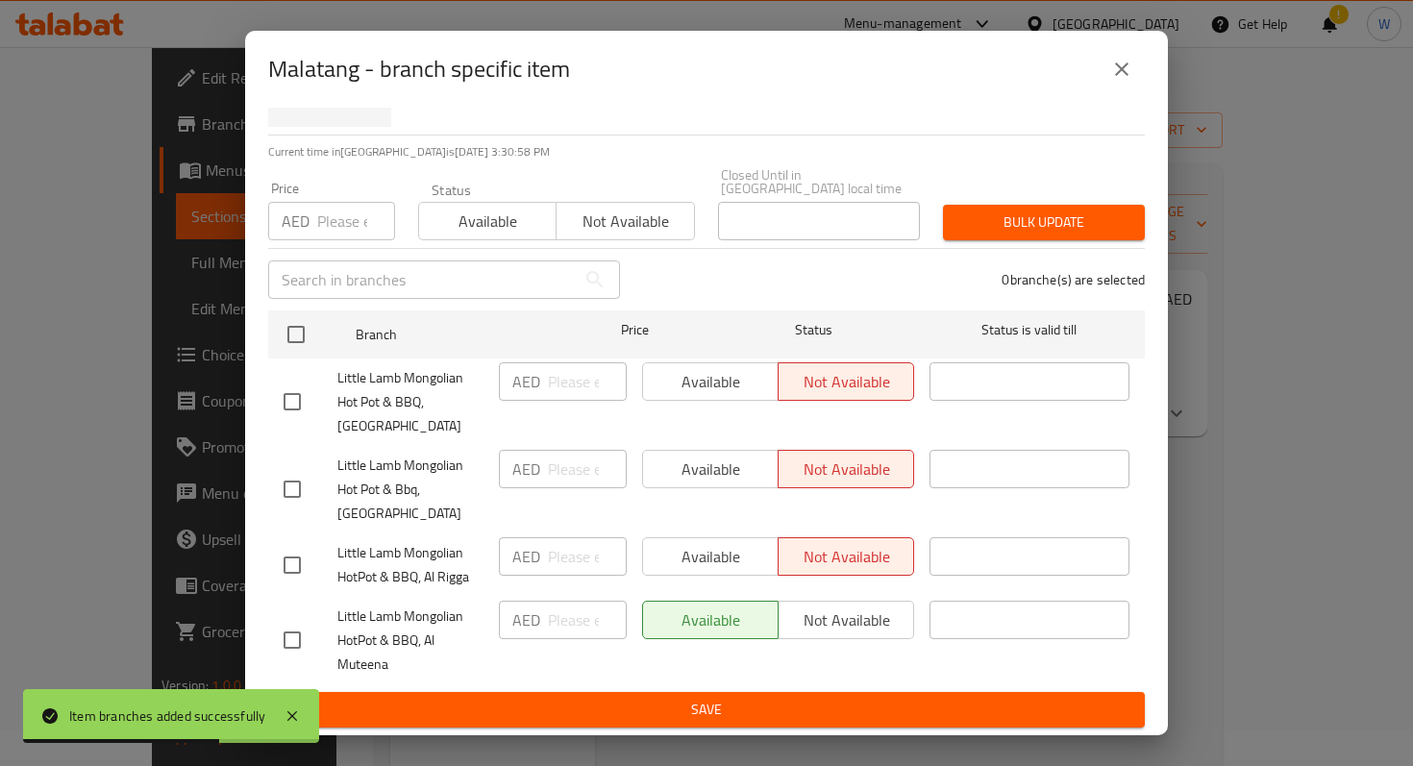
click at [1119, 90] on button "close" at bounding box center [1122, 69] width 46 height 46
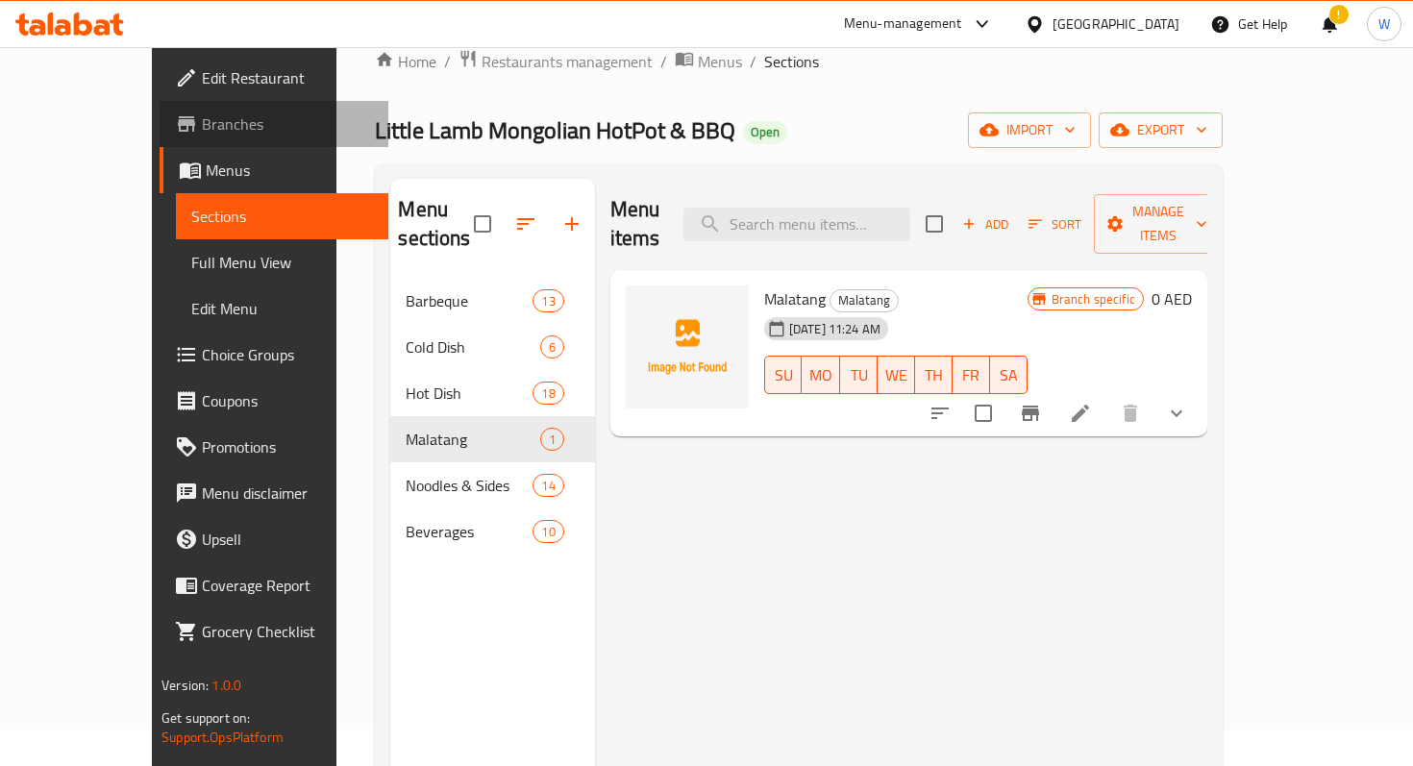
click at [202, 130] on span "Branches" at bounding box center [287, 123] width 170 height 23
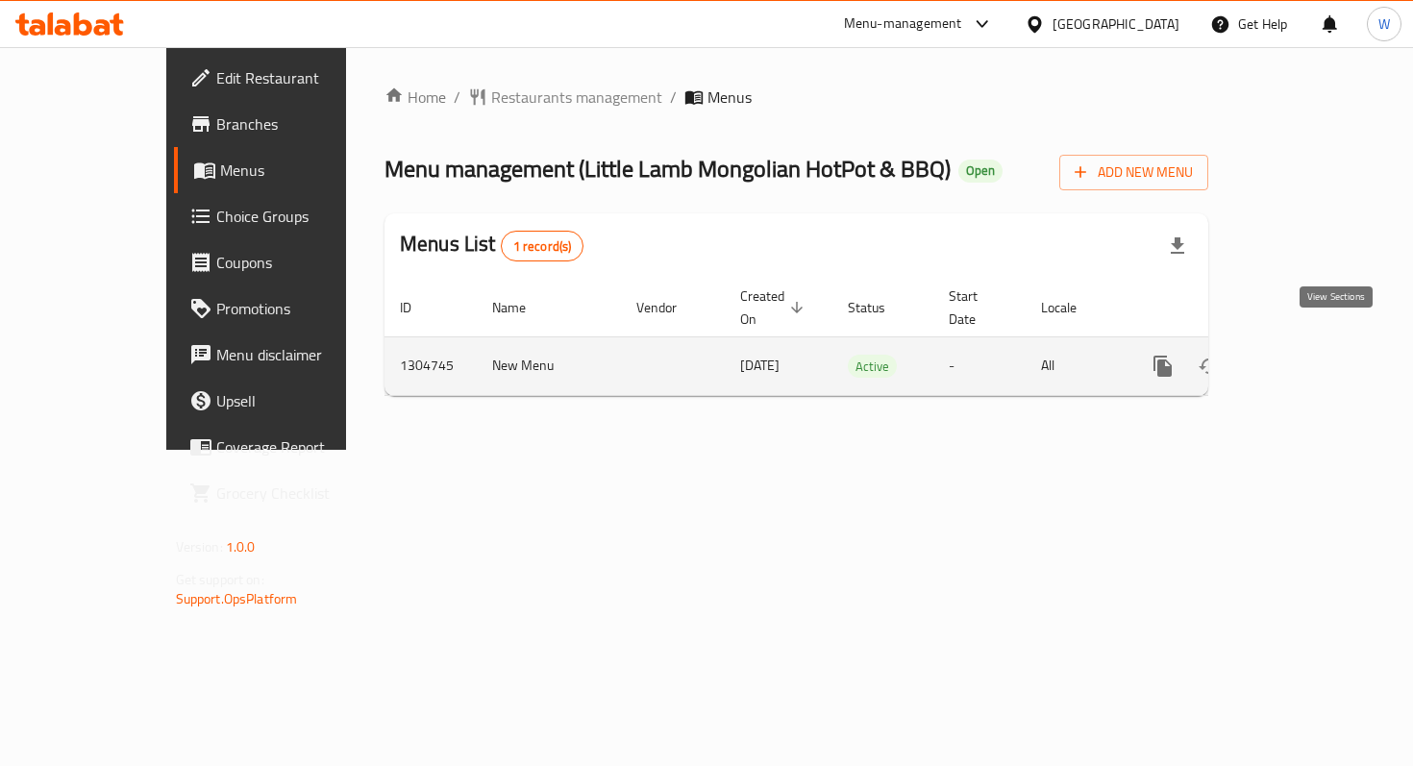
click at [1311, 358] on icon "enhanced table" at bounding box center [1301, 366] width 17 height 17
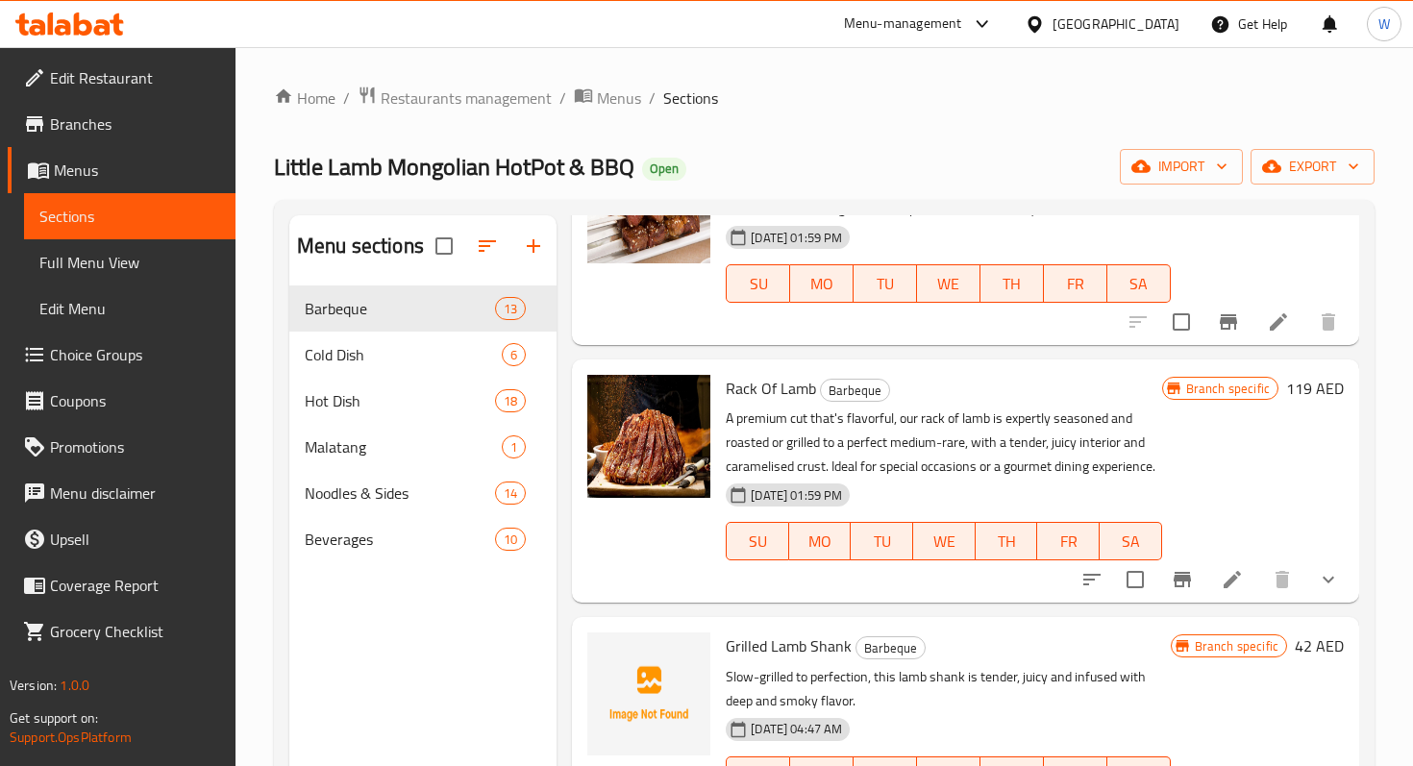
scroll to position [2360, 0]
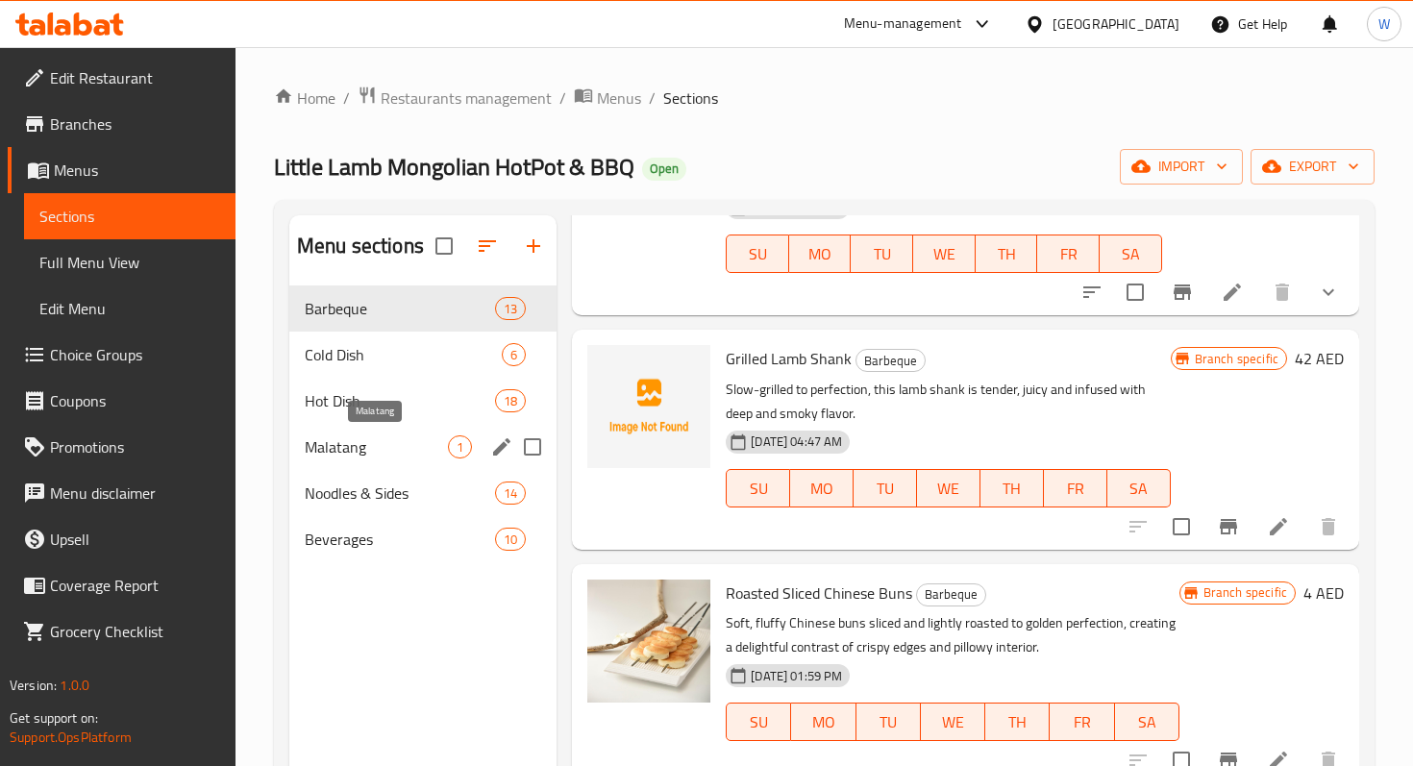
click at [343, 439] on span "Malatang" at bounding box center [376, 447] width 143 height 23
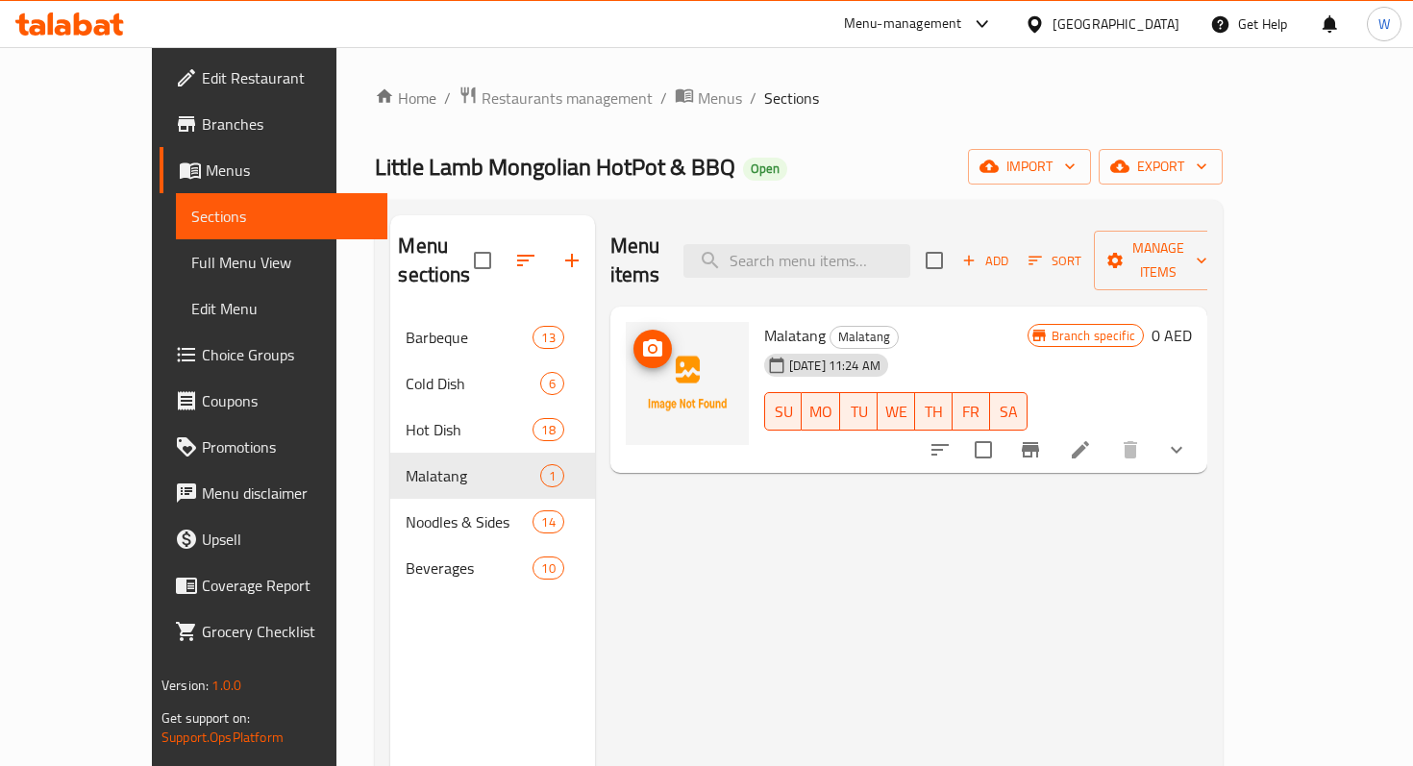
click at [638, 329] on img at bounding box center [687, 383] width 123 height 123
click at [643, 339] on icon "upload picture" at bounding box center [652, 347] width 19 height 17
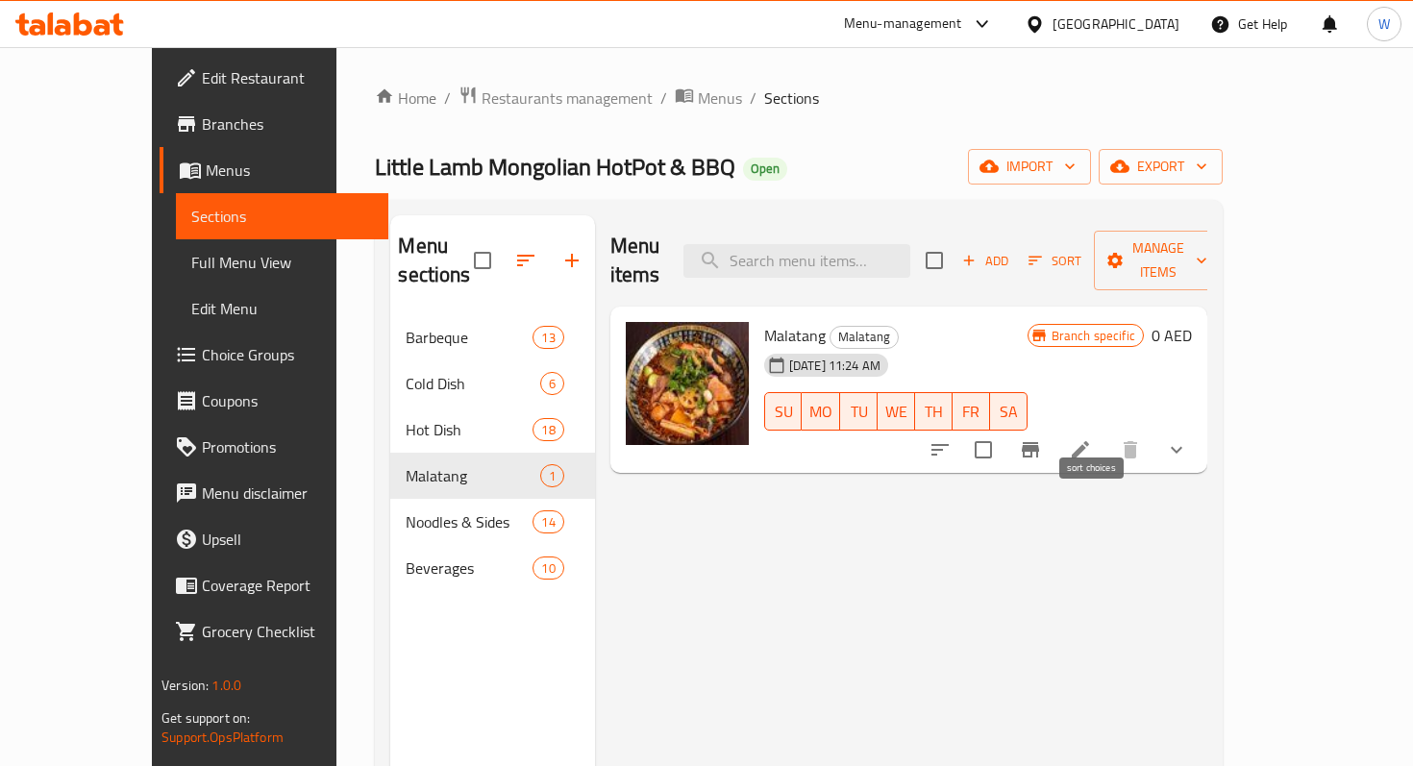
click at [952, 438] on icon "sort-choices" at bounding box center [940, 449] width 23 height 23
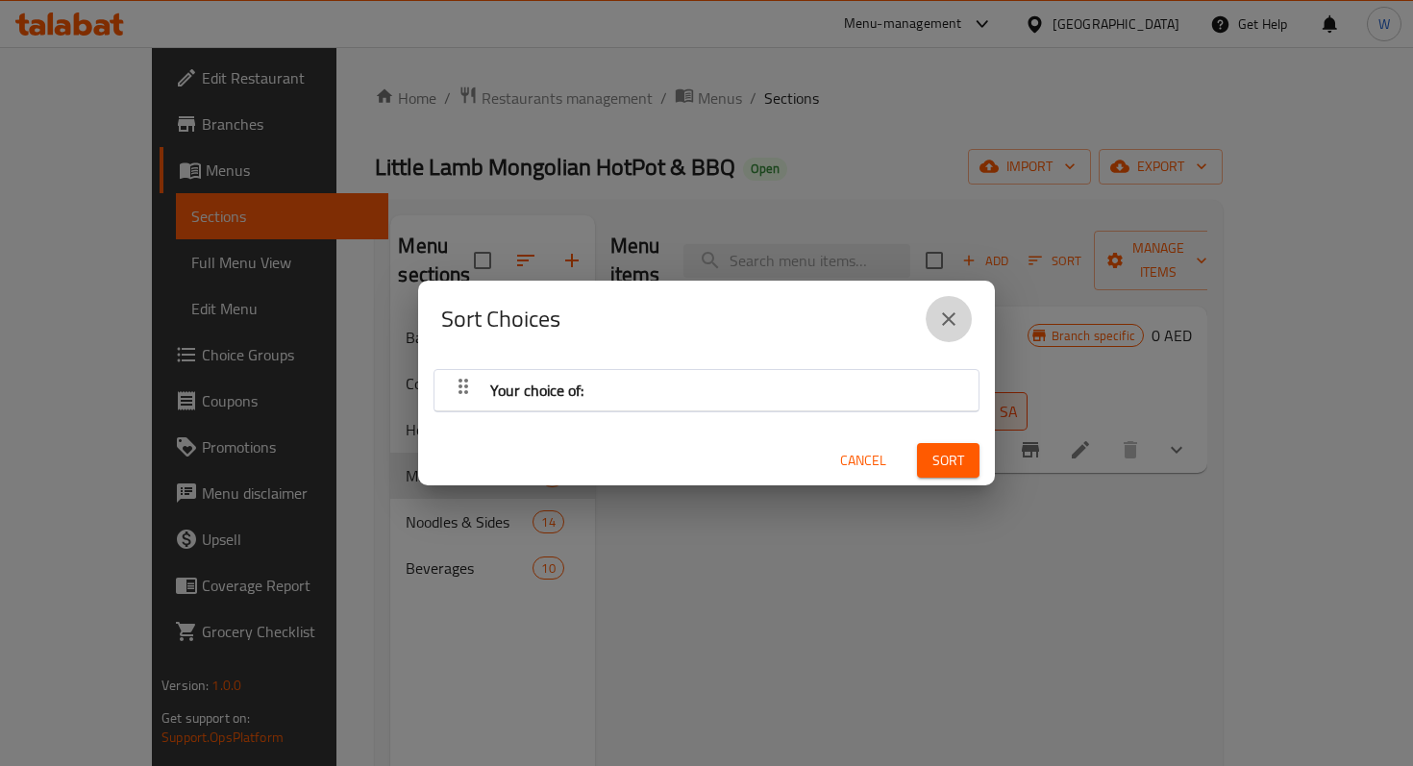
click at [963, 330] on button "close" at bounding box center [949, 319] width 46 height 46
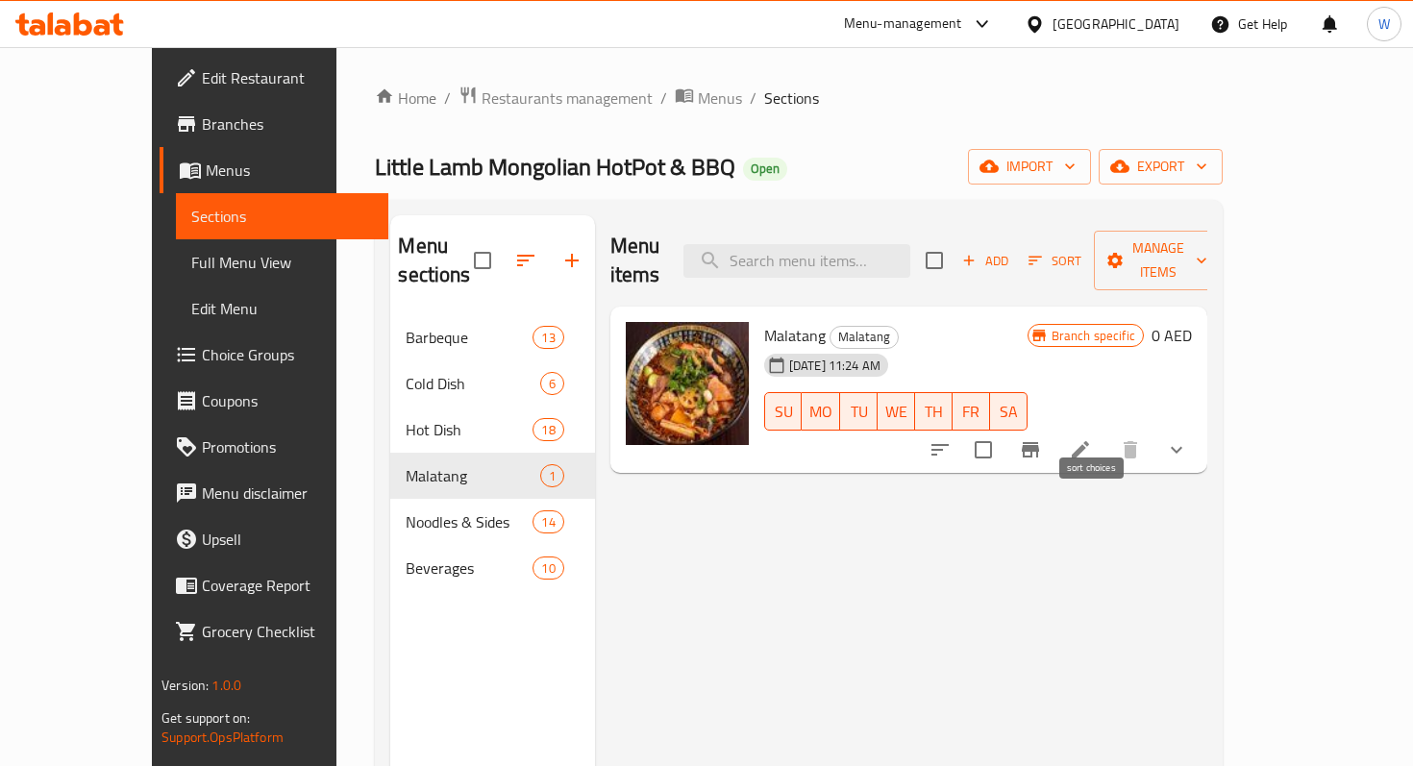
click at [949, 444] on icon "sort-choices" at bounding box center [940, 450] width 17 height 12
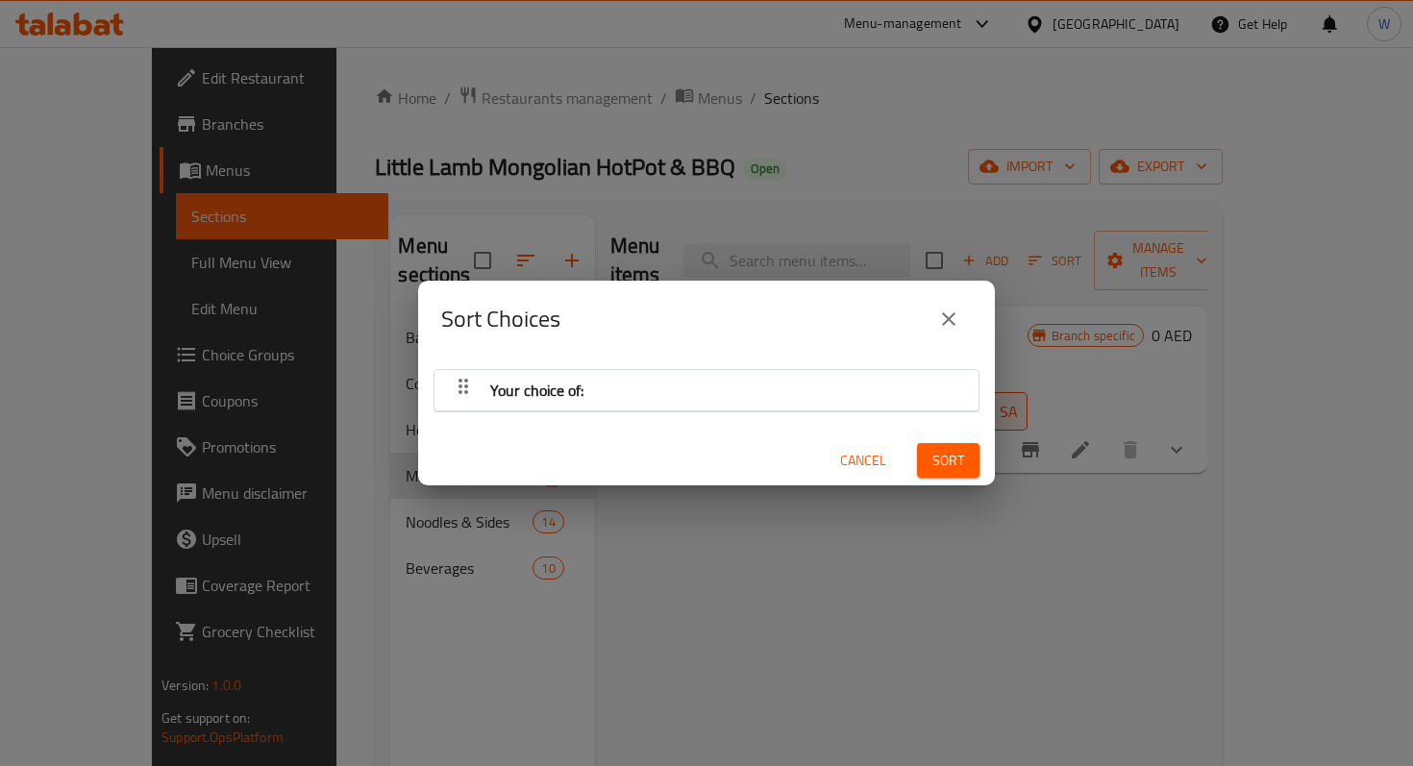
click at [951, 319] on icon "close" at bounding box center [948, 319] width 23 height 23
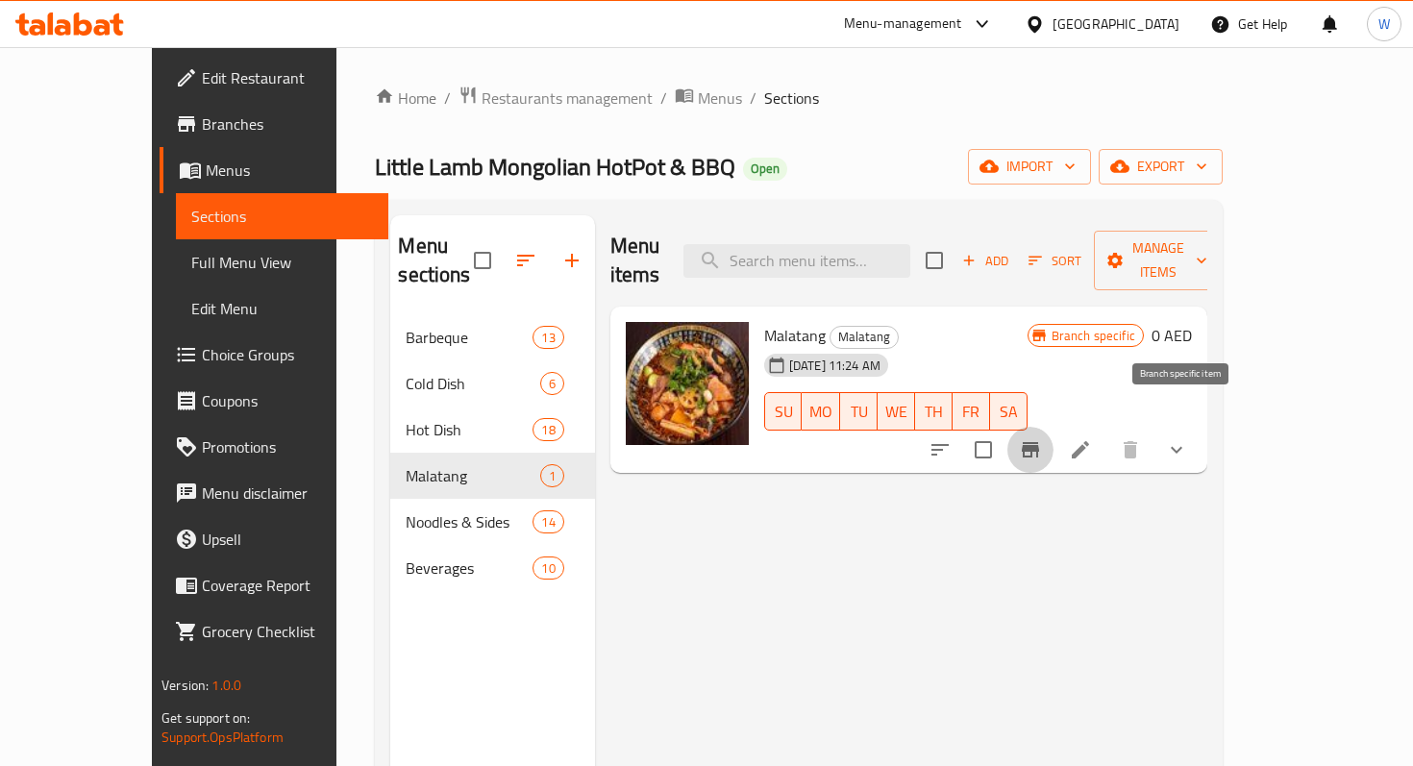
click at [1042, 438] on icon "Branch-specific-item" at bounding box center [1030, 449] width 23 height 23
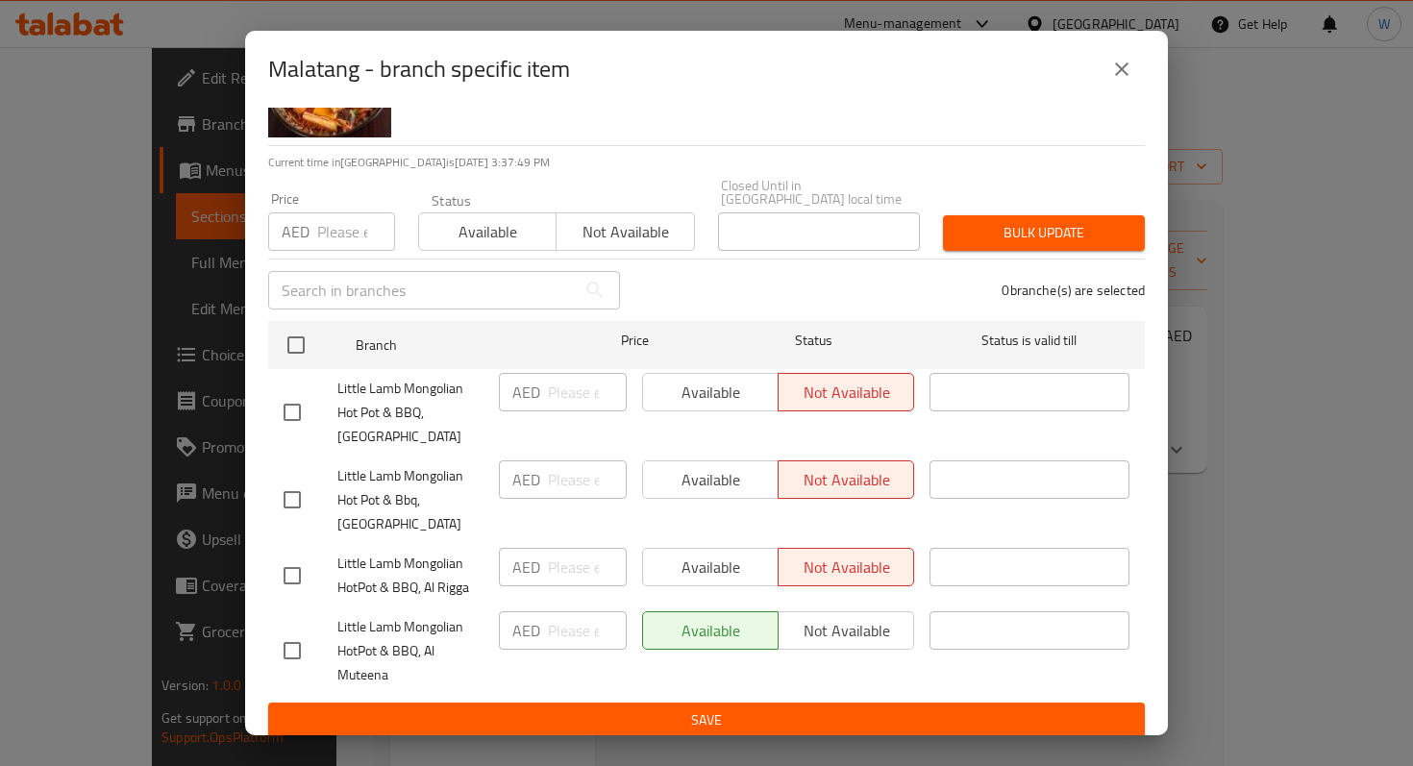
scroll to position [112, 0]
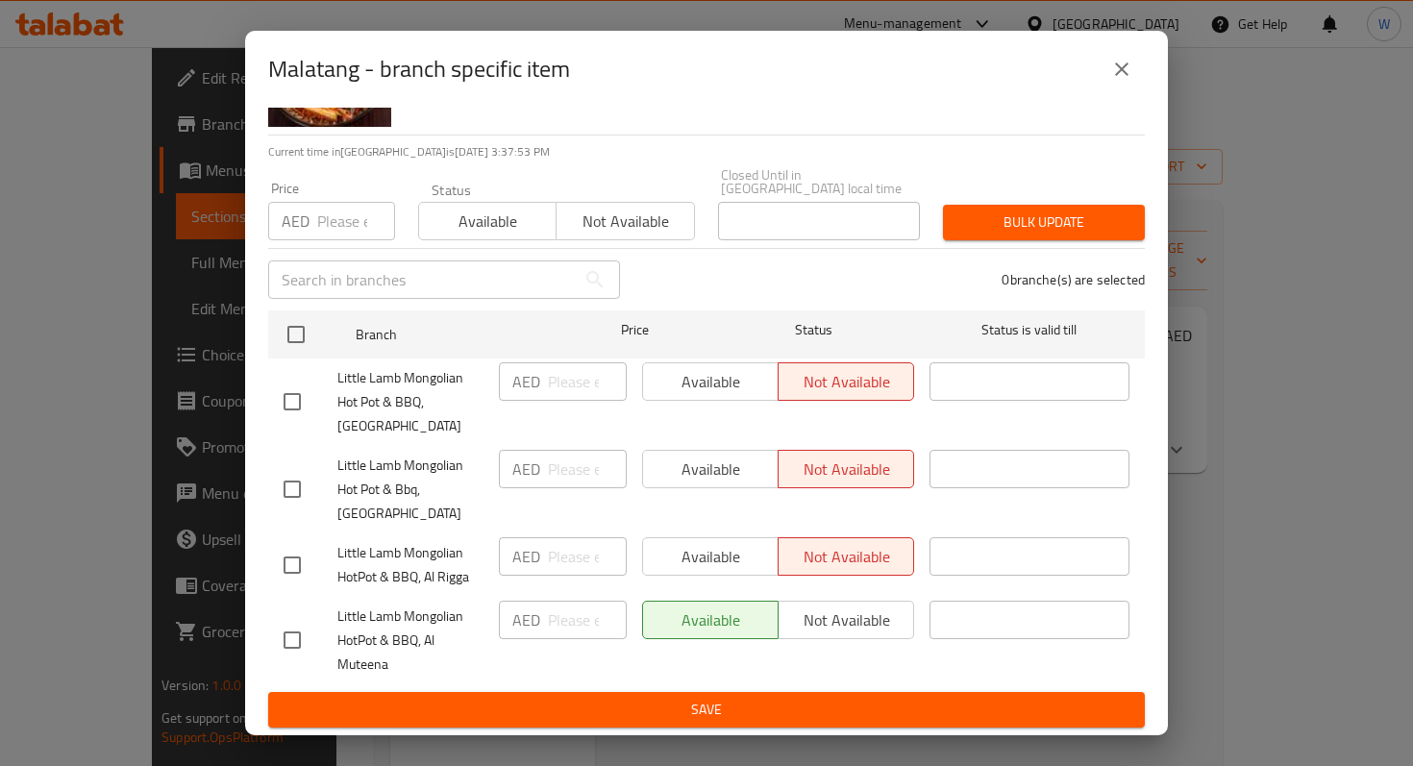
click at [882, 713] on span "Save" at bounding box center [707, 710] width 846 height 24
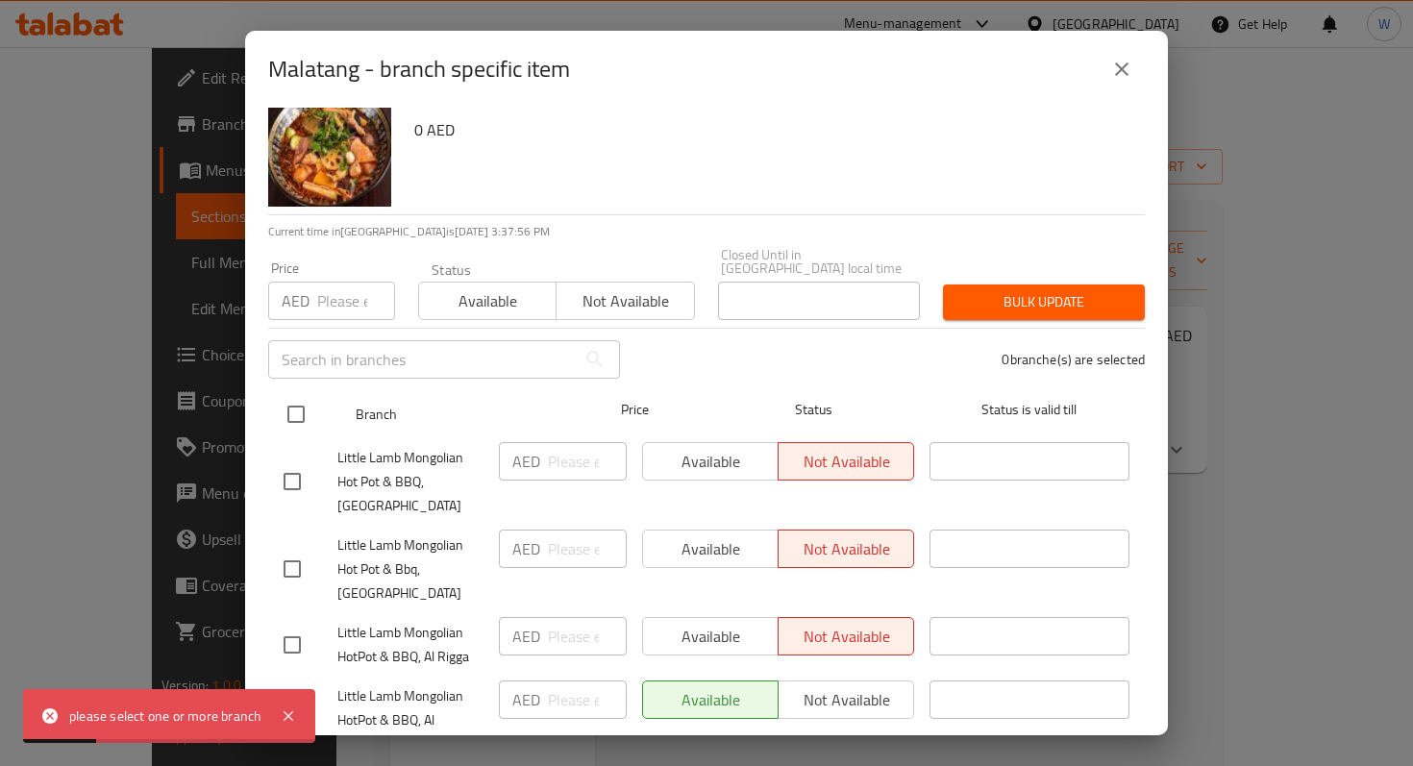
scroll to position [0, 0]
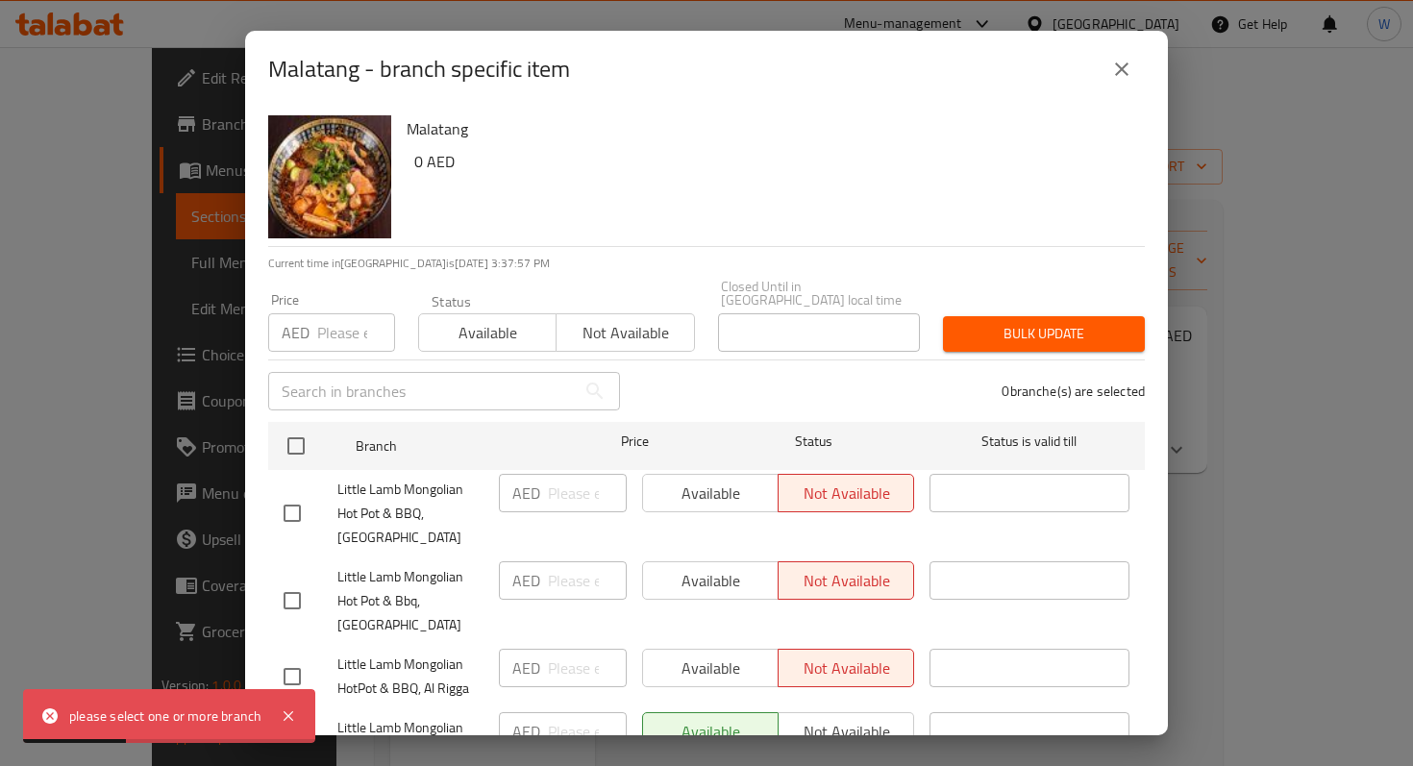
click at [1120, 62] on icon "close" at bounding box center [1122, 69] width 23 height 23
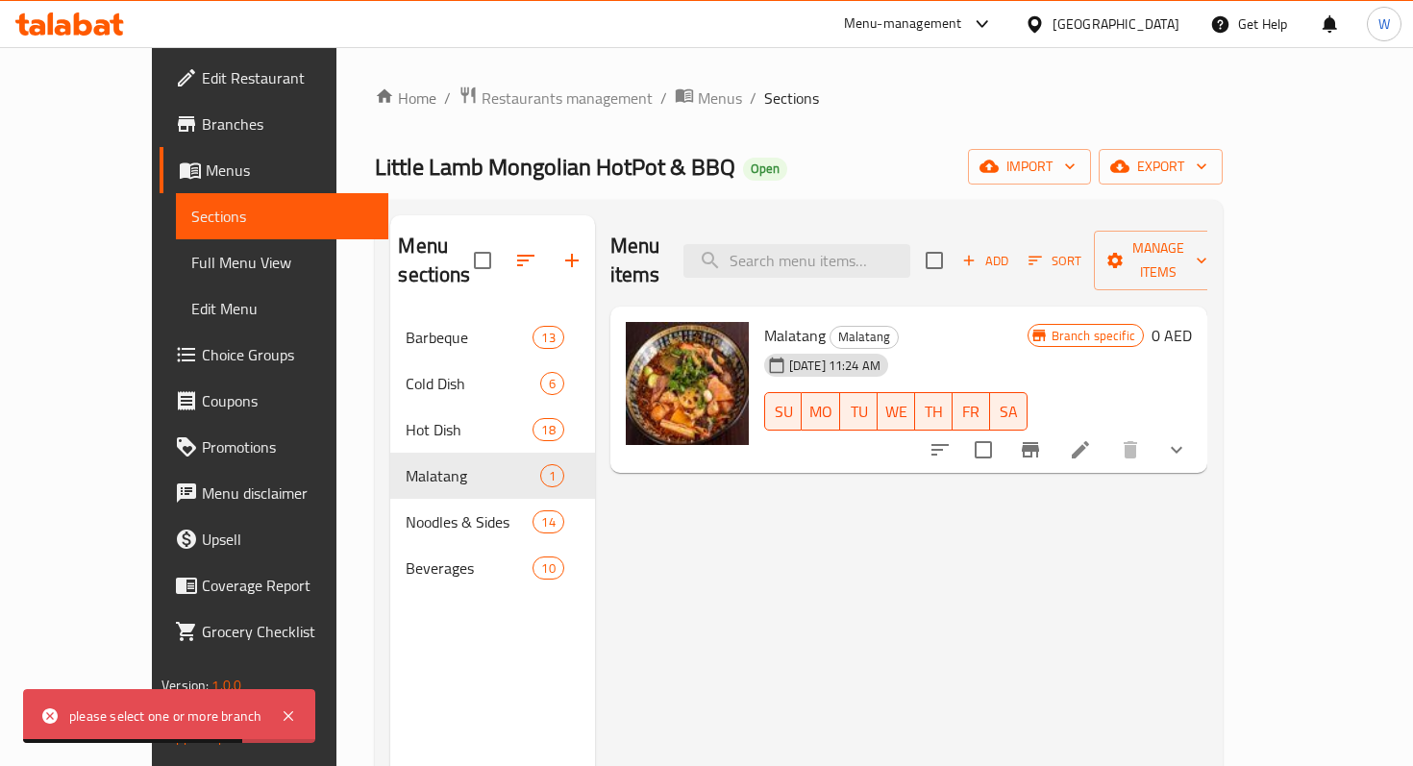
click at [1092, 438] on icon at bounding box center [1080, 449] width 23 height 23
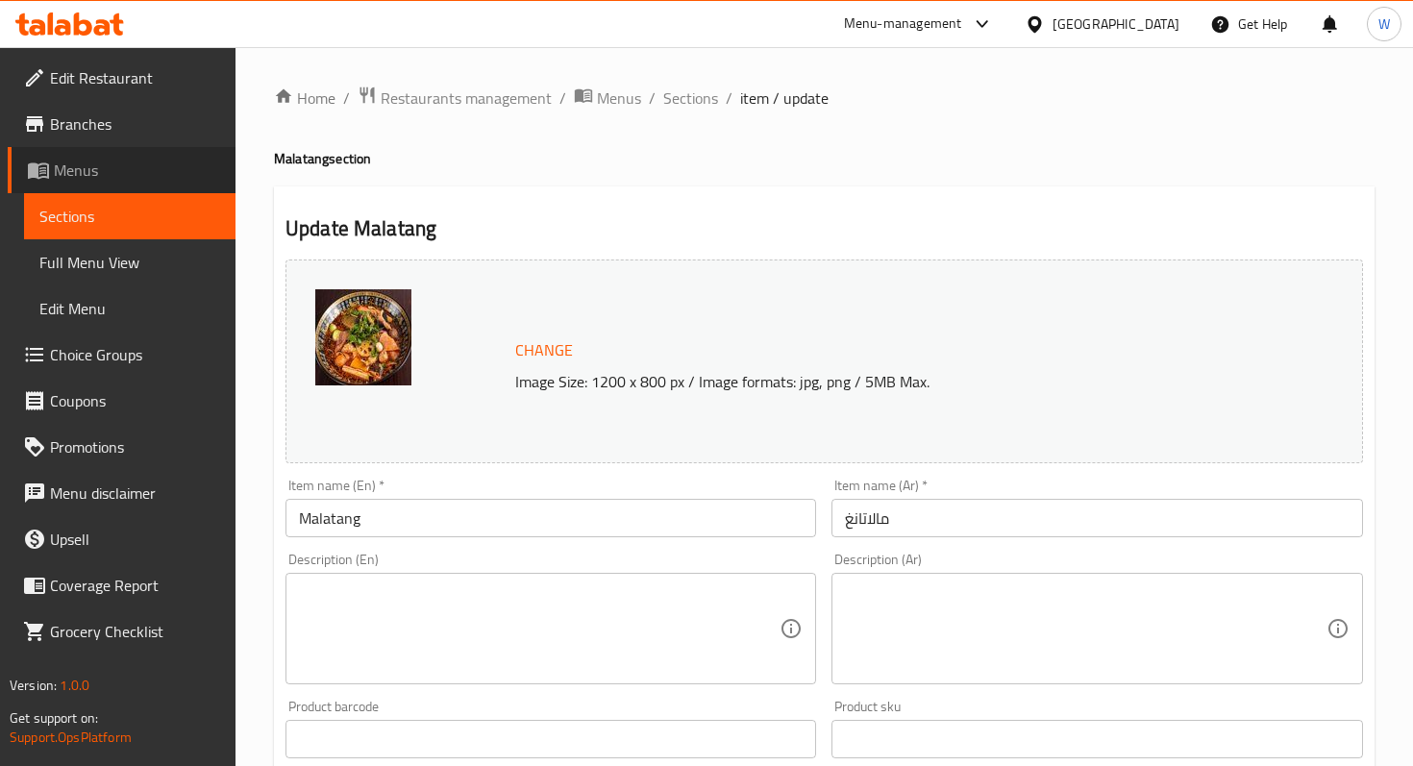
click at [147, 176] on span "Menus" at bounding box center [137, 170] width 166 height 23
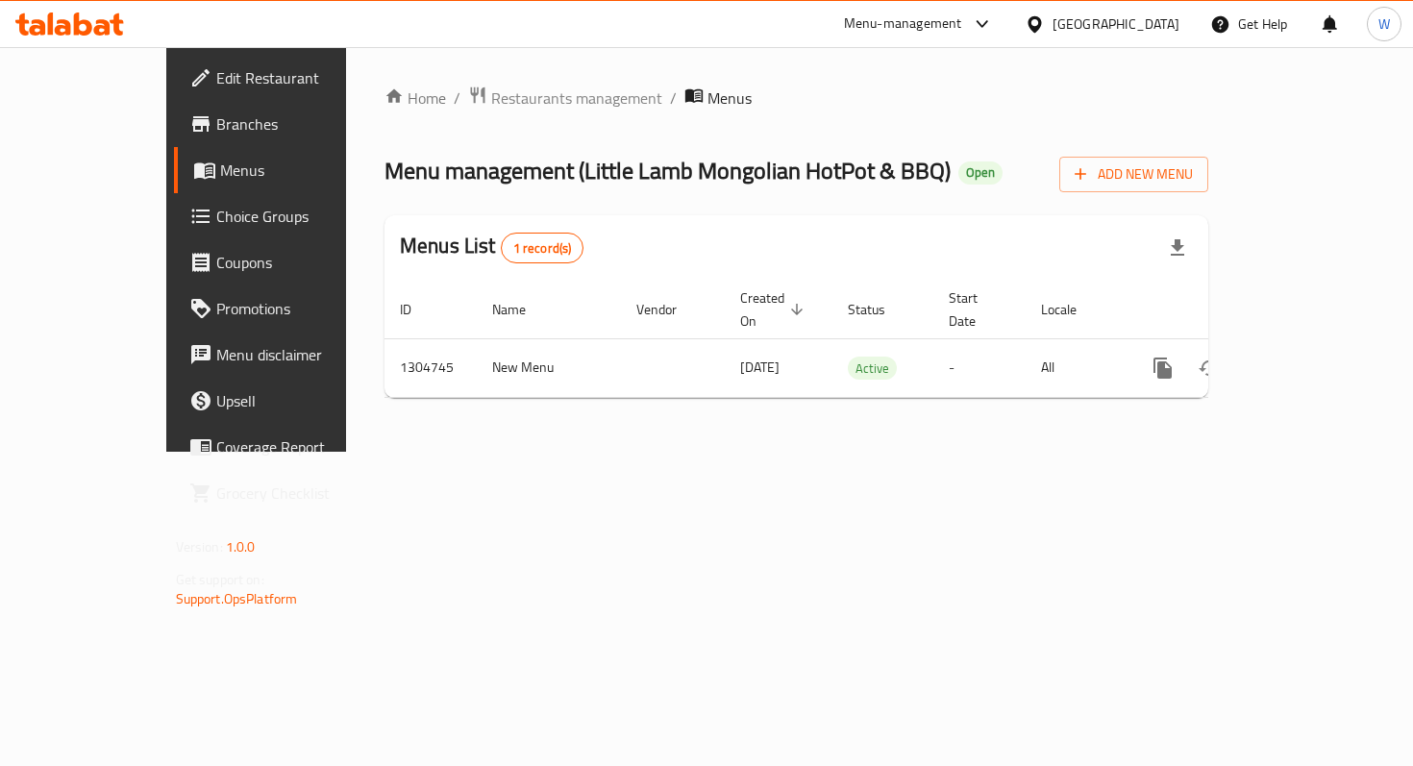
click at [216, 214] on span "Choice Groups" at bounding box center [301, 216] width 170 height 23
